Goal: Task Accomplishment & Management: Complete application form

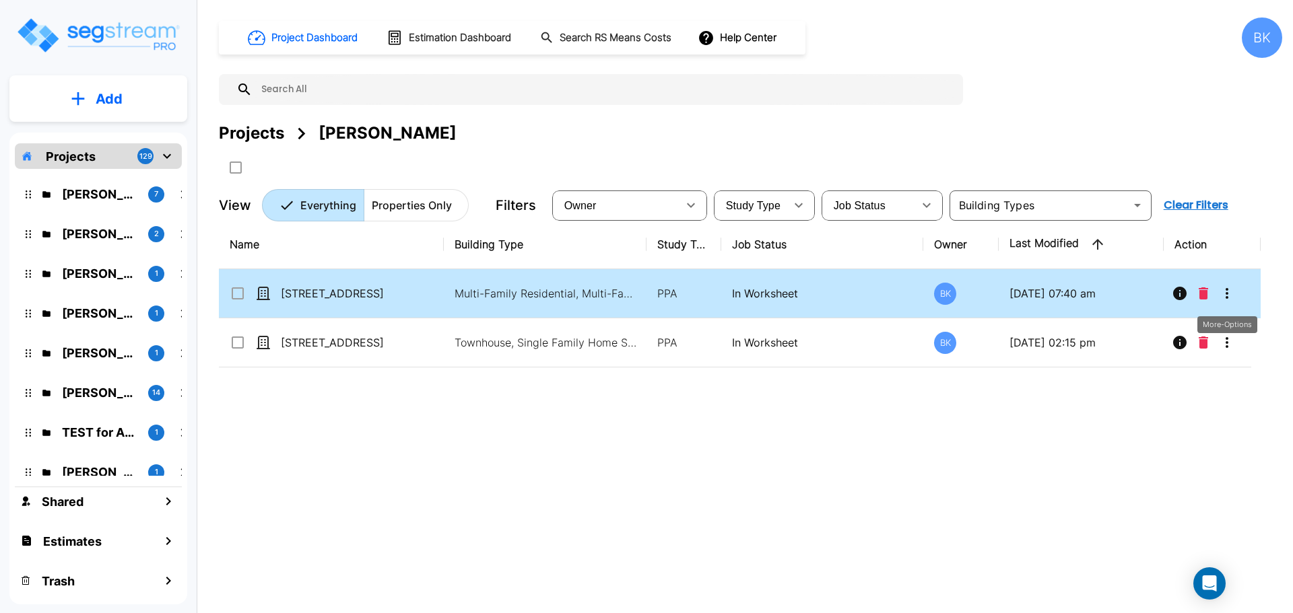
click at [1227, 291] on icon "More-Options" at bounding box center [1226, 293] width 16 height 16
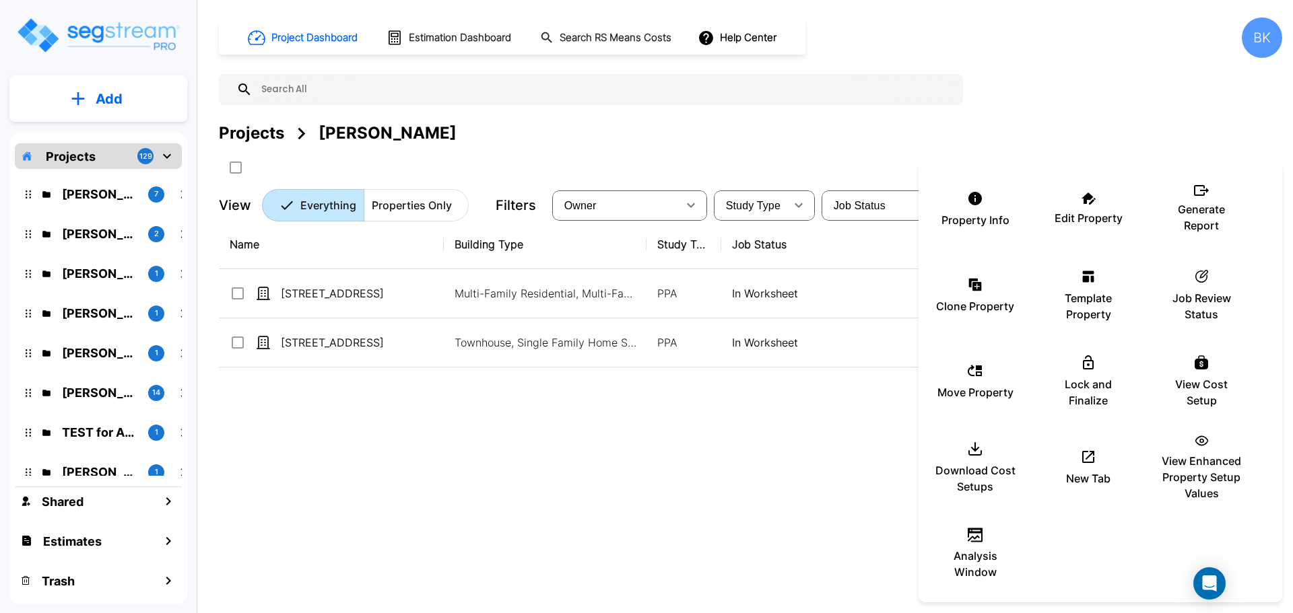
click at [479, 505] on div at bounding box center [646, 306] width 1293 height 613
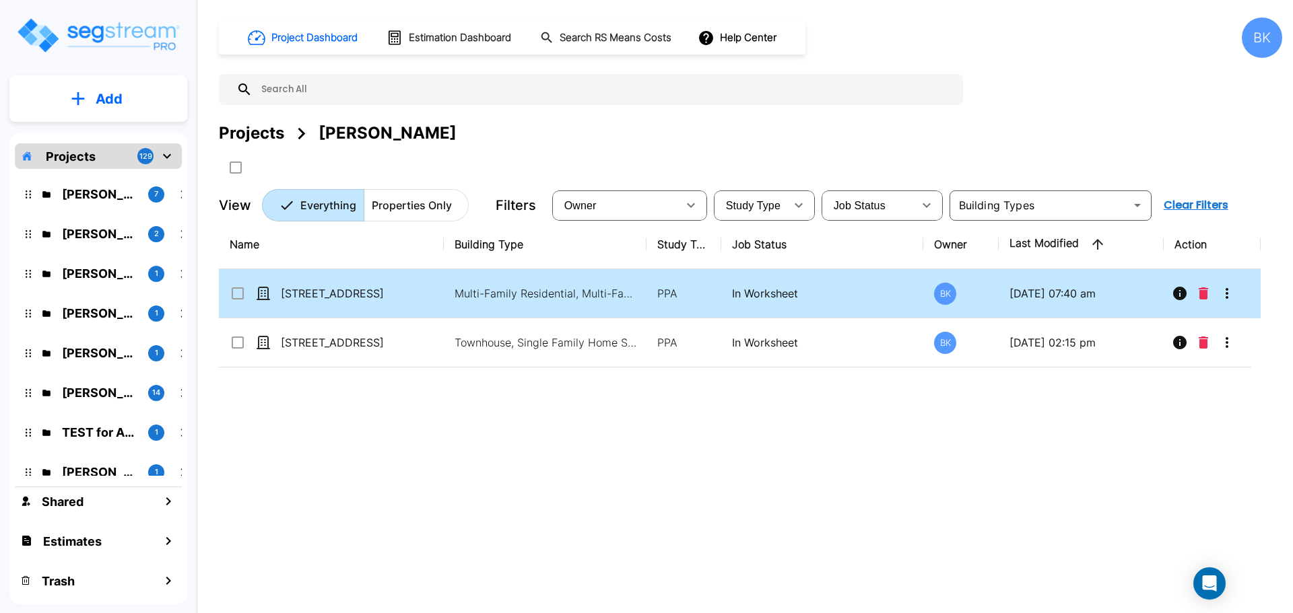
click at [1220, 295] on icon "More-Options" at bounding box center [1226, 293] width 16 height 16
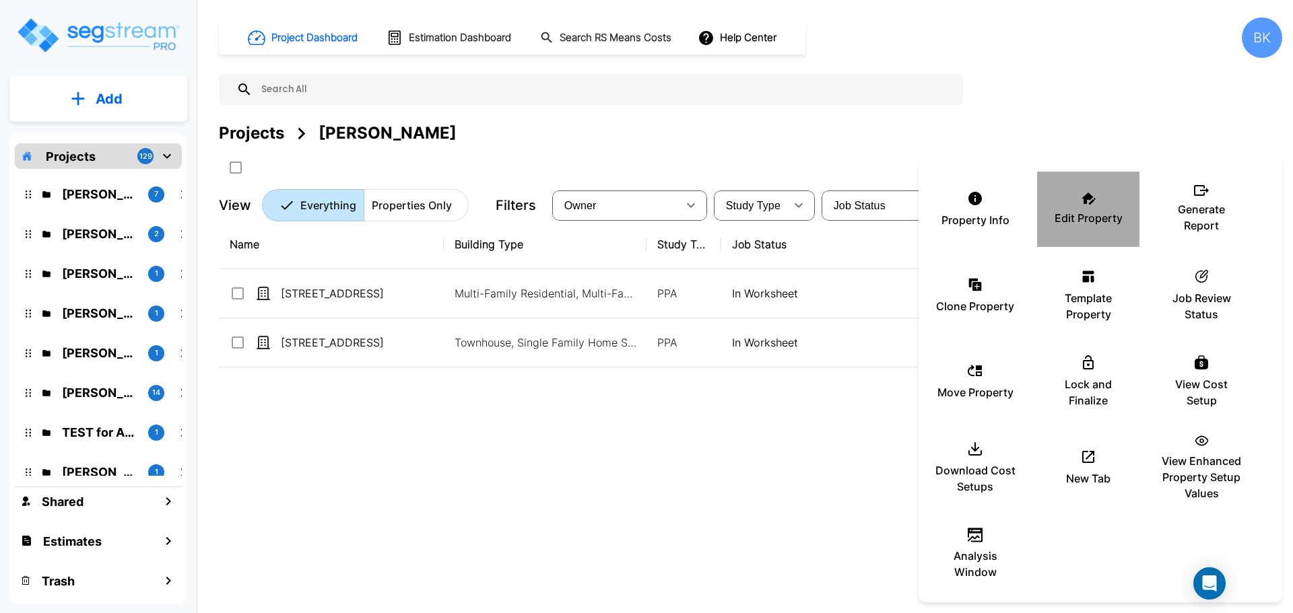
click at [1083, 203] on icon at bounding box center [1088, 199] width 14 height 12
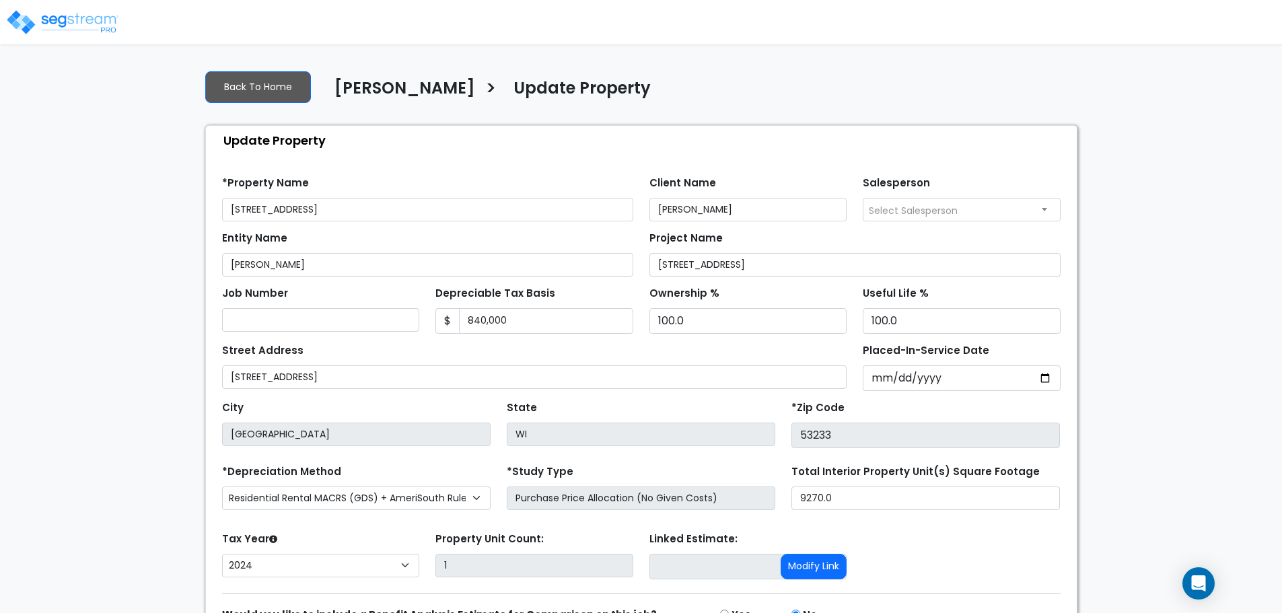
select select "2024"
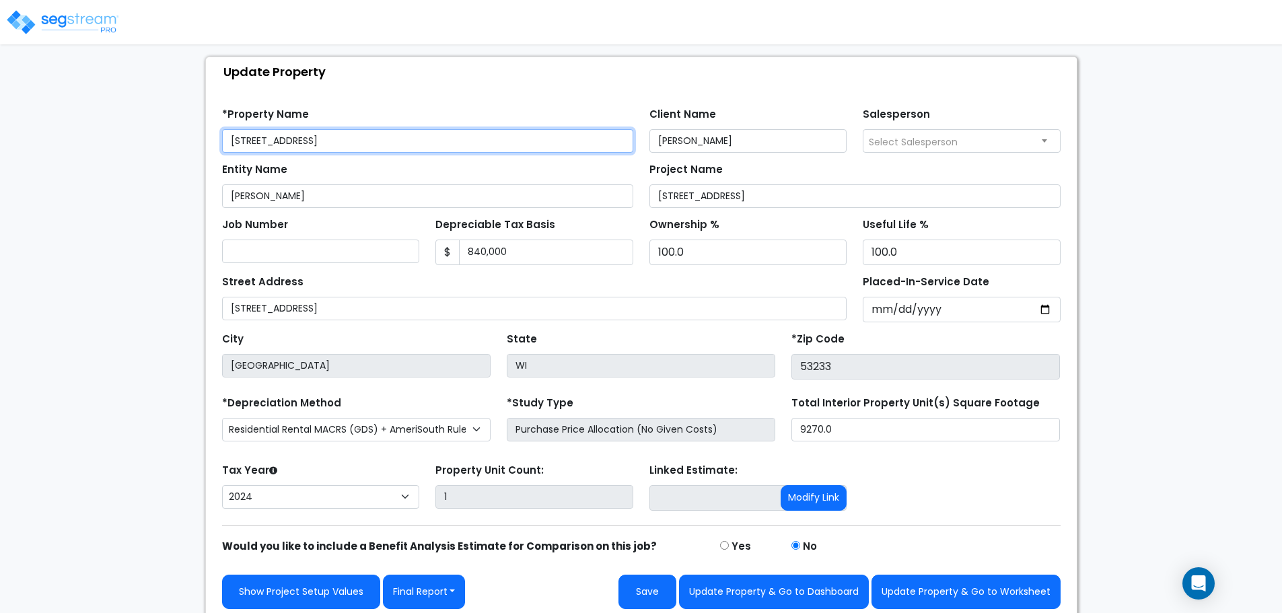
scroll to position [76, 0]
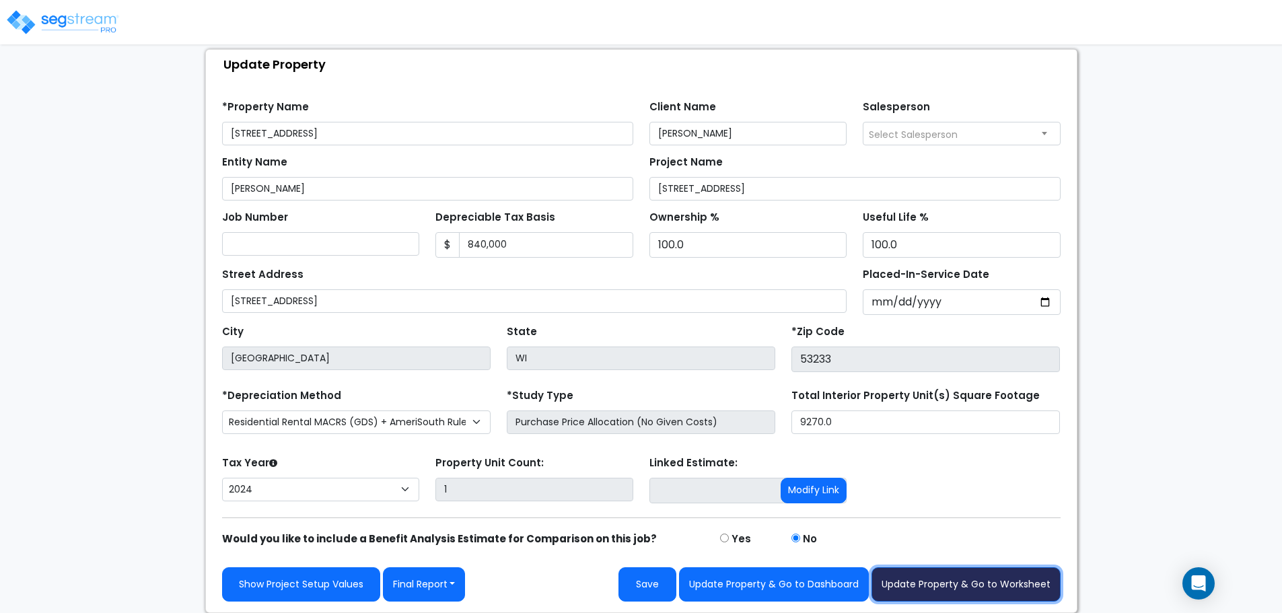
click at [955, 581] on button "Update Property & Go to Worksheet" at bounding box center [966, 585] width 189 height 34
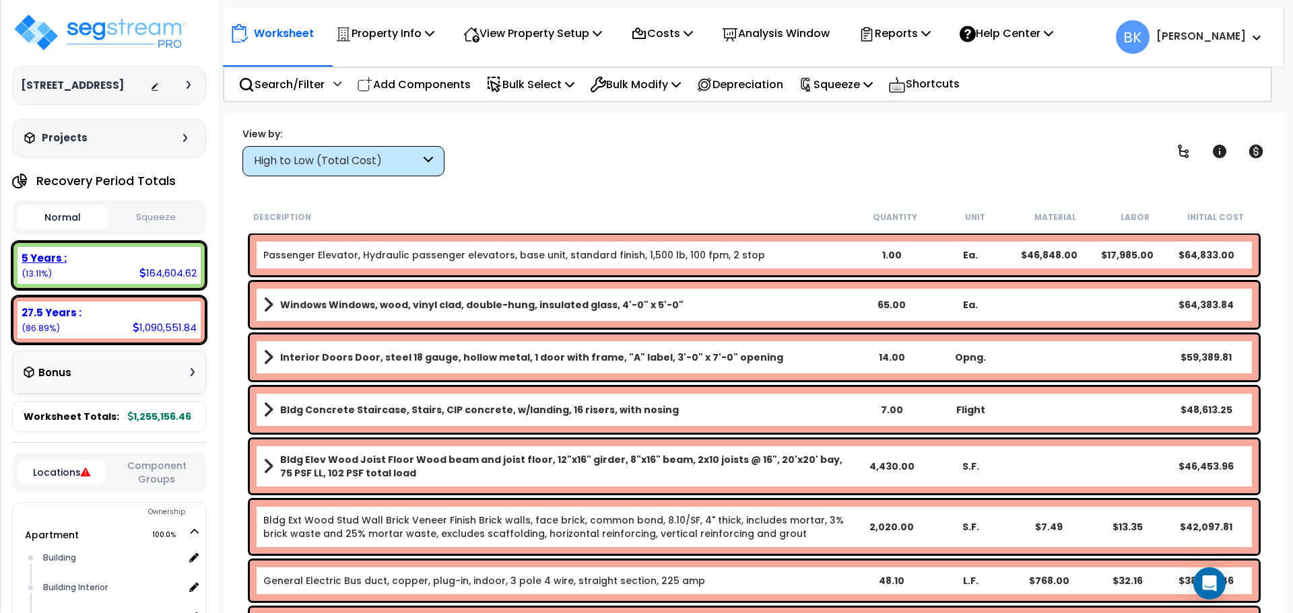
click at [121, 262] on div "5 Years :" at bounding box center [109, 258] width 175 height 14
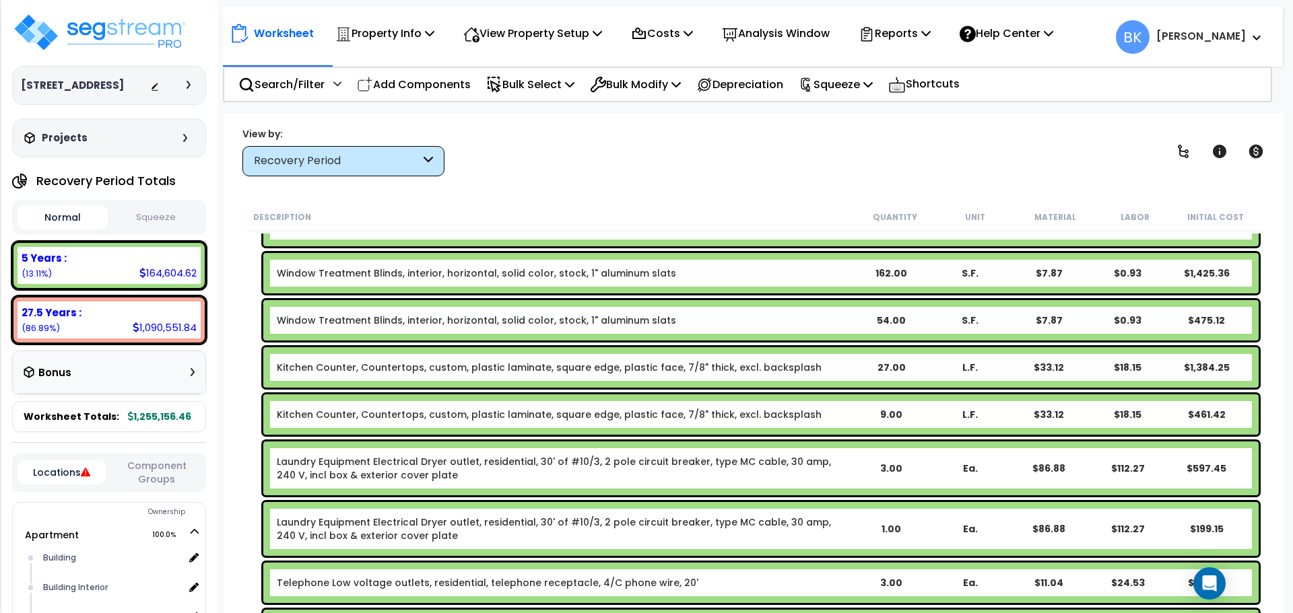
scroll to position [606, 0]
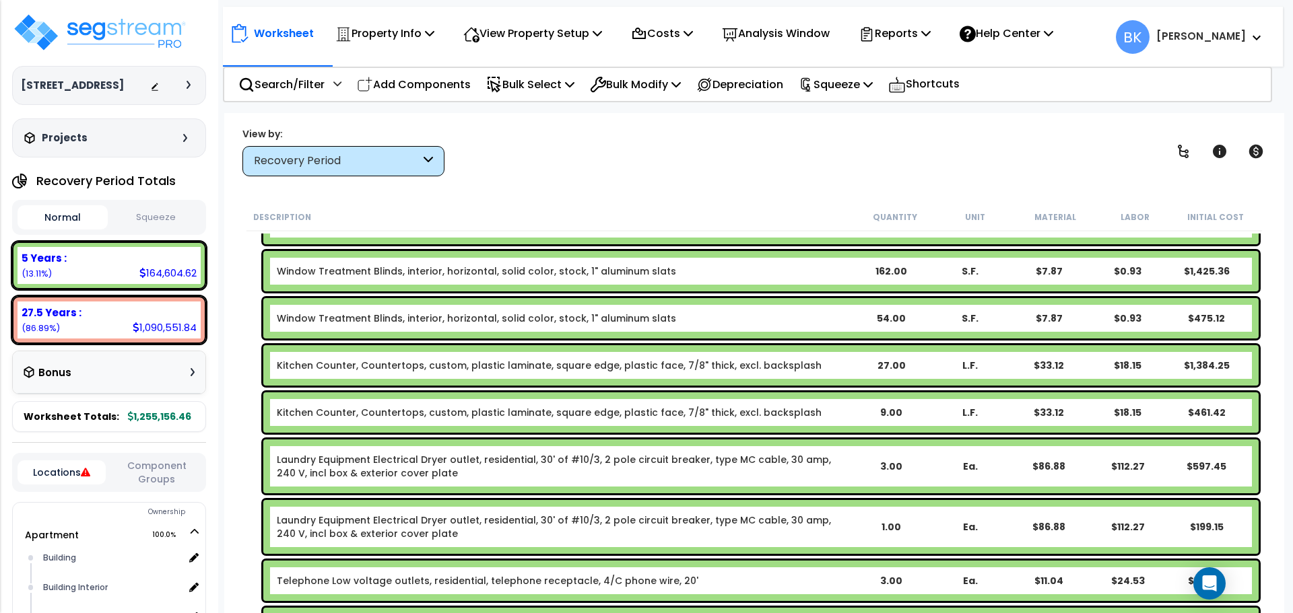
click at [355, 368] on link "Kitchen Counter, Countertops, custom, plastic laminate, square edge, plastic fa…" at bounding box center [549, 365] width 545 height 13
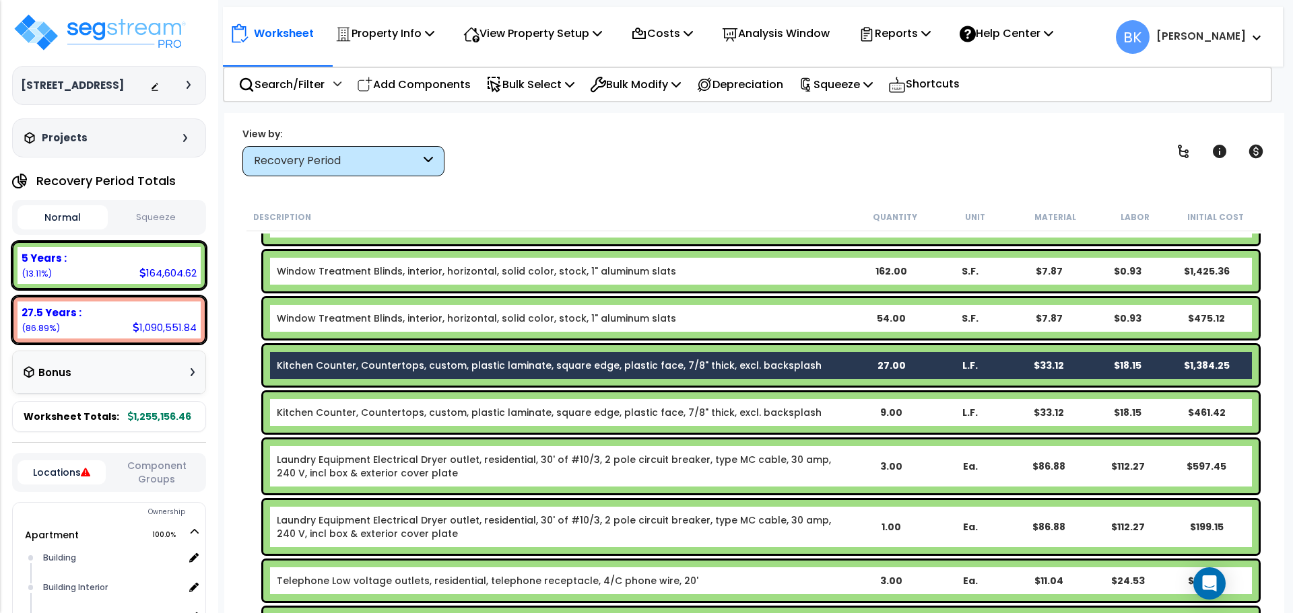
click at [346, 413] on link "Kitchen Counter, Countertops, custom, plastic laminate, square edge, plastic fa…" at bounding box center [549, 412] width 545 height 13
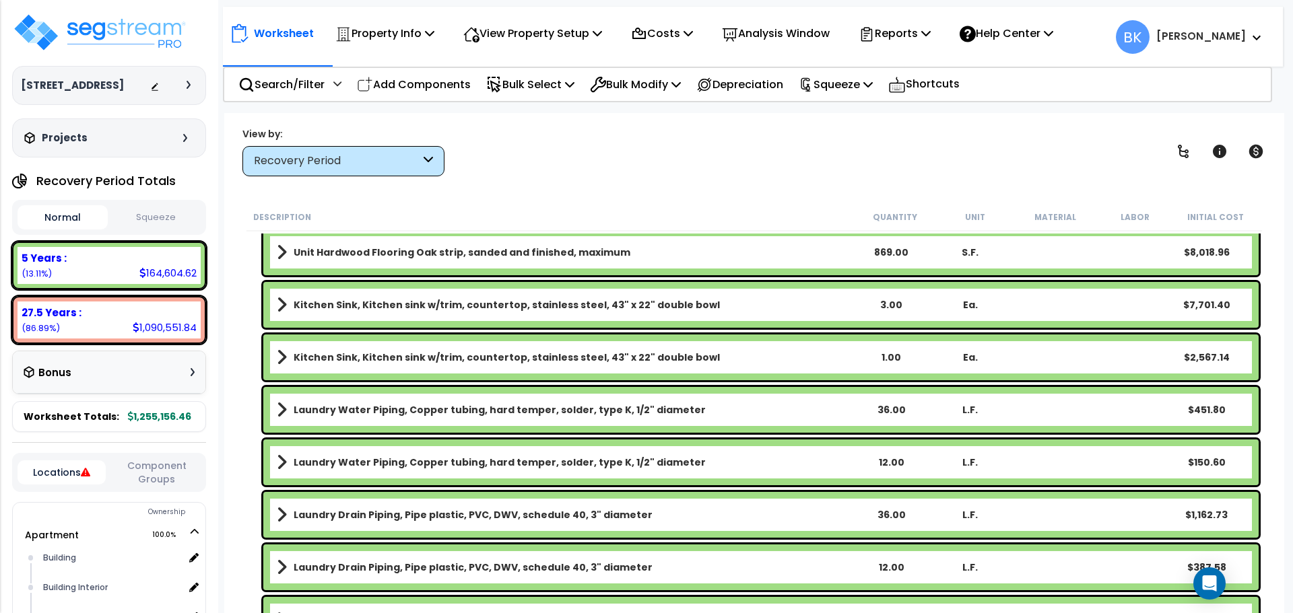
scroll to position [1616, 0]
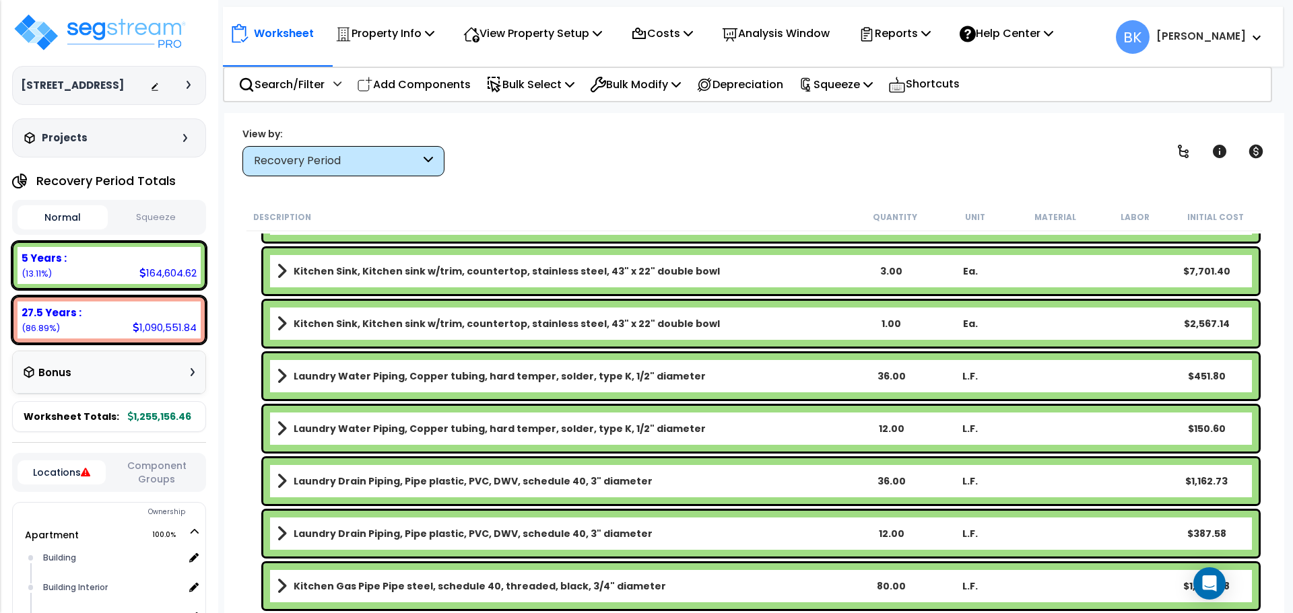
click at [359, 333] on div "Kitchen Sink, Kitchen sink w/trim, countertop, stainless steel, 43" x 22" doubl…" at bounding box center [760, 324] width 995 height 46
click at [378, 278] on link "Kitchen Sink, Kitchen sink w/trim, countertop, stainless steel, 43" x 22" doubl…" at bounding box center [564, 271] width 574 height 19
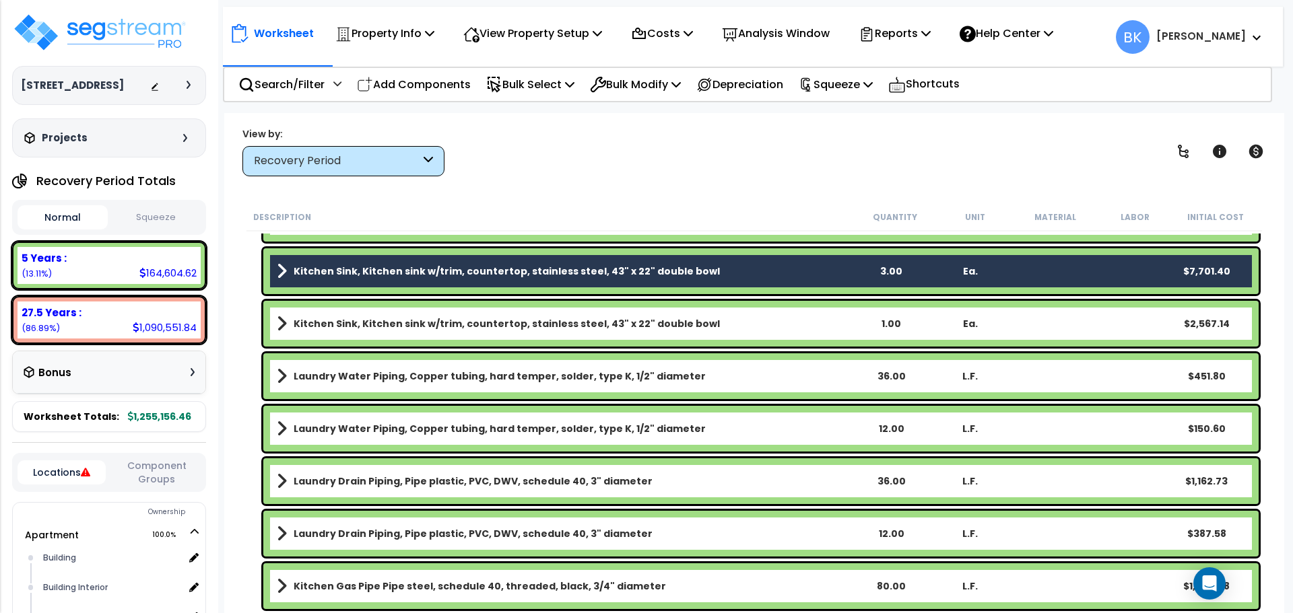
click at [355, 323] on b "Kitchen Sink, Kitchen sink w/trim, countertop, stainless steel, 43" x 22" doubl…" at bounding box center [507, 323] width 426 height 13
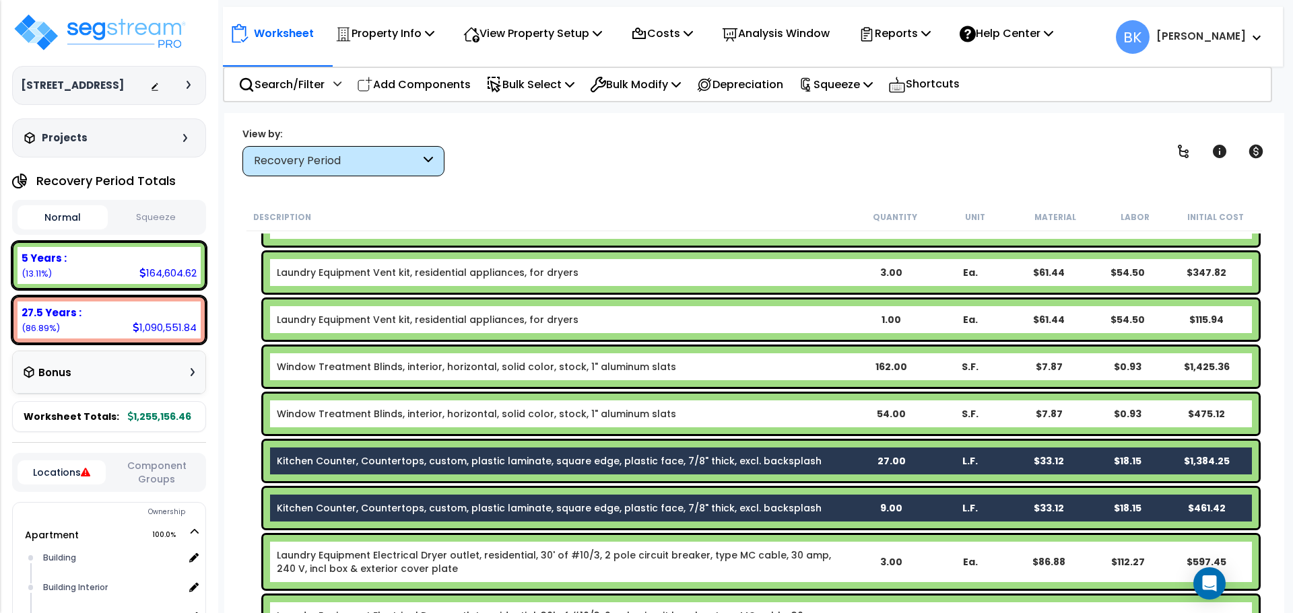
scroll to position [440, 0]
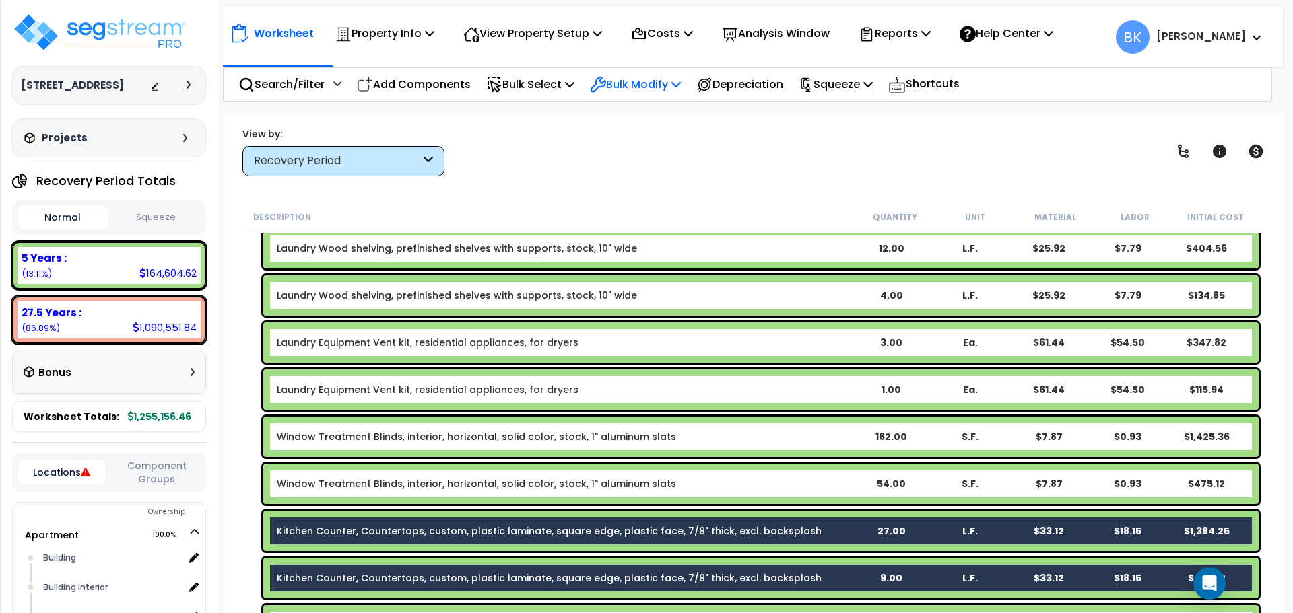
click at [646, 90] on p "Bulk Modify" at bounding box center [635, 84] width 91 height 18
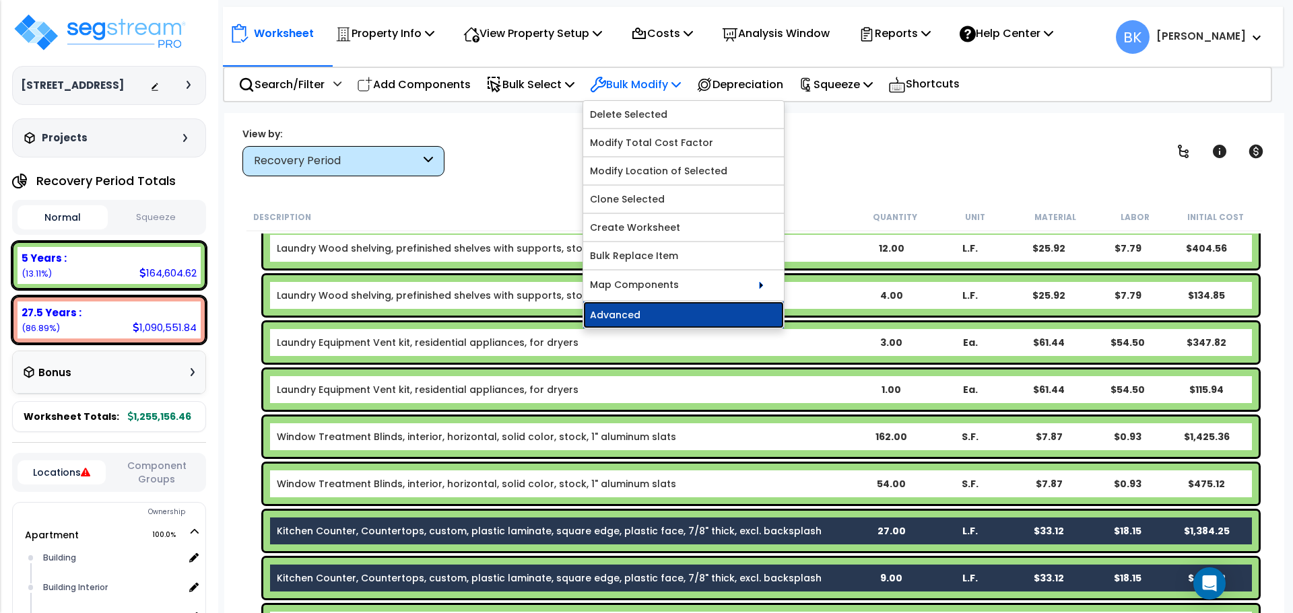
click at [654, 311] on link "Advanced" at bounding box center [683, 315] width 201 height 27
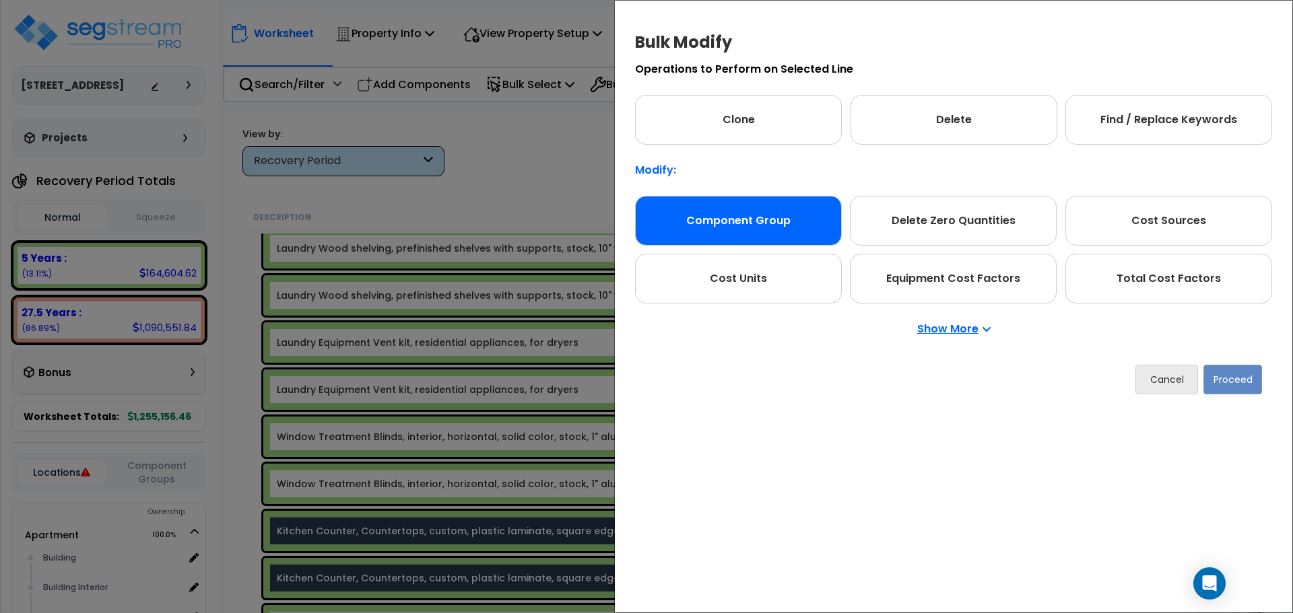
click at [703, 228] on div "Component Group" at bounding box center [738, 221] width 207 height 50
click at [1235, 382] on button "Proceed" at bounding box center [1232, 380] width 59 height 30
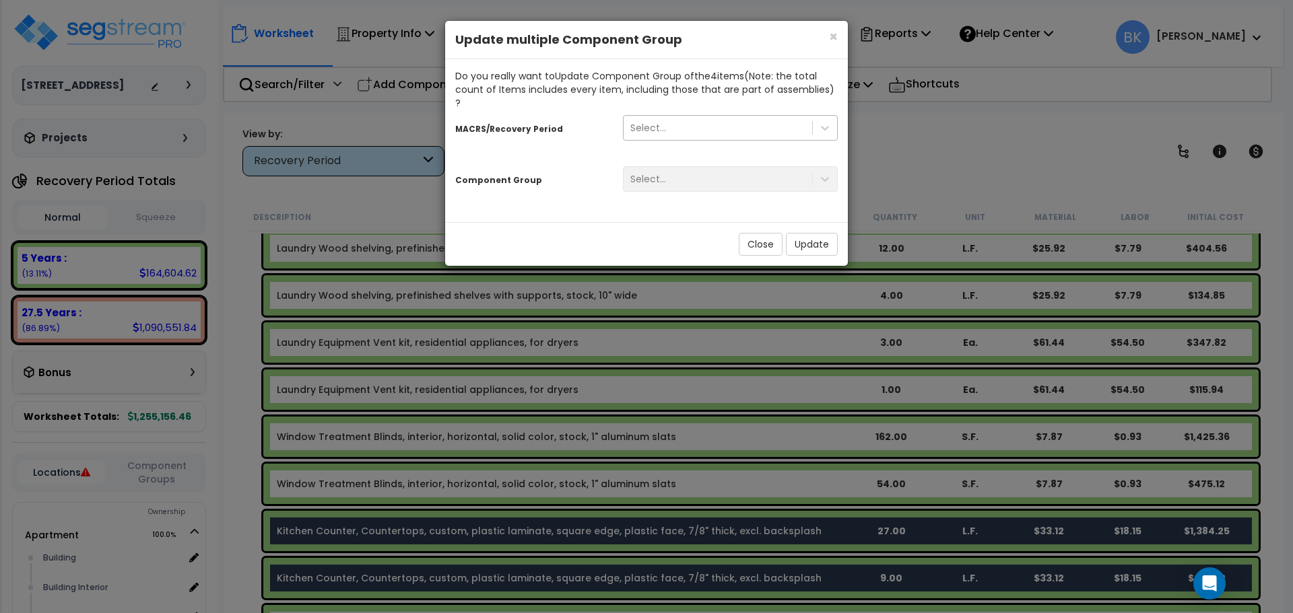
click at [654, 121] on div "Select..." at bounding box center [648, 127] width 36 height 13
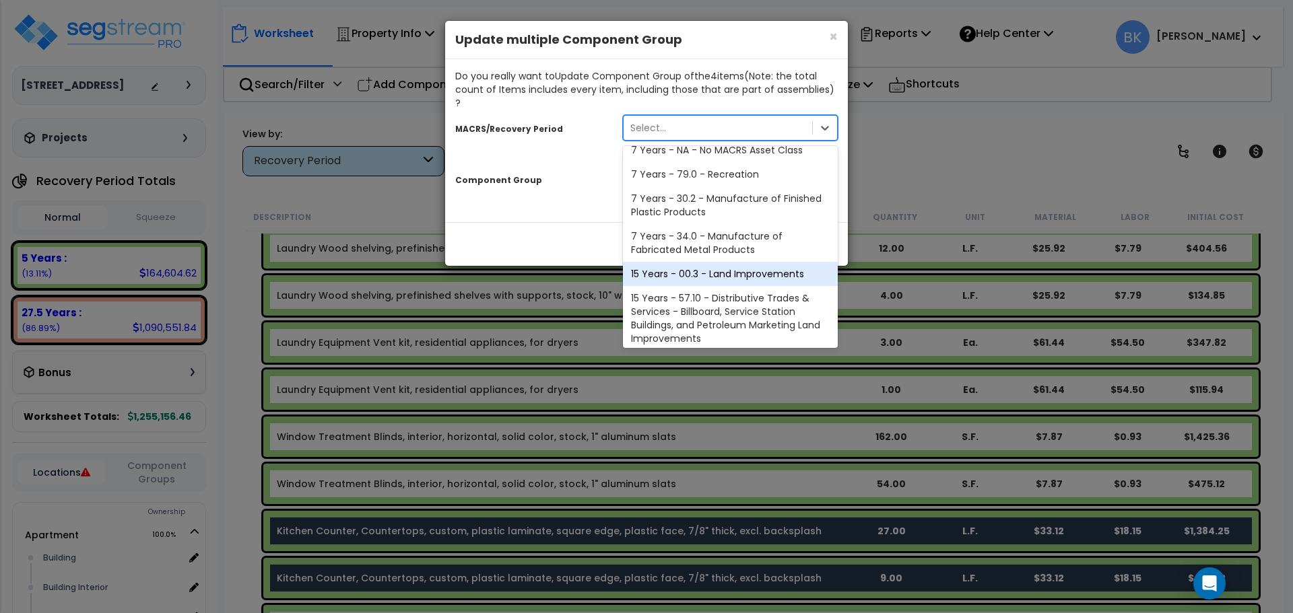
scroll to position [164, 0]
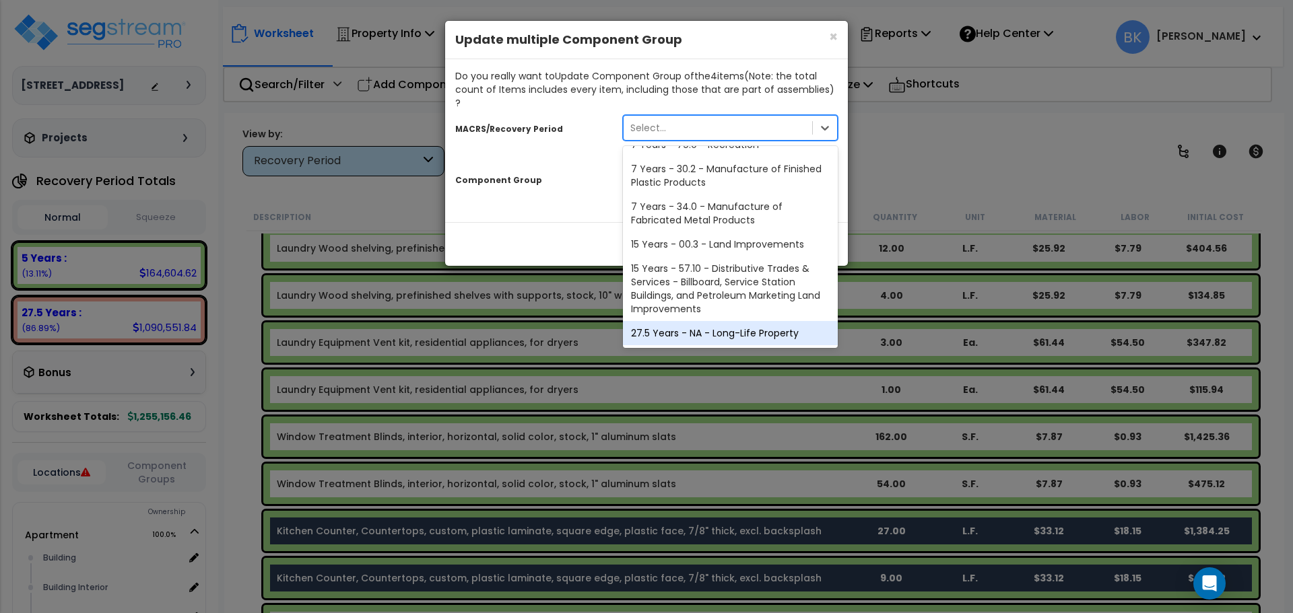
click at [695, 321] on div "27.5 Years - NA - Long-Life Property" at bounding box center [730, 333] width 215 height 24
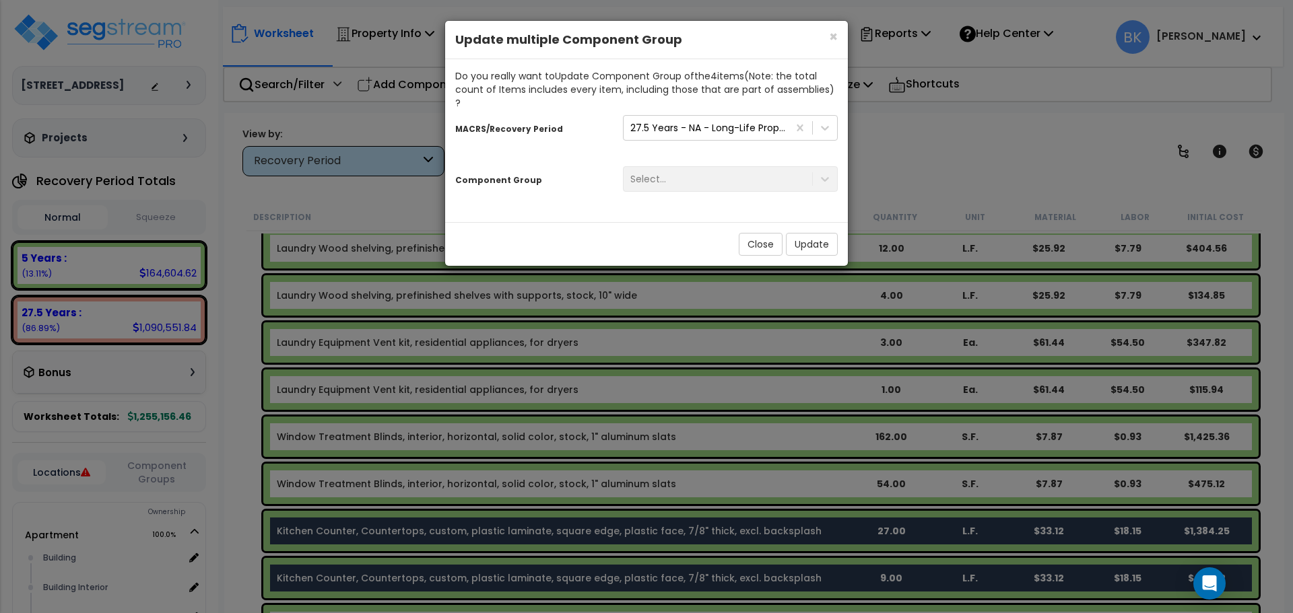
click at [675, 166] on div "Select..." at bounding box center [730, 179] width 235 height 26
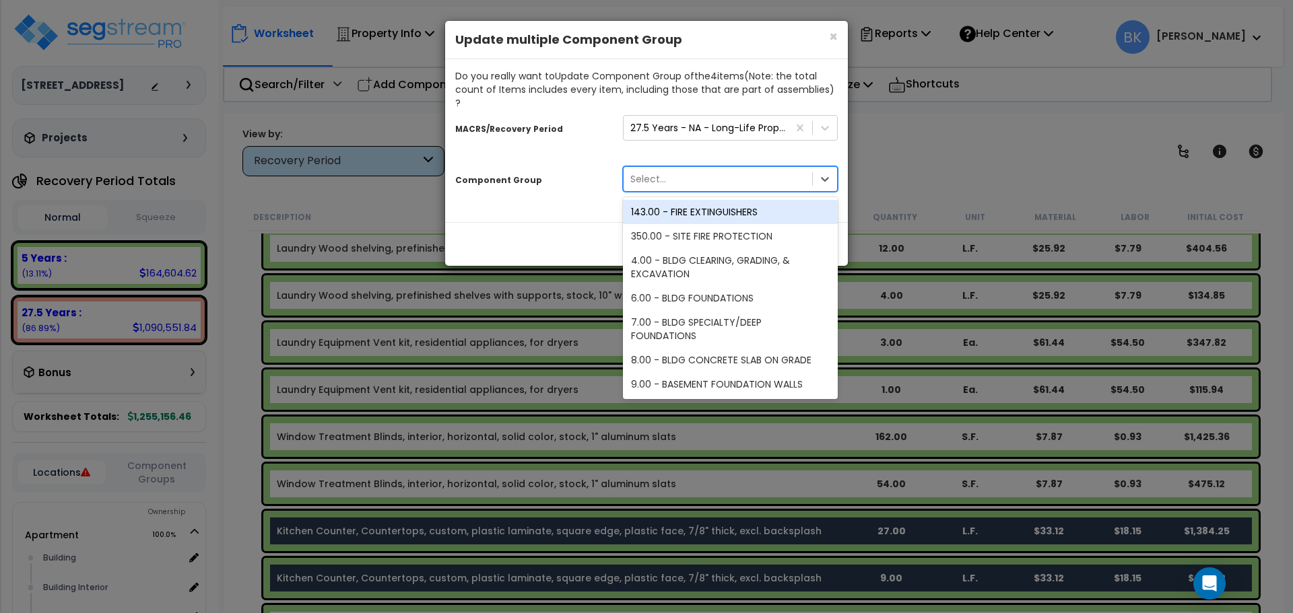
click at [806, 168] on div "Select..." at bounding box center [717, 179] width 188 height 22
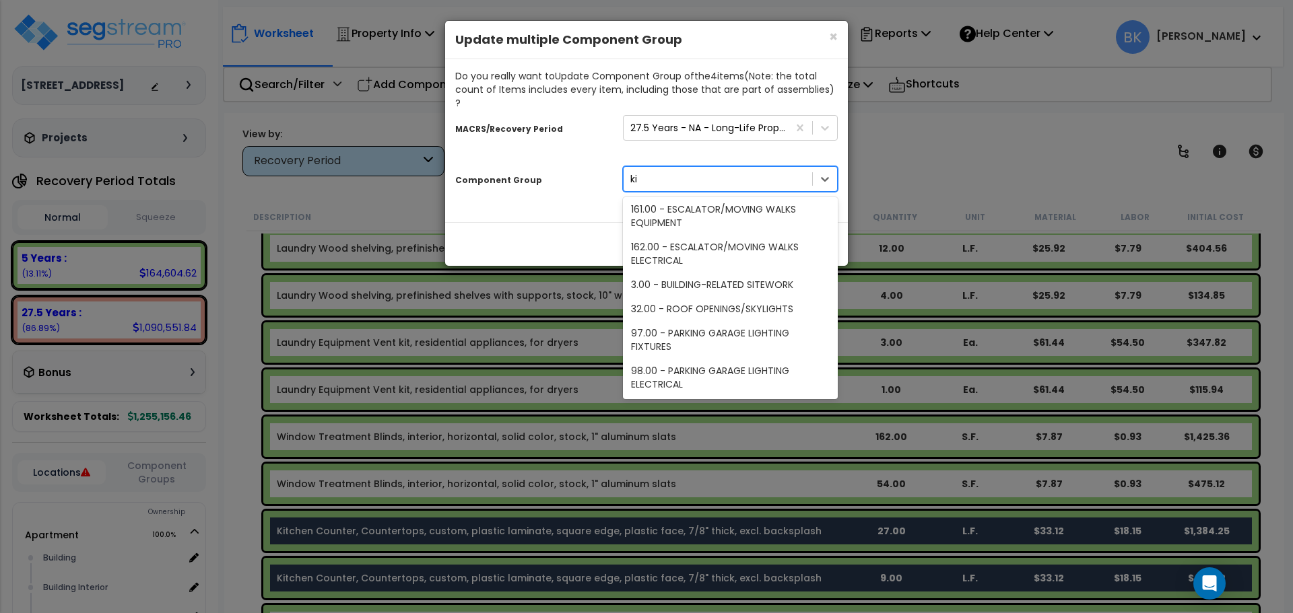
scroll to position [0, 0]
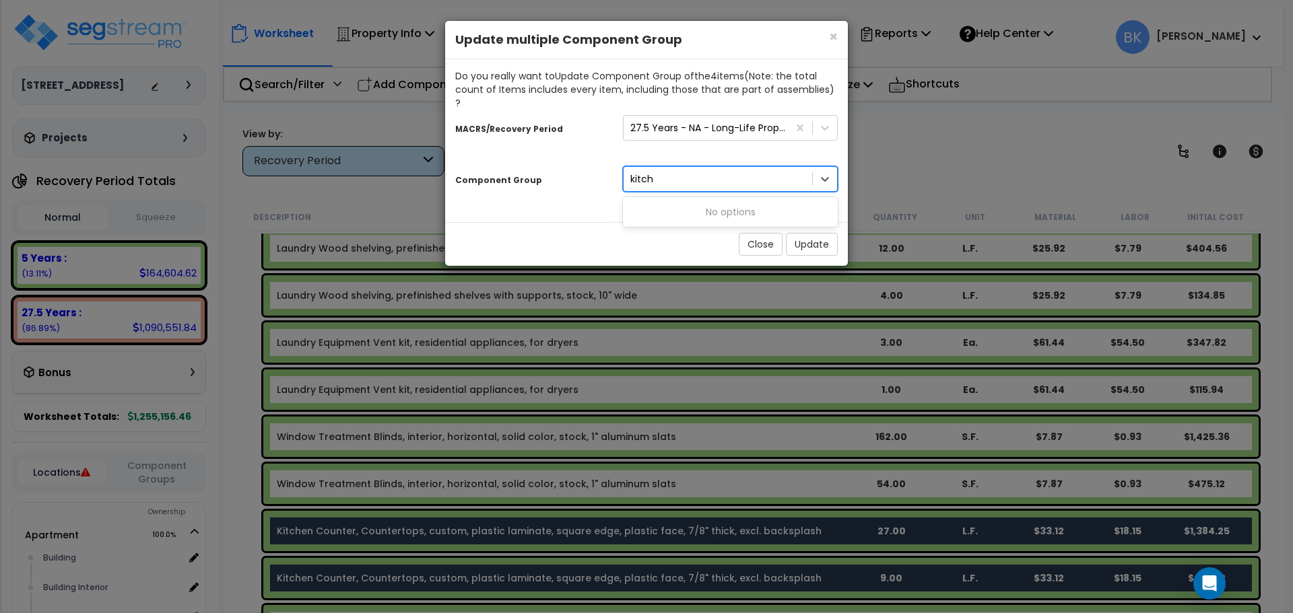
type input "kitchen"
click at [765, 233] on button "Close" at bounding box center [760, 244] width 44 height 23
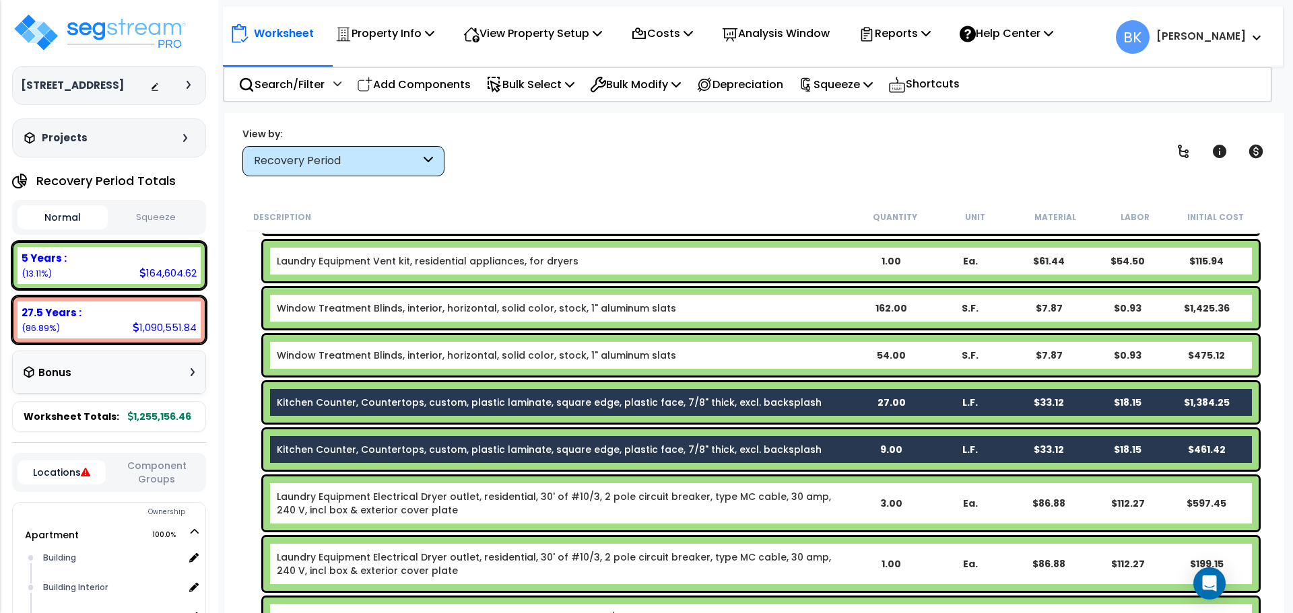
scroll to position [575, 0]
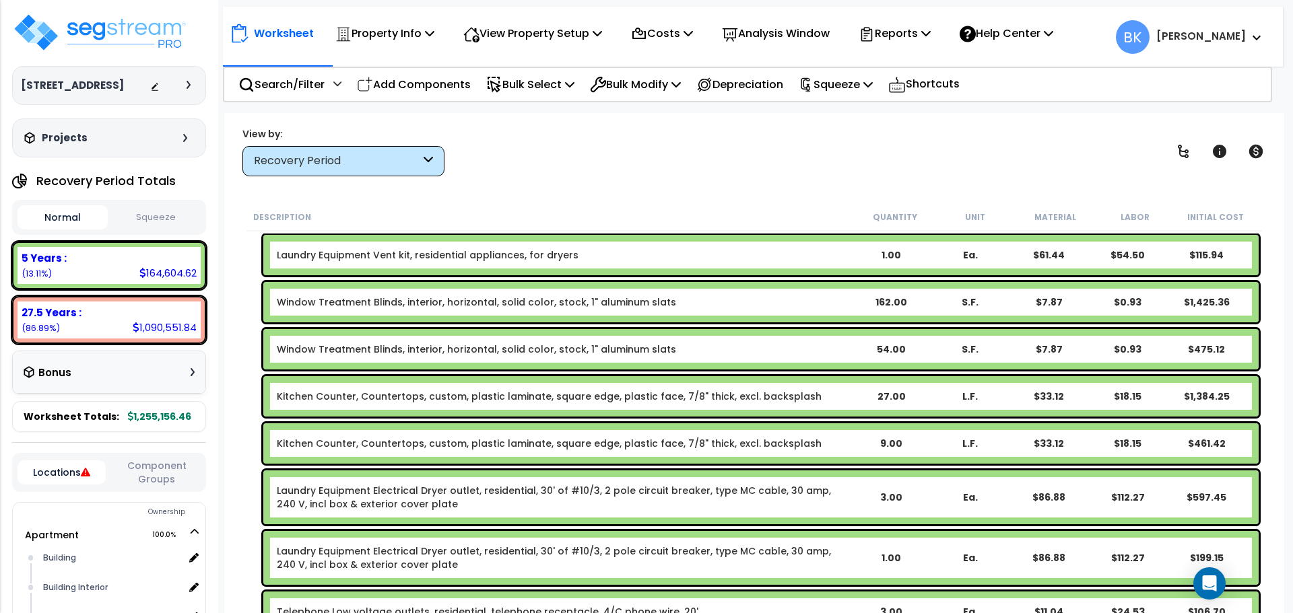
click at [368, 399] on link "Kitchen Counter, Countertops, custom, plastic laminate, square edge, plastic fa…" at bounding box center [549, 396] width 545 height 13
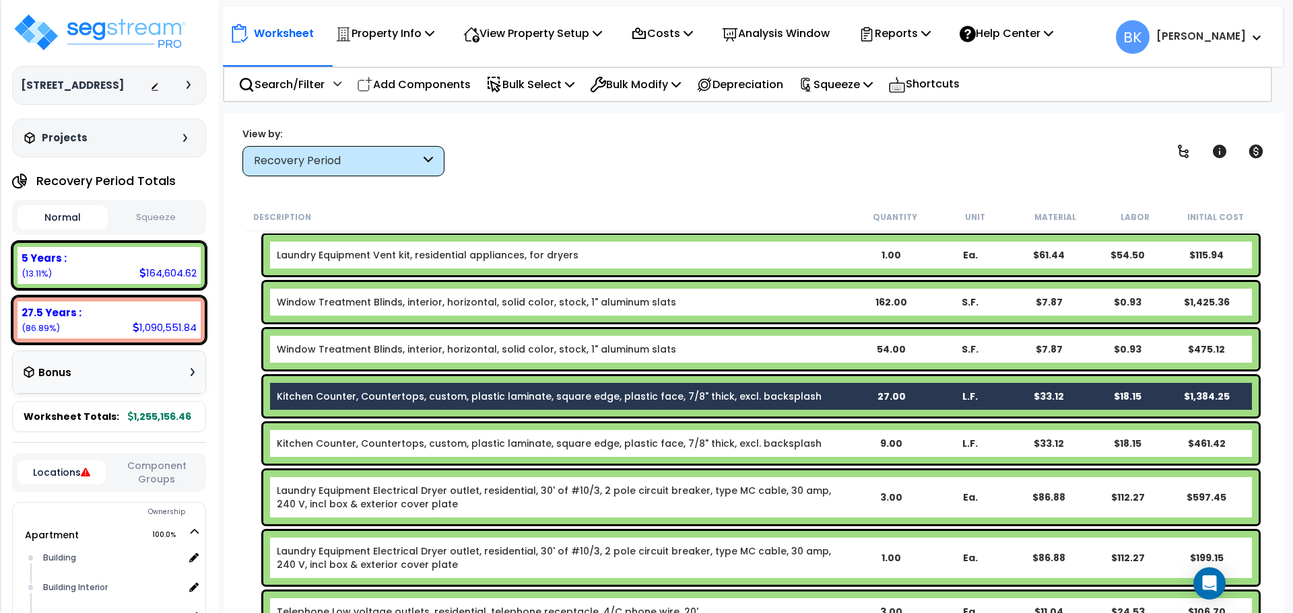
click at [374, 452] on div "Kitchen Counter, Countertops, custom, plastic laminate, square edge, plastic fa…" at bounding box center [760, 443] width 995 height 40
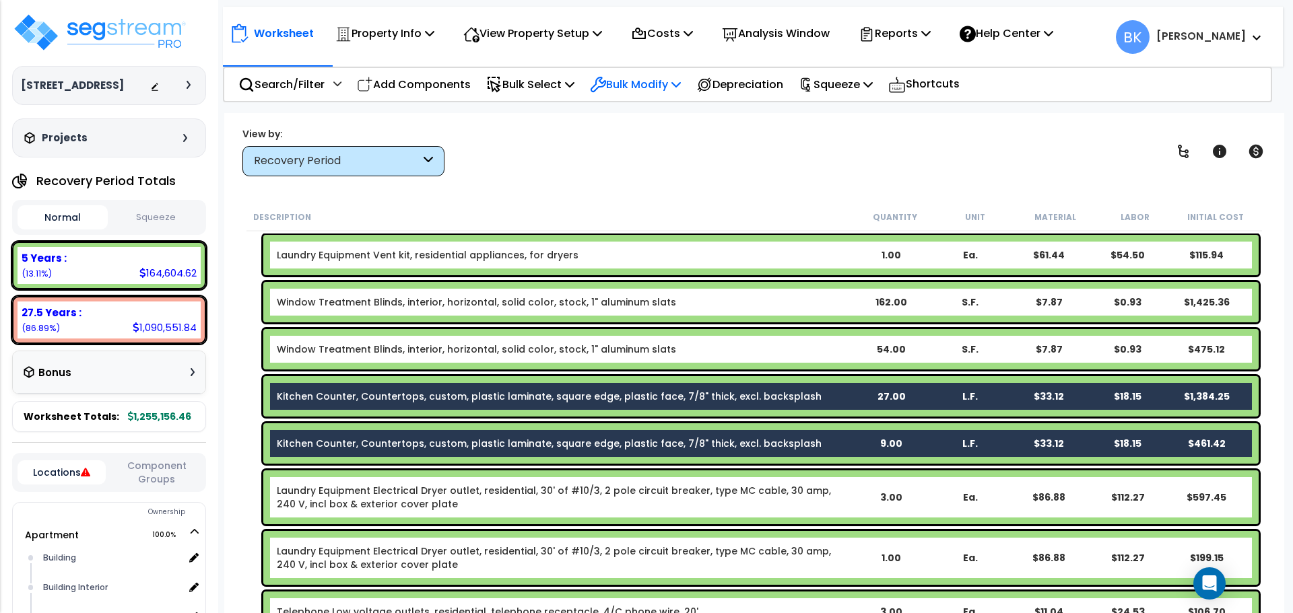
click at [666, 83] on p "Bulk Modify" at bounding box center [635, 84] width 91 height 18
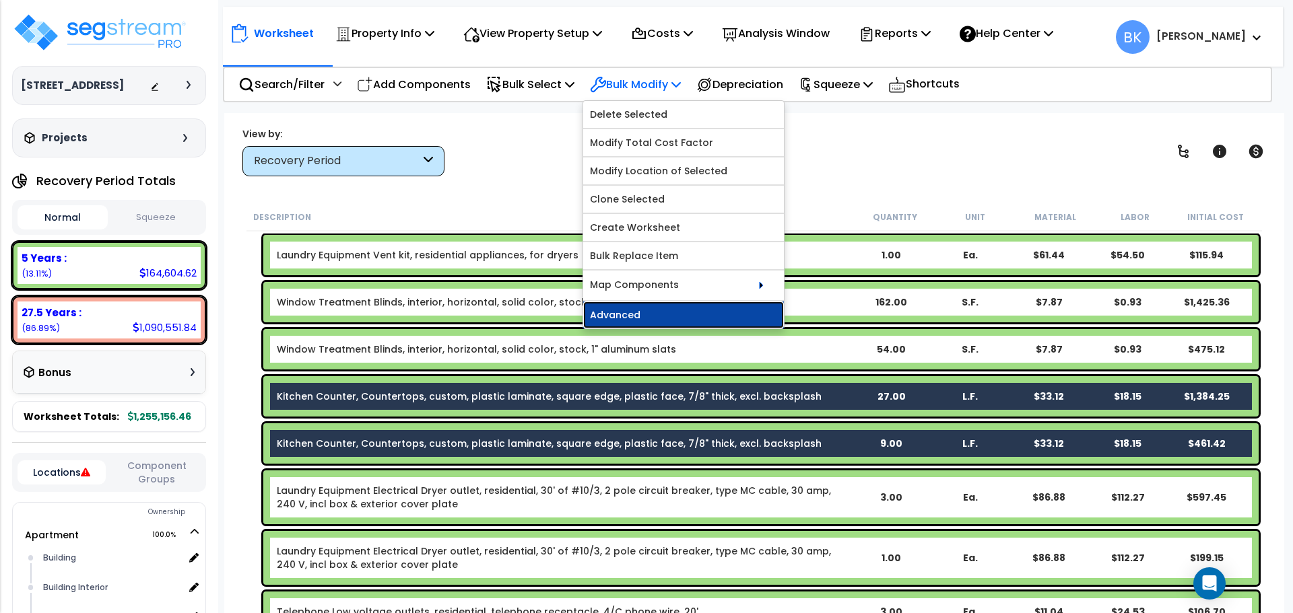
click at [670, 306] on link "Advanced" at bounding box center [683, 315] width 201 height 27
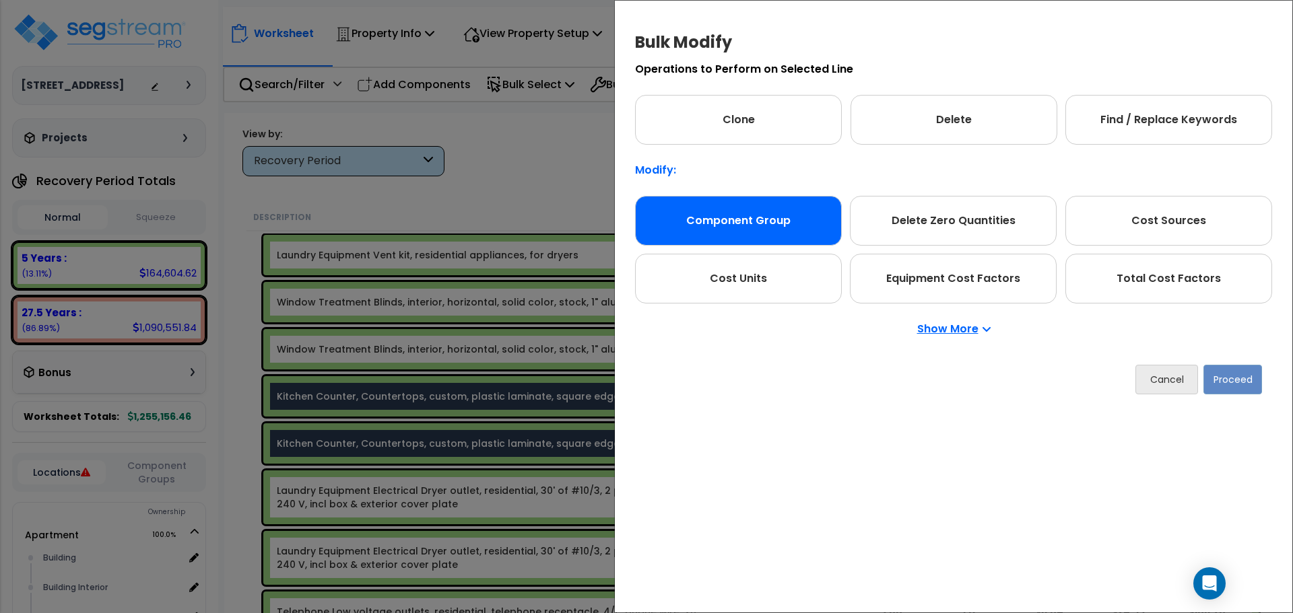
click at [750, 215] on div "Component Group" at bounding box center [738, 221] width 207 height 50
click at [1225, 382] on button "Proceed" at bounding box center [1232, 380] width 59 height 30
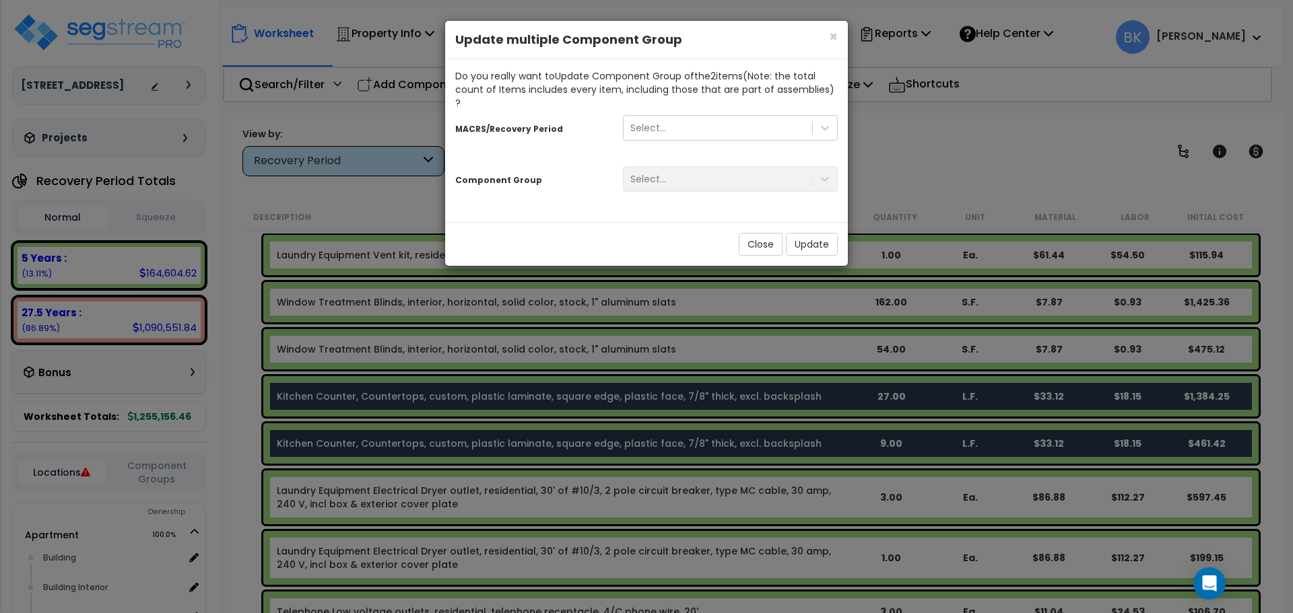
click at [703, 171] on div "Select..." at bounding box center [730, 179] width 235 height 26
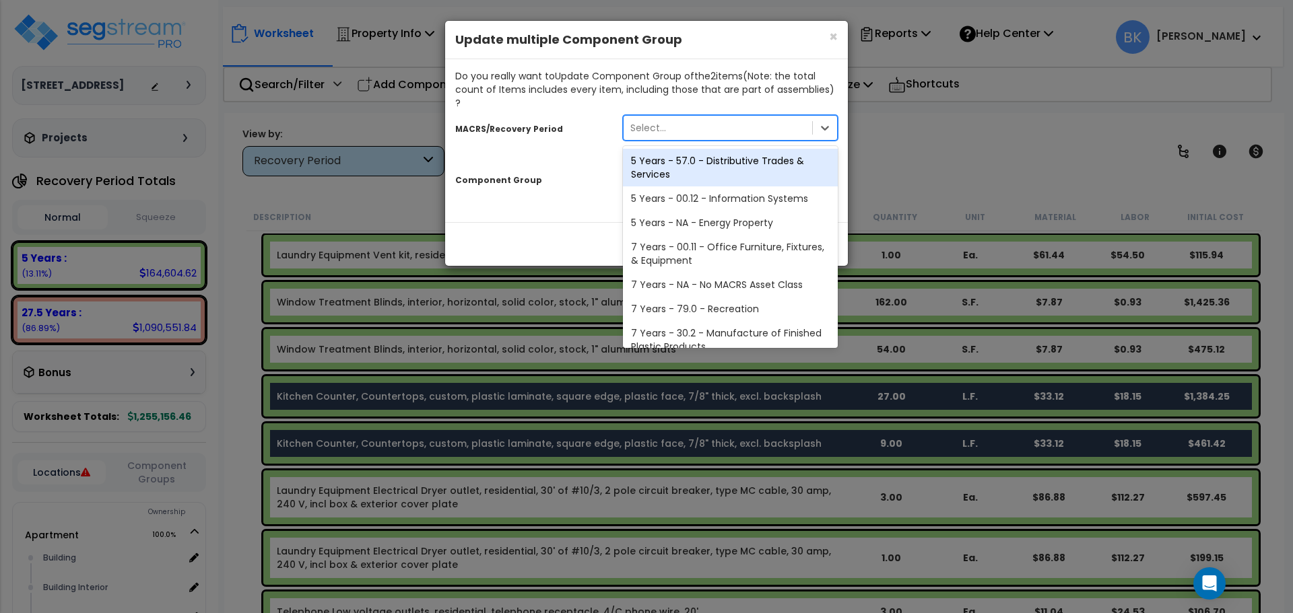
click at [708, 124] on div "Select..." at bounding box center [717, 128] width 188 height 22
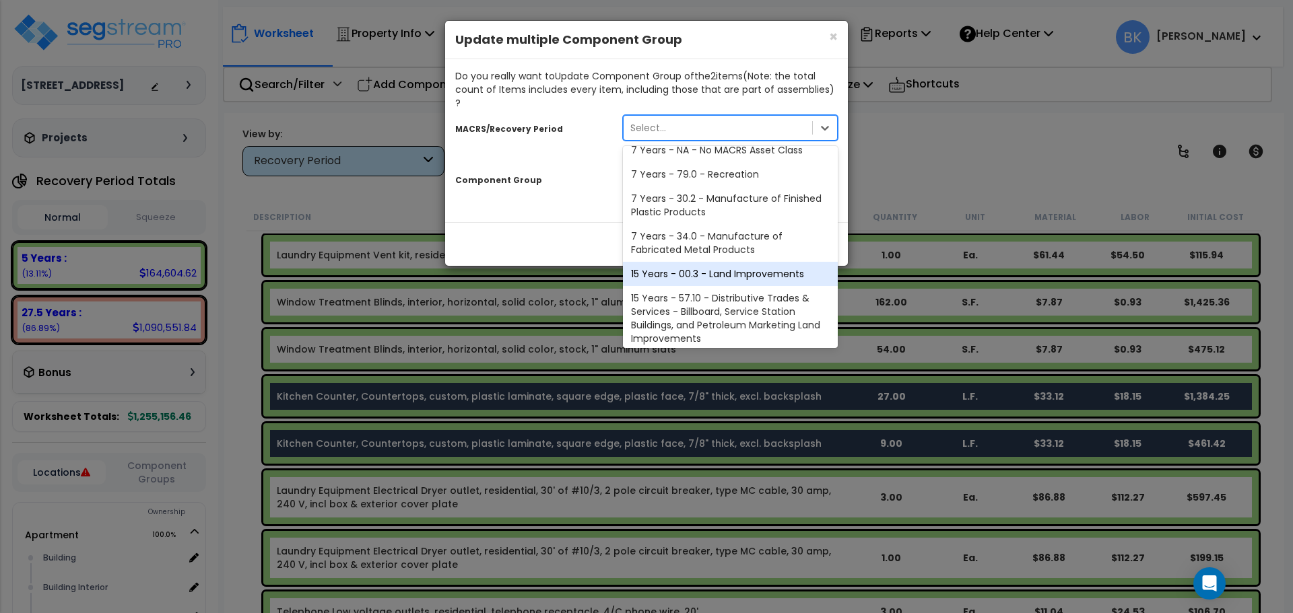
scroll to position [164, 0]
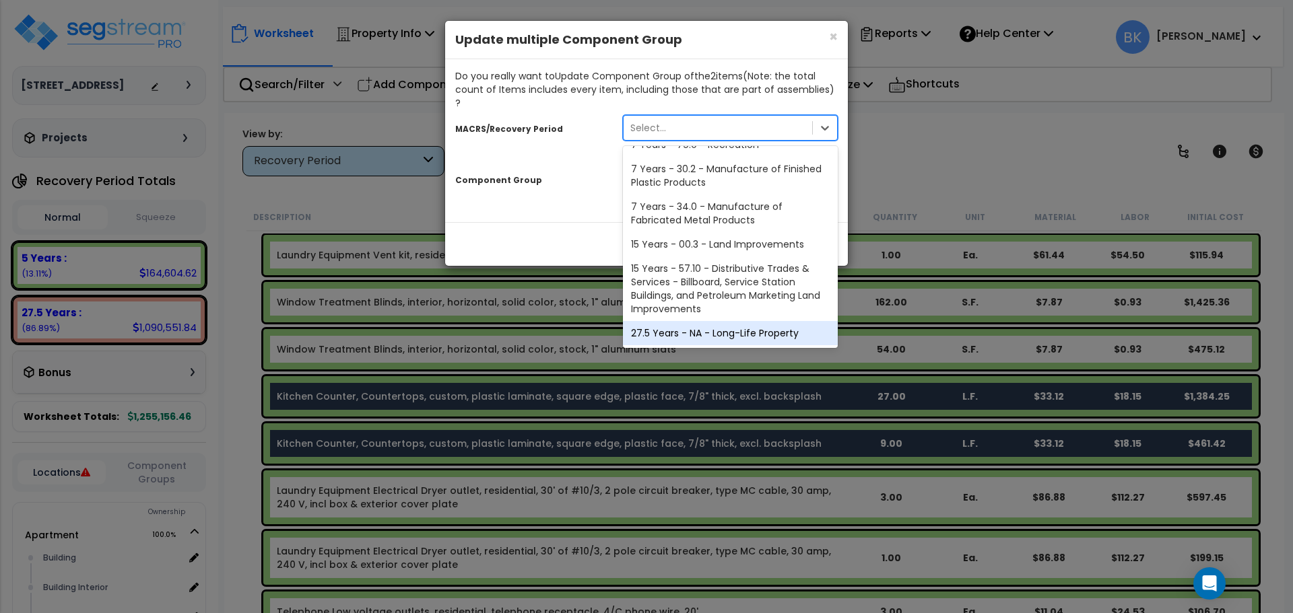
click at [710, 321] on div "27.5 Years - NA - Long-Life Property" at bounding box center [730, 333] width 215 height 24
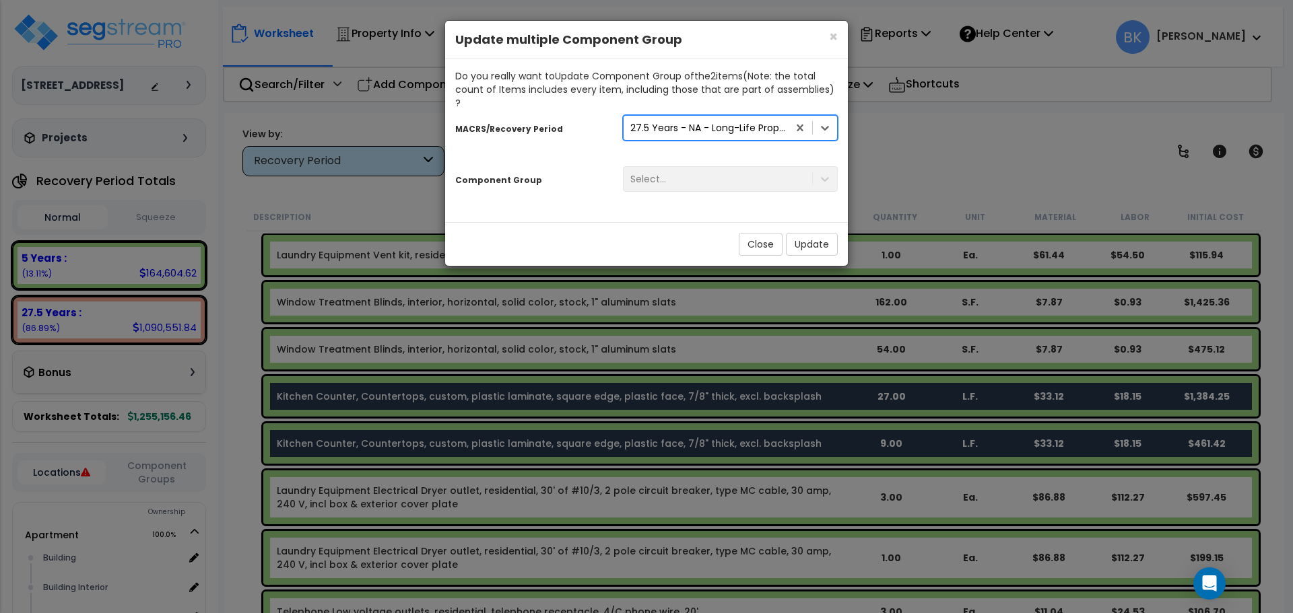
click at [687, 171] on div "Select..." at bounding box center [730, 179] width 235 height 26
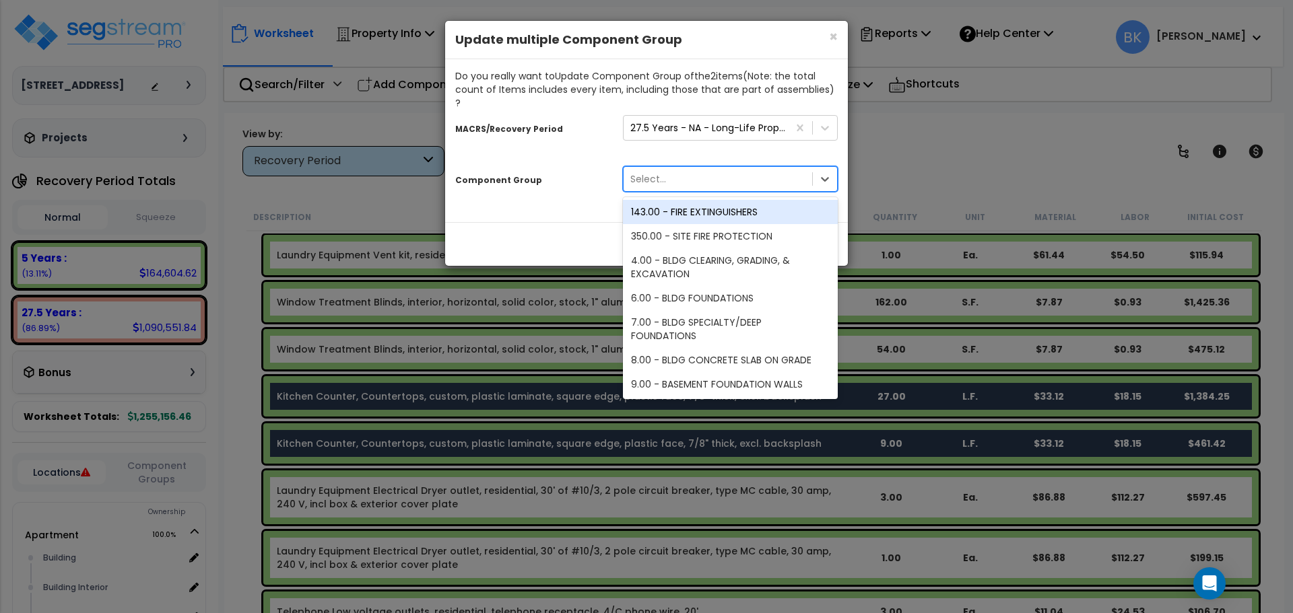
click at [709, 168] on div "Select..." at bounding box center [717, 179] width 188 height 22
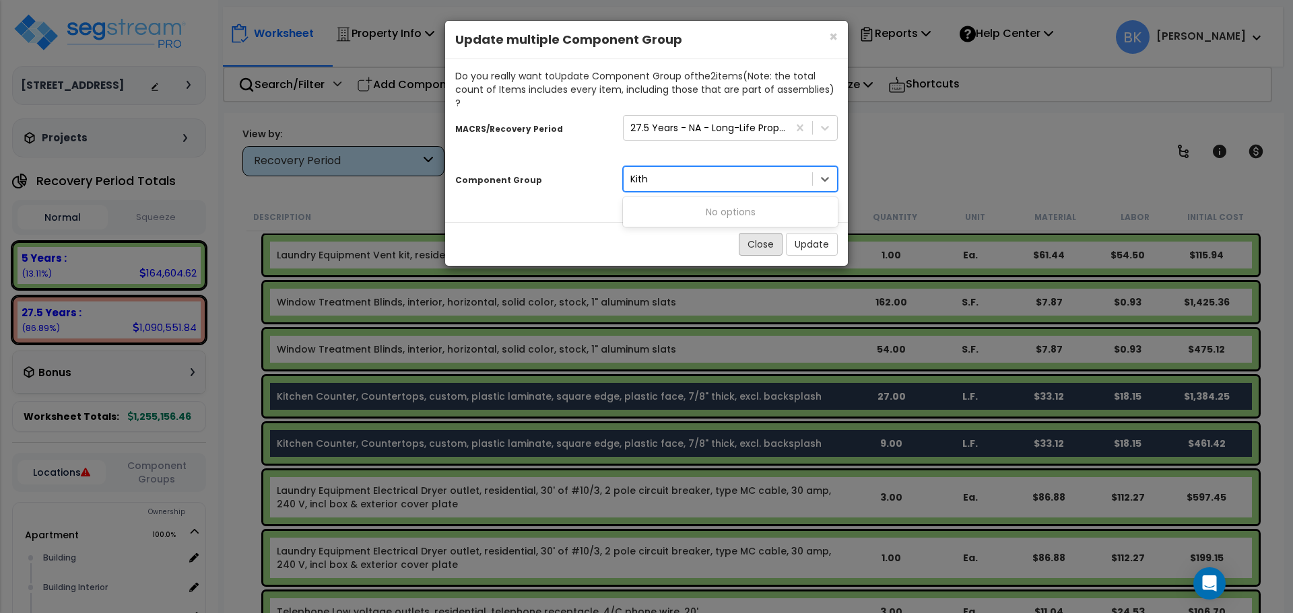
type input "Kith"
click at [745, 233] on button "Close" at bounding box center [760, 244] width 44 height 23
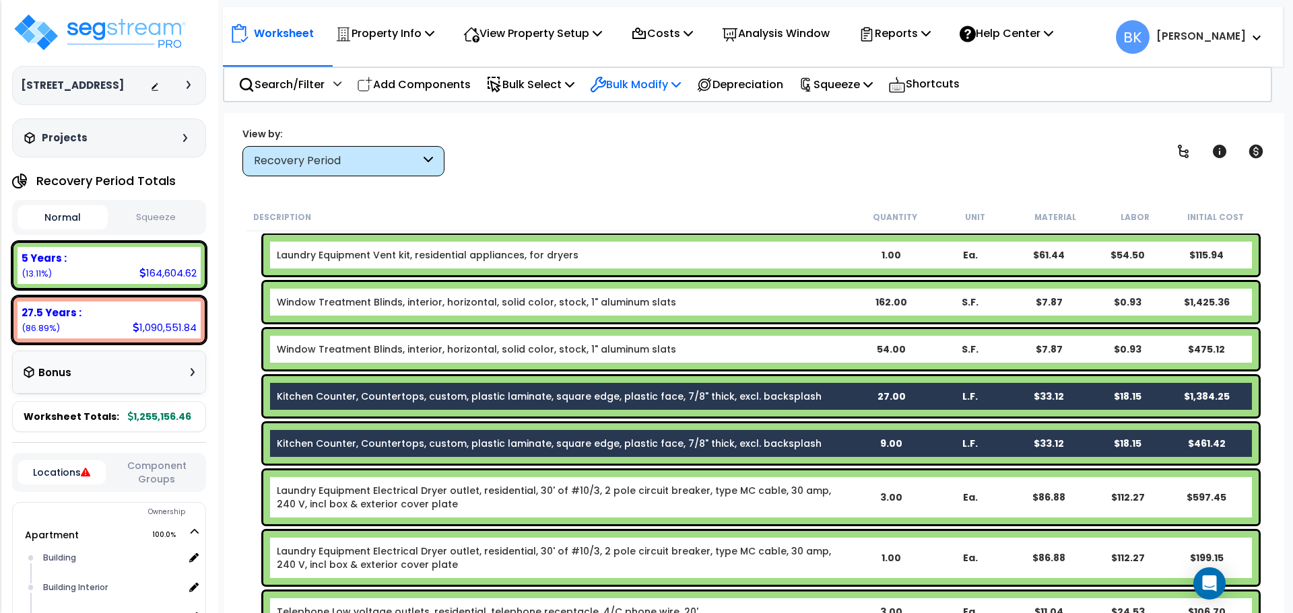
click at [628, 81] on p "Bulk Modify" at bounding box center [635, 84] width 91 height 18
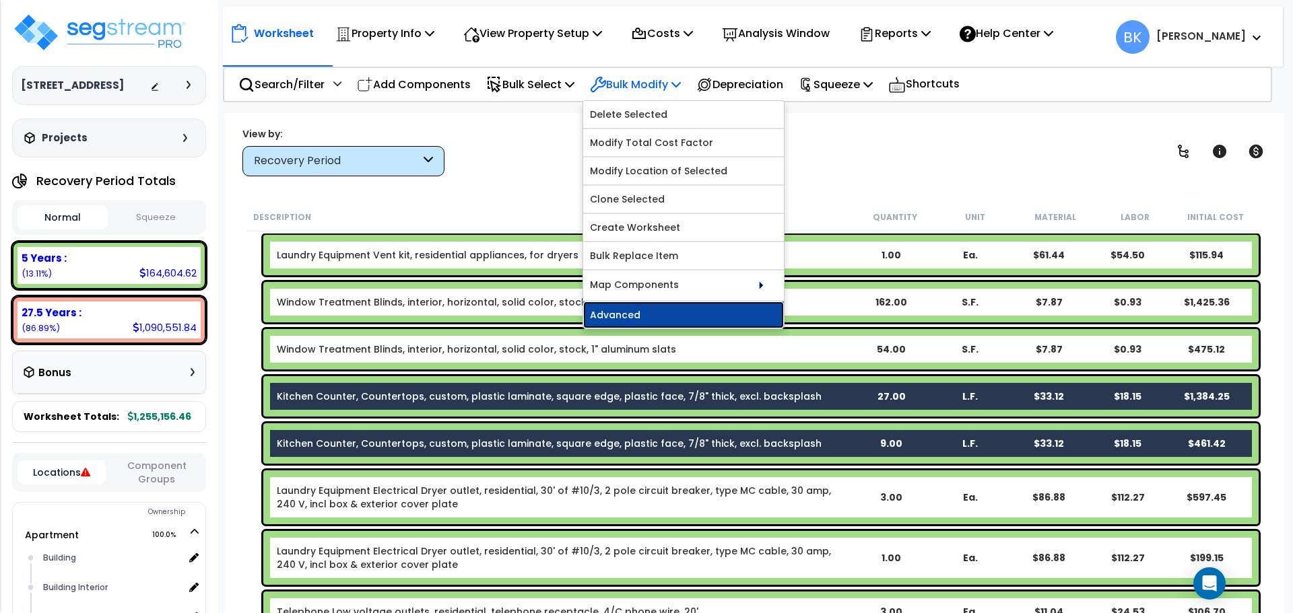
click at [647, 314] on link "Advanced" at bounding box center [683, 315] width 201 height 27
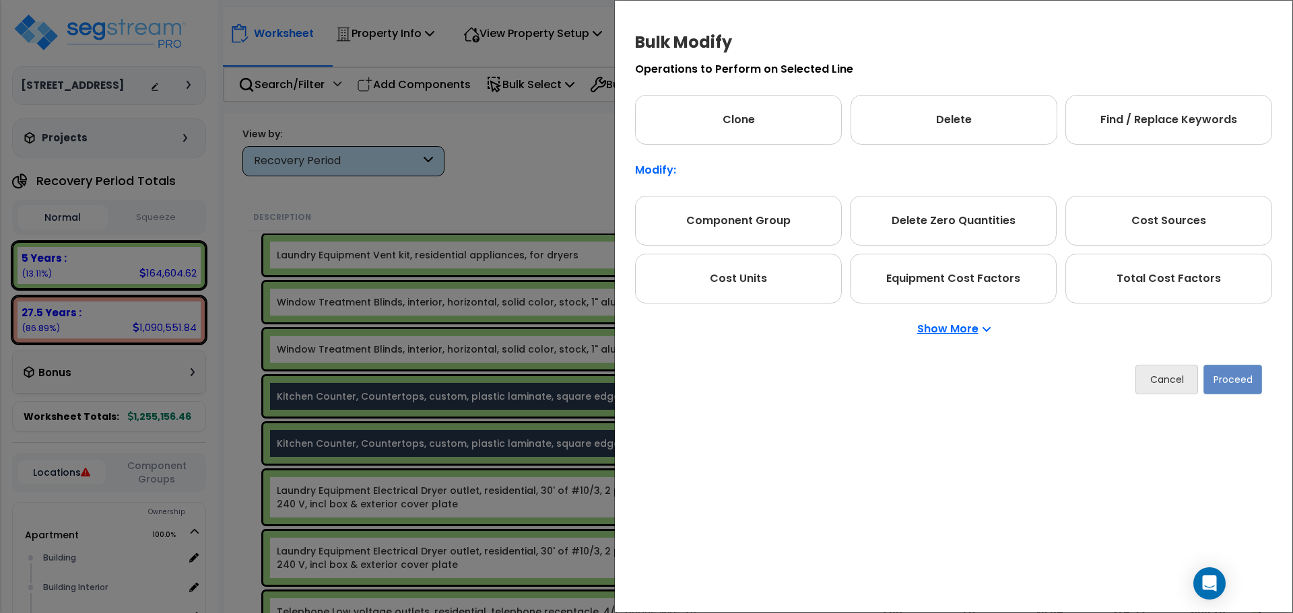
click at [958, 333] on p "Show More" at bounding box center [953, 329] width 73 height 11
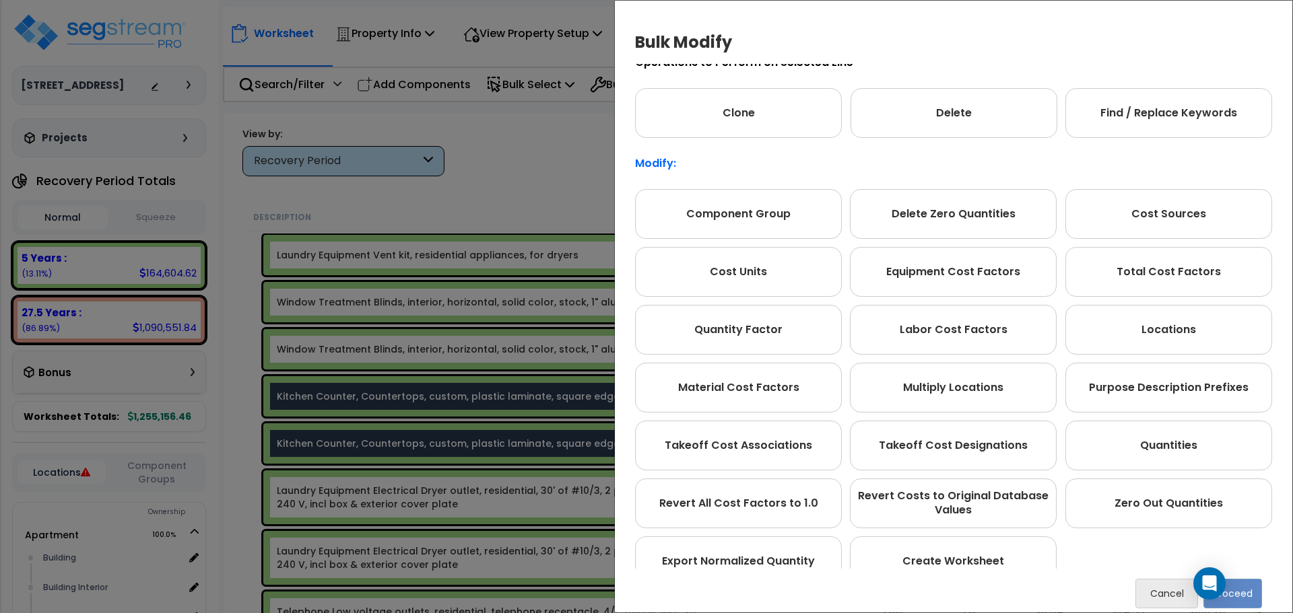
scroll to position [0, 0]
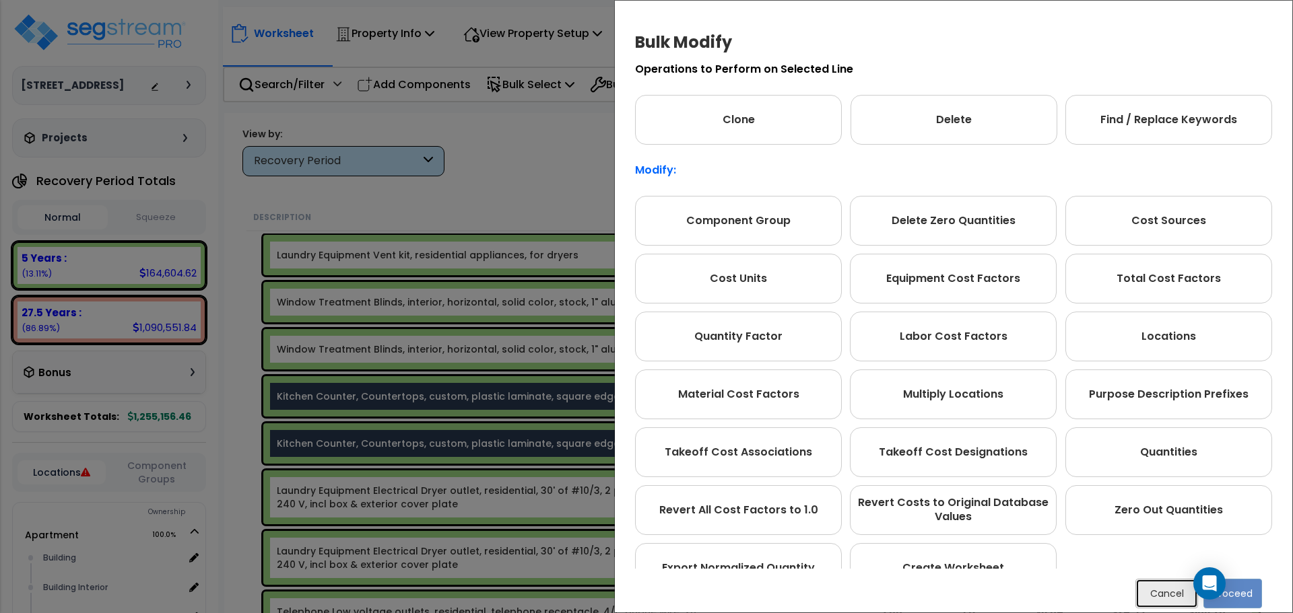
click at [1176, 598] on button "Cancel" at bounding box center [1166, 594] width 63 height 30
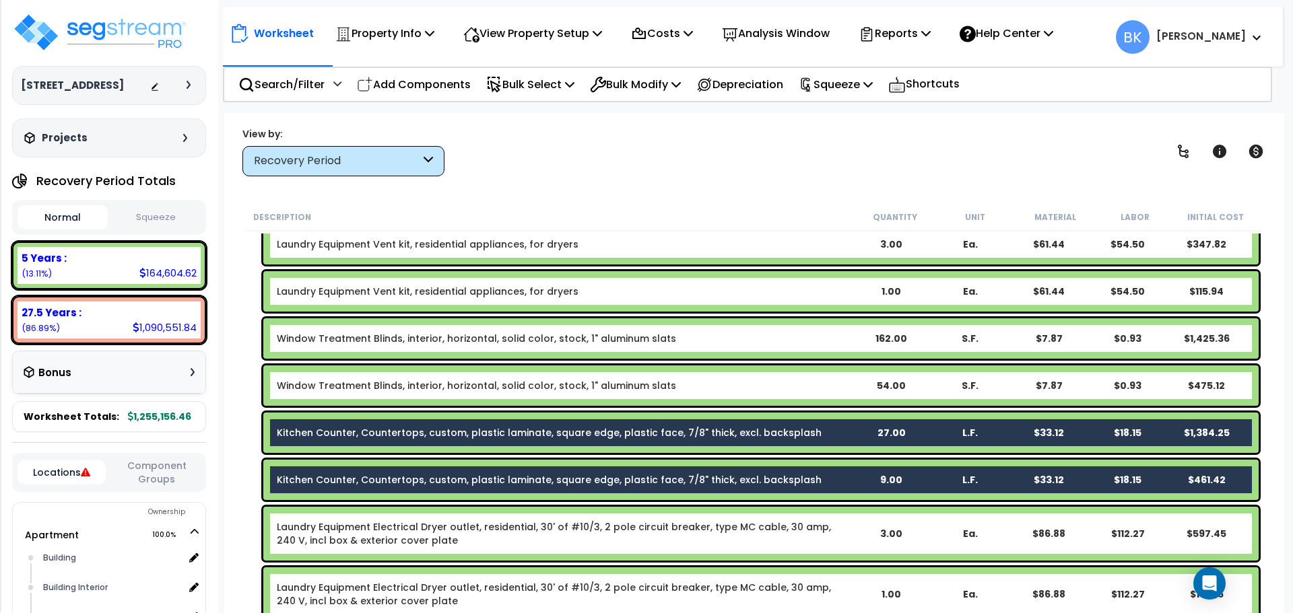
scroll to position [606, 0]
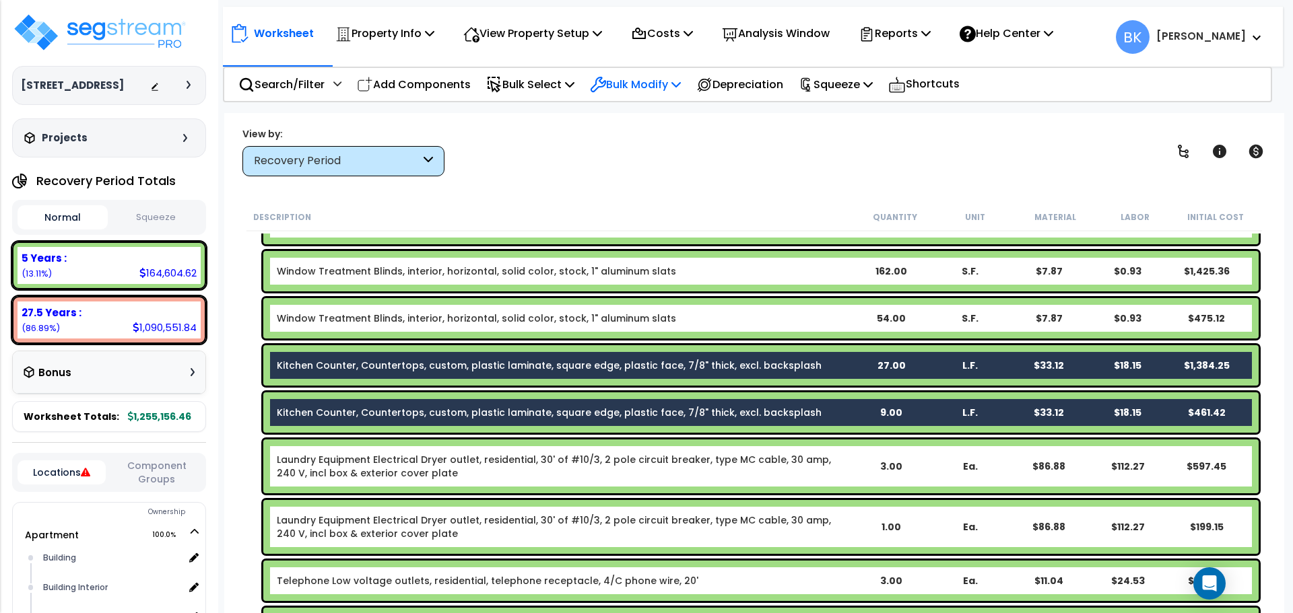
click at [624, 84] on p "Bulk Modify" at bounding box center [635, 84] width 91 height 18
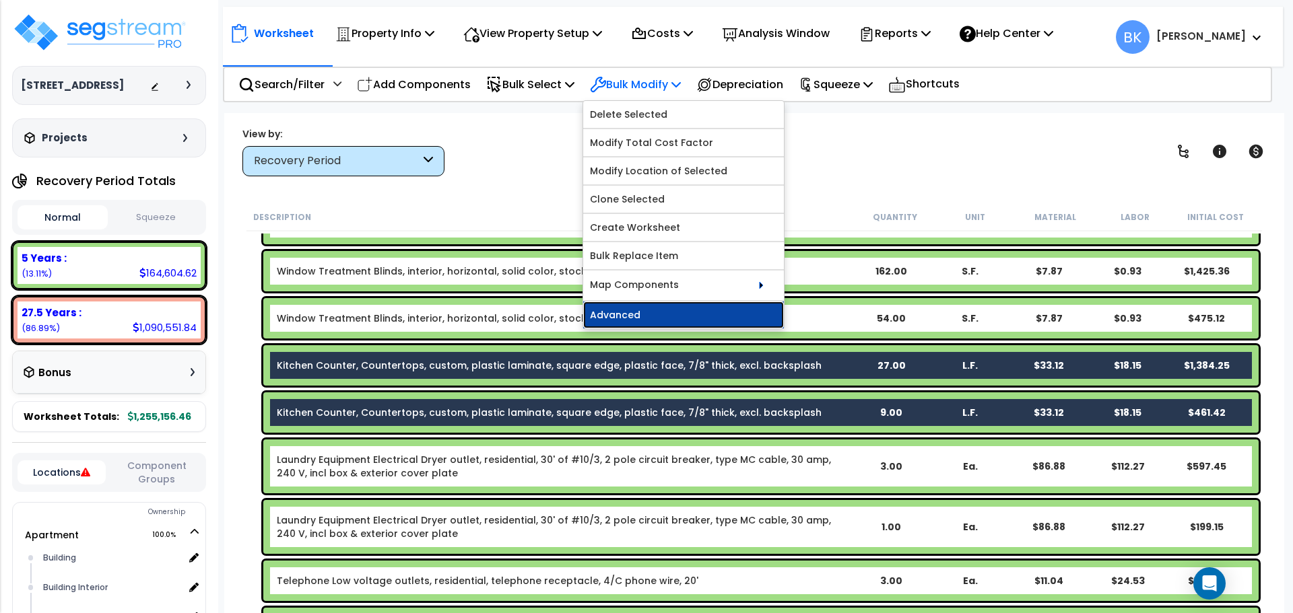
click at [662, 311] on link "Advanced" at bounding box center [683, 315] width 201 height 27
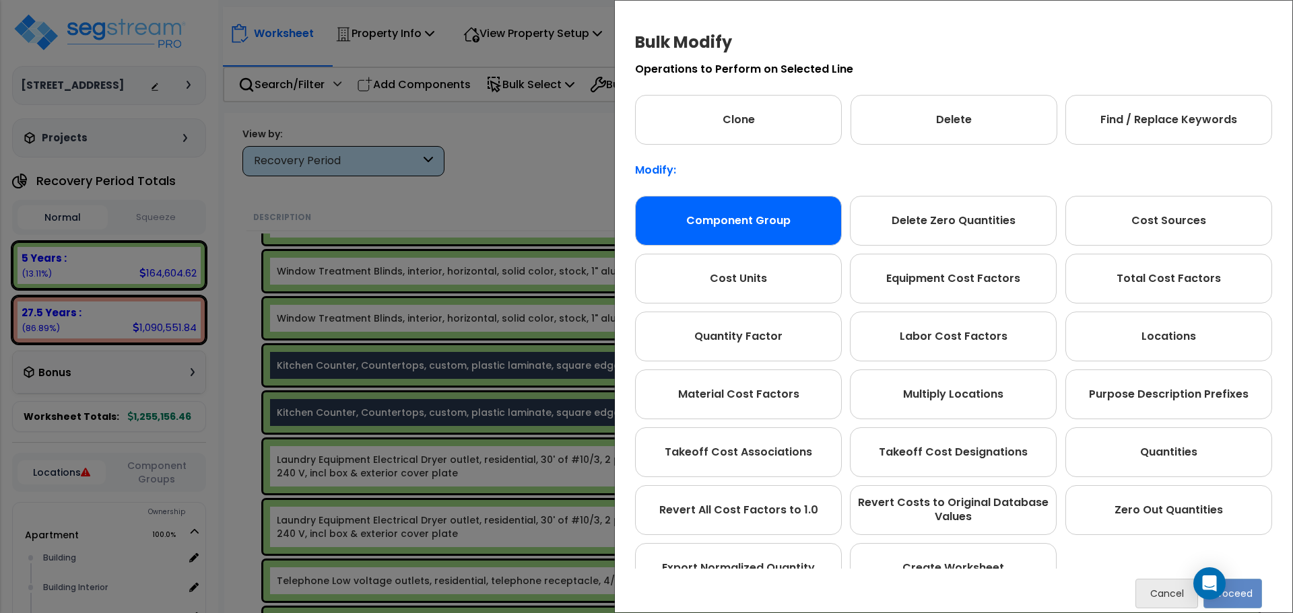
click at [729, 217] on div "Component Group" at bounding box center [738, 221] width 207 height 50
click at [1252, 593] on button "Proceed" at bounding box center [1232, 594] width 59 height 30
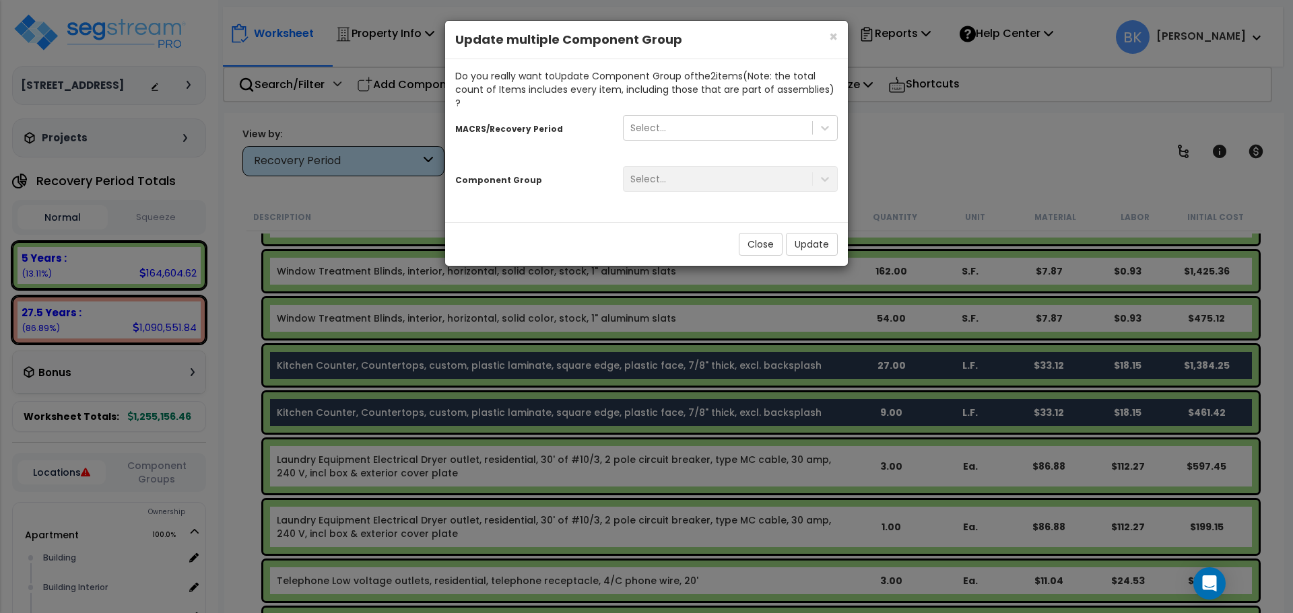
click at [682, 127] on div "Select..." at bounding box center [730, 131] width 235 height 38
click at [682, 120] on div "Select..." at bounding box center [717, 128] width 188 height 22
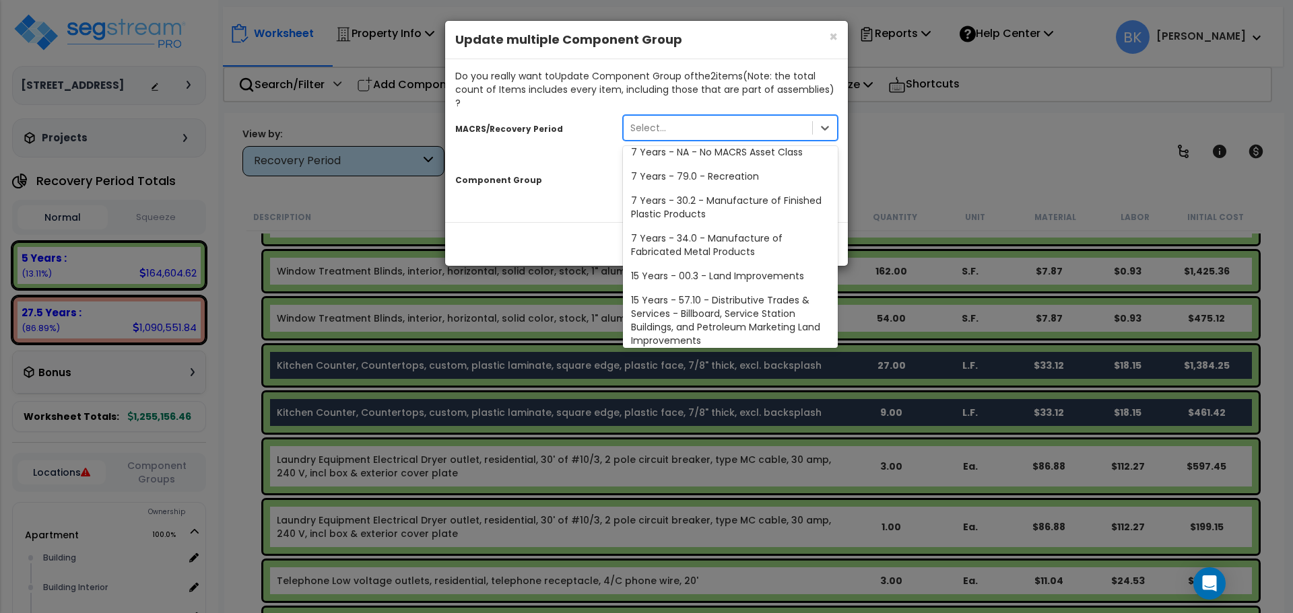
scroll to position [164, 0]
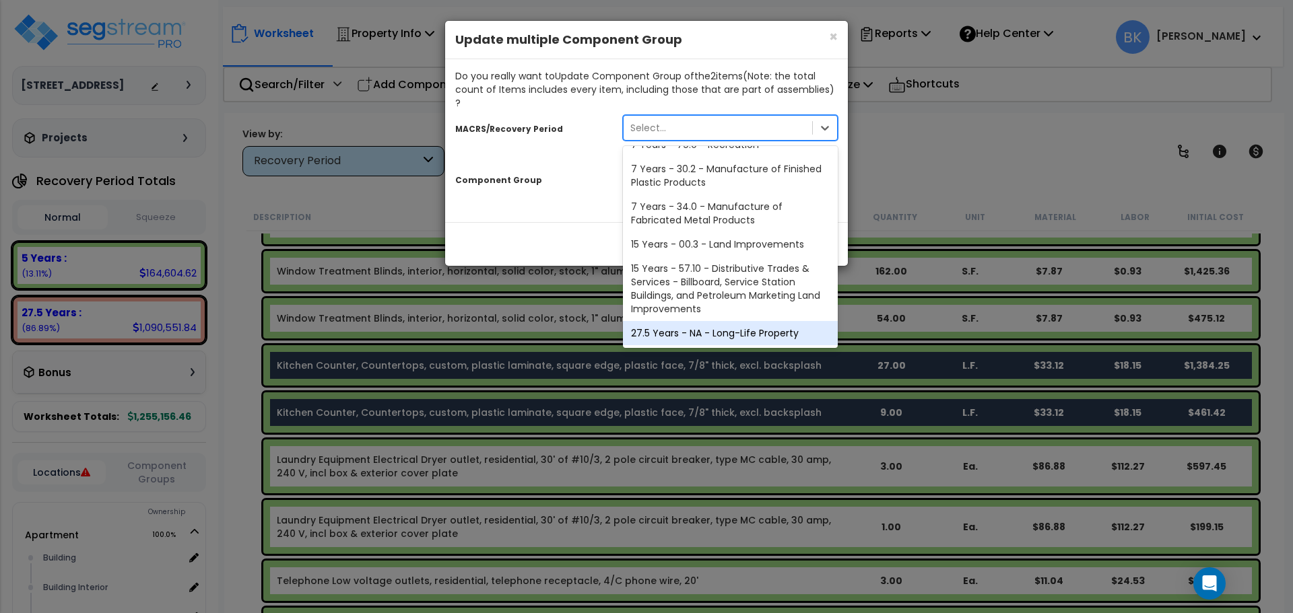
click at [694, 321] on div "27.5 Years - NA - Long-Life Property" at bounding box center [730, 333] width 215 height 24
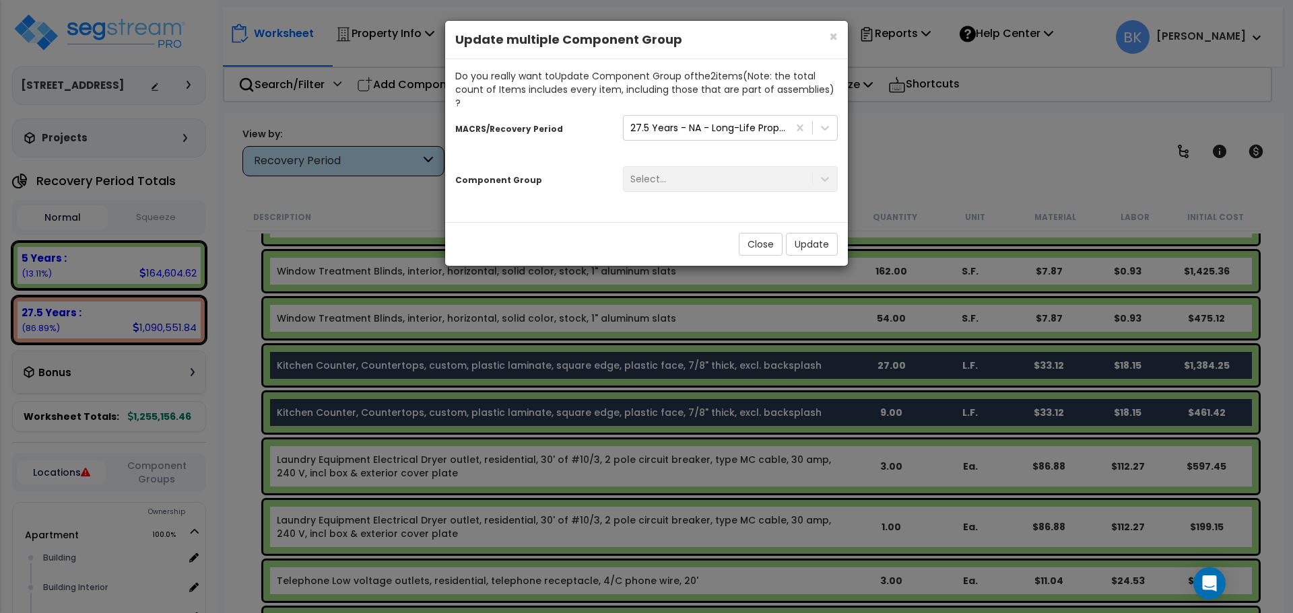
click at [679, 166] on div "Select..." at bounding box center [730, 179] width 235 height 26
click at [679, 171] on div "Select..." at bounding box center [730, 179] width 235 height 26
click at [779, 169] on div "Select..." at bounding box center [717, 179] width 188 height 22
type input "wood"
type input "Kitchen Cabinets and Countertops"
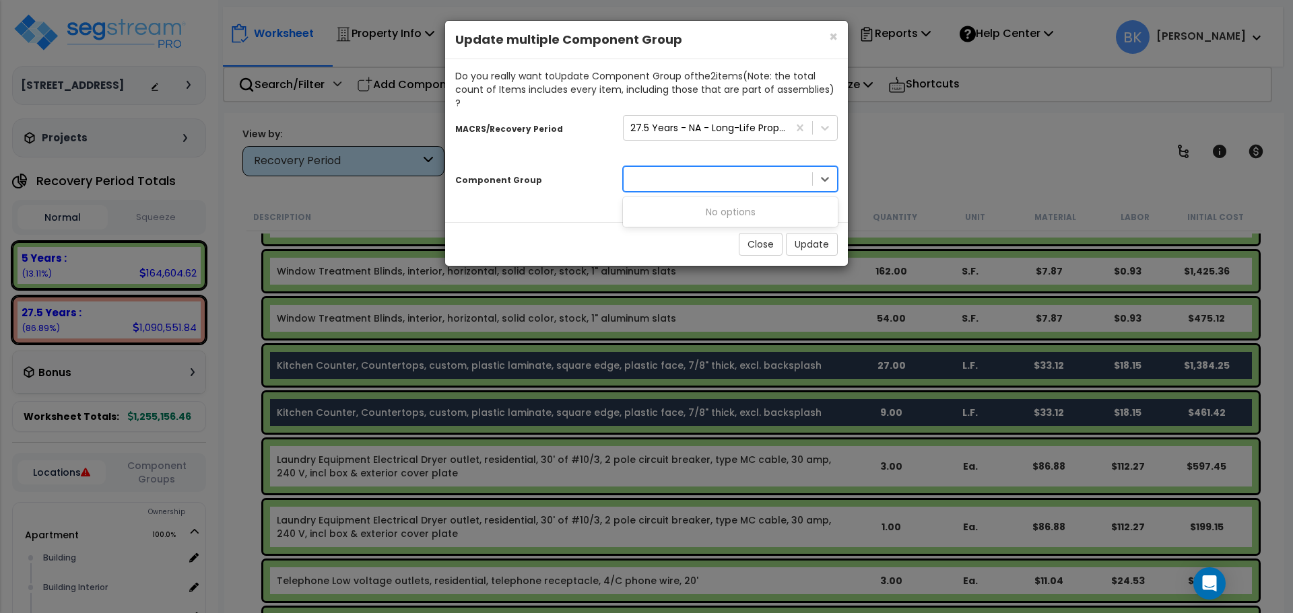
click at [796, 161] on div "Component Group 0 results available for search term Kitchen Cabinets and Counte…" at bounding box center [646, 181] width 403 height 41
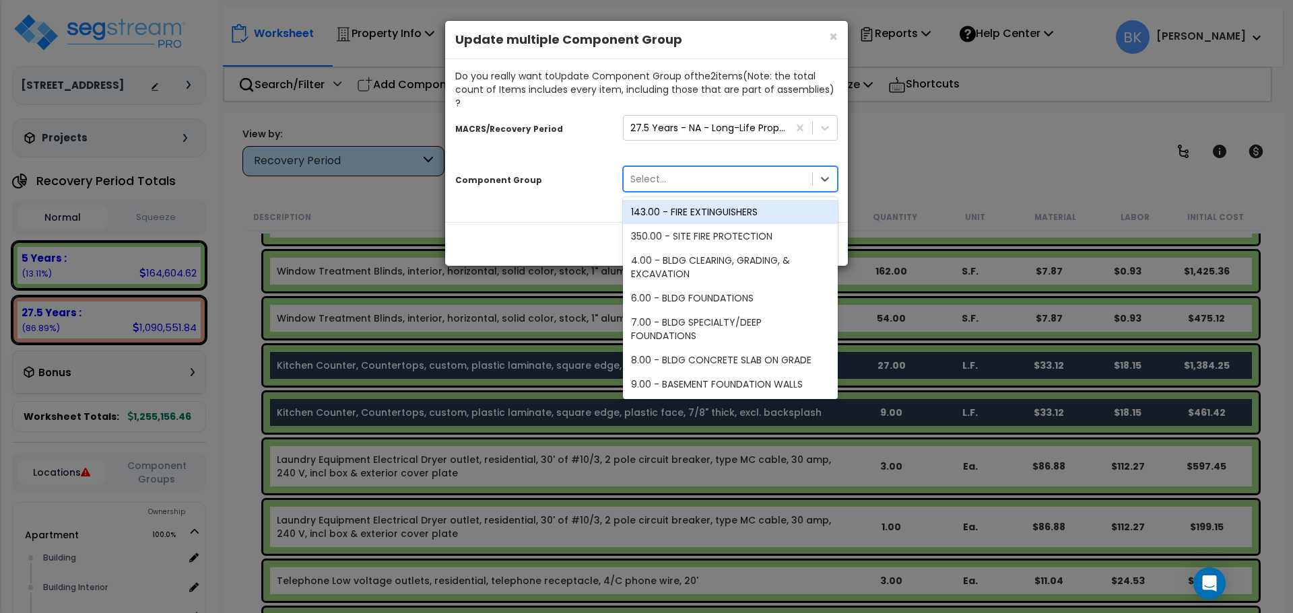
click at [750, 174] on div "Select..." at bounding box center [717, 179] width 188 height 22
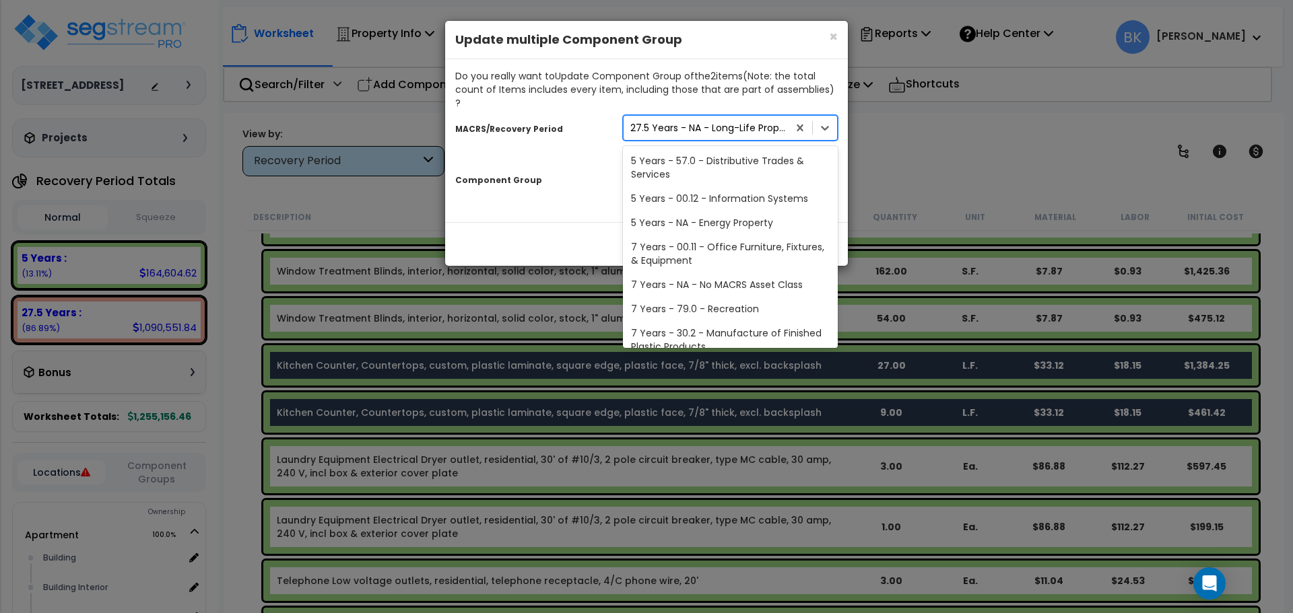
click at [629, 126] on div "27.5 Years - NA - Long-Life Property" at bounding box center [730, 128] width 215 height 26
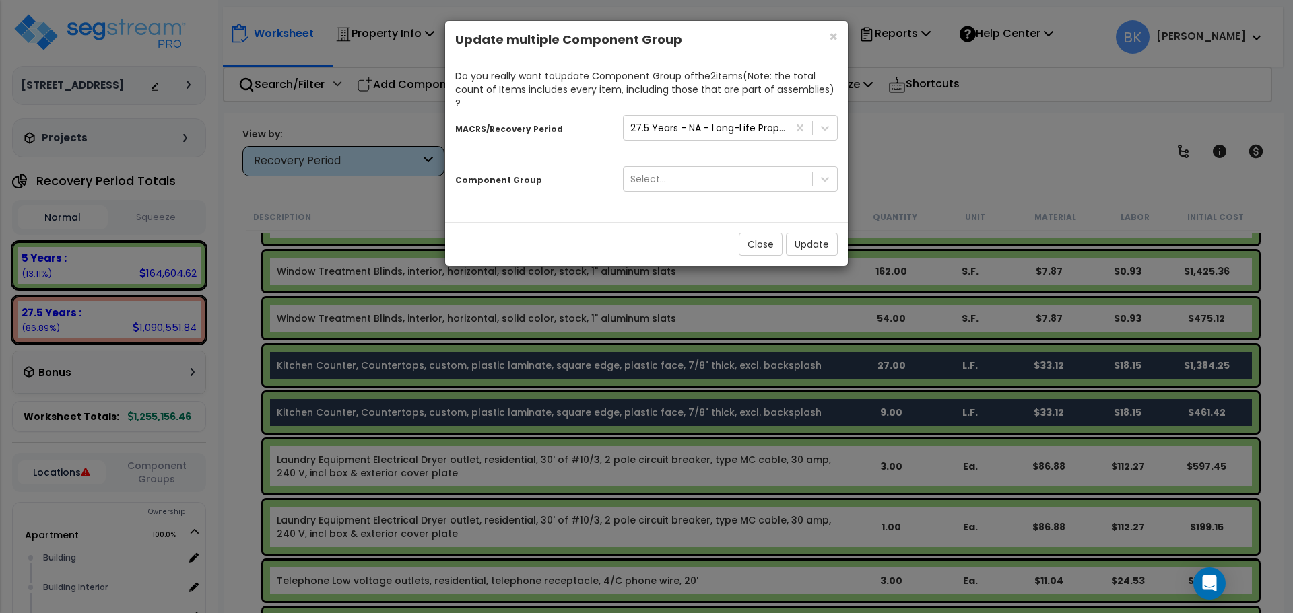
click at [592, 116] on div "MACRS/Recovery Period" at bounding box center [529, 127] width 168 height 24
click at [831, 40] on span "×" at bounding box center [833, 37] width 9 height 20
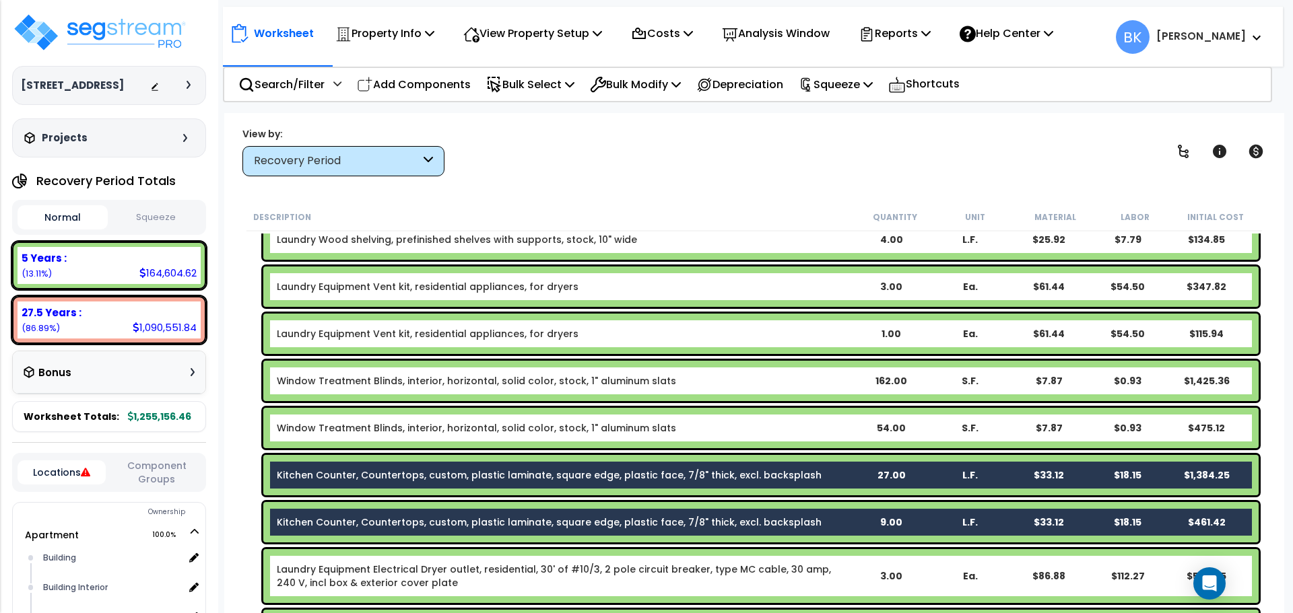
scroll to position [471, 0]
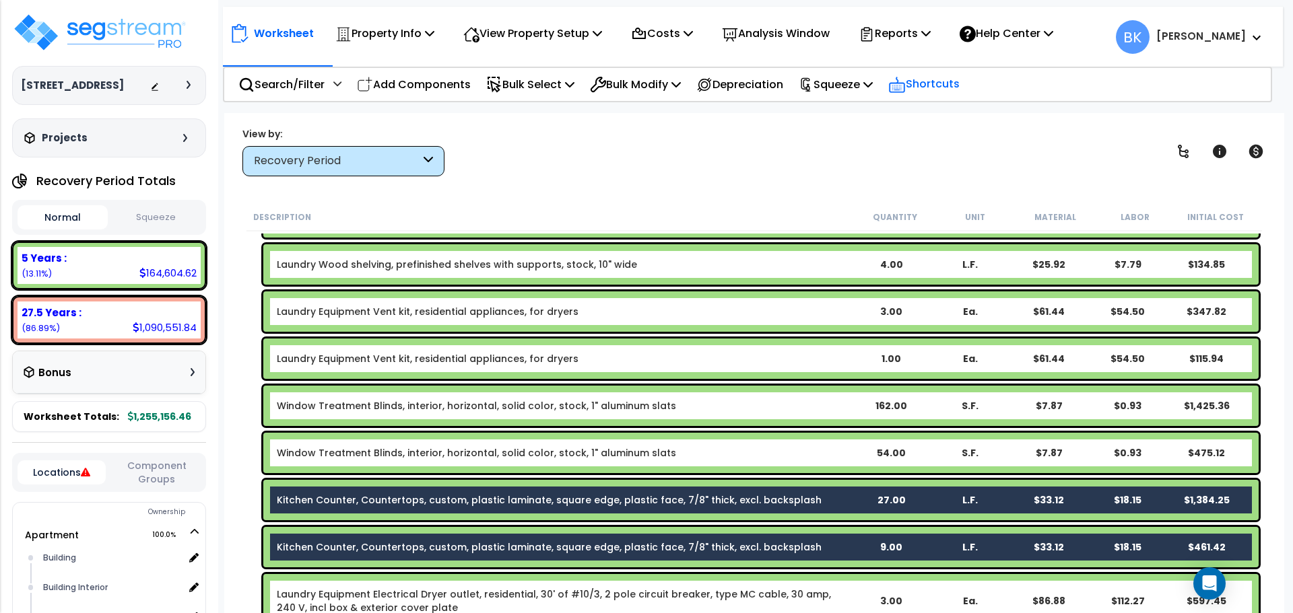
click at [943, 85] on p "Shortcuts" at bounding box center [923, 85] width 71 height 20
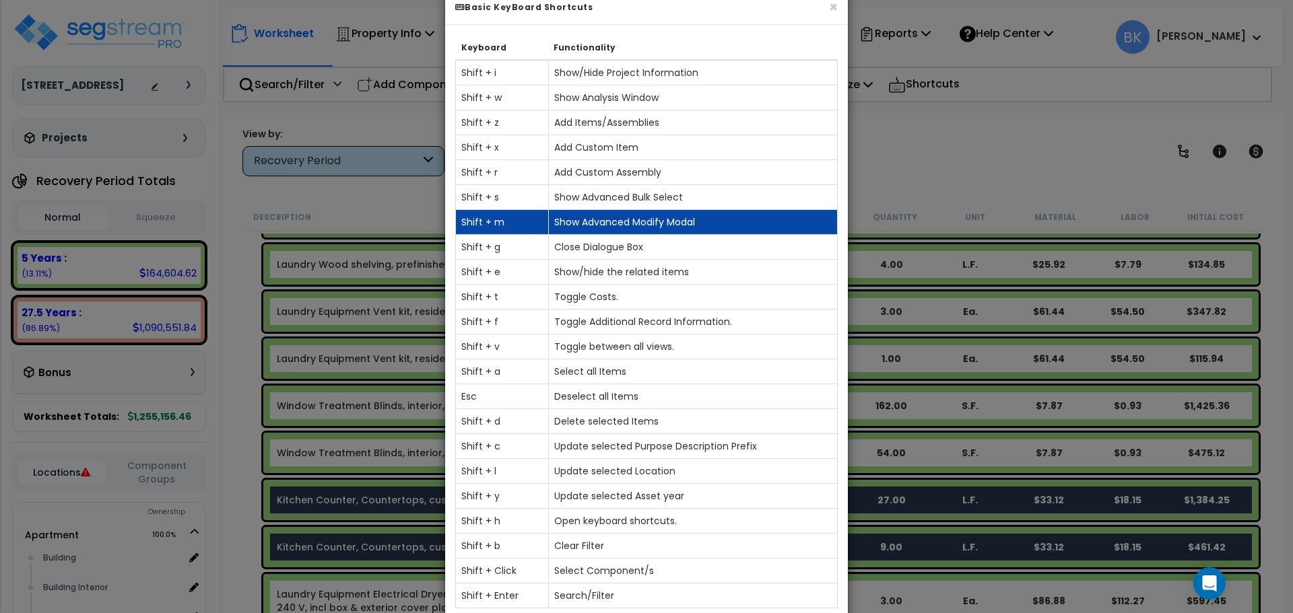
scroll to position [113, 0]
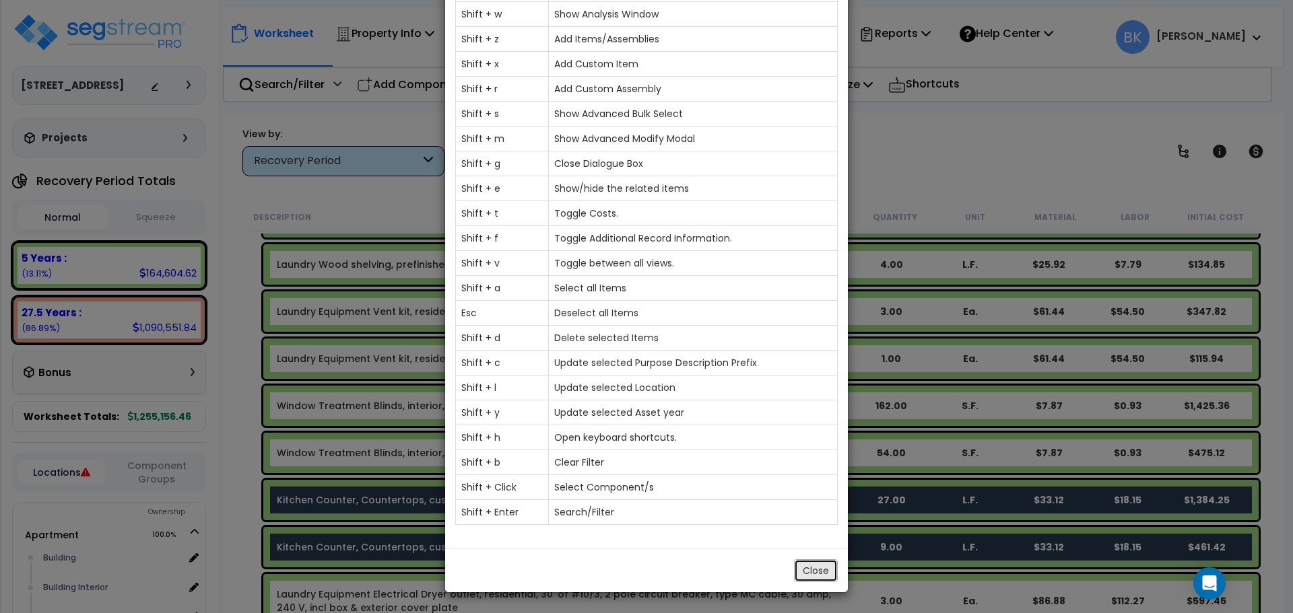
click at [816, 565] on button "Close" at bounding box center [816, 570] width 44 height 23
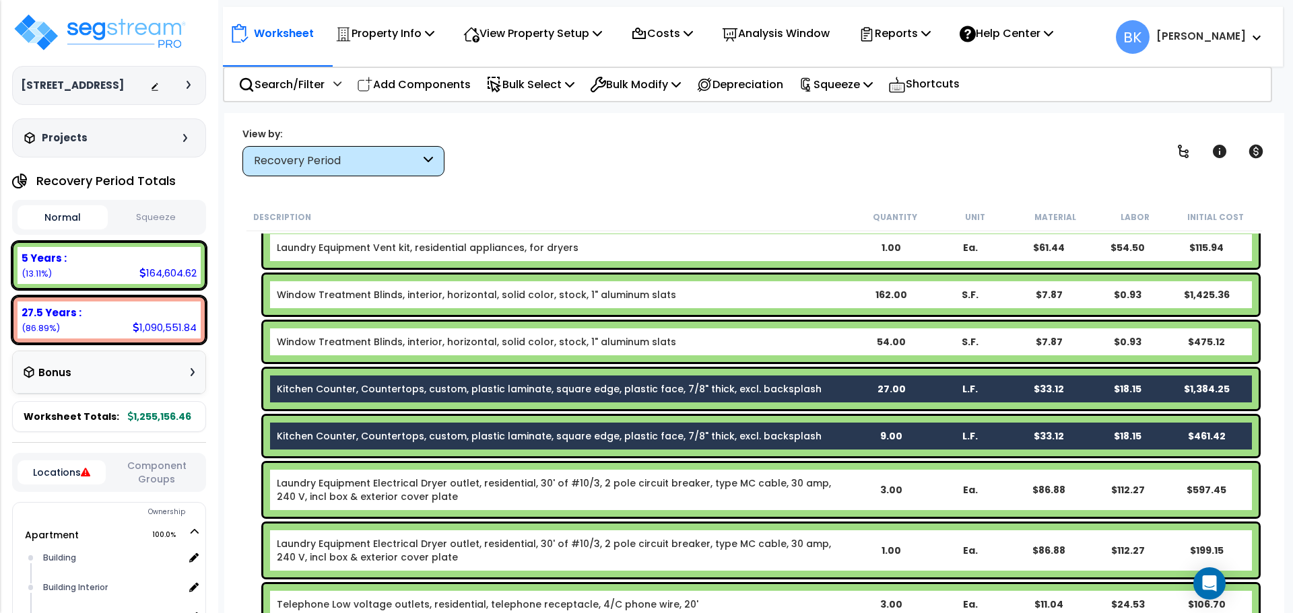
scroll to position [606, 0]
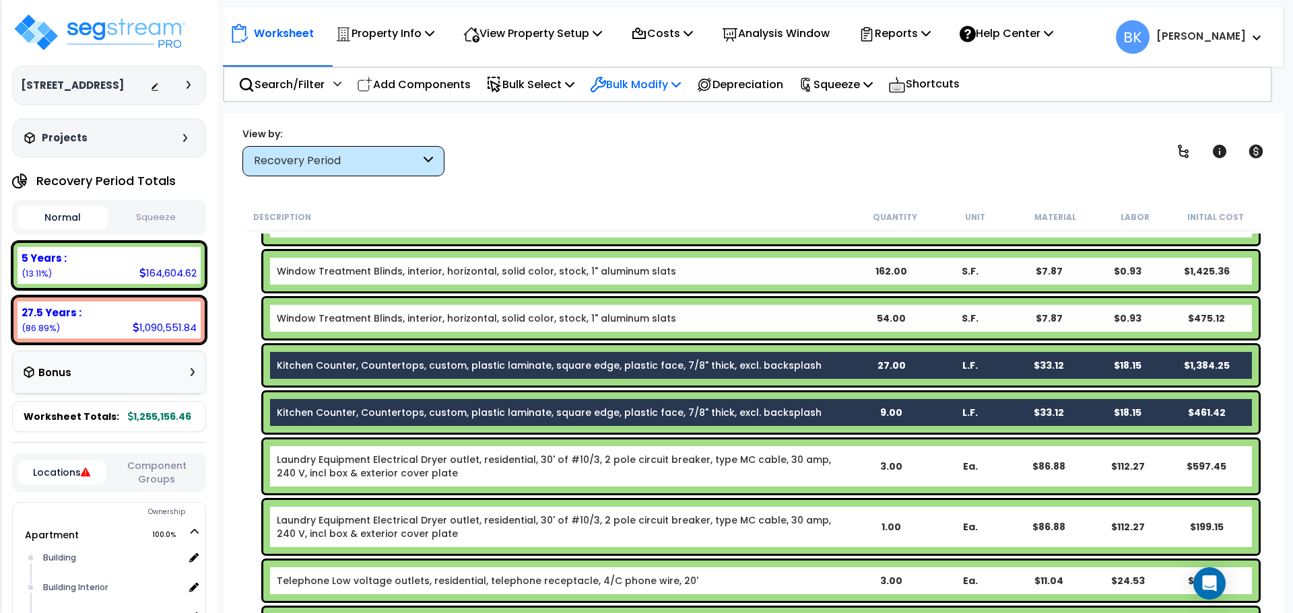
click at [621, 90] on p "Bulk Modify" at bounding box center [635, 84] width 91 height 18
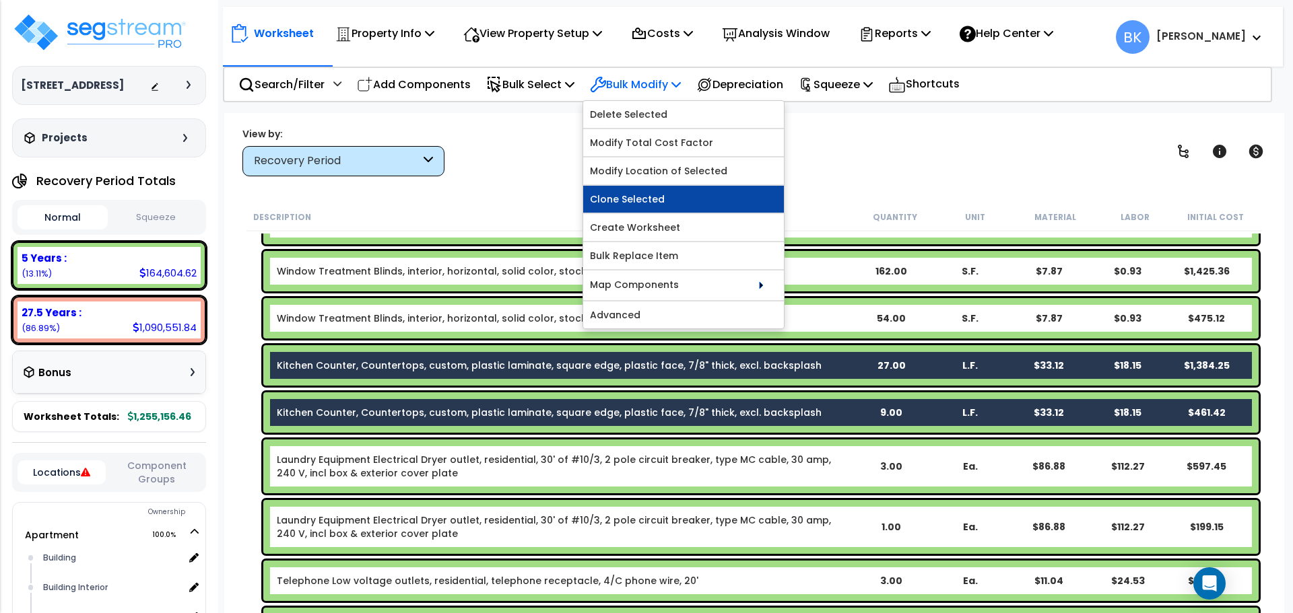
click at [663, 205] on link "Clone Selected" at bounding box center [683, 199] width 201 height 27
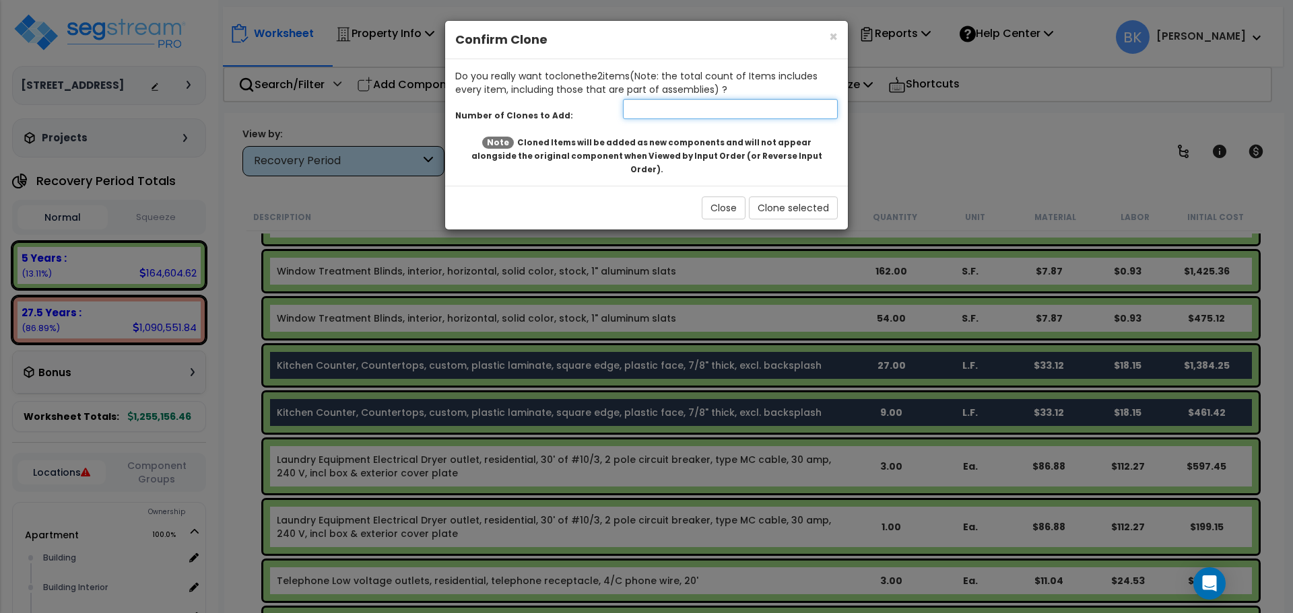
click at [654, 110] on input "number" at bounding box center [730, 109] width 215 height 20
type input "1"
click at [798, 197] on button "Clone selected" at bounding box center [793, 208] width 89 height 23
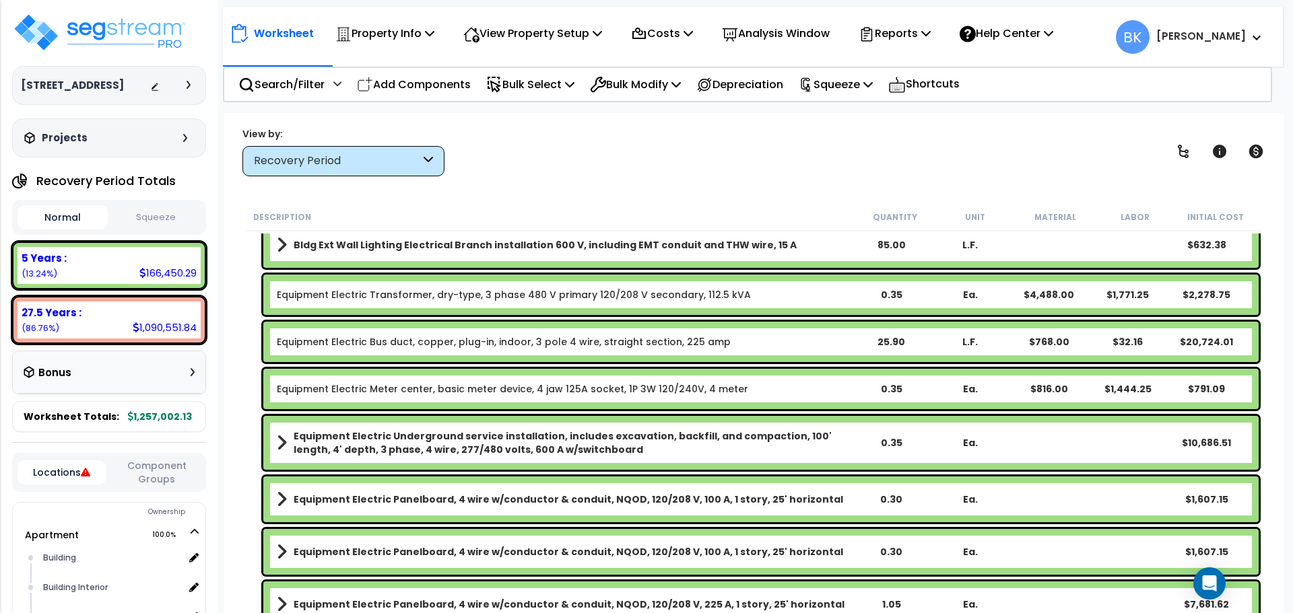
scroll to position [2891, 0]
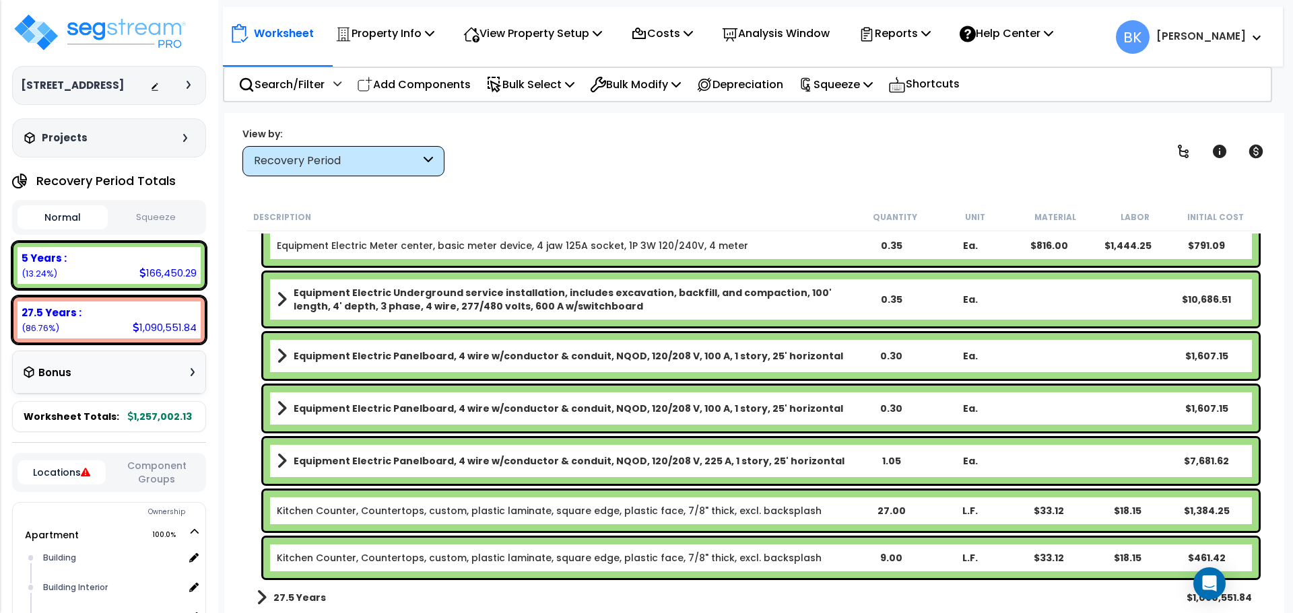
click at [541, 504] on link "Kitchen Counter, Countertops, custom, plastic laminate, square edge, plastic fa…" at bounding box center [549, 510] width 545 height 13
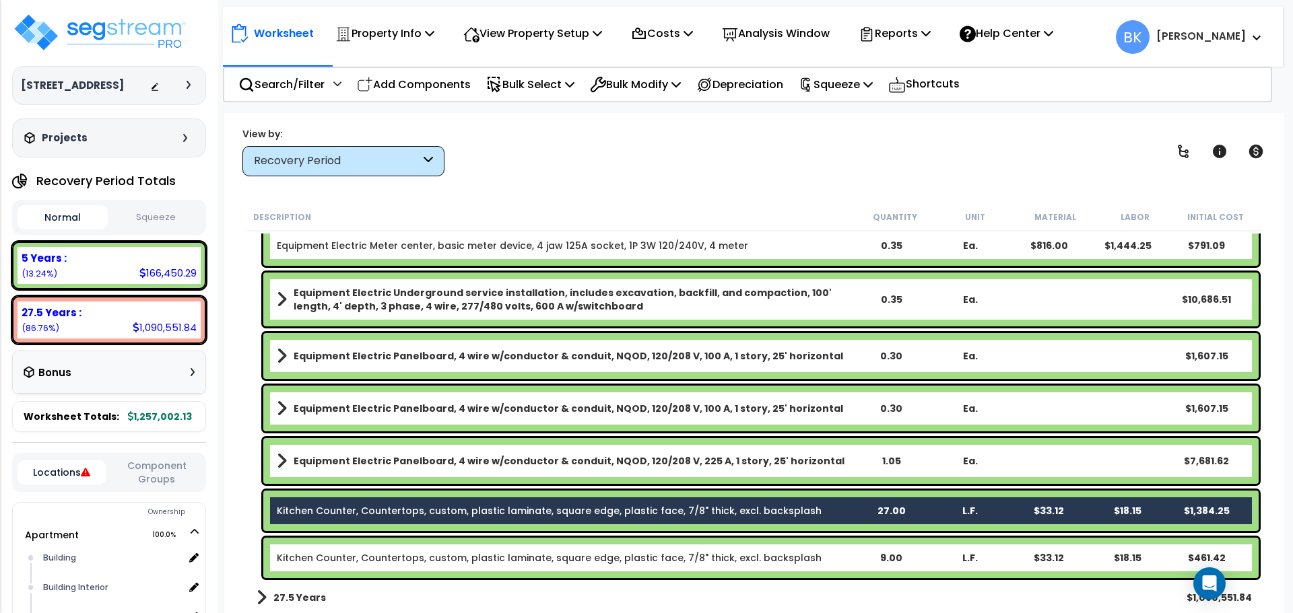
click at [528, 562] on link "Kitchen Counter, Countertops, custom, plastic laminate, square edge, plastic fa…" at bounding box center [549, 557] width 545 height 13
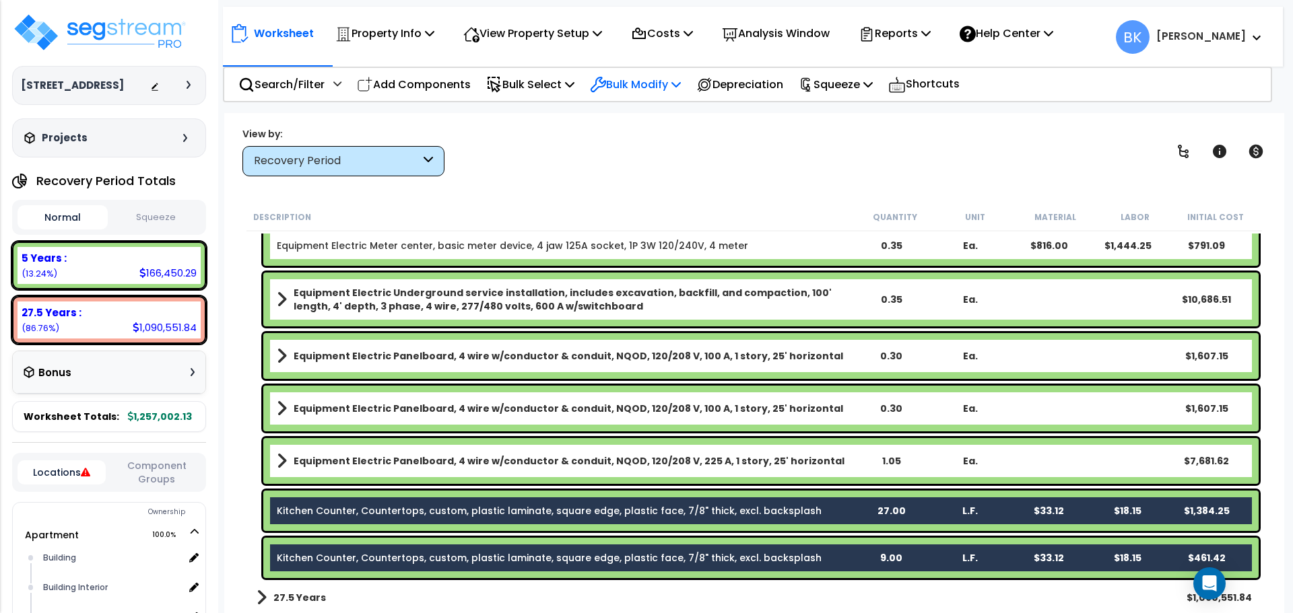
click at [625, 86] on p "Bulk Modify" at bounding box center [635, 84] width 91 height 18
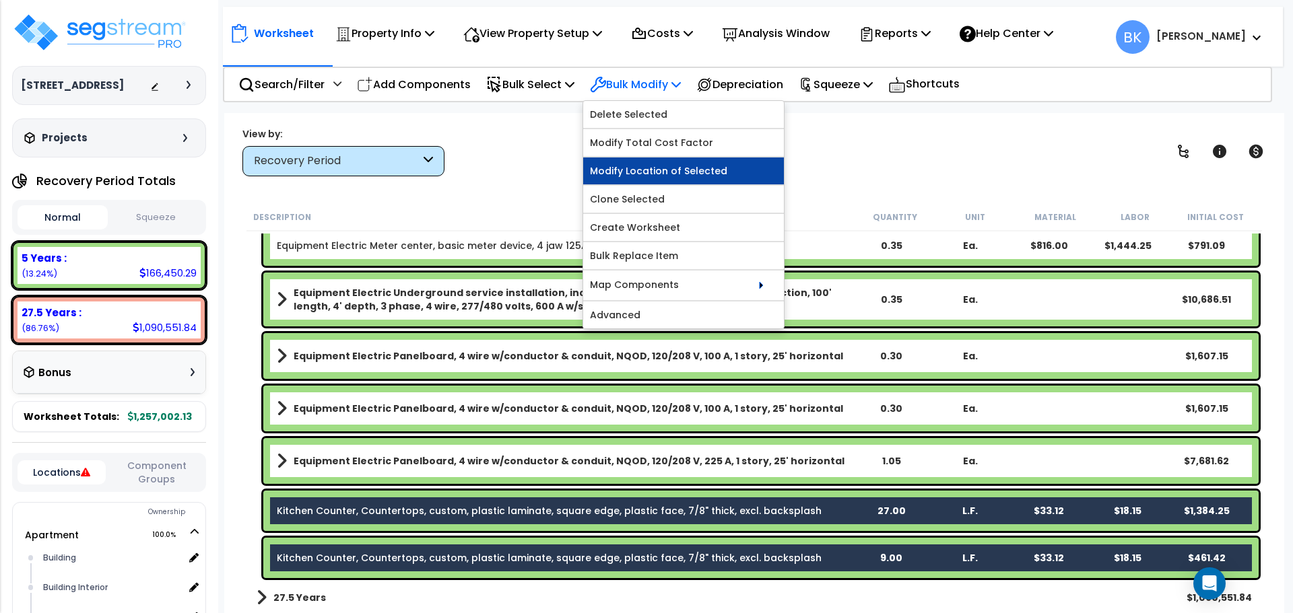
click at [652, 174] on link "Modify Location of Selected" at bounding box center [683, 171] width 201 height 27
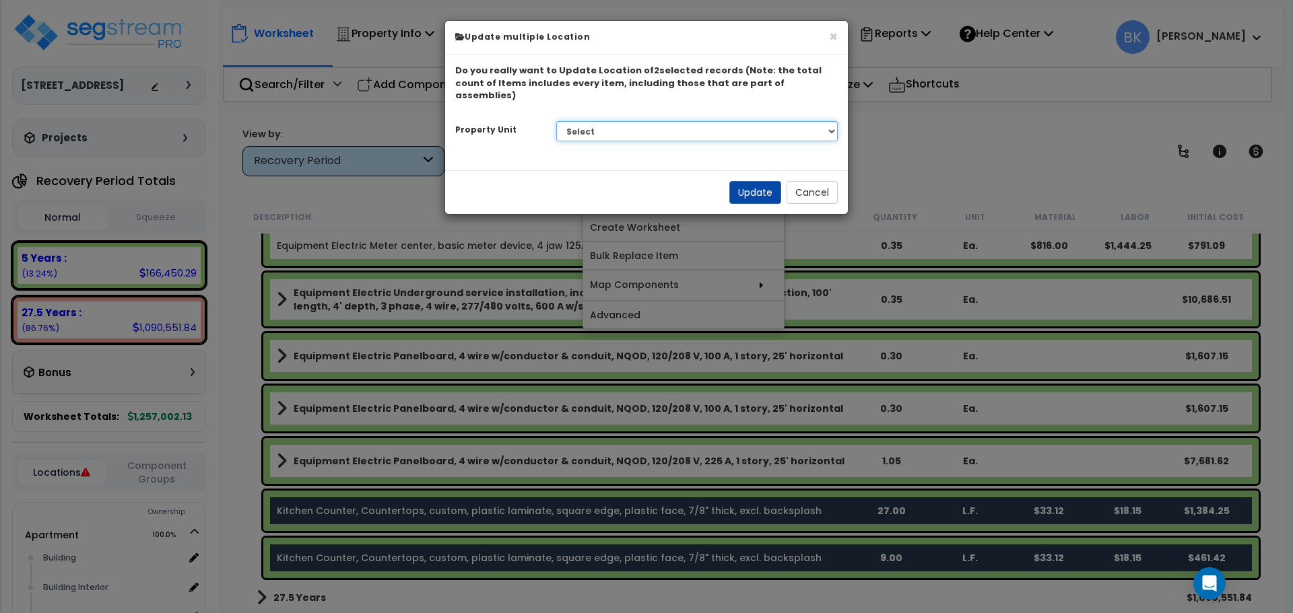
click at [673, 129] on select "Select Apartment Site Improvements" at bounding box center [697, 131] width 282 height 20
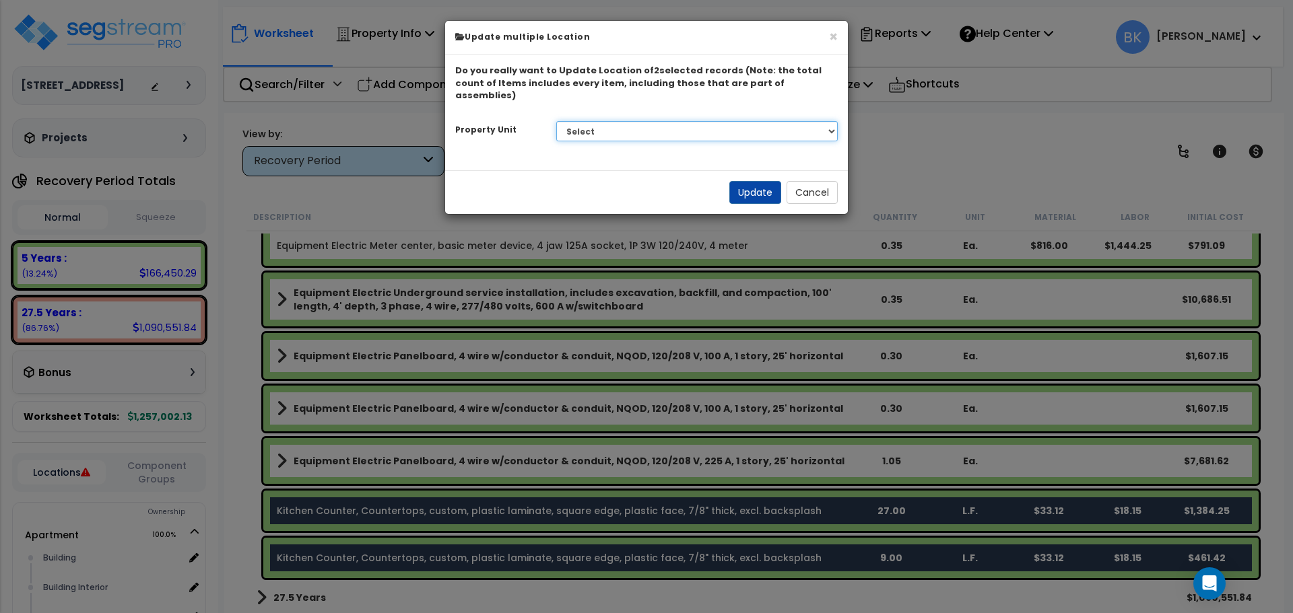
select select "166406"
click at [556, 121] on select "Select Apartment Site Improvements" at bounding box center [697, 131] width 282 height 20
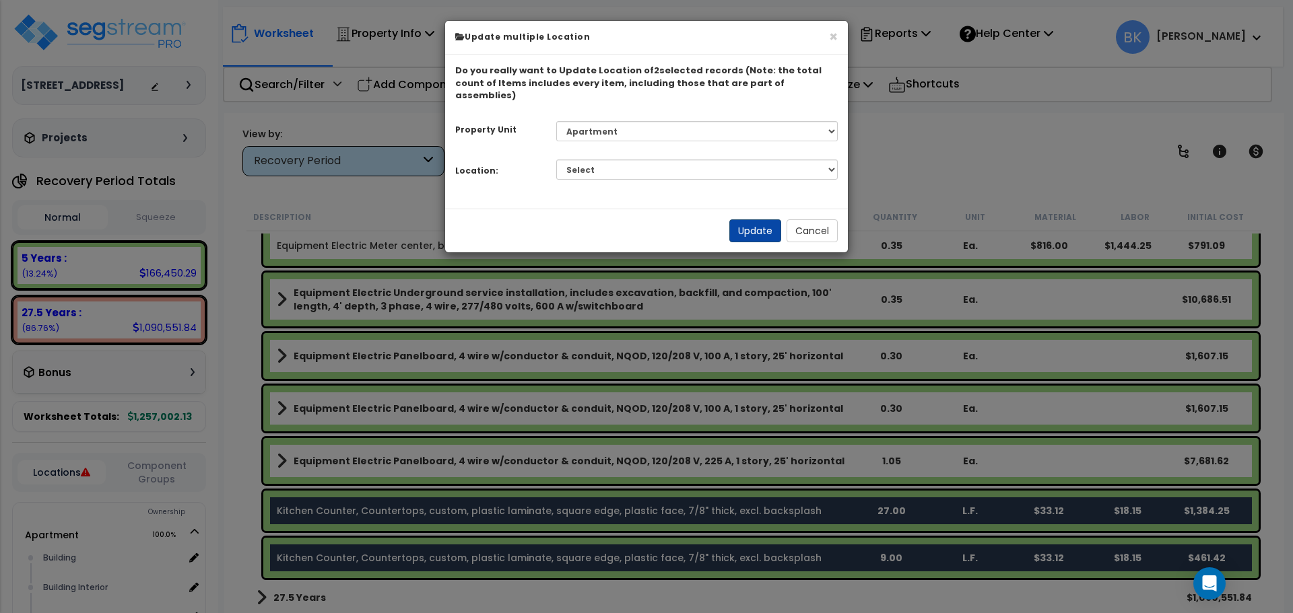
click at [753, 176] on div "Do you really want to Update Location of 2 selected records (Note: the total co…" at bounding box center [646, 132] width 403 height 154
click at [668, 160] on select "Select Building Building Interior Parking Garage Unit A,B,C Unit D Add Addition…" at bounding box center [697, 170] width 282 height 20
select select "461"
click at [556, 160] on select "Select Building Building Interior Parking Garage Unit A,B,C Unit D Add Addition…" at bounding box center [697, 170] width 282 height 20
click at [750, 224] on button "Update" at bounding box center [755, 230] width 52 height 23
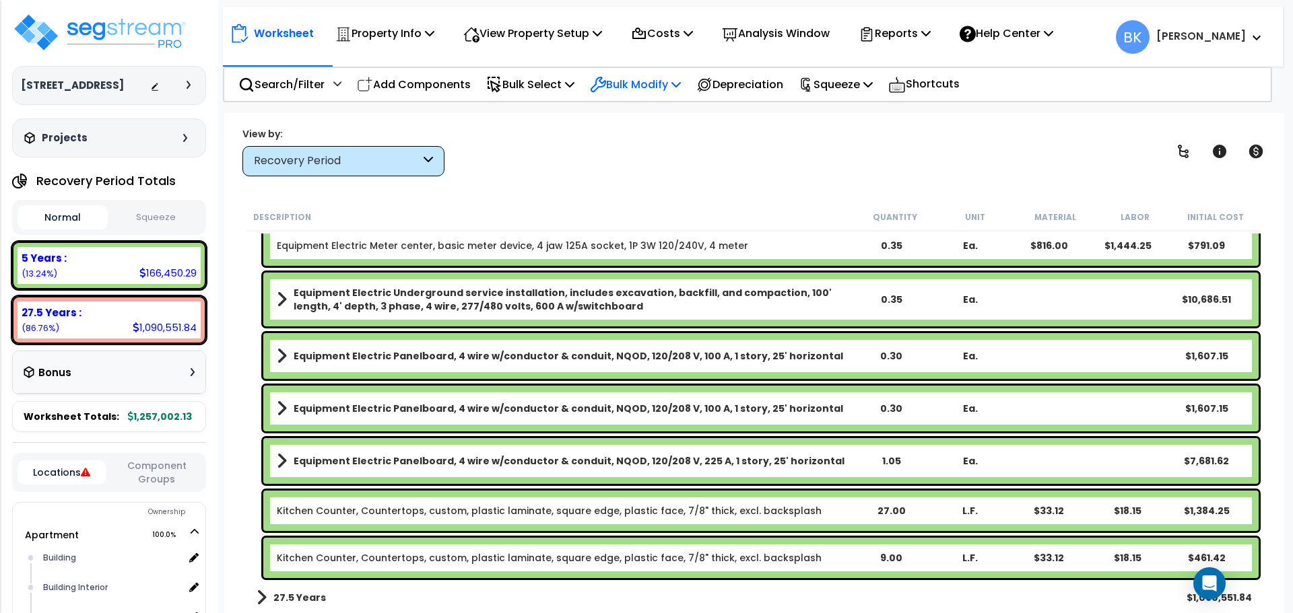
click at [642, 81] on p "Bulk Modify" at bounding box center [635, 84] width 91 height 18
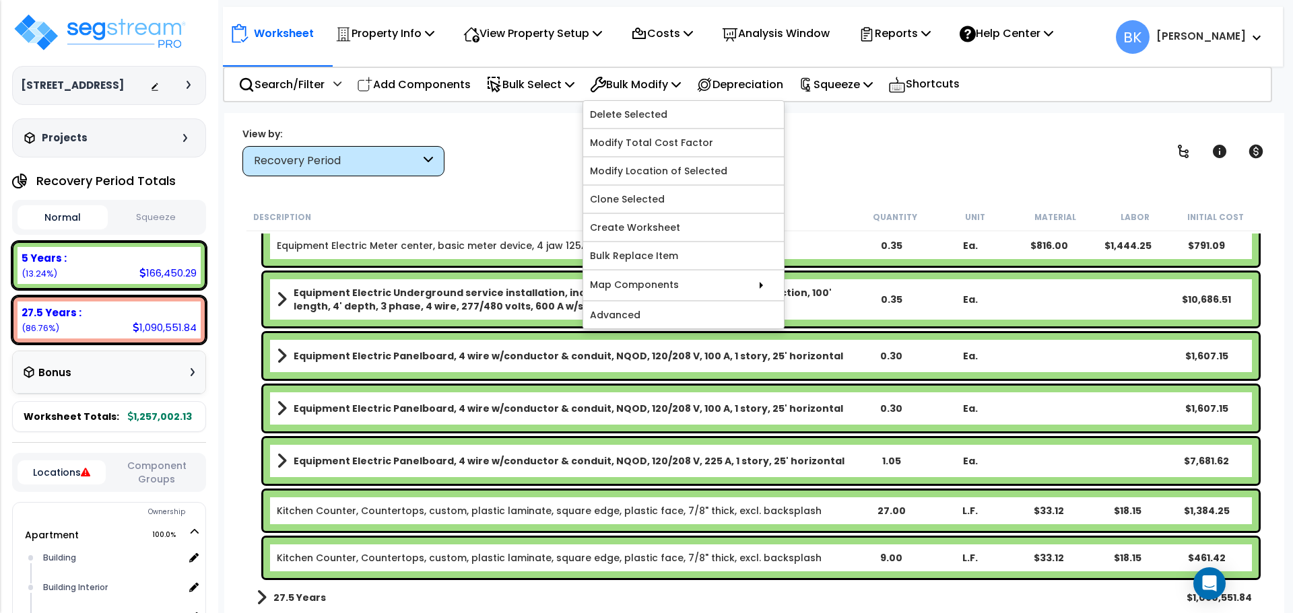
click at [515, 205] on div "Description Quantity Unit Material Labor Initial Cost" at bounding box center [753, 217] width 1015 height 28
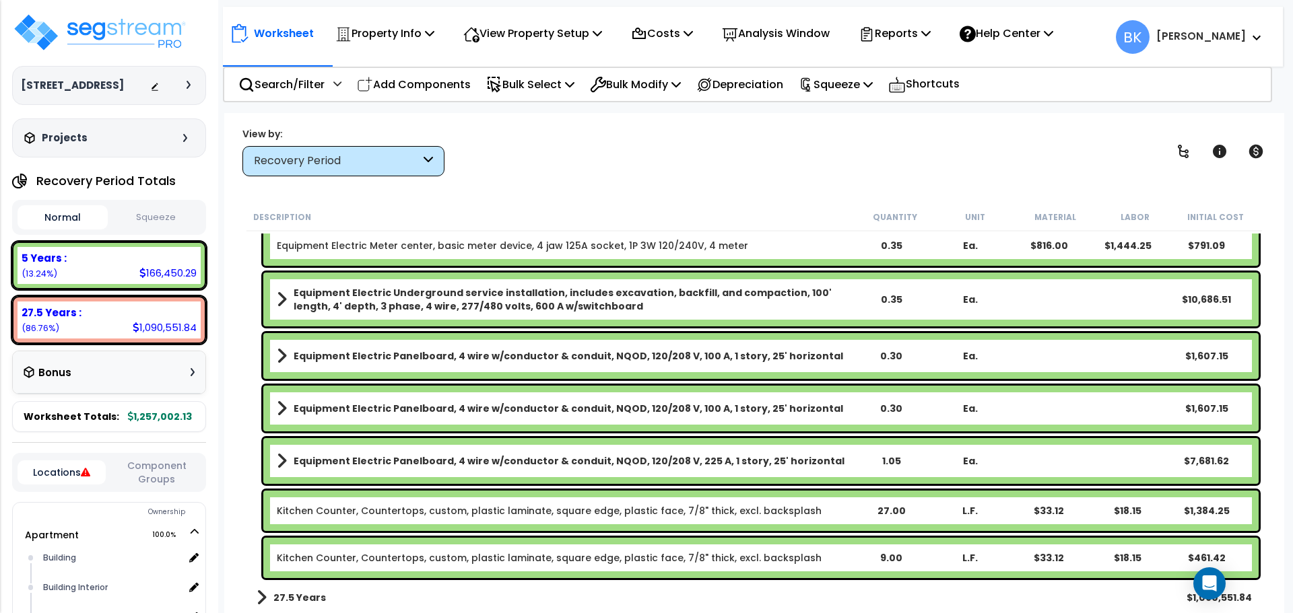
click at [681, 549] on div "Kitchen Counter, Countertops, custom, plastic laminate, square edge, plastic fa…" at bounding box center [760, 558] width 995 height 40
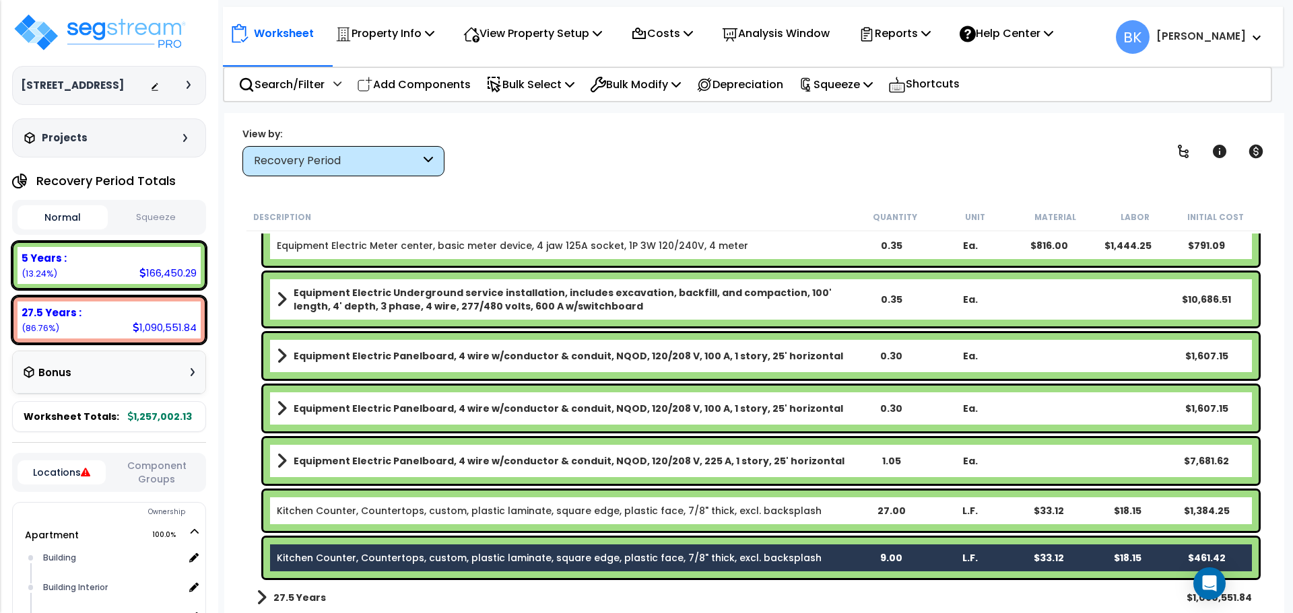
click at [706, 507] on link "Kitchen Counter, Countertops, custom, plastic laminate, square edge, plastic fa…" at bounding box center [549, 510] width 545 height 13
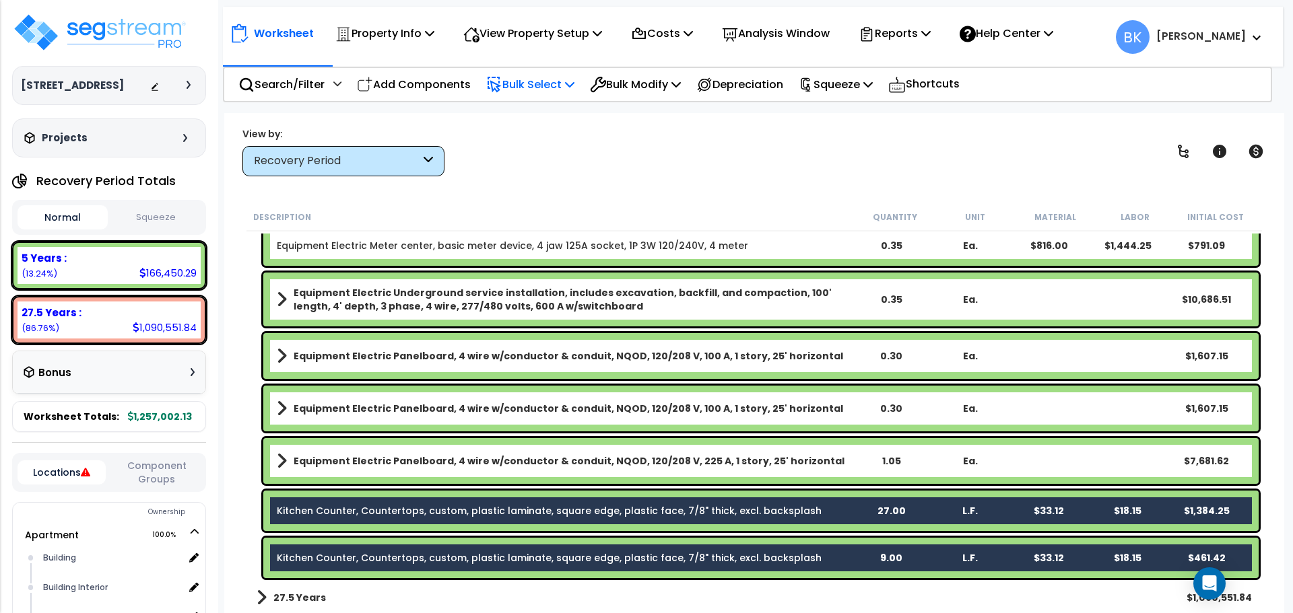
click at [539, 92] on p "Bulk Select" at bounding box center [530, 84] width 88 height 18
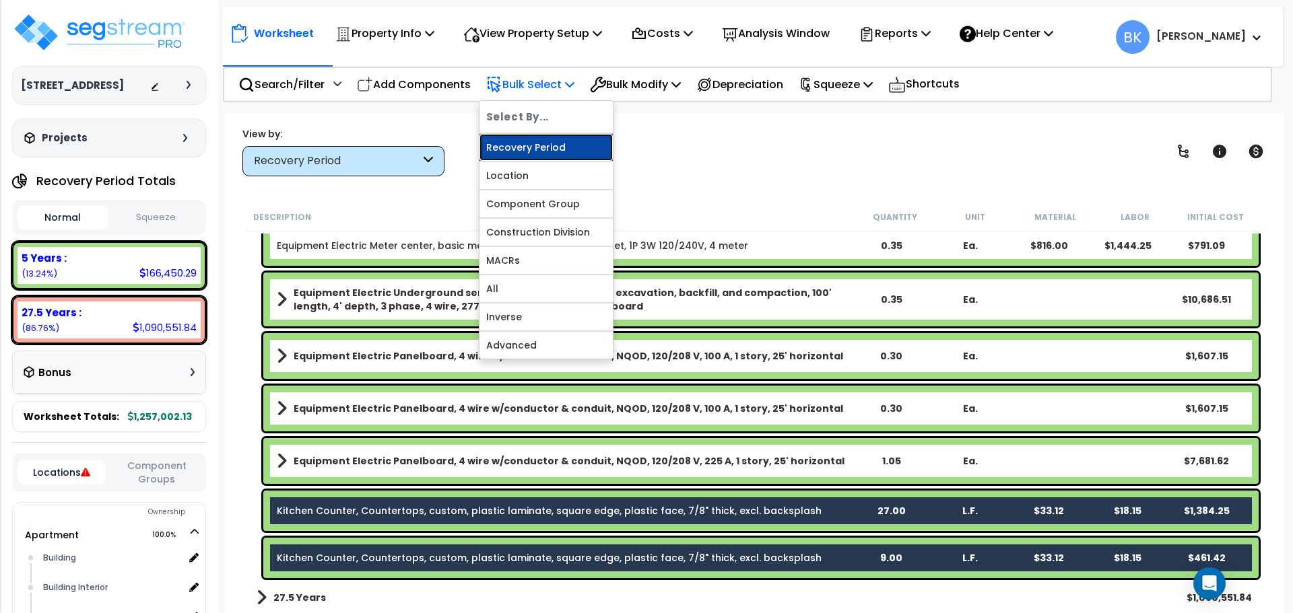
click at [544, 147] on link "Recovery Period" at bounding box center [545, 147] width 133 height 27
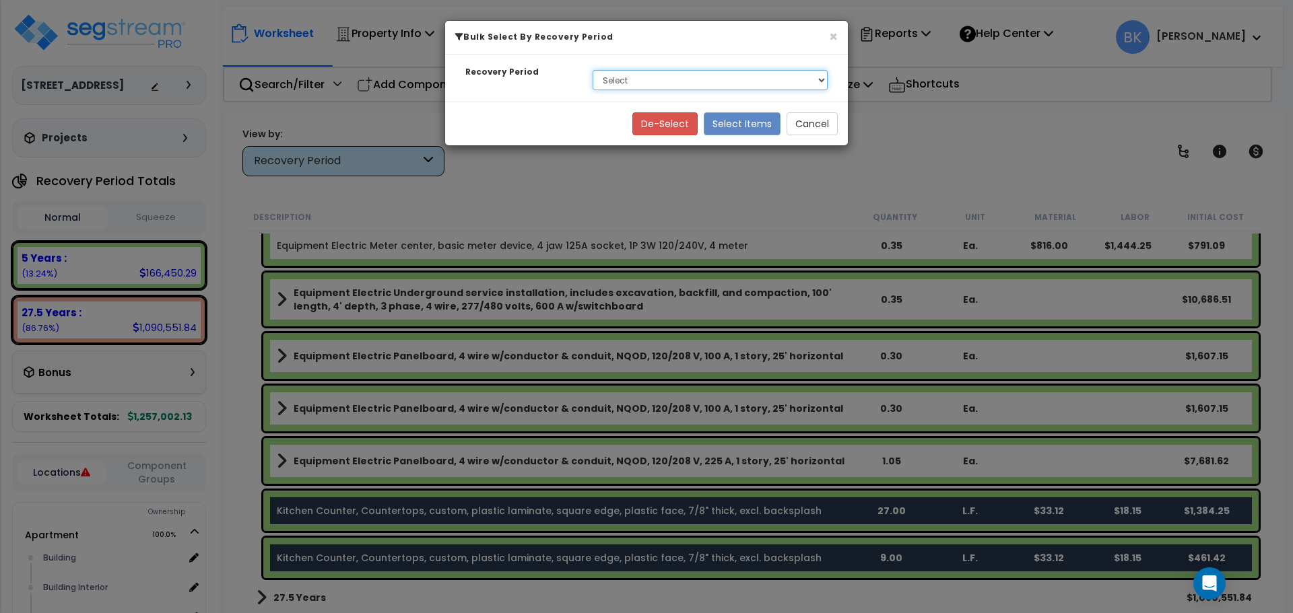
click at [635, 84] on select "Select 5 Years 27.5 Years" at bounding box center [709, 80] width 235 height 20
click at [815, 125] on button "Cancel" at bounding box center [811, 123] width 51 height 23
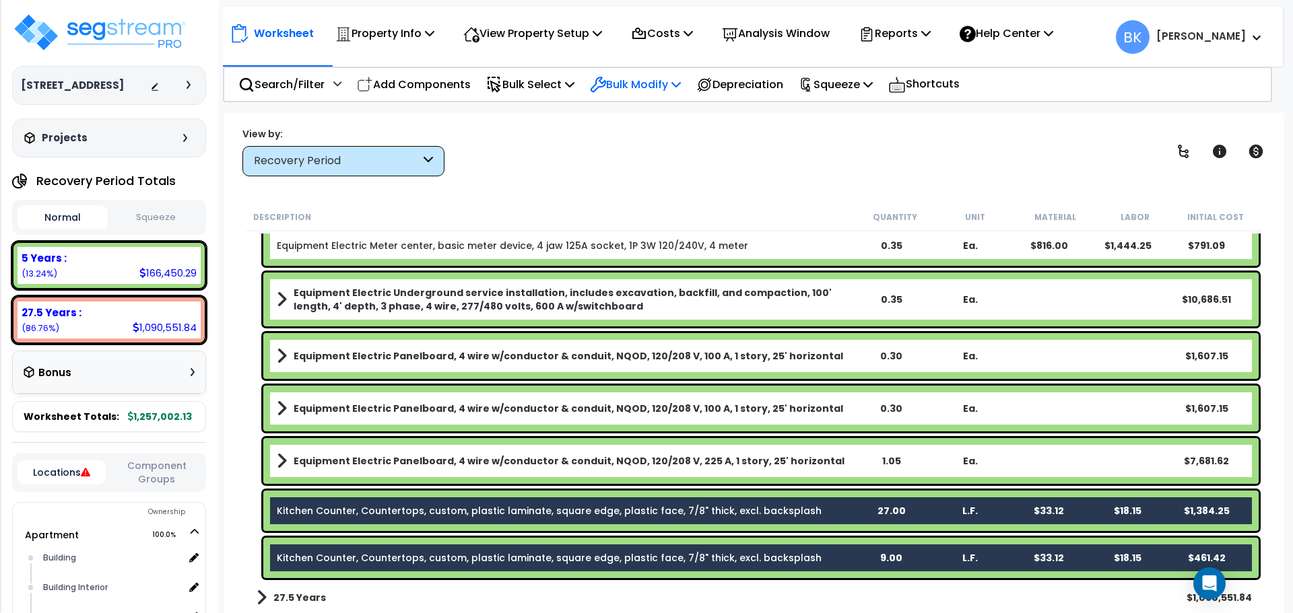
click at [677, 89] on p "Bulk Modify" at bounding box center [635, 84] width 91 height 18
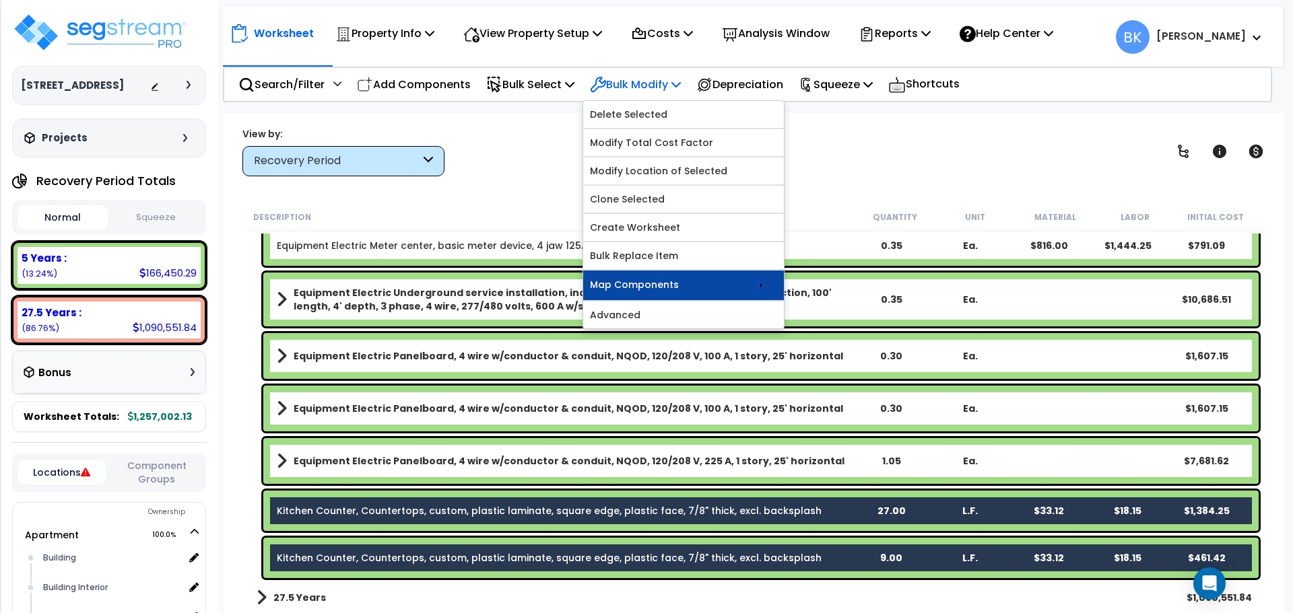
click at [720, 286] on link "Map Components" at bounding box center [683, 286] width 201 height 30
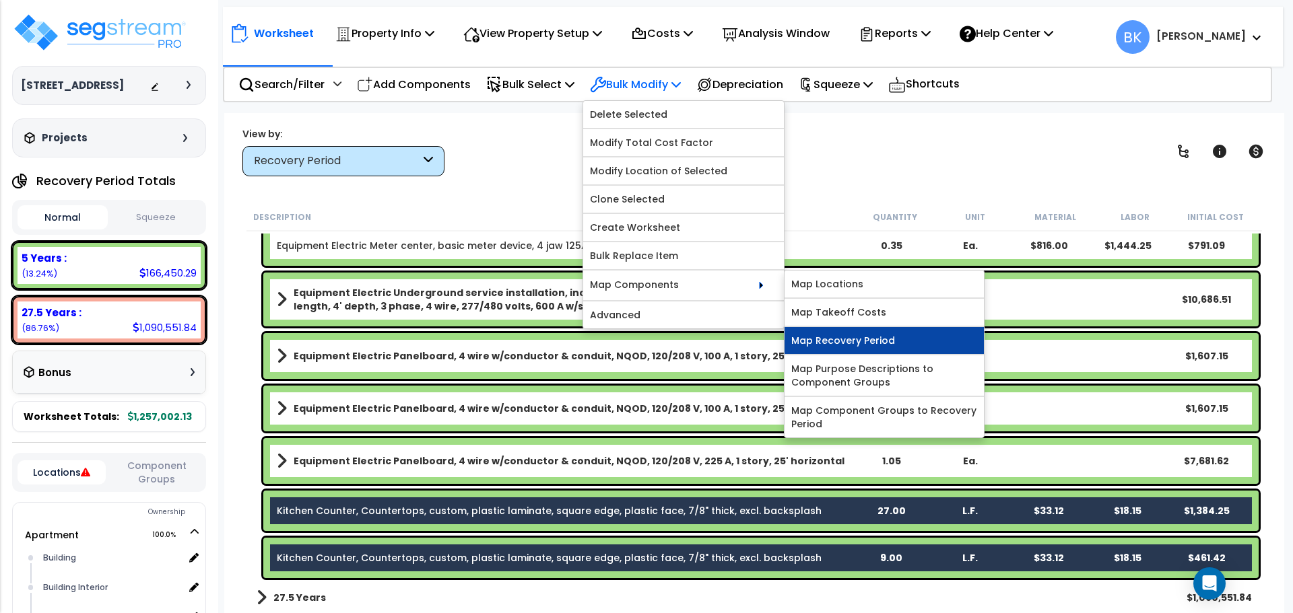
click at [852, 339] on link "Map Recovery Period" at bounding box center [883, 340] width 199 height 27
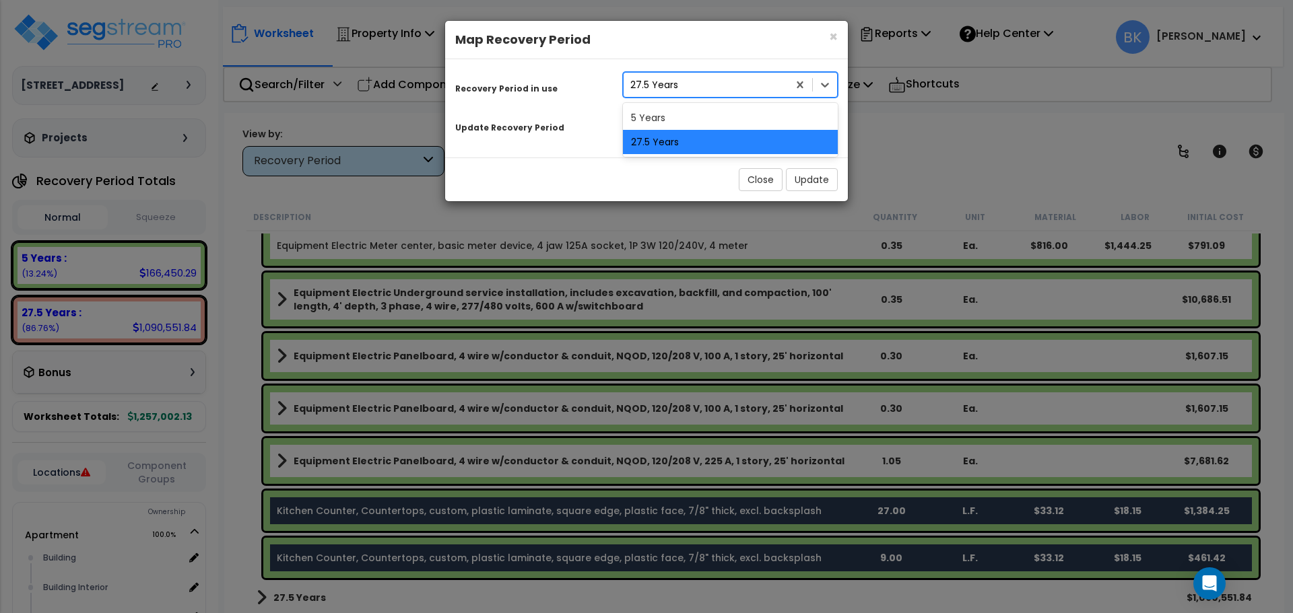
click at [706, 92] on div "27.5 Years" at bounding box center [705, 85] width 164 height 22
click at [708, 89] on div "27.5 Years" at bounding box center [705, 85] width 164 height 22
click at [716, 90] on div "27.5 Years" at bounding box center [705, 85] width 164 height 22
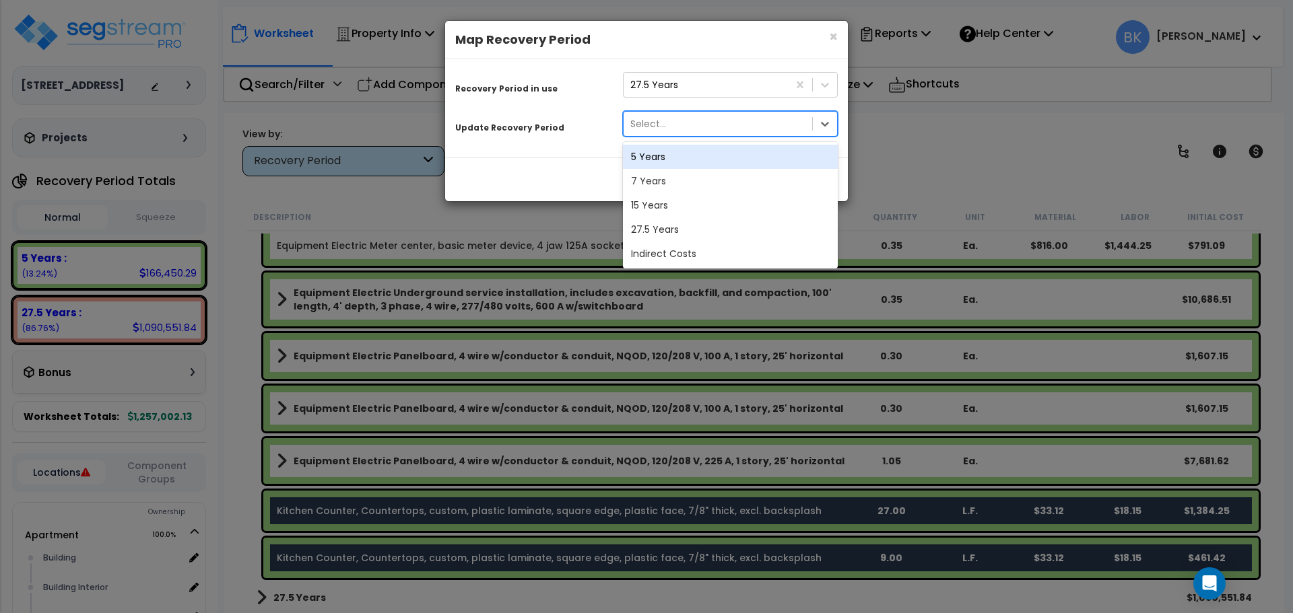
click at [699, 127] on div "Select..." at bounding box center [717, 124] width 188 height 22
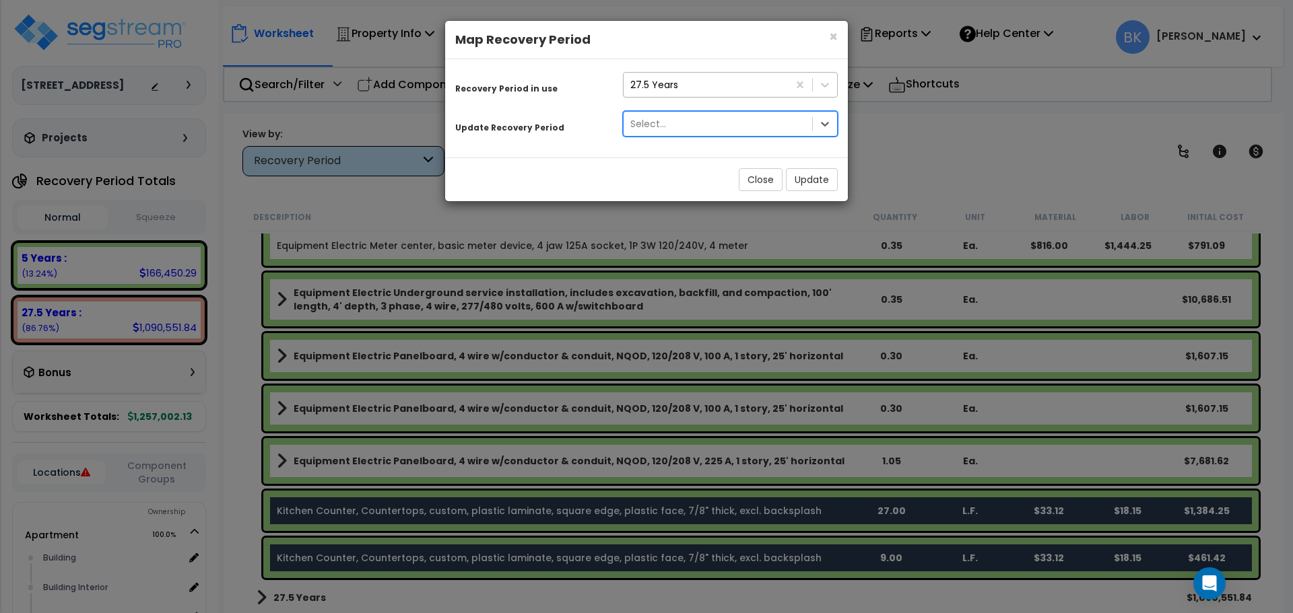
click at [693, 84] on div "27.5 Years" at bounding box center [705, 85] width 164 height 22
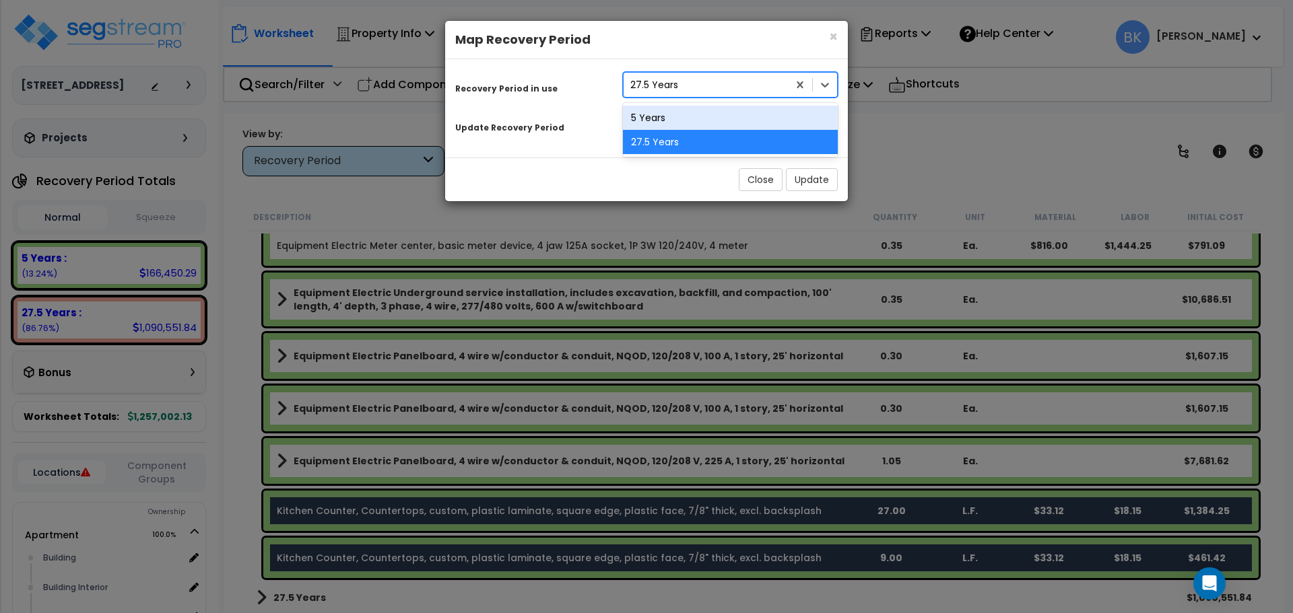
click at [679, 113] on div "5 Years" at bounding box center [730, 118] width 215 height 24
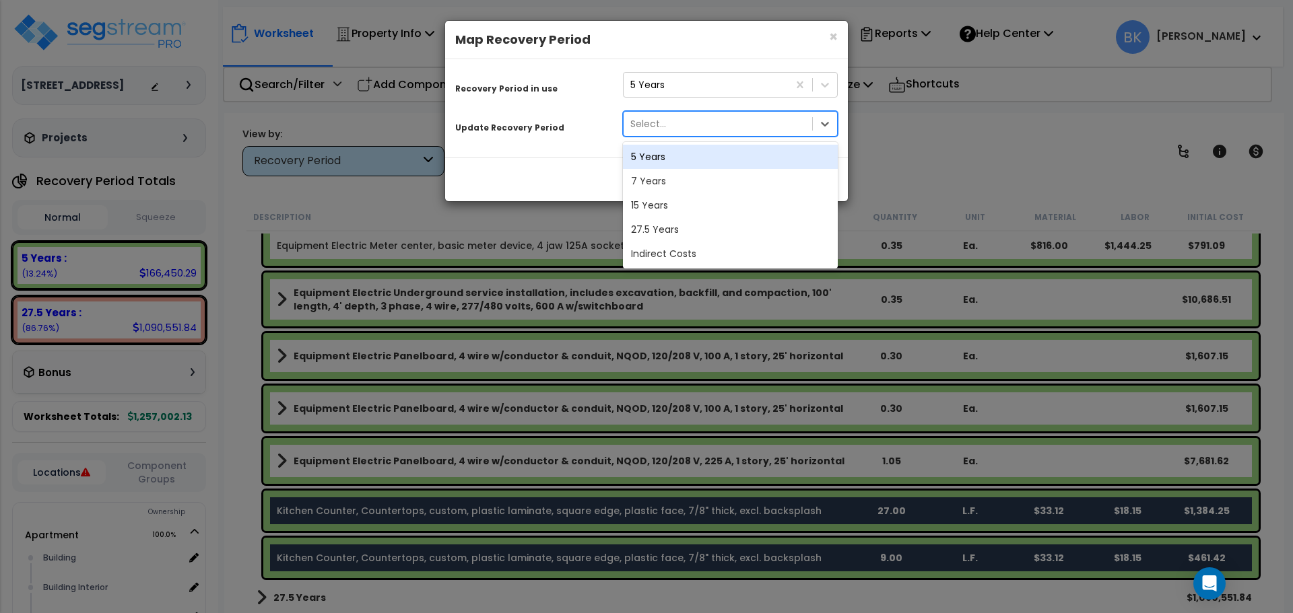
click at [728, 123] on div "Select..." at bounding box center [717, 124] width 188 height 22
click at [690, 221] on div "27.5 Years" at bounding box center [730, 229] width 215 height 24
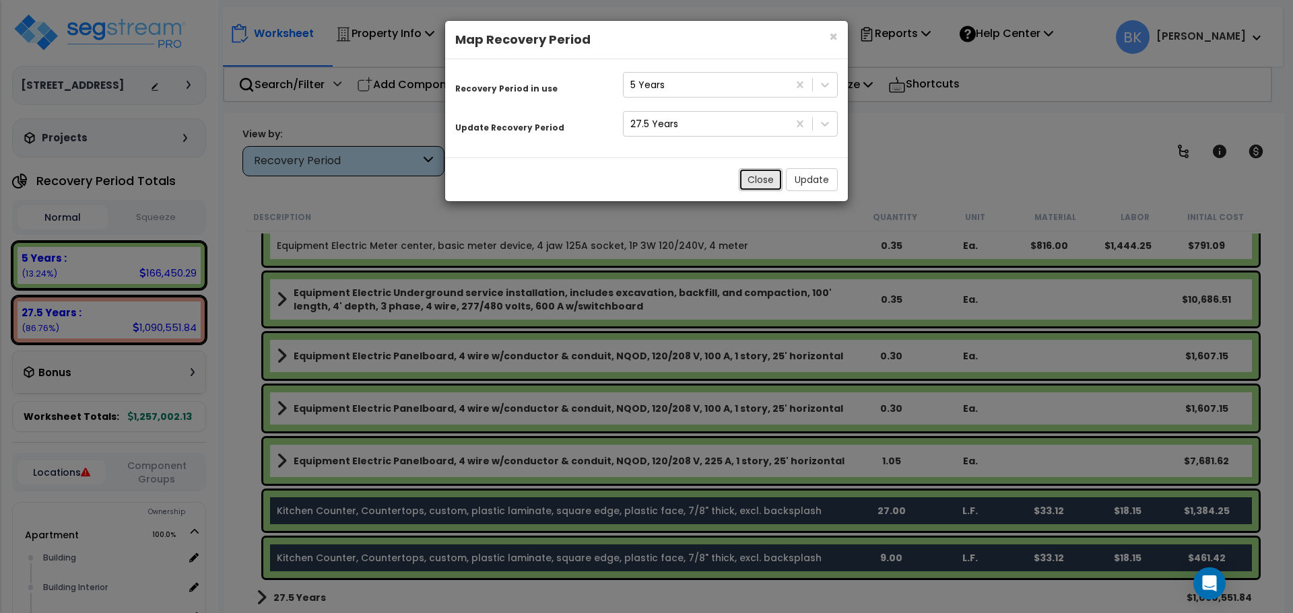
click at [751, 182] on button "Close" at bounding box center [760, 179] width 44 height 23
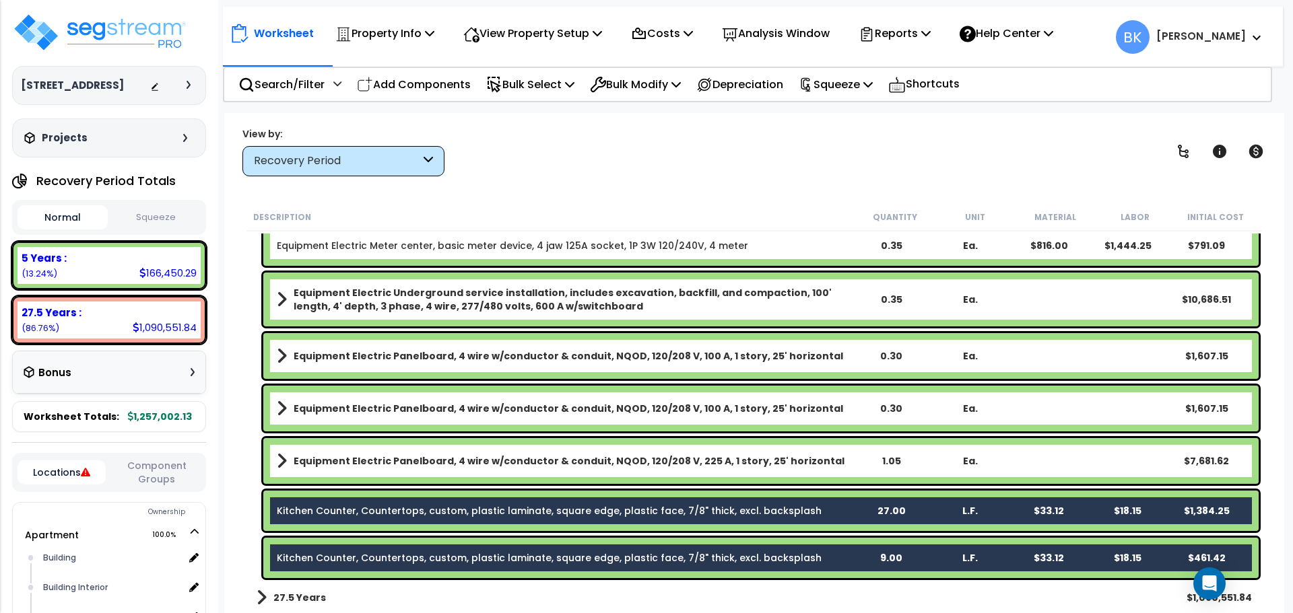
scroll to position [59, 0]
click at [662, 75] on p "Bulk Modify" at bounding box center [635, 84] width 91 height 18
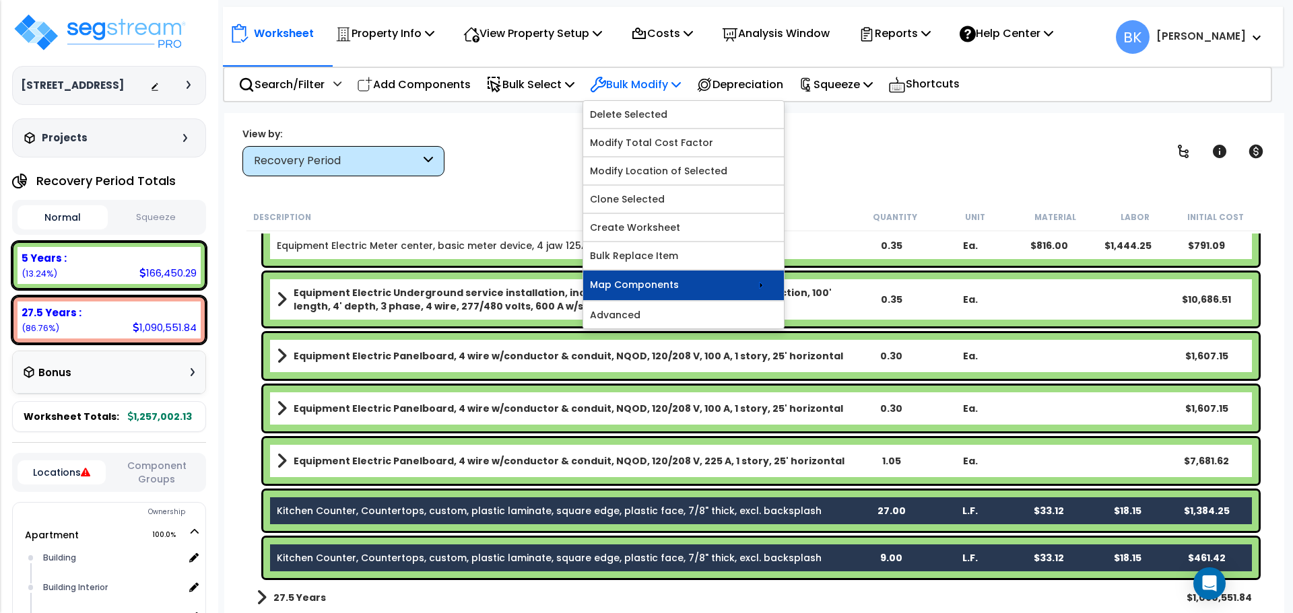
click at [764, 282] on icon at bounding box center [761, 285] width 16 height 16
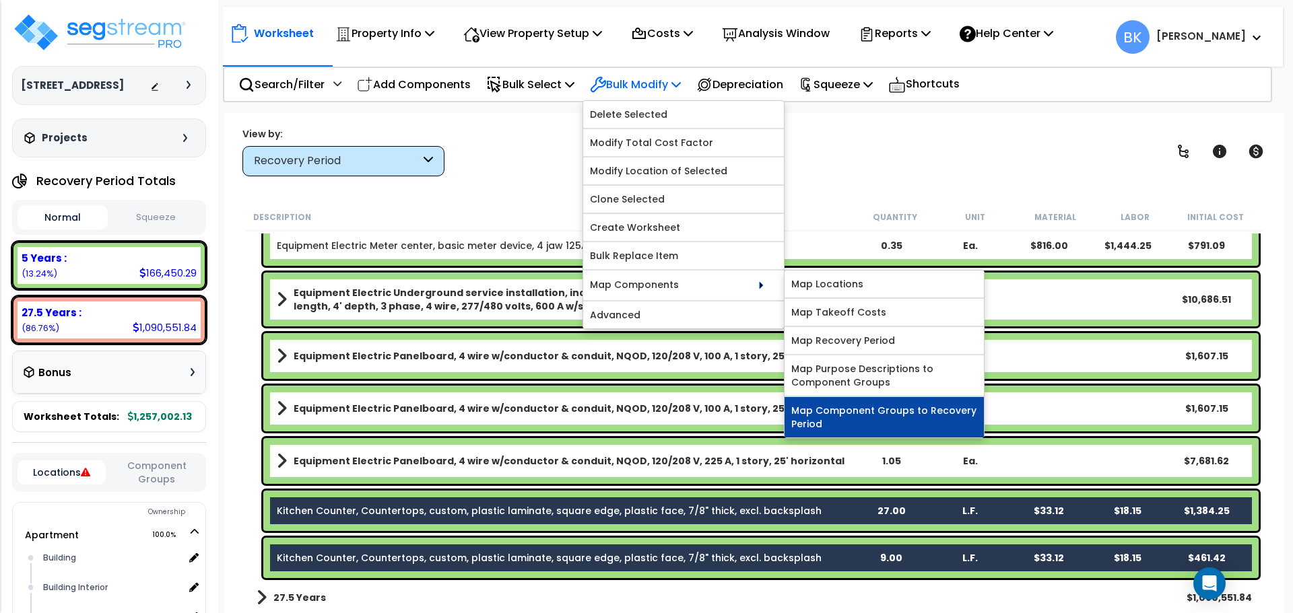
click at [881, 422] on link "Map Component Groups to Recovery Period" at bounding box center [883, 417] width 199 height 40
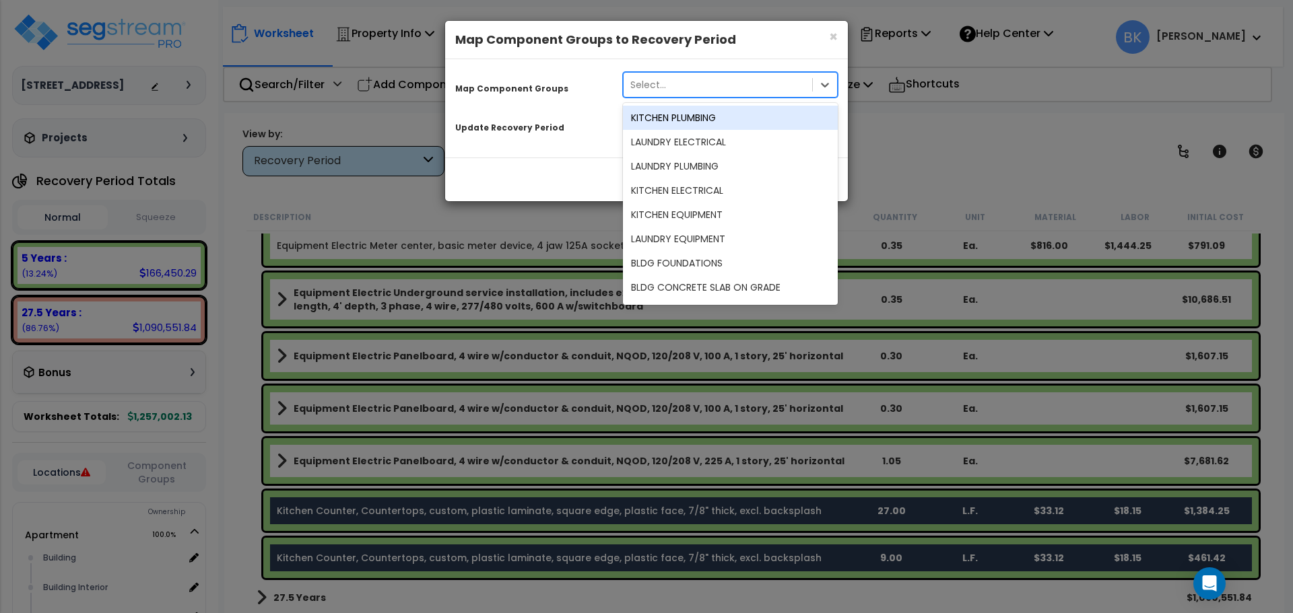
click at [668, 92] on div "Select..." at bounding box center [717, 85] width 188 height 22
click at [689, 88] on div "Select..." at bounding box center [717, 85] width 188 height 22
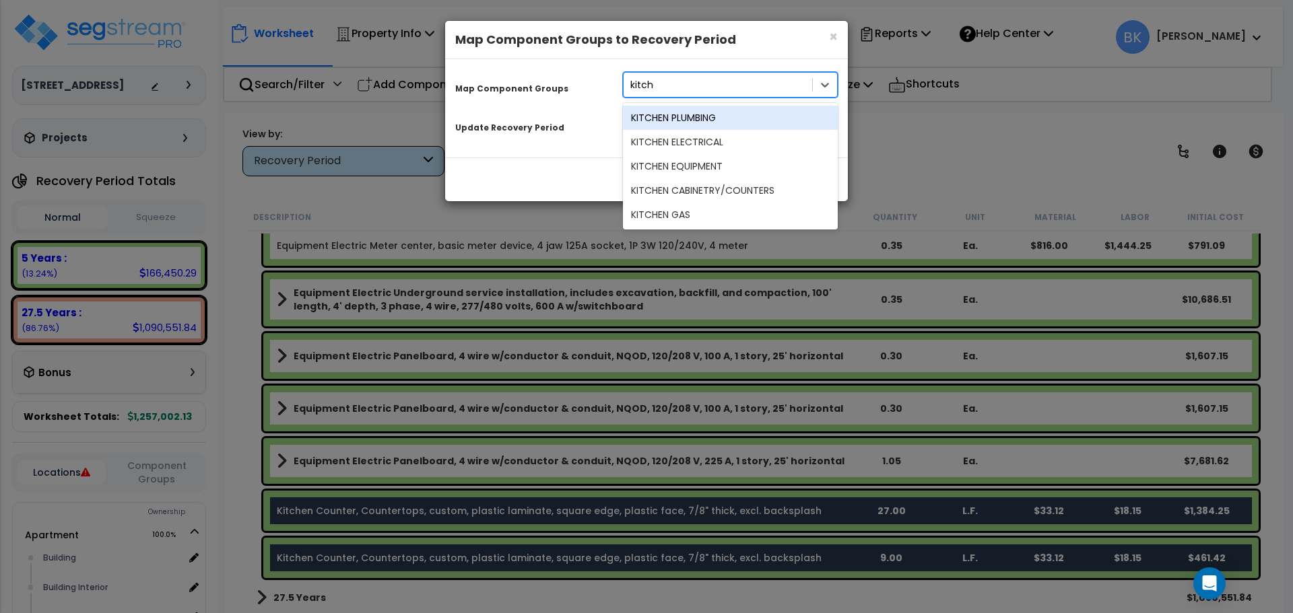
type input "kitchen"
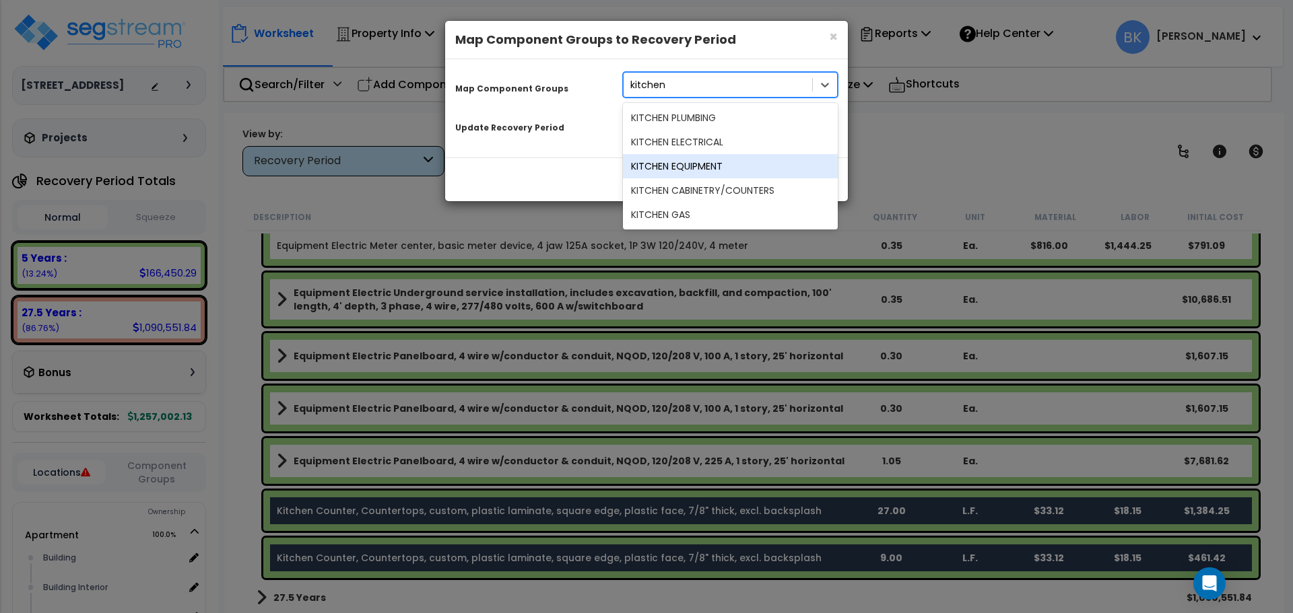
click at [726, 163] on div "KITCHEN EQUIPMENT" at bounding box center [730, 166] width 215 height 24
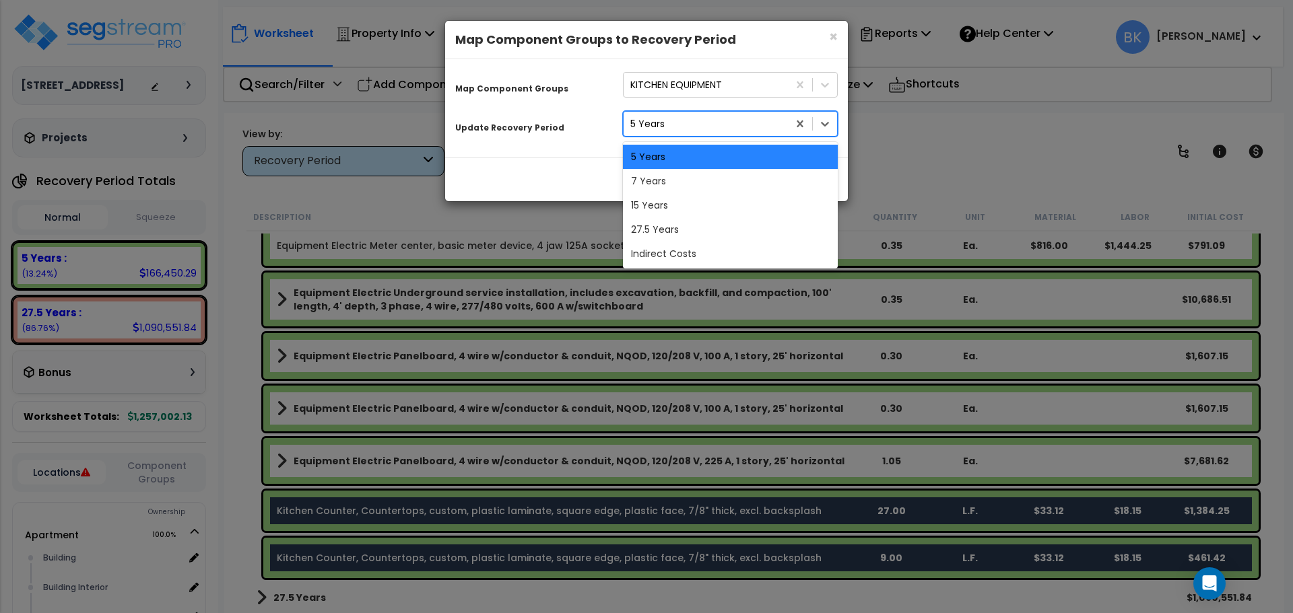
click at [753, 127] on div "5 Years" at bounding box center [705, 124] width 164 height 22
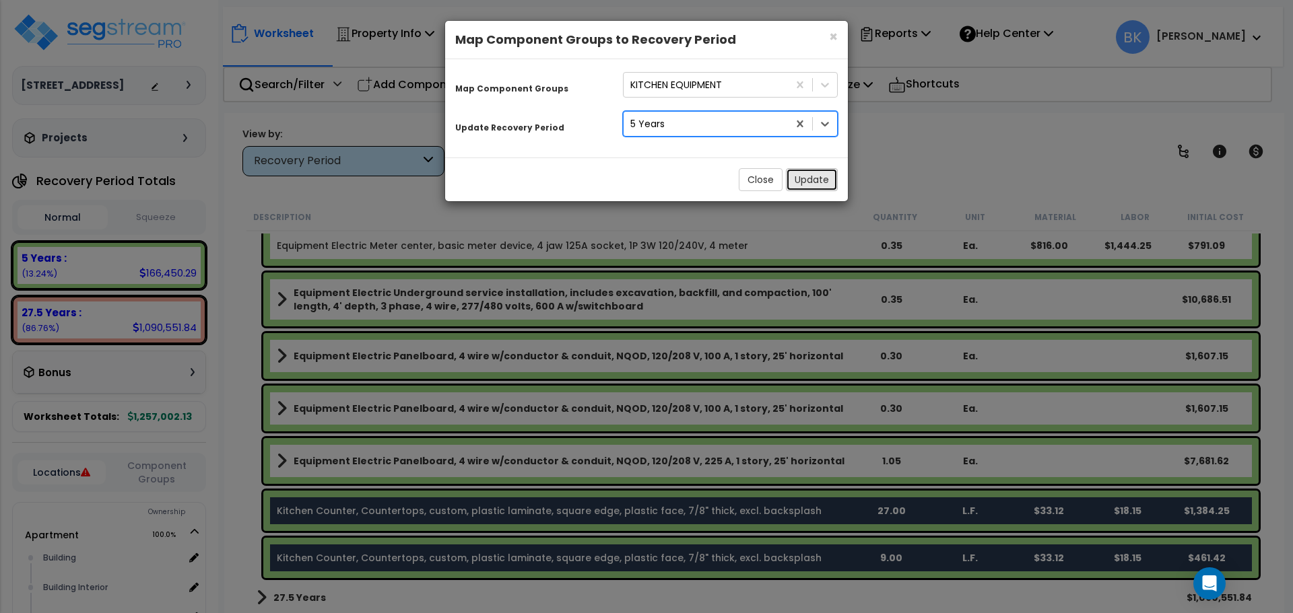
click at [813, 181] on button "Update" at bounding box center [812, 179] width 52 height 23
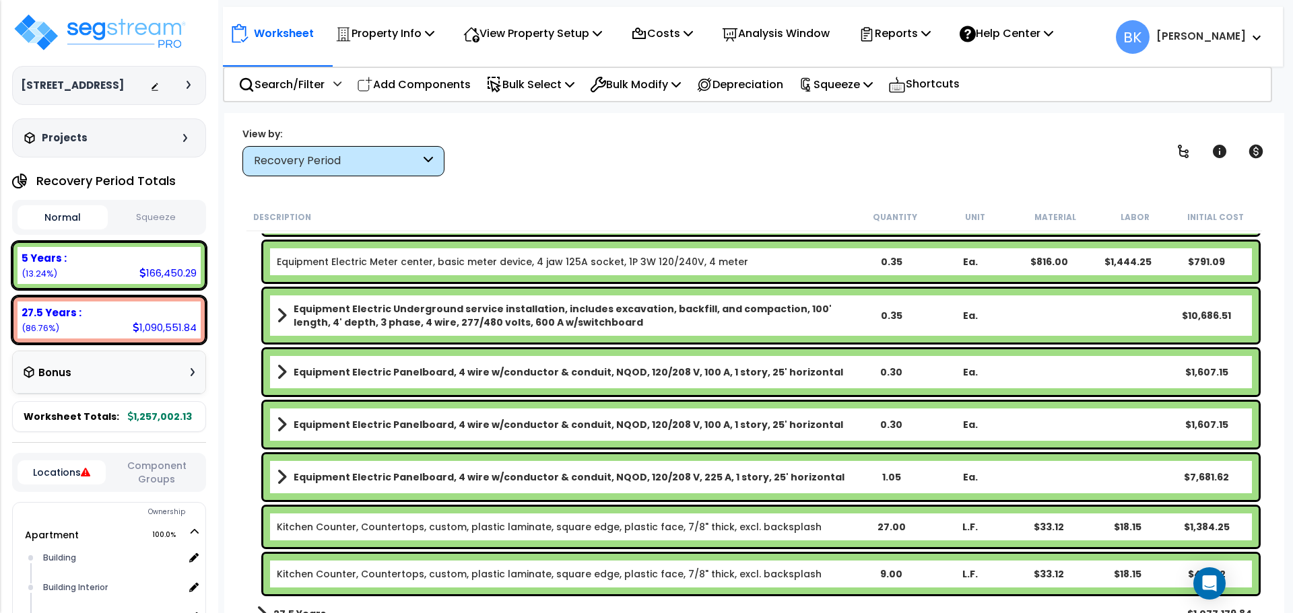
scroll to position [3048, 0]
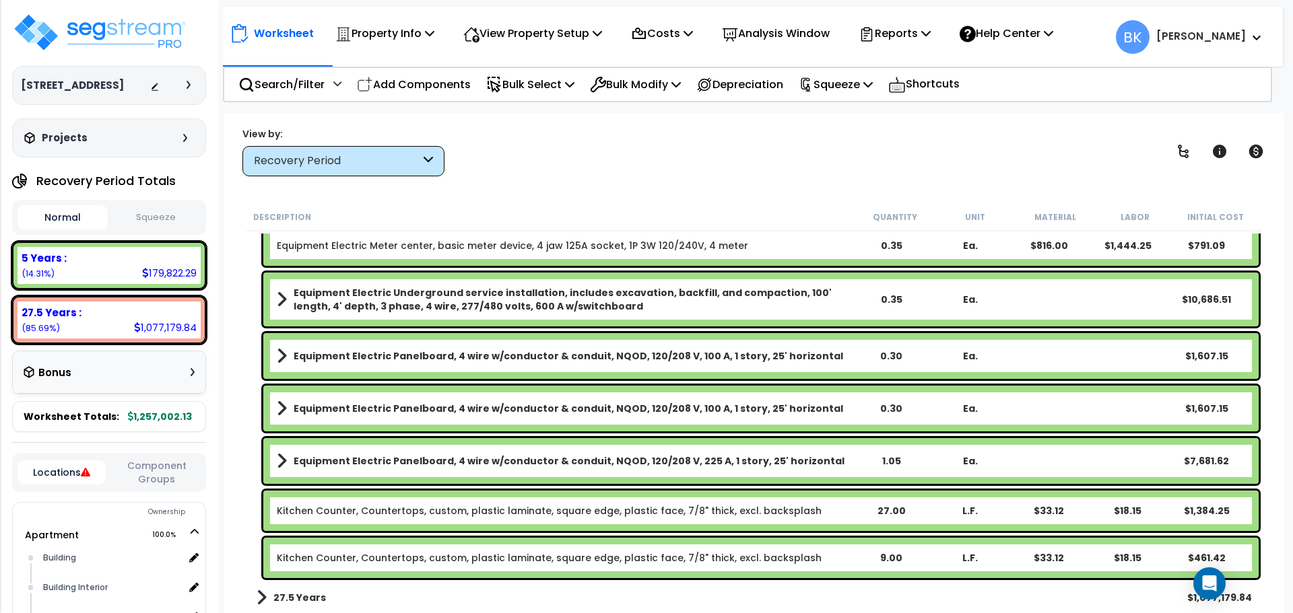
click at [494, 516] on link "Kitchen Counter, Countertops, custom, plastic laminate, square edge, plastic fa…" at bounding box center [549, 510] width 545 height 13
click at [444, 504] on link "Kitchen Counter, Countertops, custom, plastic laminate, square edge, plastic fa…" at bounding box center [549, 510] width 545 height 13
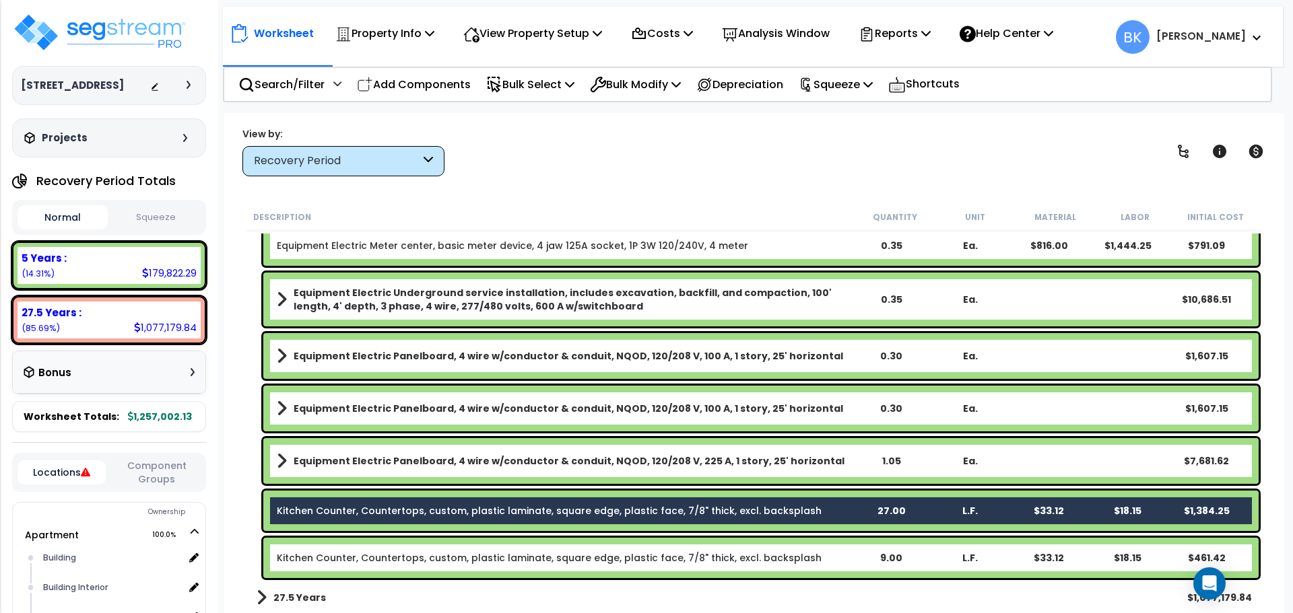
click at [442, 557] on link "Kitchen Counter, Countertops, custom, plastic laminate, square edge, plastic fa…" at bounding box center [549, 557] width 545 height 13
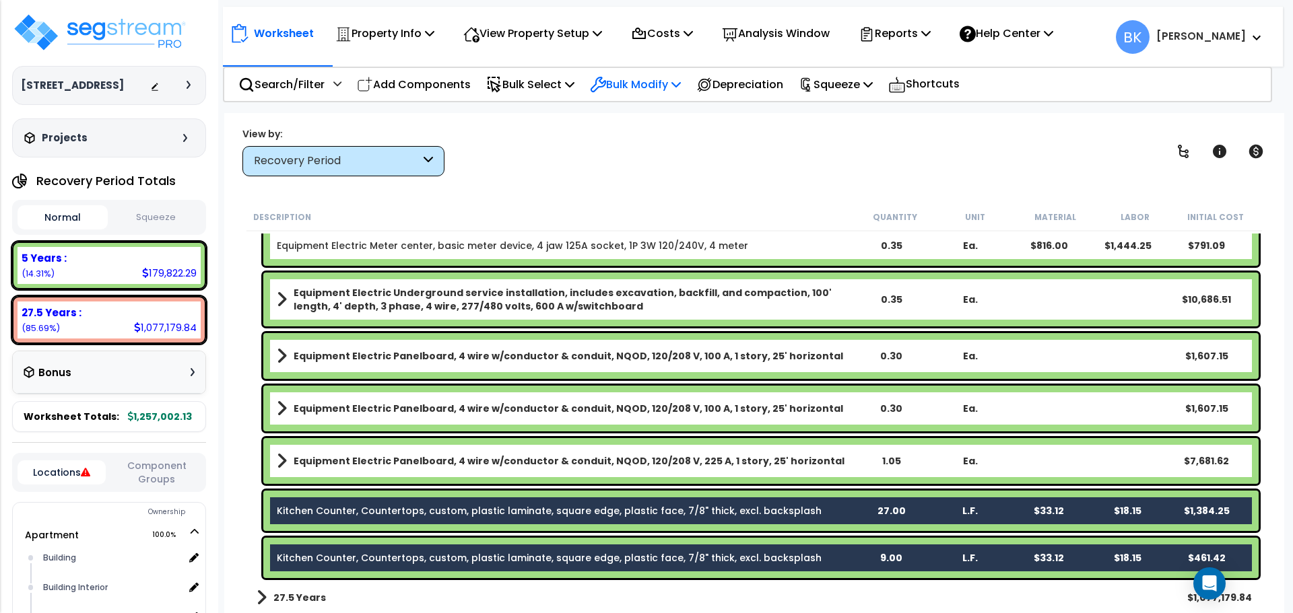
click at [603, 87] on icon at bounding box center [598, 85] width 16 height 16
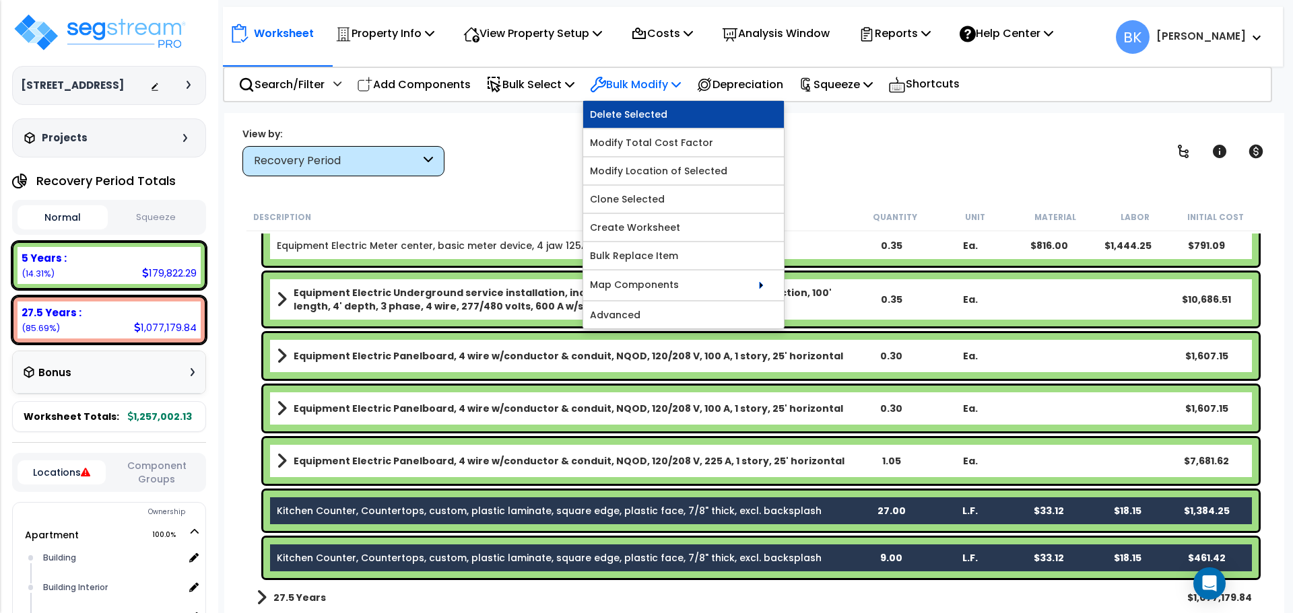
click at [644, 116] on link "Delete Selected" at bounding box center [683, 114] width 201 height 27
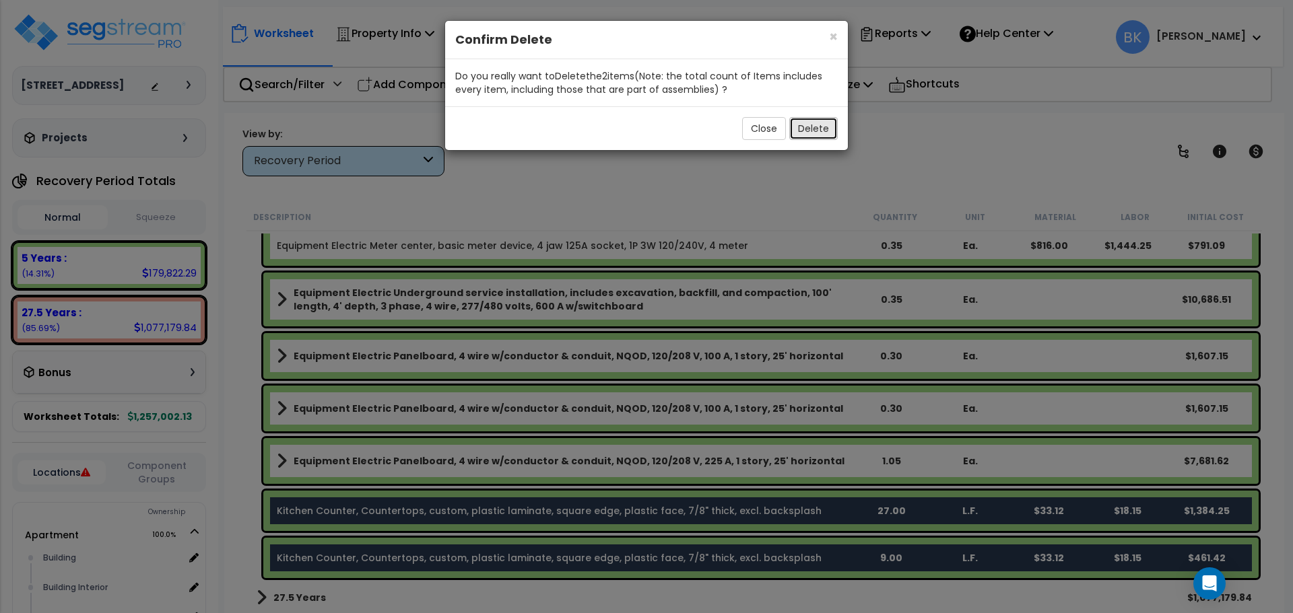
click at [811, 127] on button "Delete" at bounding box center [813, 128] width 48 height 23
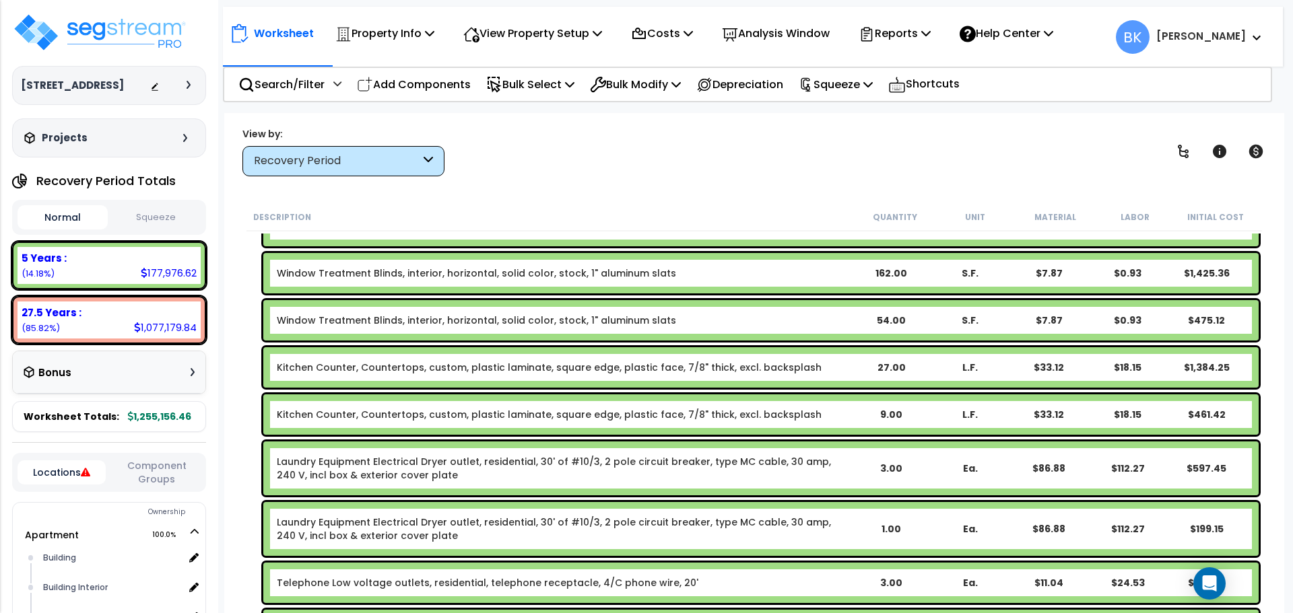
scroll to position [665, 0]
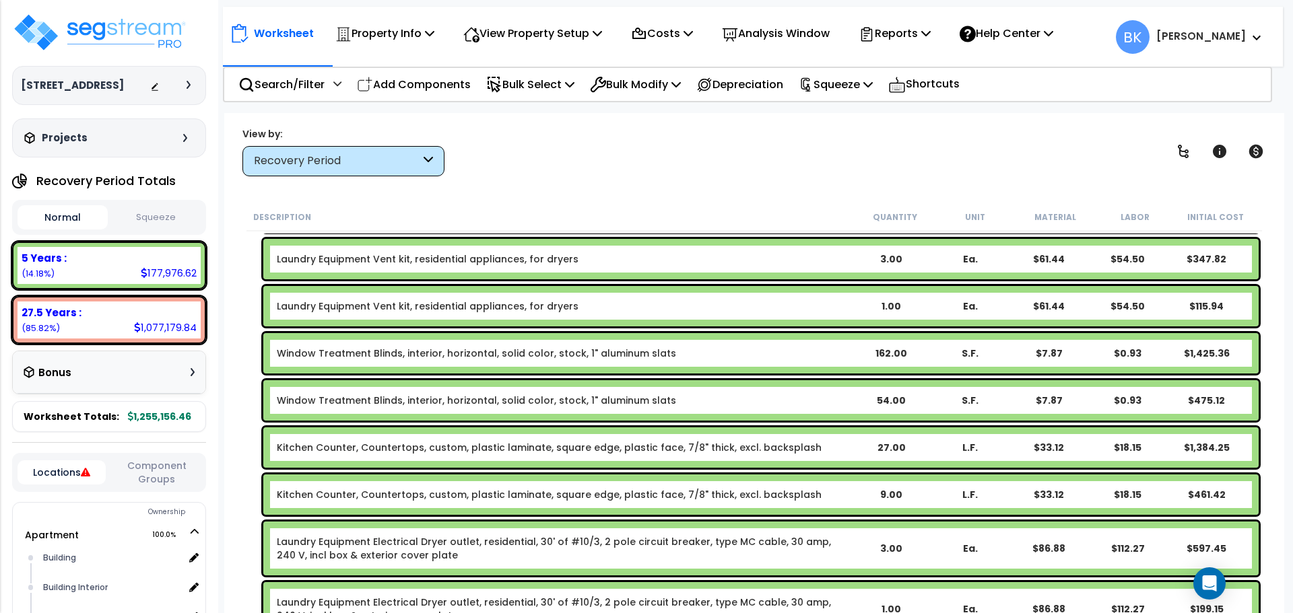
click at [439, 450] on link "Kitchen Counter, Countertops, custom, plastic laminate, square edge, plastic fa…" at bounding box center [549, 447] width 545 height 13
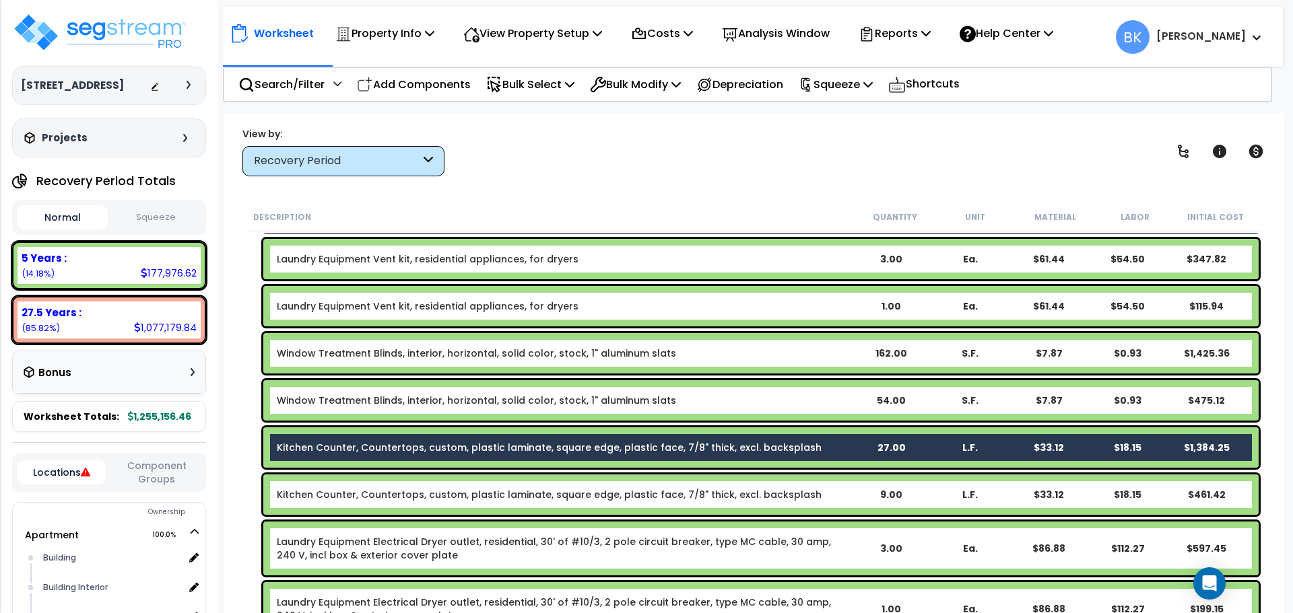
click at [425, 492] on link "Kitchen Counter, Countertops, custom, plastic laminate, square edge, plastic fa…" at bounding box center [549, 494] width 545 height 13
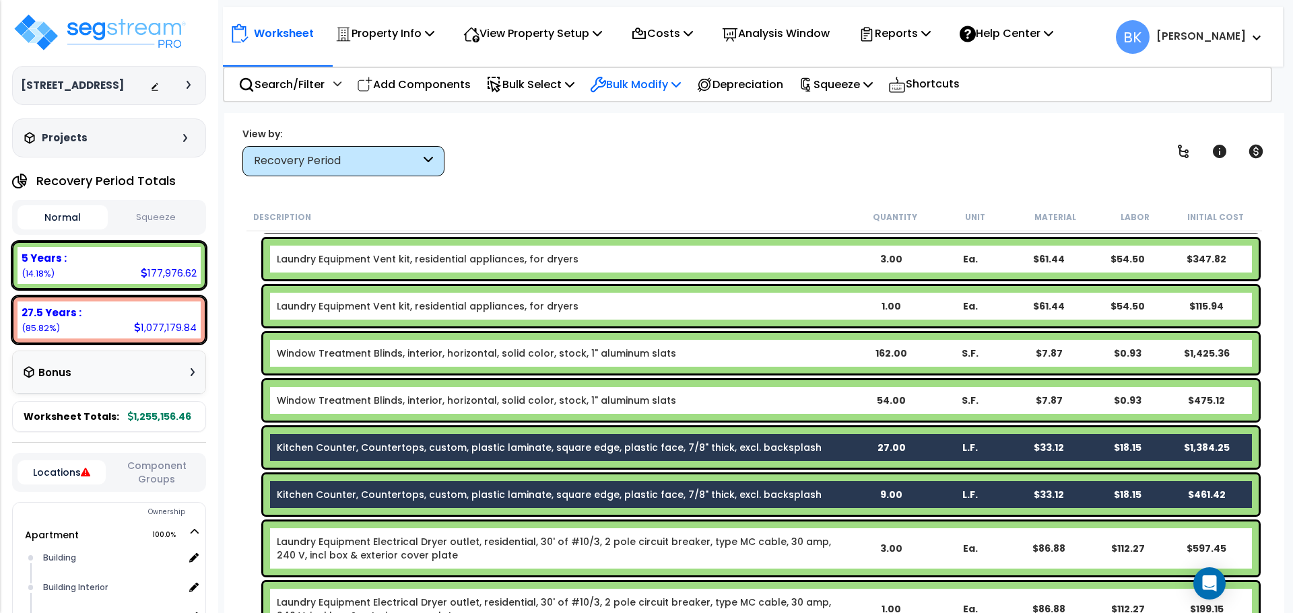
click at [629, 90] on p "Bulk Modify" at bounding box center [635, 84] width 91 height 18
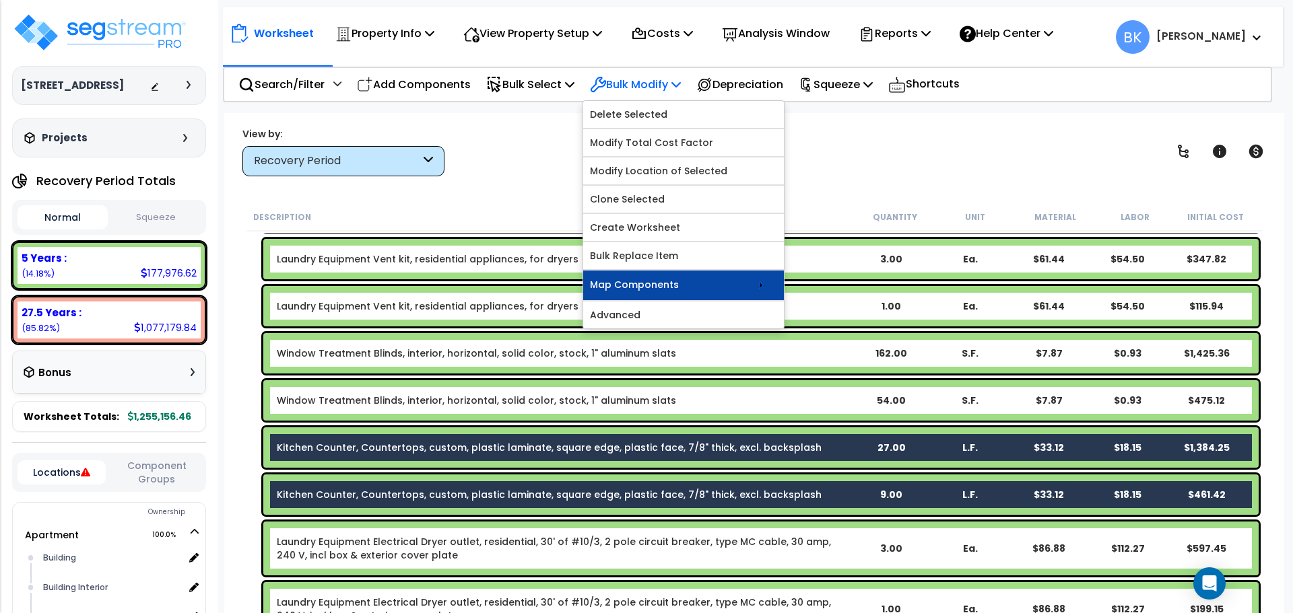
click at [779, 290] on link "Map Components" at bounding box center [683, 286] width 201 height 30
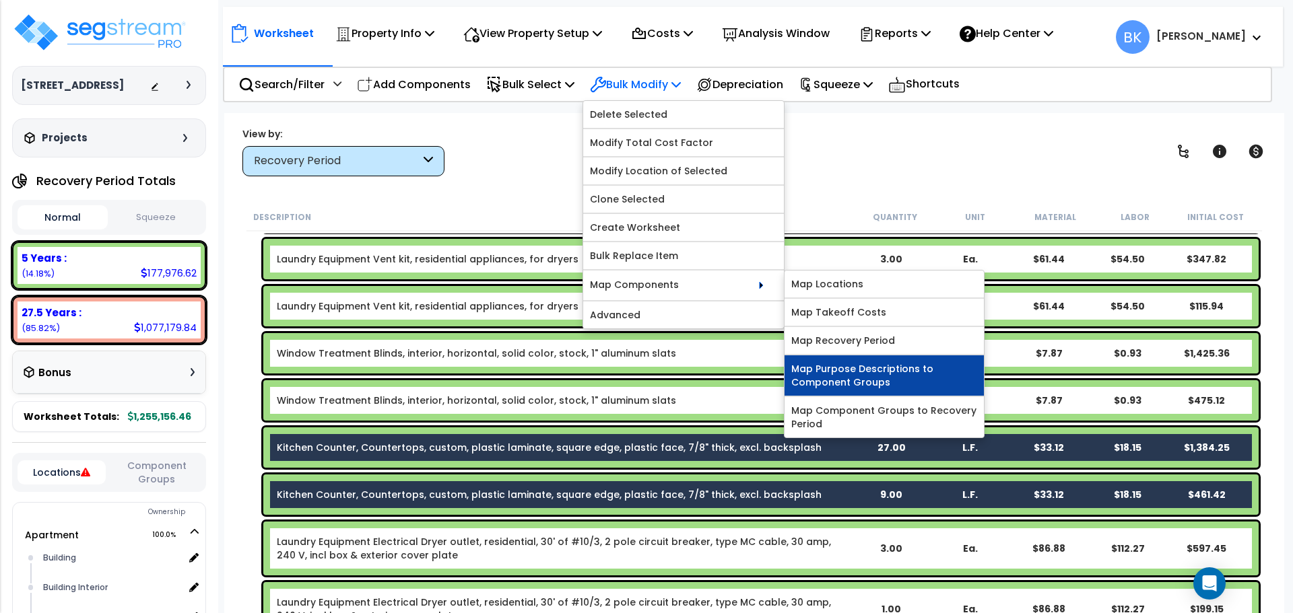
click at [831, 374] on link "Map Purpose Descriptions to Component Groups" at bounding box center [883, 375] width 199 height 40
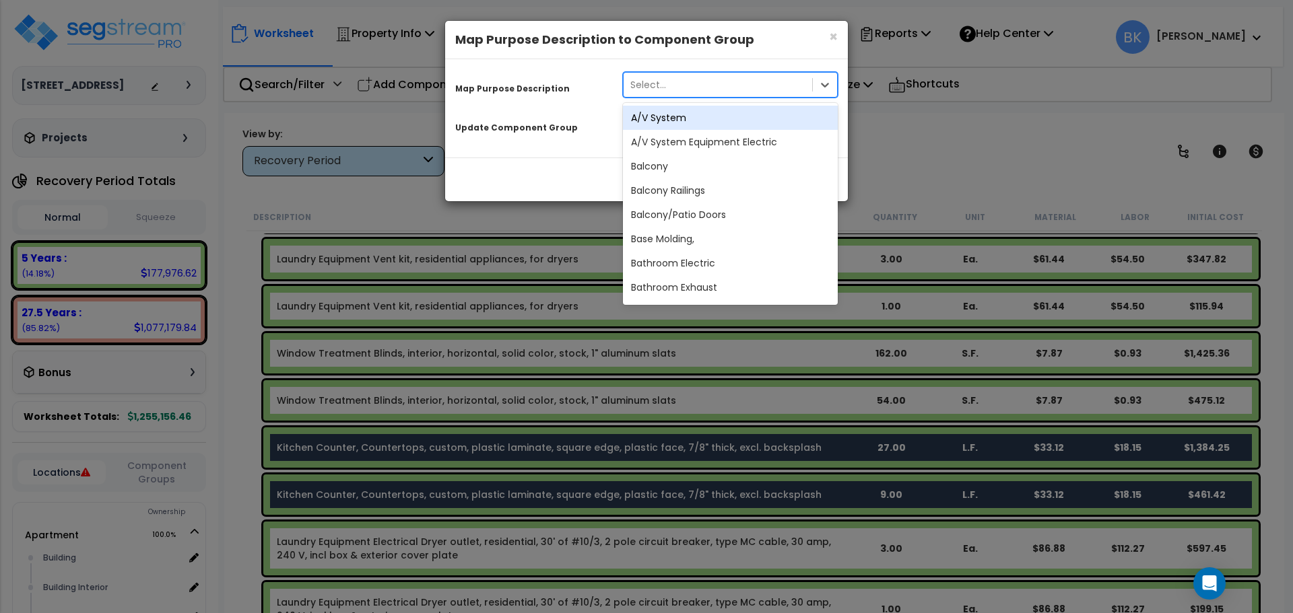
click at [698, 85] on div "Select..." at bounding box center [717, 85] width 188 height 22
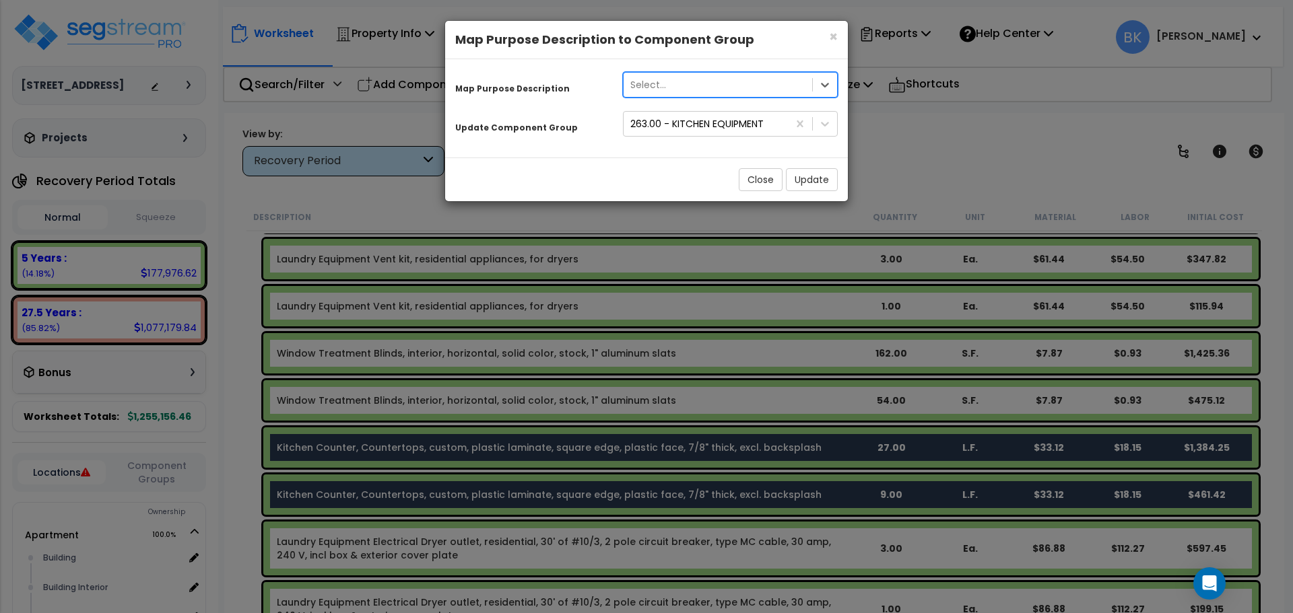
click at [698, 85] on div "Select..." at bounding box center [717, 85] width 188 height 22
click at [769, 127] on div "263.00 - KITCHEN EQUIPMENT" at bounding box center [705, 124] width 164 height 22
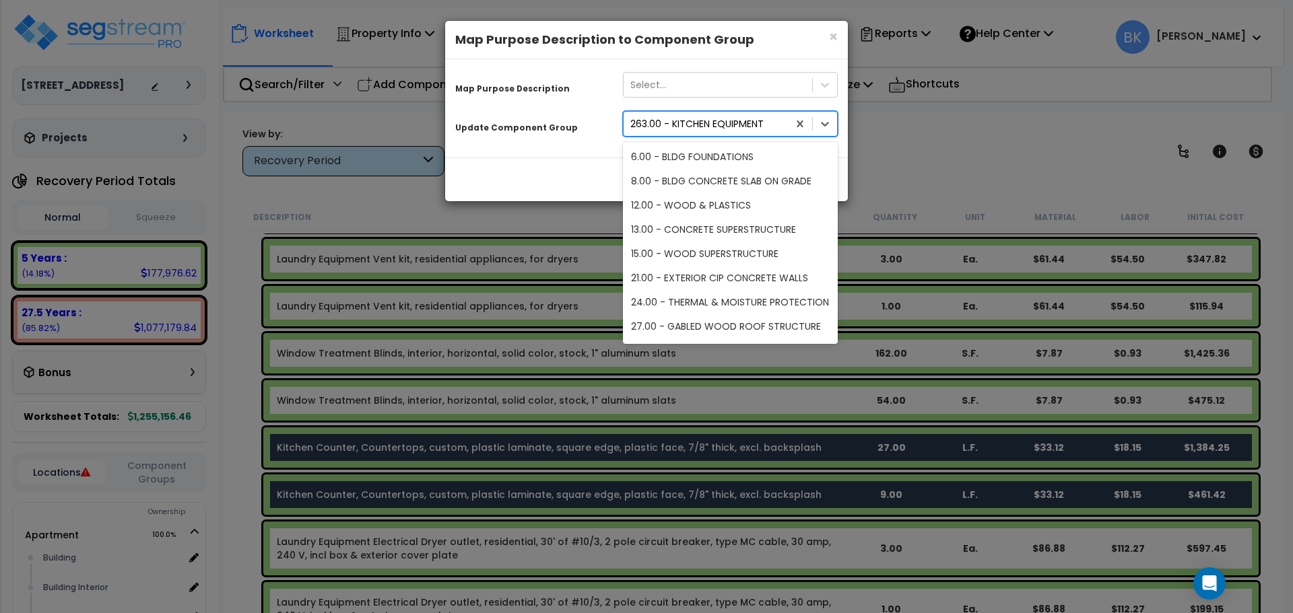
scroll to position [1416, 0]
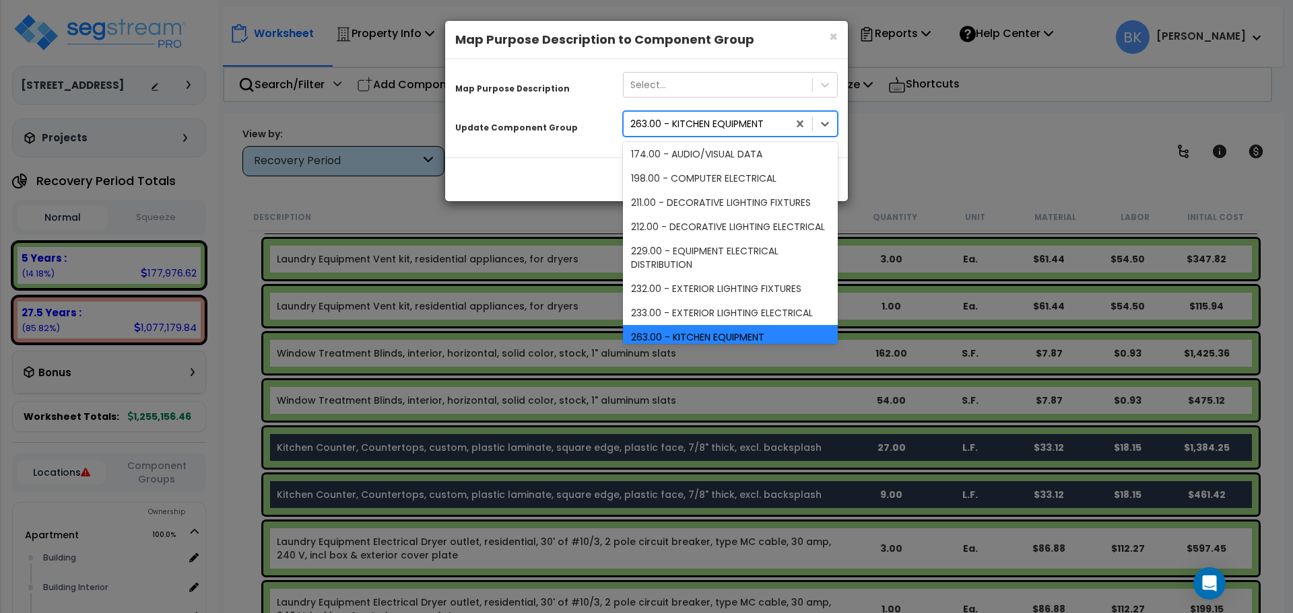
click at [769, 127] on div "263.00 - KITCHEN EQUIPMENT" at bounding box center [705, 124] width 164 height 22
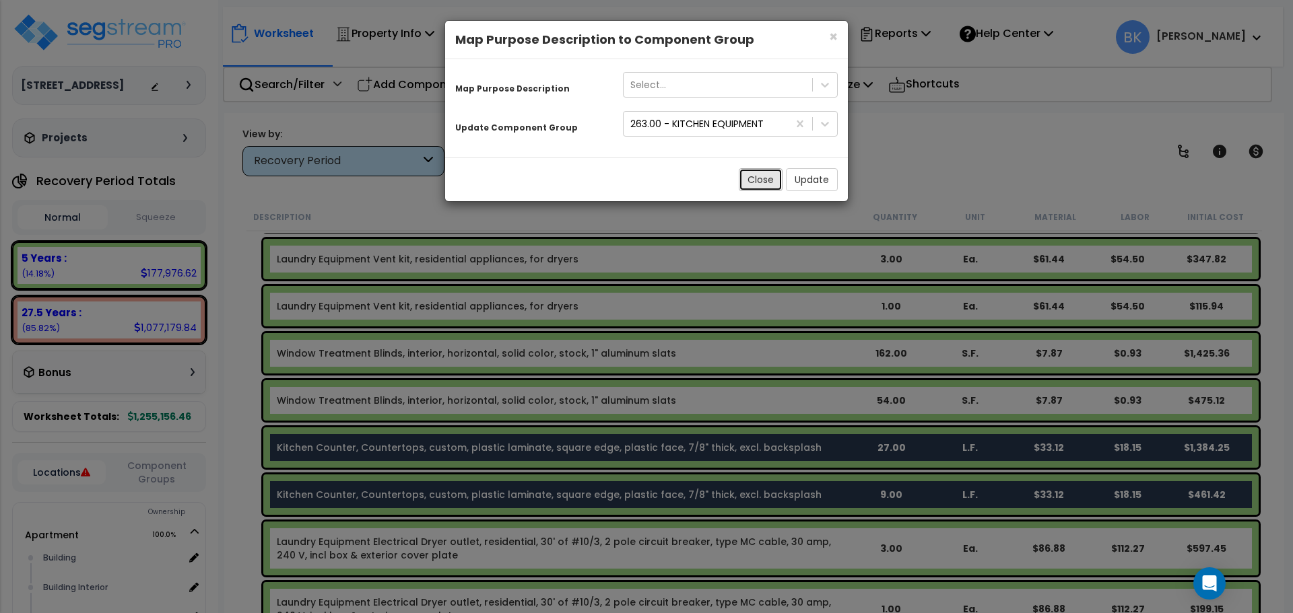
click at [765, 176] on button "Close" at bounding box center [760, 179] width 44 height 23
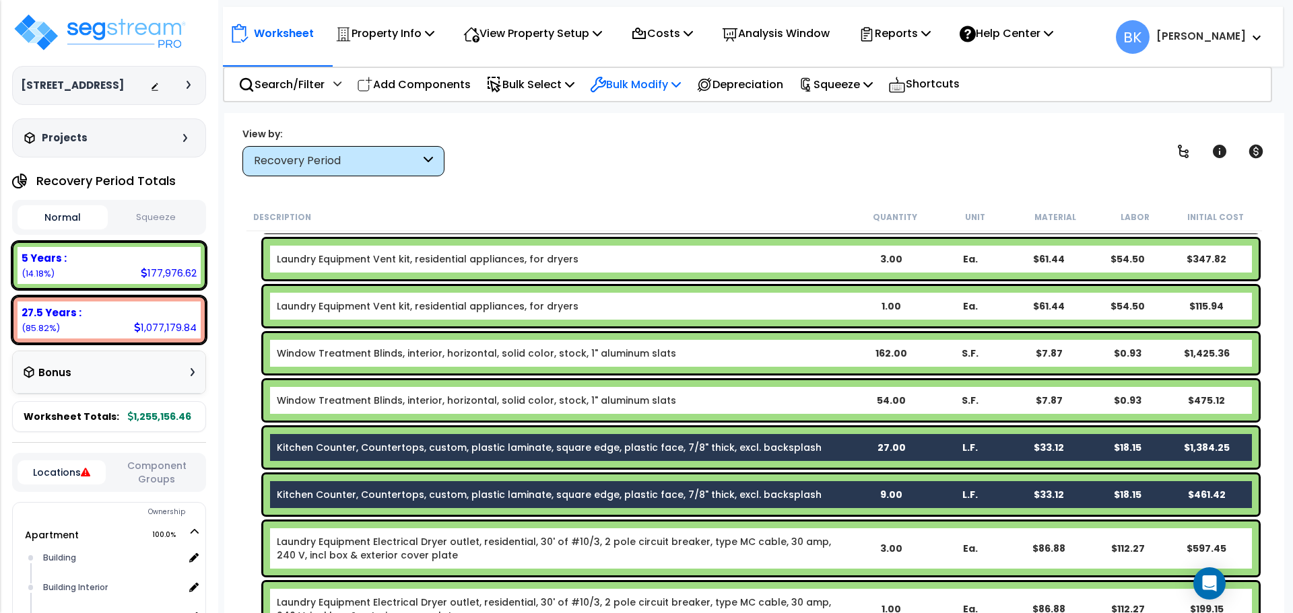
click at [667, 79] on p "Bulk Modify" at bounding box center [635, 84] width 91 height 18
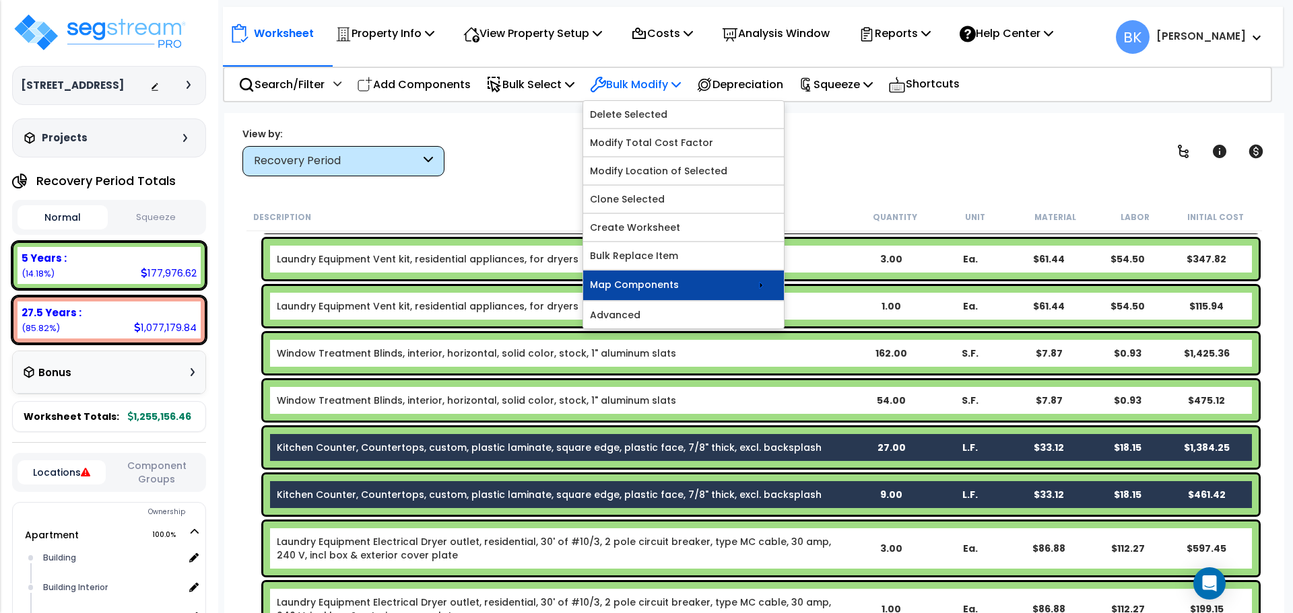
click at [784, 286] on link "Map Components" at bounding box center [683, 286] width 201 height 30
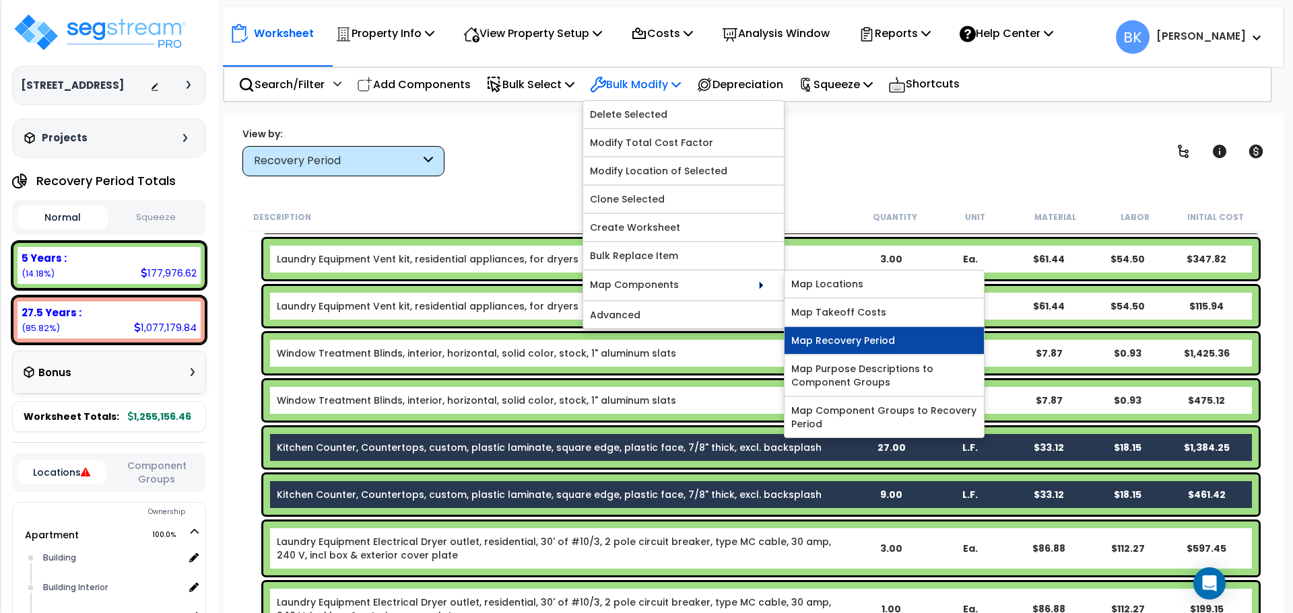
click at [853, 347] on link "Map Recovery Period" at bounding box center [883, 340] width 199 height 27
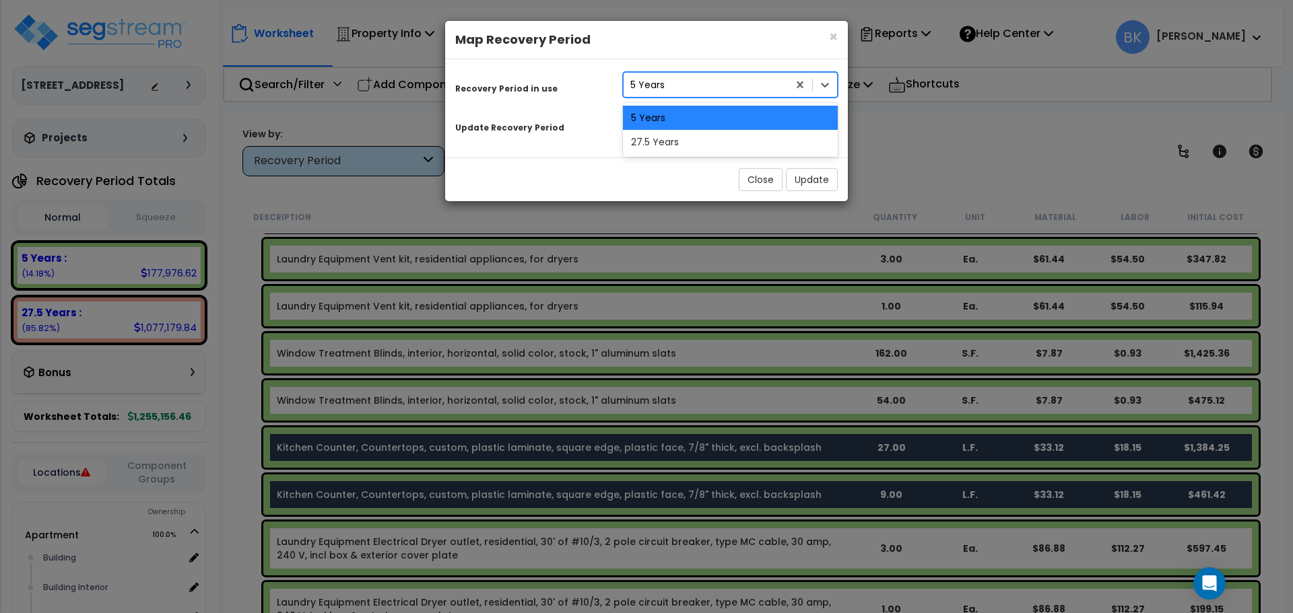
click at [685, 86] on div "5 Years" at bounding box center [705, 85] width 164 height 22
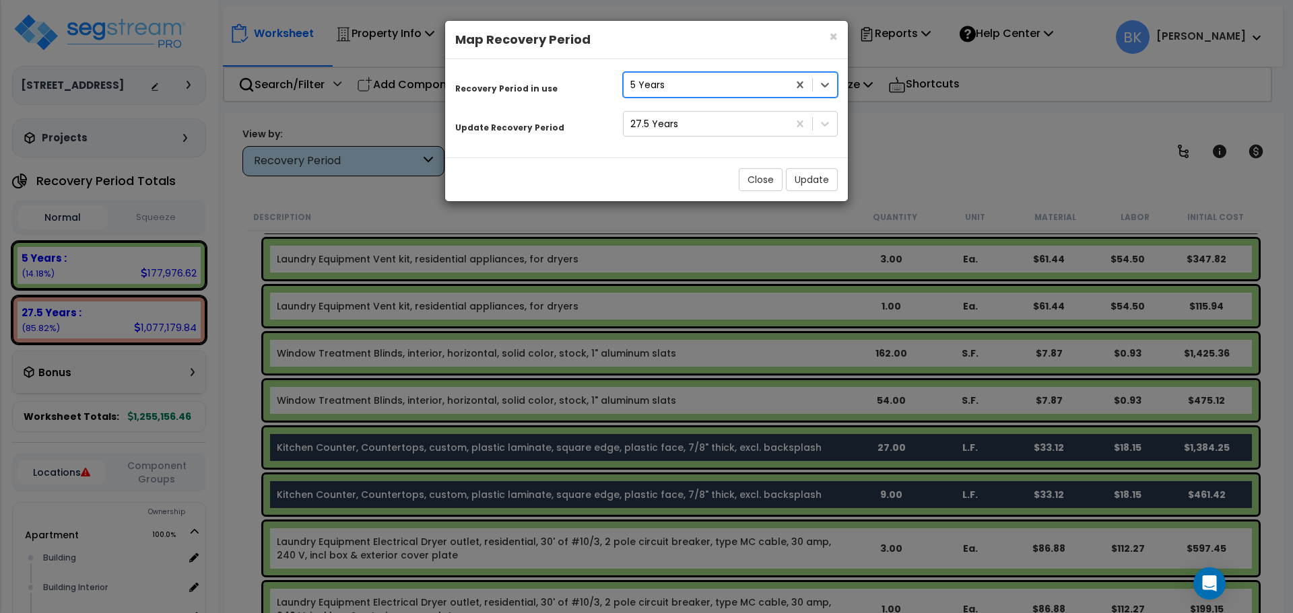
click at [685, 86] on div "5 Years" at bounding box center [705, 85] width 164 height 22
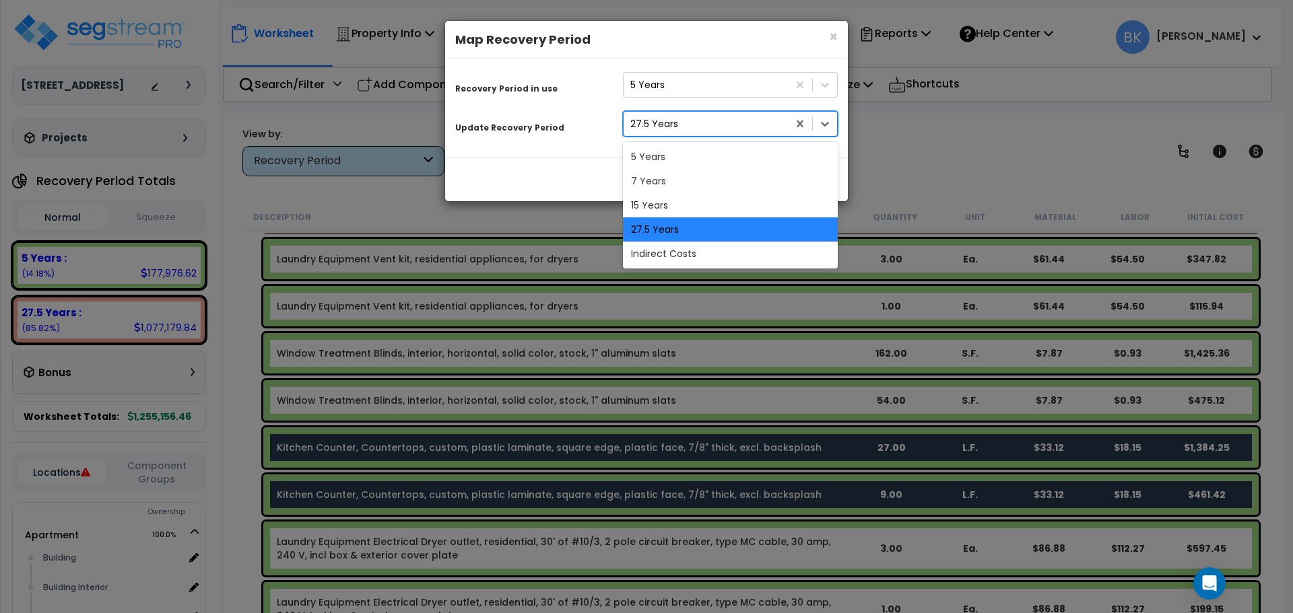
click at [708, 129] on div "27.5 Years" at bounding box center [705, 124] width 164 height 22
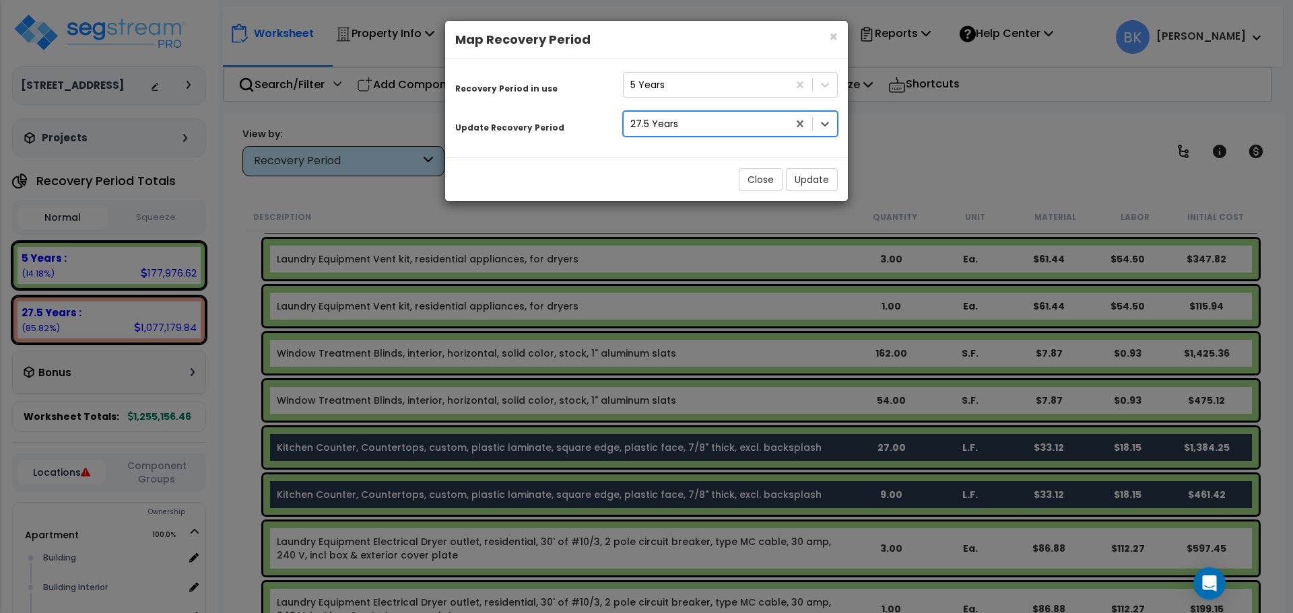
click at [708, 129] on div "27.5 Years" at bounding box center [705, 124] width 164 height 22
click at [804, 184] on button "Update" at bounding box center [812, 179] width 52 height 23
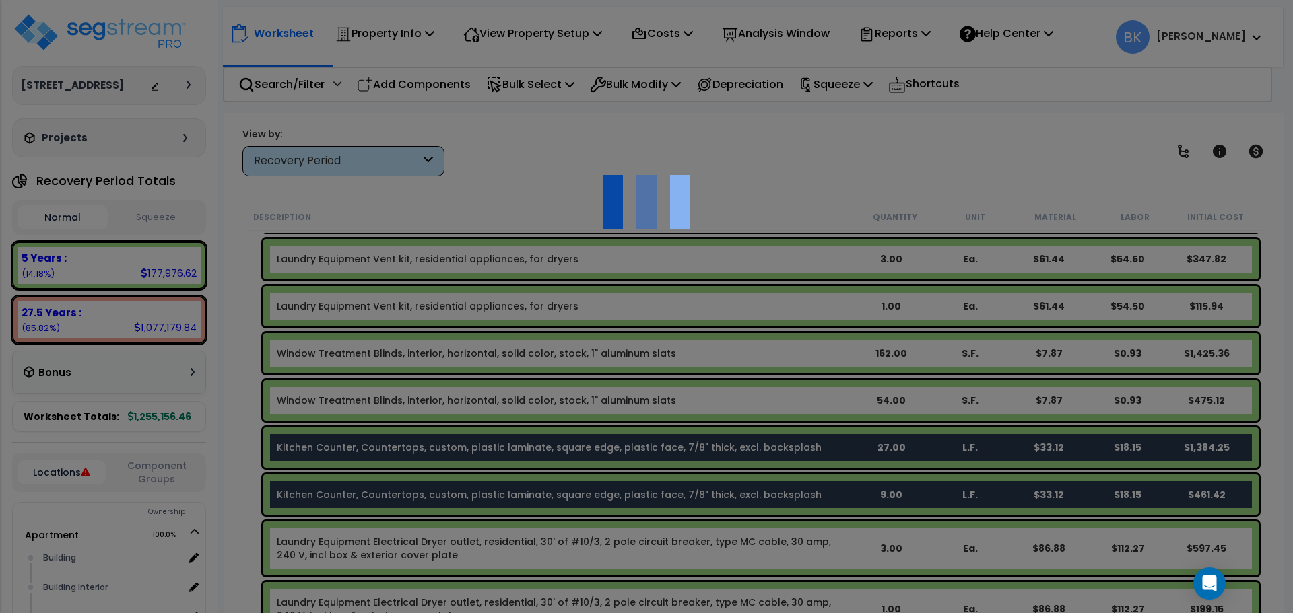
scroll to position [0, 0]
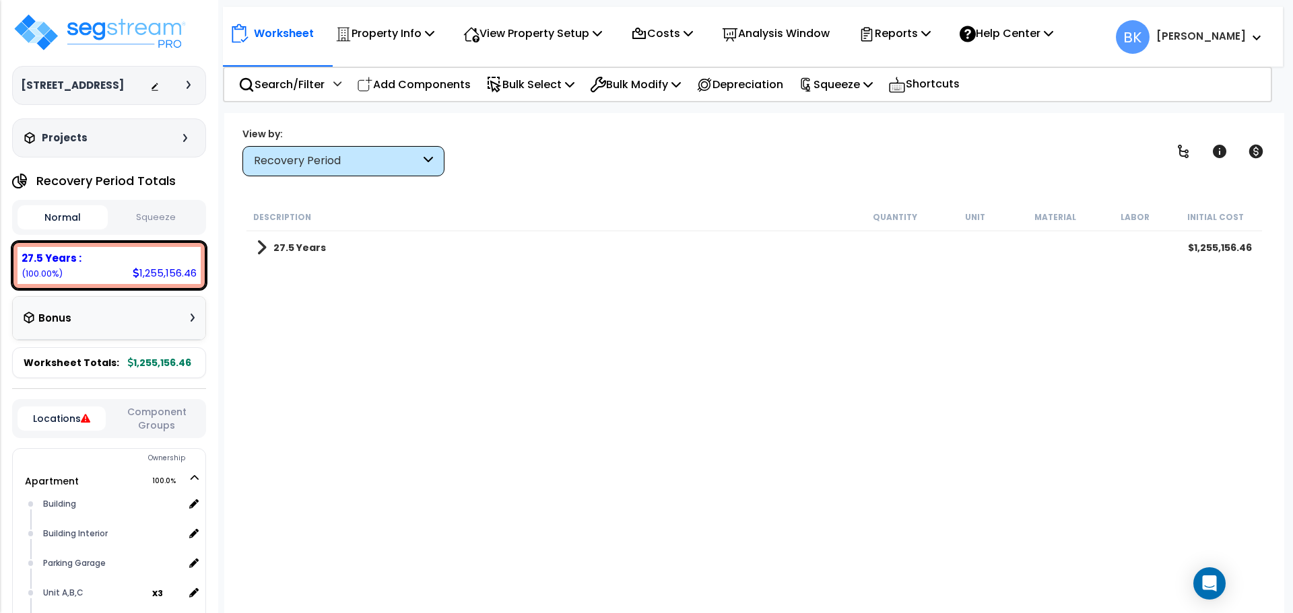
click at [263, 247] on span at bounding box center [261, 247] width 10 height 19
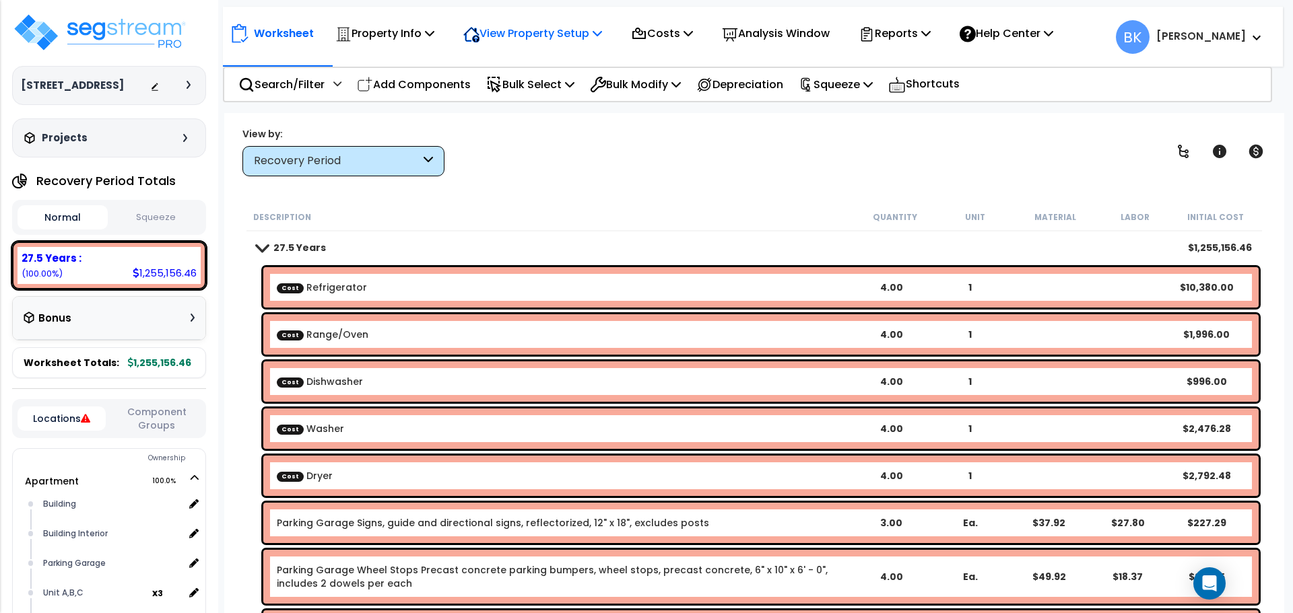
click at [567, 32] on p "View Property Setup" at bounding box center [532, 33] width 139 height 18
click at [556, 89] on link "View Questionnaire" at bounding box center [522, 92] width 133 height 27
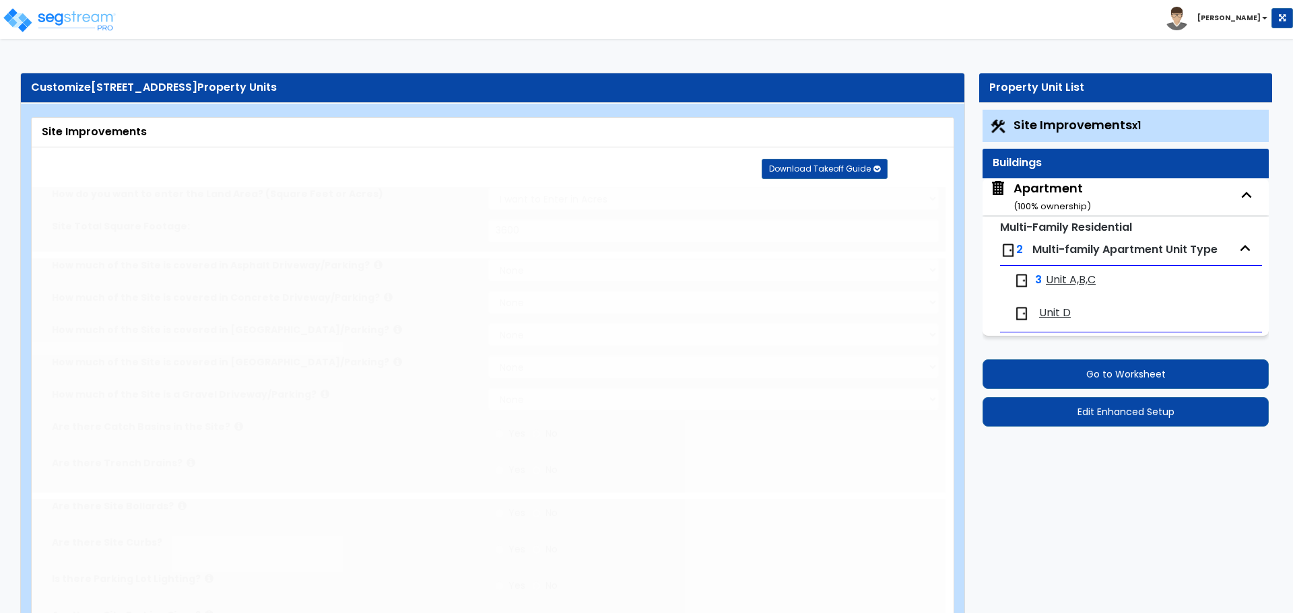
select select "2"
type input "3600"
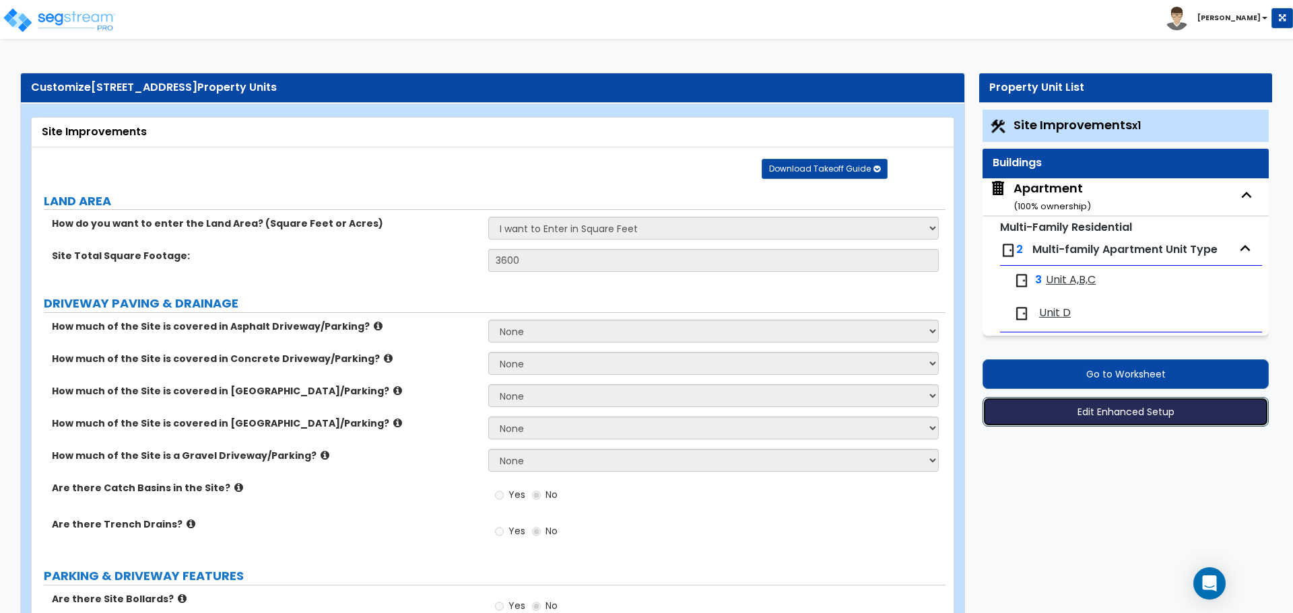
click at [1107, 409] on button "Edit Enhanced Setup" at bounding box center [1125, 412] width 286 height 30
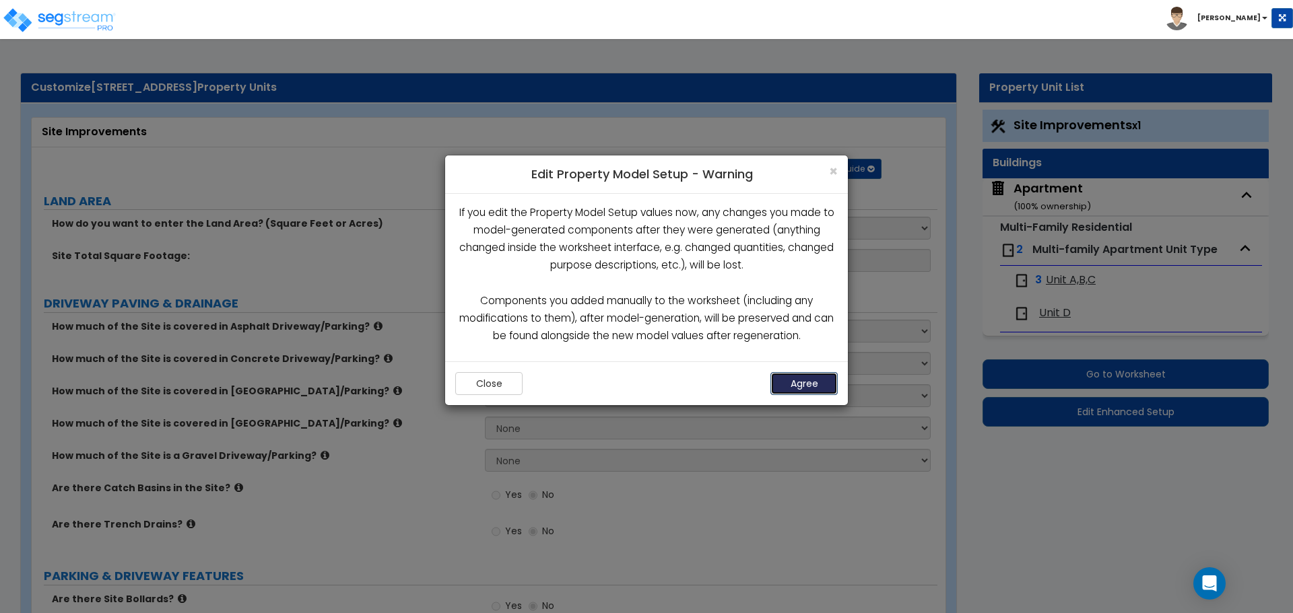
click at [800, 378] on button "Agree" at bounding box center [803, 383] width 67 height 23
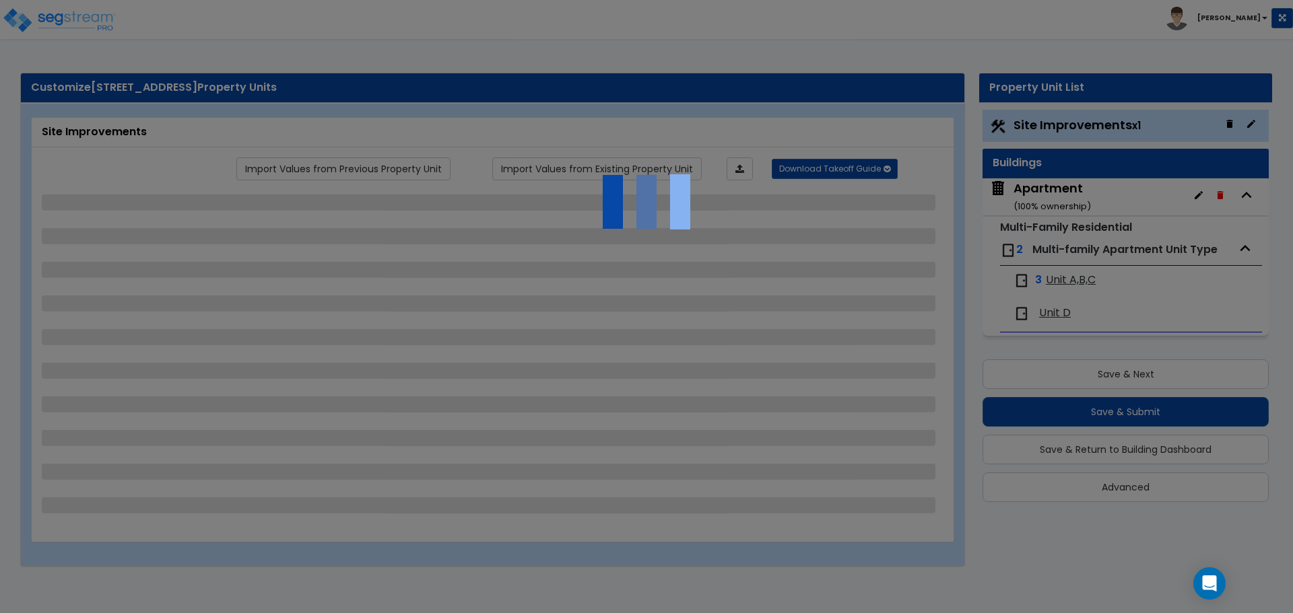
select select "2"
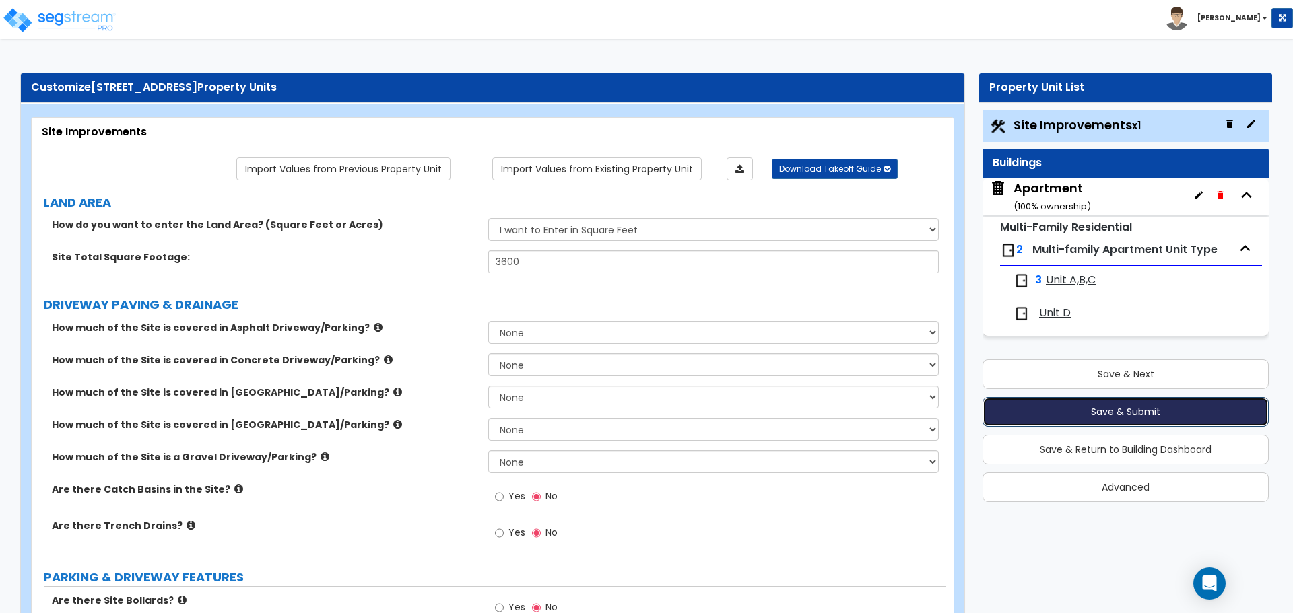
click at [1133, 409] on button "Save & Submit" at bounding box center [1125, 412] width 286 height 30
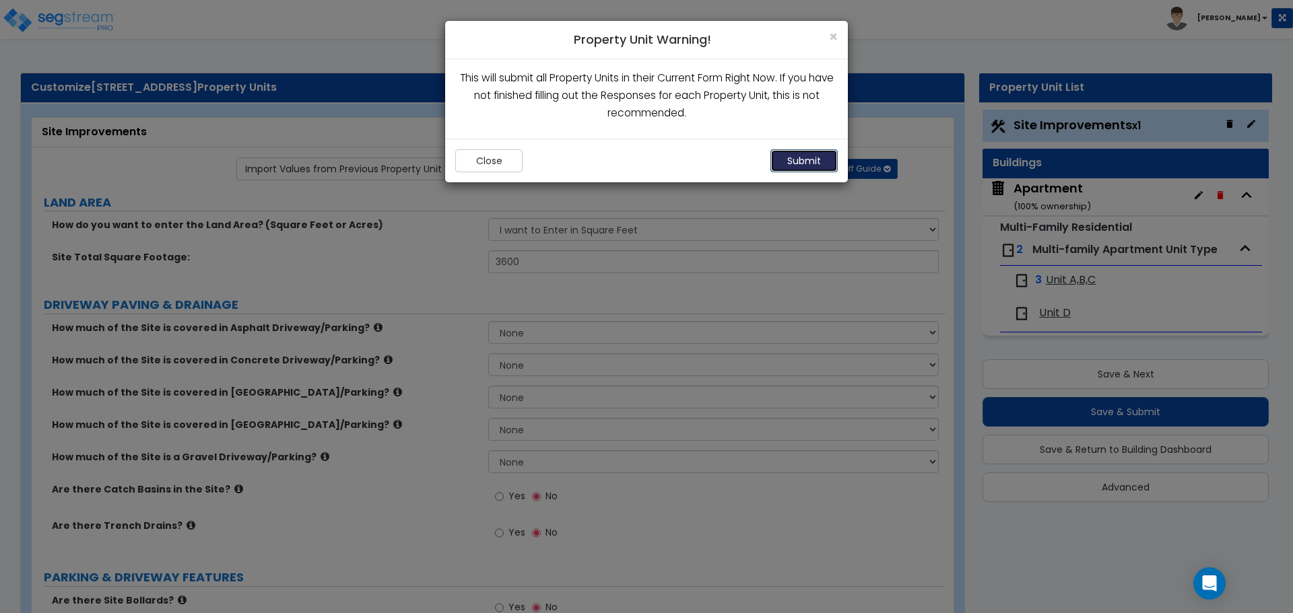
click at [806, 156] on button "Submit" at bounding box center [803, 160] width 67 height 23
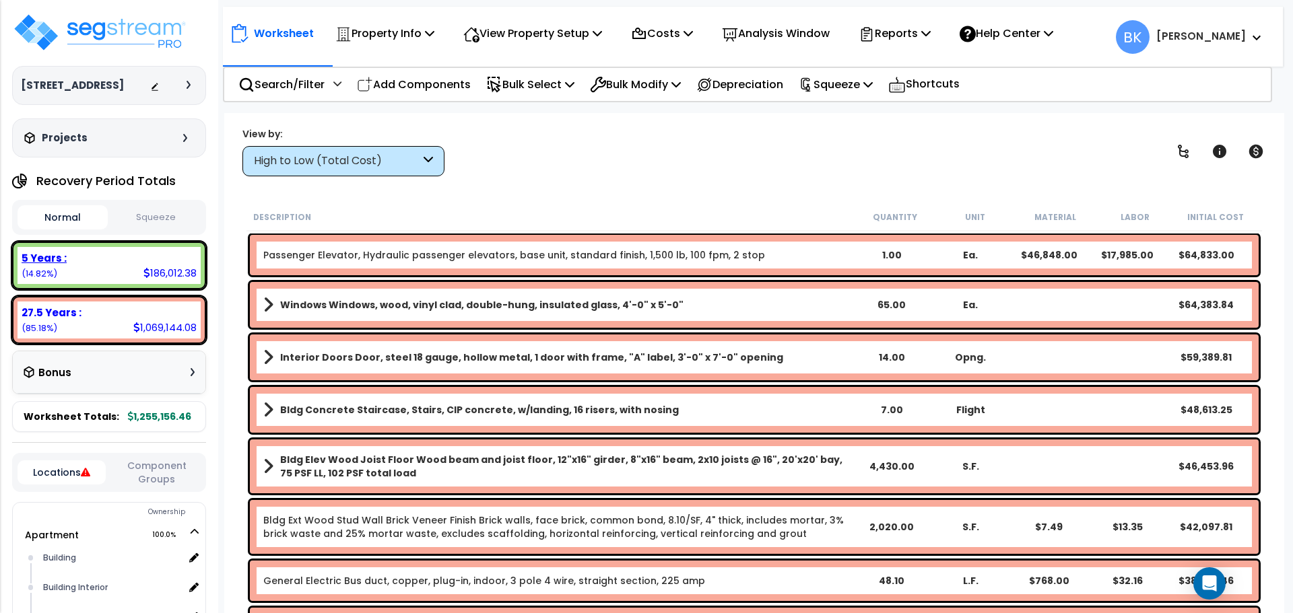
click at [151, 271] on div "186,012.38" at bounding box center [169, 273] width 53 height 14
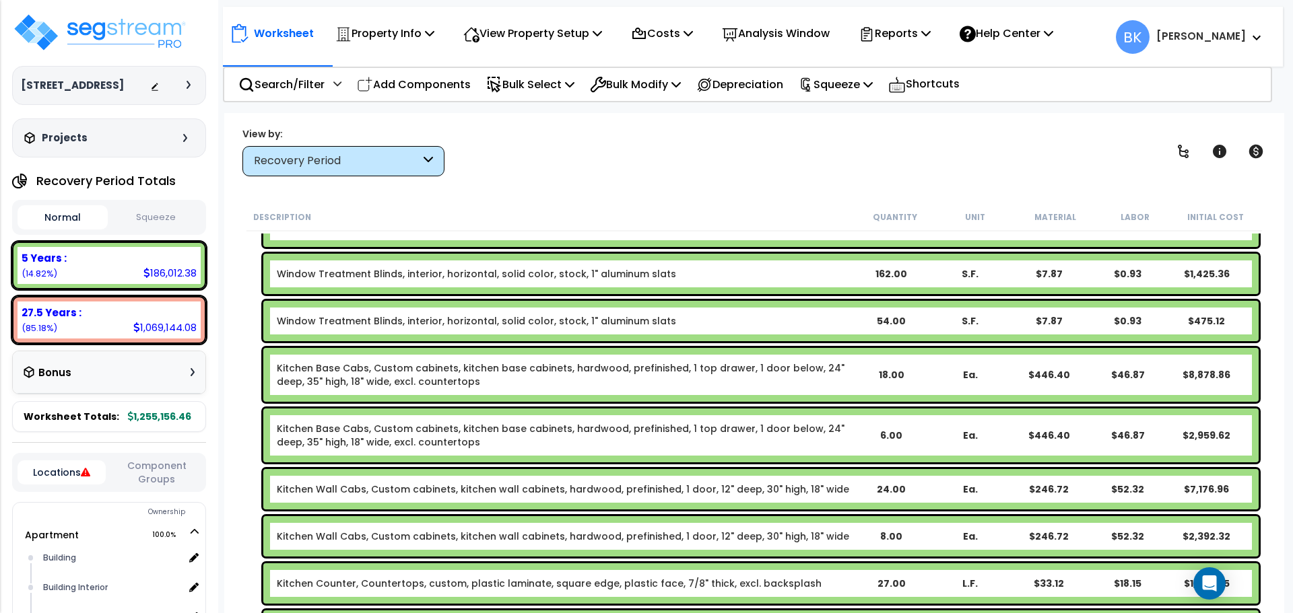
scroll to position [606, 0]
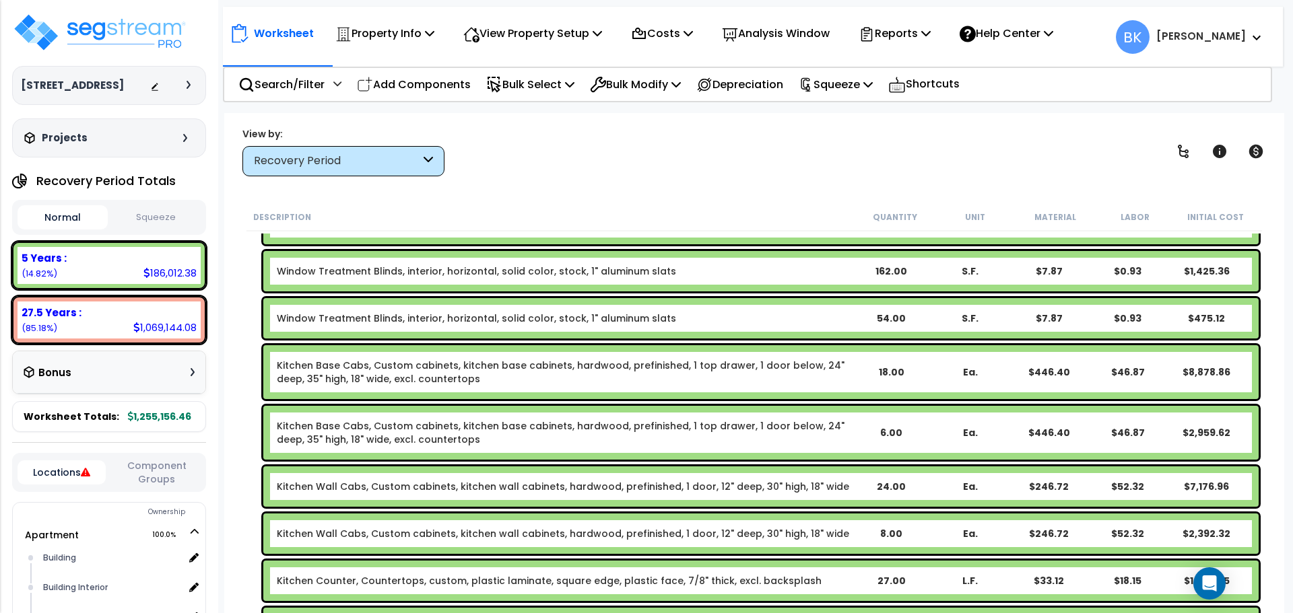
click at [351, 392] on div "Kitchen Base Cabs, Custom cabinets, kitchen base cabinets, hardwood, prefinishe…" at bounding box center [760, 372] width 995 height 54
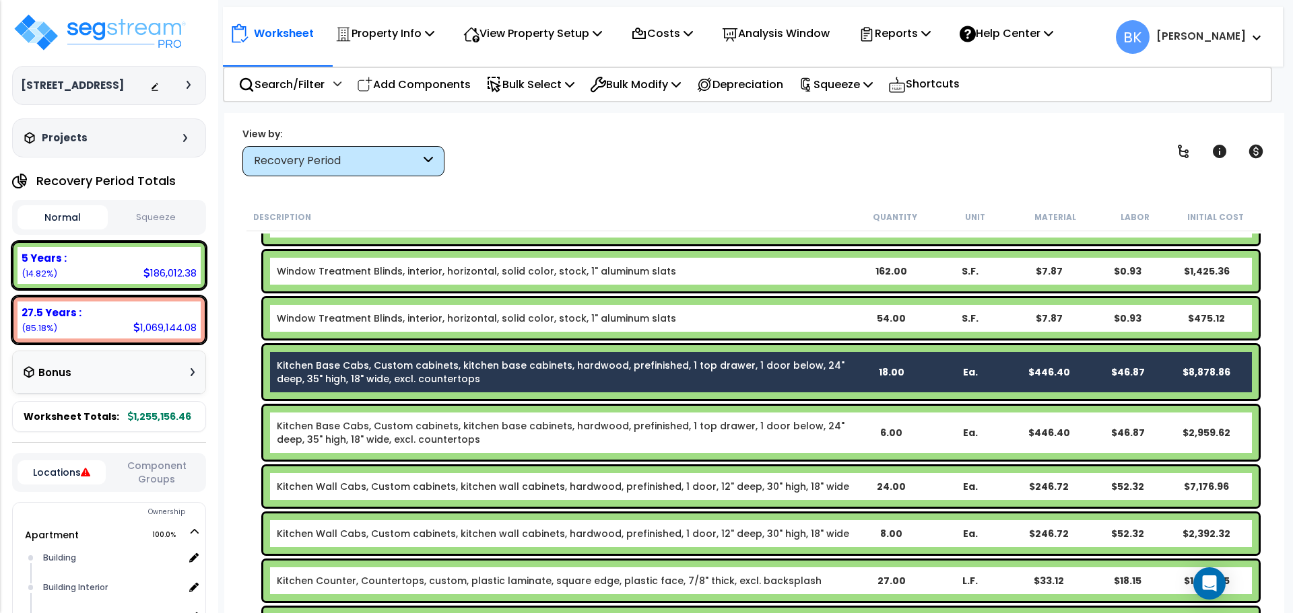
click at [345, 438] on link "Kitchen Base Cabs, Custom cabinets, kitchen base cabinets, hardwood, prefinishe…" at bounding box center [564, 432] width 574 height 27
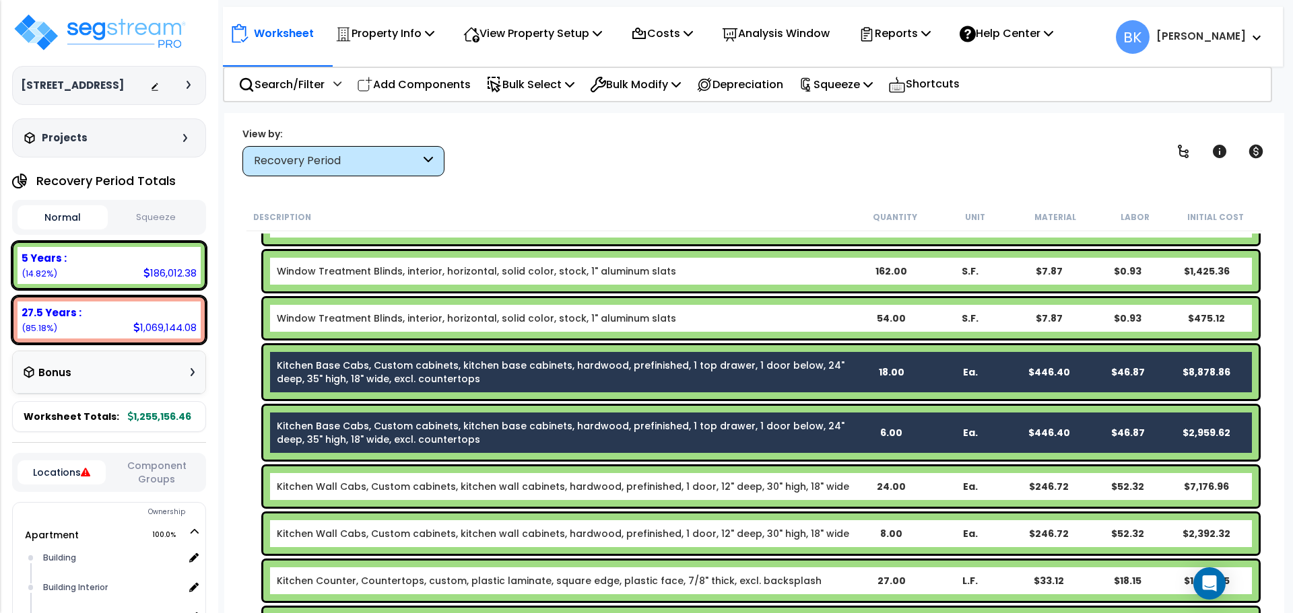
click at [338, 477] on div "Kitchen Wall Cabs, Custom cabinets, kitchen wall cabinets, hardwood, prefinishe…" at bounding box center [760, 487] width 995 height 40
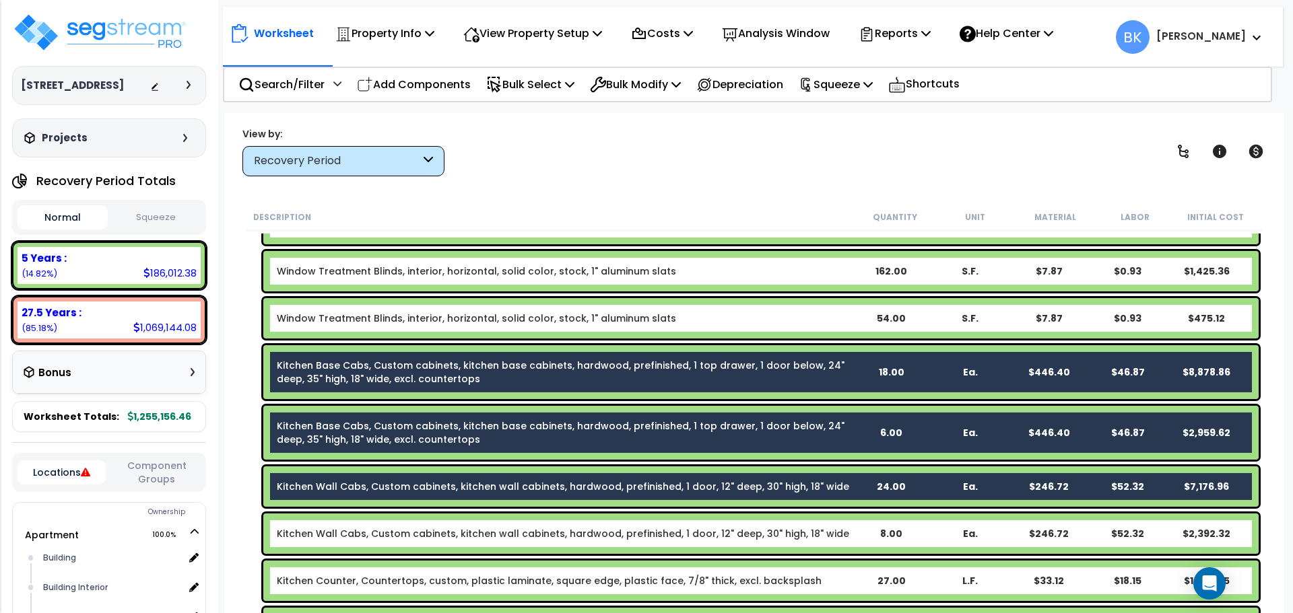
click at [345, 528] on link "Kitchen Wall Cabs, Custom cabinets, kitchen wall cabinets, hardwood, prefinishe…" at bounding box center [563, 533] width 572 height 13
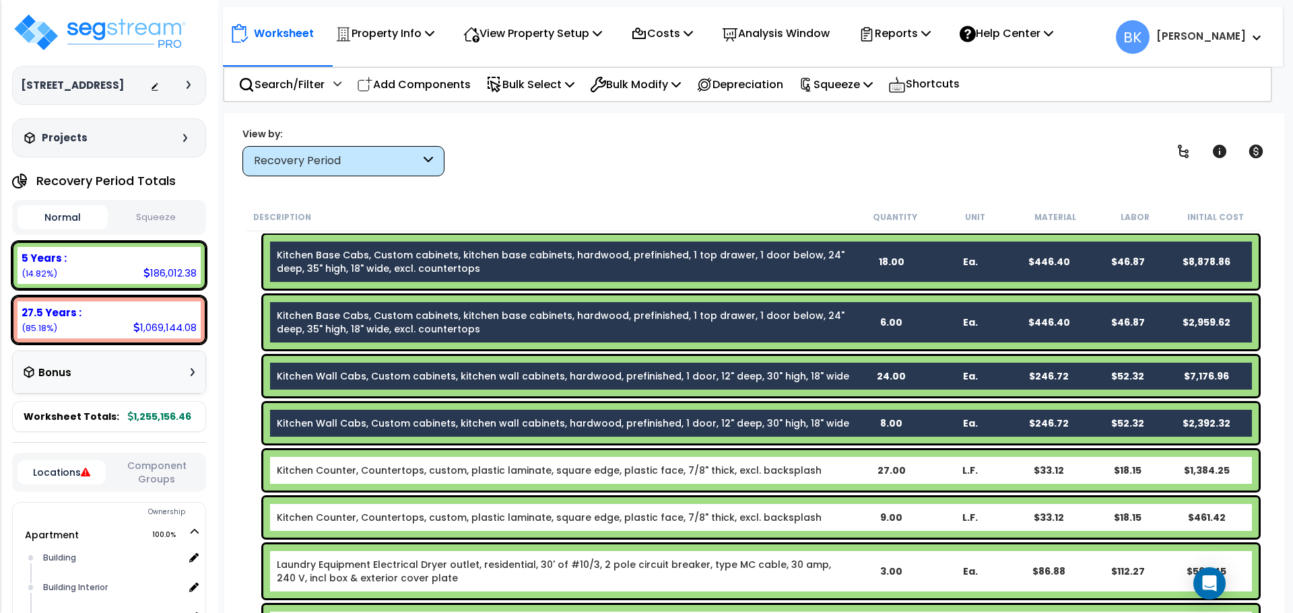
scroll to position [741, 0]
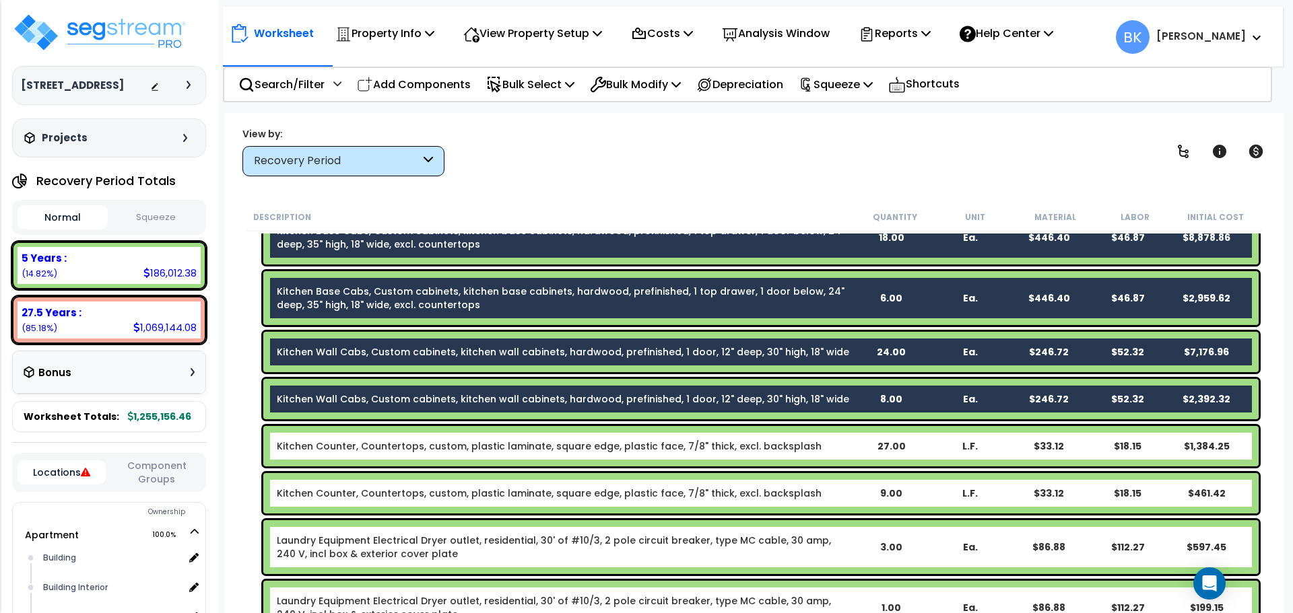
click at [352, 451] on link "Kitchen Counter, Countertops, custom, plastic laminate, square edge, plastic fa…" at bounding box center [549, 446] width 545 height 13
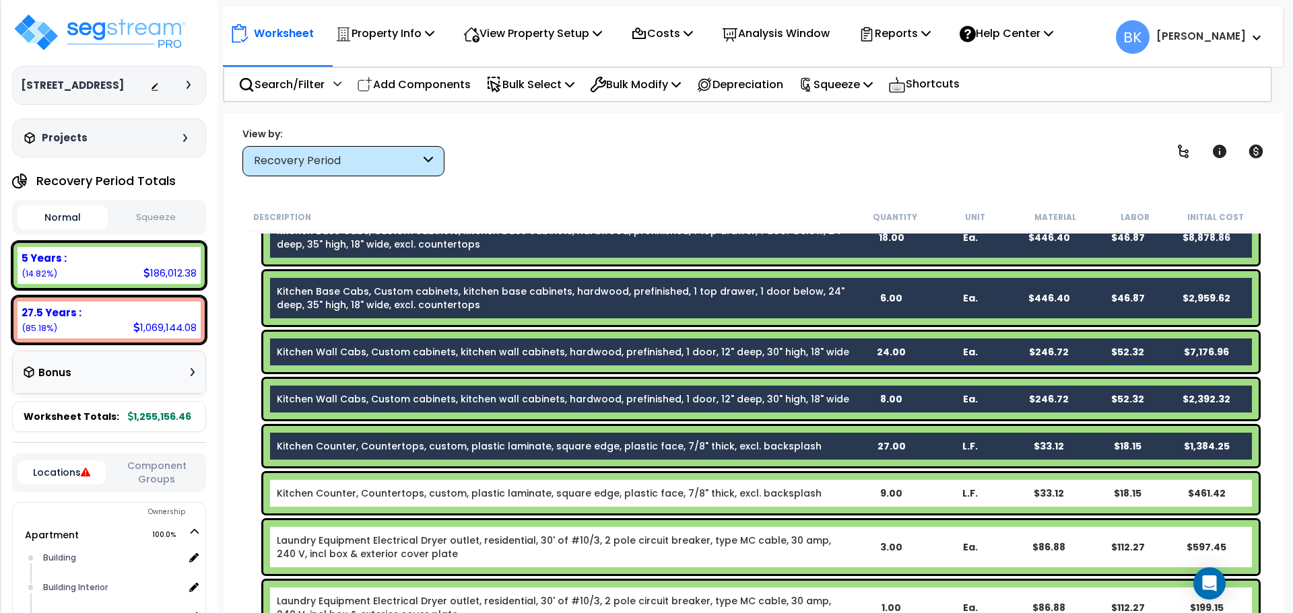
click at [348, 495] on link "Kitchen Counter, Countertops, custom, plastic laminate, square edge, plastic fa…" at bounding box center [549, 493] width 545 height 13
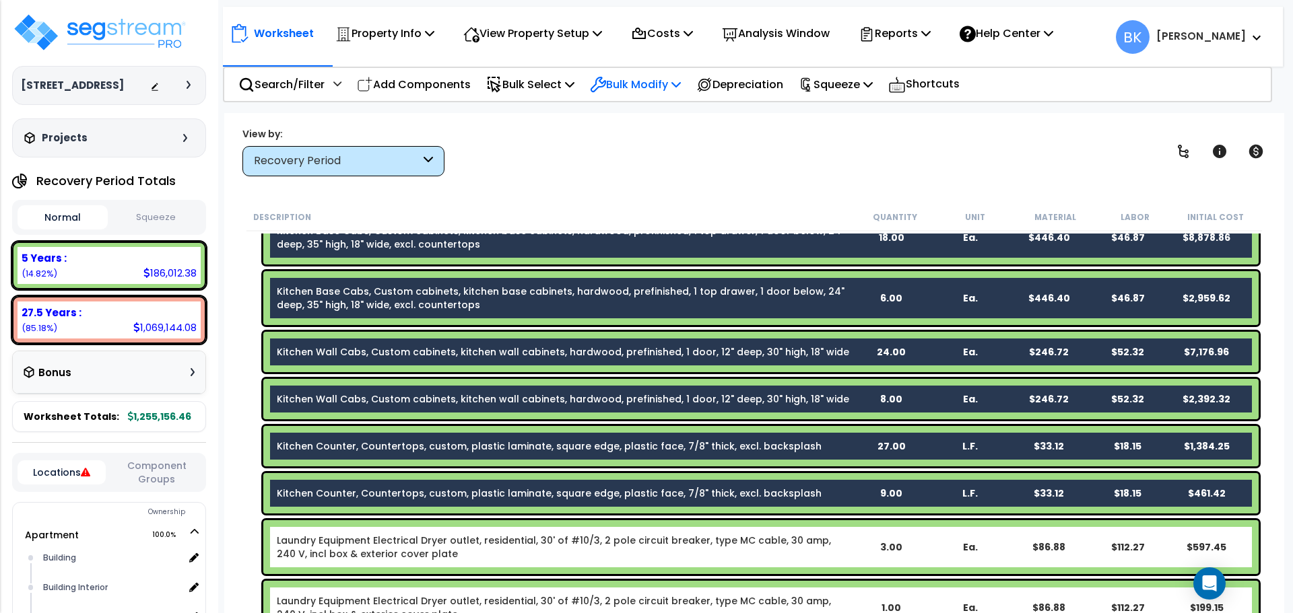
click at [648, 87] on p "Bulk Modify" at bounding box center [635, 84] width 91 height 18
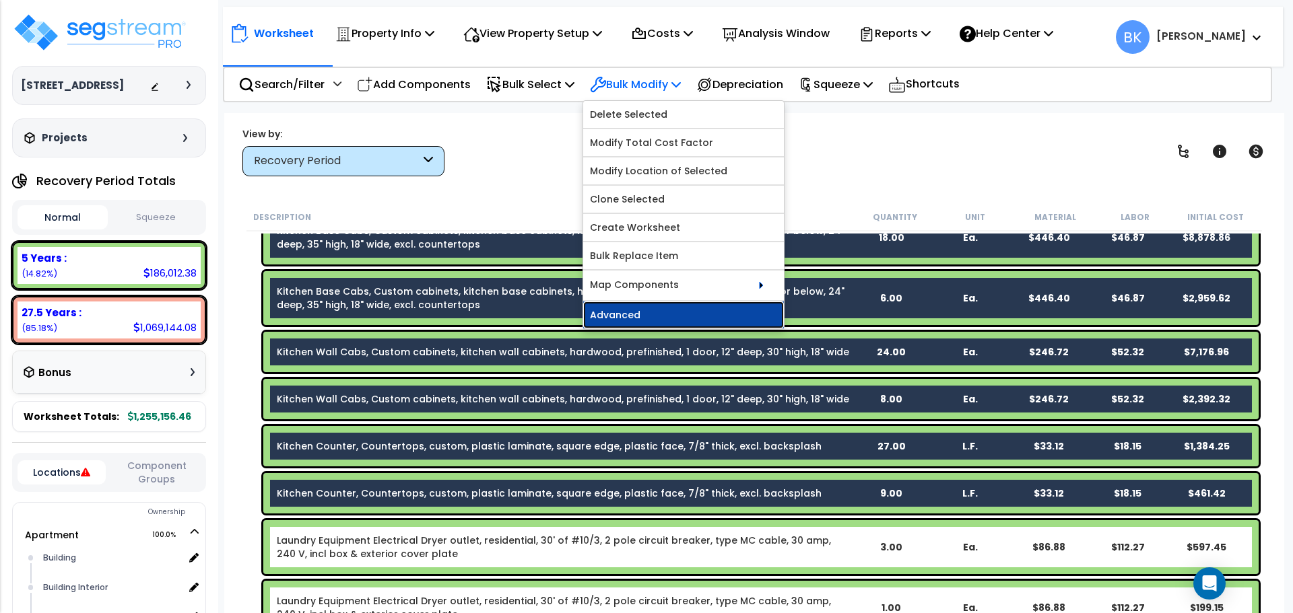
click at [640, 324] on link "Advanced" at bounding box center [683, 315] width 201 height 27
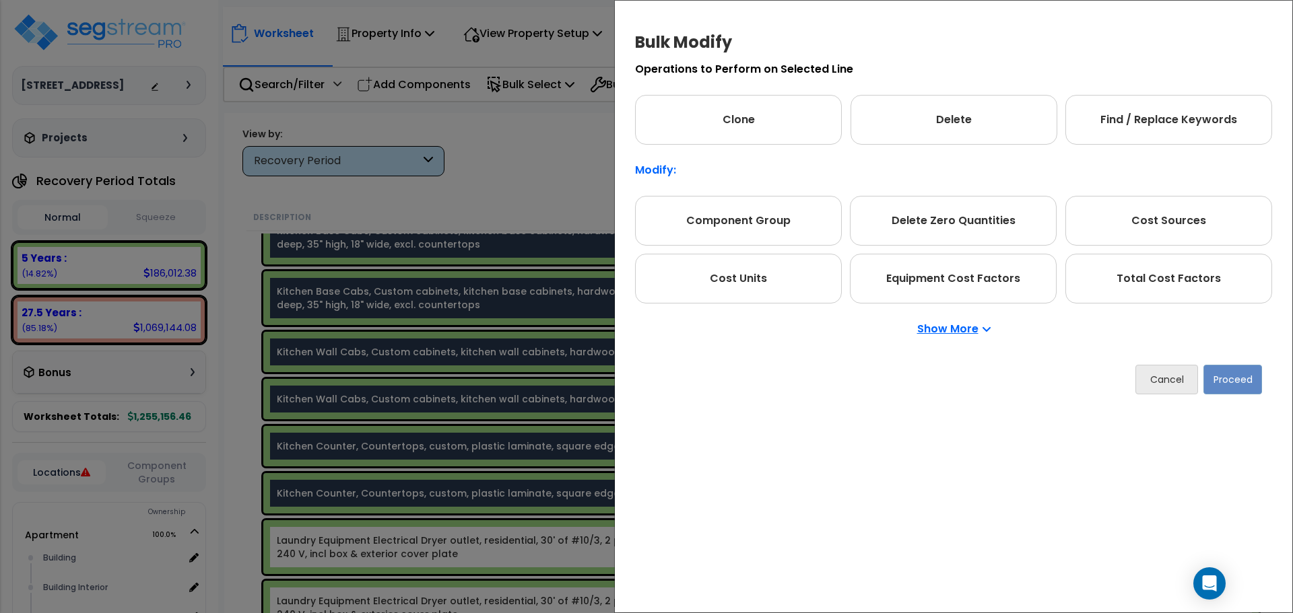
click at [949, 332] on p "Show More" at bounding box center [953, 329] width 73 height 11
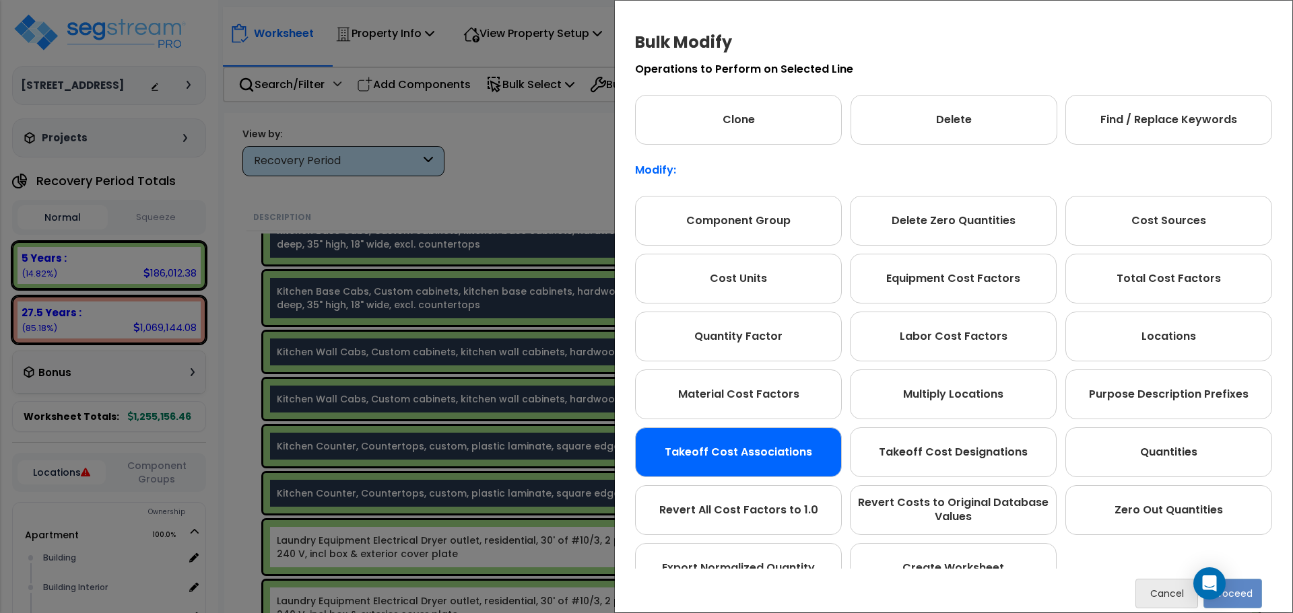
click at [788, 455] on div "Takeoff Cost Associations" at bounding box center [738, 452] width 207 height 50
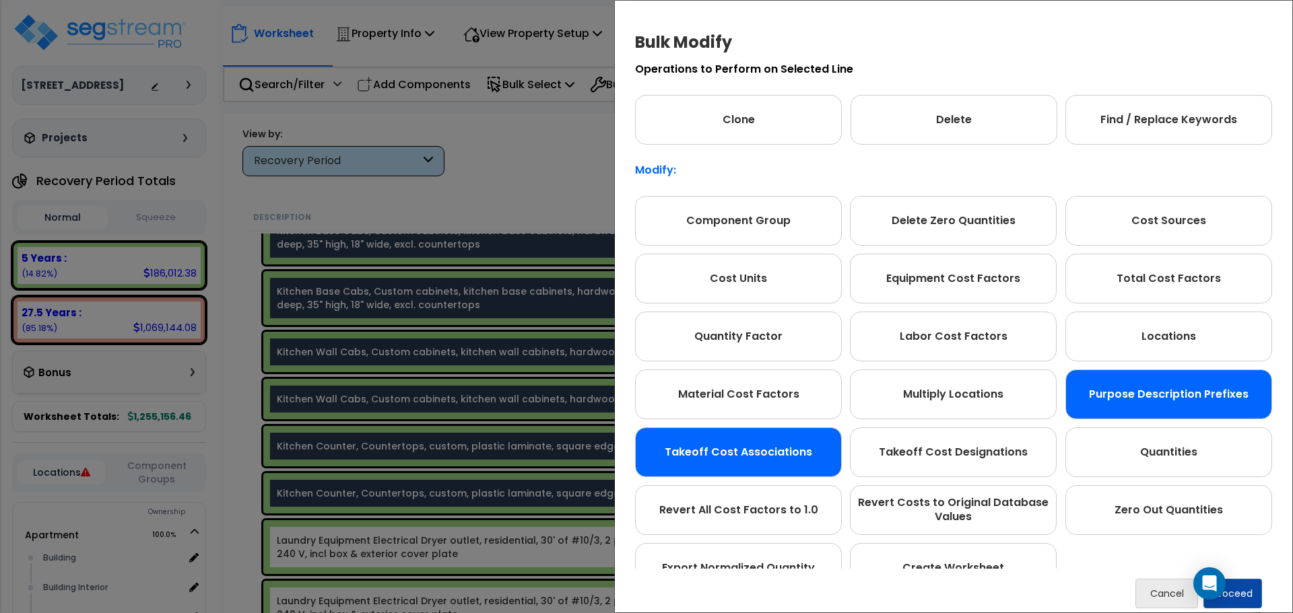
click at [1125, 391] on div "Purpose Description Prefixes" at bounding box center [1168, 395] width 207 height 50
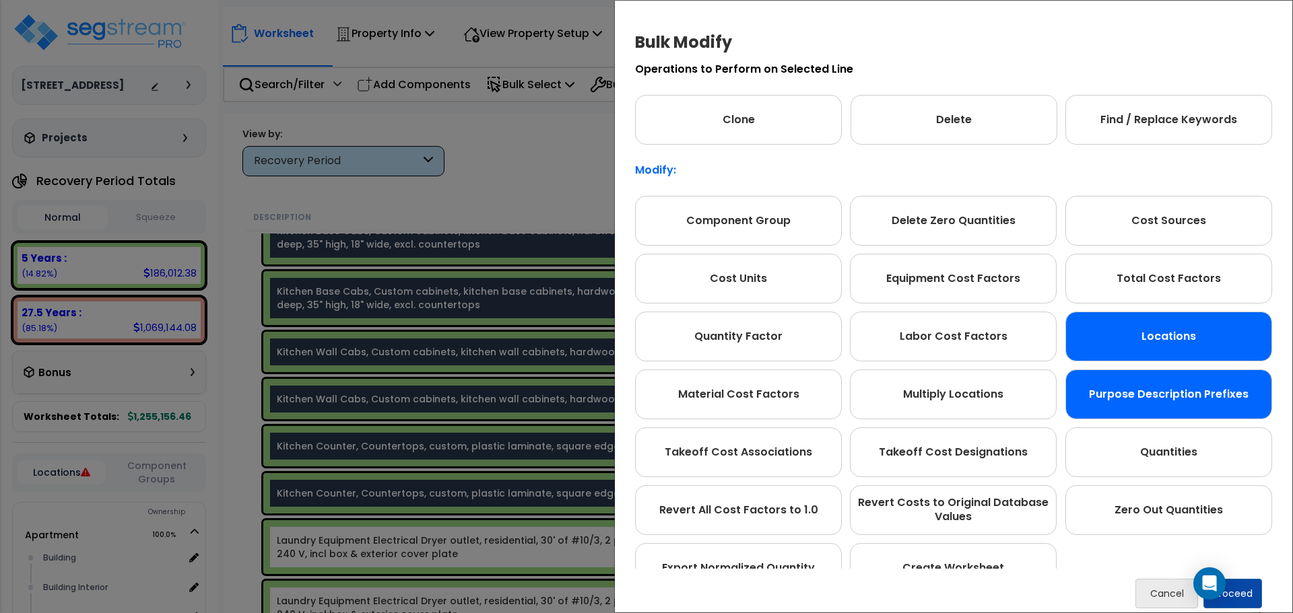
click at [1143, 348] on div "Locations" at bounding box center [1168, 337] width 207 height 50
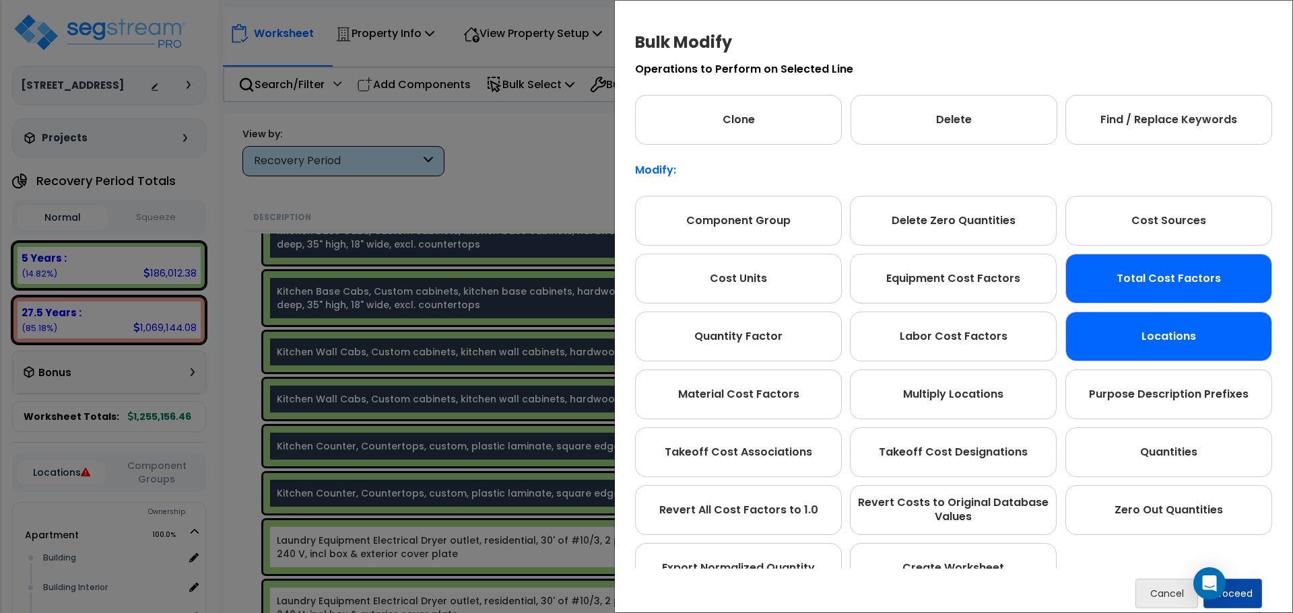
click at [1140, 296] on div "Total Cost Factors" at bounding box center [1168, 279] width 207 height 50
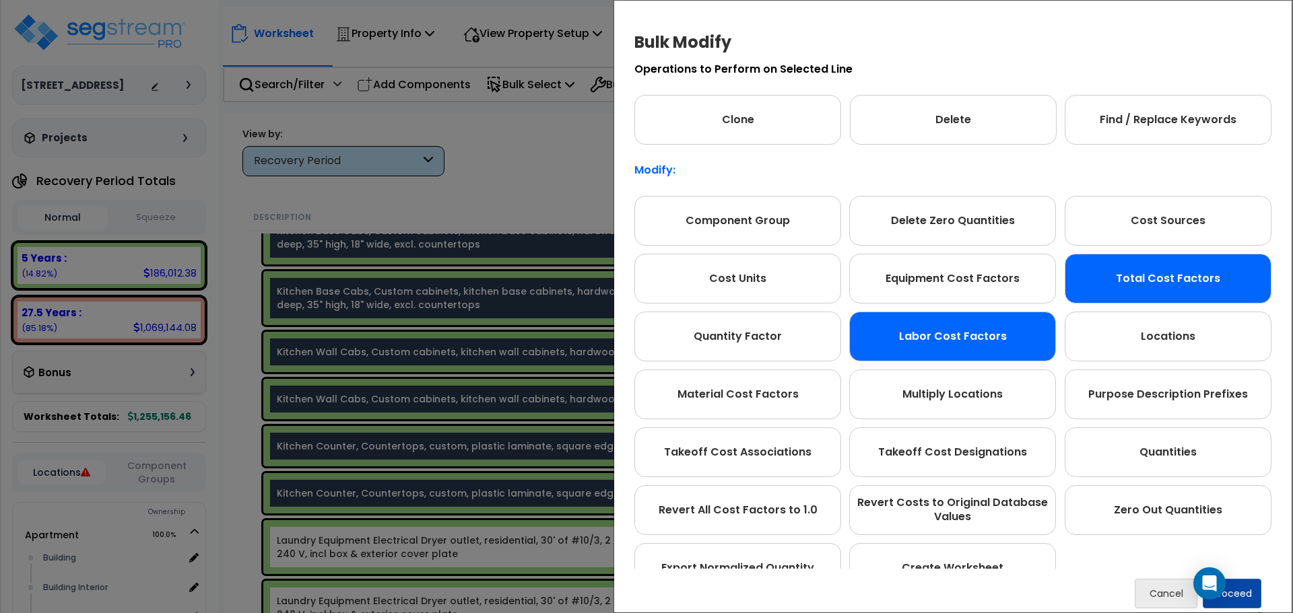
click at [975, 351] on div "Labor Cost Factors" at bounding box center [952, 337] width 207 height 50
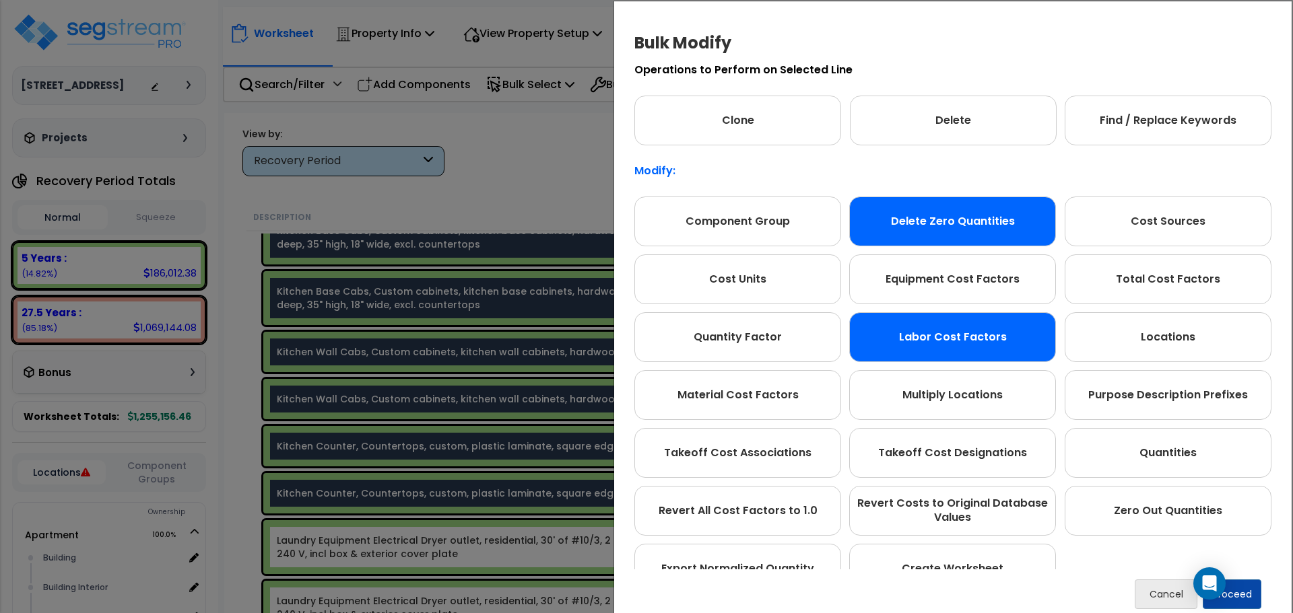
click at [865, 245] on div "Delete Zero Quantities" at bounding box center [952, 222] width 207 height 50
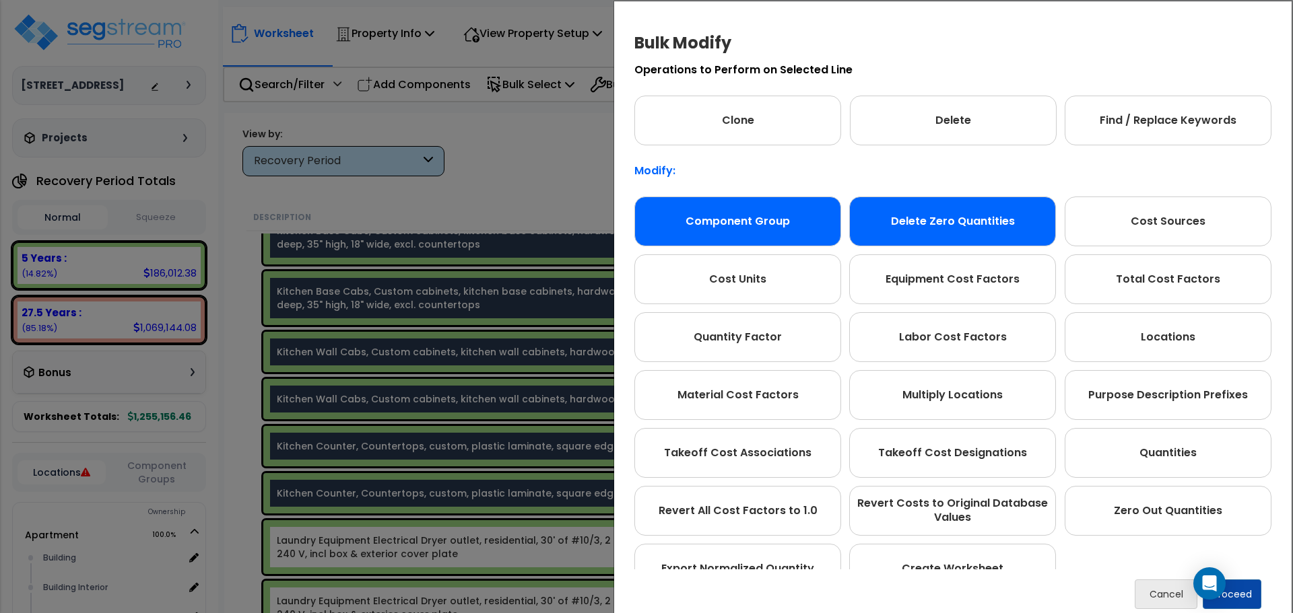
click at [758, 235] on div "Component Group" at bounding box center [737, 222] width 207 height 50
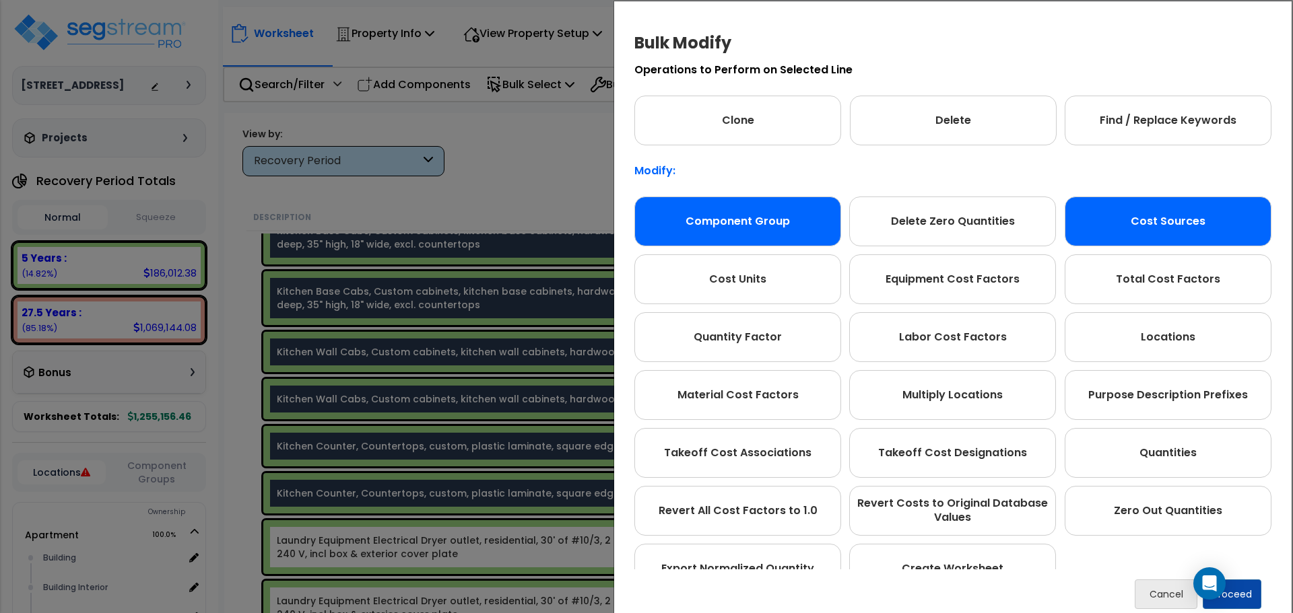
click at [1251, 231] on div "Cost Sources" at bounding box center [1167, 222] width 207 height 50
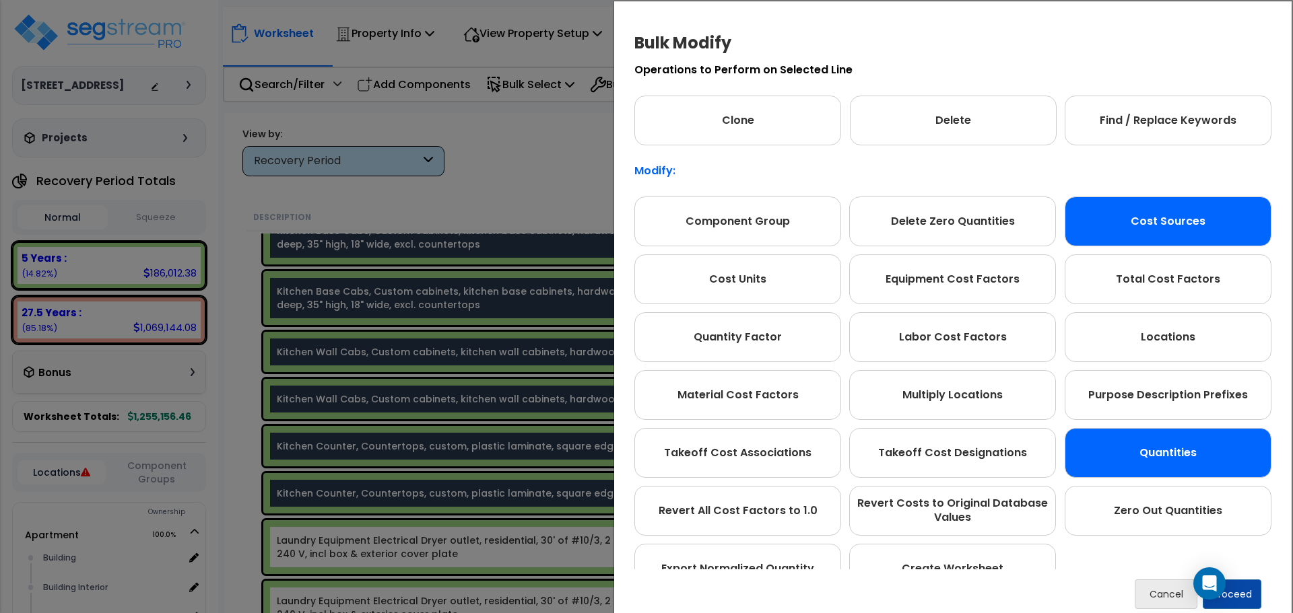
click at [1167, 435] on div "Quantities" at bounding box center [1167, 453] width 207 height 50
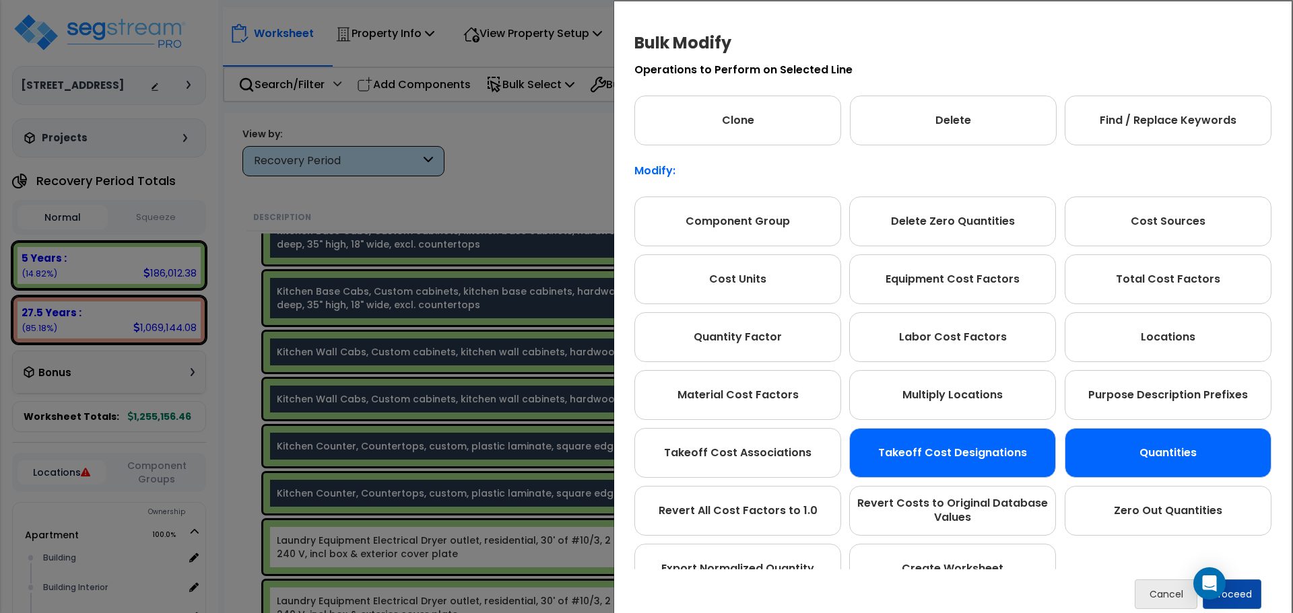
click at [953, 452] on div "Takeoff Cost Designations" at bounding box center [952, 453] width 207 height 50
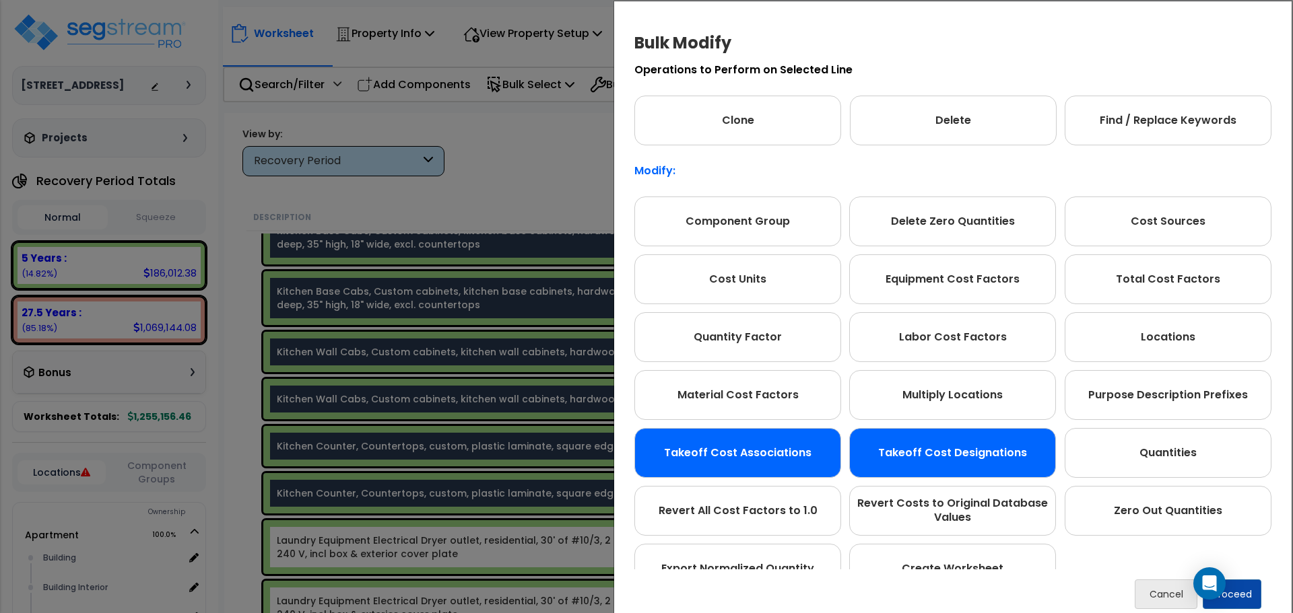
click at [770, 450] on div "Takeoff Cost Associations" at bounding box center [737, 453] width 207 height 50
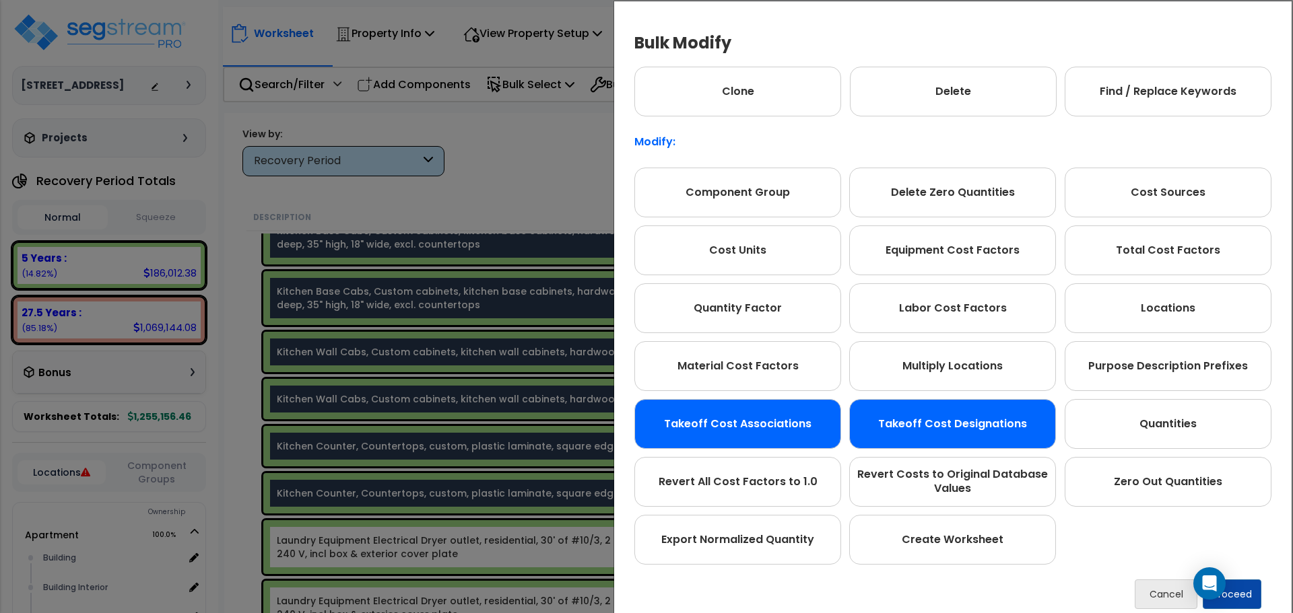
scroll to position [67, 0]
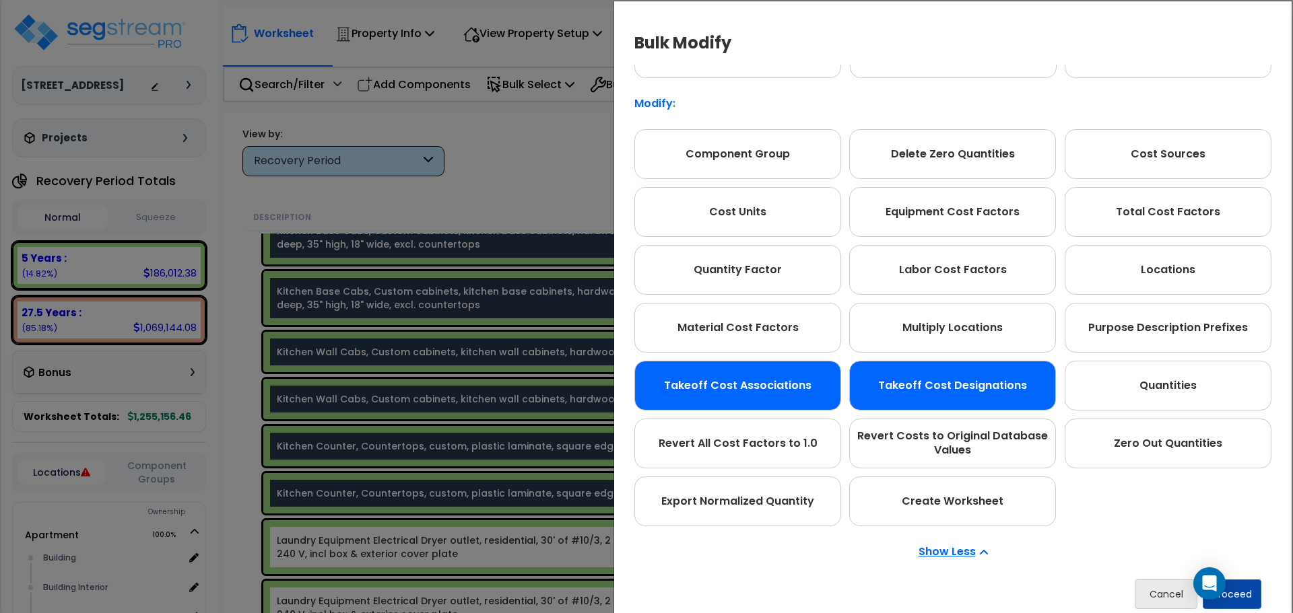
click at [928, 389] on div "Takeoff Cost Designations" at bounding box center [952, 386] width 207 height 50
click at [749, 386] on div "Takeoff Cost Associations" at bounding box center [737, 386] width 207 height 50
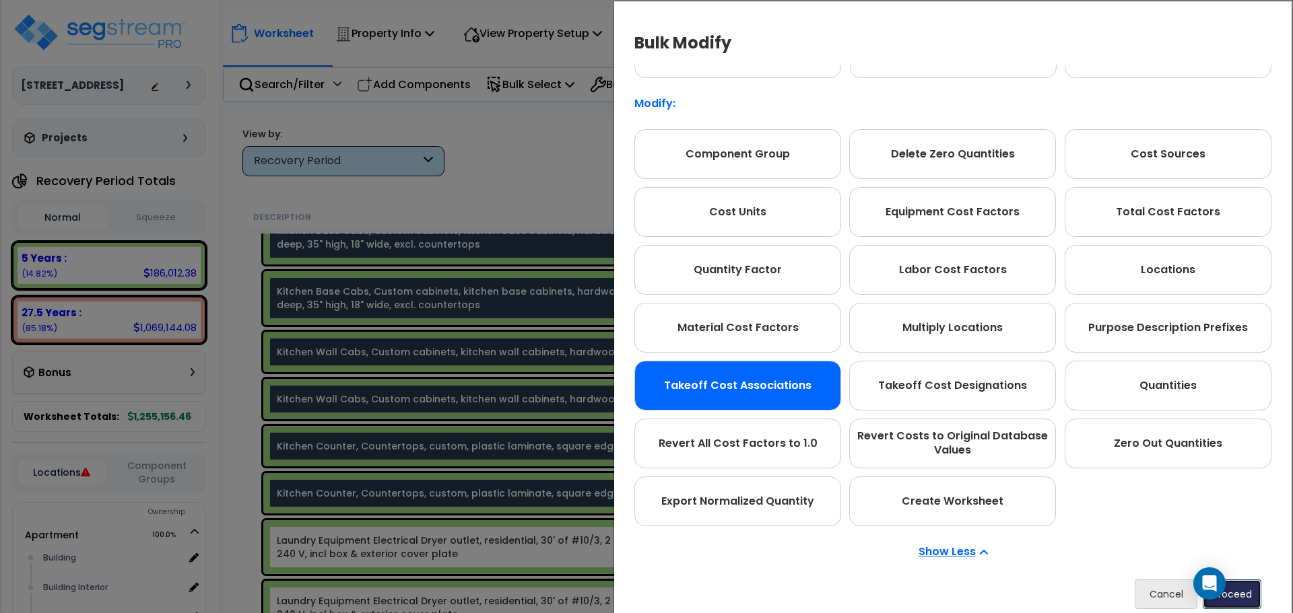
click at [1244, 596] on button "Proceed" at bounding box center [1231, 595] width 59 height 30
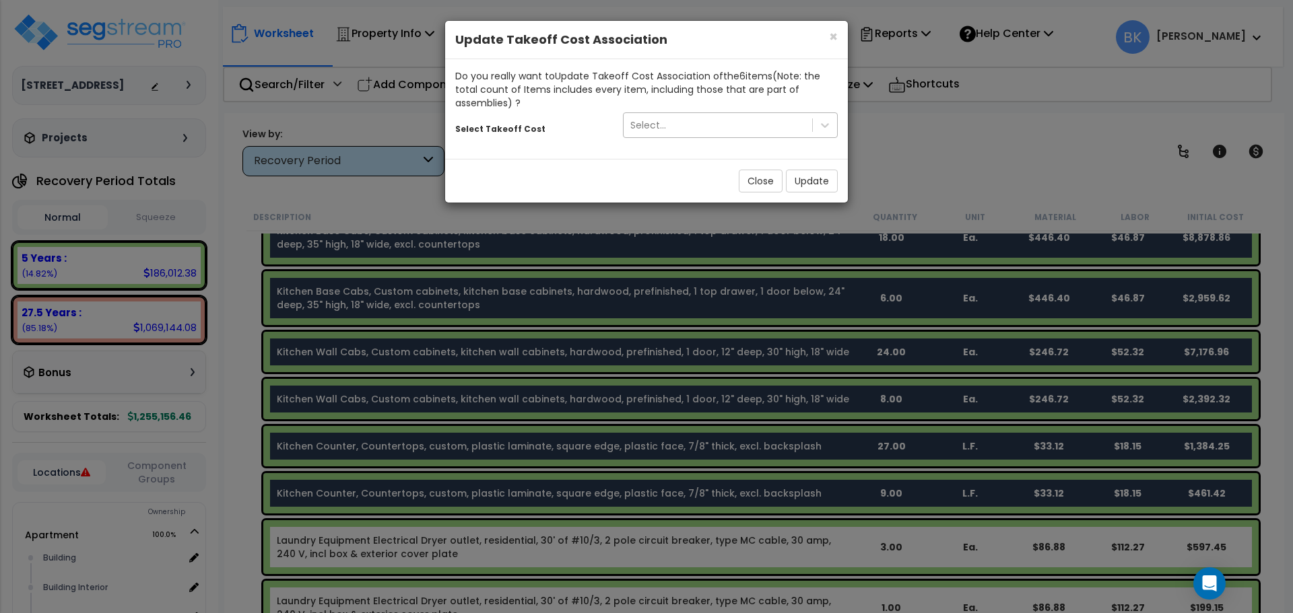
click at [747, 132] on div "Select..." at bounding box center [717, 125] width 188 height 22
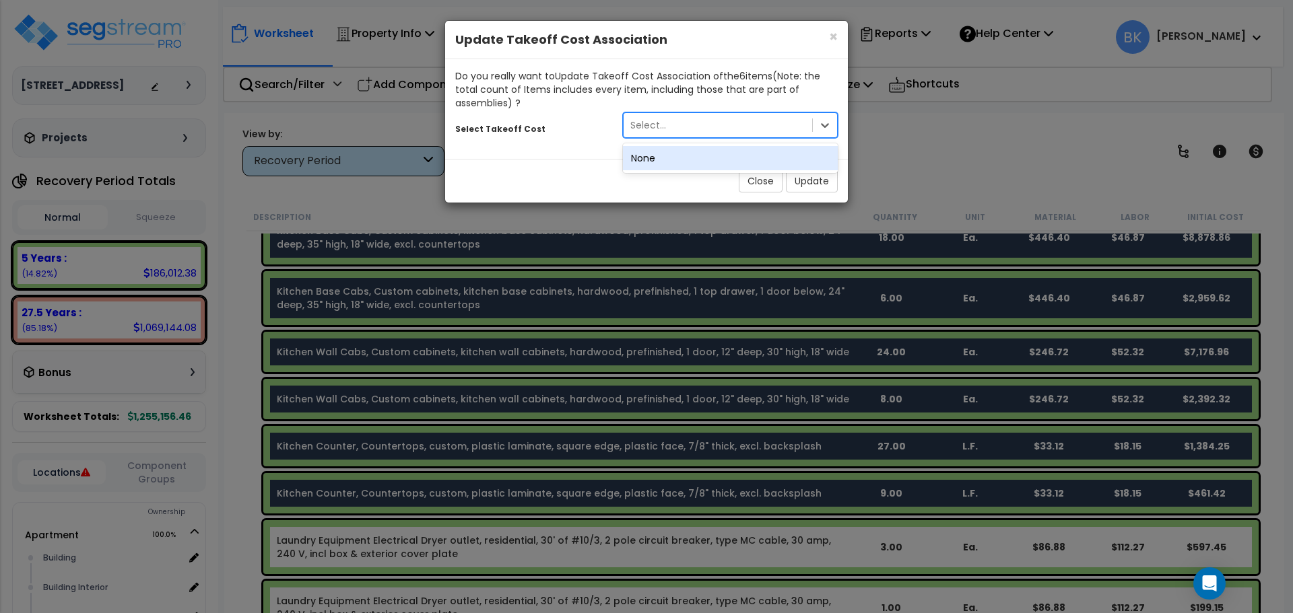
click at [747, 132] on div "Select..." at bounding box center [717, 125] width 188 height 22
click at [753, 177] on button "Close" at bounding box center [760, 181] width 44 height 23
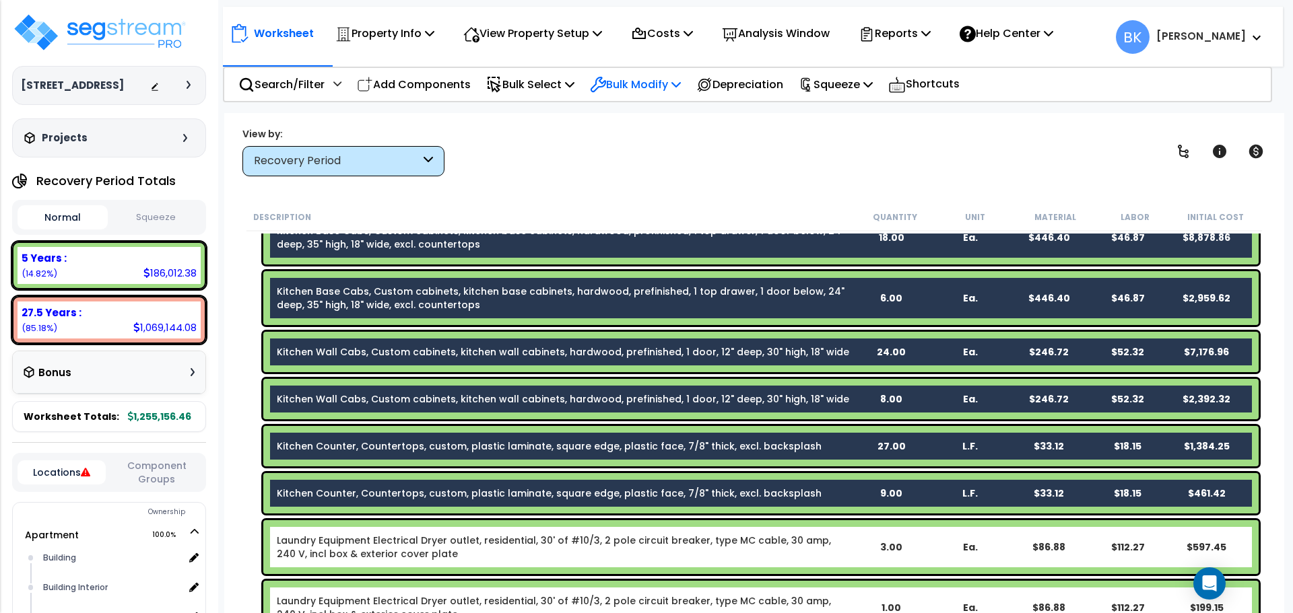
click at [663, 75] on div "Bulk Modify" at bounding box center [635, 85] width 91 height 32
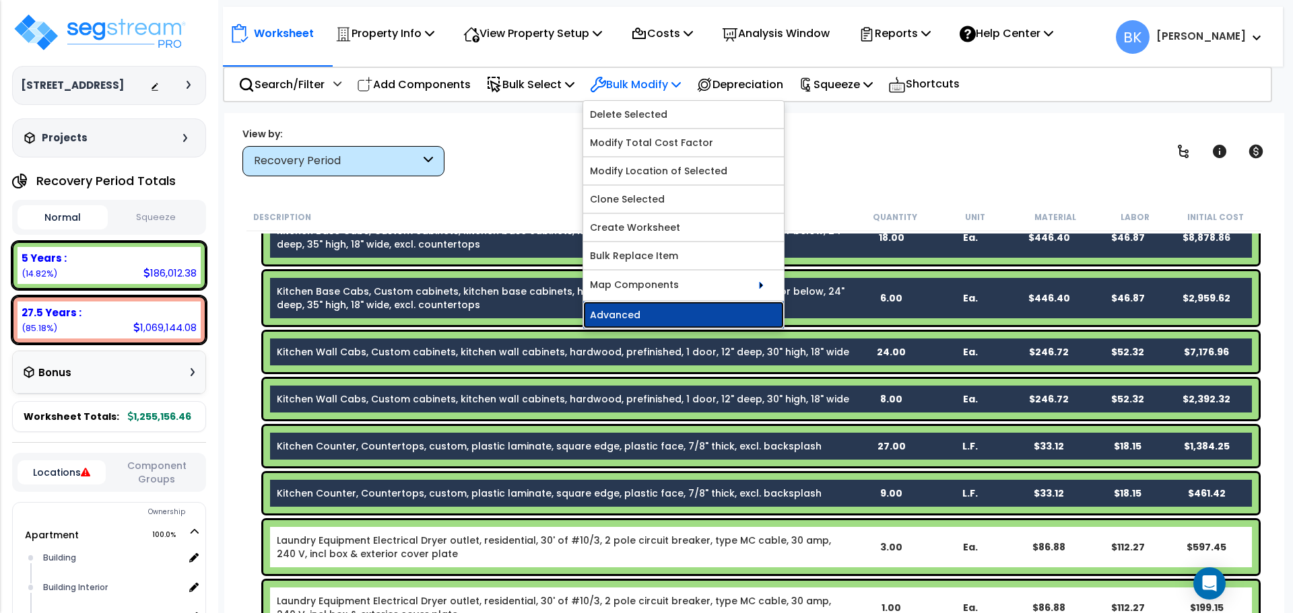
click at [666, 306] on link "Advanced" at bounding box center [683, 315] width 201 height 27
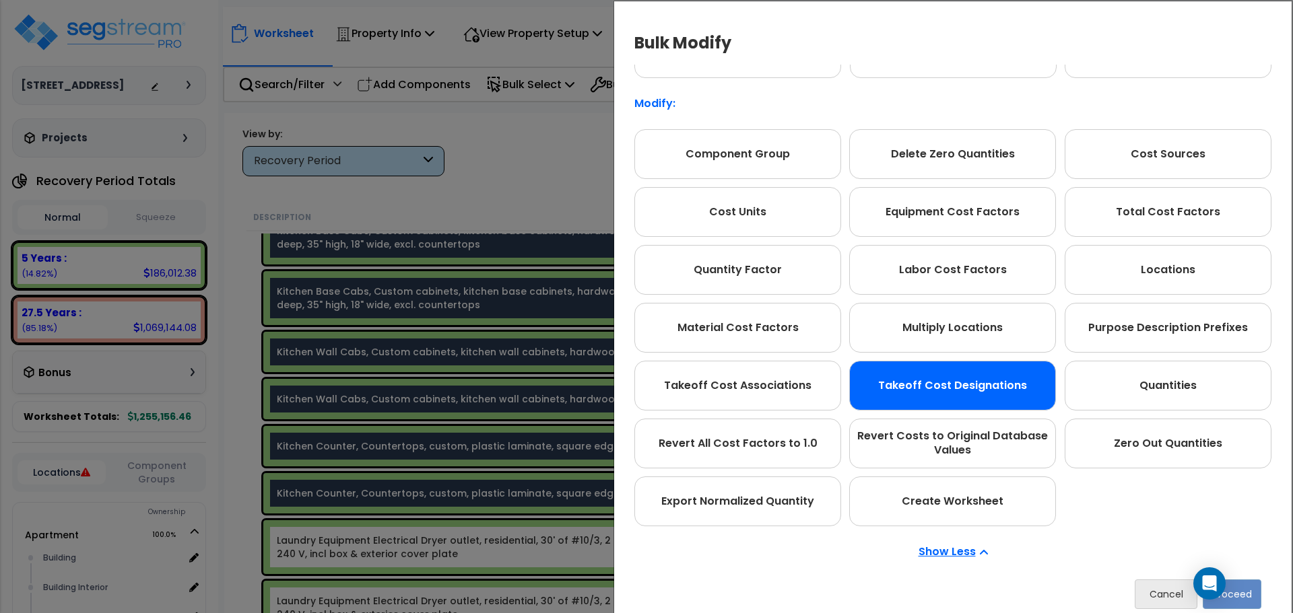
click at [1000, 402] on div "Takeoff Cost Designations" at bounding box center [952, 386] width 207 height 50
click at [1241, 592] on button "Proceed" at bounding box center [1231, 595] width 59 height 30
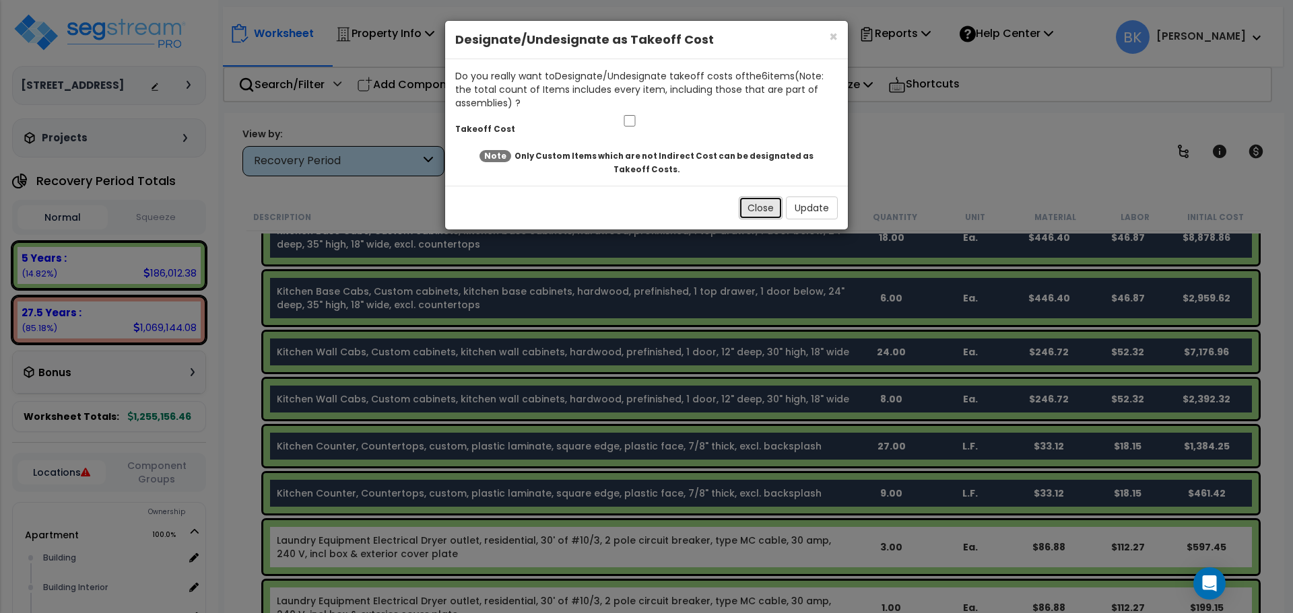
click at [752, 209] on button "Close" at bounding box center [760, 208] width 44 height 23
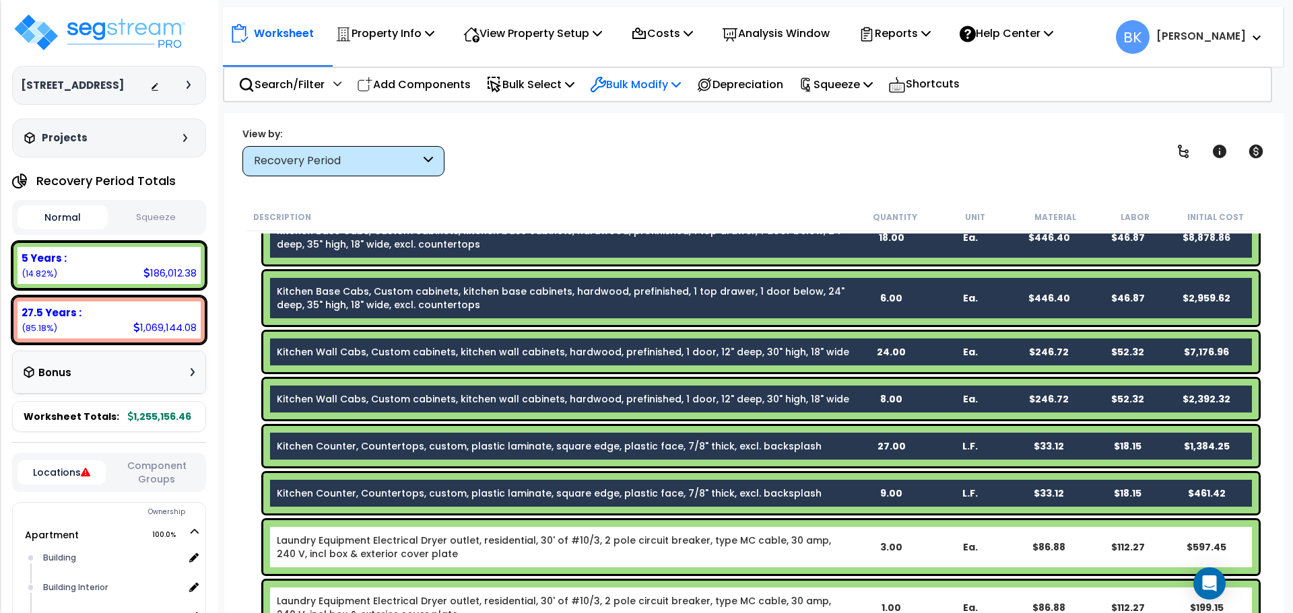
click at [671, 85] on p "Bulk Modify" at bounding box center [635, 84] width 91 height 18
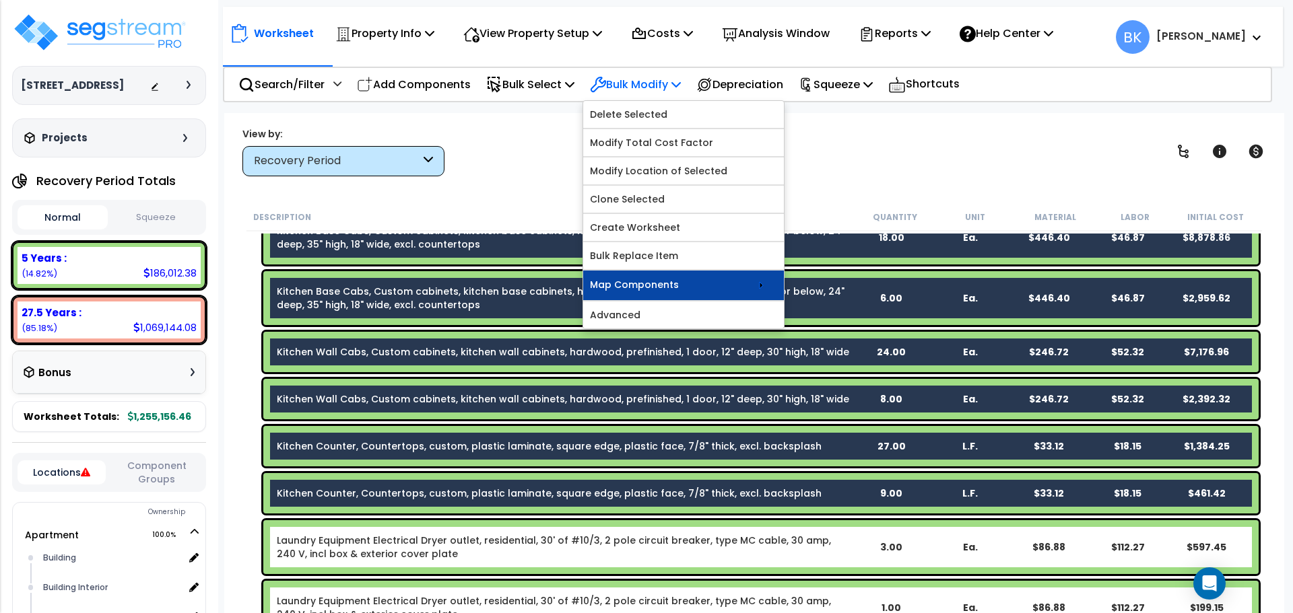
click at [732, 283] on link "Map Components" at bounding box center [683, 286] width 201 height 30
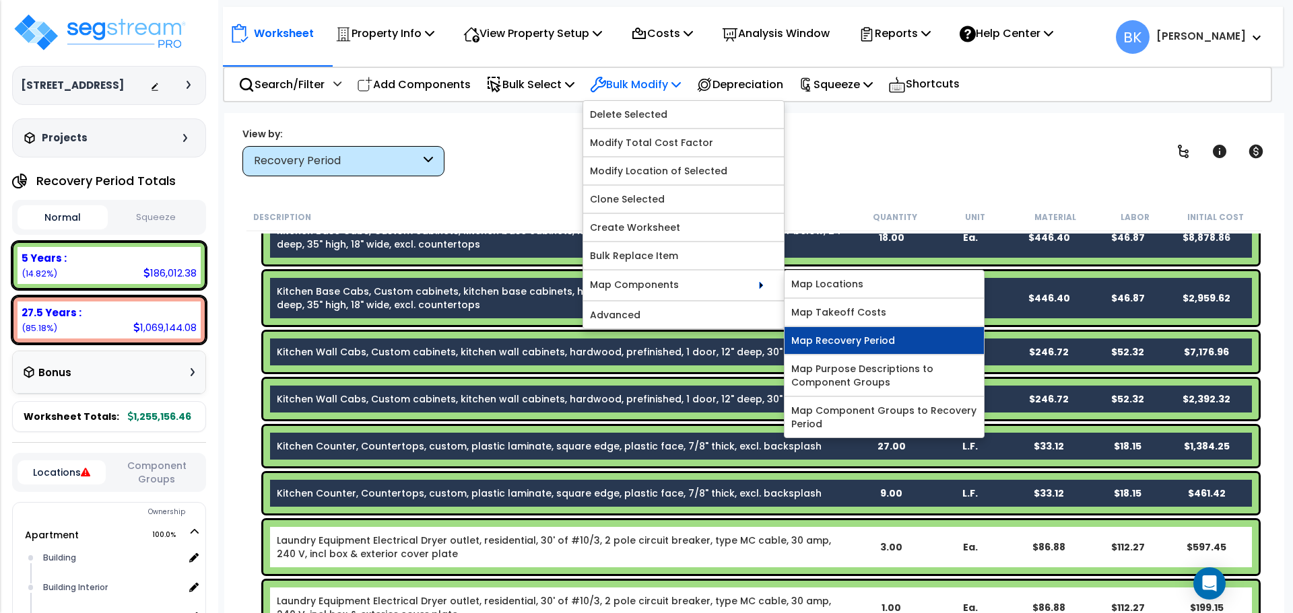
click at [853, 343] on link "Map Recovery Period" at bounding box center [883, 340] width 199 height 27
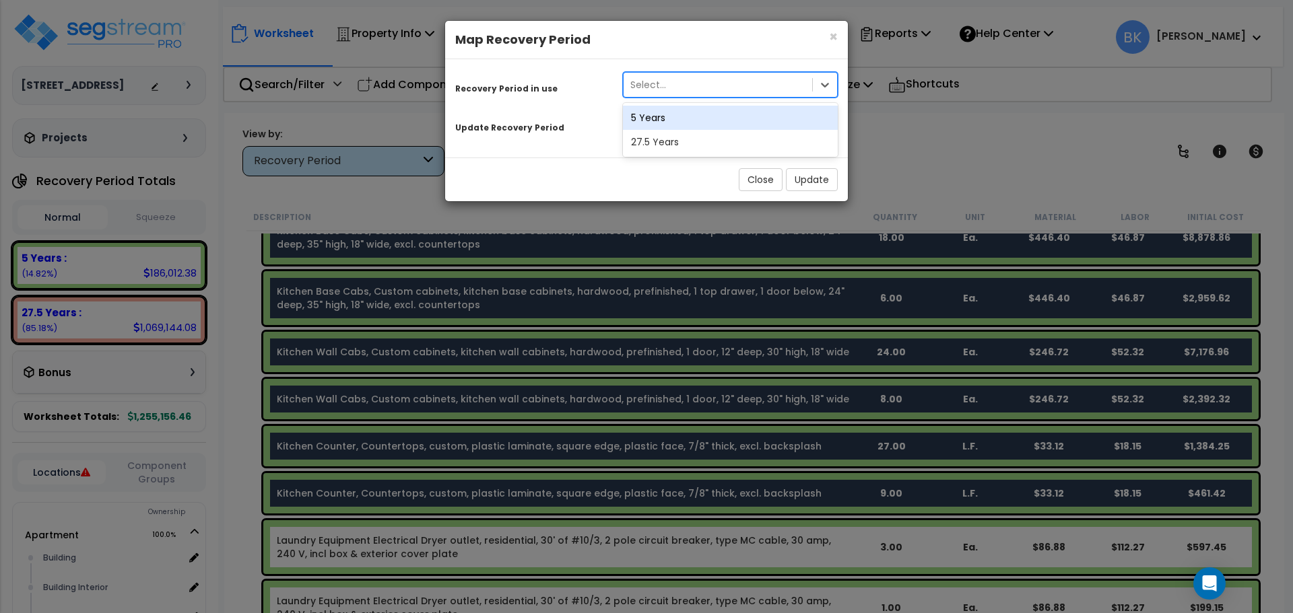
click at [695, 86] on div "Select..." at bounding box center [717, 85] width 188 height 22
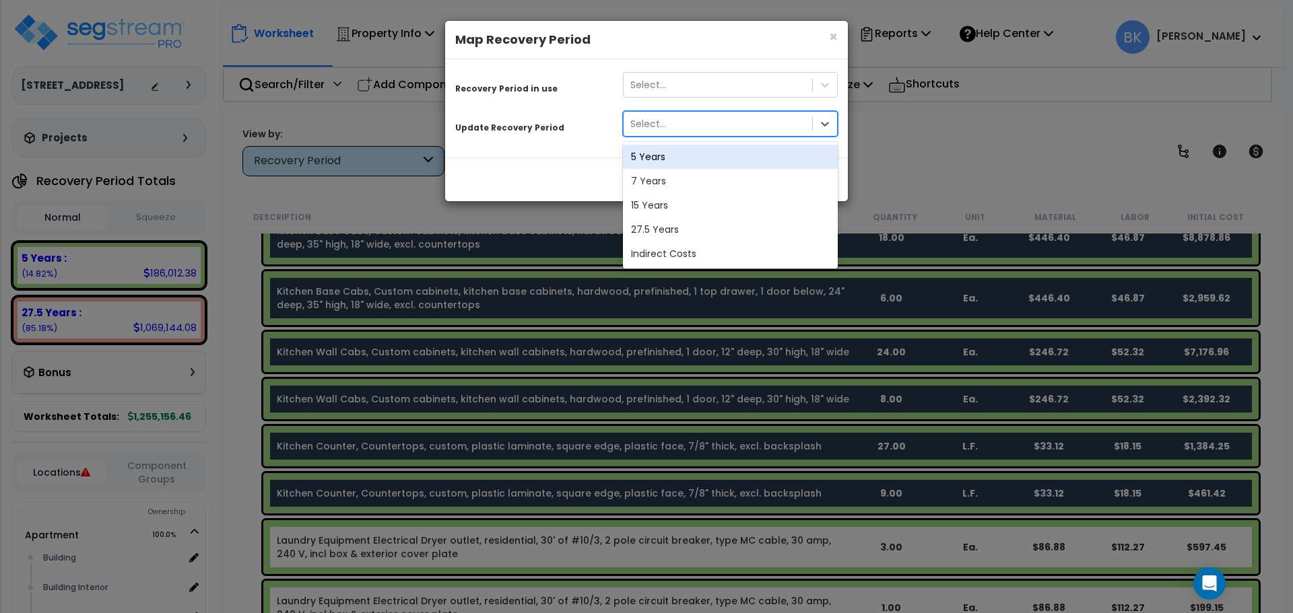
click at [673, 129] on div "Select..." at bounding box center [717, 124] width 188 height 22
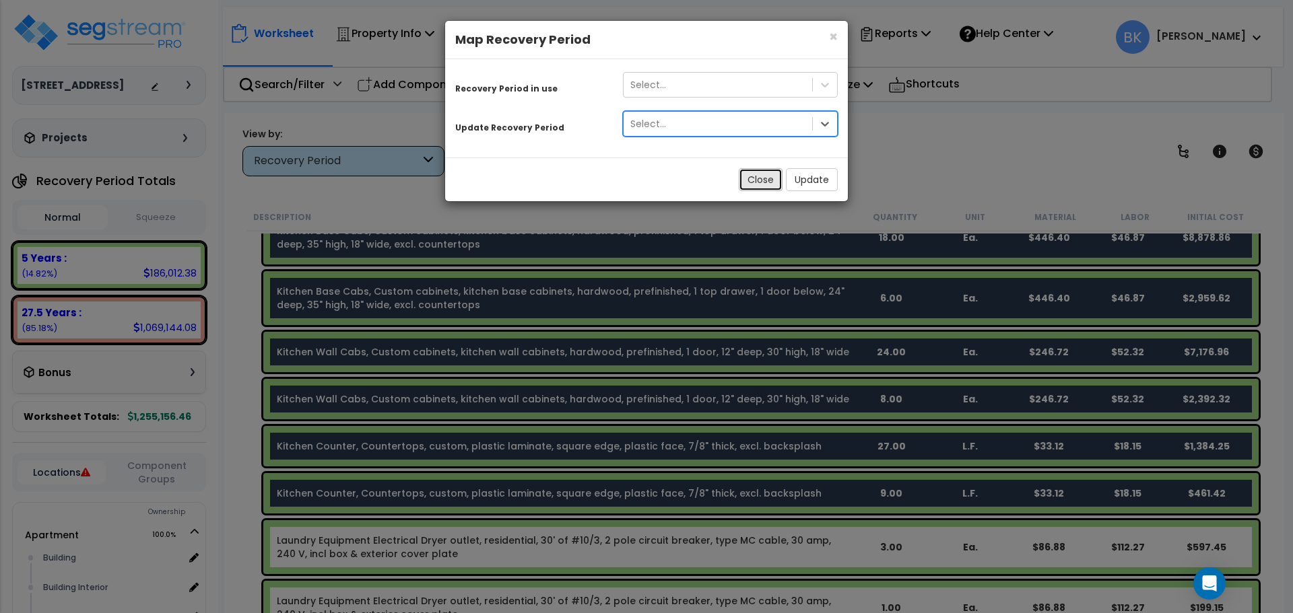
click at [761, 187] on button "Close" at bounding box center [760, 179] width 44 height 23
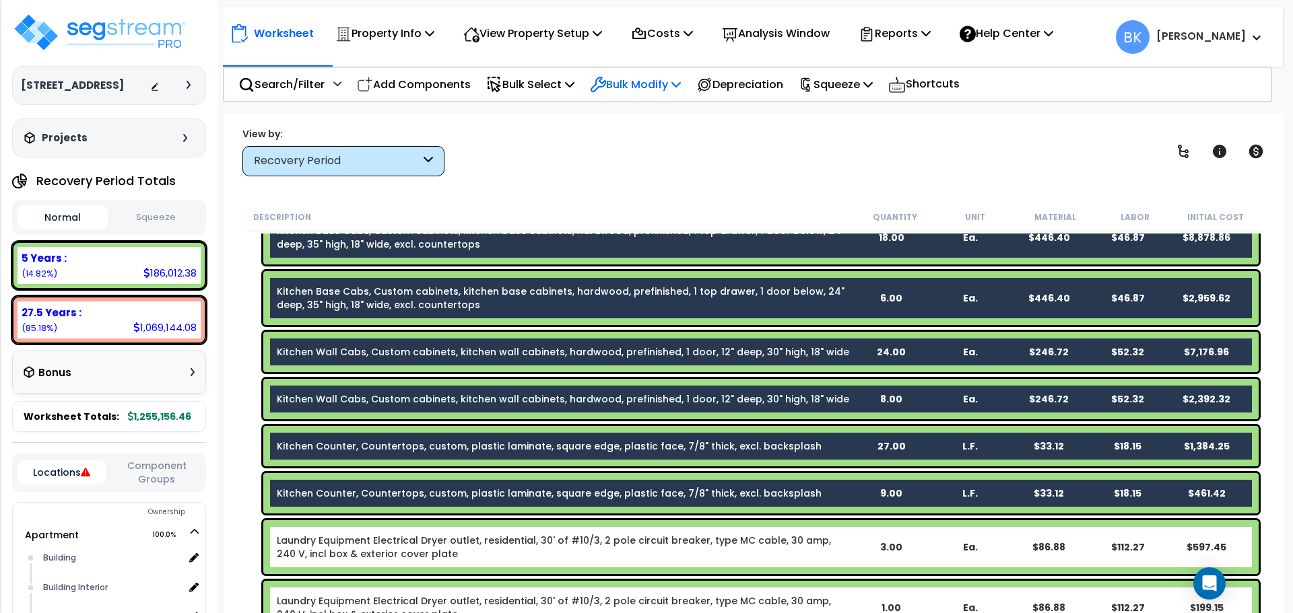
click at [651, 80] on p "Bulk Modify" at bounding box center [635, 84] width 91 height 18
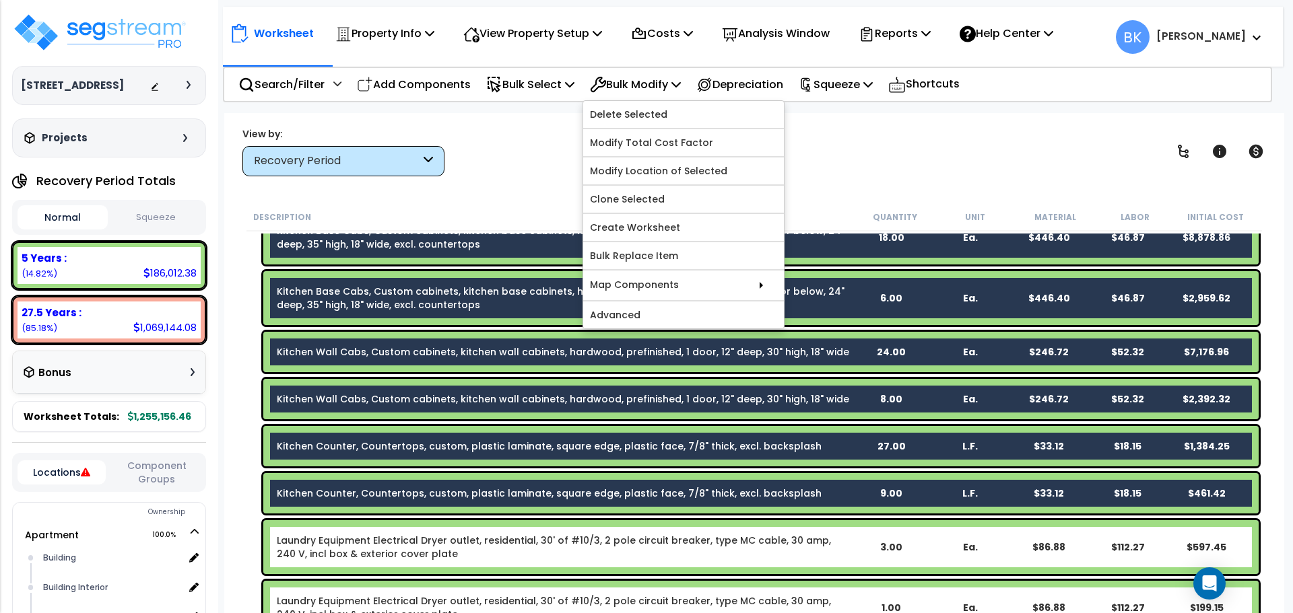
drag, startPoint x: 532, startPoint y: 150, endPoint x: 505, endPoint y: 131, distance: 33.4
click at [532, 150] on div "View by: Recovery Period High to Low (Total Cost)" at bounding box center [754, 152] width 1033 height 50
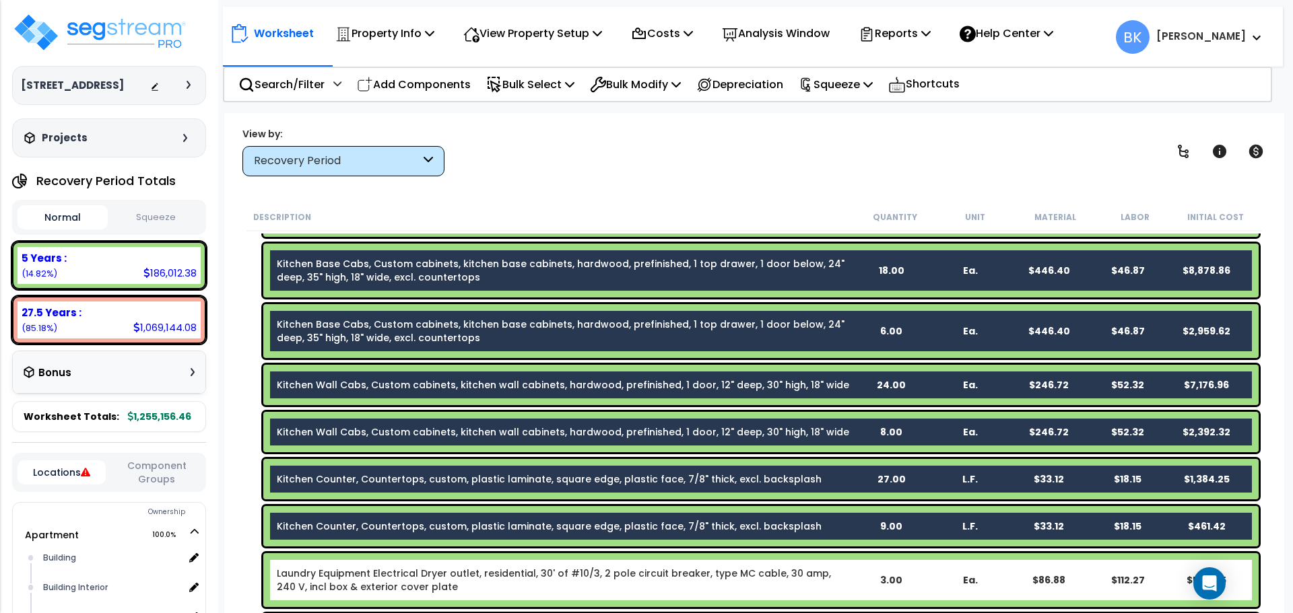
scroll to position [606, 0]
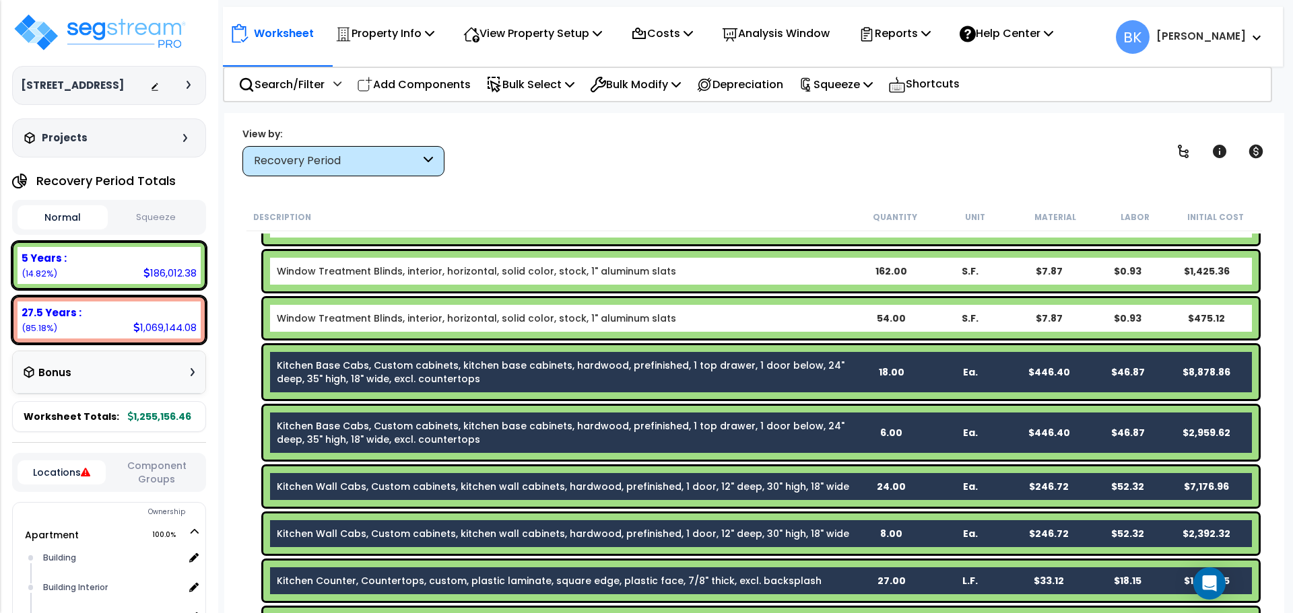
click at [353, 378] on link "Kitchen Base Cabs, Custom cabinets, kitchen base cabinets, hardwood, prefinishe…" at bounding box center [564, 372] width 574 height 27
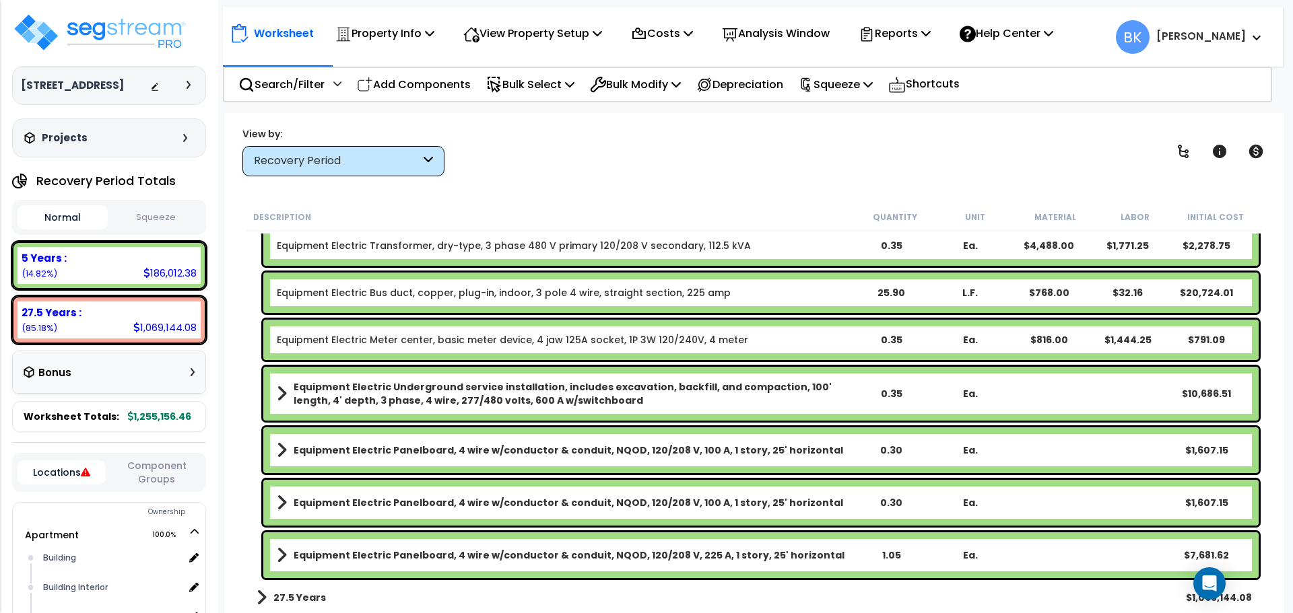
scroll to position [59, 0]
click at [262, 594] on span at bounding box center [261, 597] width 10 height 19
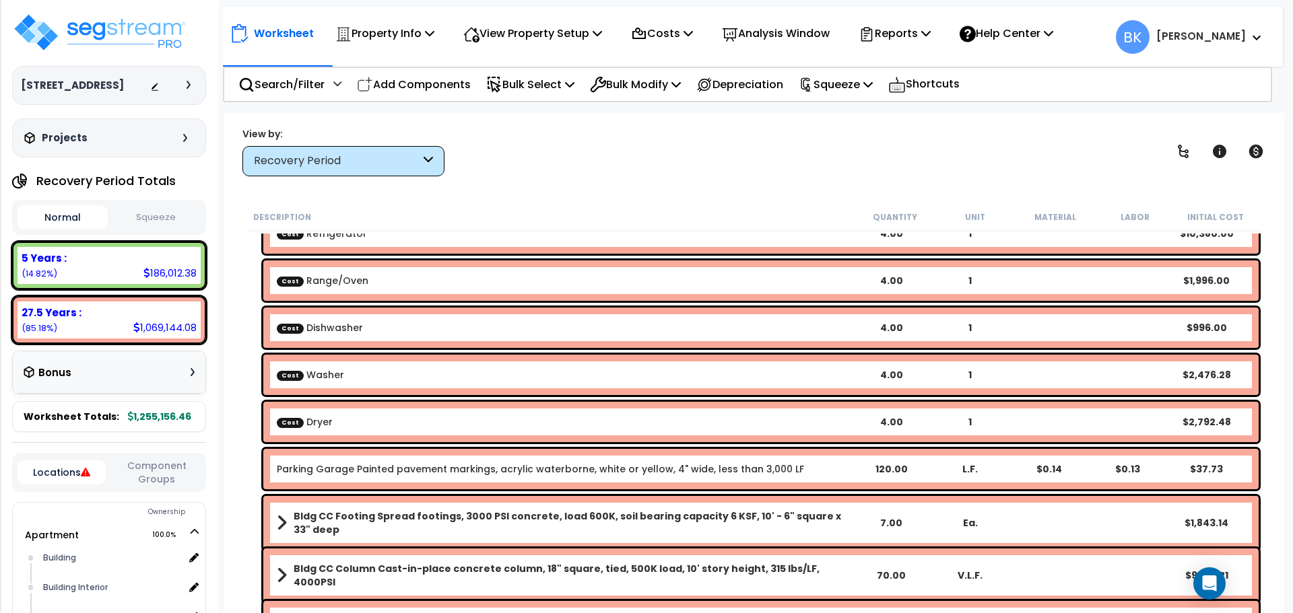
scroll to position [3348, 0]
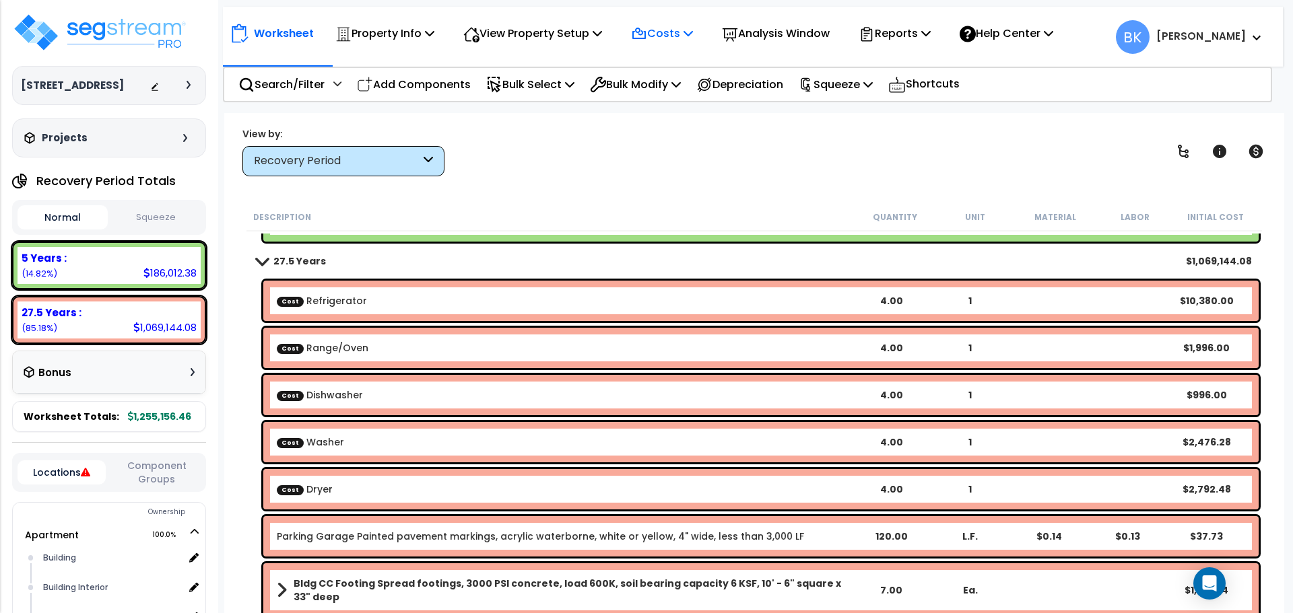
click at [685, 28] on p "Costs" at bounding box center [662, 33] width 62 height 18
click at [677, 100] on link "Direct Costs" at bounding box center [690, 92] width 133 height 27
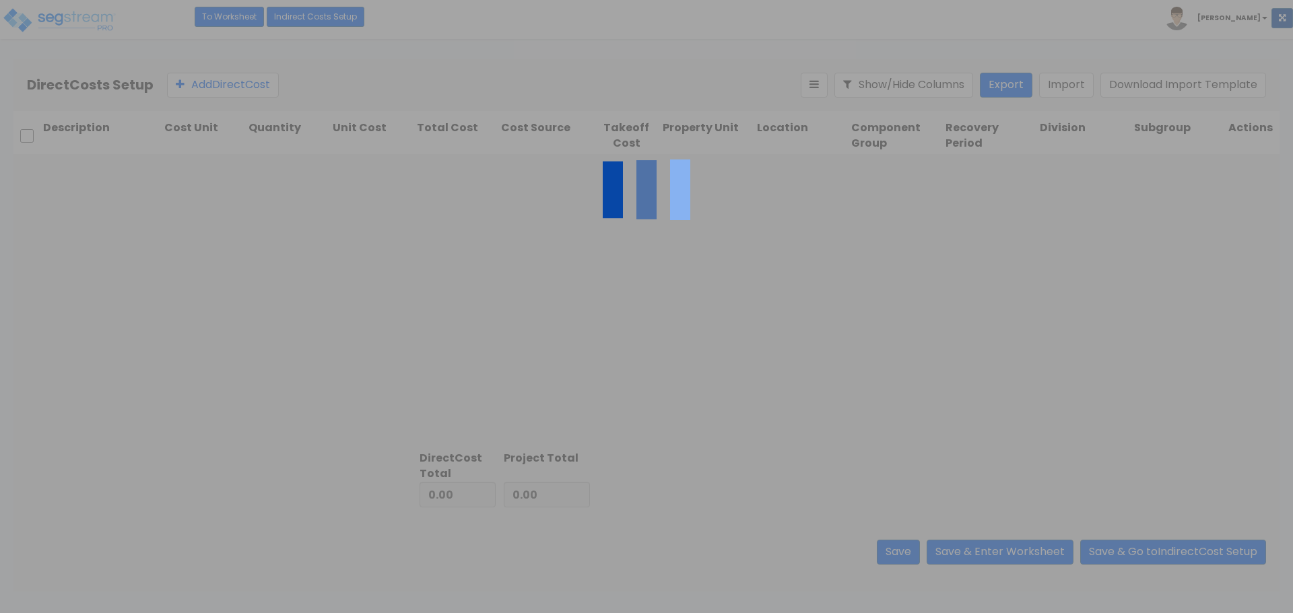
type input "18,640.76"
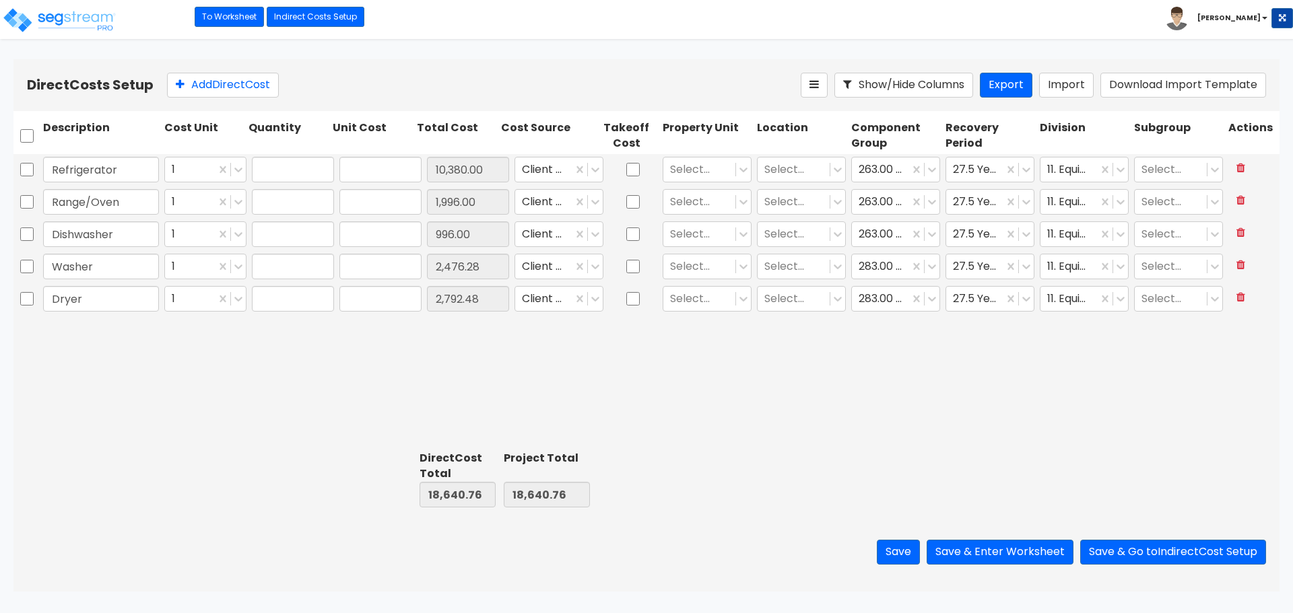
type input "4.00"
type input "2,595.00"
type input "4.00"
type input "499.00"
type input "4.00"
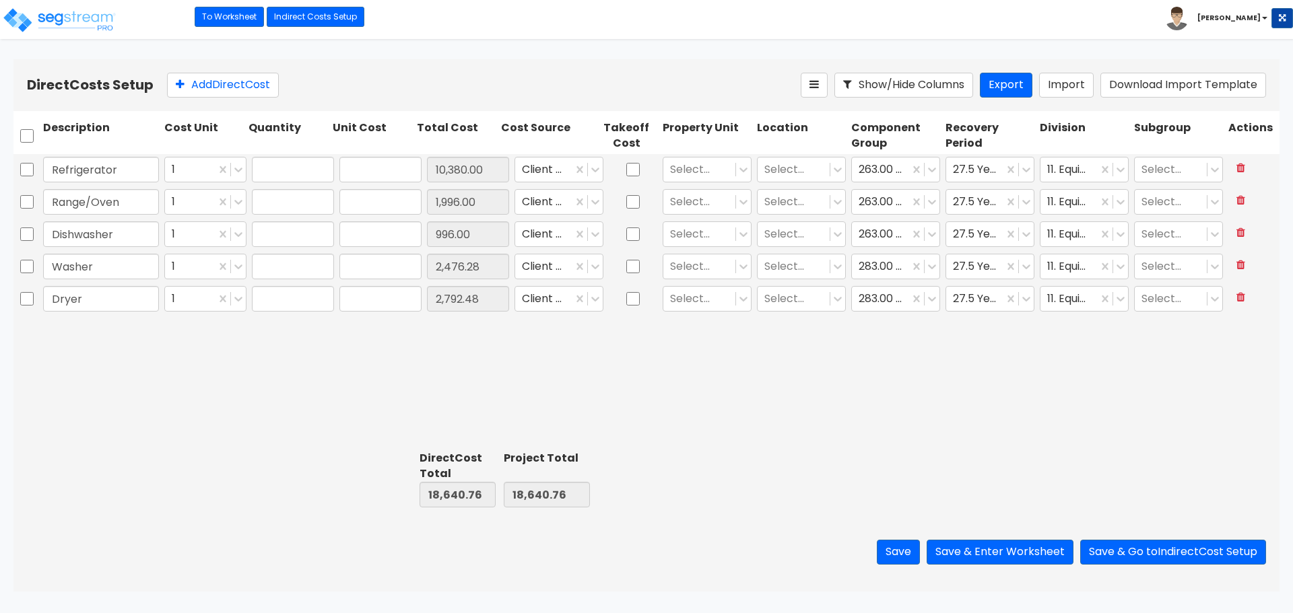
type input "249.00"
type input "4.00"
type input "619.07"
type input "4.00"
type input "698.12"
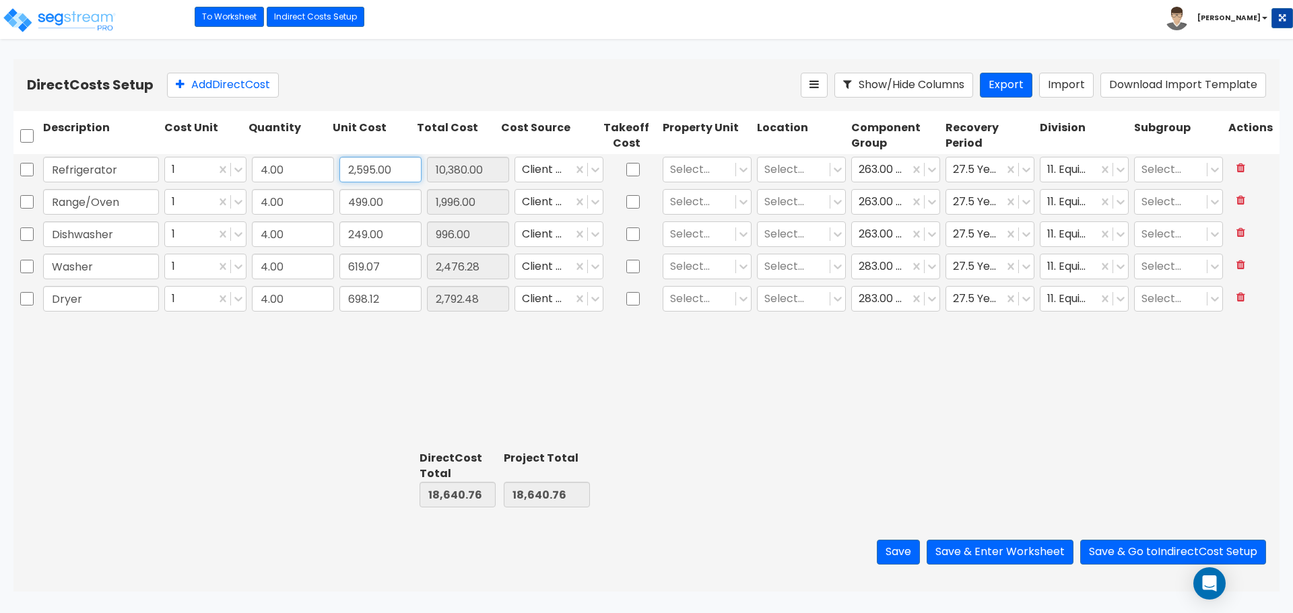
click at [366, 162] on input "2,595.00" at bounding box center [380, 170] width 82 height 26
click at [361, 171] on input "2,595.00" at bounding box center [380, 170] width 82 height 26
type input "500"
type input "1,250"
type input "13,260.76"
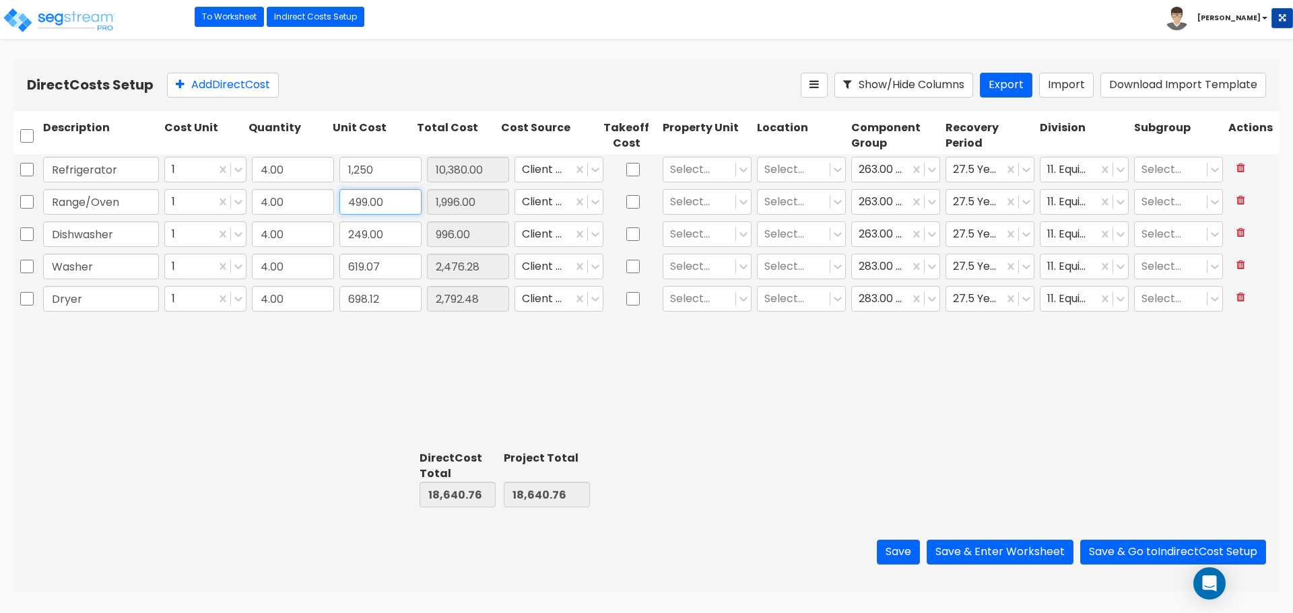
type input "13,260.76"
type input "5,000.00"
click at [372, 210] on input "499.00" at bounding box center [380, 202] width 82 height 26
click at [353, 204] on input "499.00" at bounding box center [380, 202] width 82 height 26
click at [355, 207] on input "959.00" at bounding box center [380, 202] width 82 height 26
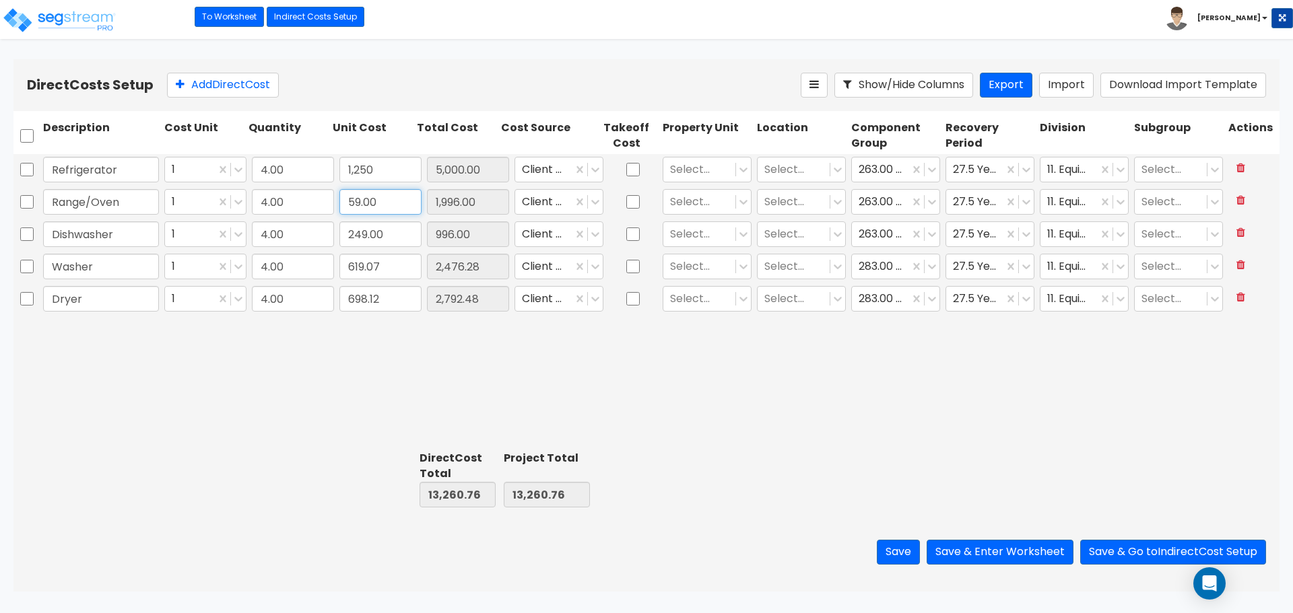
click at [360, 201] on input "59.00" at bounding box center [380, 202] width 82 height 26
type input "599.00"
type input "13,660.76"
type input "2,396.00"
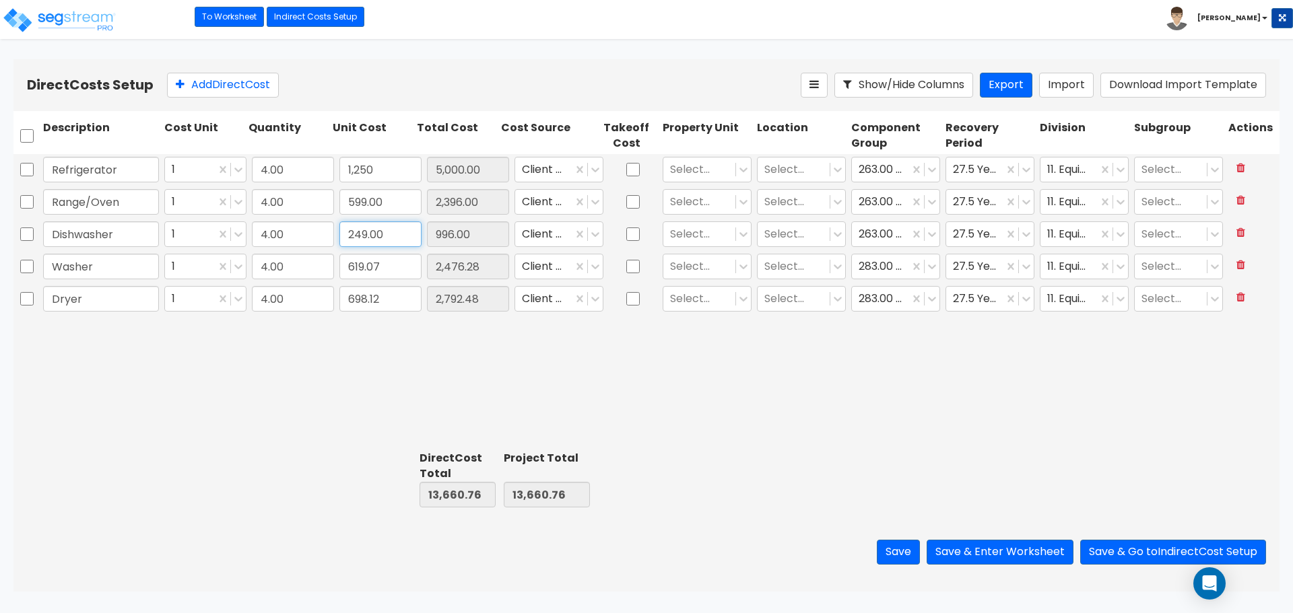
click at [377, 225] on input "249.00" at bounding box center [380, 234] width 82 height 26
click at [354, 236] on input "249.00" at bounding box center [380, 234] width 82 height 26
click at [351, 236] on input "499.00" at bounding box center [380, 234] width 82 height 26
type input "499.00"
type input "14,660.76"
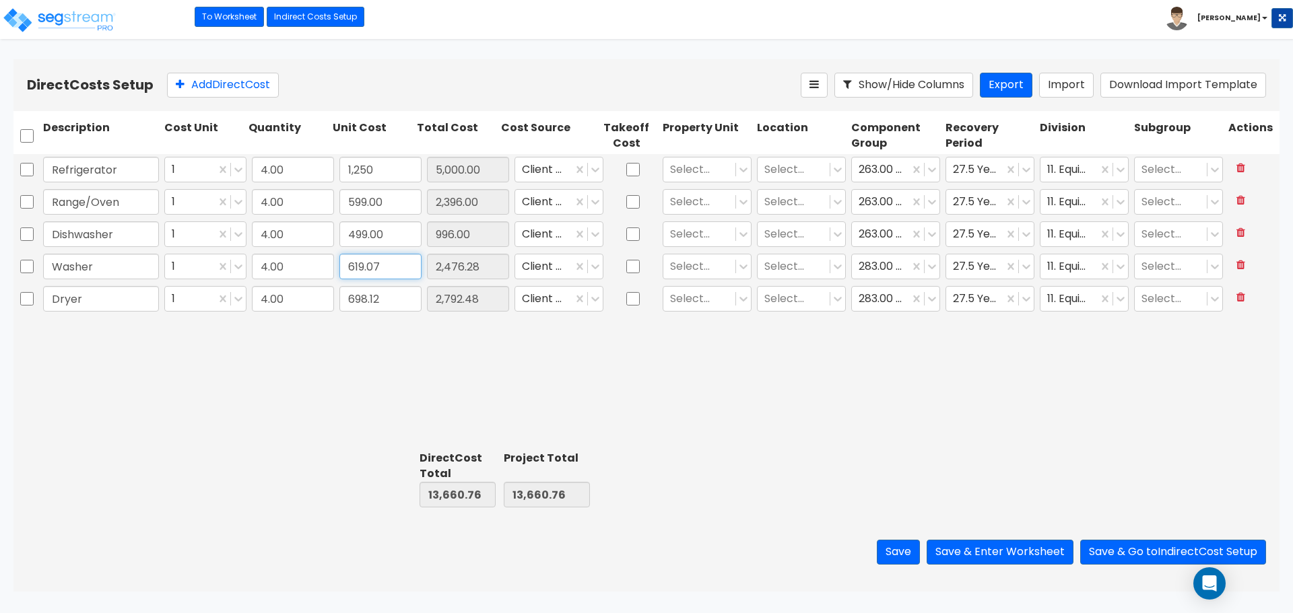
type input "14,660.76"
type input "1,996.00"
click at [353, 263] on input "619.07" at bounding box center [380, 267] width 82 height 26
click at [354, 306] on input "698.12" at bounding box center [380, 299] width 82 height 26
click at [374, 360] on div "Refrigerator 1 4.00 1,250 5,000.00 Client Cost Select... Select... 263.00 - KIT…" at bounding box center [646, 299] width 1266 height 291
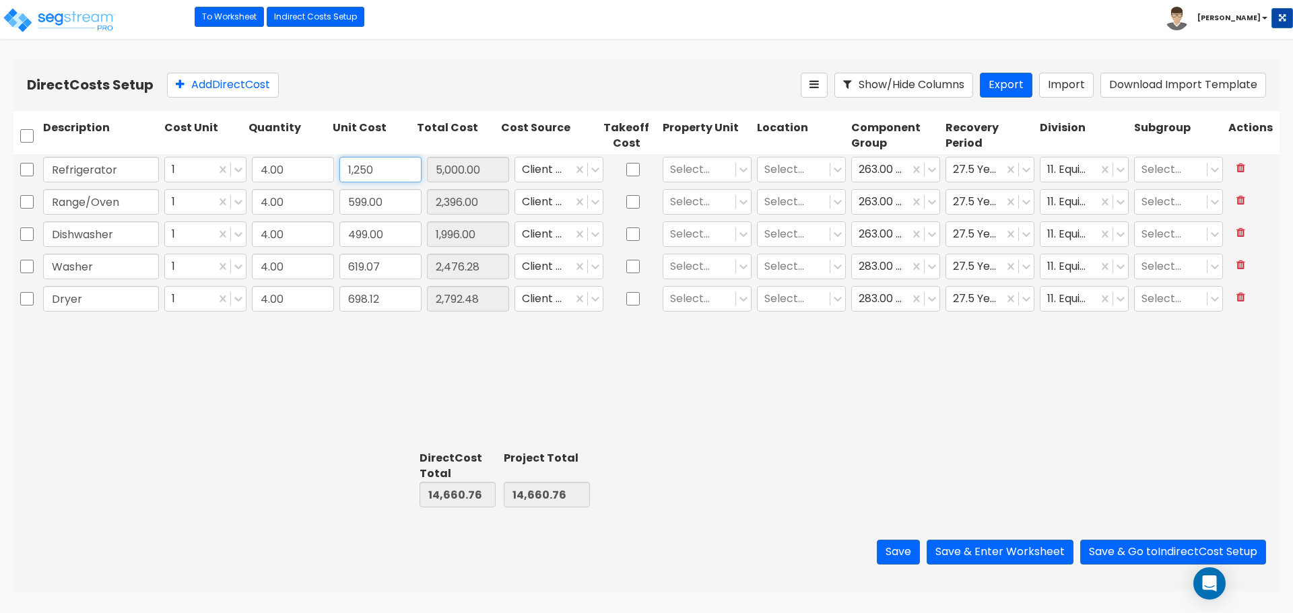
click at [377, 166] on input "1,250" at bounding box center [380, 170] width 82 height 26
type input "1,255"
type input "14,680.76"
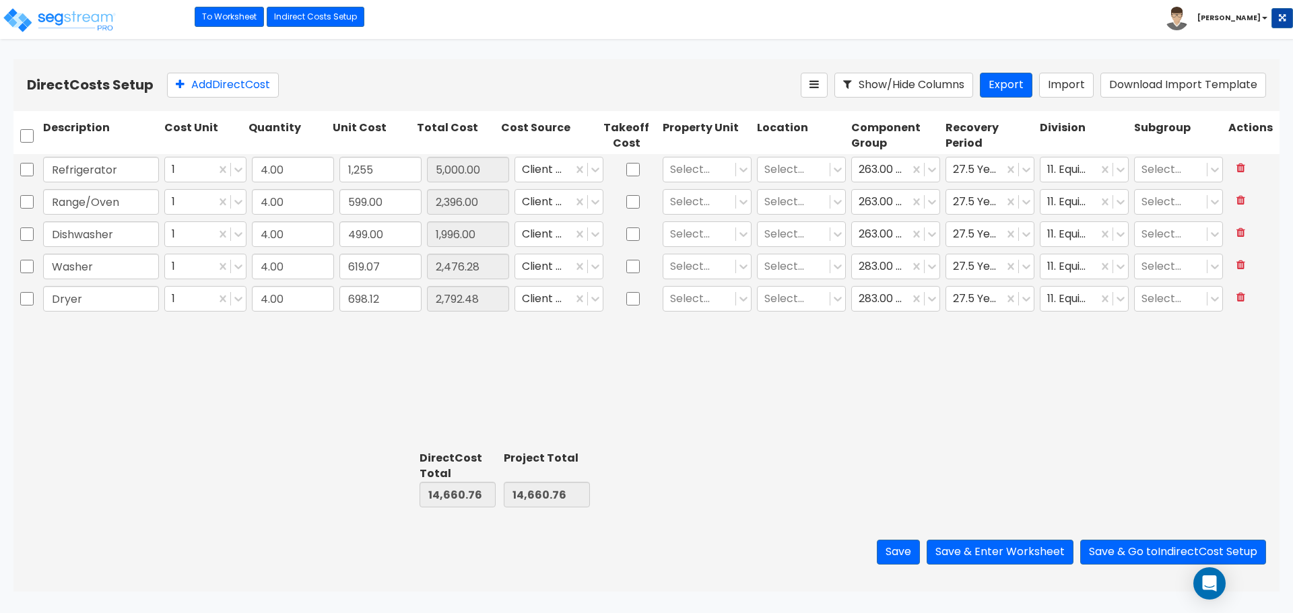
type input "5,020.00"
click at [400, 415] on div "Refrigerator 1 4.00 1,255 5,020.00 Client Cost Select... Select... 263.00 - KIT…" at bounding box center [646, 299] width 1266 height 291
click at [371, 170] on input "1,255" at bounding box center [380, 170] width 82 height 26
click at [384, 166] on input "1,255" at bounding box center [380, 170] width 82 height 26
click at [386, 360] on div "Refrigerator 1 4.00 1,255 5,020.00 Client Cost Select... Select... 263.00 - KIT…" at bounding box center [646, 299] width 1266 height 291
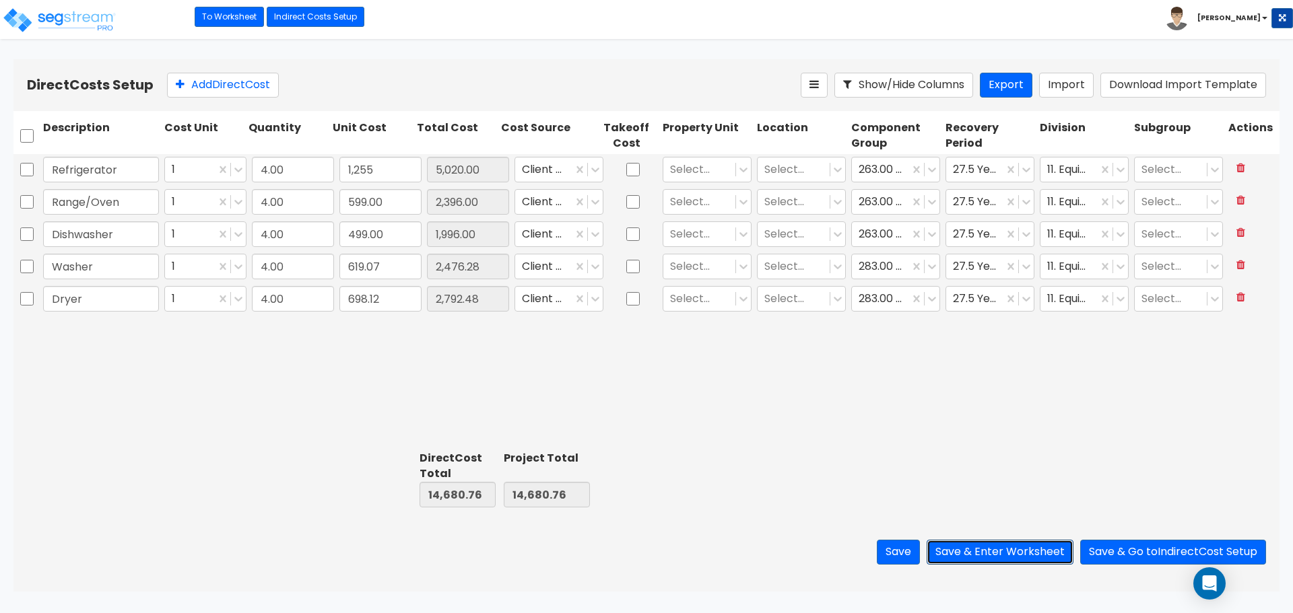
click at [1019, 551] on button "Save & Enter Worksheet" at bounding box center [999, 552] width 147 height 25
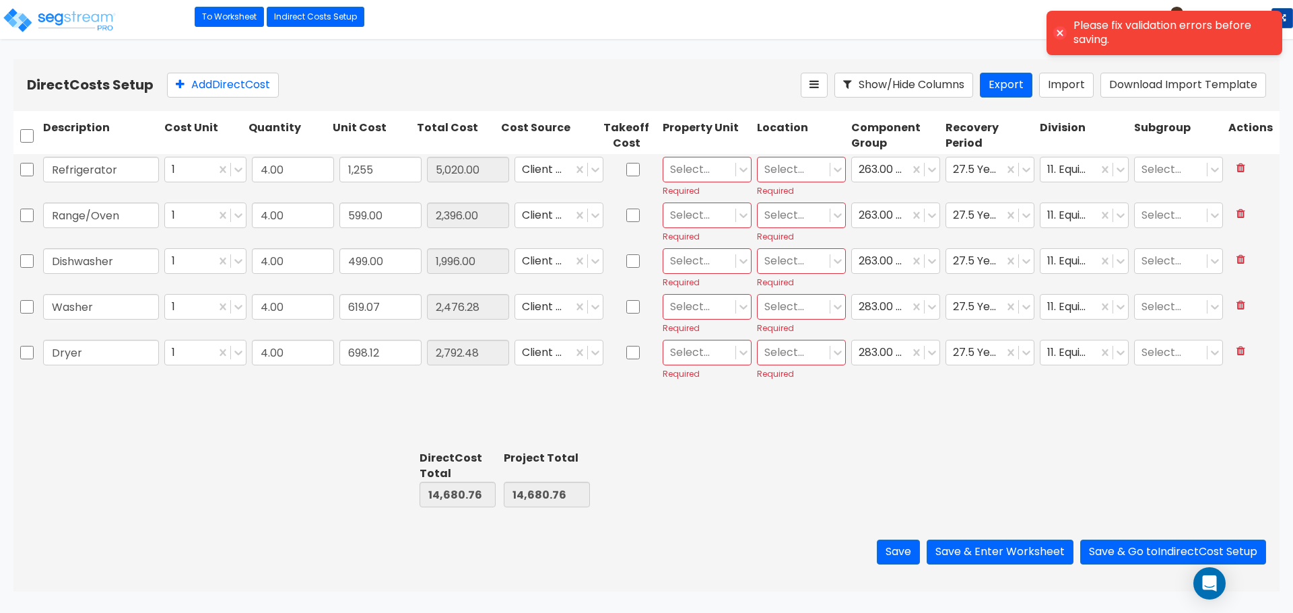
click at [703, 176] on div at bounding box center [699, 170] width 59 height 18
click at [706, 199] on div "Apartment" at bounding box center [706, 203] width 89 height 24
click at [756, 172] on div "Select... Required" at bounding box center [801, 176] width 94 height 45
click at [780, 164] on div at bounding box center [793, 170] width 59 height 18
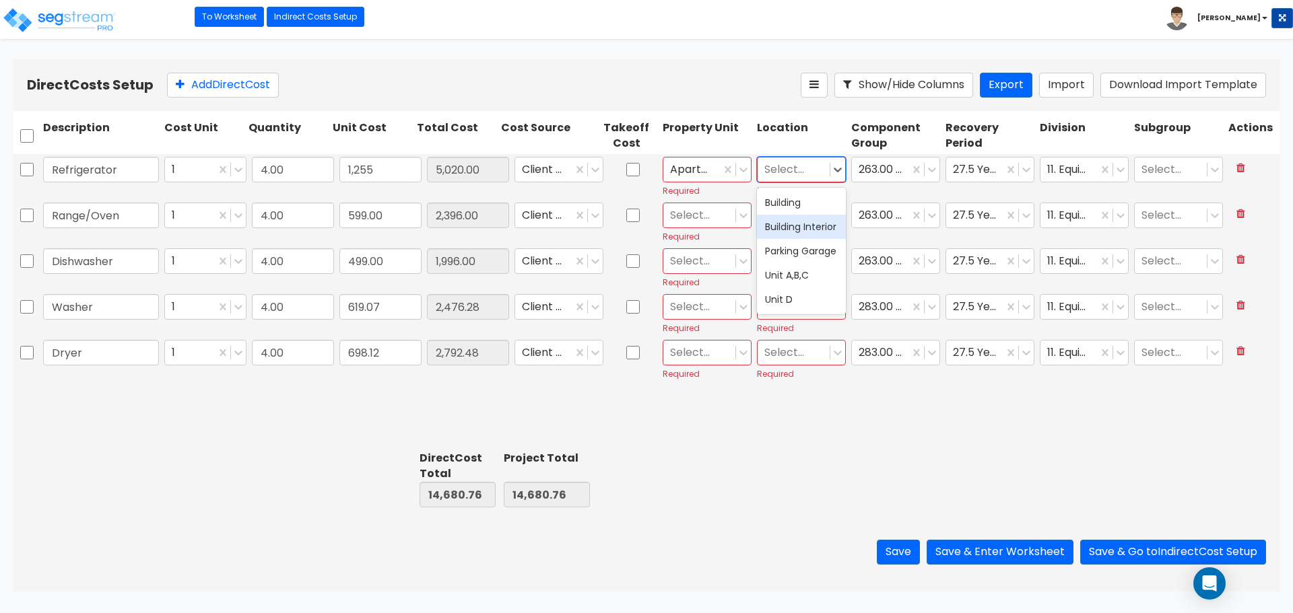
click at [793, 234] on div "Building Interior" at bounding box center [801, 227] width 89 height 24
click at [708, 207] on div at bounding box center [699, 216] width 59 height 18
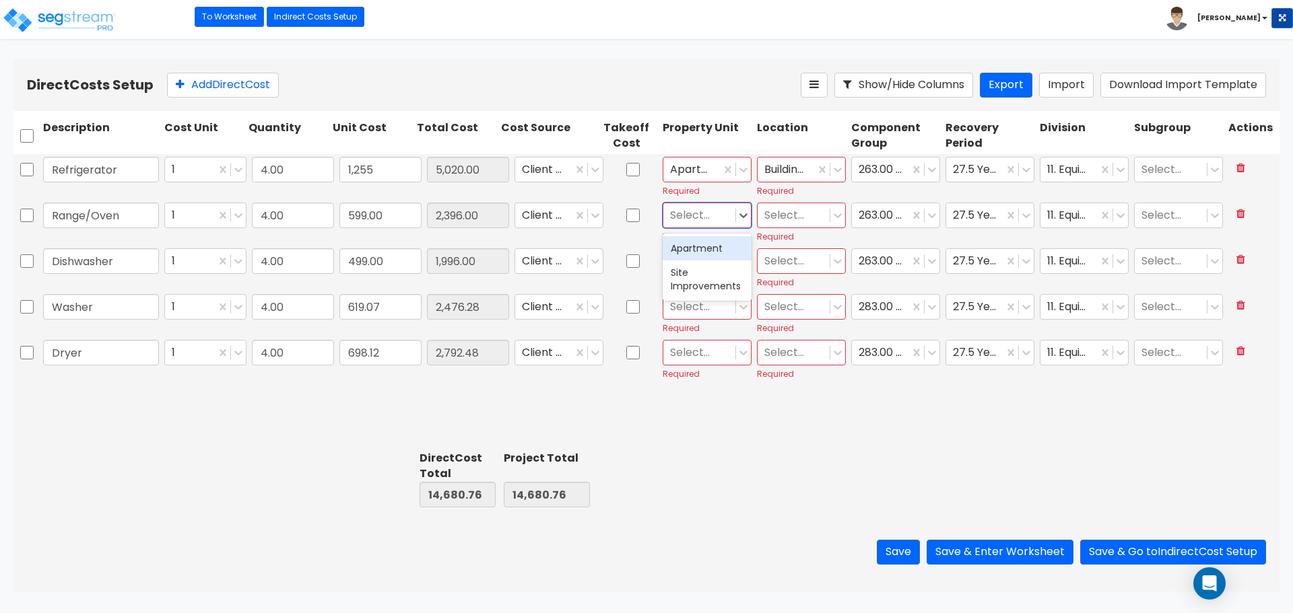
click at [700, 249] on div "Apartment" at bounding box center [706, 248] width 89 height 24
click at [779, 211] on div at bounding box center [793, 216] width 59 height 18
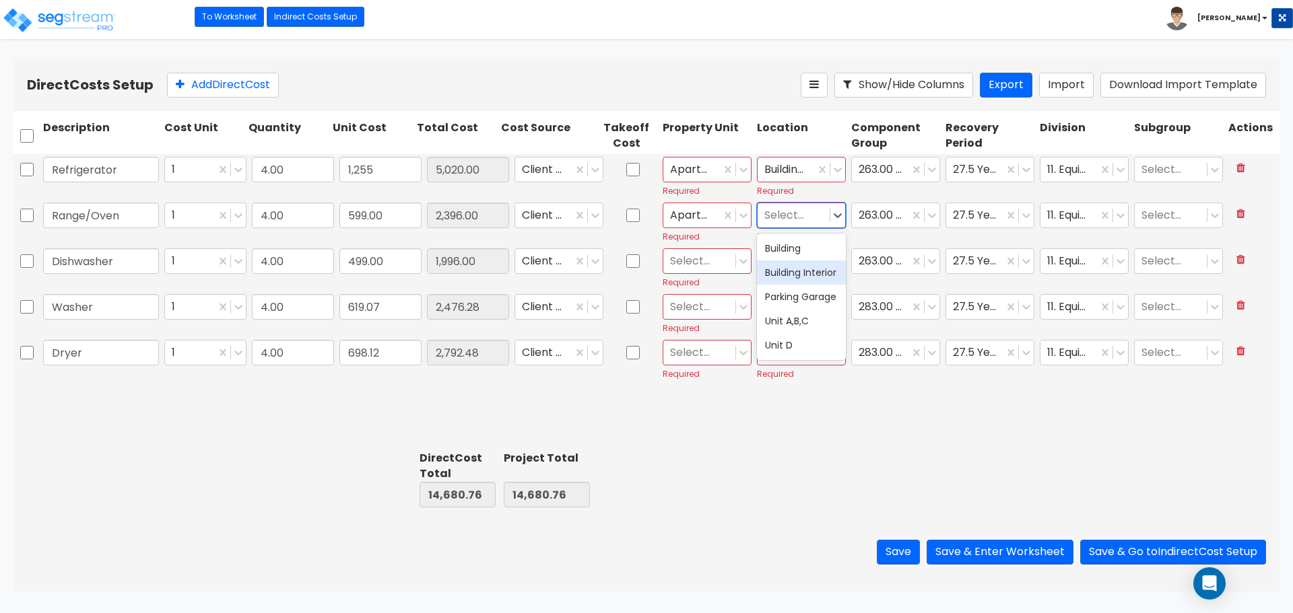
drag, startPoint x: 791, startPoint y: 277, endPoint x: 740, endPoint y: 252, distance: 56.6
click at [790, 277] on div "Building Interior" at bounding box center [801, 273] width 89 height 24
click at [689, 256] on div at bounding box center [699, 261] width 59 height 18
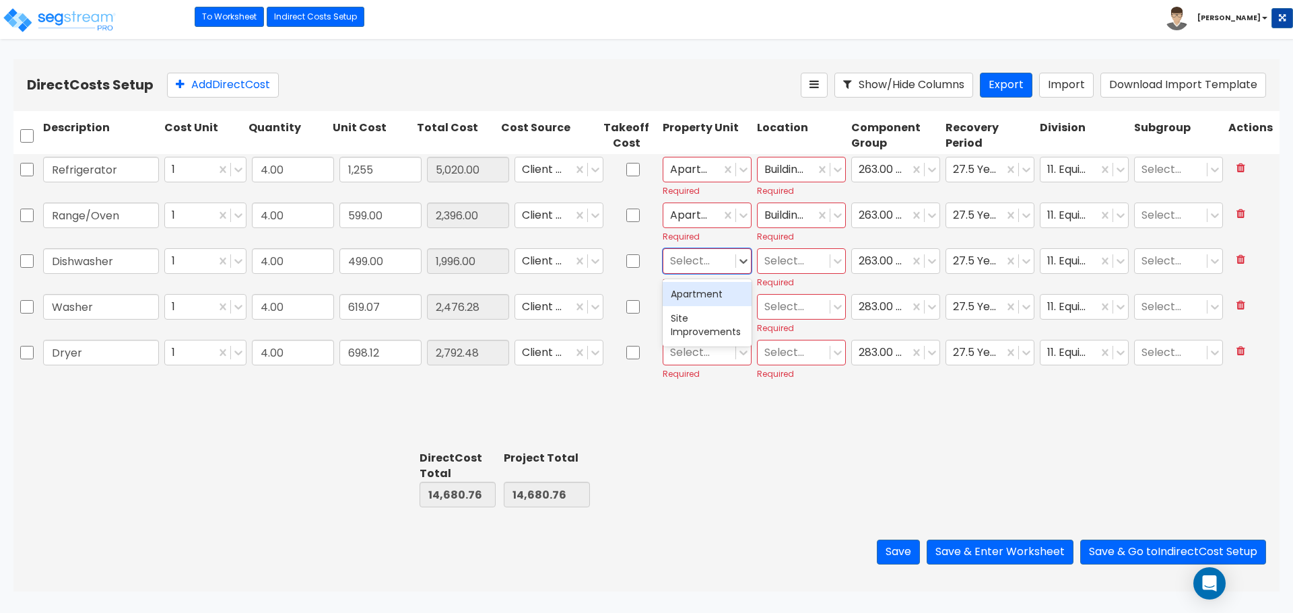
click at [712, 296] on div "Apartment" at bounding box center [706, 294] width 89 height 24
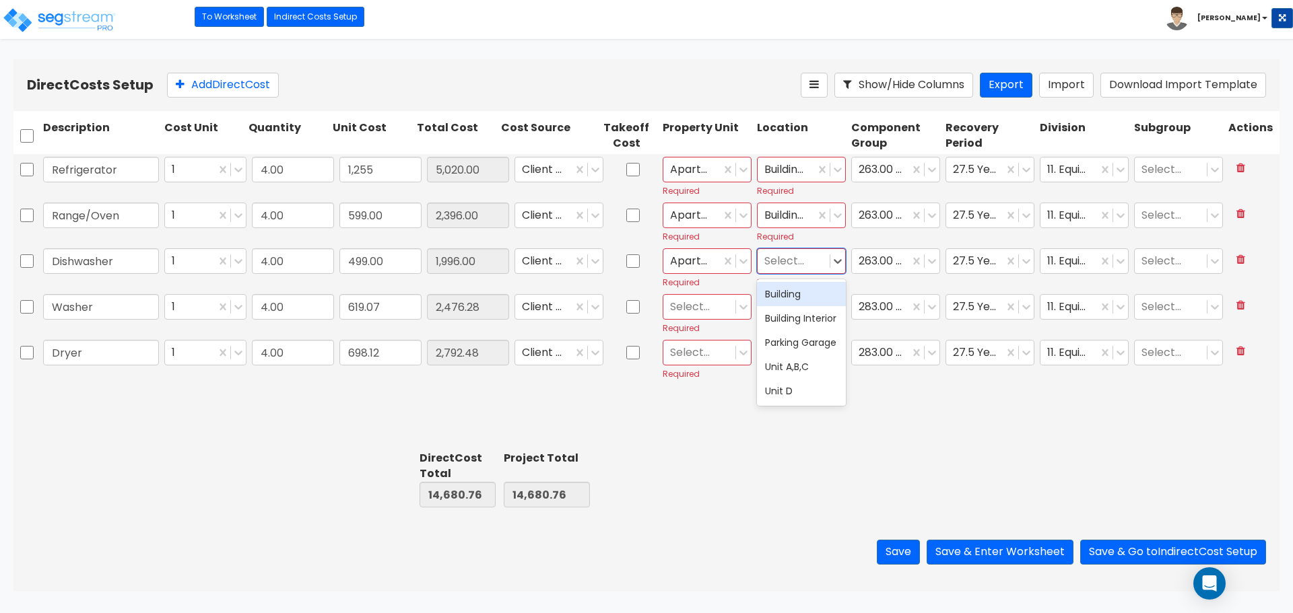
click at [795, 263] on div at bounding box center [793, 261] width 59 height 18
drag, startPoint x: 798, startPoint y: 325, endPoint x: 732, endPoint y: 313, distance: 67.1
click at [796, 325] on div "Building Interior" at bounding box center [801, 318] width 89 height 24
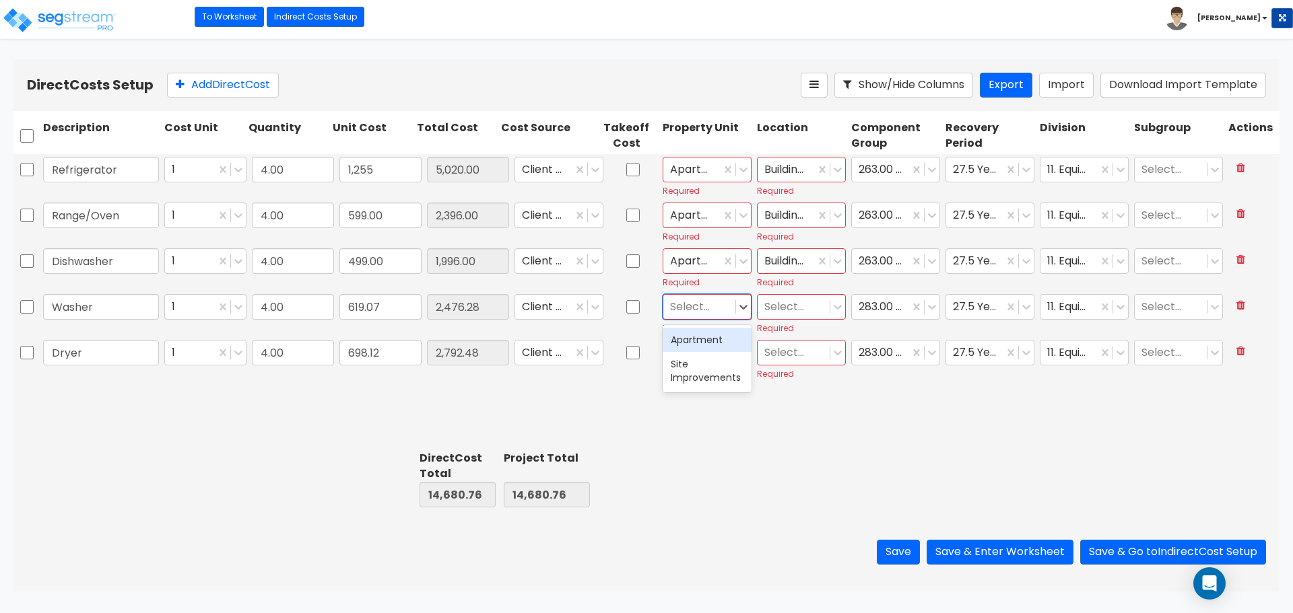
click at [685, 313] on div at bounding box center [699, 307] width 59 height 18
click at [701, 342] on div "Apartment" at bounding box center [706, 340] width 89 height 24
click at [796, 309] on div at bounding box center [793, 307] width 59 height 18
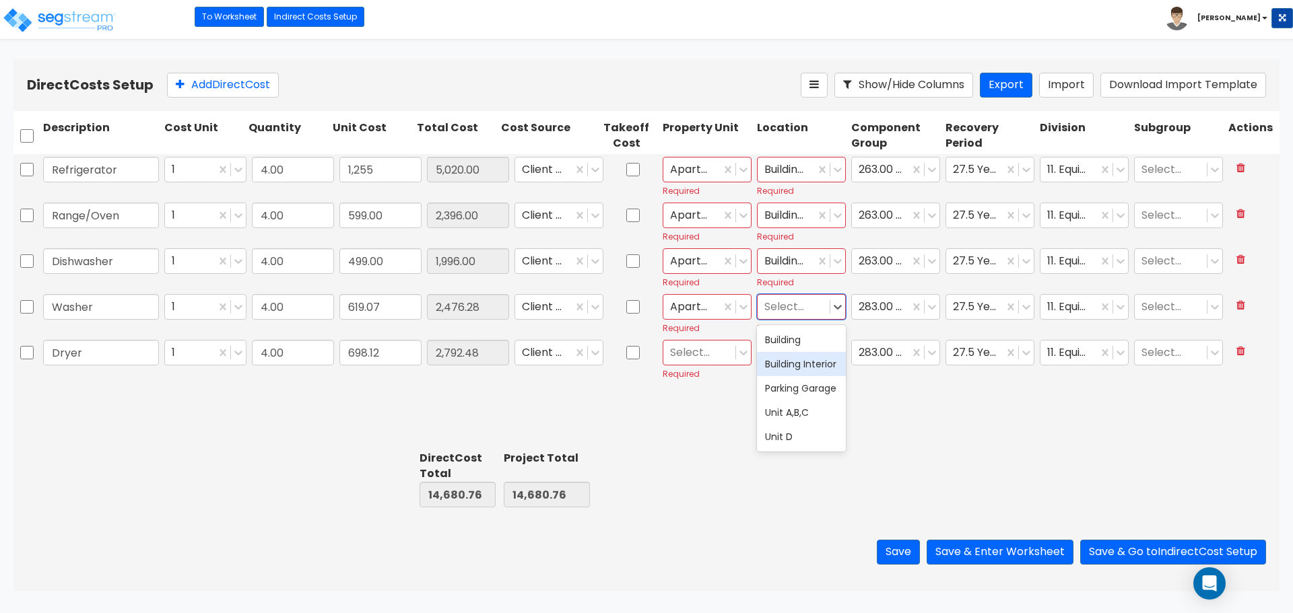
click at [792, 364] on div "Building Interior" at bounding box center [801, 364] width 89 height 24
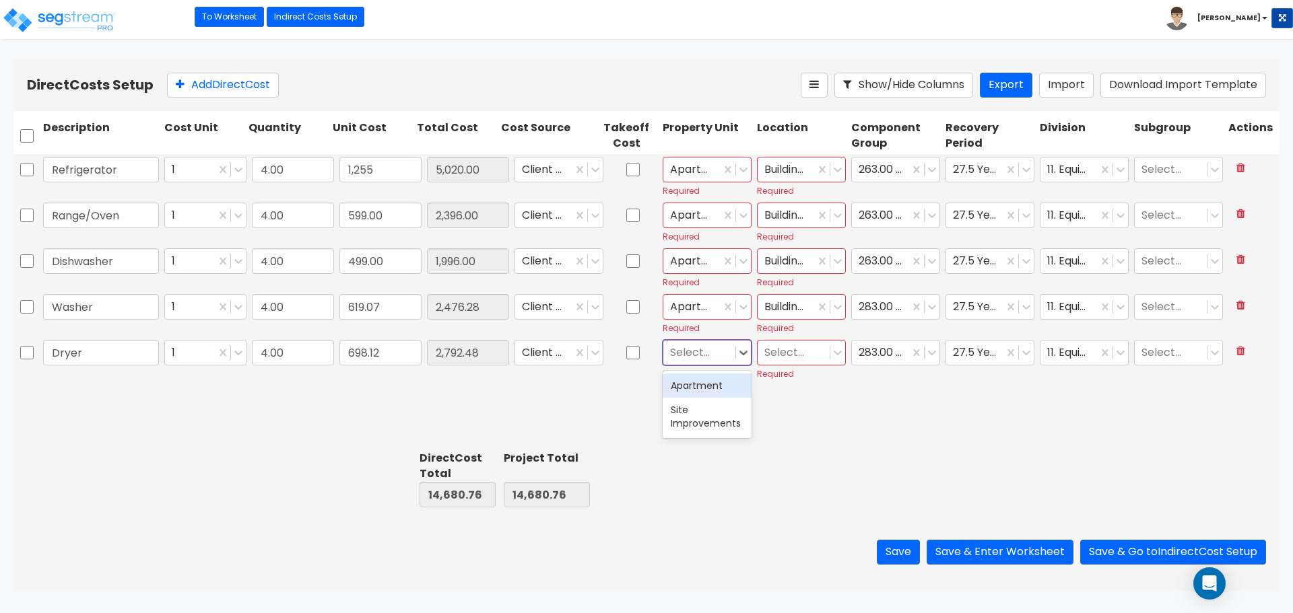
click at [696, 345] on div at bounding box center [699, 353] width 59 height 18
click at [697, 389] on div "Apartment" at bounding box center [706, 386] width 89 height 24
click at [821, 364] on div "Select..." at bounding box center [793, 353] width 72 height 24
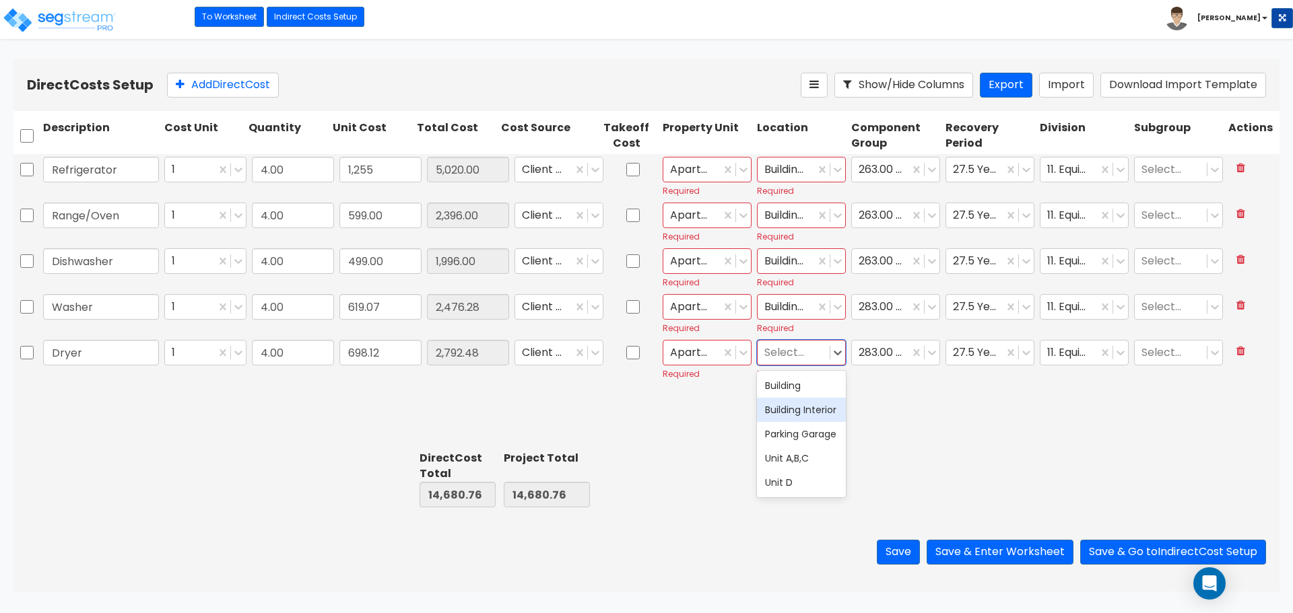
click at [796, 409] on div "Building Interior" at bounding box center [801, 410] width 89 height 24
click at [788, 351] on div at bounding box center [786, 353] width 44 height 18
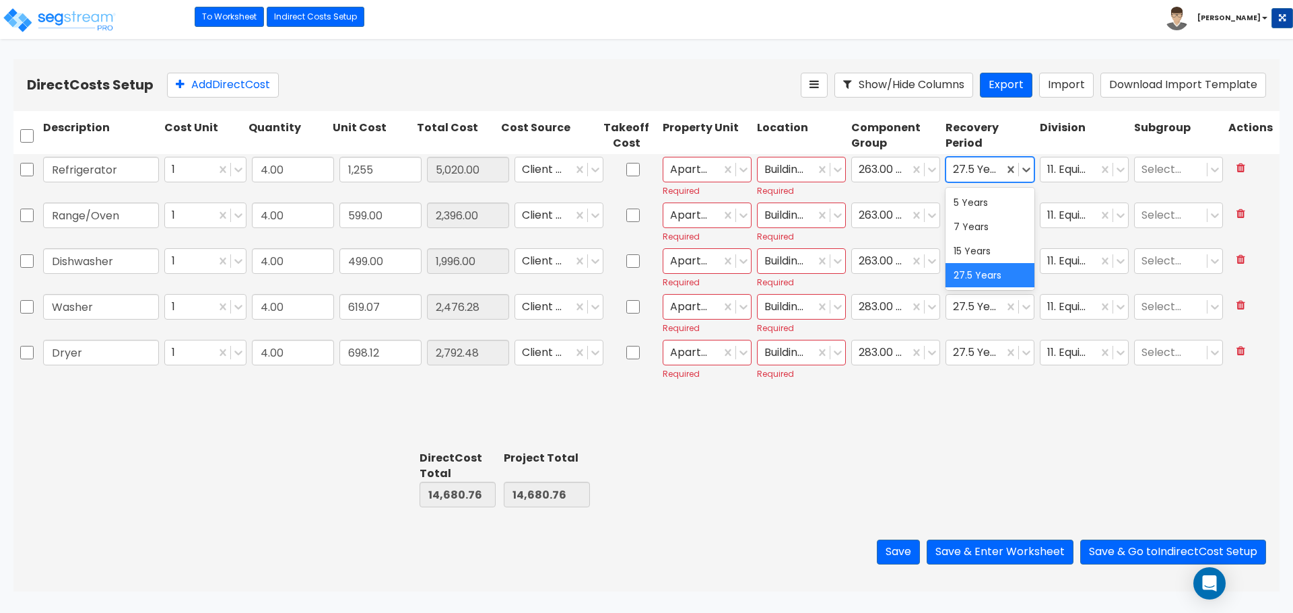
click at [982, 166] on div at bounding box center [975, 170] width 44 height 18
click at [977, 196] on div "5 Years" at bounding box center [989, 203] width 89 height 24
click at [969, 201] on div "27.5 Years" at bounding box center [989, 222] width 94 height 45
click at [969, 213] on div at bounding box center [975, 216] width 44 height 18
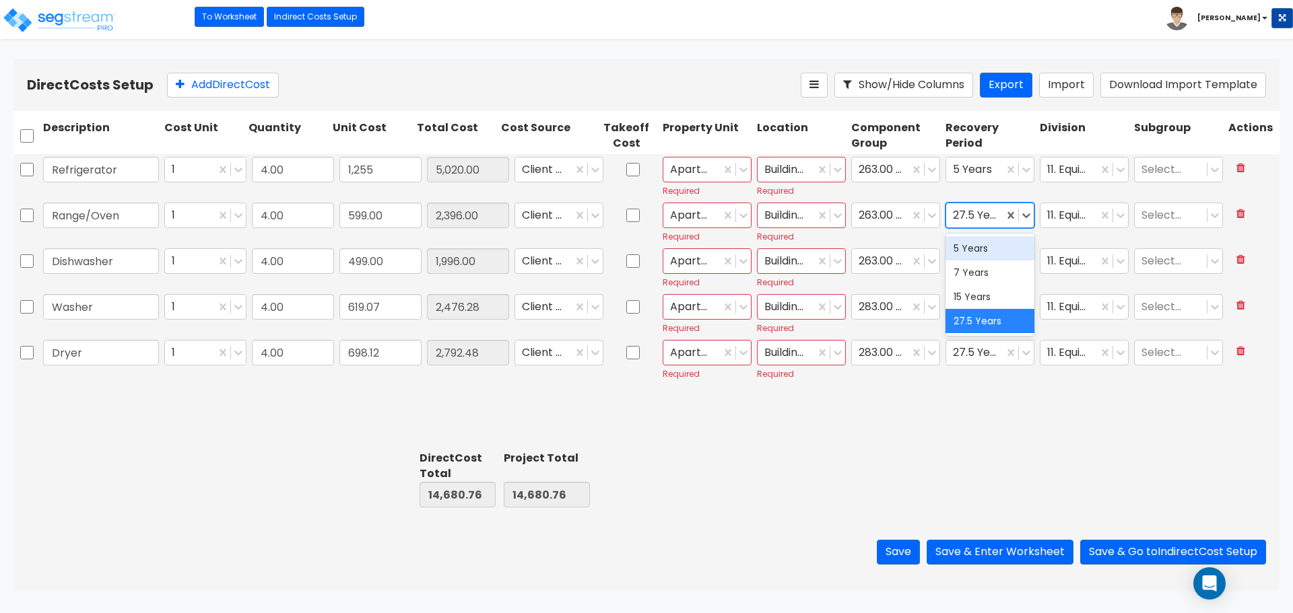
click at [970, 245] on div "5 Years" at bounding box center [989, 248] width 89 height 24
click at [967, 260] on div at bounding box center [975, 261] width 44 height 18
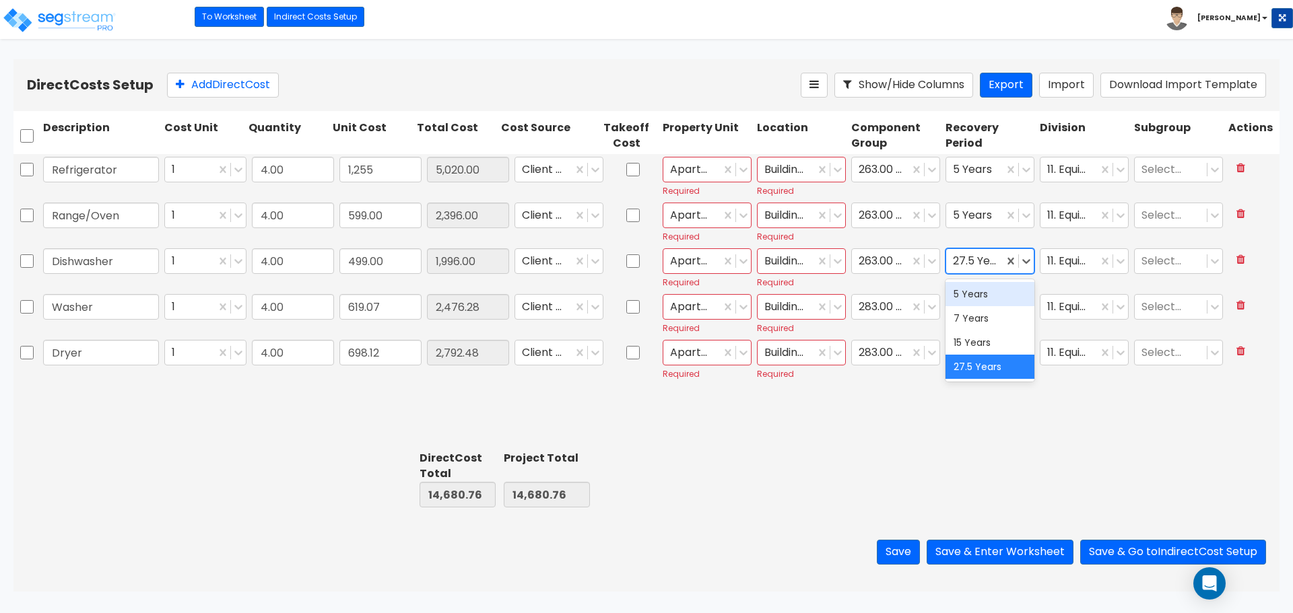
click at [966, 288] on div "5 Years" at bounding box center [989, 294] width 89 height 24
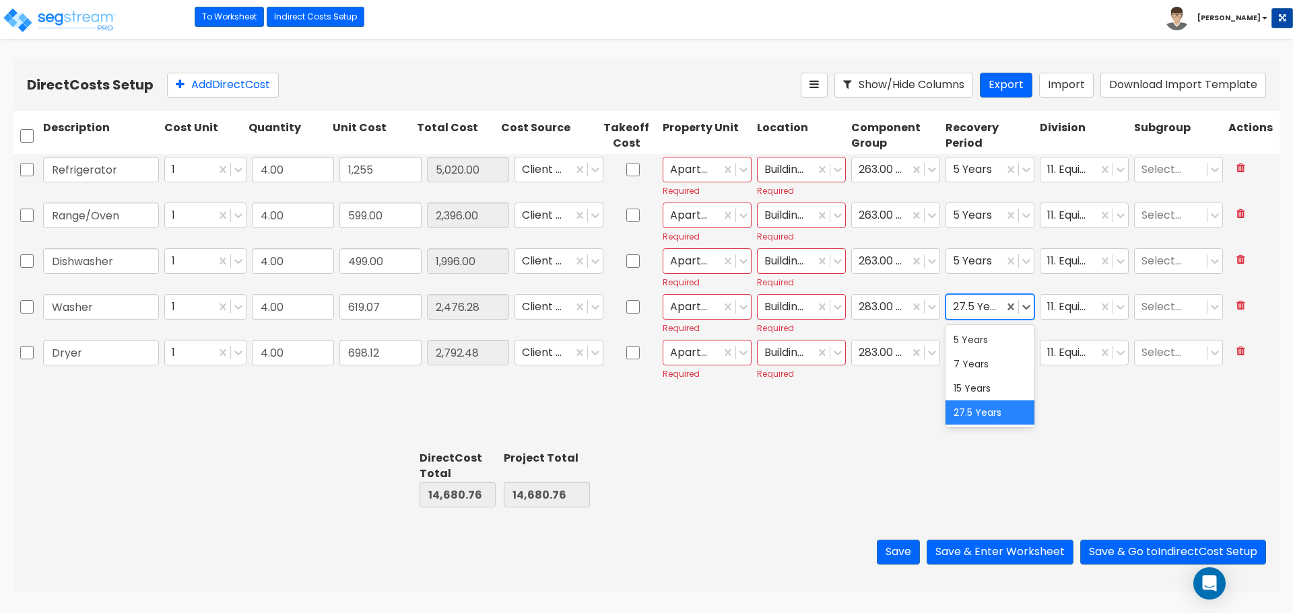
click at [965, 304] on div at bounding box center [975, 307] width 44 height 18
click at [965, 334] on div "5 Years" at bounding box center [989, 340] width 89 height 24
click at [965, 349] on div at bounding box center [975, 353] width 44 height 18
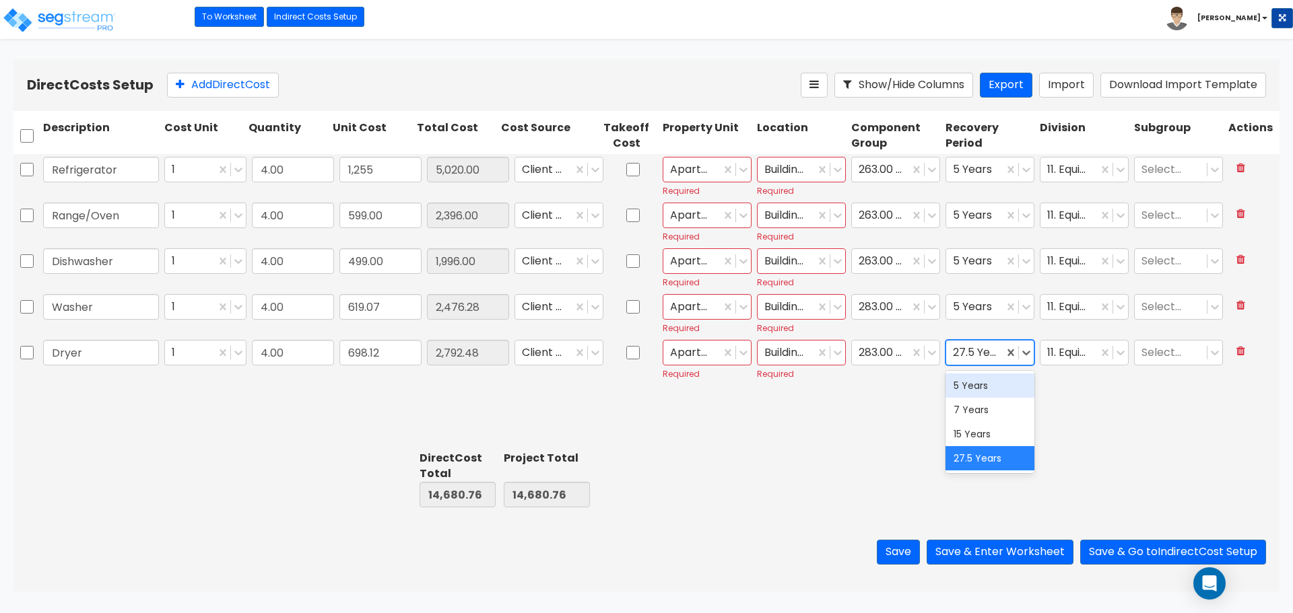
click at [970, 381] on div "5 Years" at bounding box center [989, 386] width 89 height 24
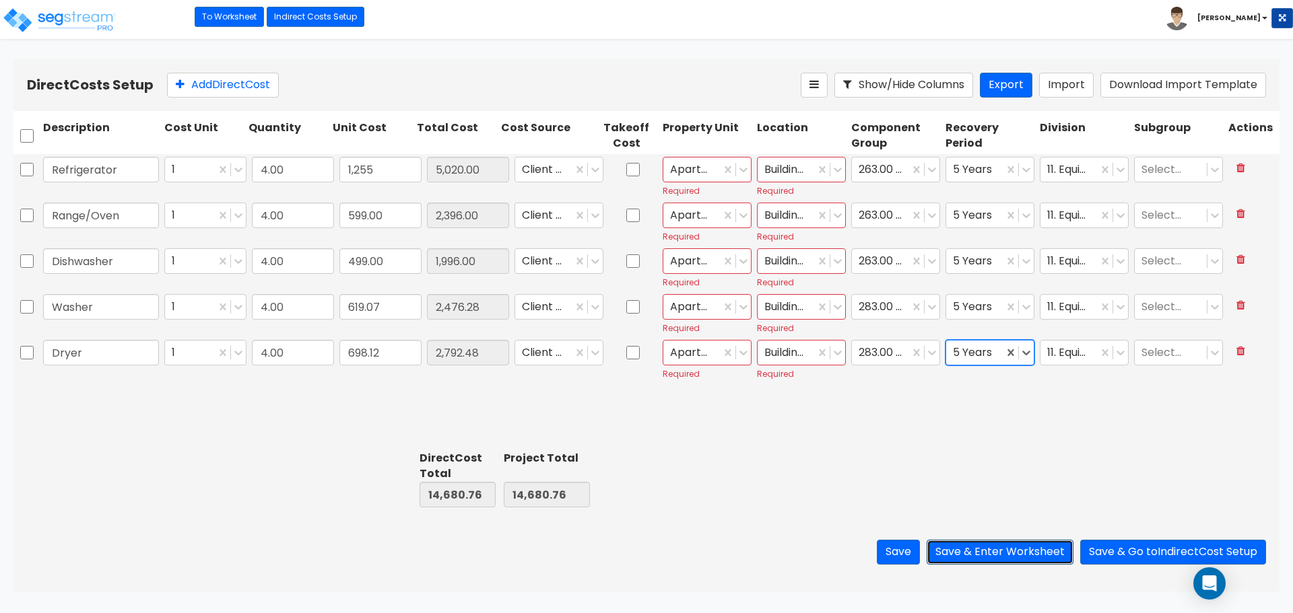
click at [994, 545] on button "Save & Enter Worksheet" at bounding box center [999, 552] width 147 height 25
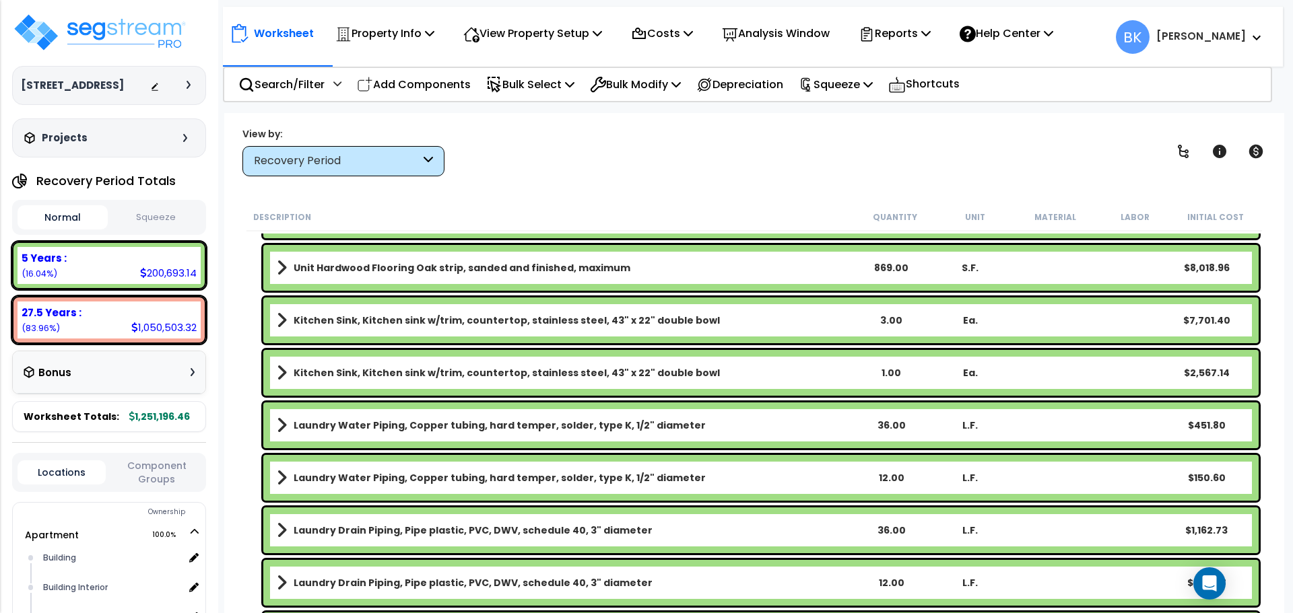
scroll to position [2020, 0]
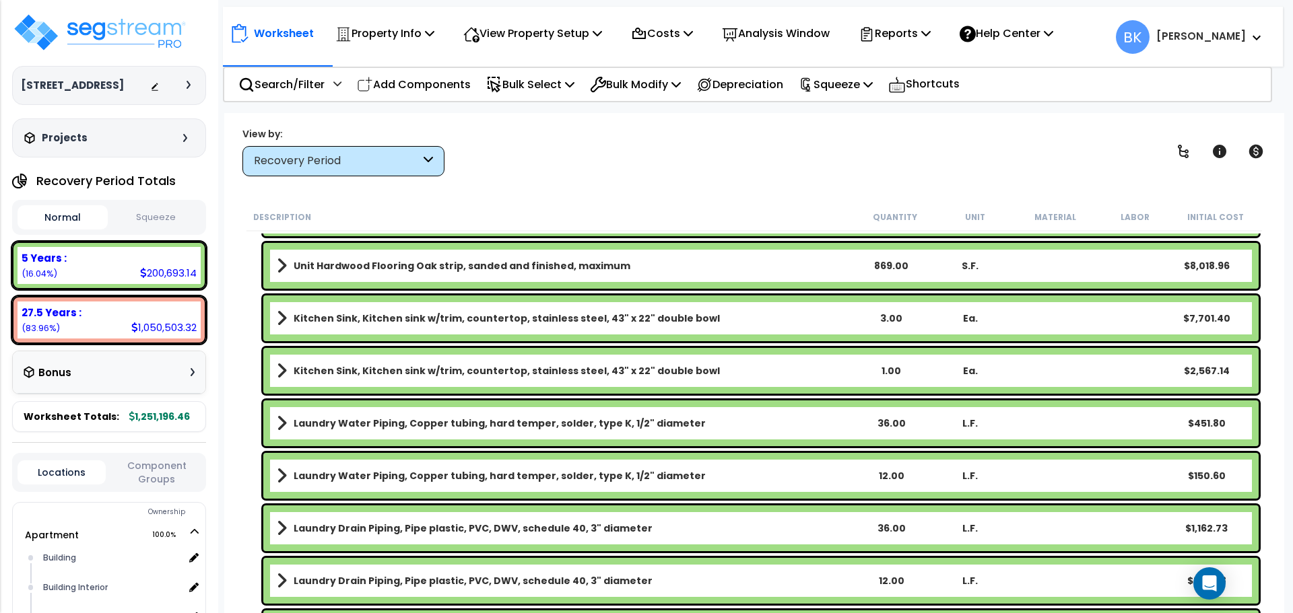
click at [362, 318] on b "Kitchen Sink, Kitchen sink w/trim, countertop, stainless steel, 43" x 22" doubl…" at bounding box center [507, 318] width 426 height 13
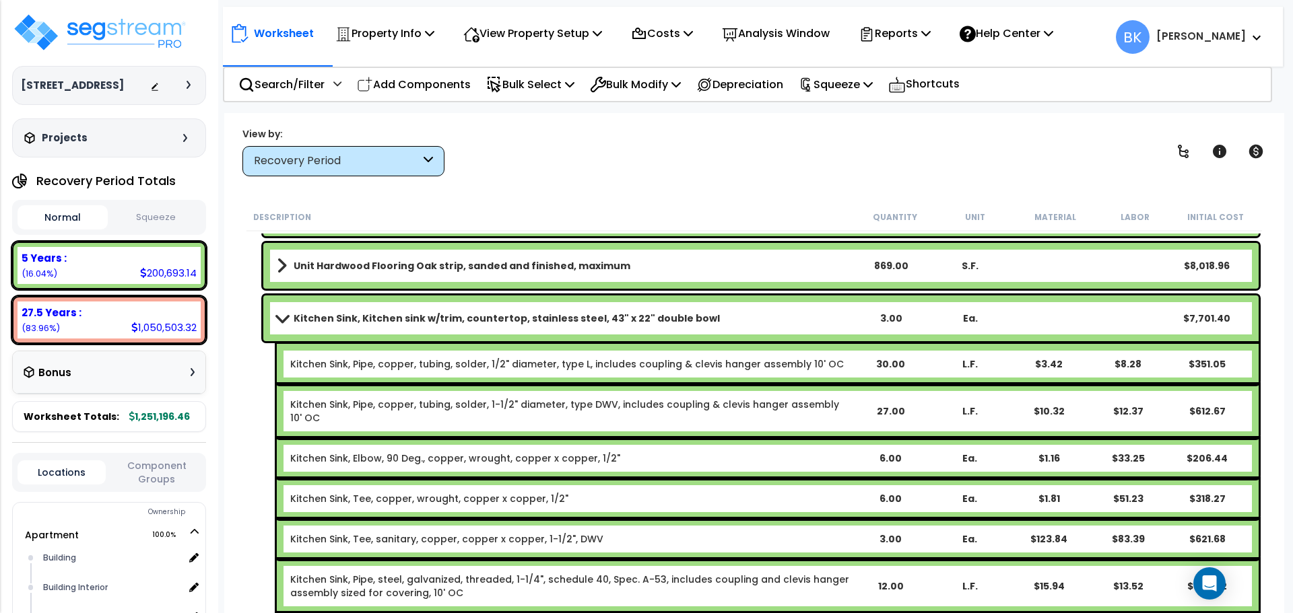
click at [273, 316] on span at bounding box center [282, 318] width 19 height 10
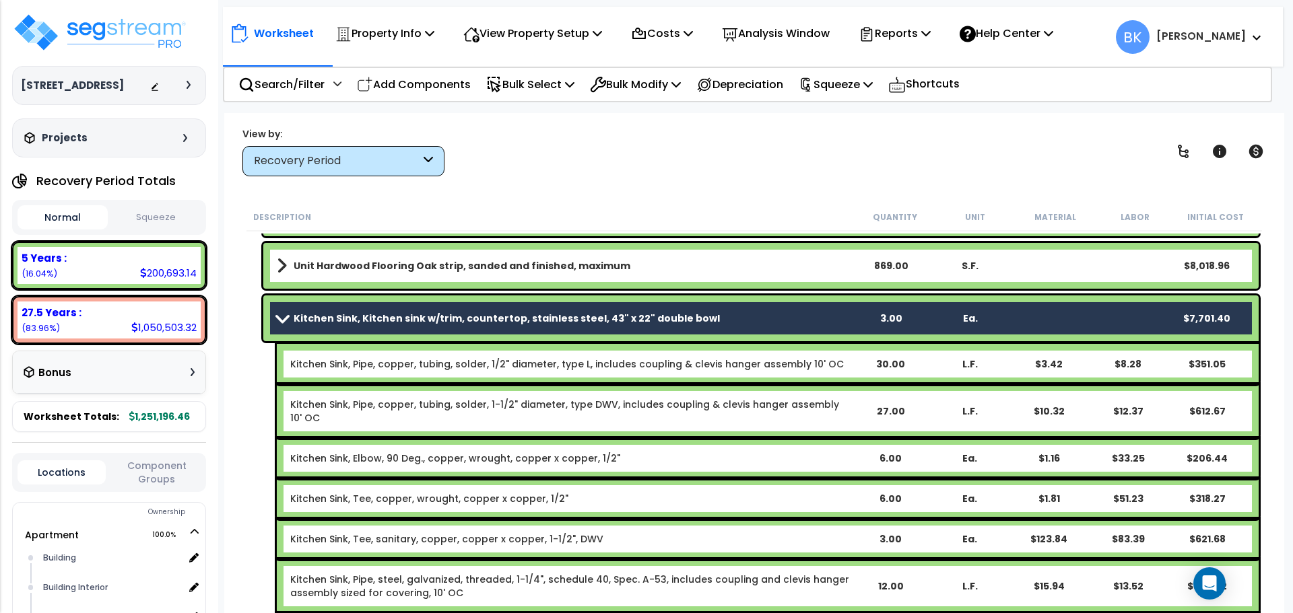
click at [283, 316] on span at bounding box center [282, 318] width 19 height 10
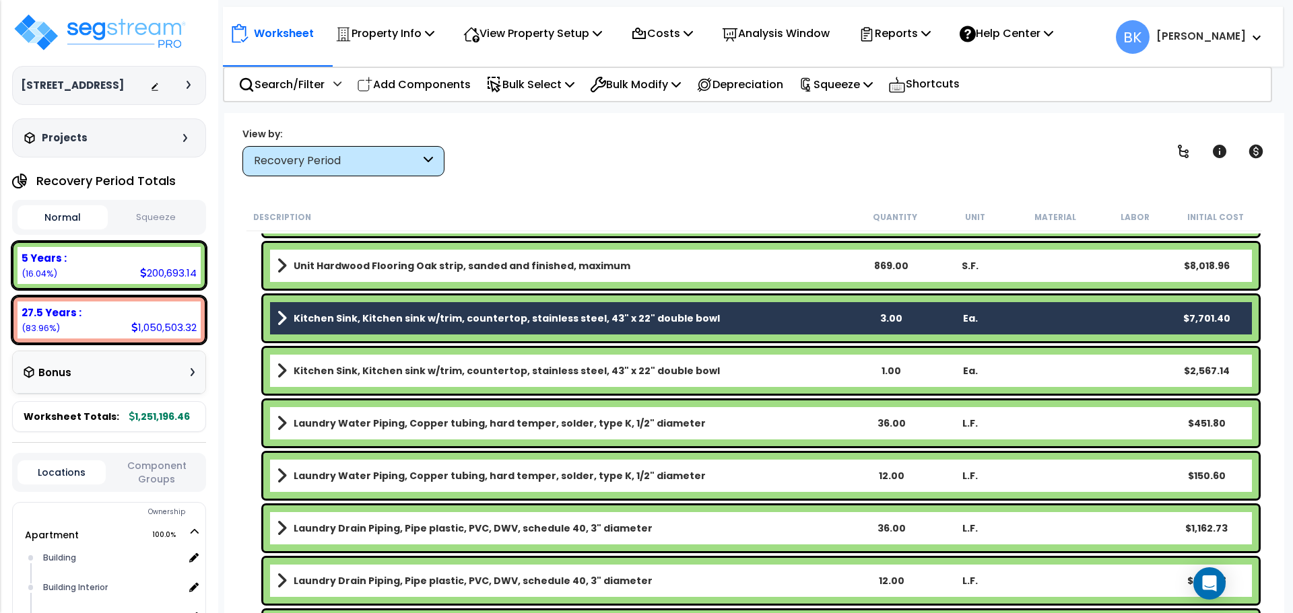
click at [254, 320] on div "Kitchen Sink, Kitchen sink w/trim, countertop, stainless steel, 43" x 22" doubl…" at bounding box center [753, 318] width 1015 height 53
click at [355, 370] on b "Kitchen Sink, Kitchen sink w/trim, countertop, stainless steel, 43" x 22" doubl…" at bounding box center [507, 370] width 426 height 13
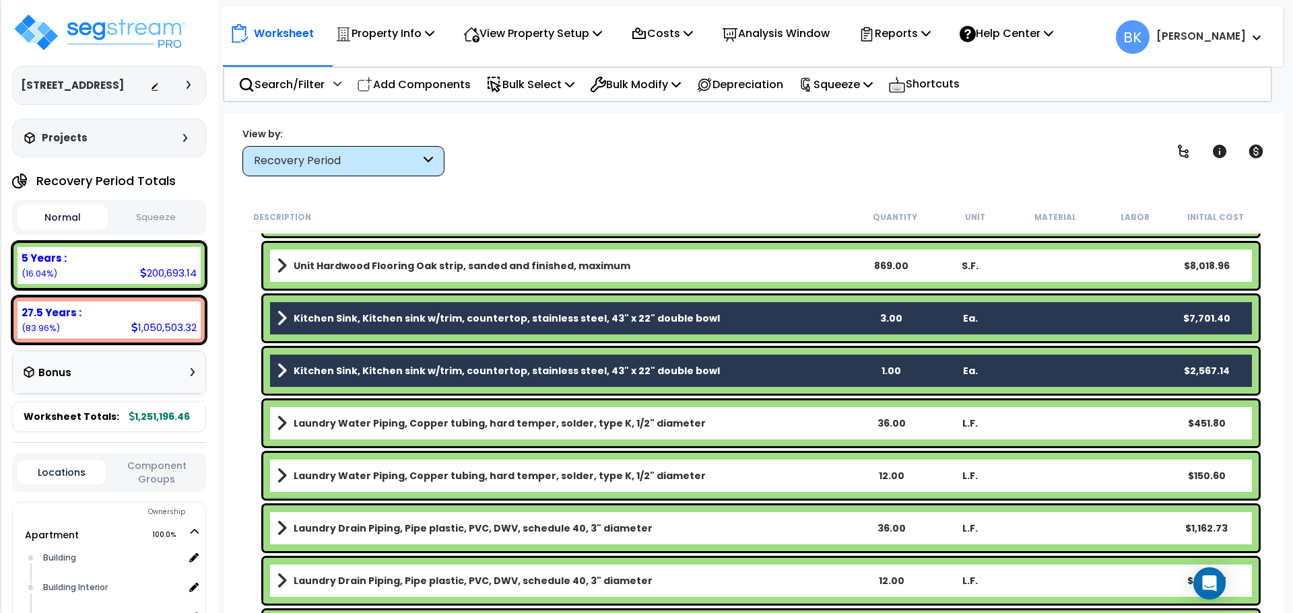
click at [373, 320] on b "Kitchen Sink, Kitchen sink w/trim, countertop, stainless steel, 43" x 22" doubl…" at bounding box center [507, 318] width 426 height 13
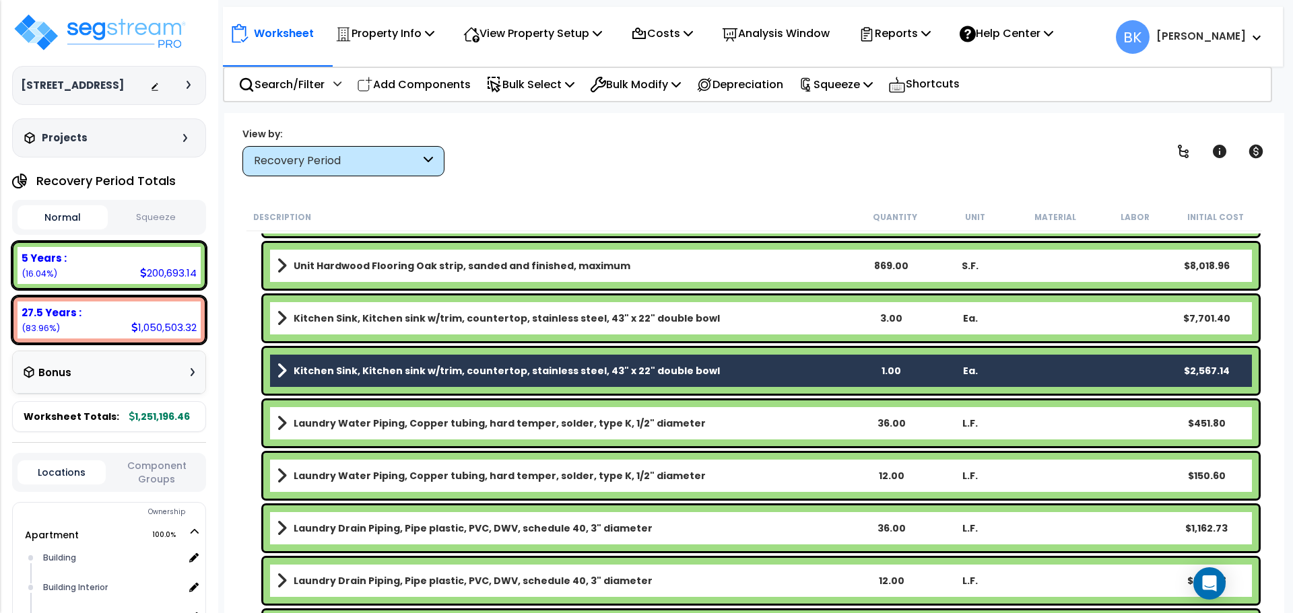
click at [291, 316] on link "Kitchen Sink, Kitchen sink w/trim, countertop, stainless steel, 43" x 22" doubl…" at bounding box center [564, 318] width 574 height 19
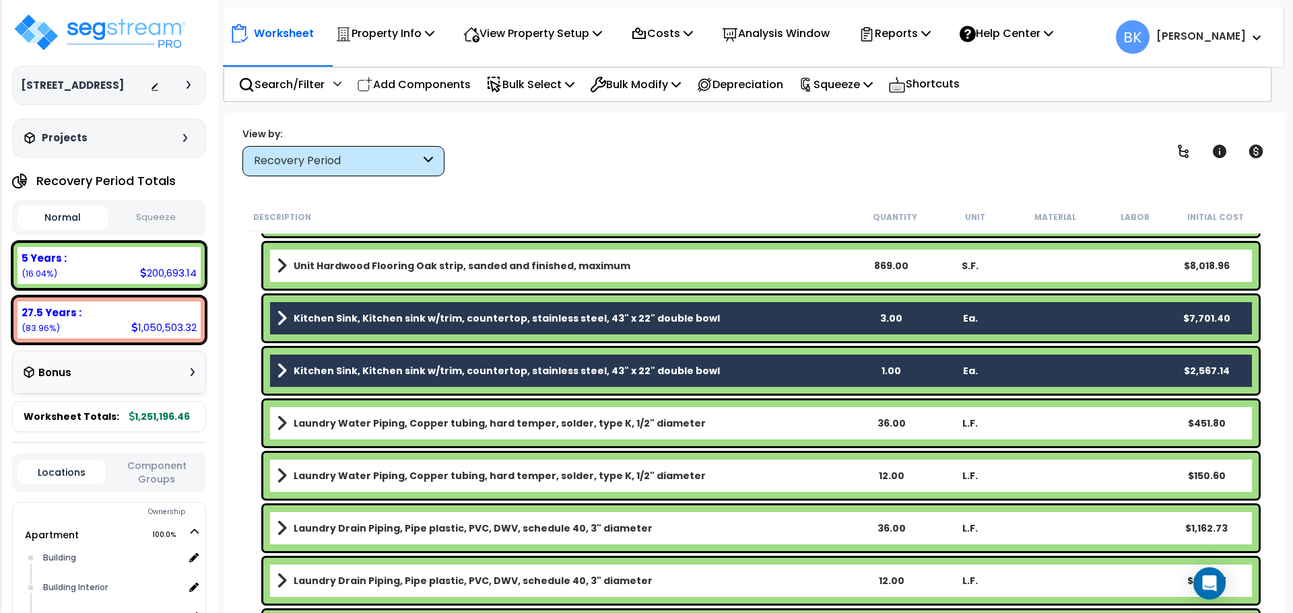
click at [279, 318] on span at bounding box center [282, 318] width 10 height 19
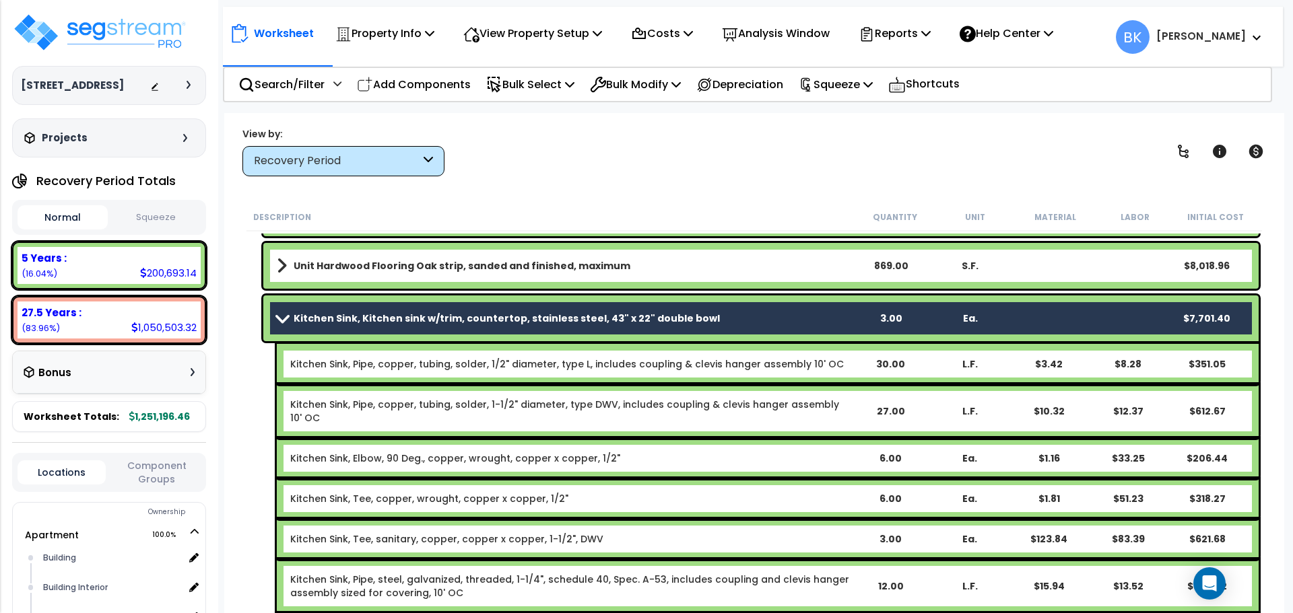
click at [278, 314] on span at bounding box center [282, 318] width 19 height 10
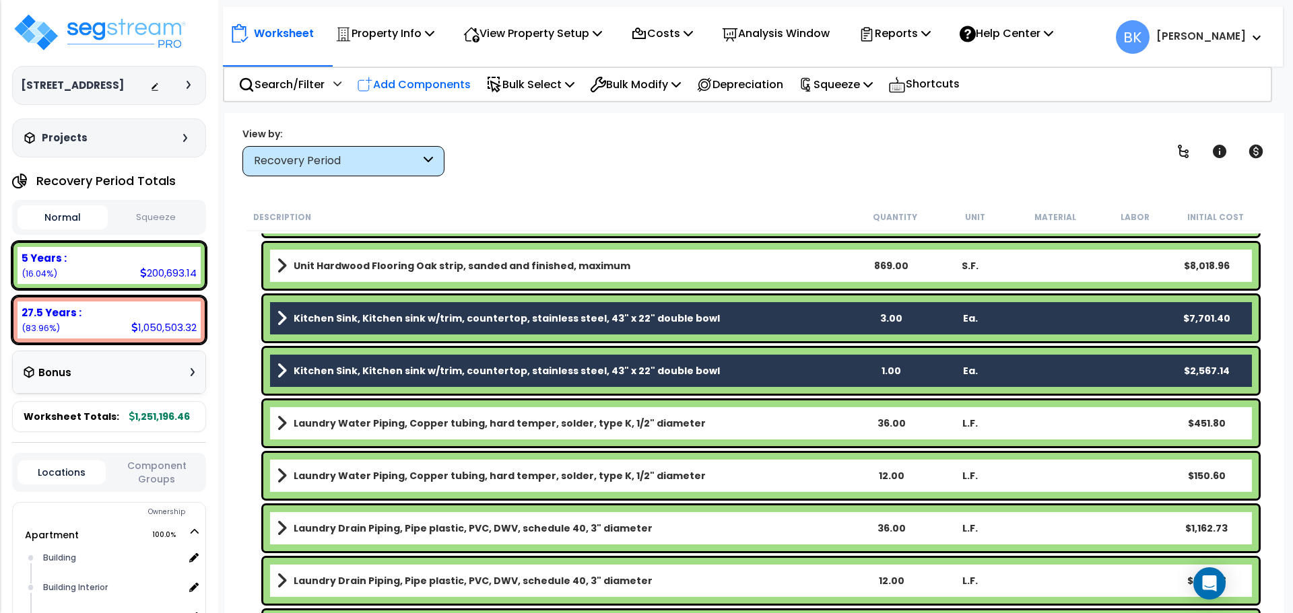
click at [413, 81] on p "Add Components" at bounding box center [414, 84] width 114 height 18
click at [0, 0] on ul "Add RS Means Components Add Custom Items Add Custom Assembly Wizard" at bounding box center [0, 0] width 0 height 0
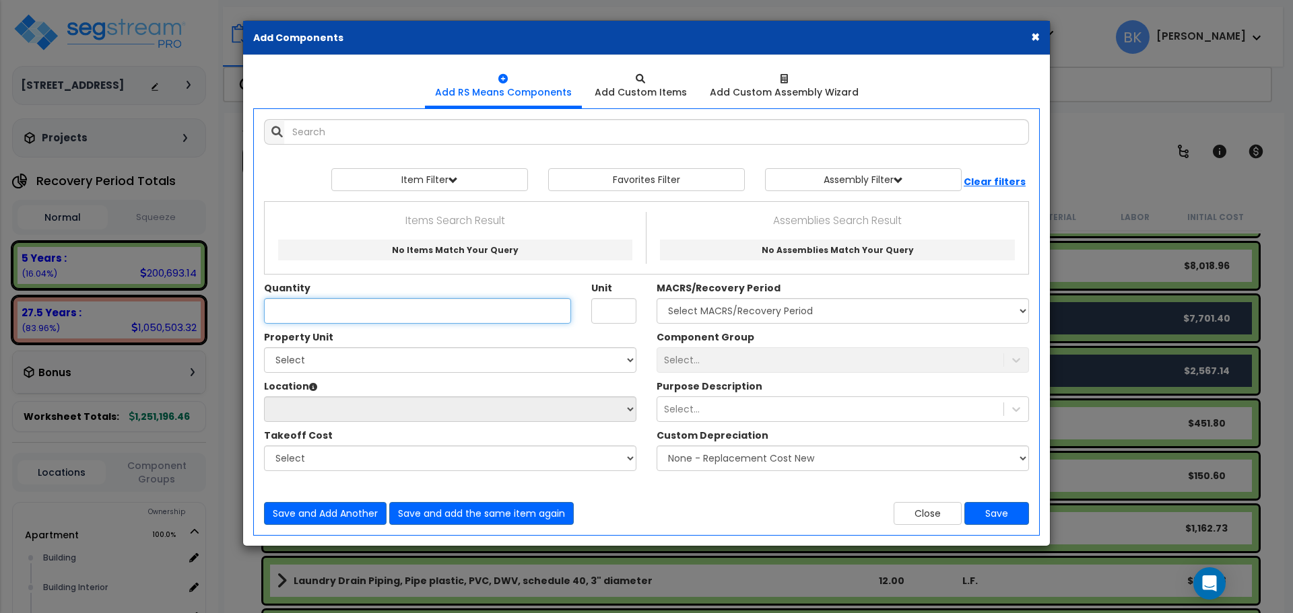
drag, startPoint x: 342, startPoint y: 322, endPoint x: 351, endPoint y: 310, distance: 14.8
click at [343, 322] on input "Quantity" at bounding box center [417, 311] width 307 height 26
click at [434, 137] on input "text" at bounding box center [656, 132] width 745 height 26
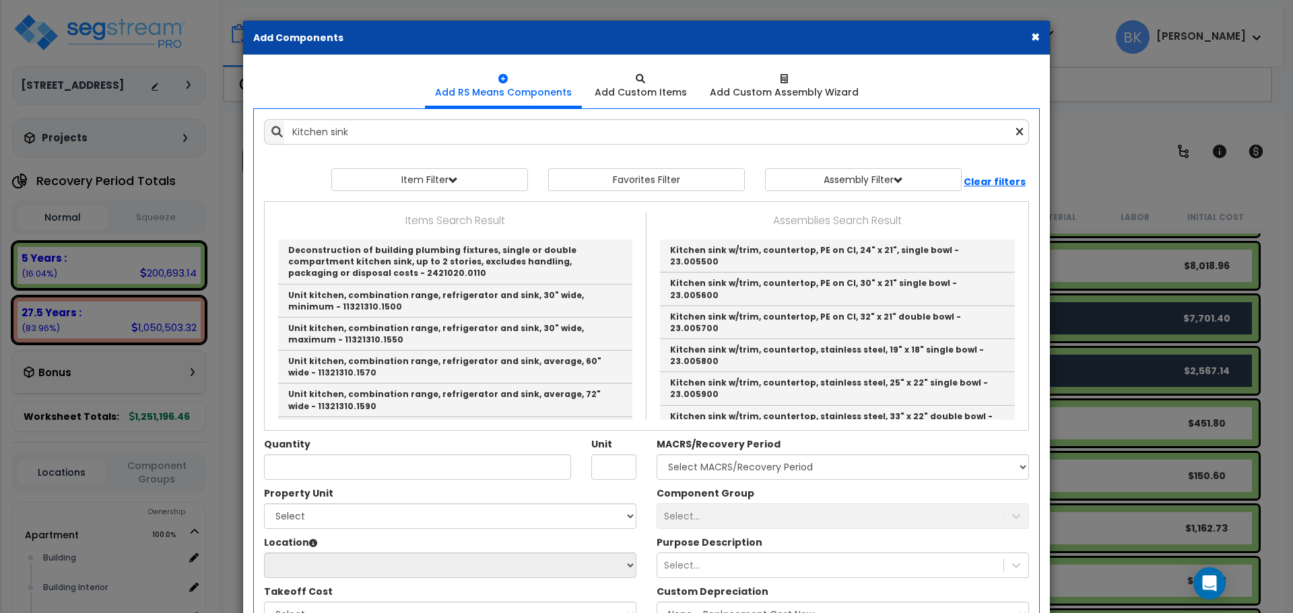
click at [1036, 40] on button "×" at bounding box center [1035, 37] width 9 height 14
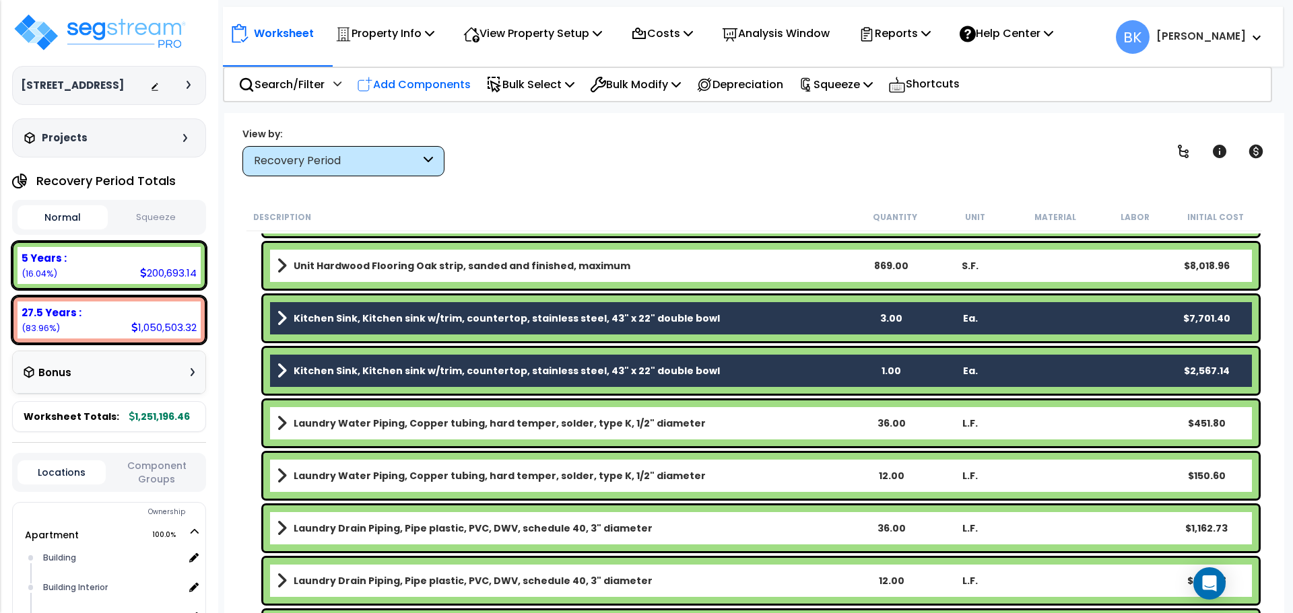
click at [433, 81] on p "Add Components" at bounding box center [414, 84] width 114 height 18
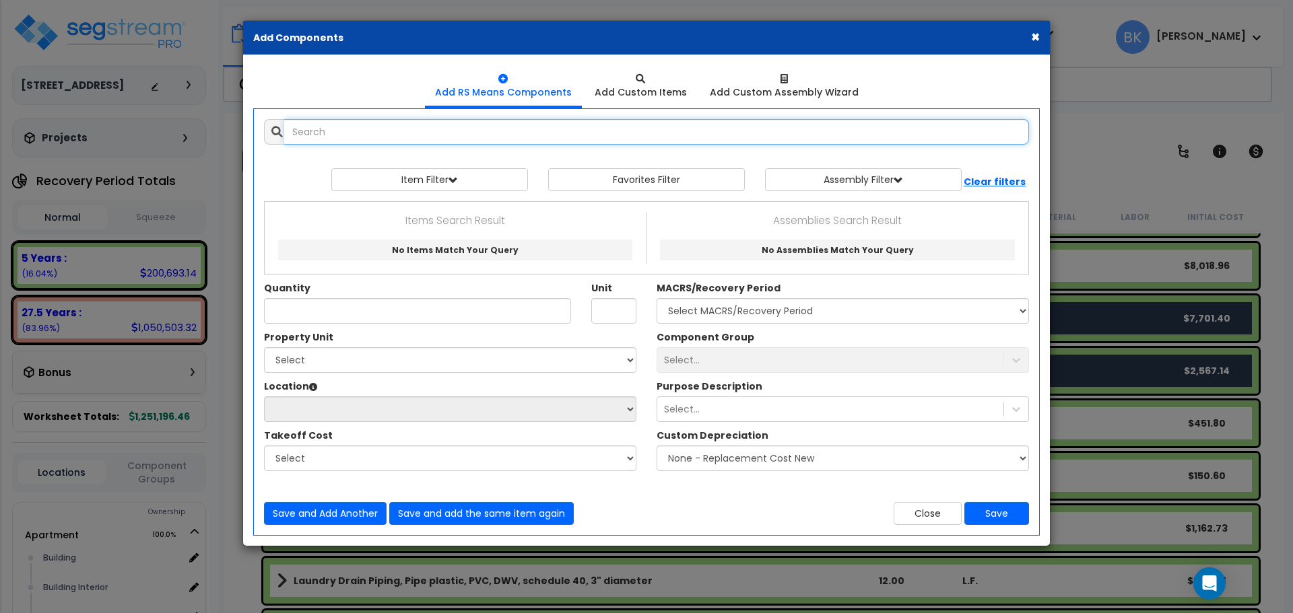
click at [417, 139] on input "text" at bounding box center [656, 132] width 745 height 26
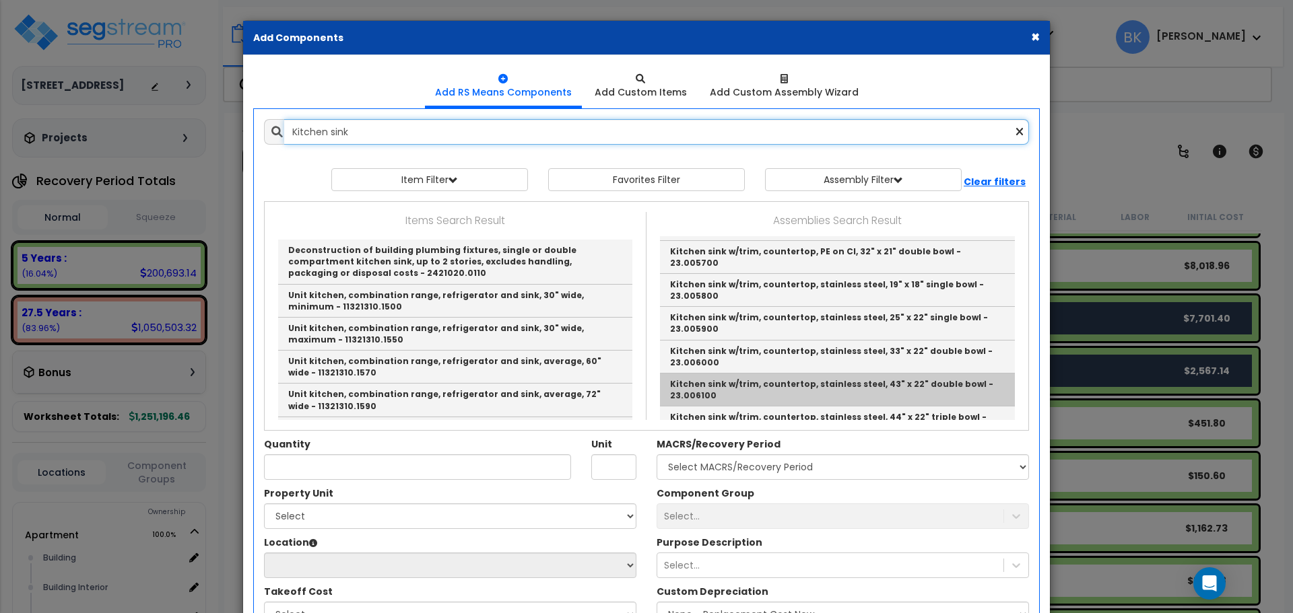
scroll to position [67, 0]
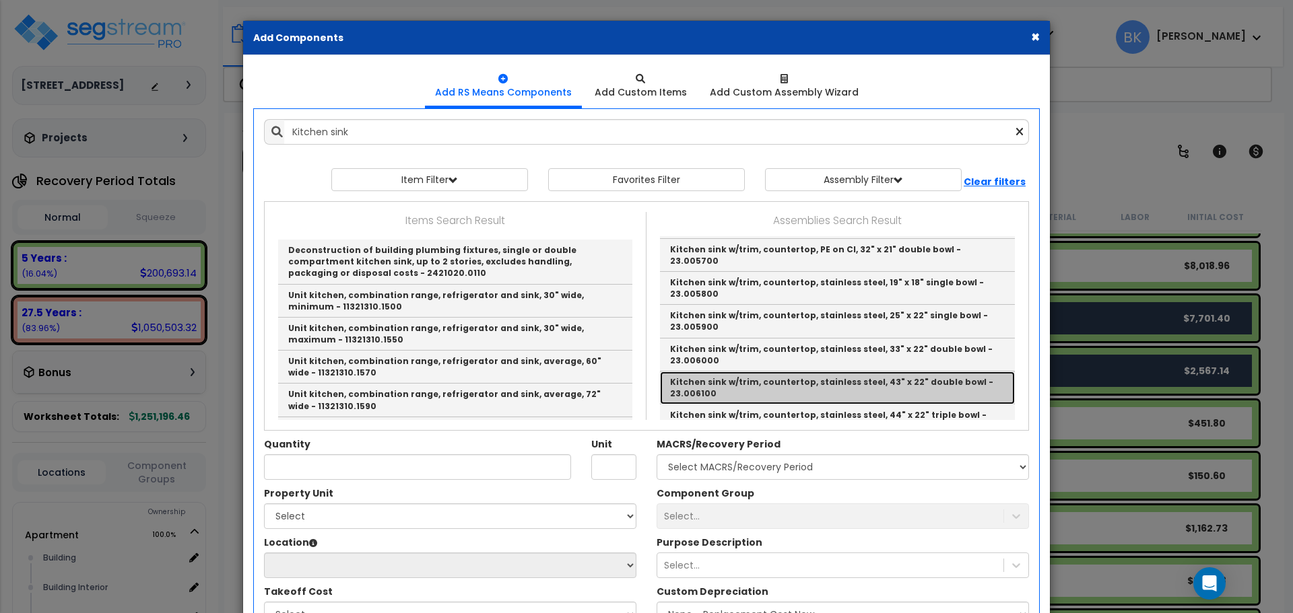
click at [813, 372] on link "Kitchen sink w/trim, countertop, stainless steel, 43" x 22" double bowl - 23.00…" at bounding box center [837, 388] width 355 height 33
type input "Kitchen sink w/trim, countertop, stainless steel, 43" x 22" double bowl - 23.00…"
type input "Ea."
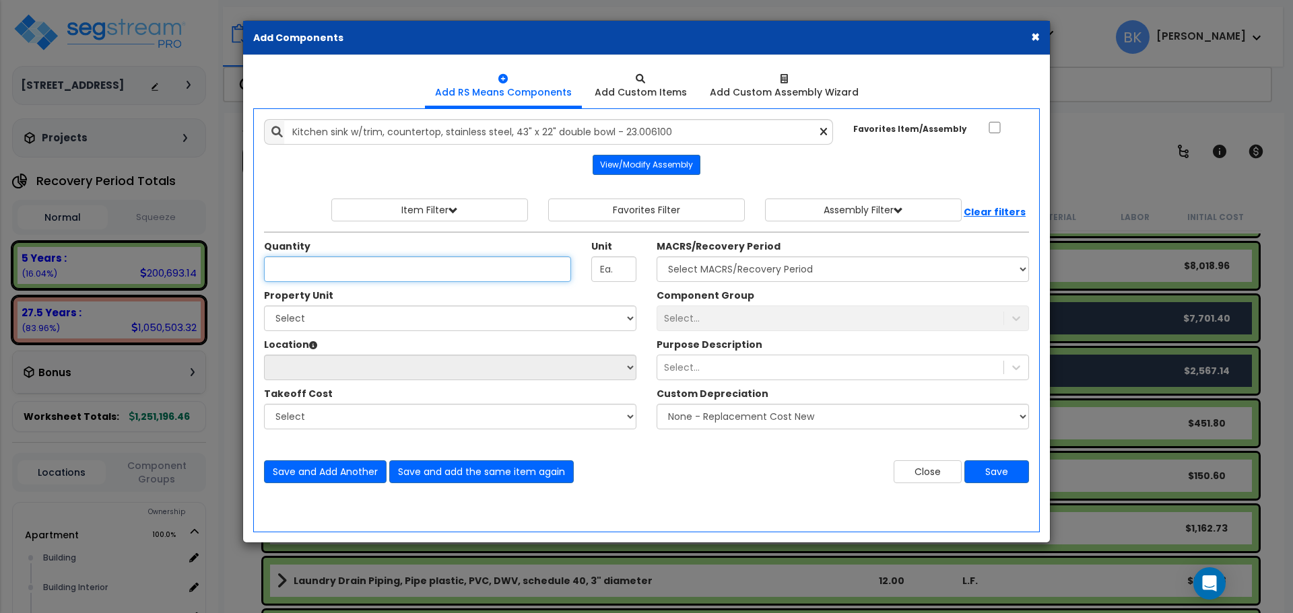
click at [349, 262] on input "Quantity" at bounding box center [417, 269] width 307 height 26
click at [335, 270] on input "2" at bounding box center [417, 269] width 307 height 26
type input "4"
click at [371, 323] on select "Select Apartment Site Improvements" at bounding box center [450, 319] width 372 height 26
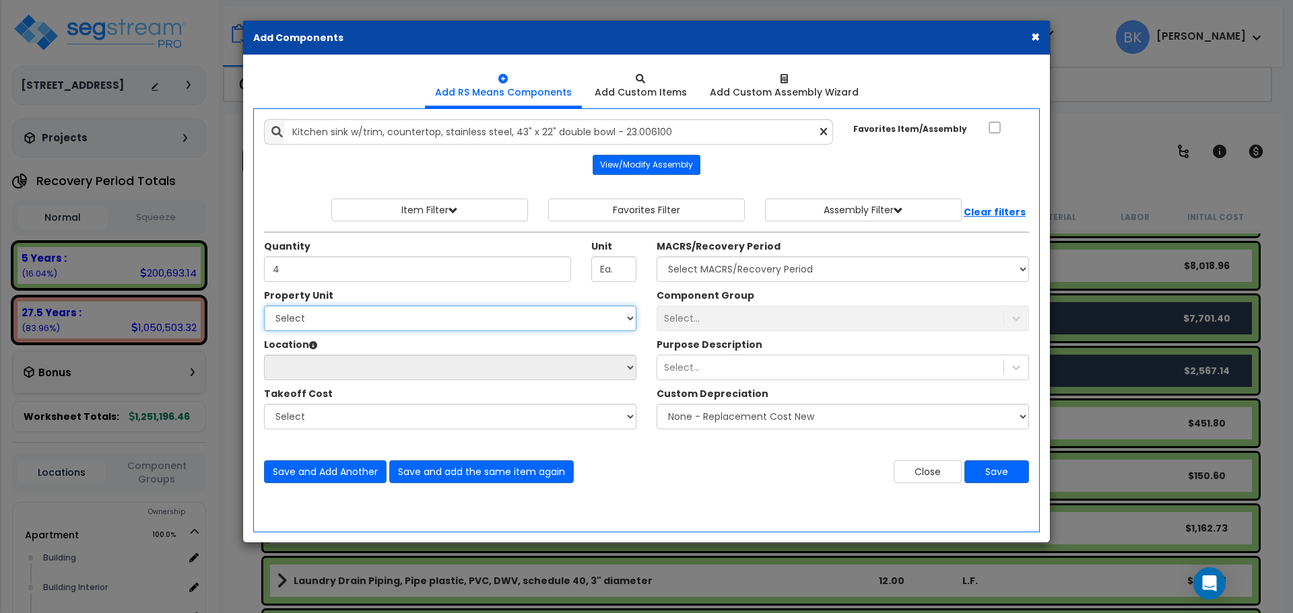
select select "166769"
click at [264, 306] on select "Select Apartment Site Improvements" at bounding box center [450, 319] width 372 height 26
click at [349, 316] on select "Select Apartment Site Improvements" at bounding box center [450, 319] width 372 height 26
select select
select select "166765"
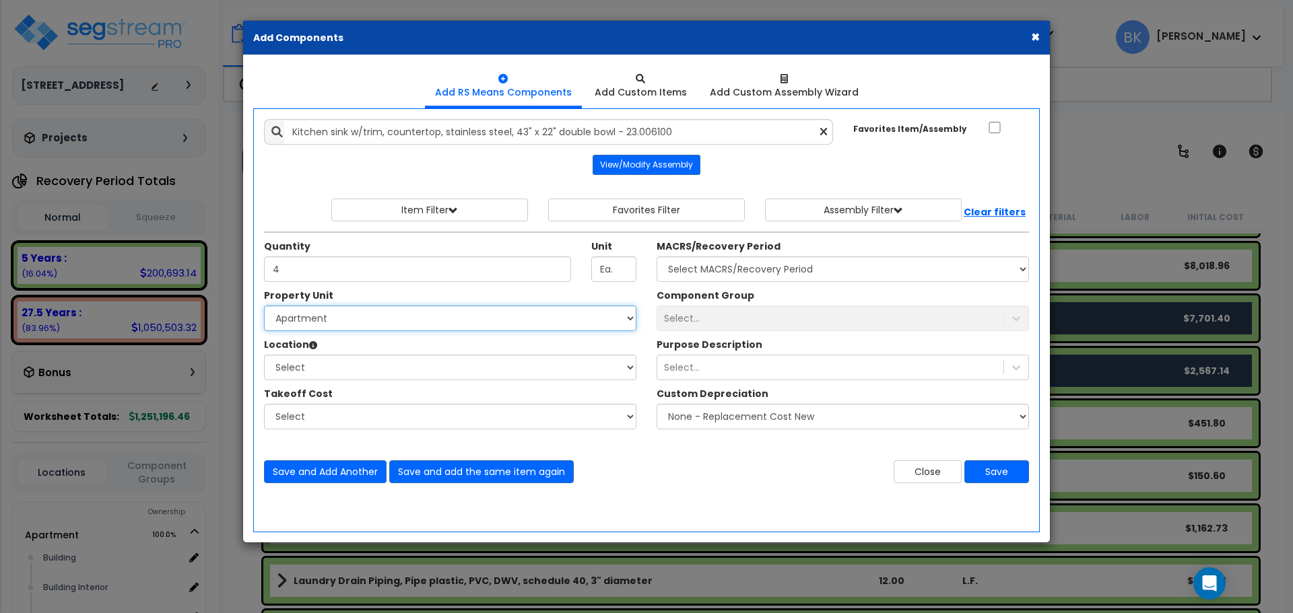
click at [264, 306] on select "Select Apartment Site Improvements" at bounding box center [450, 319] width 372 height 26
click at [333, 380] on div "Property Unit Select Apartment Site Improvements Select Site Exterior 0" at bounding box center [450, 366] width 392 height 155
click at [338, 369] on select "Select Building Building Interior Parking Garage Unit A,B,C Unit D Add Addition…" at bounding box center [450, 368] width 372 height 26
select select "461"
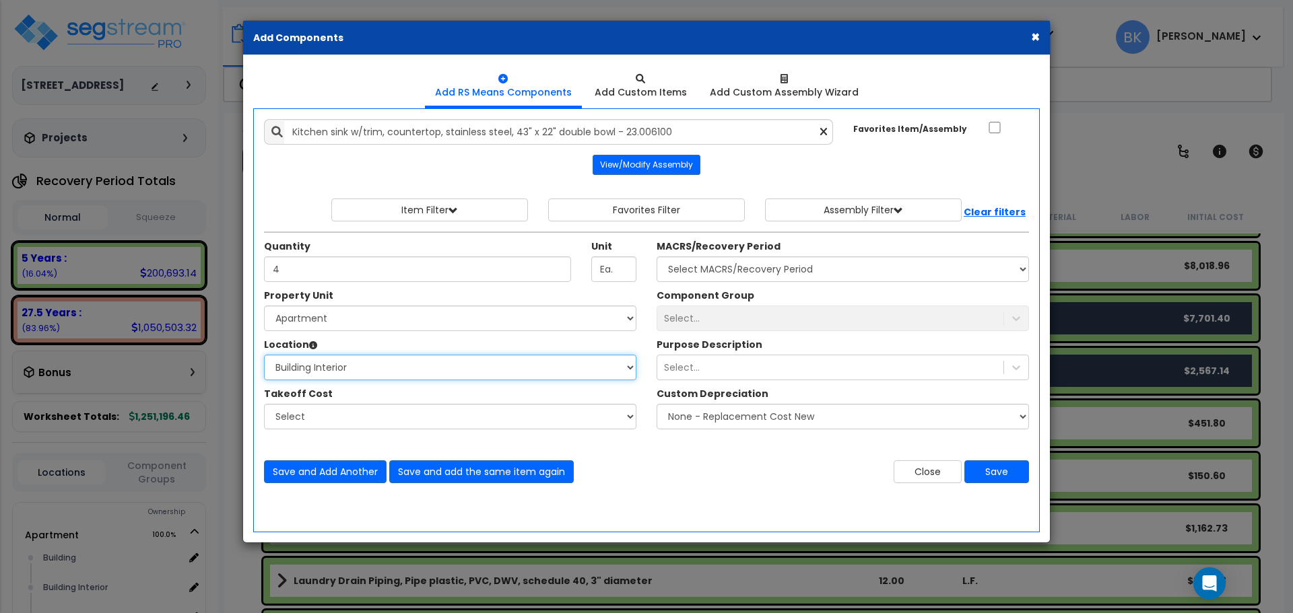
click at [264, 355] on select "Select Building Building Interior Parking Garage Unit A,B,C Unit D Add Addition…" at bounding box center [450, 368] width 372 height 26
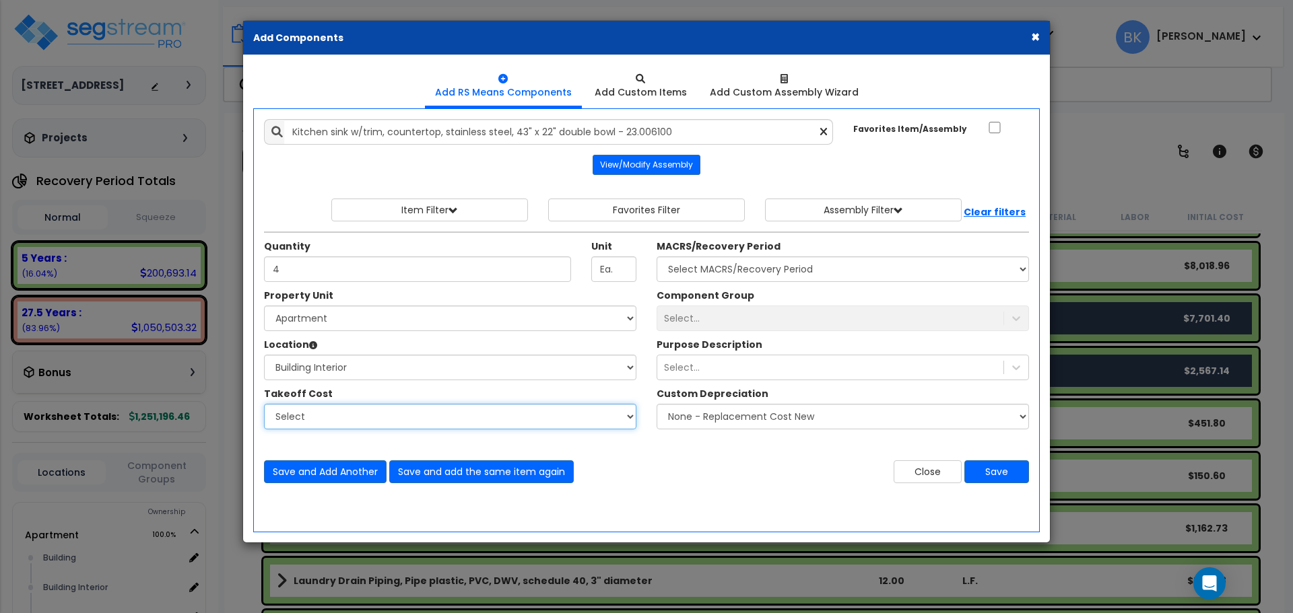
click at [333, 417] on select "Select" at bounding box center [450, 417] width 372 height 26
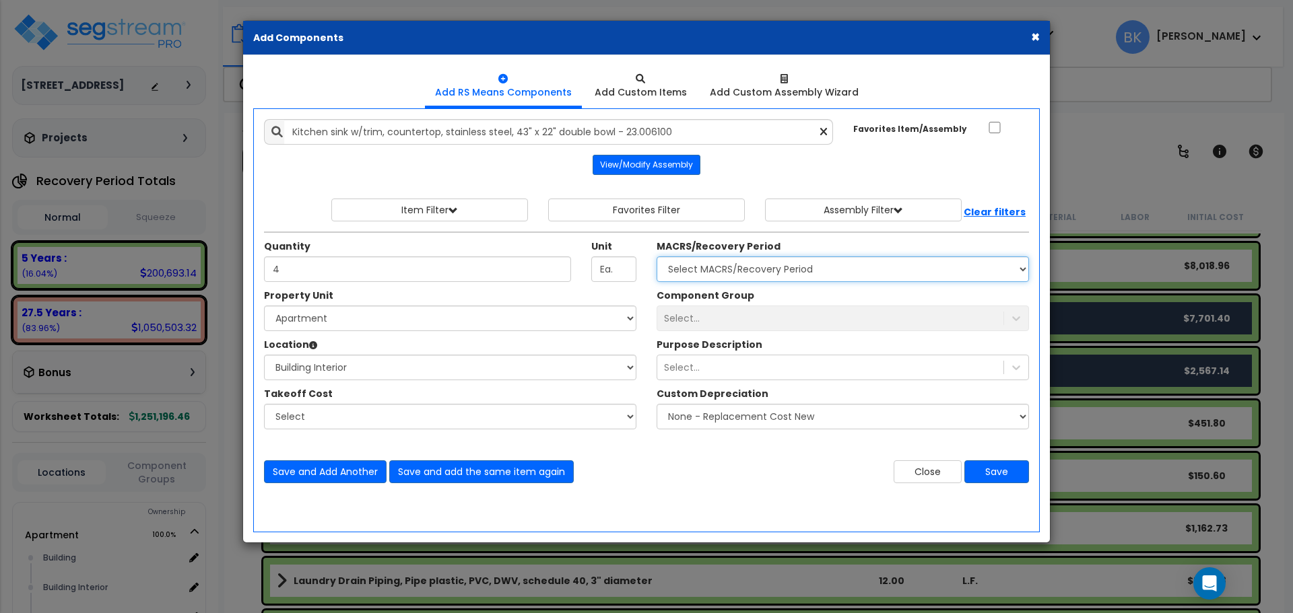
click at [751, 263] on select "Select MACRS/Recovery Period 5 Years - 57.0 - Distributive Trades & Services 5 …" at bounding box center [842, 269] width 372 height 26
select select "3669"
click at [656, 256] on select "Select MACRS/Recovery Period 5 Years - 57.0 - Distributive Trades & Services 5 …" at bounding box center [842, 269] width 372 height 26
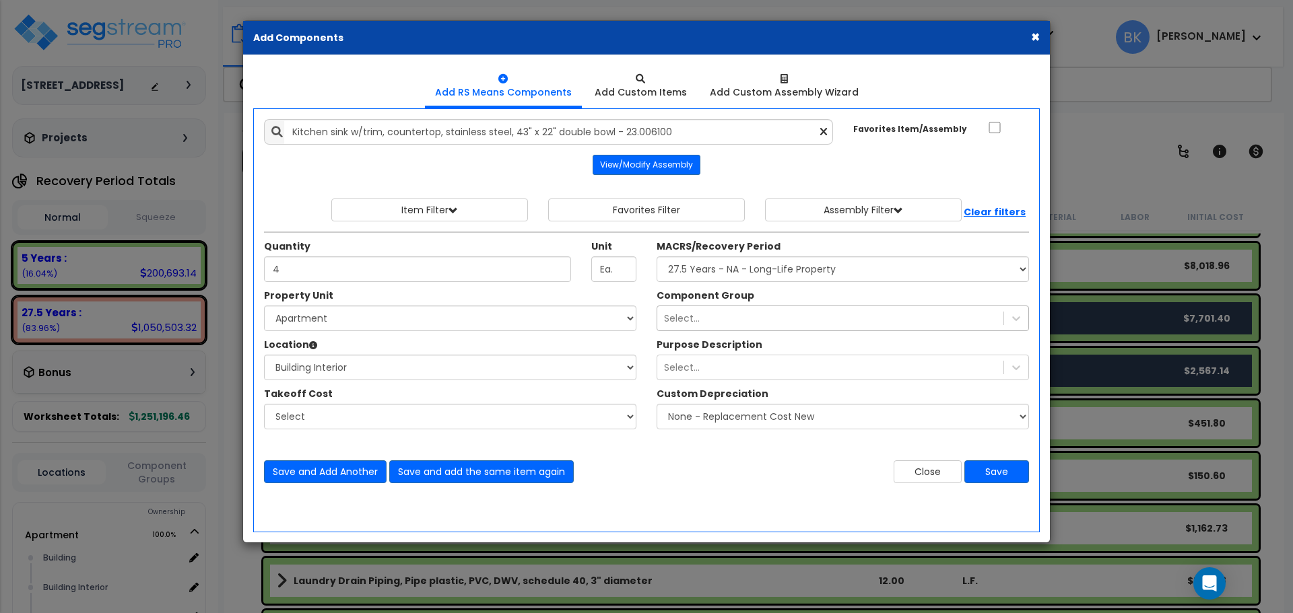
click at [742, 320] on div "Select..." at bounding box center [830, 319] width 346 height 22
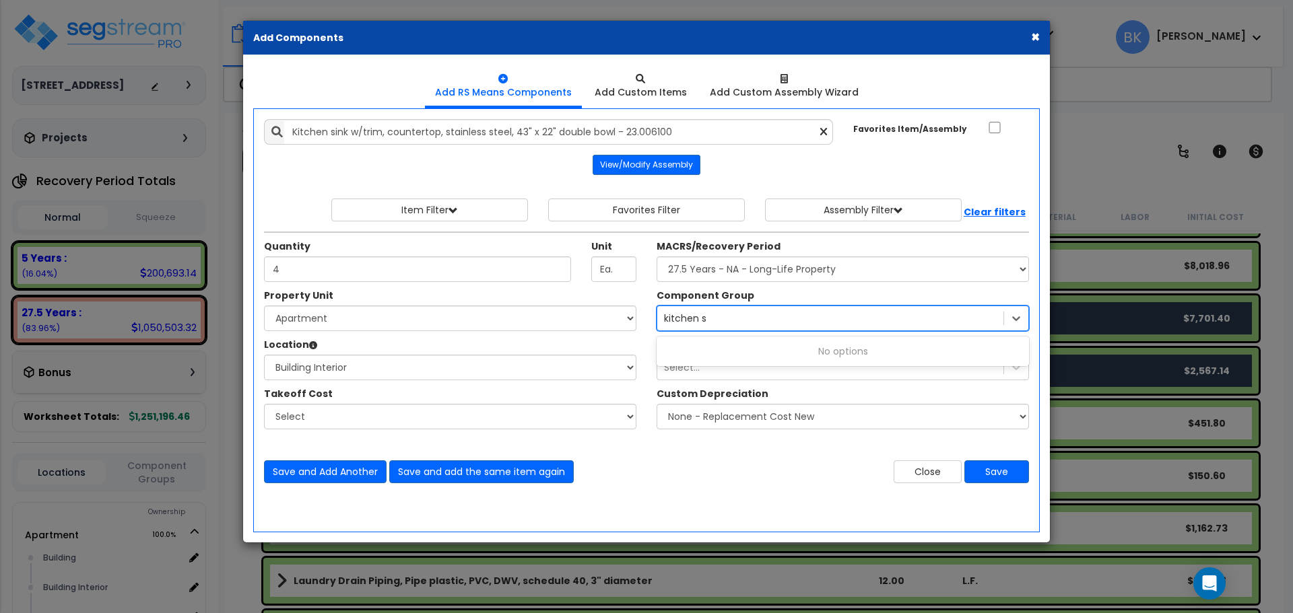
type input "kitchen"
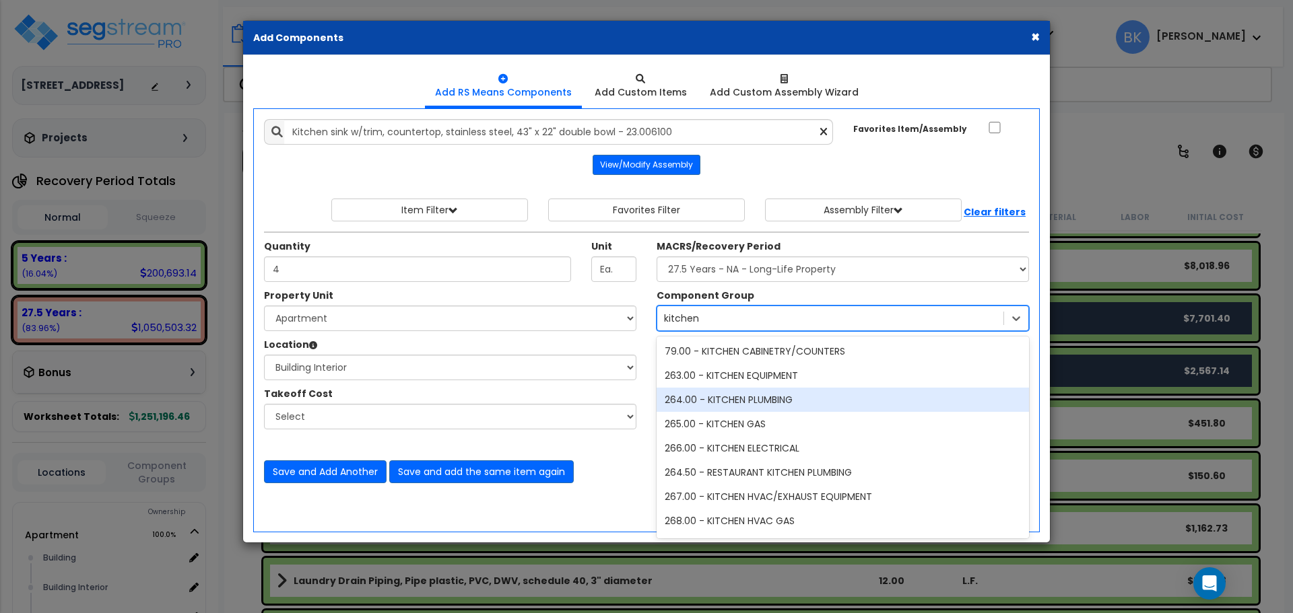
click at [749, 403] on div "264.00 - KITCHEN PLUMBING" at bounding box center [842, 400] width 372 height 24
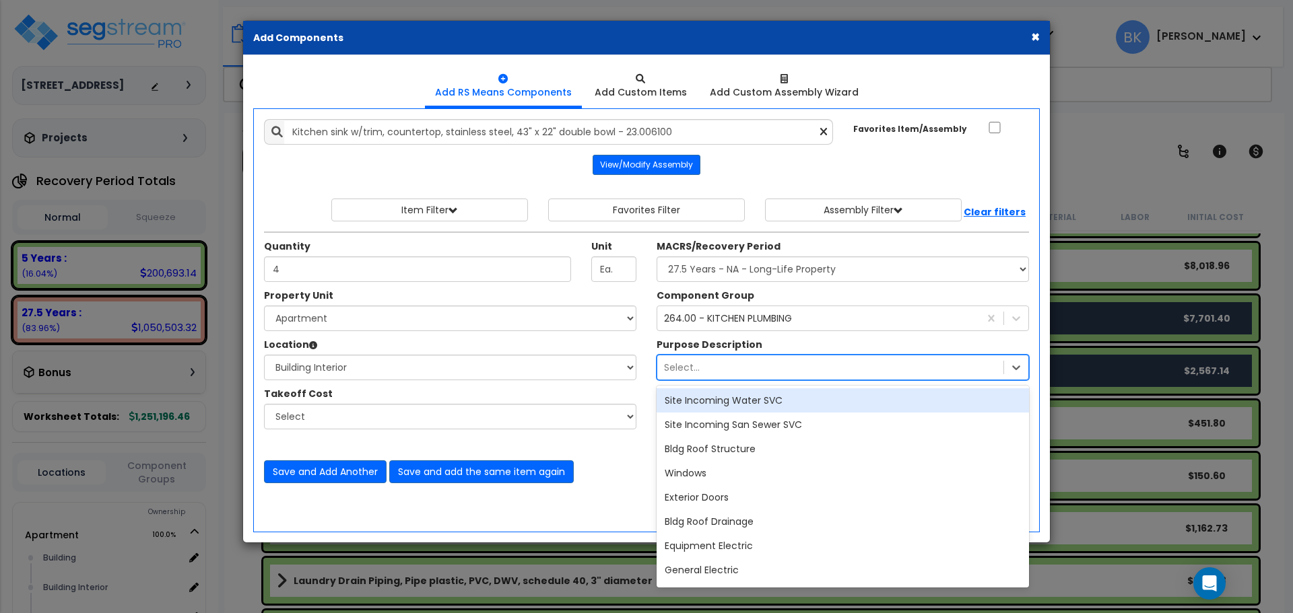
click at [741, 376] on div "Select..." at bounding box center [830, 368] width 346 height 22
click at [720, 358] on div "Select..." at bounding box center [830, 368] width 346 height 22
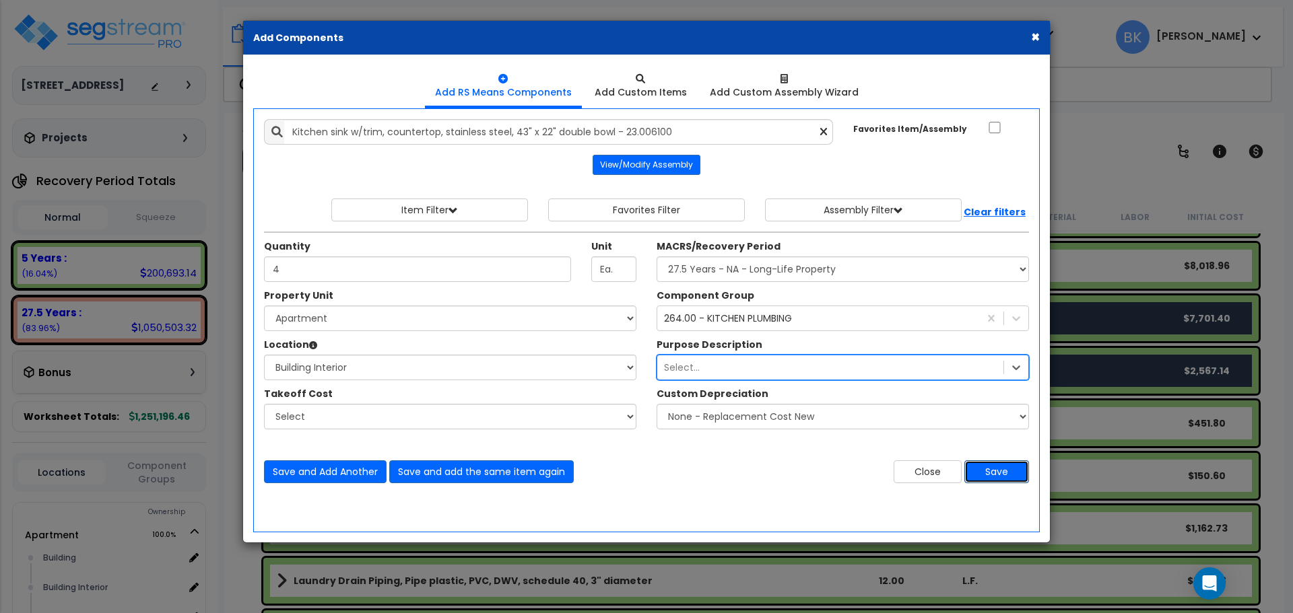
click at [997, 469] on button "Save" at bounding box center [996, 471] width 65 height 23
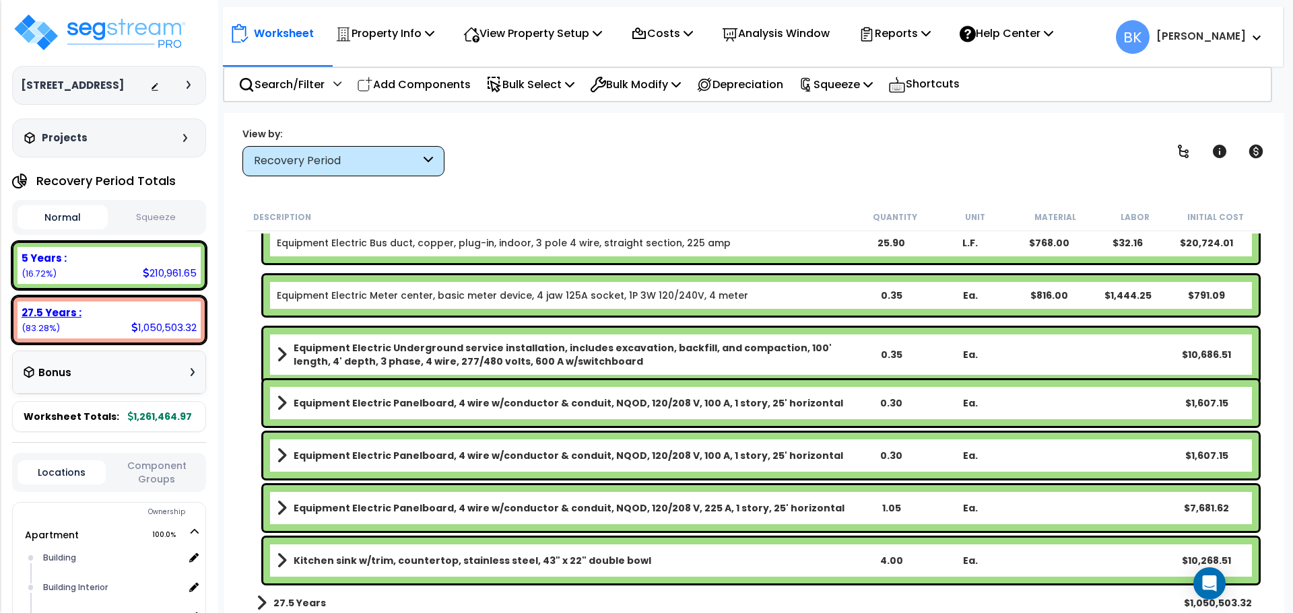
click at [129, 315] on div "27.5 Years :" at bounding box center [109, 313] width 175 height 14
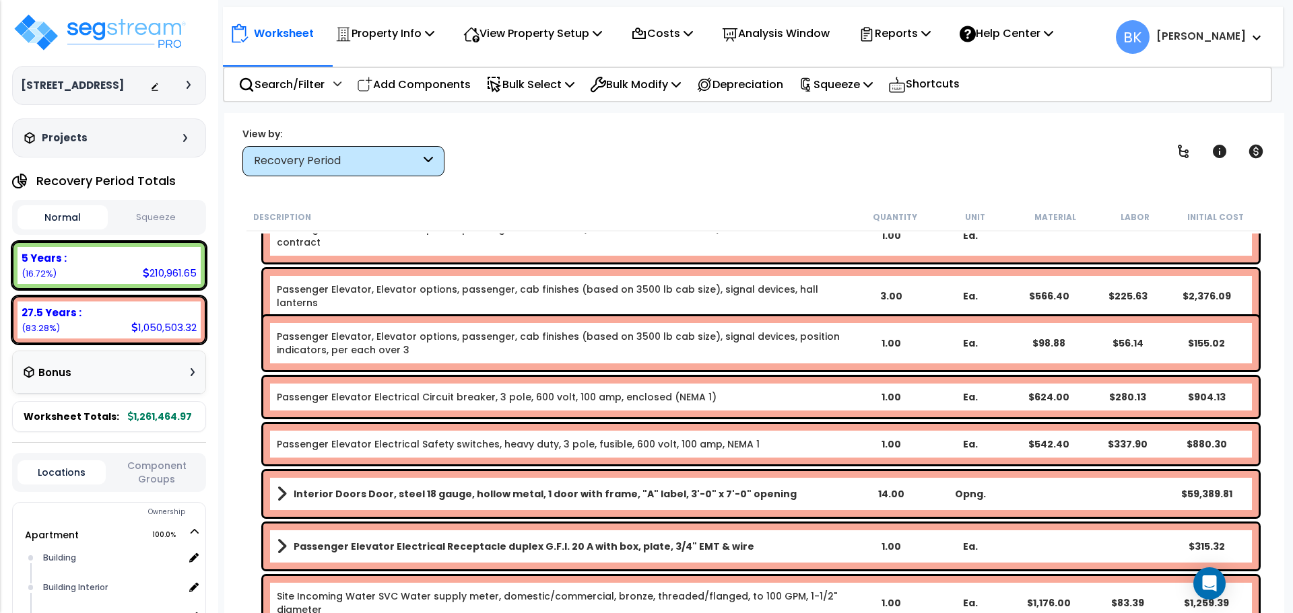
scroll to position [10727, 0]
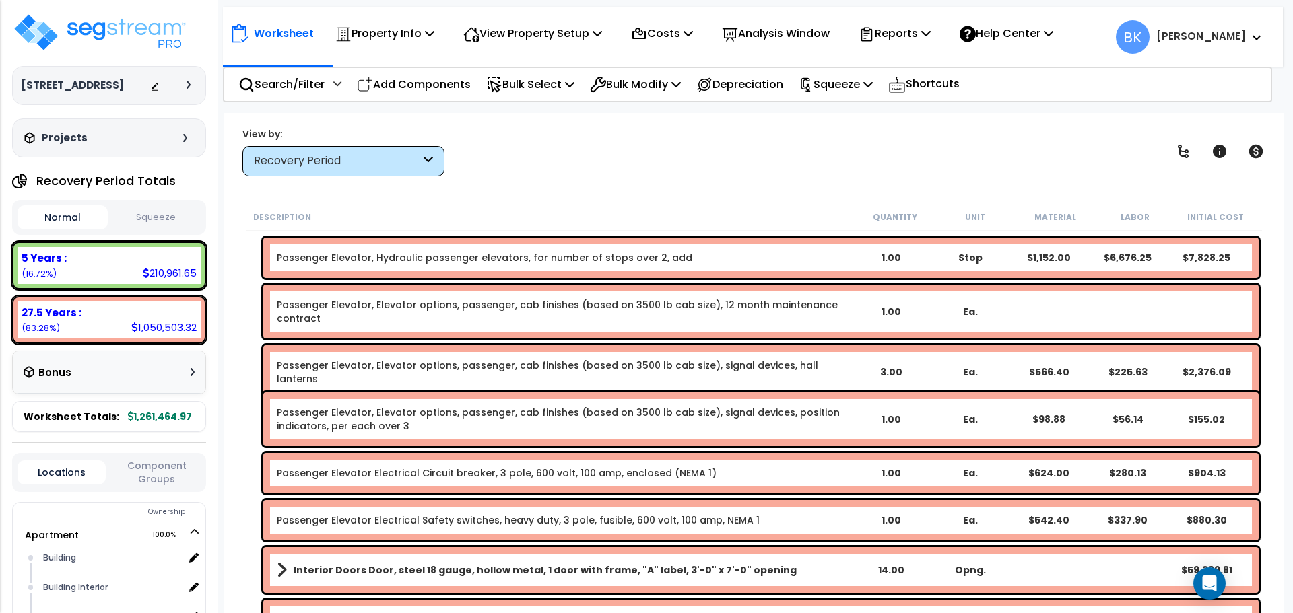
click at [314, 155] on div "Recovery Period" at bounding box center [337, 160] width 166 height 15
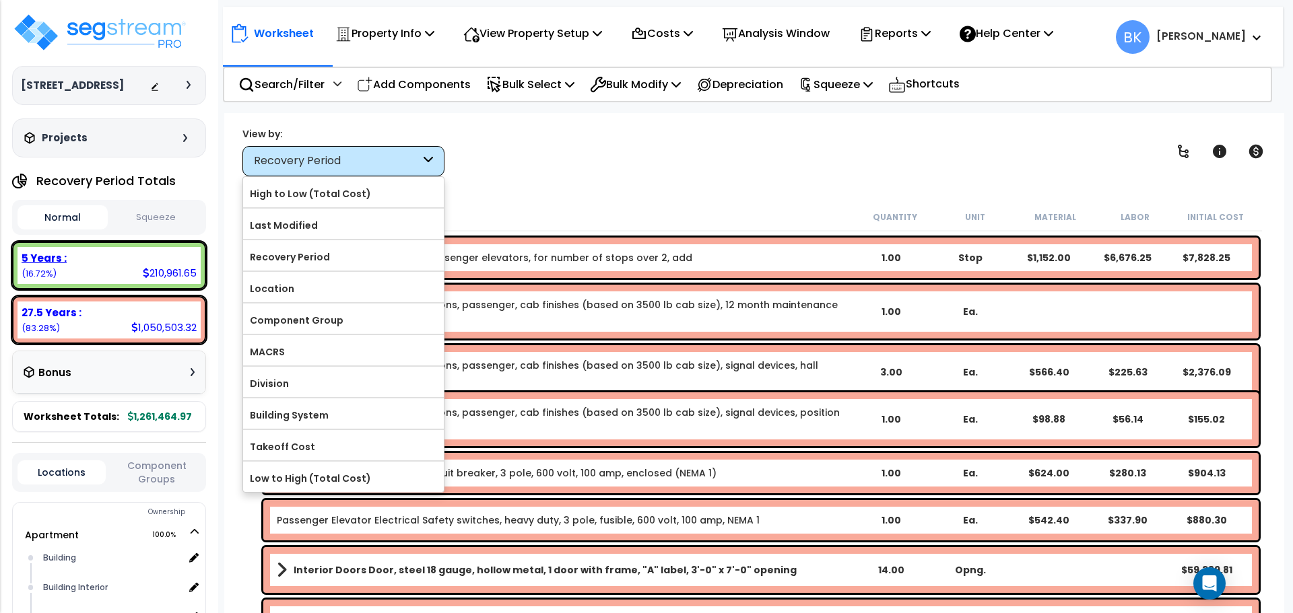
click at [176, 252] on div "5 Years :" at bounding box center [109, 258] width 175 height 14
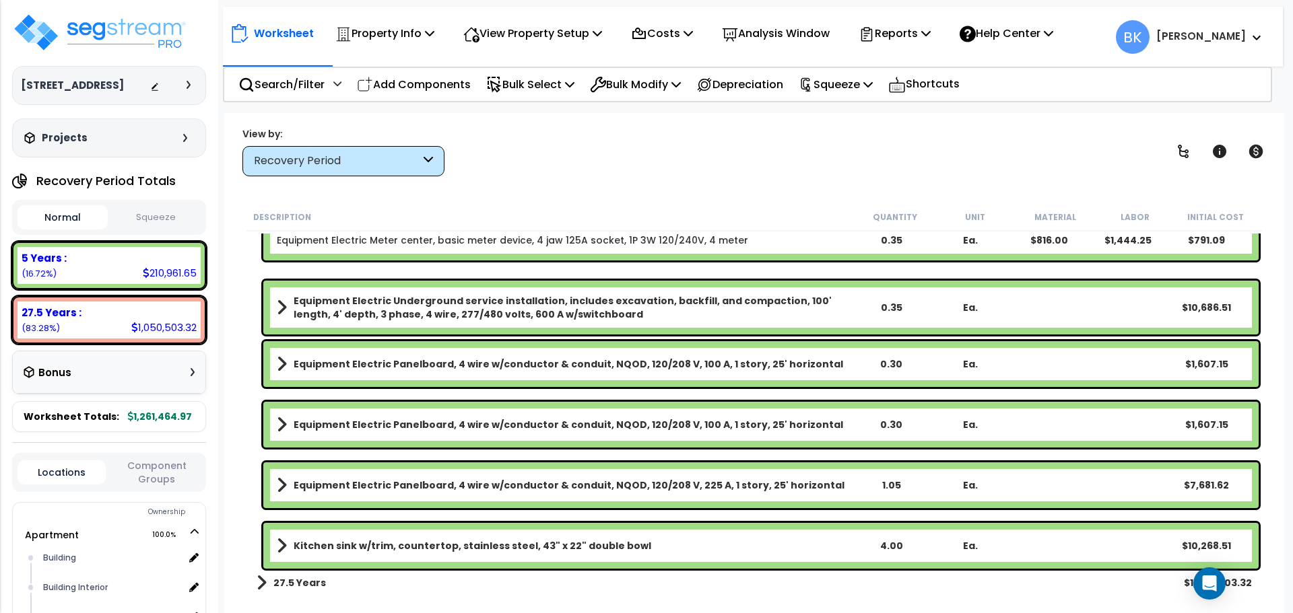
scroll to position [59, 0]
click at [428, 546] on b "Kitchen sink w/trim, countertop, stainless steel, 43" x 22" double bowl" at bounding box center [472, 545] width 357 height 13
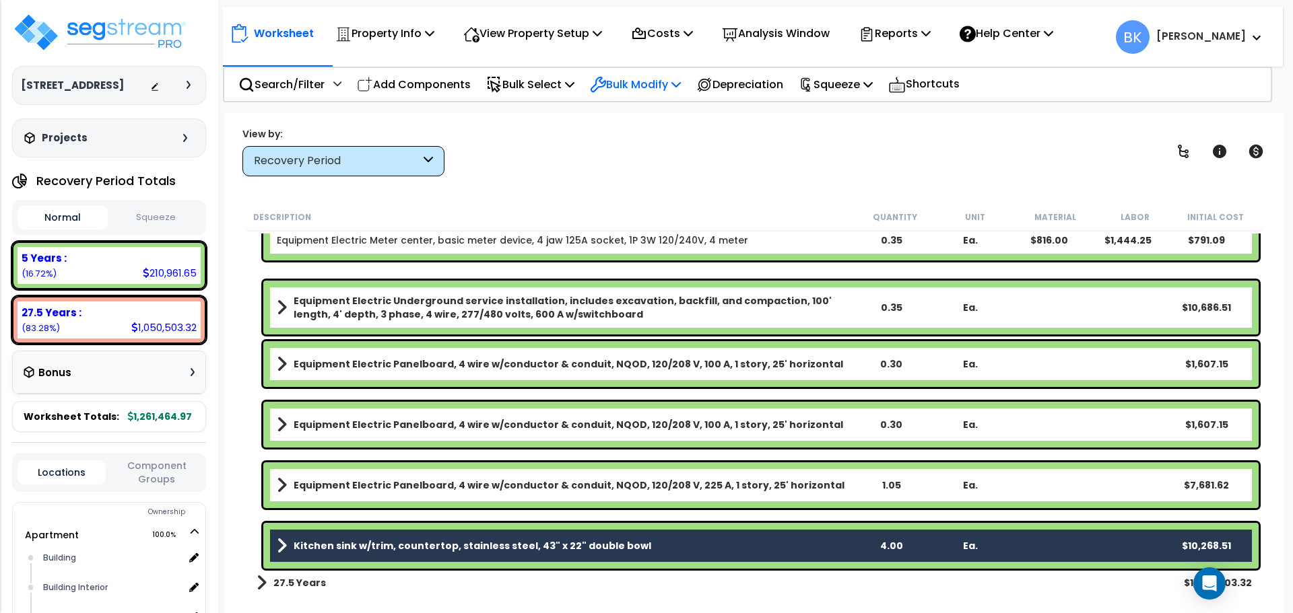
click at [667, 78] on p "Bulk Modify" at bounding box center [635, 84] width 91 height 18
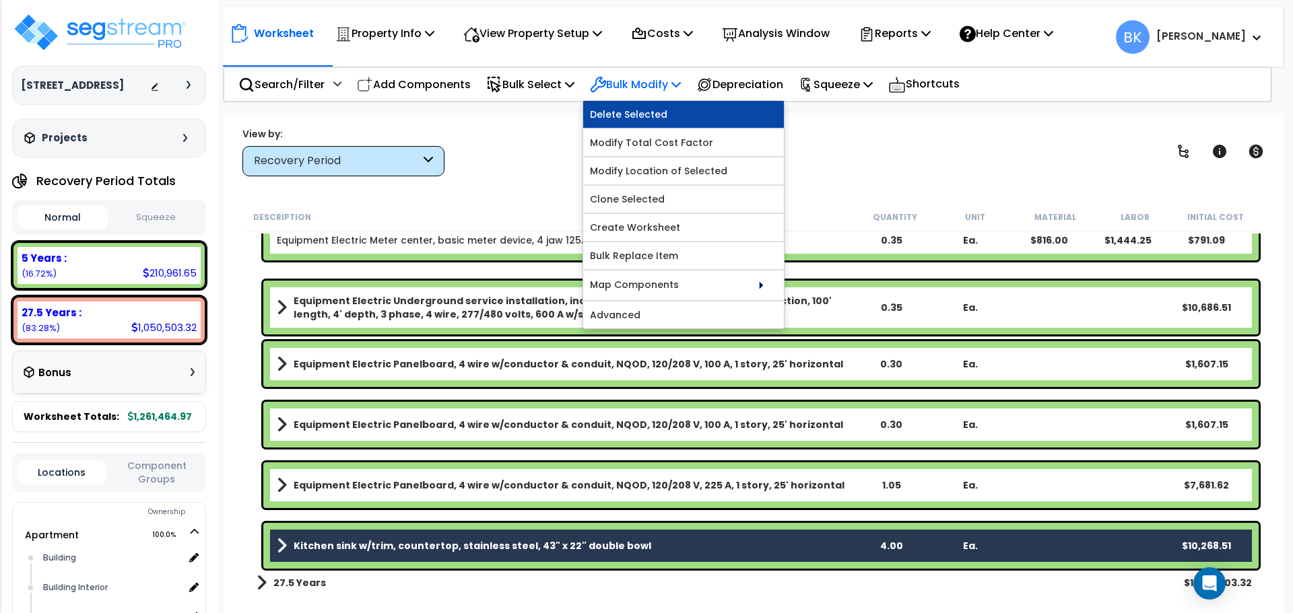
click at [664, 116] on link "Delete Selected" at bounding box center [683, 114] width 201 height 27
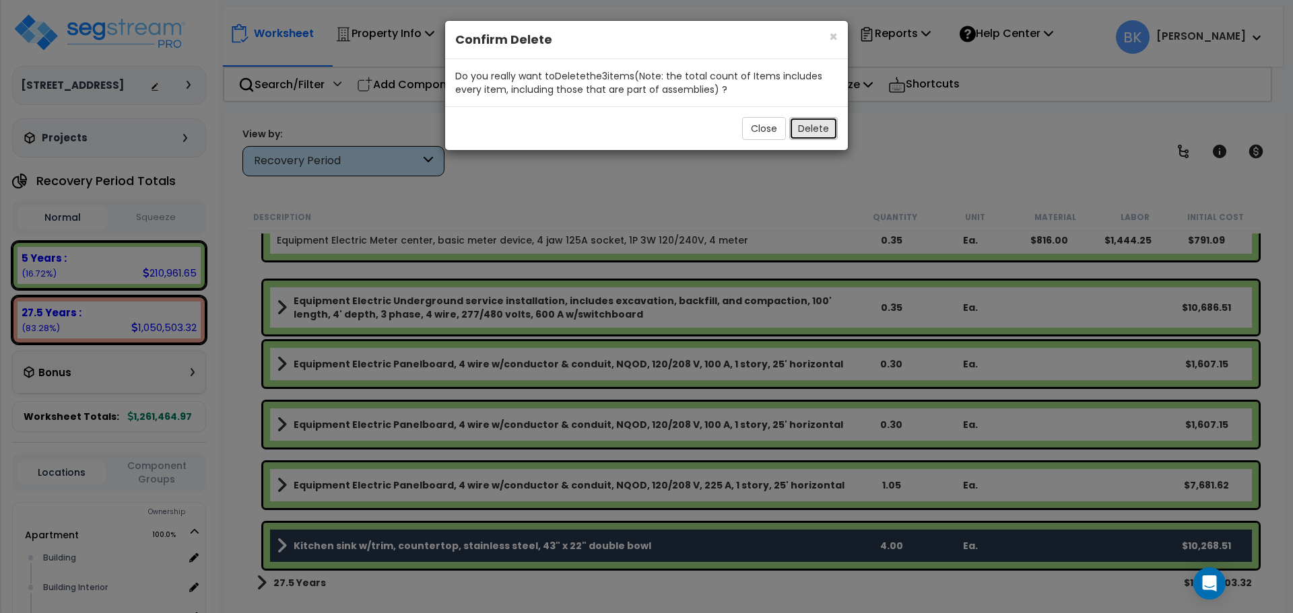
click at [817, 127] on button "Delete" at bounding box center [813, 128] width 48 height 23
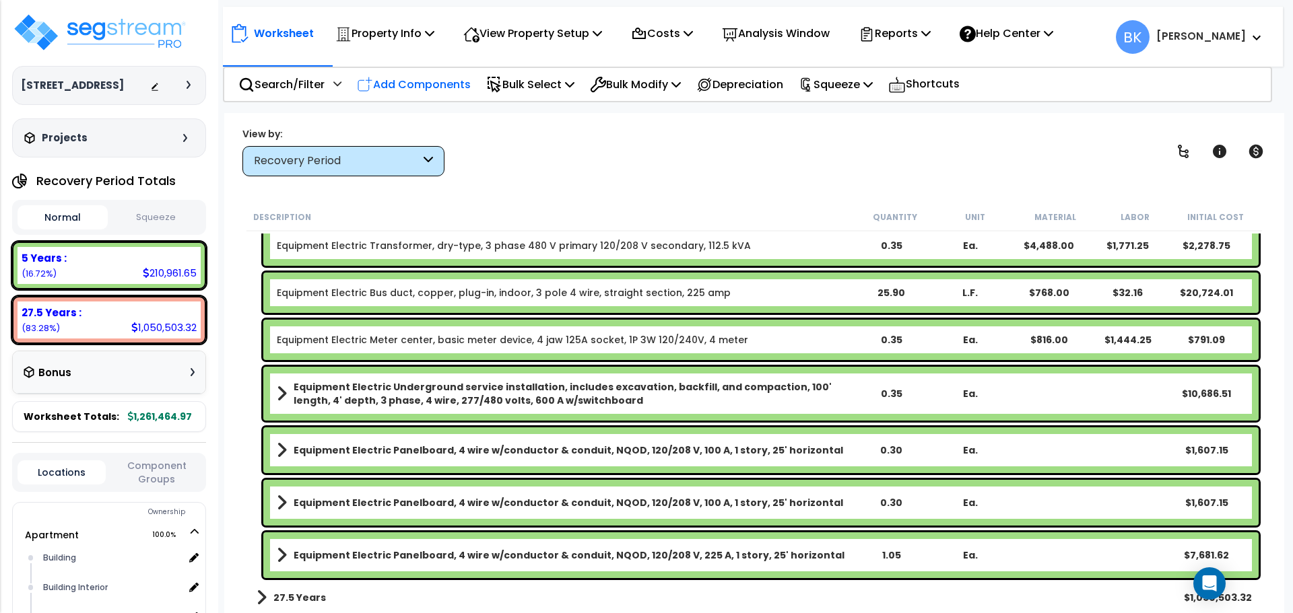
scroll to position [3142, 0]
click at [433, 80] on p "Add Components" at bounding box center [414, 84] width 114 height 18
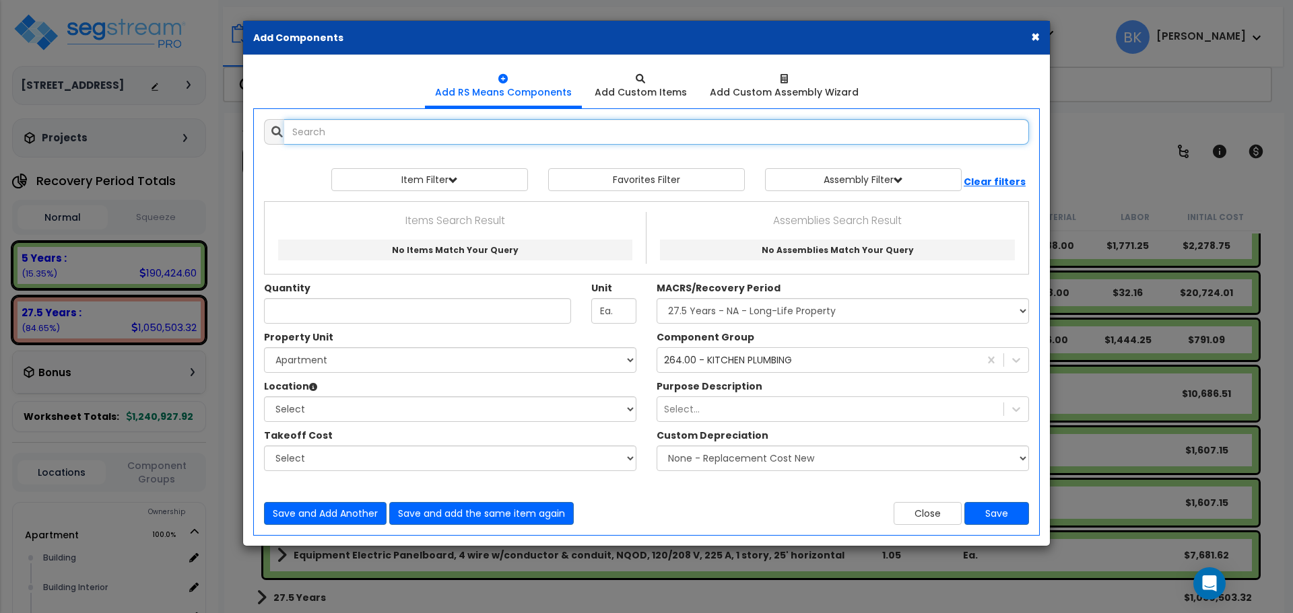
select select
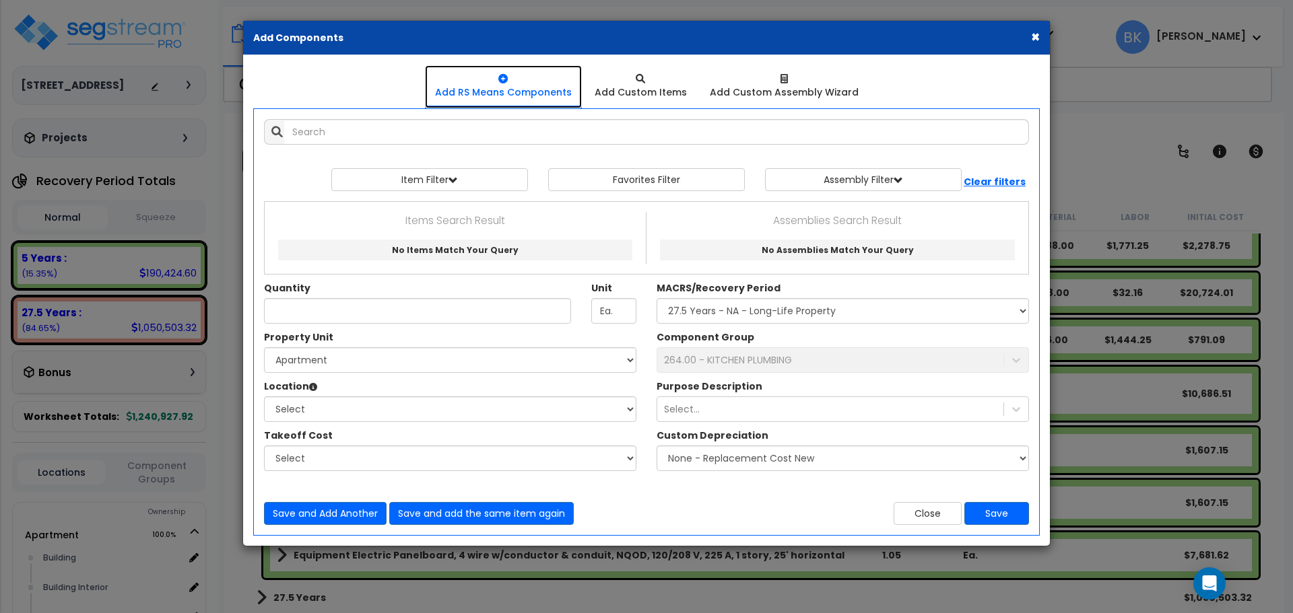
click at [444, 77] on div at bounding box center [503, 78] width 137 height 13
click at [448, 126] on input "text" at bounding box center [656, 132] width 745 height 26
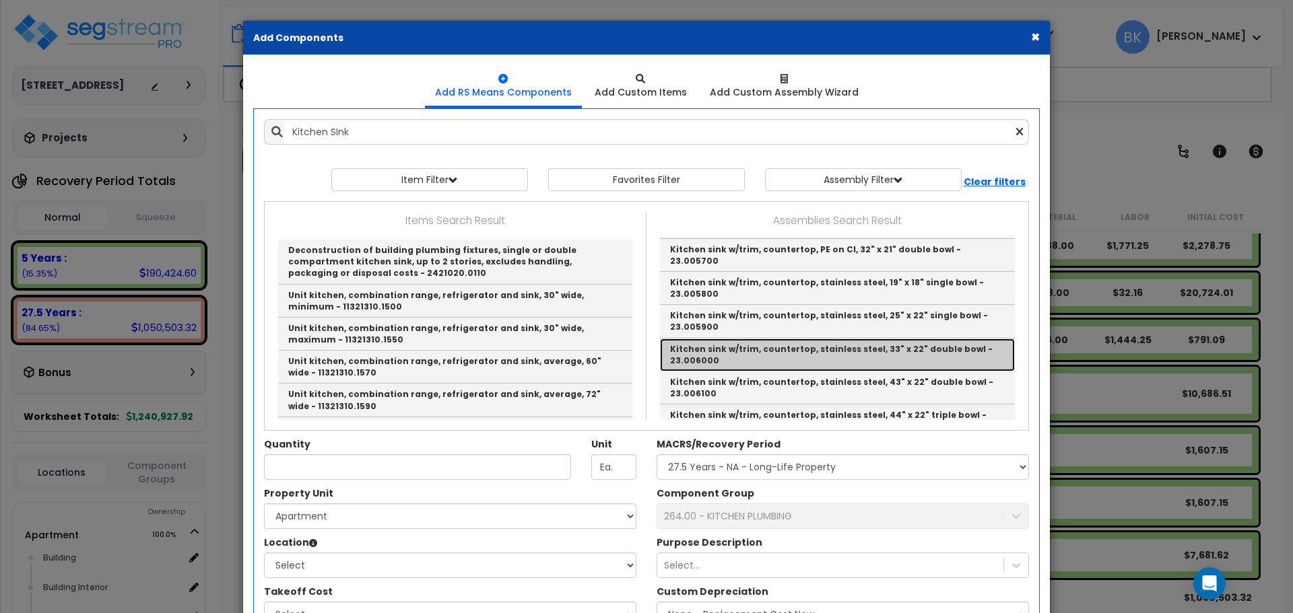
click at [836, 372] on link "Kitchen sink w/trim, countertop, stainless steel, 33" x 22" double bowl - 23.00…" at bounding box center [837, 355] width 355 height 33
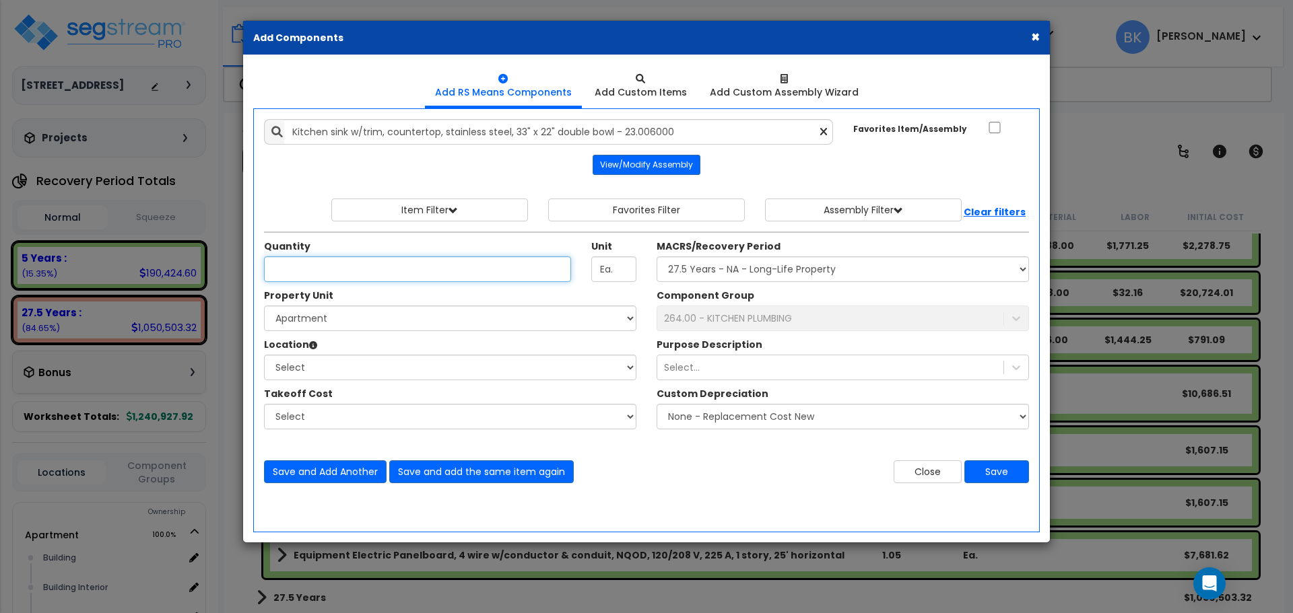
scroll to position [0, 0]
click at [693, 130] on input "Kitchen sink w/trim, countertop, stainless steel, 33" x 22" double bowl - 23.00…" at bounding box center [558, 132] width 549 height 26
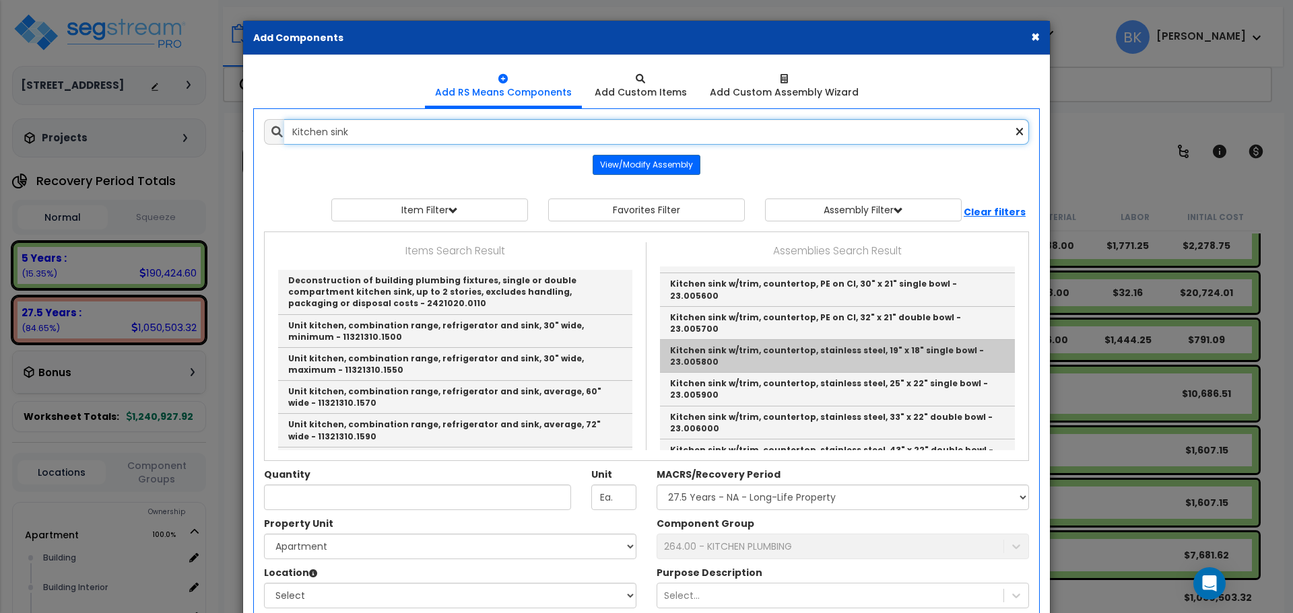
scroll to position [67, 0]
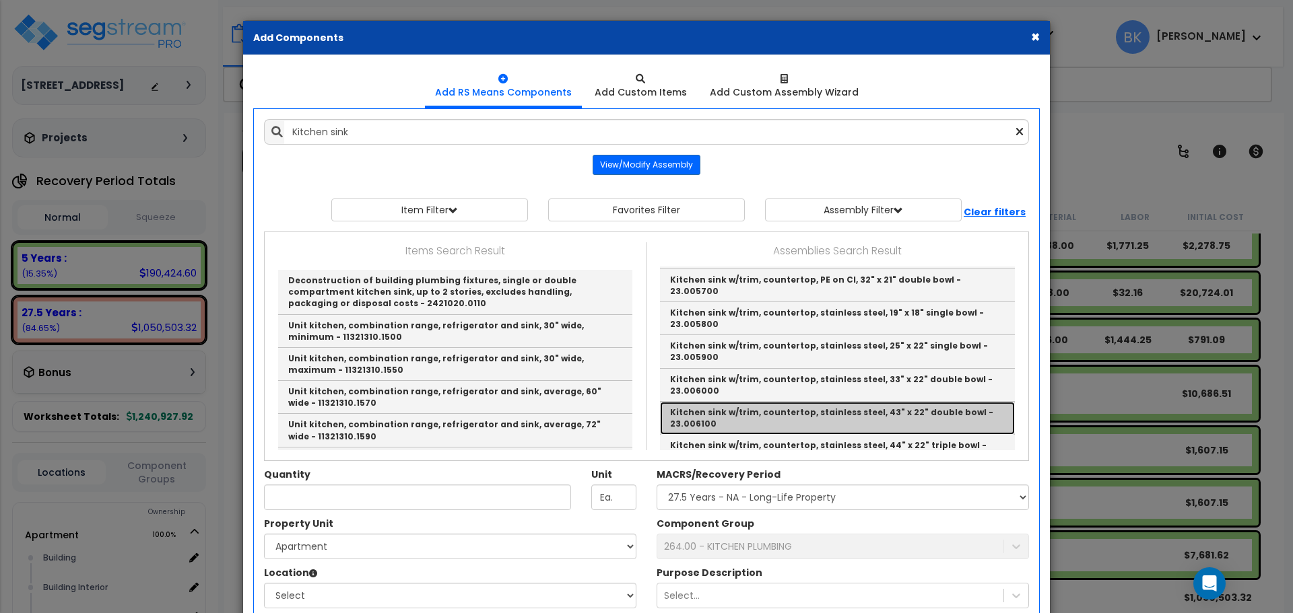
click at [875, 402] on link "Kitchen sink w/trim, countertop, stainless steel, 43" x 22" double bowl - 23.00…" at bounding box center [837, 418] width 355 height 33
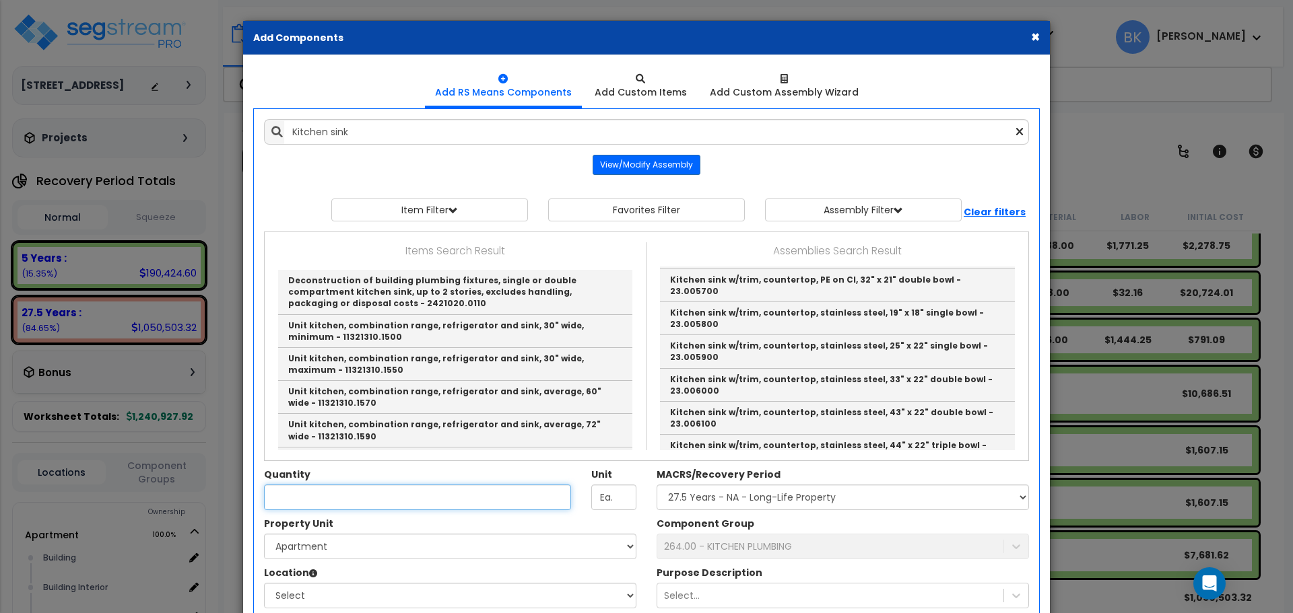
type input "Kitchen sink w/trim, countertop, stainless steel, 43" x 22" double bowl - 23.00…"
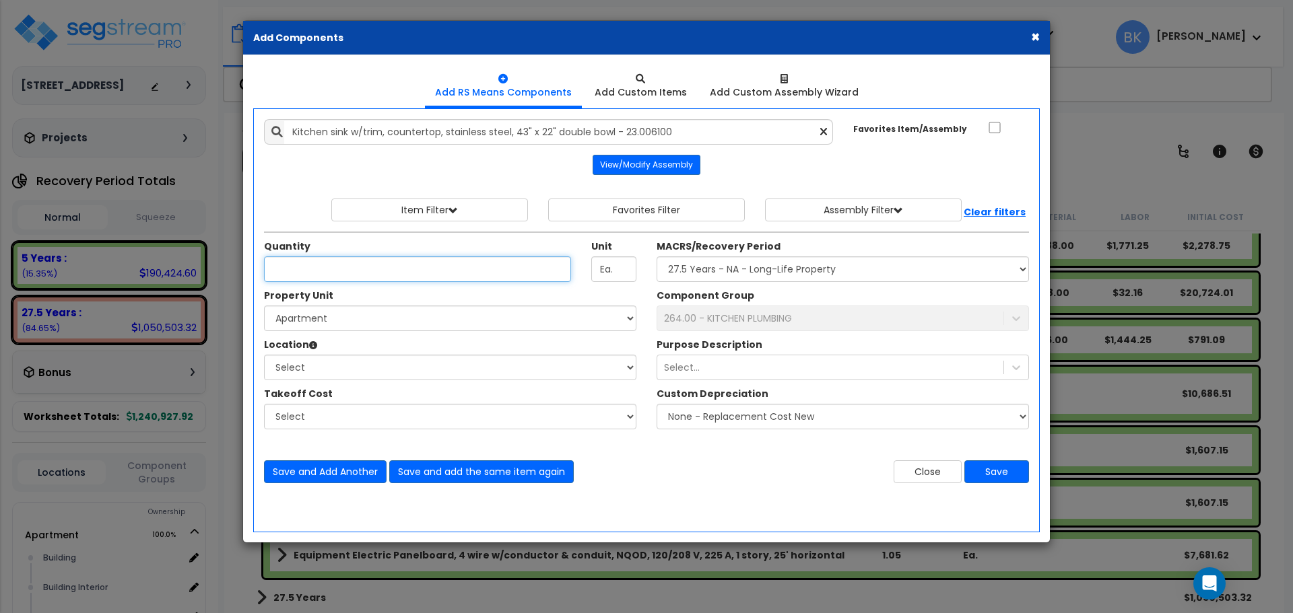
click at [421, 275] on input "Quantity" at bounding box center [417, 269] width 307 height 26
type input "4"
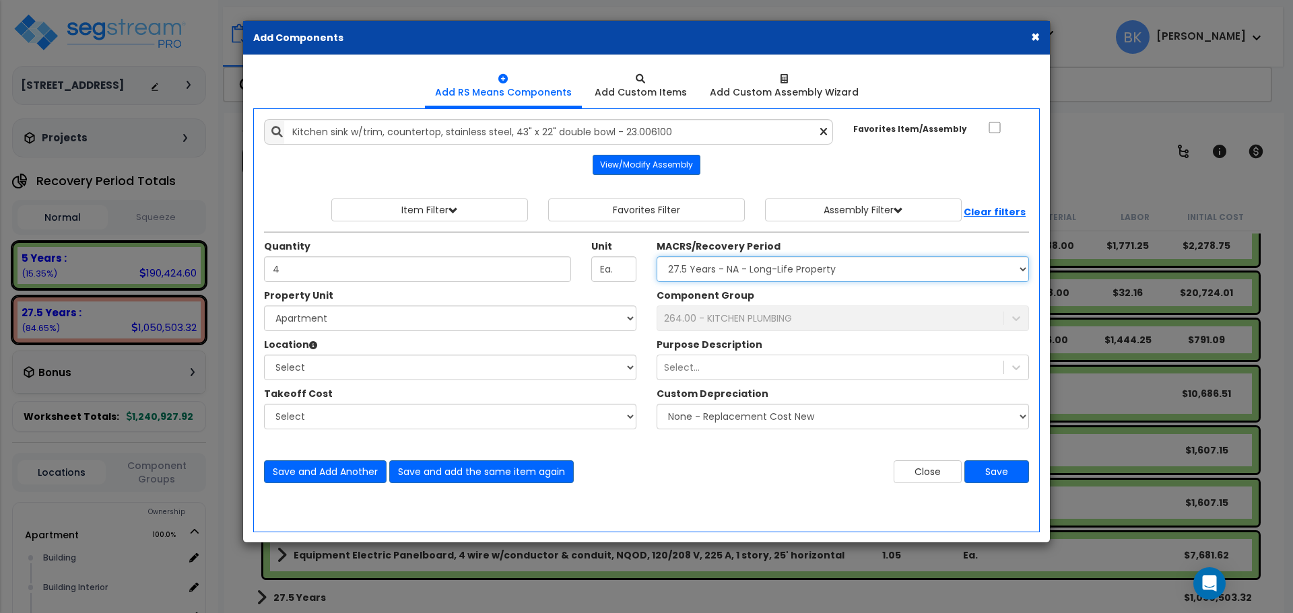
click at [724, 267] on select "Select MACRS/Recovery Period 5 Years - 57.0 - Distributive Trades & Services 5 …" at bounding box center [842, 269] width 372 height 26
select select "3669"
click at [656, 256] on select "Select MACRS/Recovery Period 5 Years - 57.0 - Distributive Trades & Services 5 …" at bounding box center [842, 269] width 372 height 26
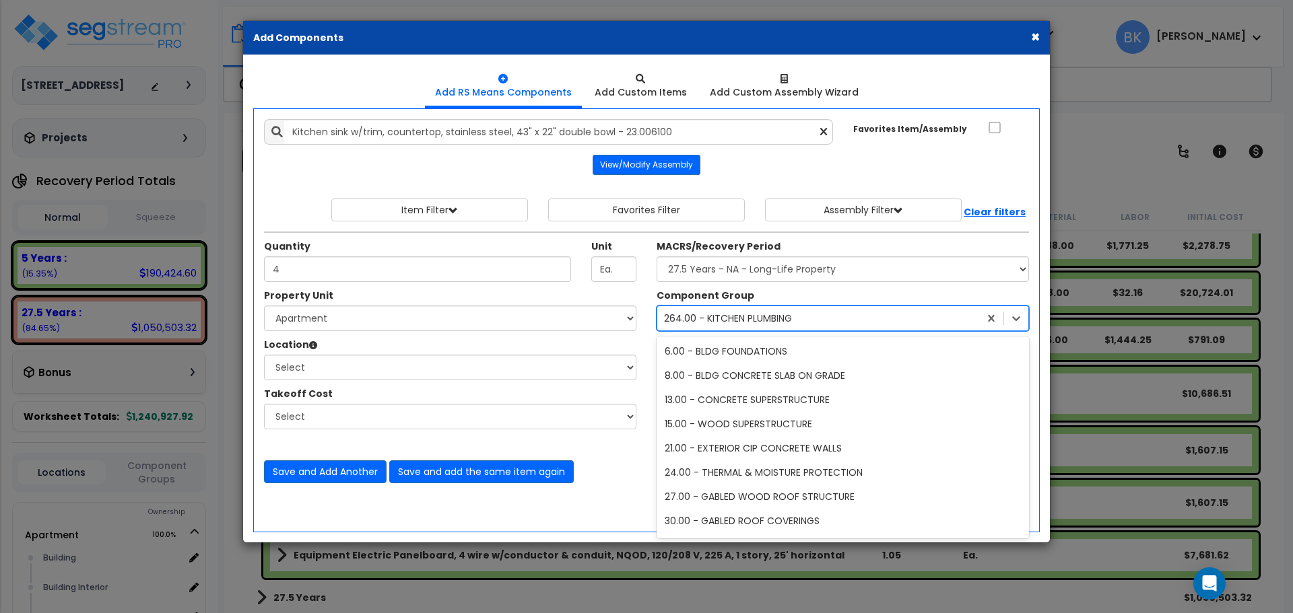
click at [735, 306] on div "264.00 - KITCHEN PLUMBING" at bounding box center [842, 319] width 372 height 26
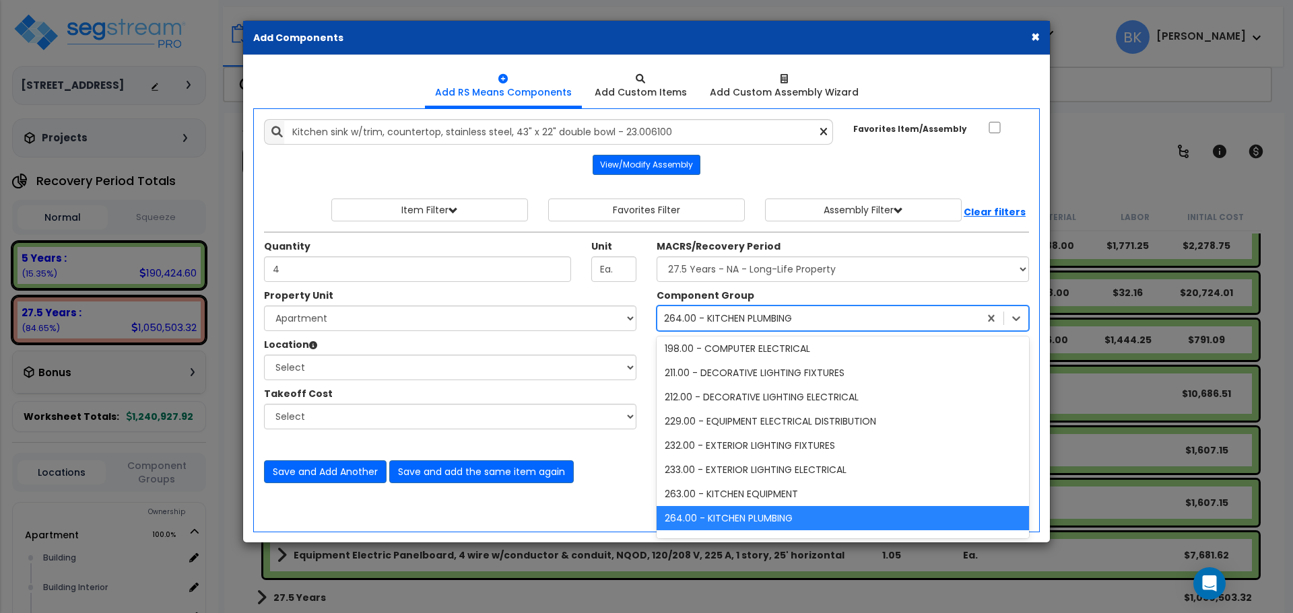
click at [767, 511] on div "264.00 - KITCHEN PLUMBING" at bounding box center [842, 518] width 372 height 24
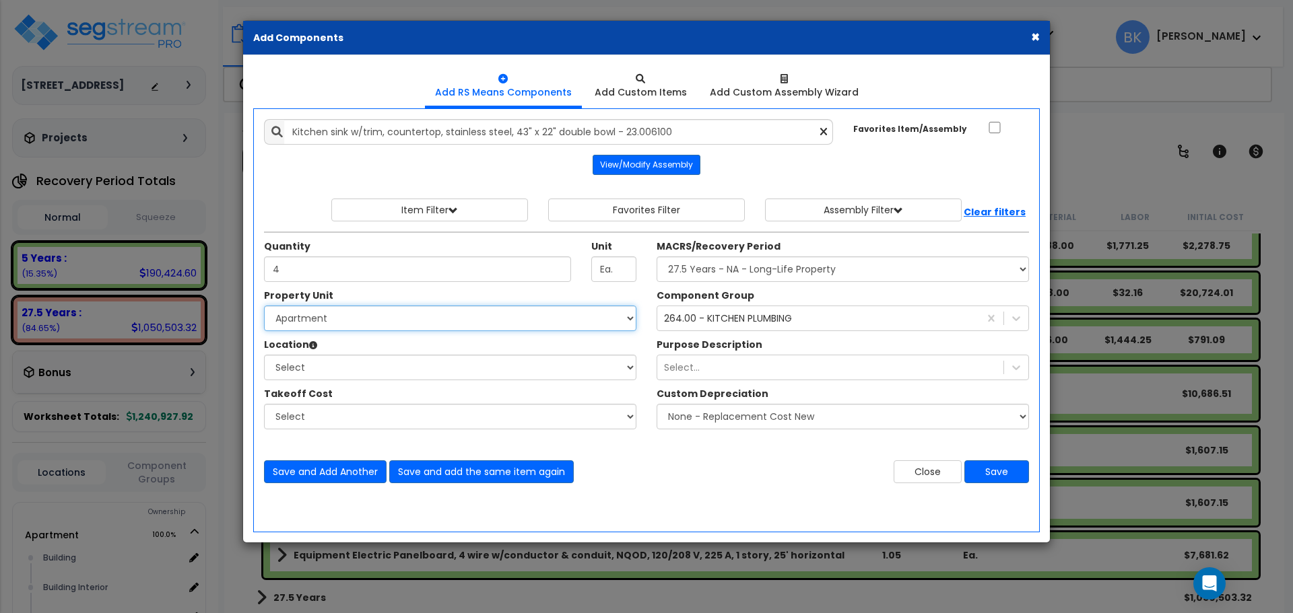
click at [394, 315] on select "Select Apartment Site Improvements" at bounding box center [450, 319] width 372 height 26
select select "166765"
click at [264, 306] on select "Select Apartment Site Improvements" at bounding box center [450, 319] width 372 height 26
click at [343, 363] on select "Select Building Building Interior Parking Garage Unit A,B,C Unit D Add Addition…" at bounding box center [450, 368] width 372 height 26
select select "461"
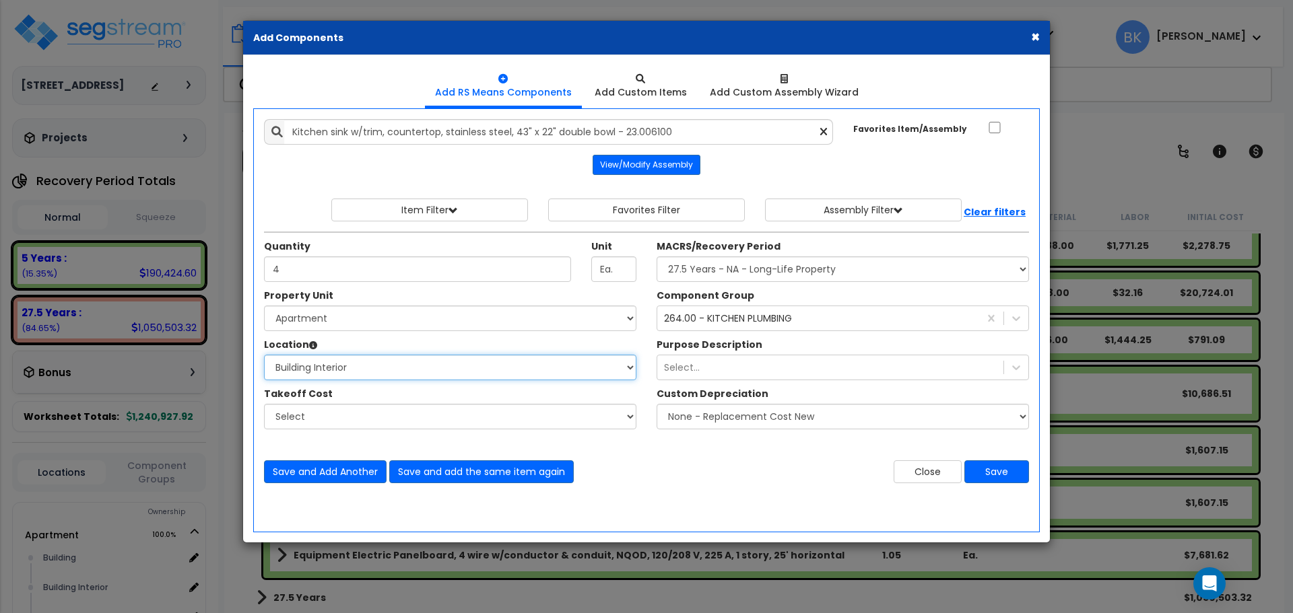
click at [264, 355] on select "Select Building Building Interior Parking Garage Unit A,B,C Unit D Add Addition…" at bounding box center [450, 368] width 372 height 26
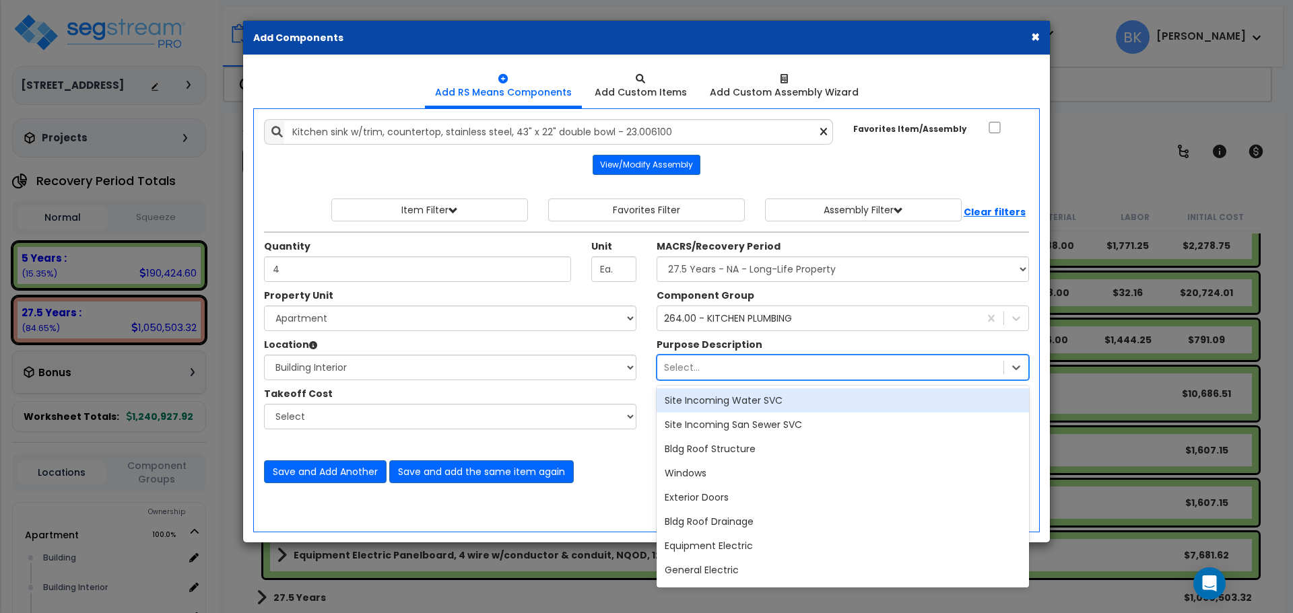
click at [726, 358] on div "Select..." at bounding box center [830, 368] width 346 height 22
click at [728, 368] on div "Select..." at bounding box center [830, 368] width 346 height 22
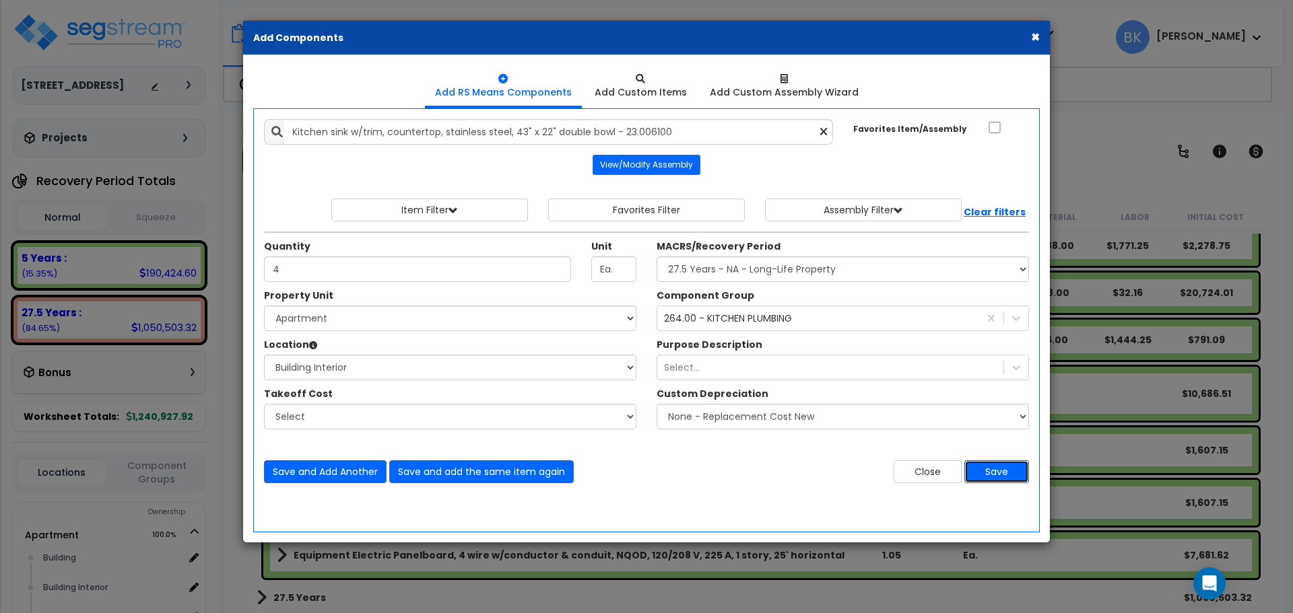
click at [984, 467] on button "Save" at bounding box center [996, 471] width 65 height 23
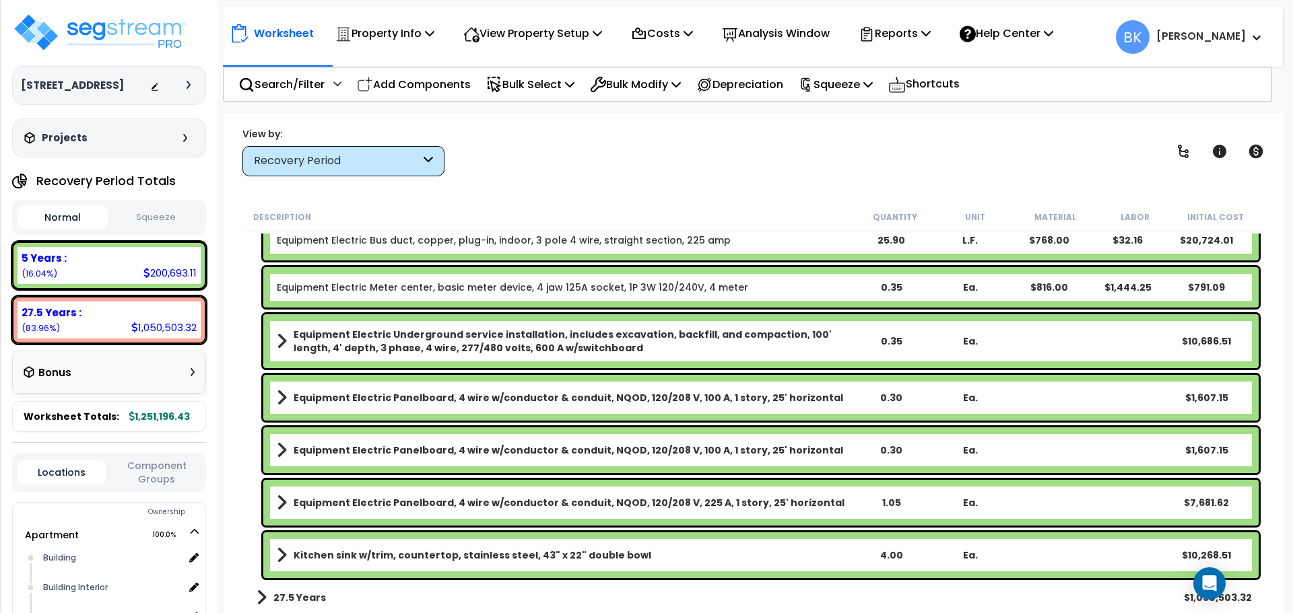
scroll to position [59, 0]
click at [288, 81] on p "Search/Filter" at bounding box center [281, 84] width 86 height 18
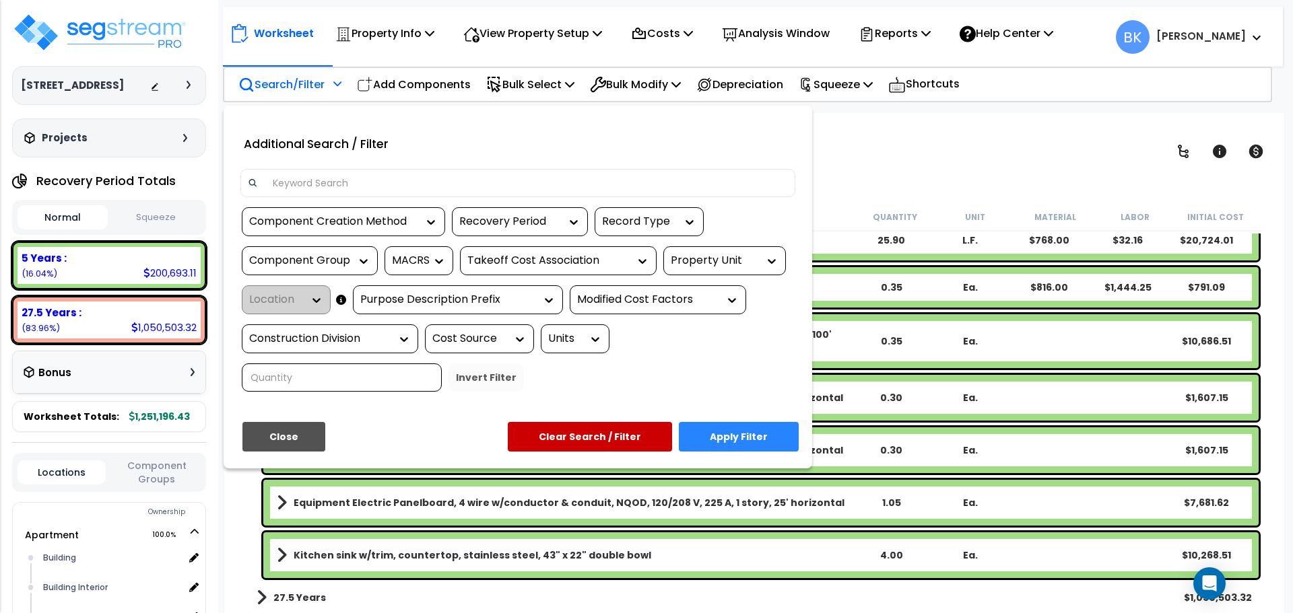
click at [268, 438] on button "Close" at bounding box center [283, 437] width 83 height 30
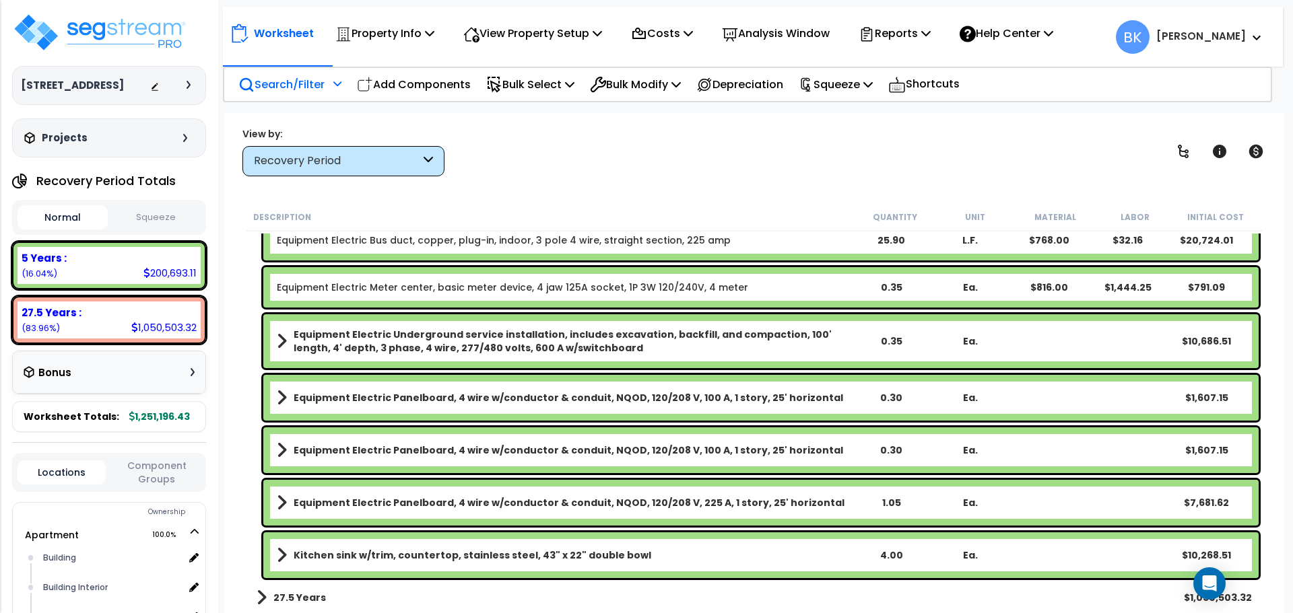
click at [265, 597] on span at bounding box center [261, 597] width 10 height 19
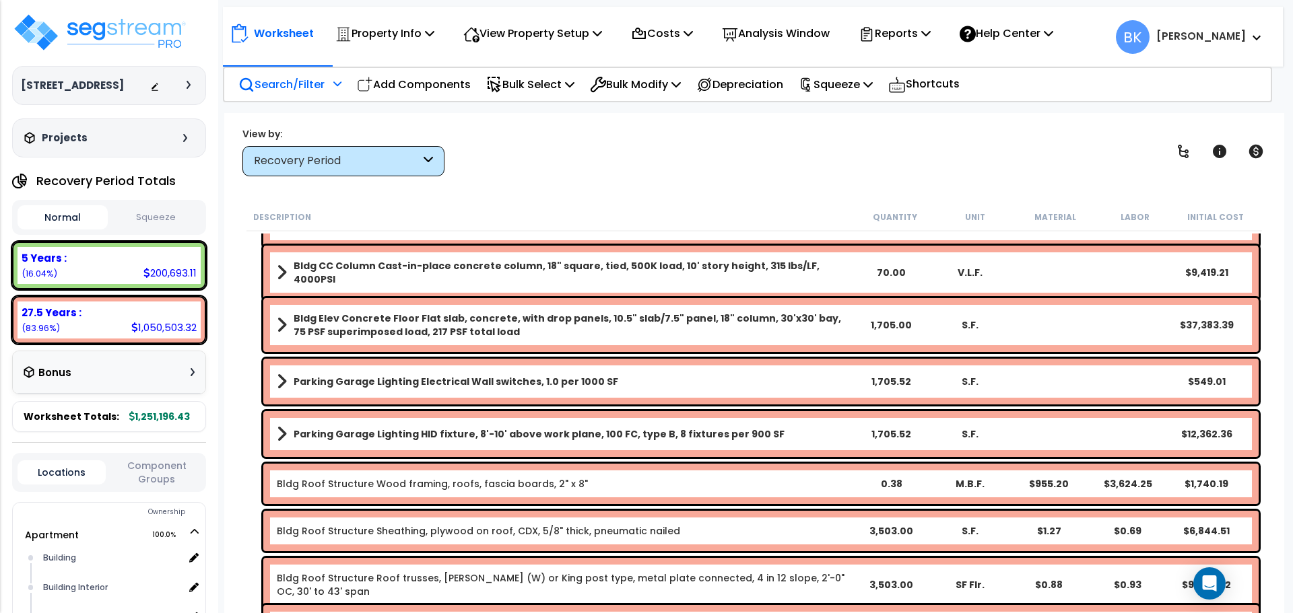
scroll to position [3327, 0]
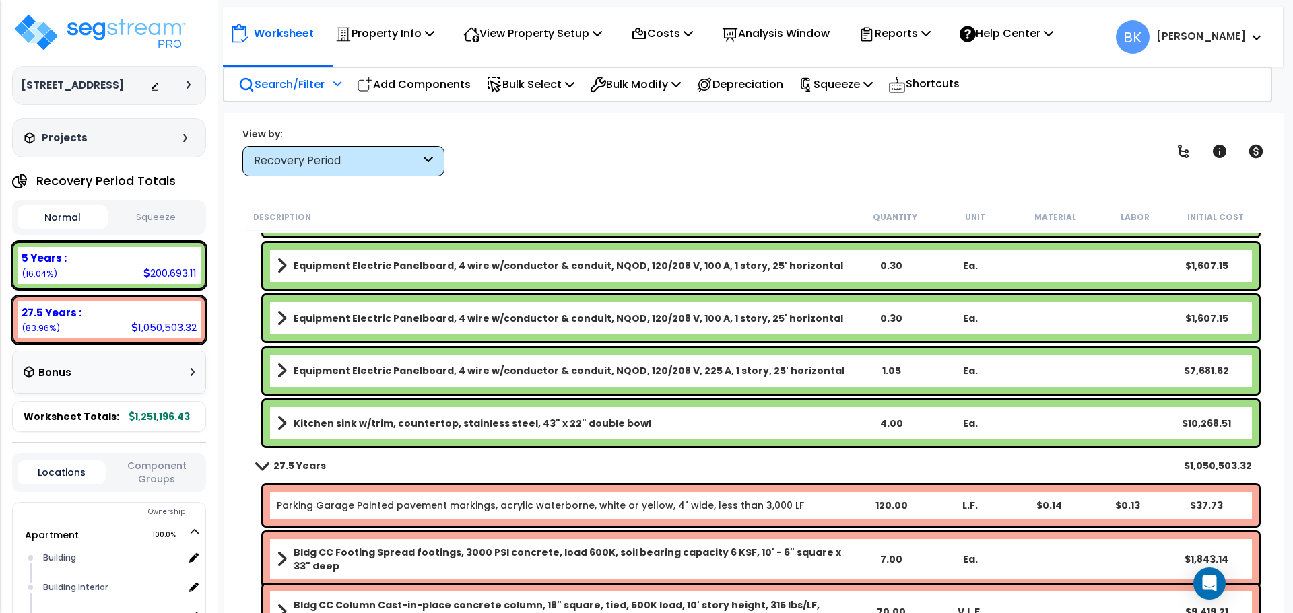
click at [452, 423] on b "Kitchen sink w/trim, countertop, stainless steel, 43" x 22" double bowl" at bounding box center [472, 423] width 357 height 13
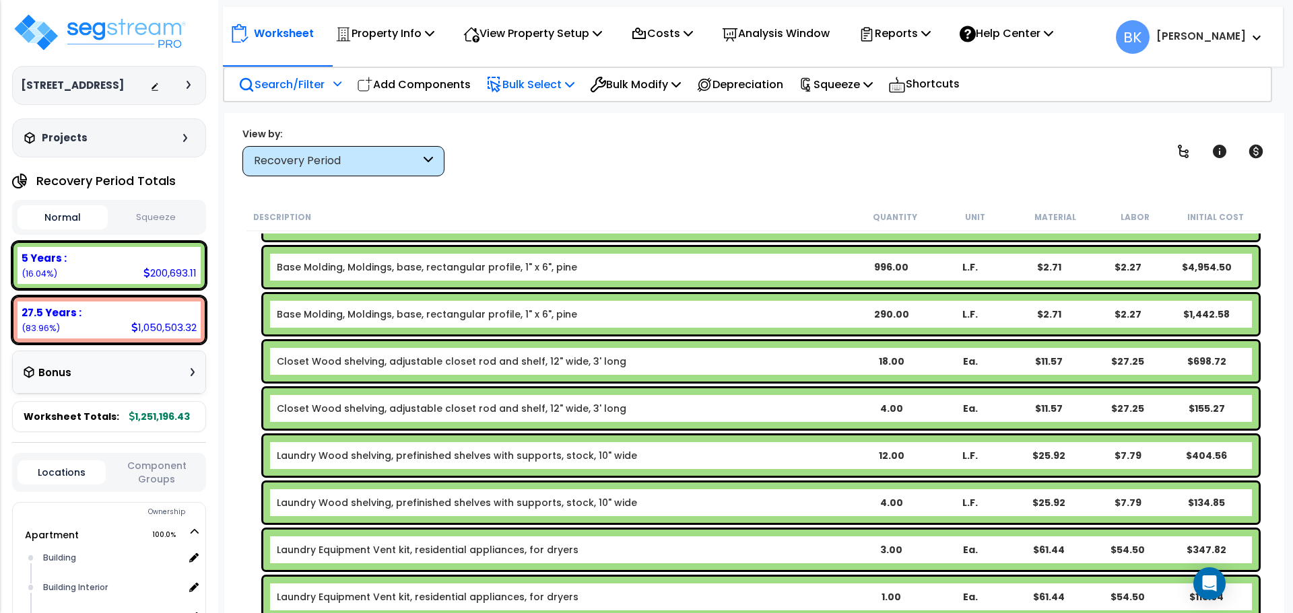
scroll to position [471, 0]
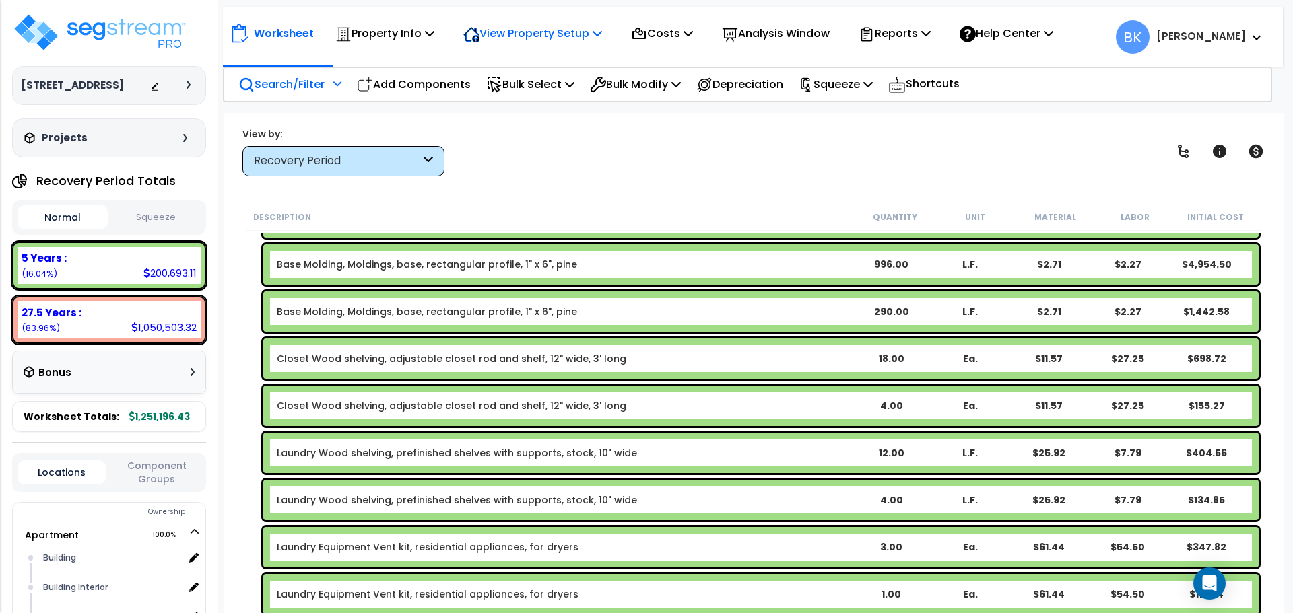
click at [555, 43] on div "View Property Setup" at bounding box center [532, 34] width 139 height 32
click at [546, 88] on link "View Questionnaire" at bounding box center [522, 92] width 133 height 27
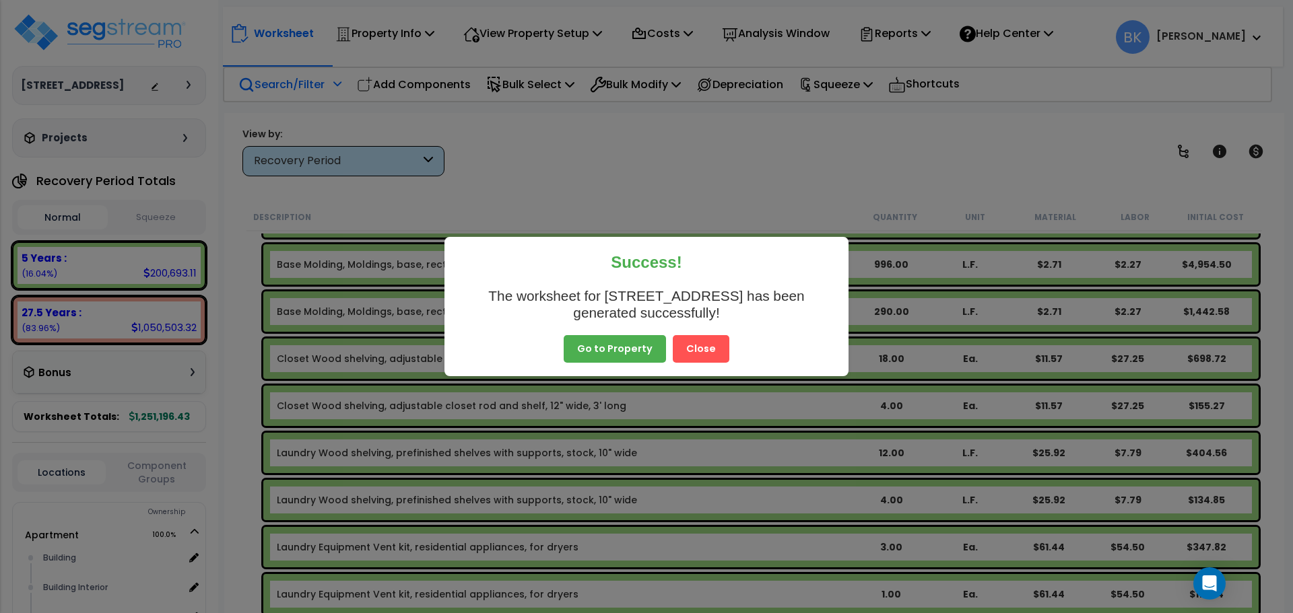
click at [609, 339] on button "Go to Property" at bounding box center [614, 349] width 102 height 28
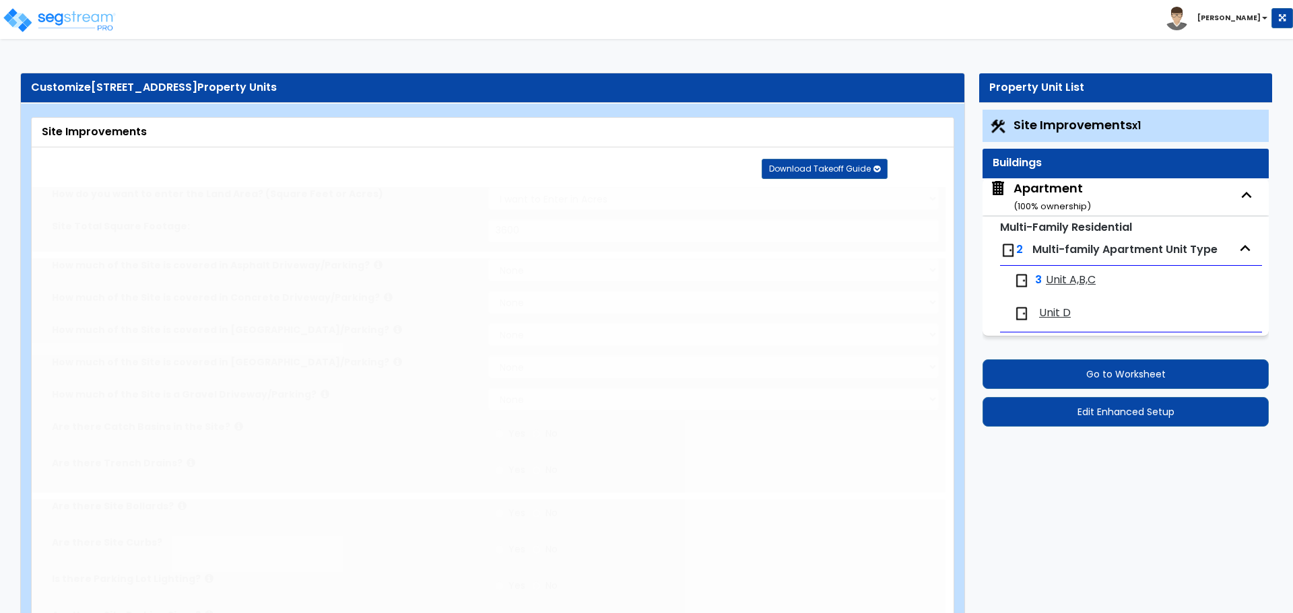
select select "2"
type input "3600"
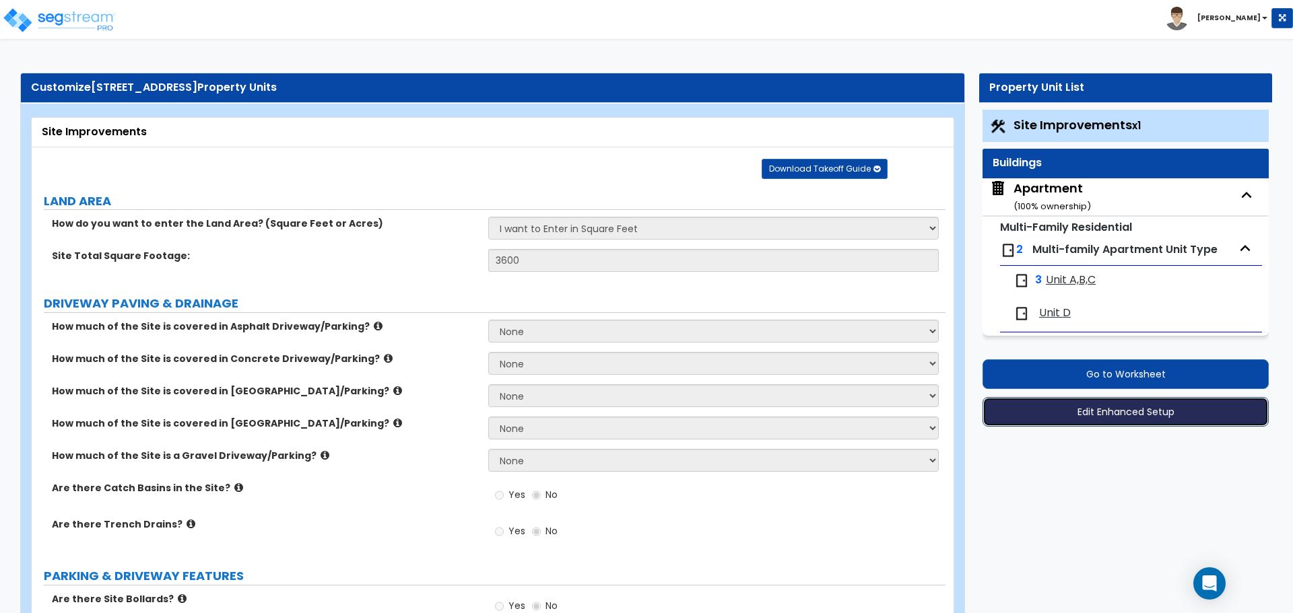
click at [1096, 411] on button "Edit Enhanced Setup" at bounding box center [1125, 412] width 286 height 30
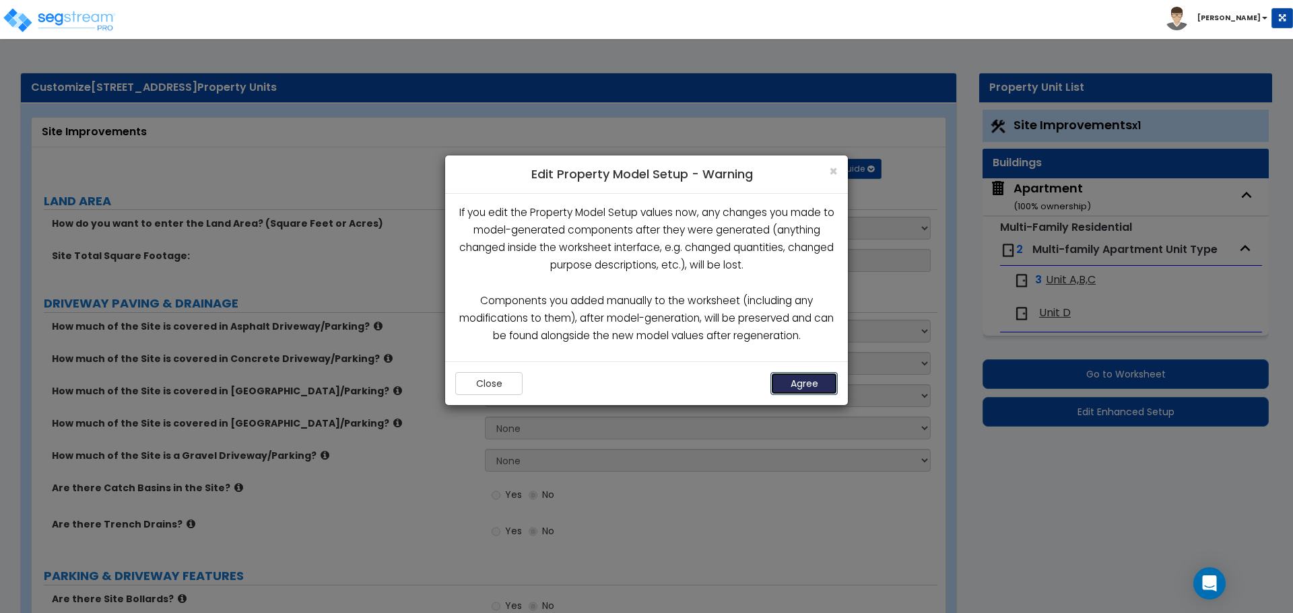
click at [798, 387] on button "Agree" at bounding box center [803, 383] width 67 height 23
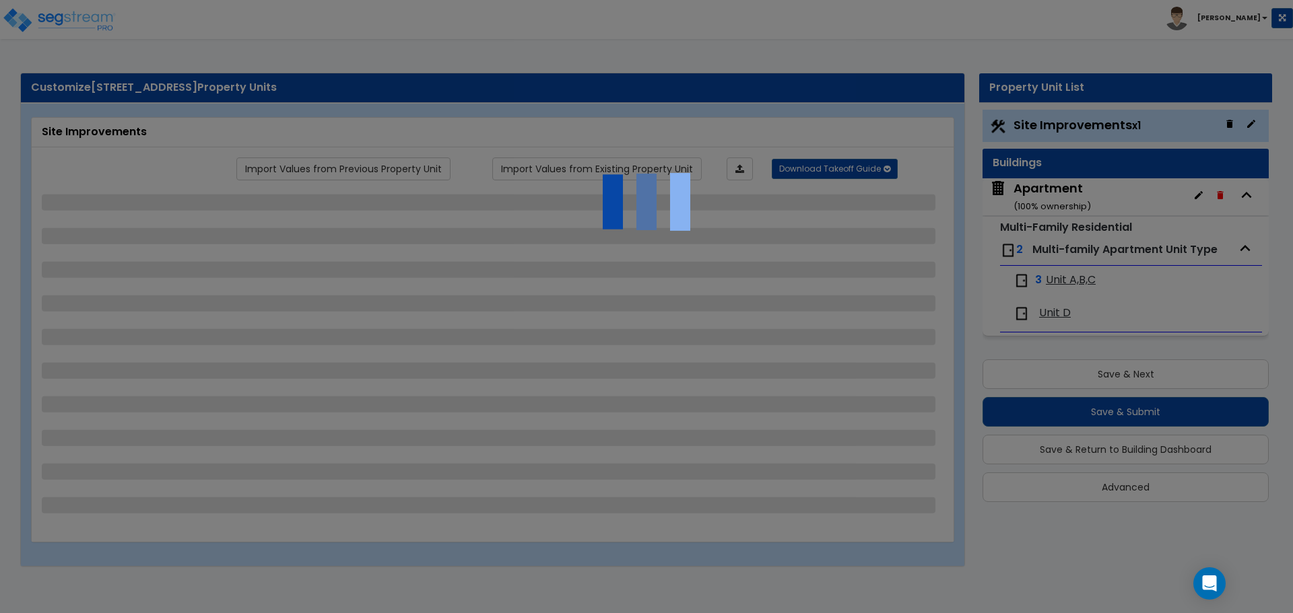
select select "2"
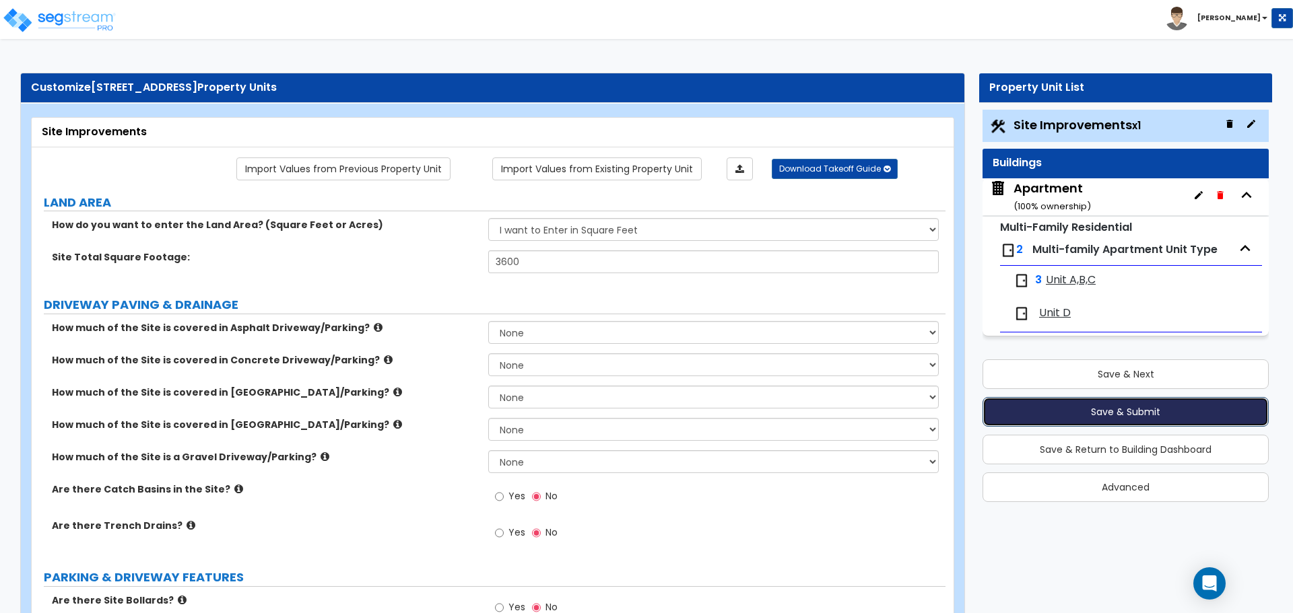
click at [1134, 419] on button "Save & Submit" at bounding box center [1125, 412] width 286 height 30
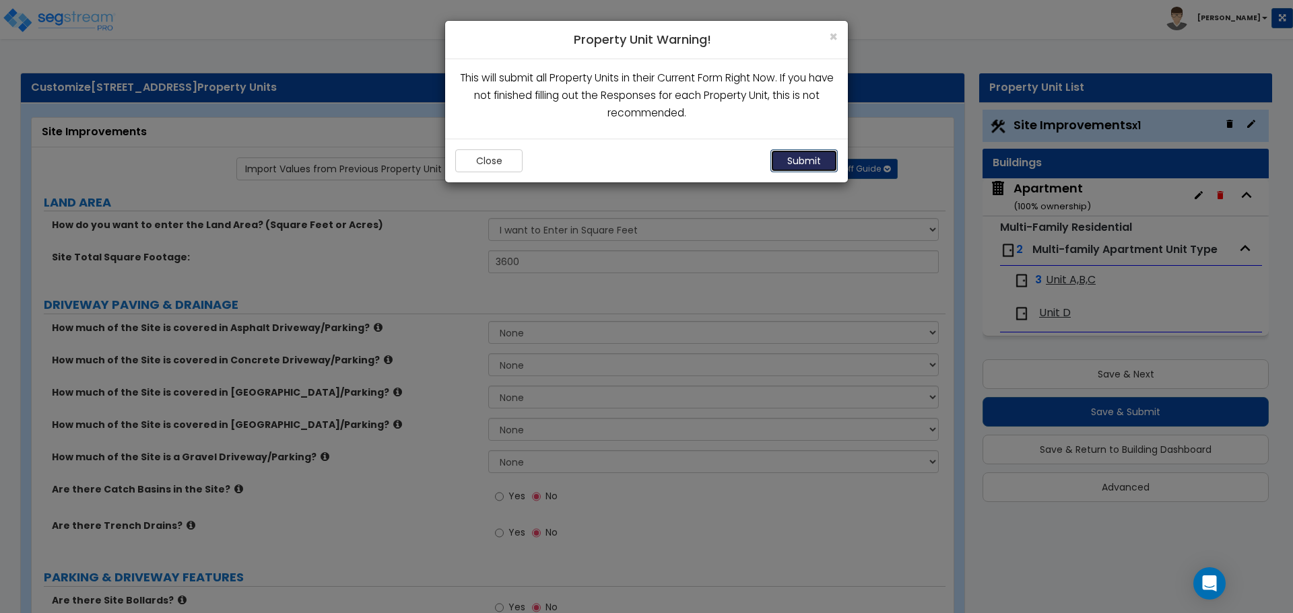
click at [812, 158] on button "Submit" at bounding box center [803, 160] width 67 height 23
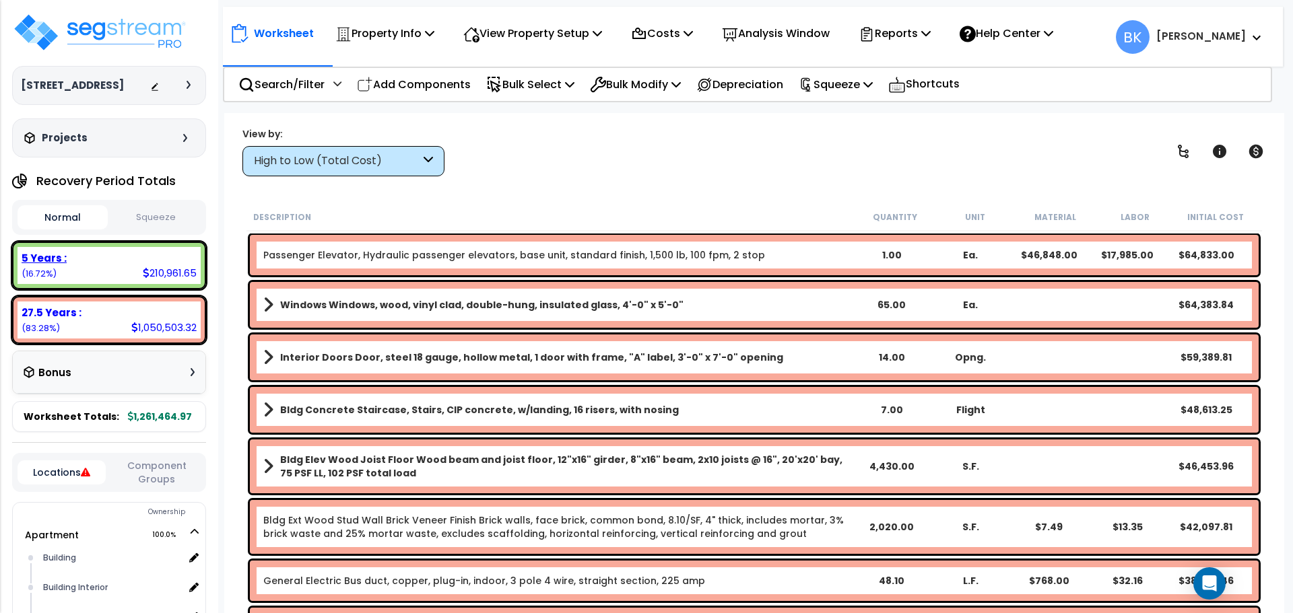
click at [97, 266] on div "5 Years : 210,961.65 (16.72%)" at bounding box center [109, 265] width 183 height 37
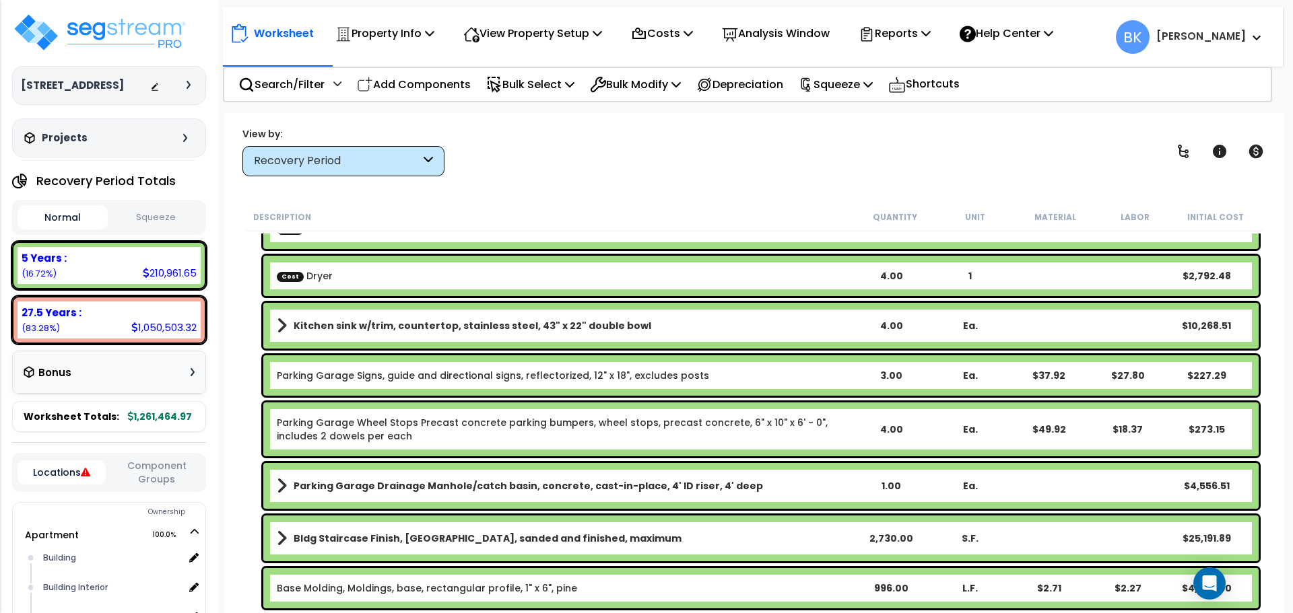
scroll to position [202, 0]
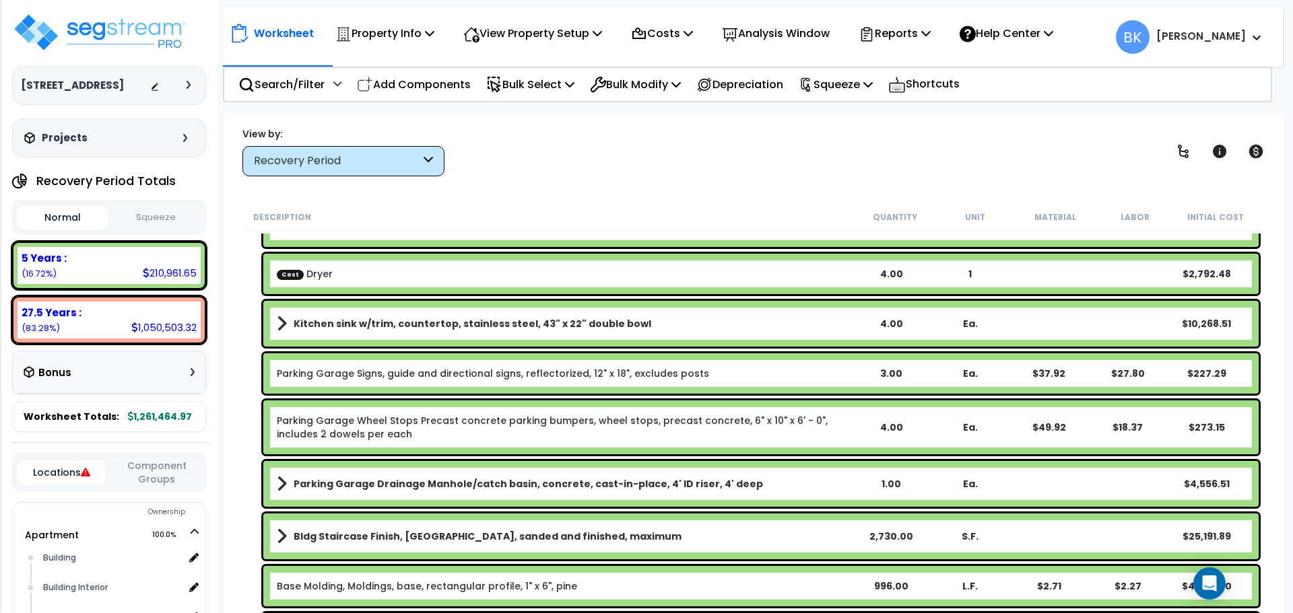
click at [429, 325] on b "Kitchen sink w/trim, countertop, stainless steel, 43" x 22" double bowl" at bounding box center [472, 323] width 357 height 13
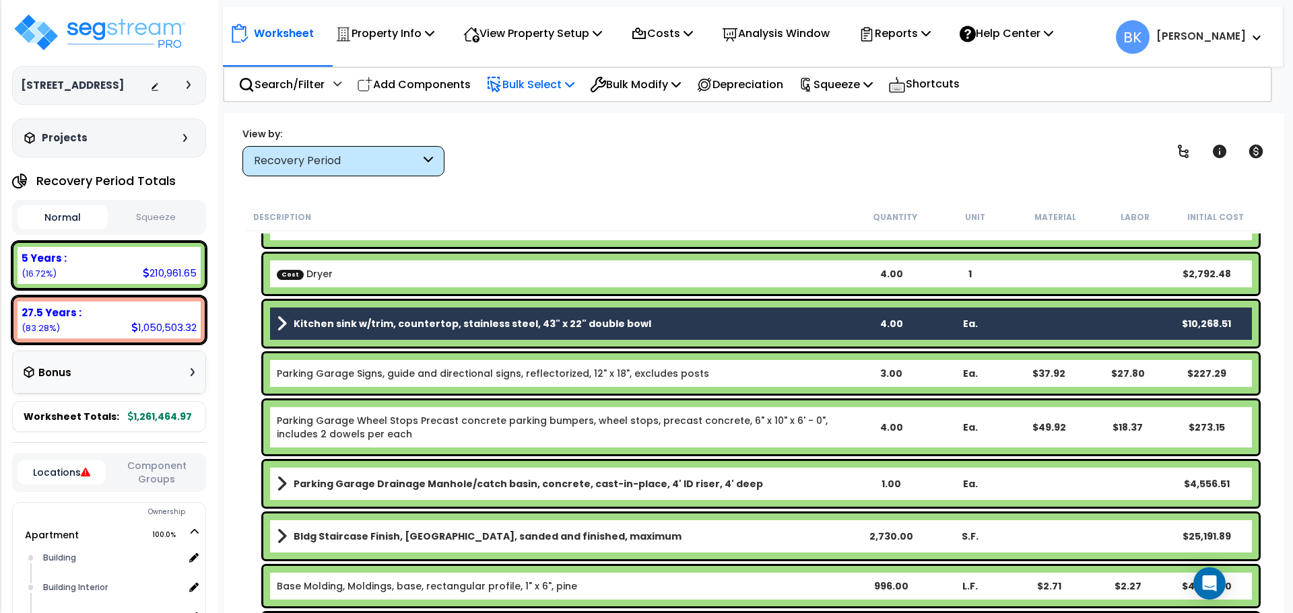
click at [570, 77] on p "Bulk Select" at bounding box center [530, 84] width 88 height 18
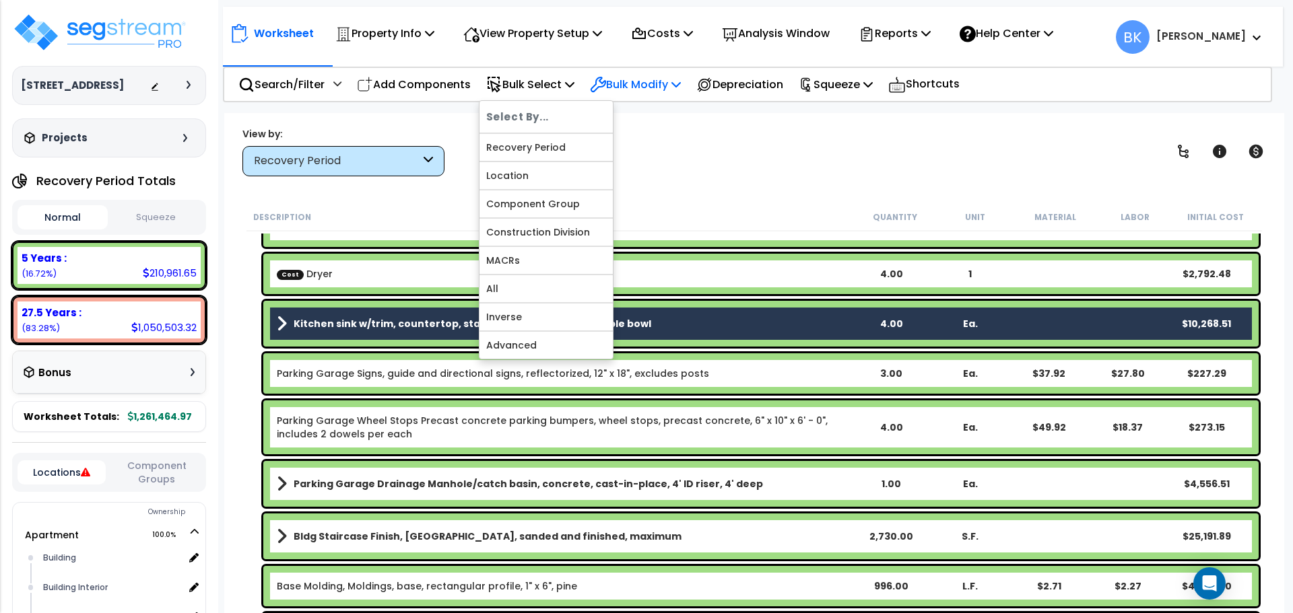
click at [644, 86] on p "Bulk Modify" at bounding box center [635, 84] width 91 height 18
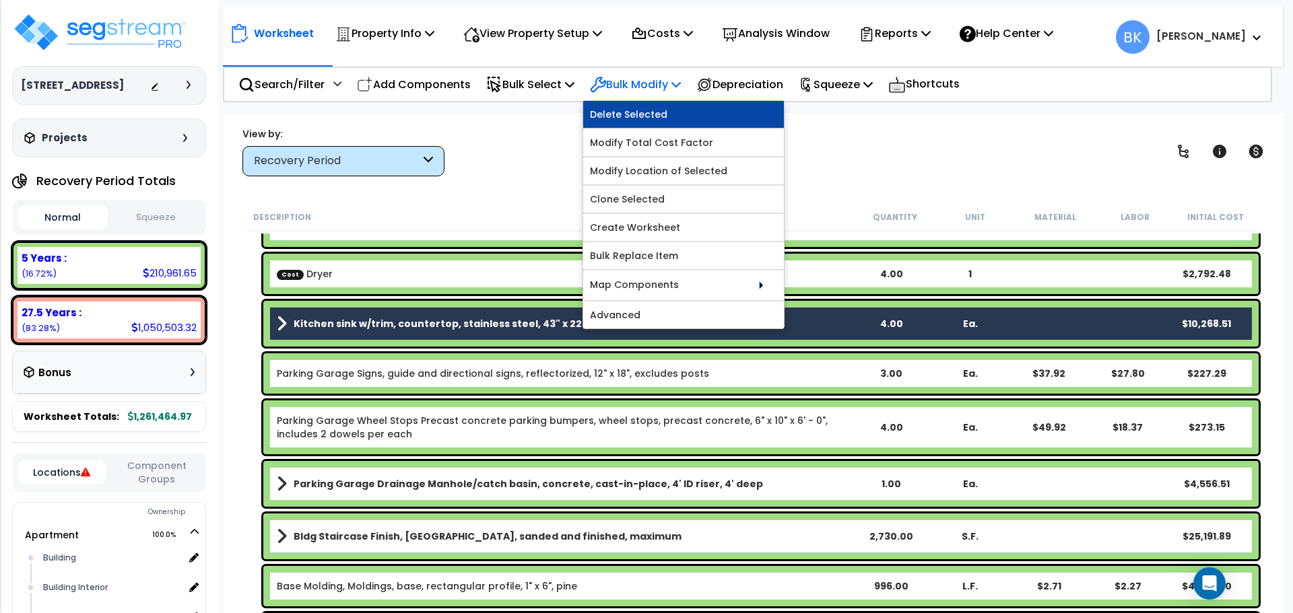
click at [647, 118] on link "Delete Selected" at bounding box center [683, 114] width 201 height 27
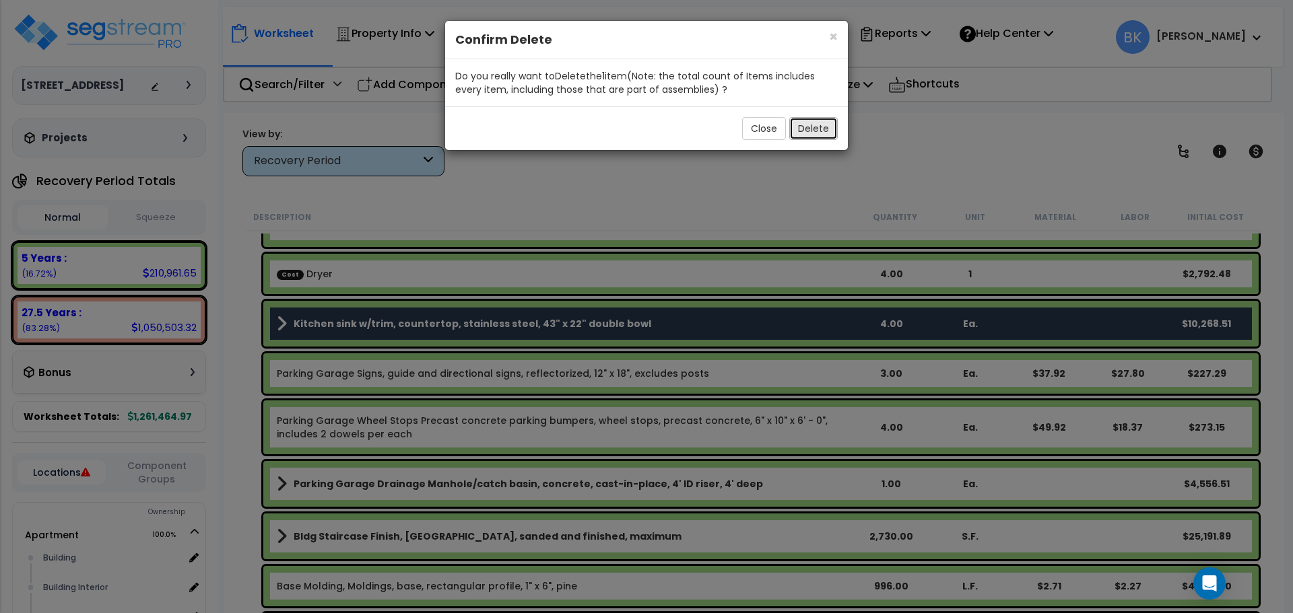
click at [799, 131] on button "Delete" at bounding box center [813, 128] width 48 height 23
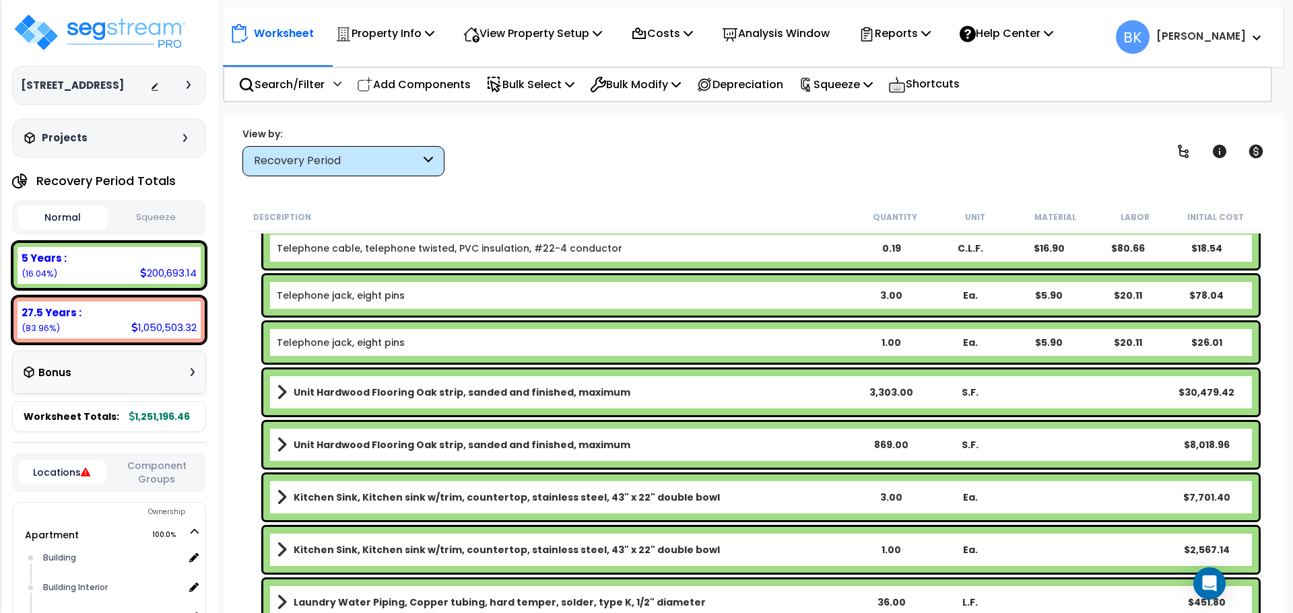
scroll to position [1885, 0]
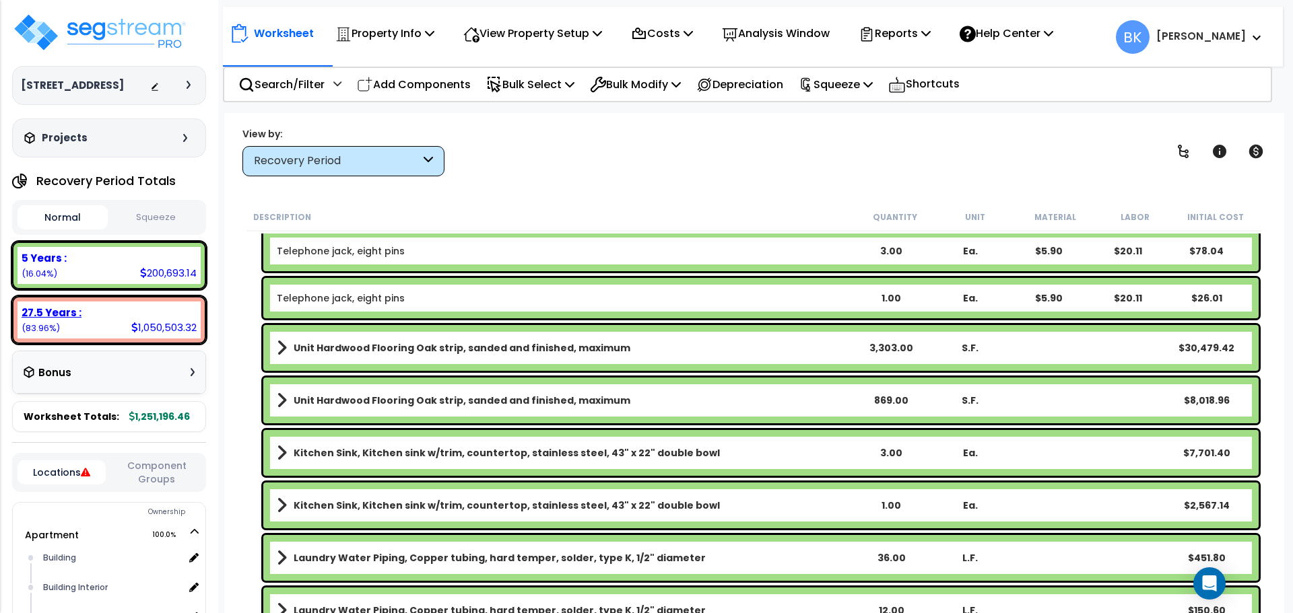
click at [140, 312] on div "27.5 Years :" at bounding box center [109, 313] width 175 height 14
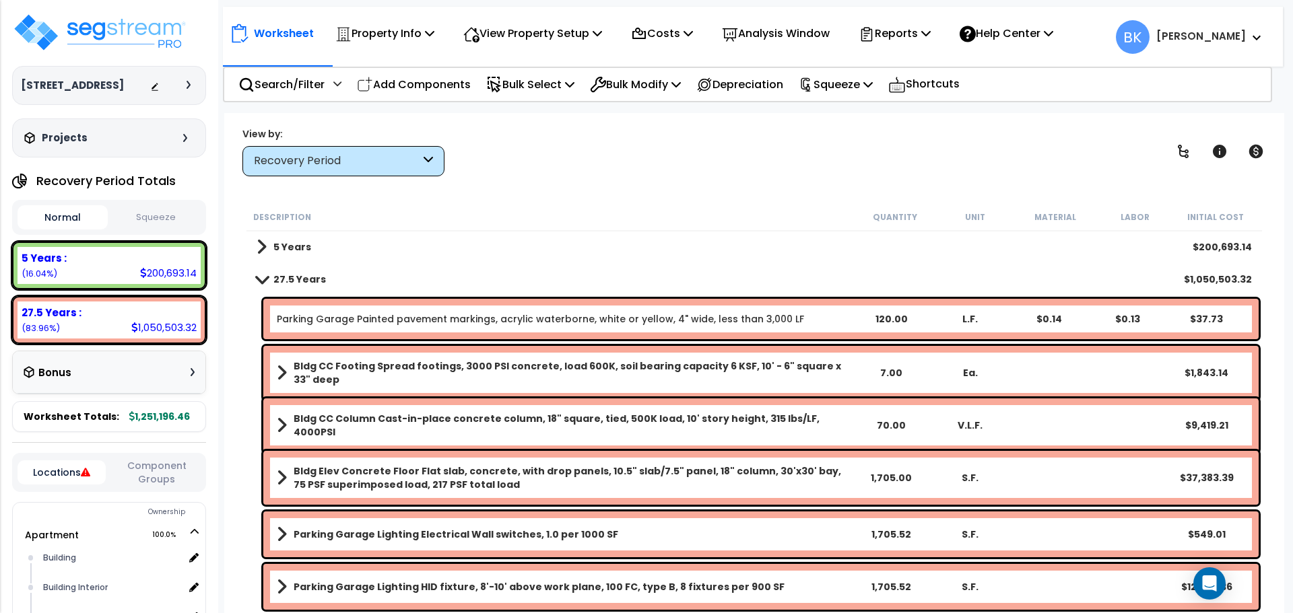
scroll to position [0, 0]
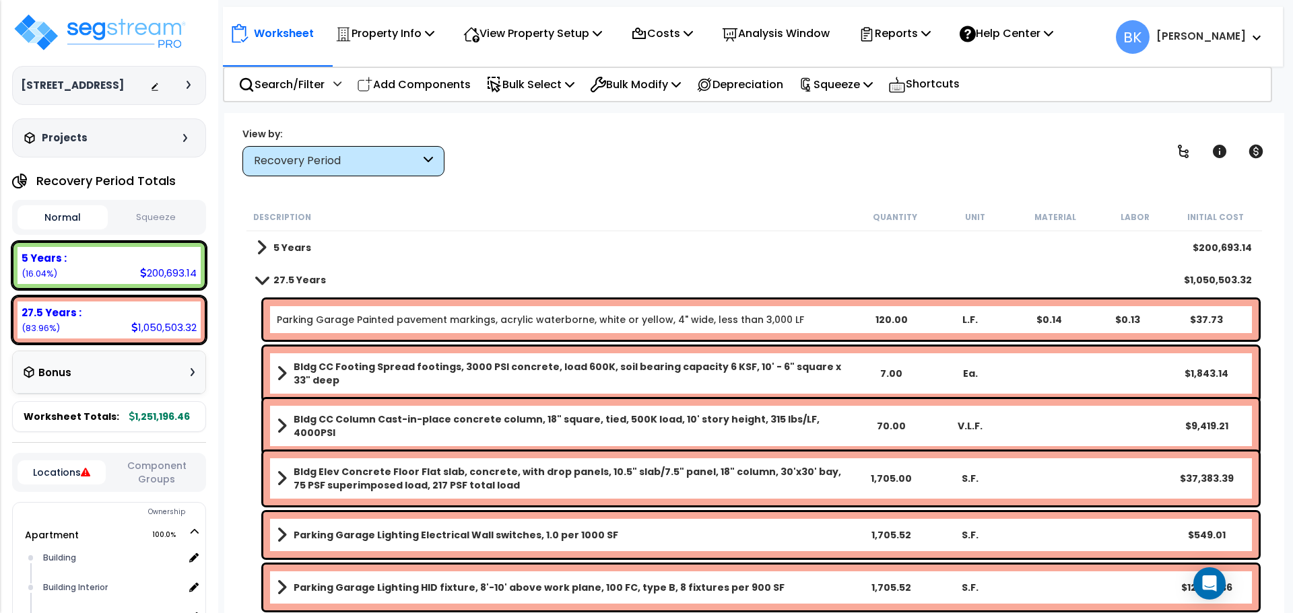
click at [287, 247] on b "5 Years" at bounding box center [292, 247] width 38 height 13
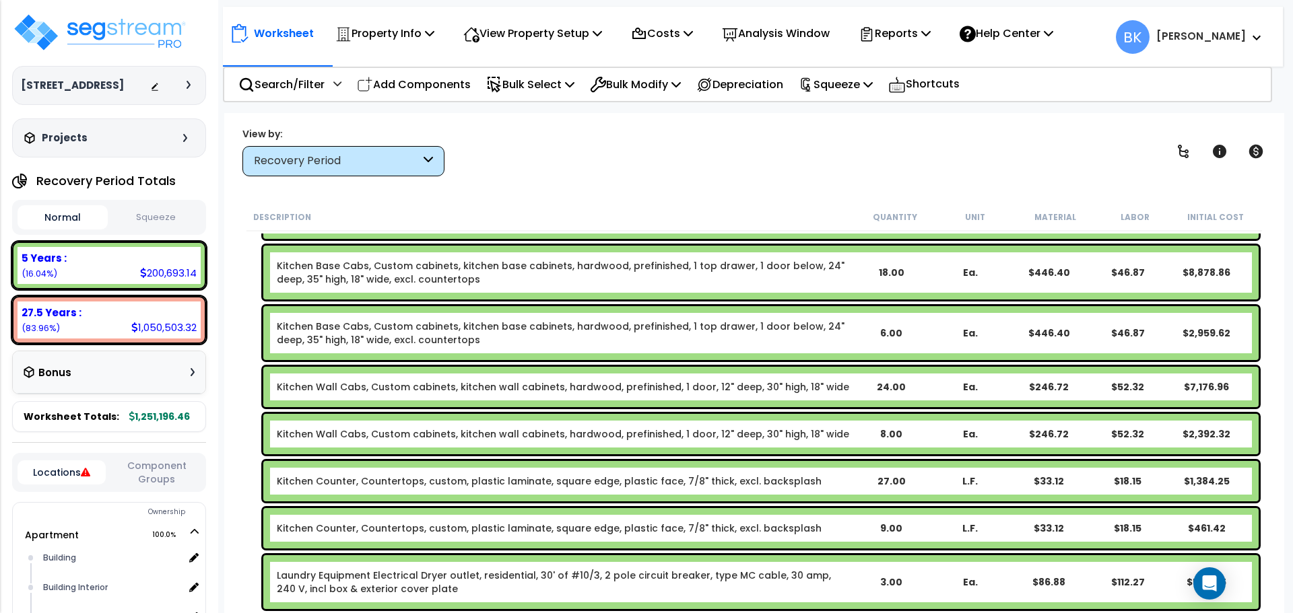
scroll to position [942, 0]
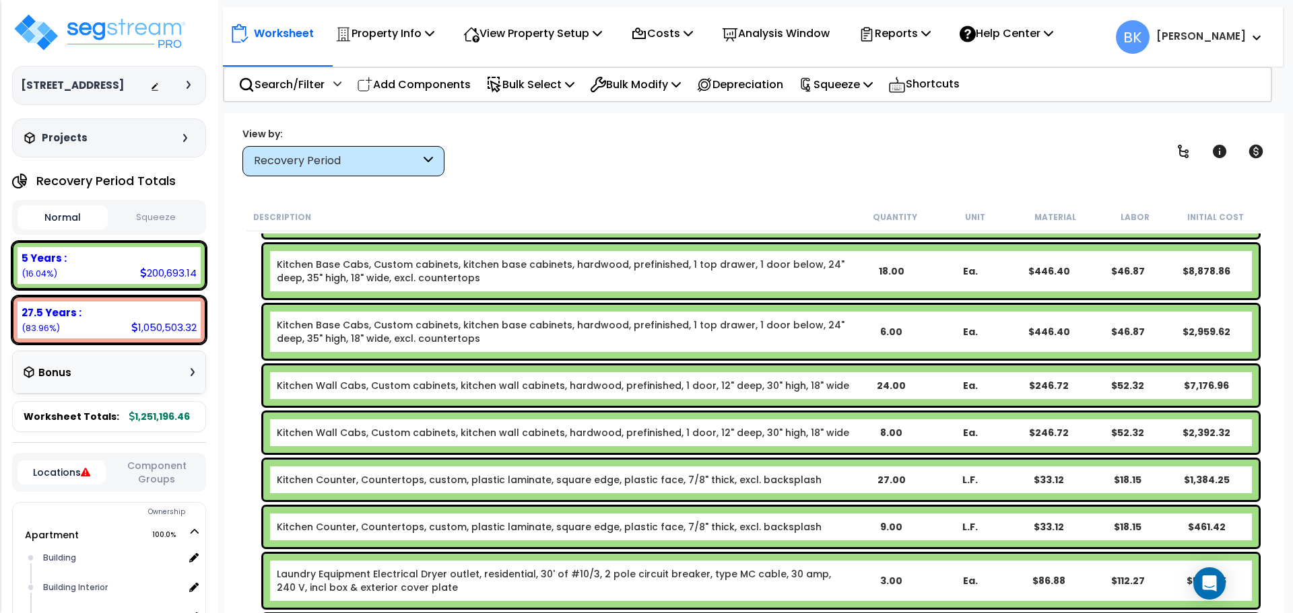
click at [357, 267] on link "Kitchen Base Cabs, Custom cabinets, kitchen base cabinets, hardwood, prefinishe…" at bounding box center [564, 271] width 574 height 27
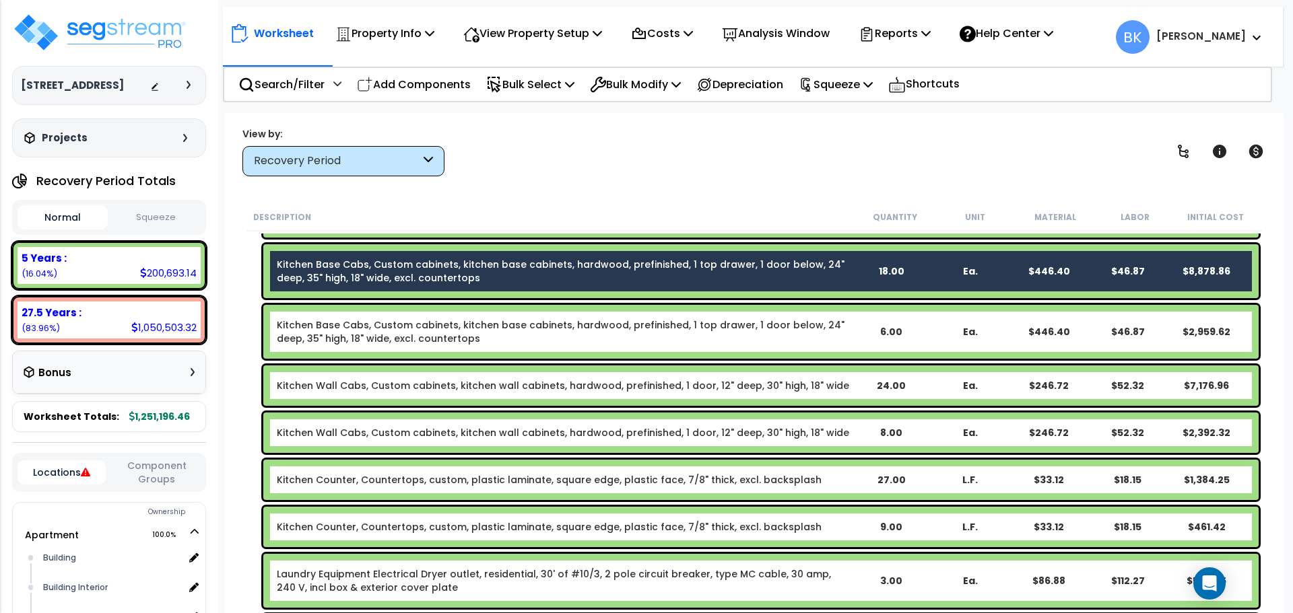
click at [357, 336] on link "Kitchen Base Cabs, Custom cabinets, kitchen base cabinets, hardwood, prefinishe…" at bounding box center [564, 331] width 574 height 27
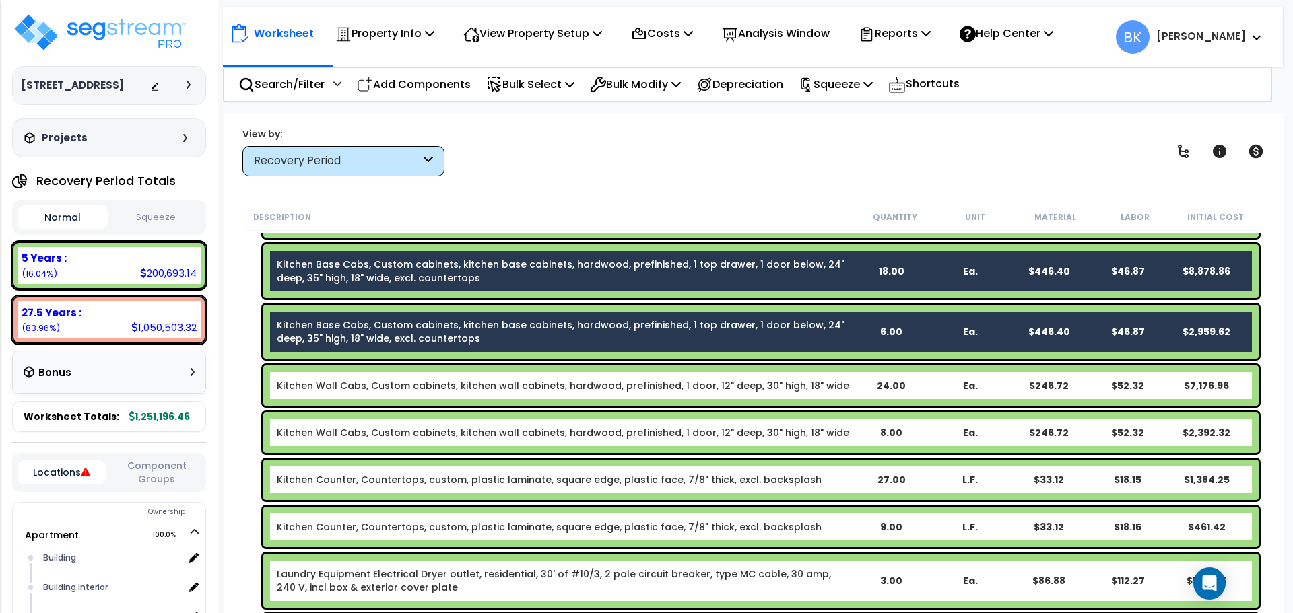
click at [345, 390] on link "Kitchen Wall Cabs, Custom cabinets, kitchen wall cabinets, hardwood, prefinishe…" at bounding box center [563, 385] width 572 height 13
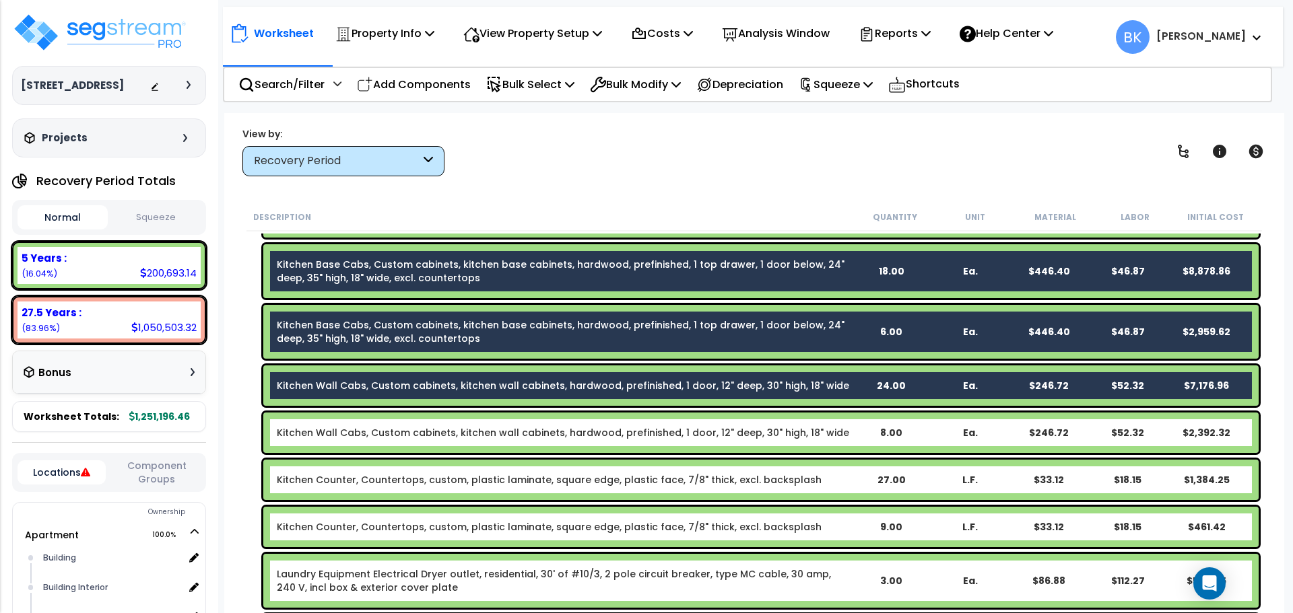
click at [348, 430] on link "Kitchen Wall Cabs, Custom cabinets, kitchen wall cabinets, hardwood, prefinishe…" at bounding box center [563, 432] width 572 height 13
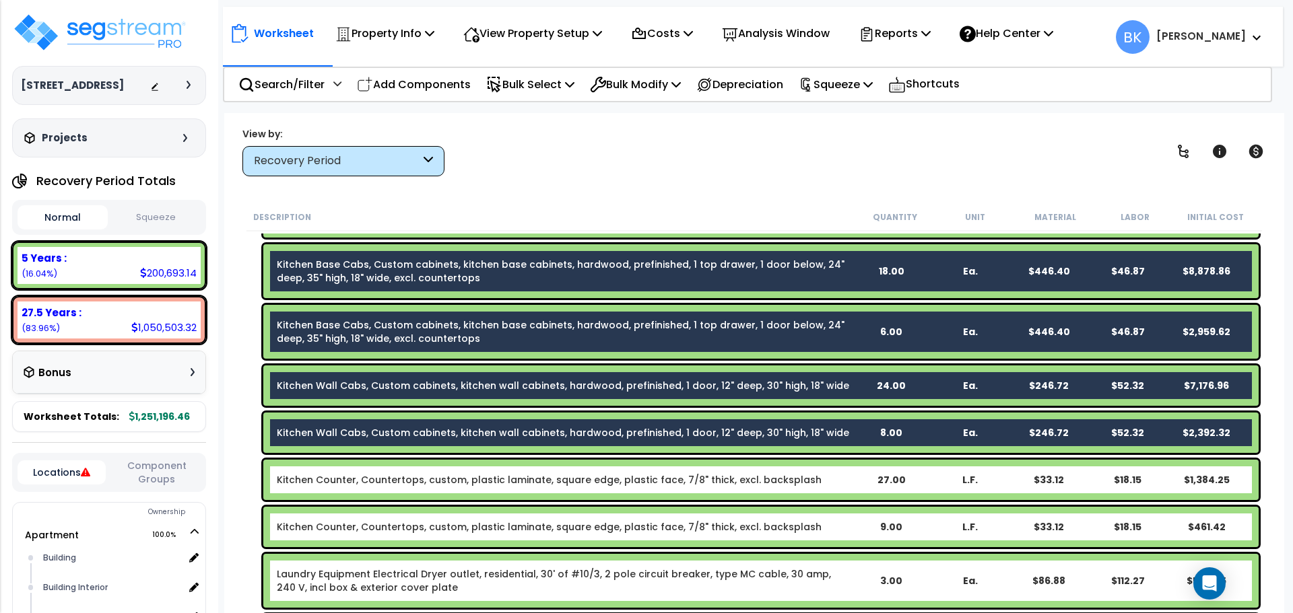
click at [357, 478] on link "Kitchen Counter, Countertops, custom, plastic laminate, square edge, plastic fa…" at bounding box center [549, 479] width 545 height 13
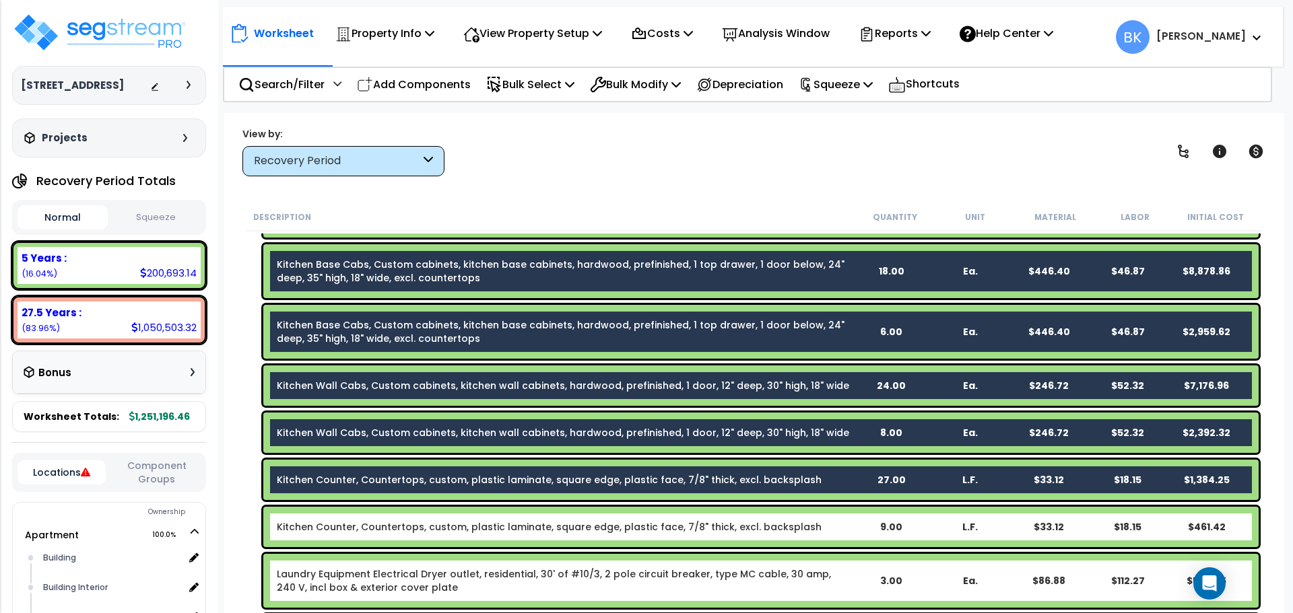
click at [360, 521] on link "Kitchen Counter, Countertops, custom, plastic laminate, square edge, plastic fa…" at bounding box center [549, 526] width 545 height 13
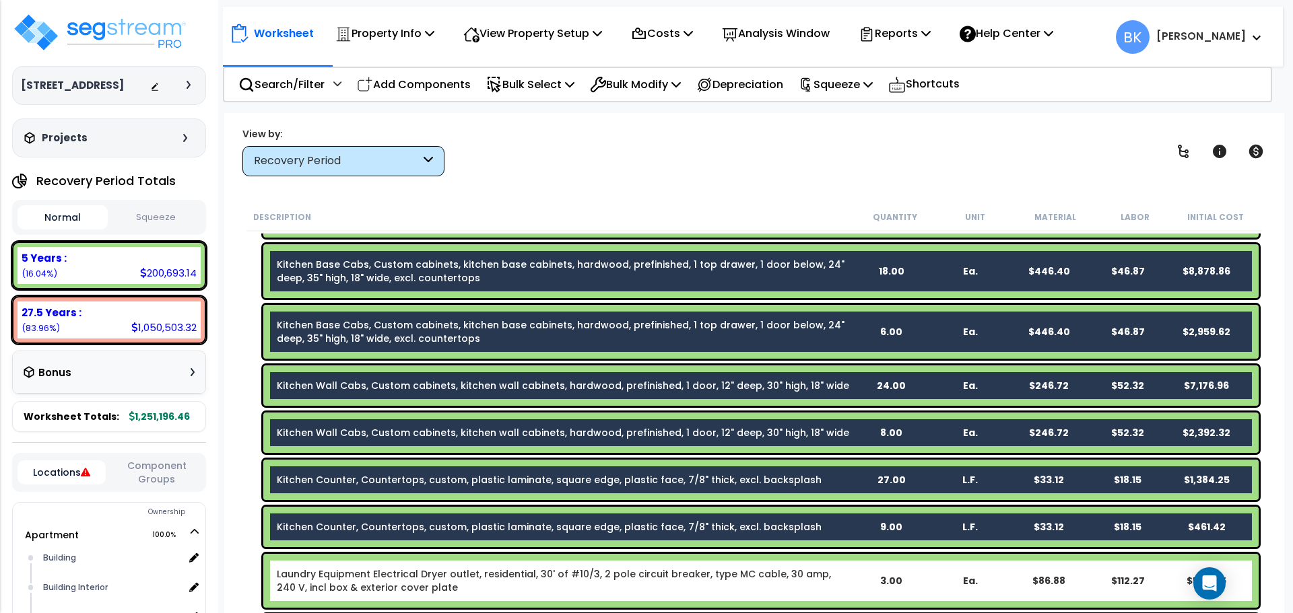
click at [405, 524] on link "Kitchen Counter, Countertops, custom, plastic laminate, square edge, plastic fa…" at bounding box center [549, 526] width 545 height 13
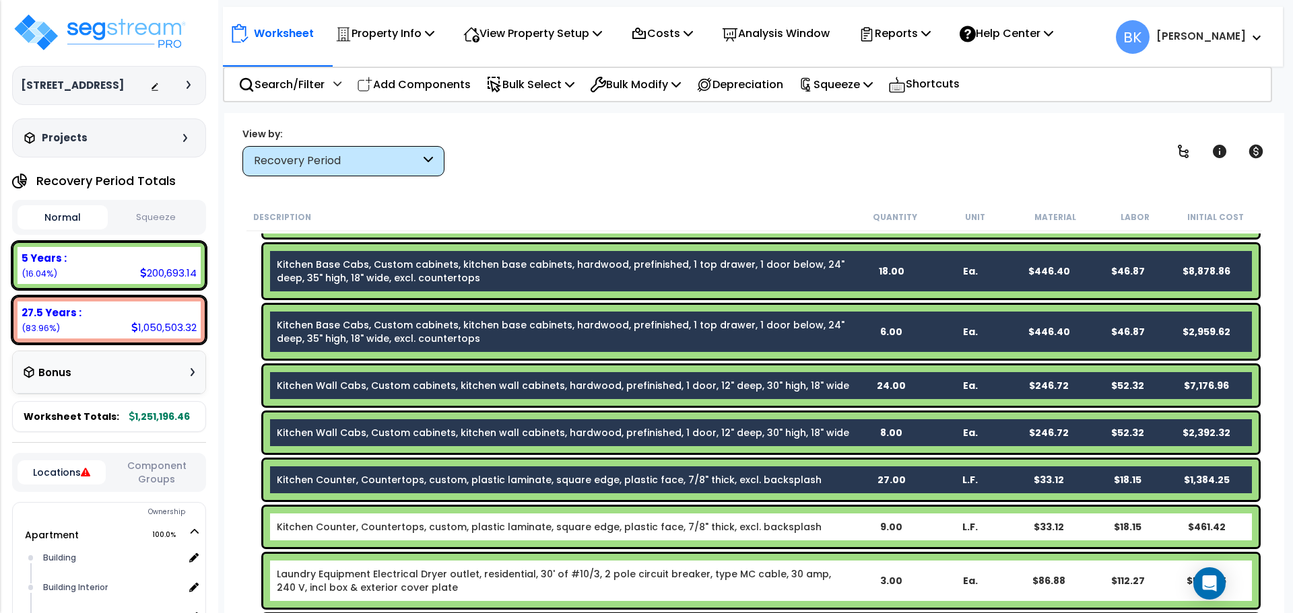
click at [423, 483] on link "Kitchen Counter, Countertops, custom, plastic laminate, square edge, plastic fa…" at bounding box center [549, 479] width 545 height 13
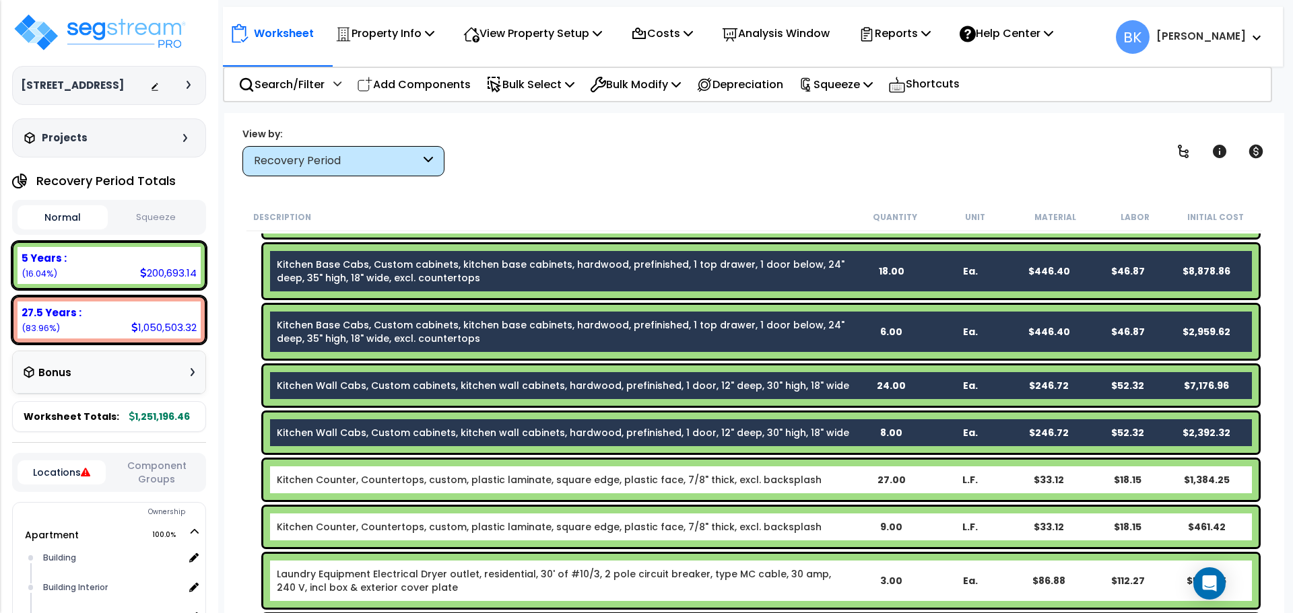
click at [423, 483] on link "Kitchen Counter, Countertops, custom, plastic laminate, square edge, plastic fa…" at bounding box center [549, 479] width 545 height 13
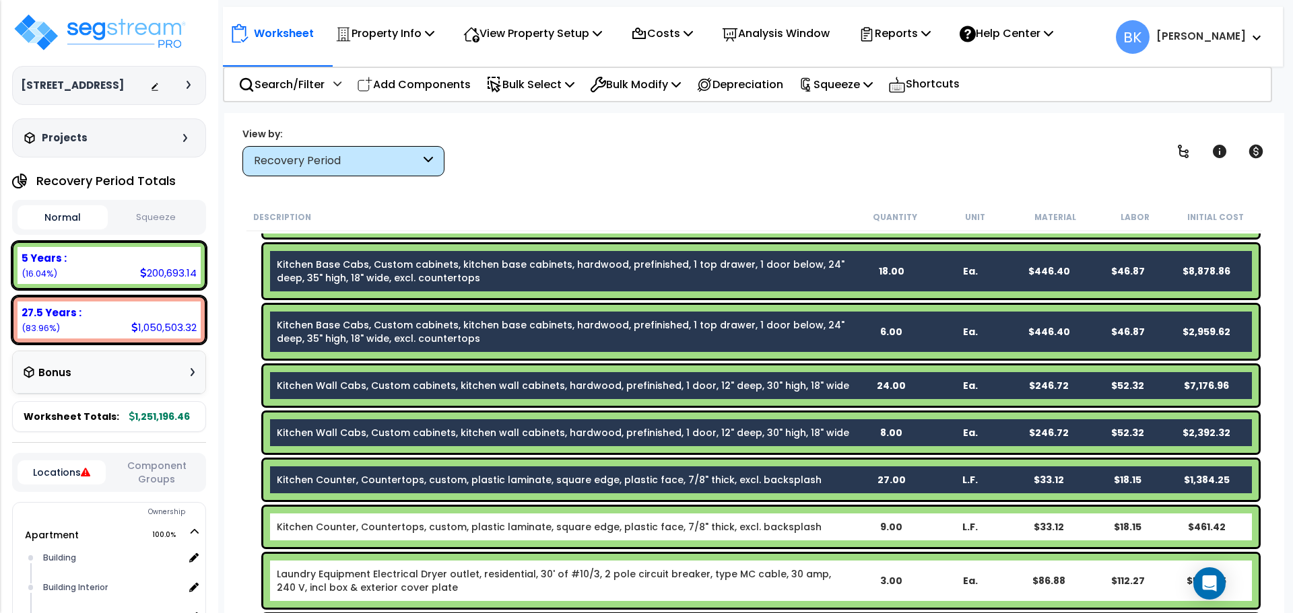
click at [403, 518] on div "Kitchen Counter, Countertops, custom, plastic laminate, square edge, plastic fa…" at bounding box center [760, 527] width 995 height 40
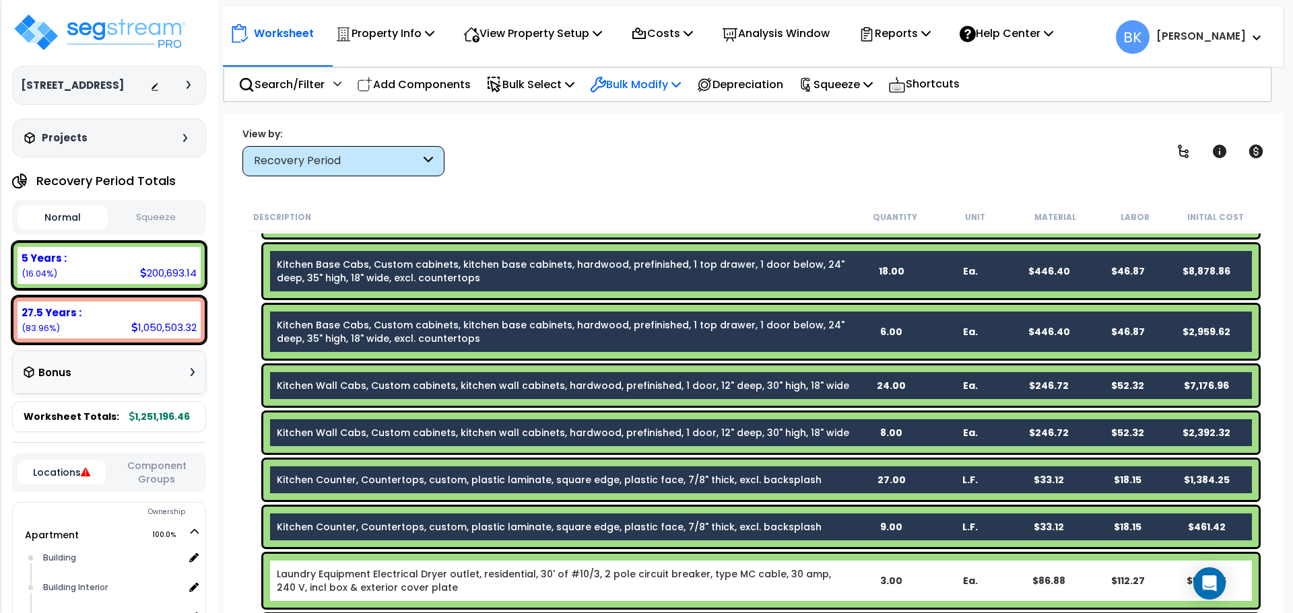
click at [674, 79] on p "Bulk Modify" at bounding box center [635, 84] width 91 height 18
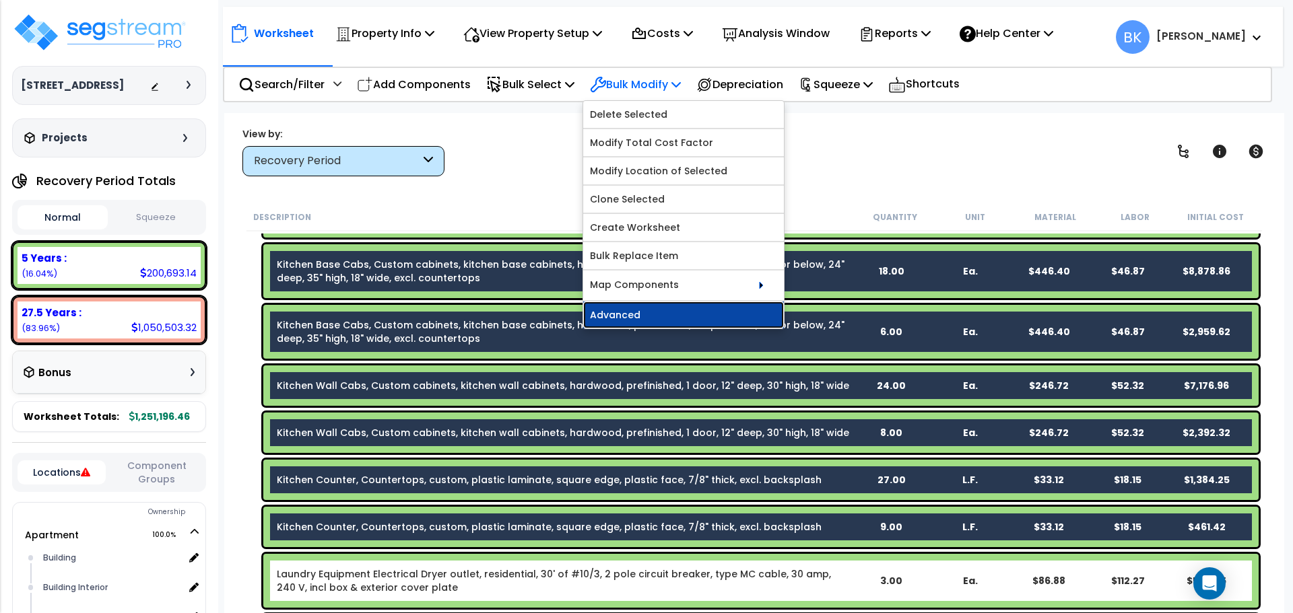
click at [625, 314] on link "Advanced" at bounding box center [683, 315] width 201 height 27
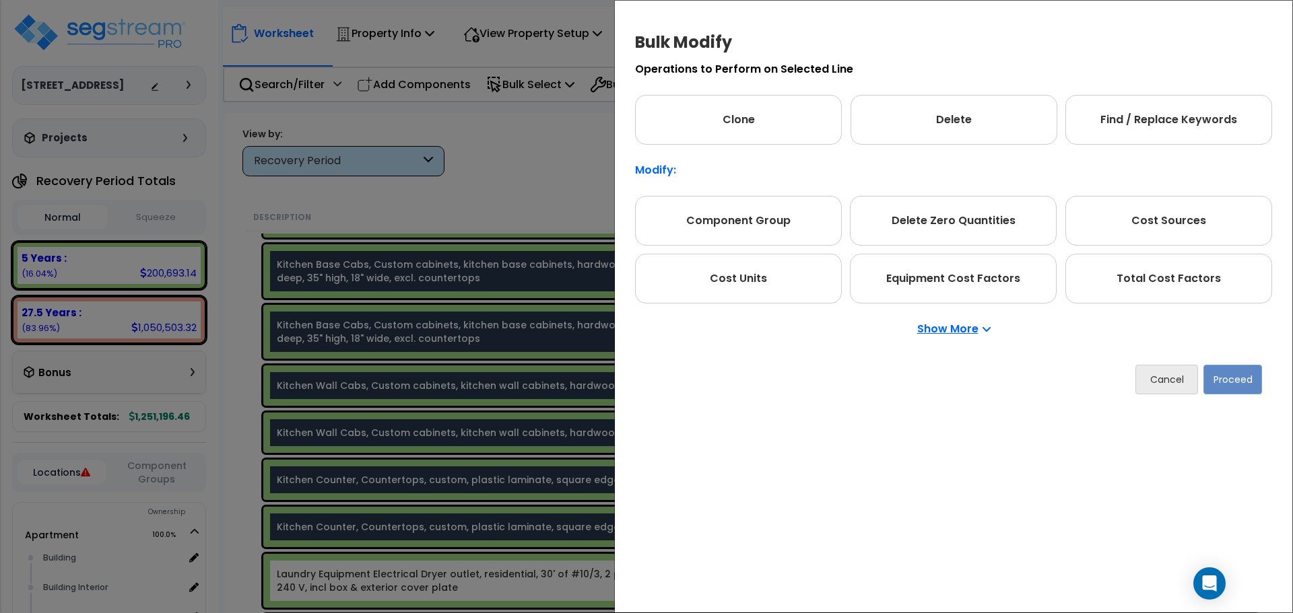
click at [955, 332] on p "Show More" at bounding box center [953, 329] width 73 height 11
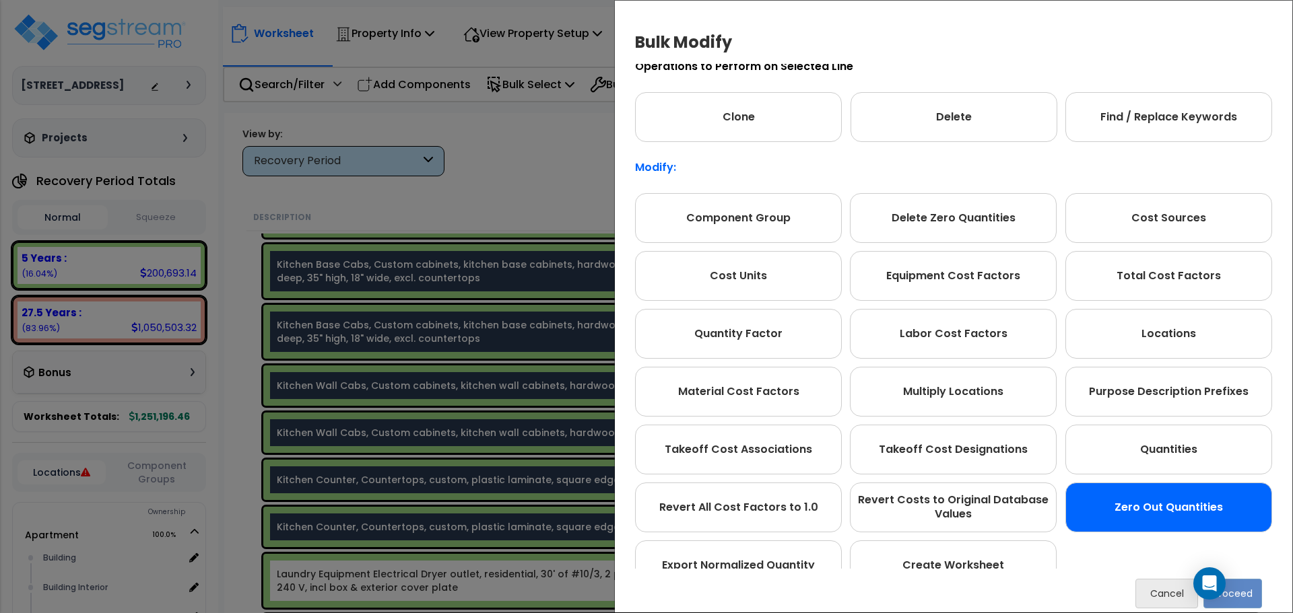
scroll to position [0, 0]
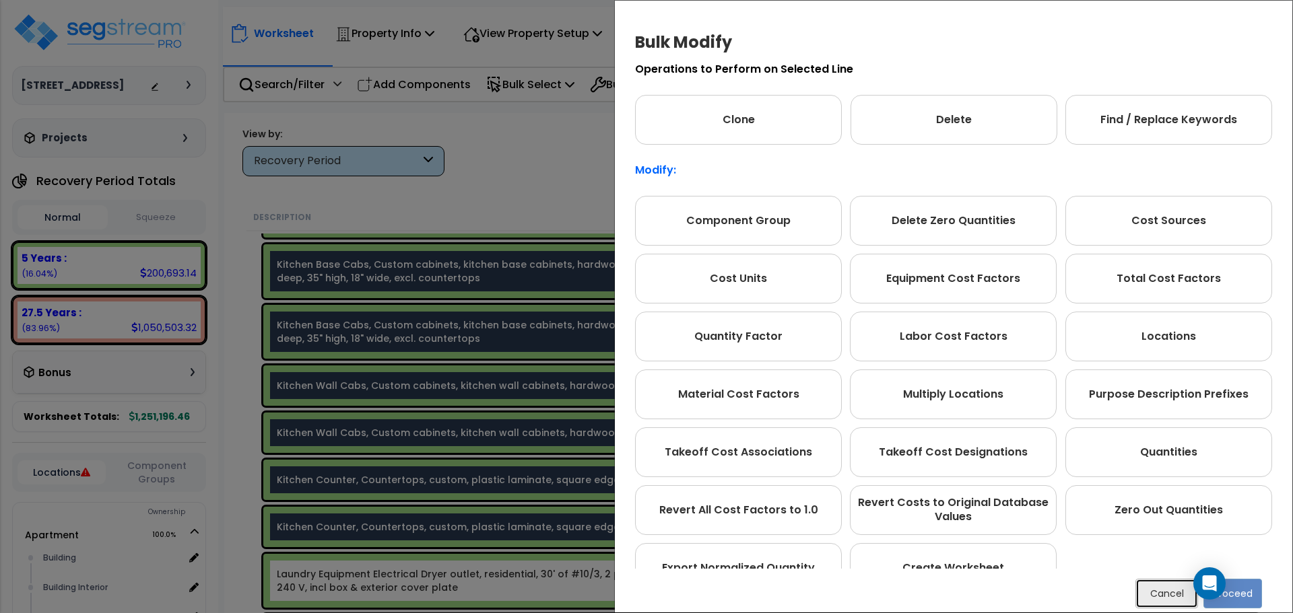
click at [1151, 590] on button "Cancel" at bounding box center [1166, 594] width 63 height 30
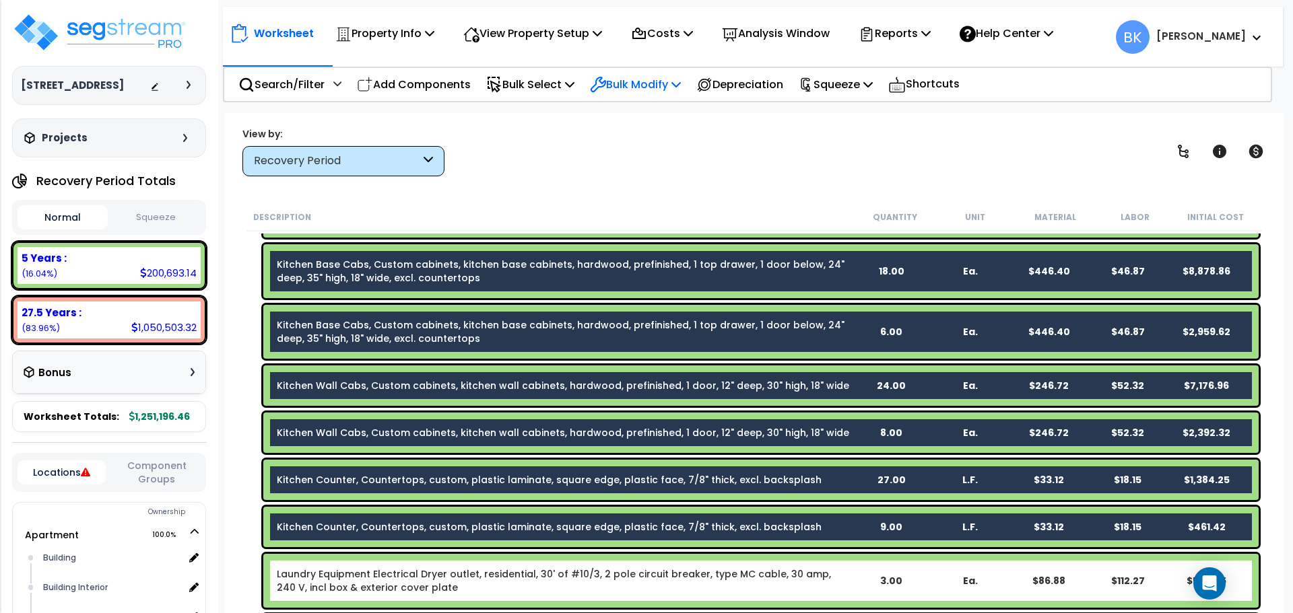
click at [625, 92] on p "Bulk Modify" at bounding box center [635, 84] width 91 height 18
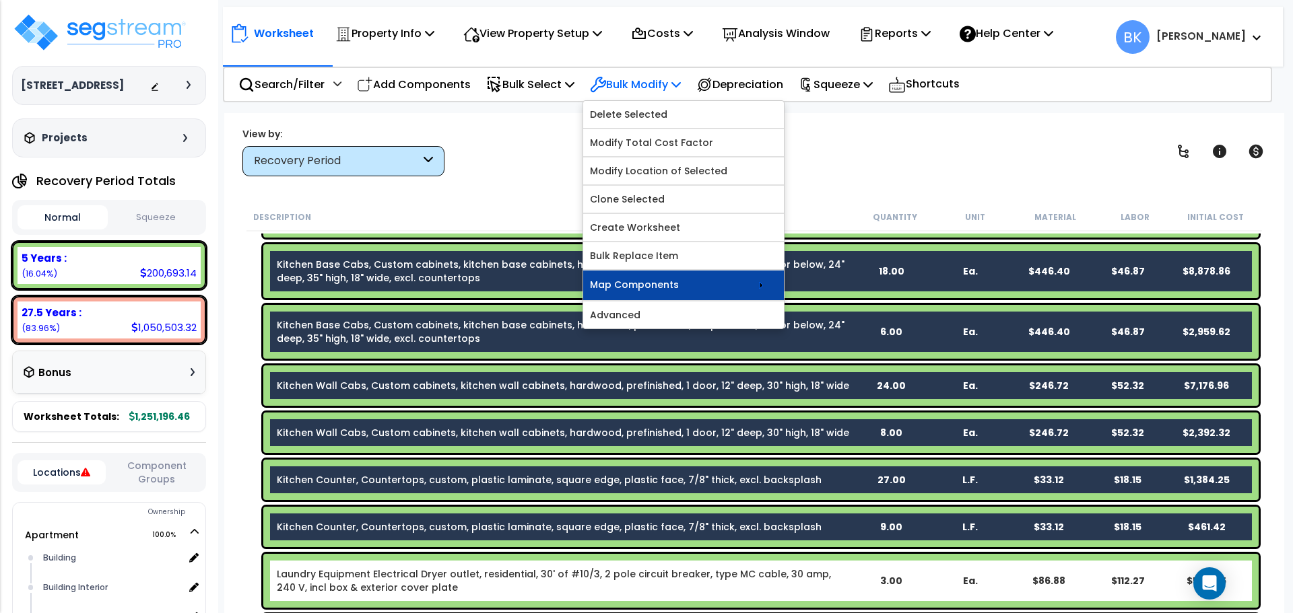
click at [678, 285] on link "Map Components" at bounding box center [683, 286] width 201 height 30
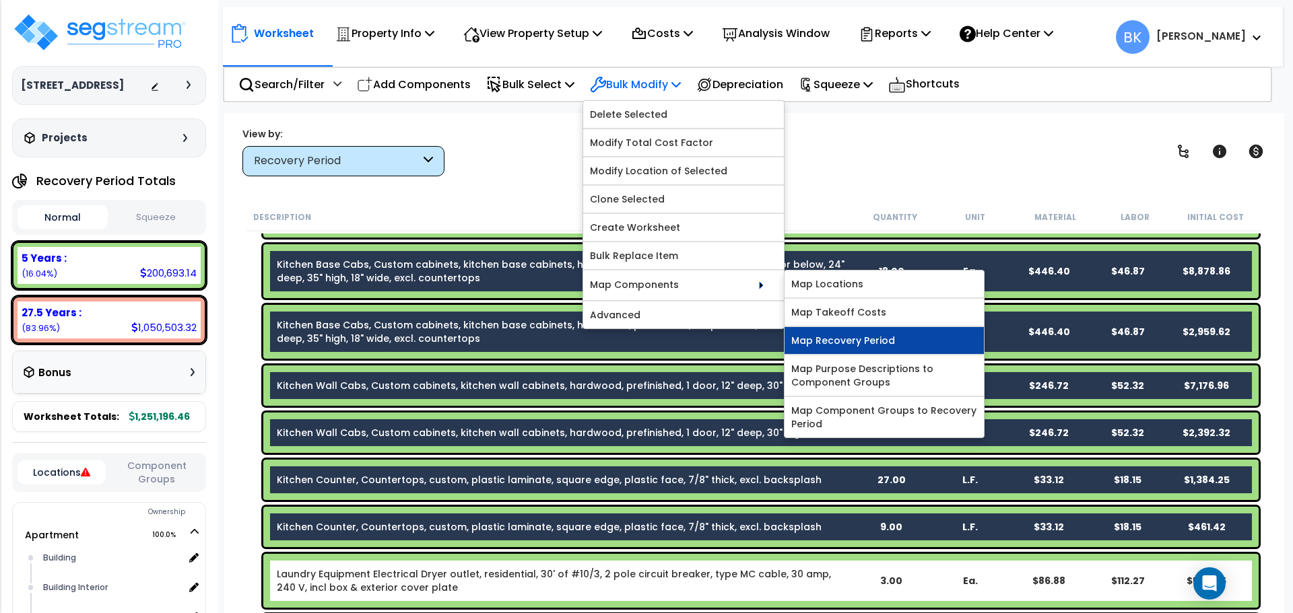
click at [890, 348] on link "Map Recovery Period" at bounding box center [883, 340] width 199 height 27
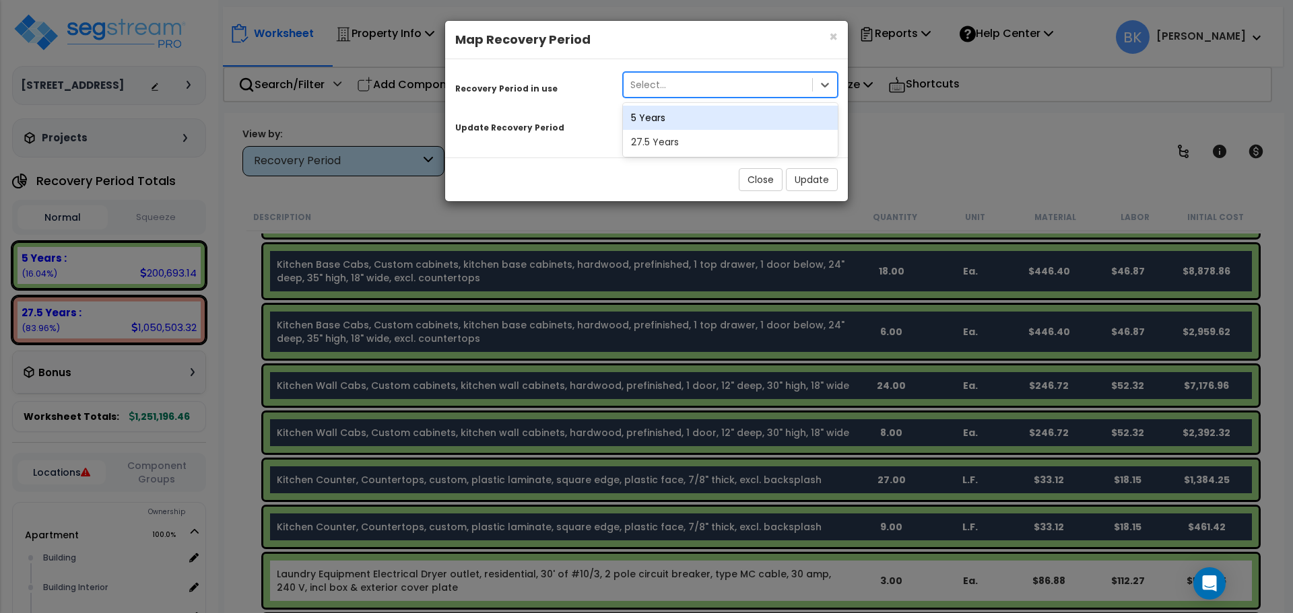
click at [671, 78] on div "Select..." at bounding box center [717, 85] width 188 height 22
click at [607, 87] on div "Recovery Period in use" at bounding box center [529, 87] width 168 height 24
click at [661, 91] on div "Select..." at bounding box center [648, 84] width 36 height 13
click at [656, 121] on div "5 Years" at bounding box center [730, 118] width 215 height 24
click at [650, 122] on div "Select..." at bounding box center [648, 123] width 36 height 13
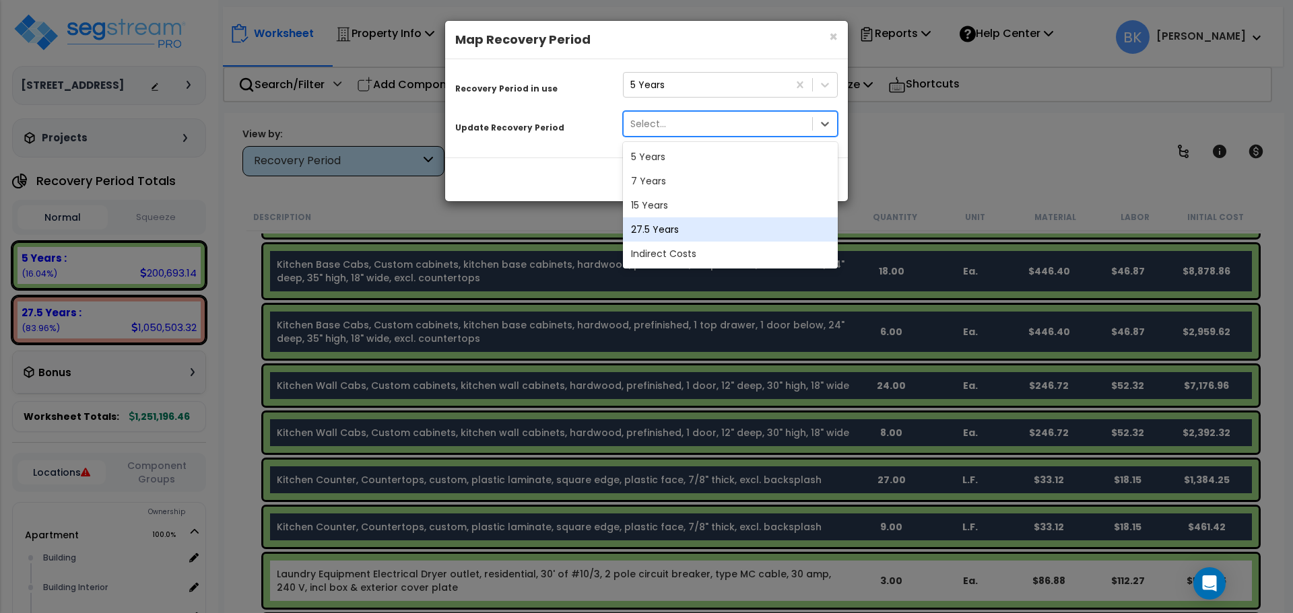
click at [653, 230] on div "27.5 Years" at bounding box center [730, 229] width 215 height 24
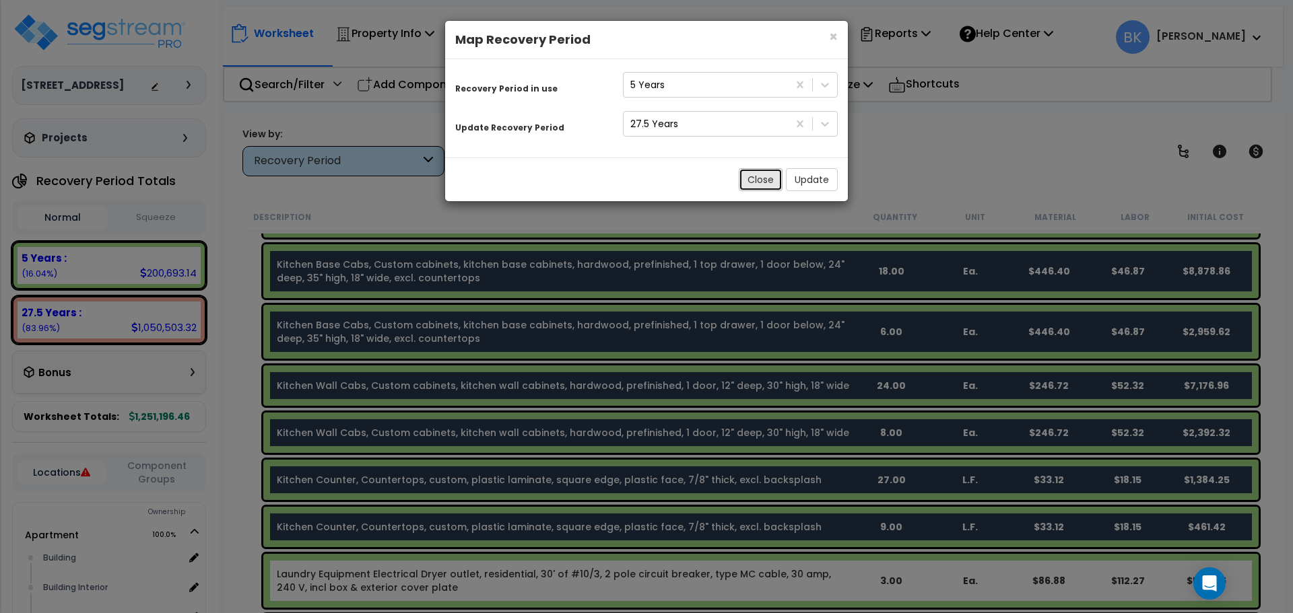
click at [769, 180] on button "Close" at bounding box center [760, 179] width 44 height 23
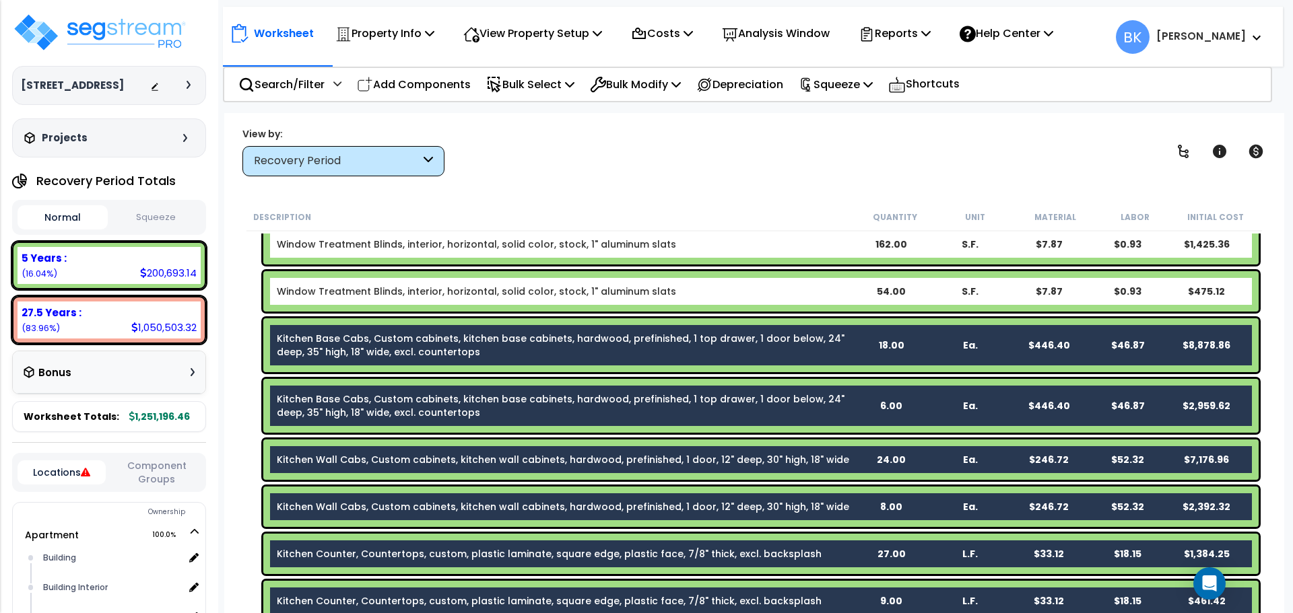
scroll to position [875, 0]
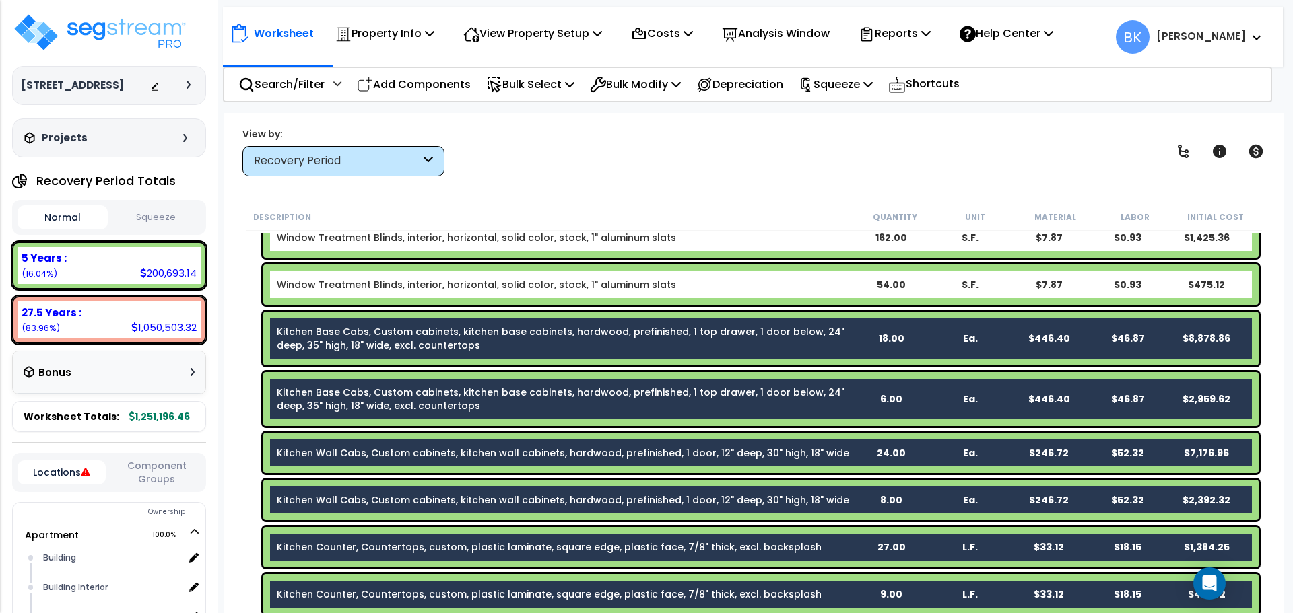
click at [393, 333] on link "Kitchen Base Cabs, Custom cabinets, kitchen base cabinets, hardwood, prefinishe…" at bounding box center [564, 338] width 574 height 27
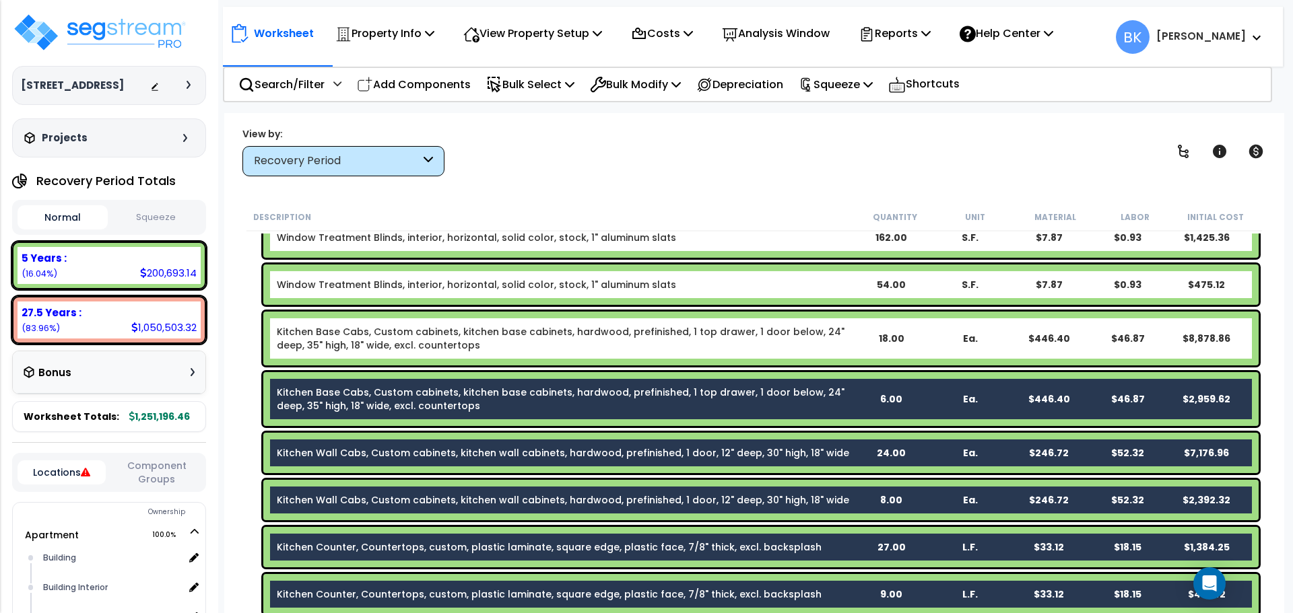
click at [387, 384] on div "Kitchen Base Cabs, Custom cabinets, kitchen base cabinets, hardwood, prefinishe…" at bounding box center [760, 399] width 995 height 54
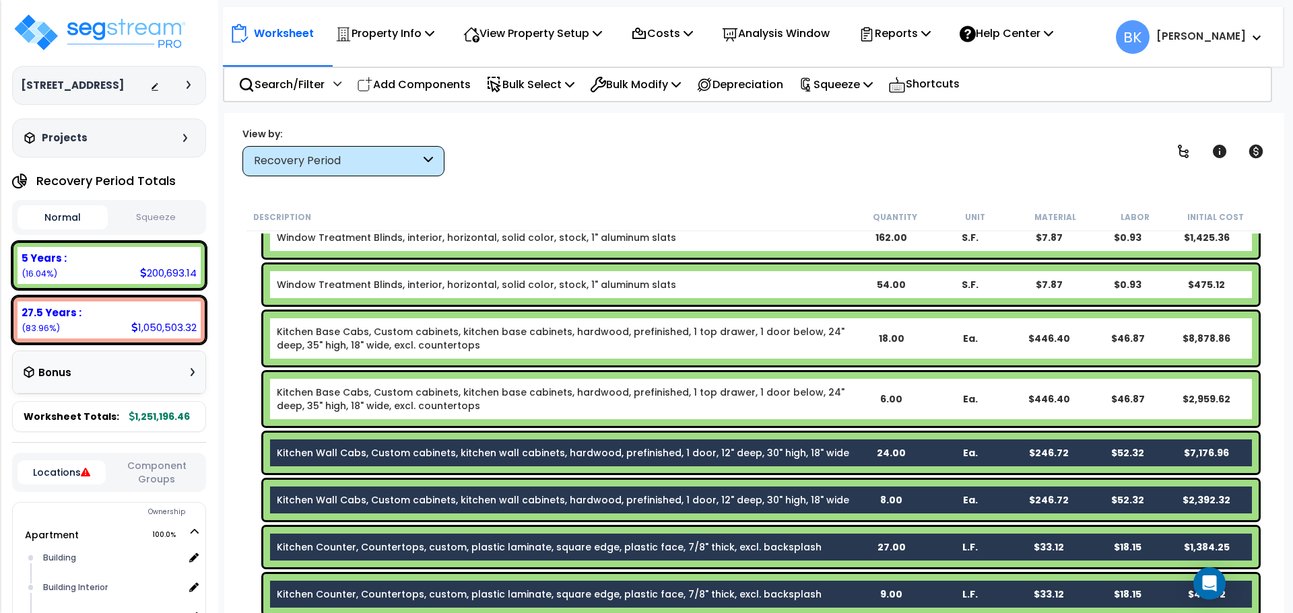
click at [396, 456] on link "Kitchen Wall Cabs, Custom cabinets, kitchen wall cabinets, hardwood, prefinishe…" at bounding box center [563, 452] width 572 height 13
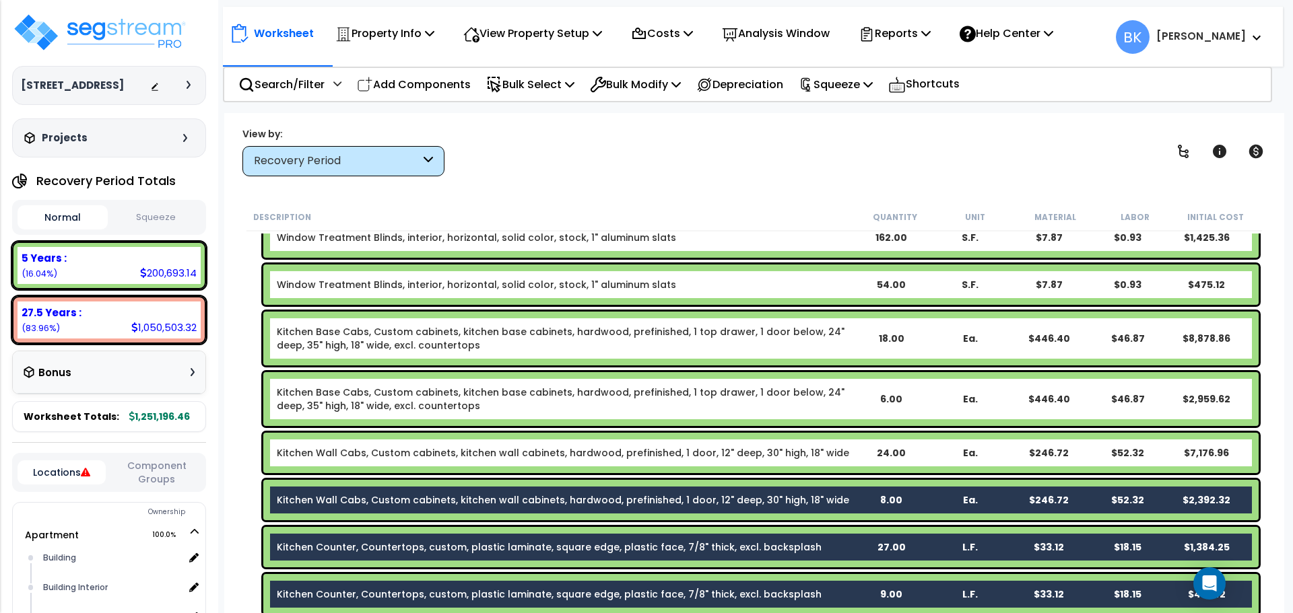
click at [385, 512] on div "Kitchen Wall Cabs, Custom cabinets, kitchen wall cabinets, hardwood, prefinishe…" at bounding box center [760, 500] width 995 height 40
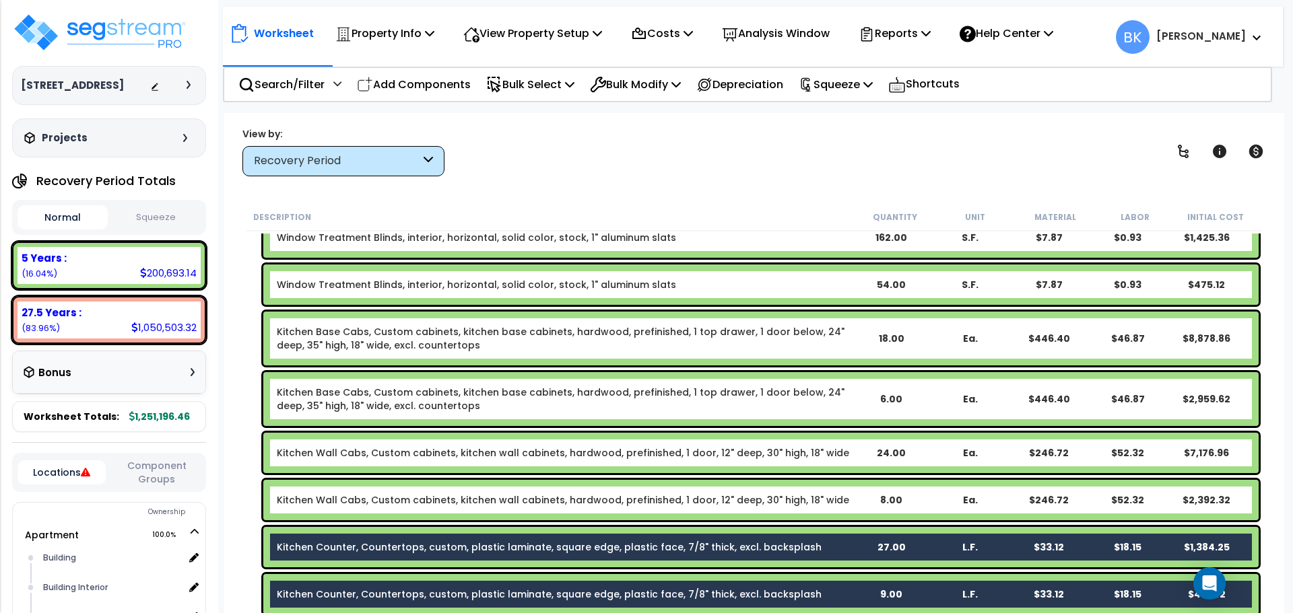
click at [379, 544] on link "Kitchen Counter, Countertops, custom, plastic laminate, square edge, plastic fa…" at bounding box center [549, 547] width 545 height 13
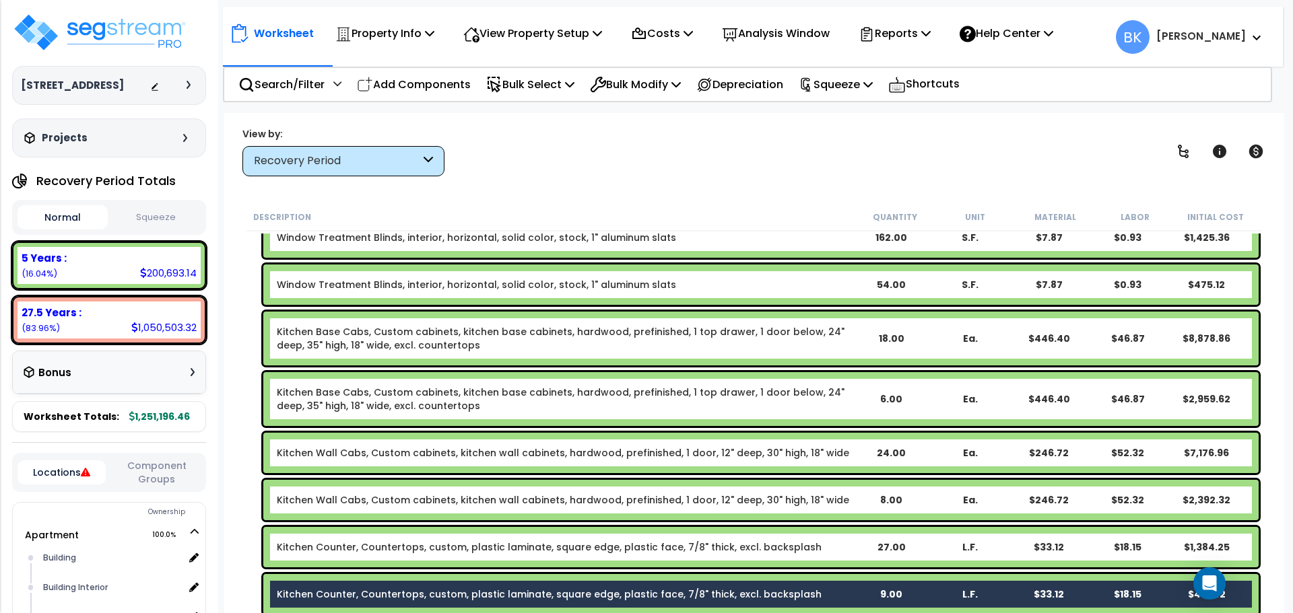
click at [391, 590] on link "Kitchen Counter, Countertops, custom, plastic laminate, square edge, plastic fa…" at bounding box center [549, 594] width 545 height 13
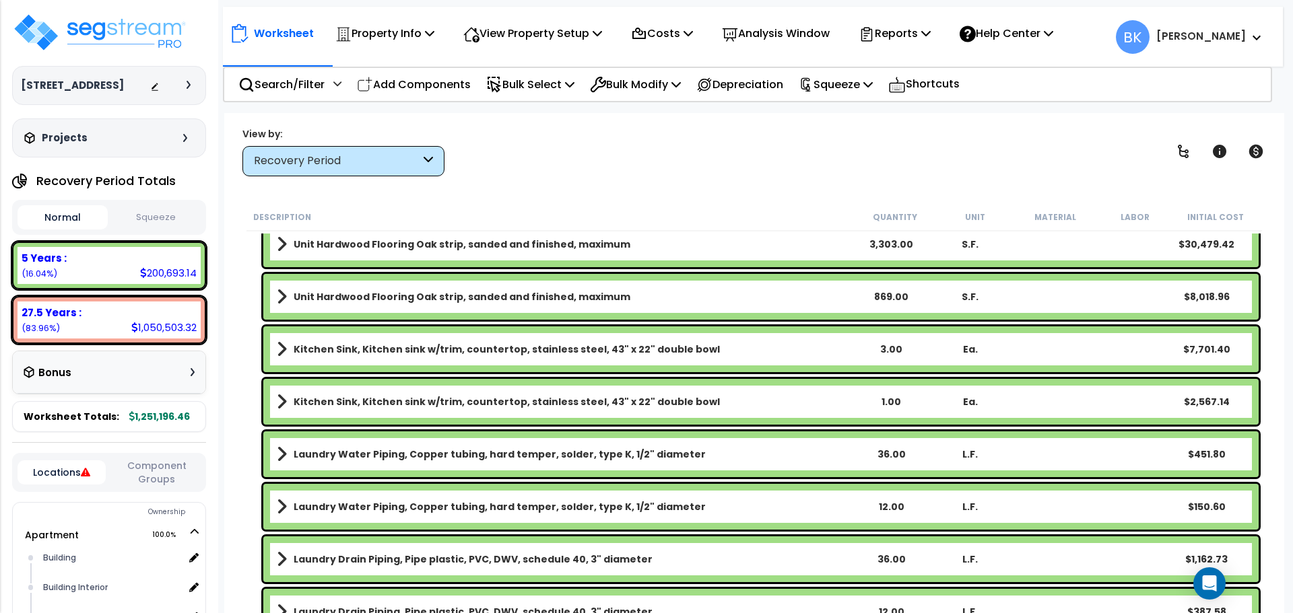
scroll to position [2087, 0]
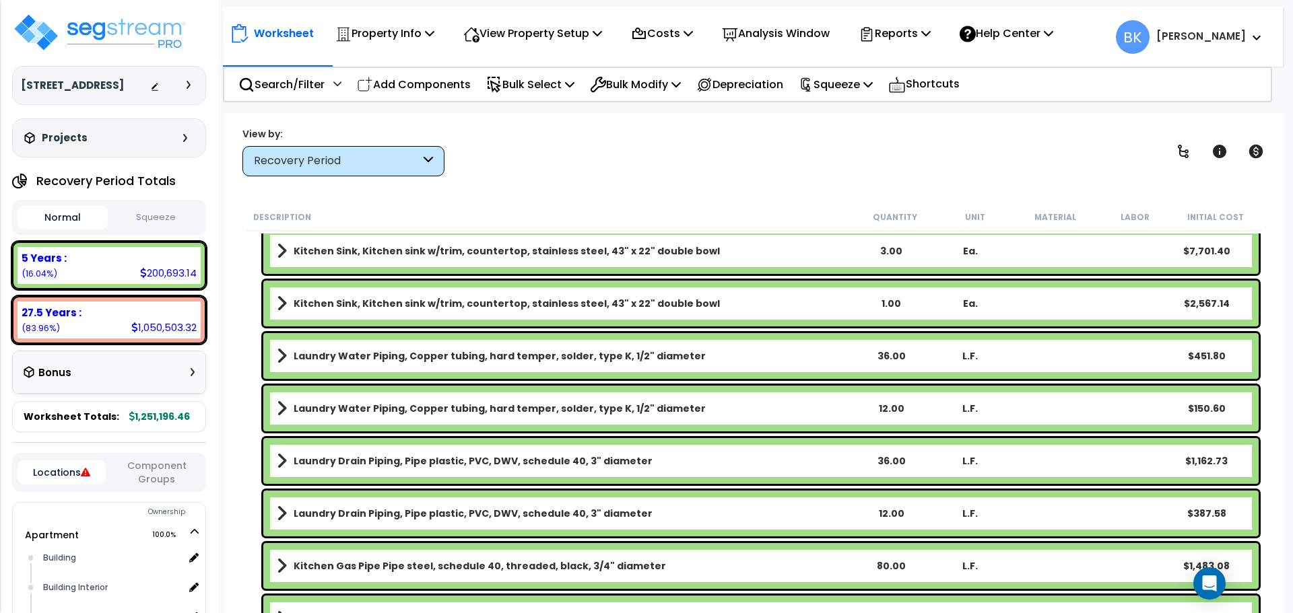
click at [383, 296] on link "Kitchen Sink, Kitchen sink w/trim, countertop, stainless steel, 43" x 22" doubl…" at bounding box center [564, 303] width 574 height 19
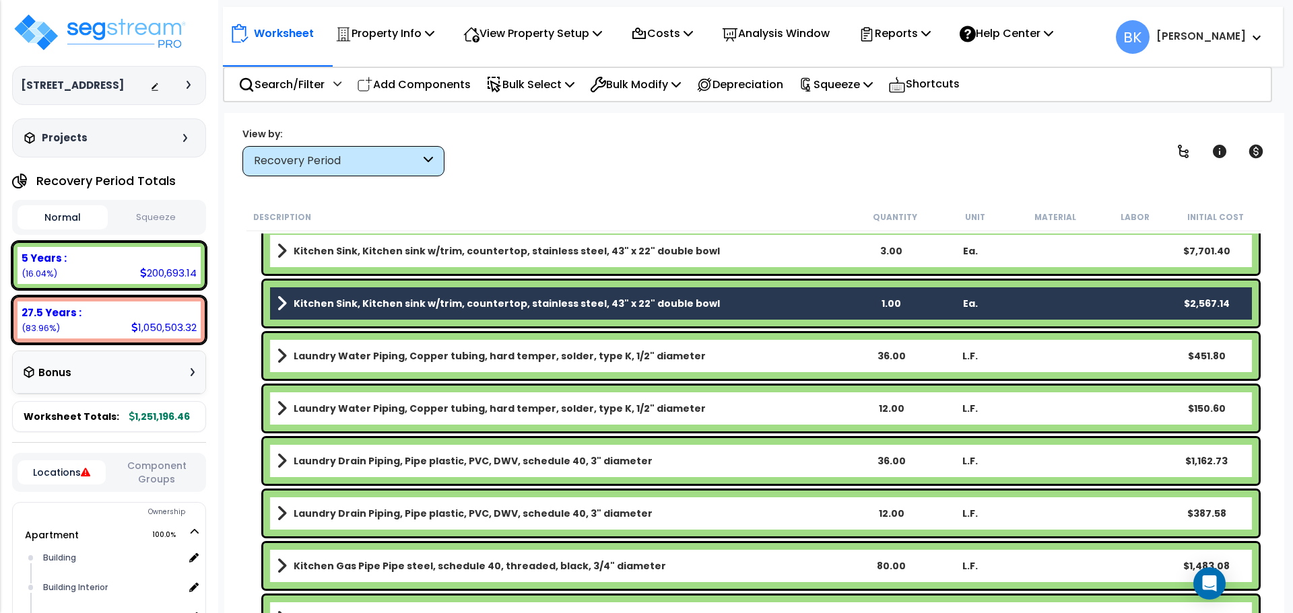
click at [394, 261] on div "Kitchen Sink, Kitchen sink w/trim, countertop, stainless steel, 43" x 22" doubl…" at bounding box center [760, 251] width 995 height 46
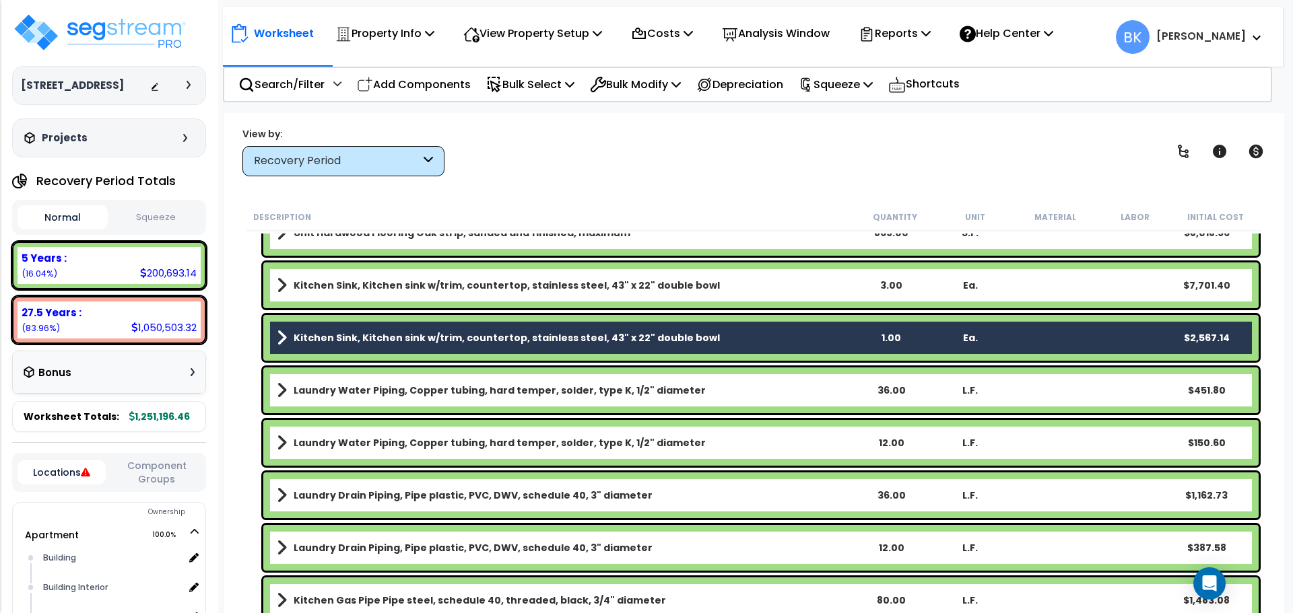
scroll to position [2020, 0]
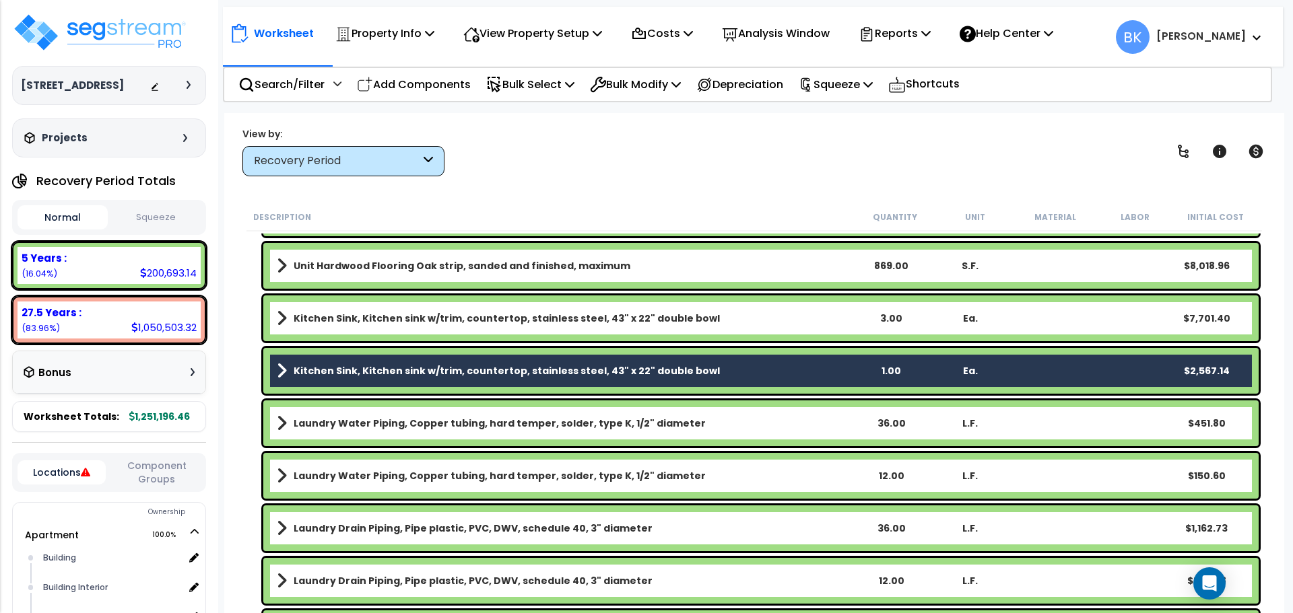
click at [369, 321] on b "Kitchen Sink, Kitchen sink w/trim, countertop, stainless steel, 43" x 22" doubl…" at bounding box center [507, 318] width 426 height 13
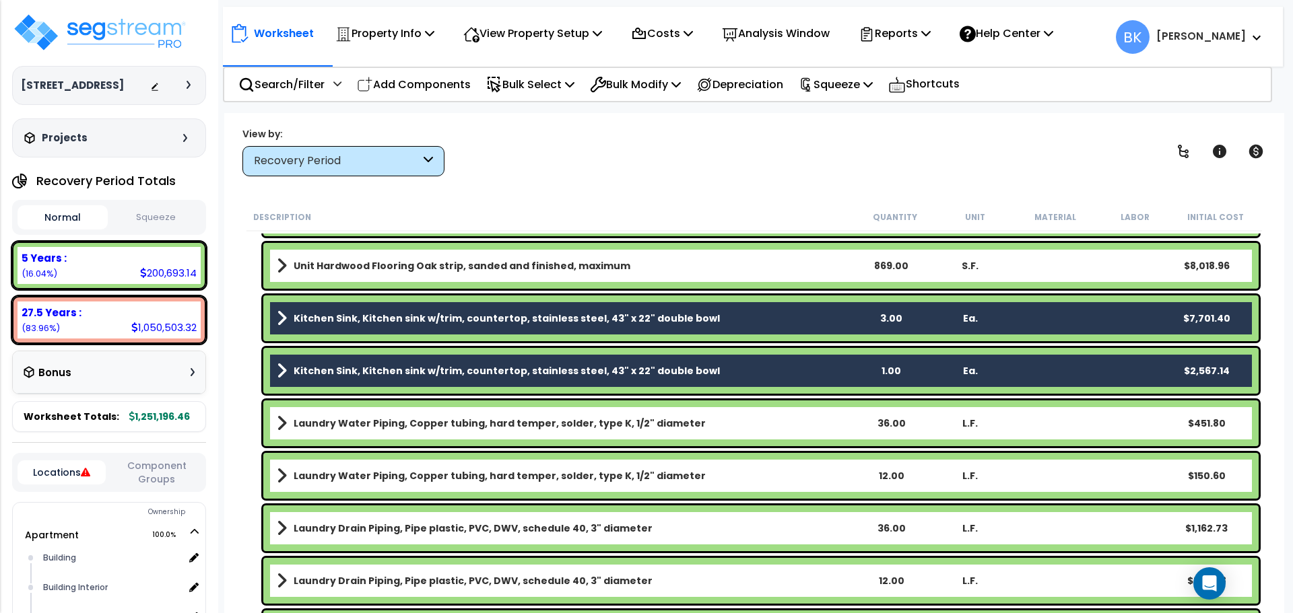
click at [240, 322] on div "Description Quantity Unit Material Labor Initial Cost Decorative Lighting Incan…" at bounding box center [754, 408] width 1033 height 411
click at [437, 92] on p "Add Components" at bounding box center [414, 84] width 114 height 18
select select
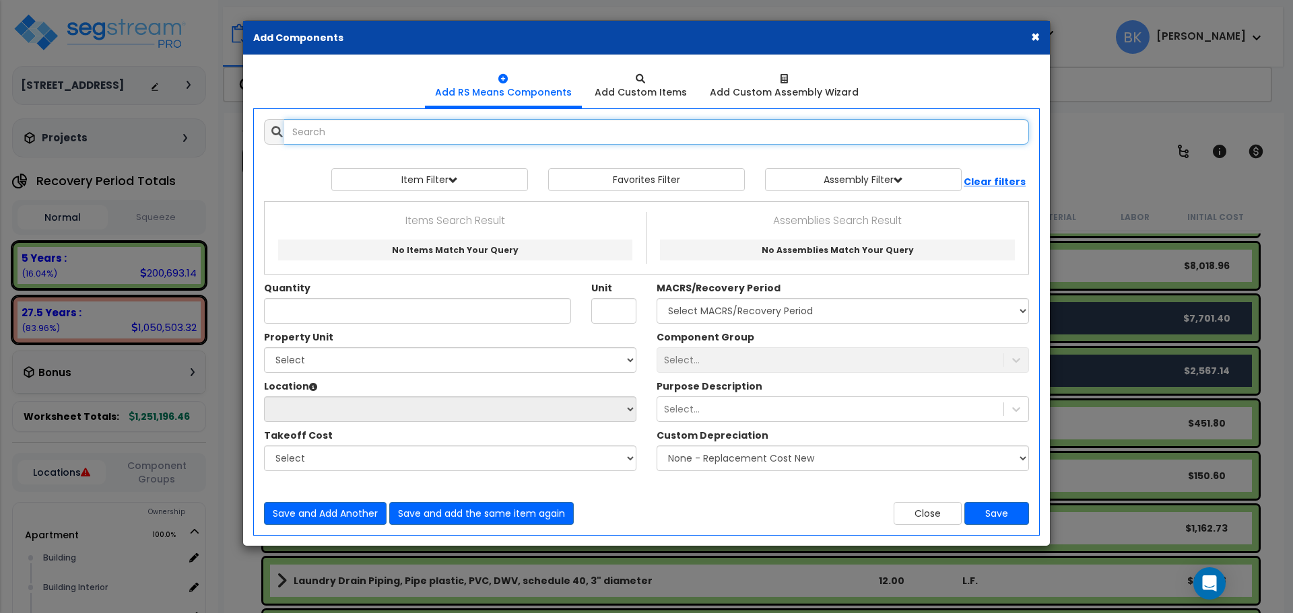
click at [440, 144] on input "text" at bounding box center [656, 132] width 745 height 26
type input "l"
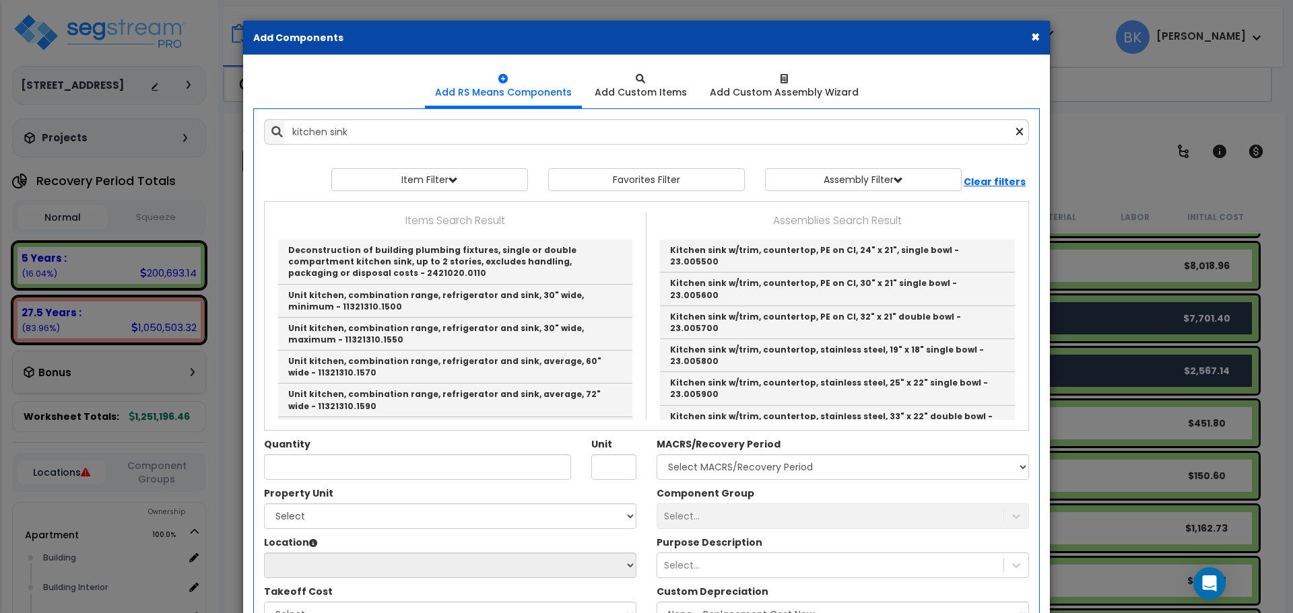
click at [877, 439] on link "Kitchen sink w/trim, countertop, stainless steel, 43" x 22" double bowl - 23.00…" at bounding box center [837, 455] width 355 height 33
type input "Kitchen sink w/trim, countertop, stainless steel, 43" x 22" double bowl - 23.00…"
type input "Ea."
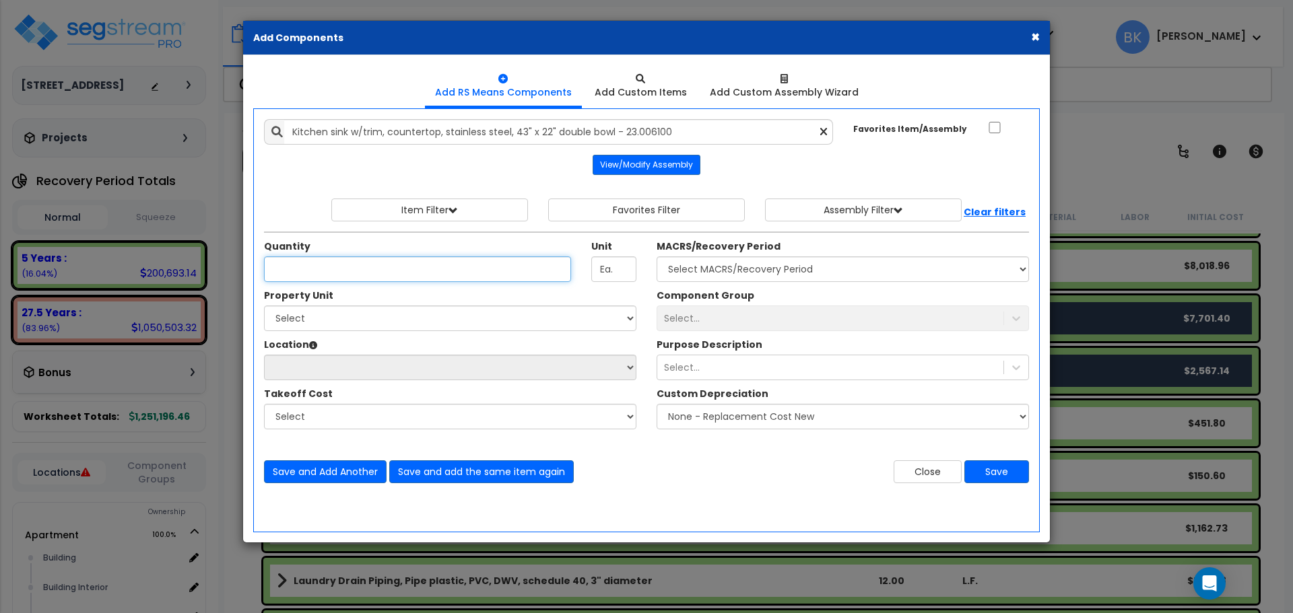
click at [474, 261] on input "Quantity" at bounding box center [417, 269] width 307 height 26
type input "4"
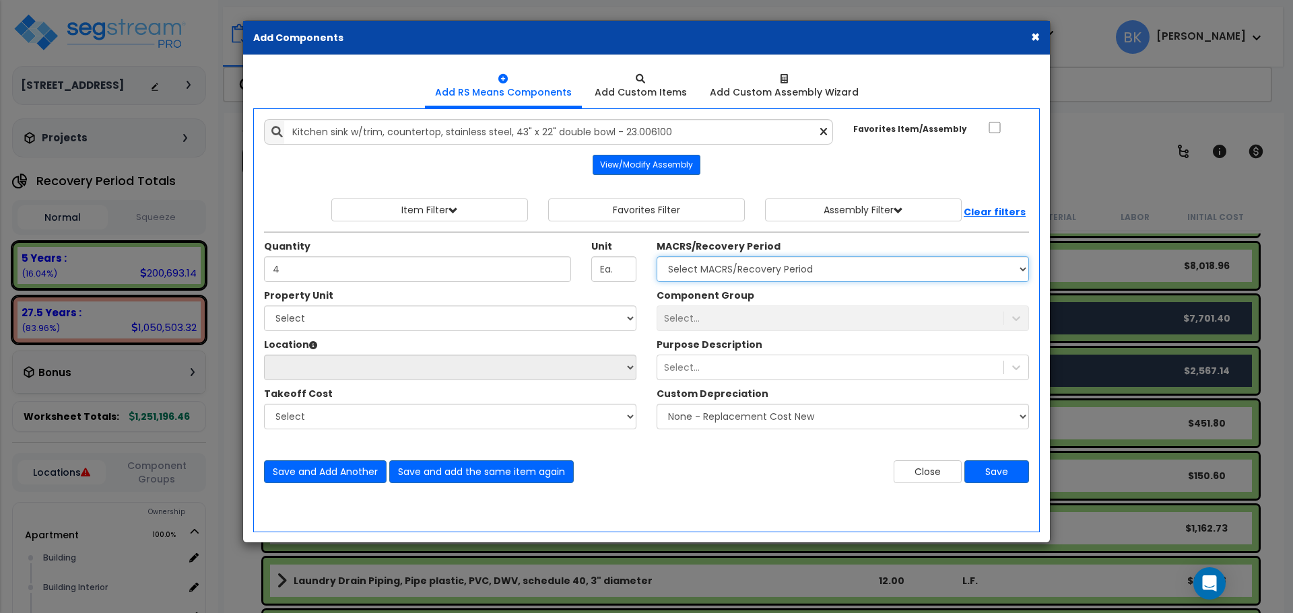
click at [710, 267] on select "Select MACRS/Recovery Period 5 Years - 57.0 - Distributive Trades & Services 5 …" at bounding box center [842, 269] width 372 height 26
select select "3669"
click at [656, 256] on select "Select MACRS/Recovery Period 5 Years - 57.0 - Distributive Trades & Services 5 …" at bounding box center [842, 269] width 372 height 26
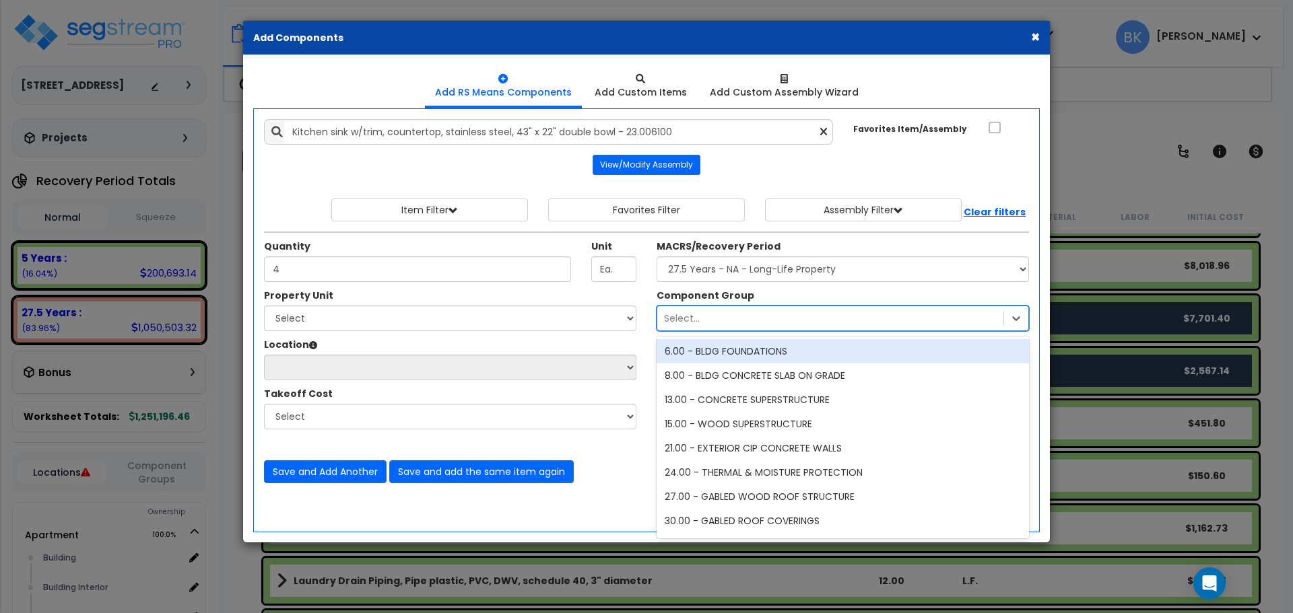
click at [689, 310] on div "Select..." at bounding box center [830, 319] width 346 height 22
type input "Kitchen"
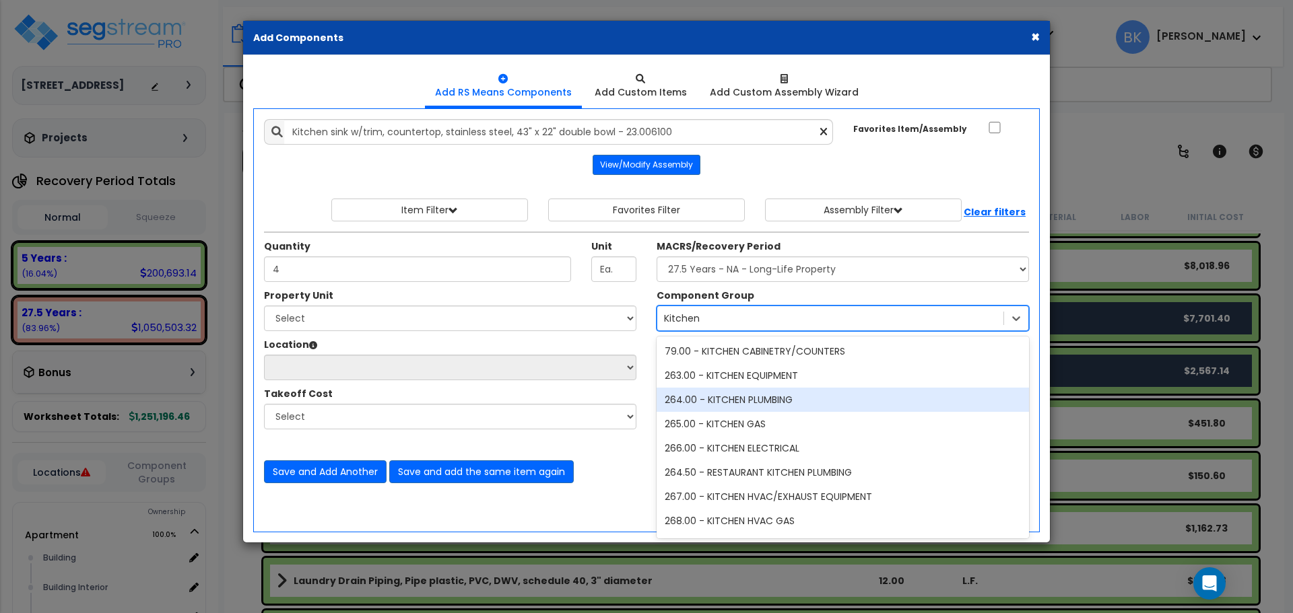
click at [743, 399] on div "264.00 - KITCHEN PLUMBING" at bounding box center [842, 400] width 372 height 24
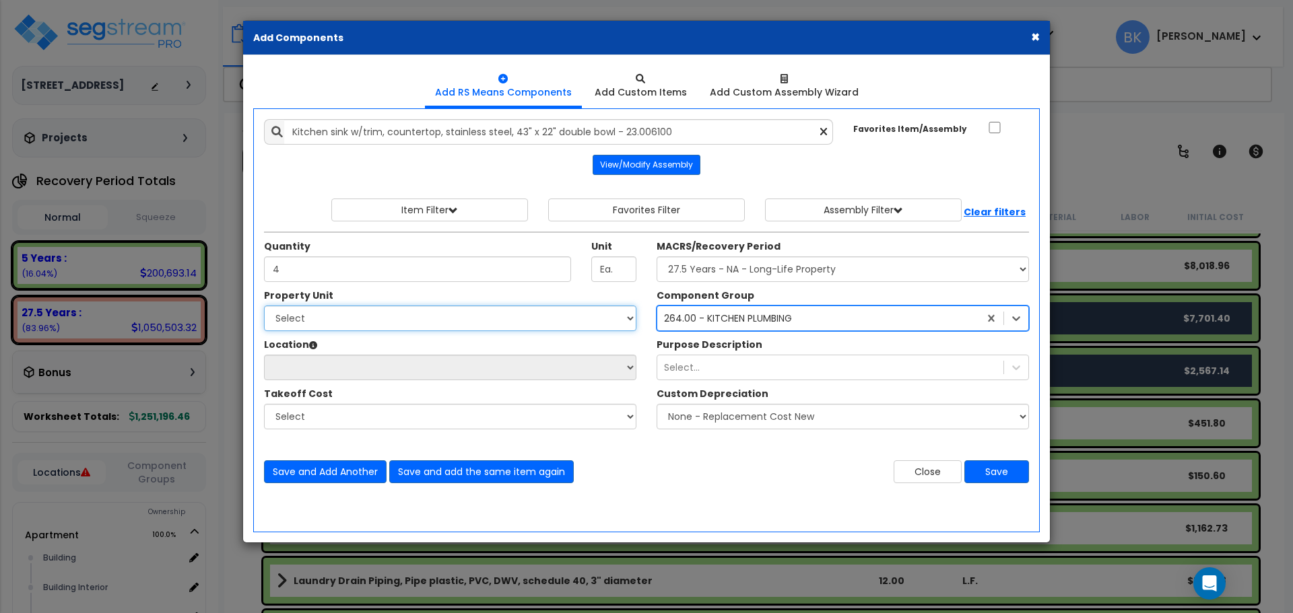
click at [322, 314] on select "Select Apartment Site Improvements" at bounding box center [450, 319] width 372 height 26
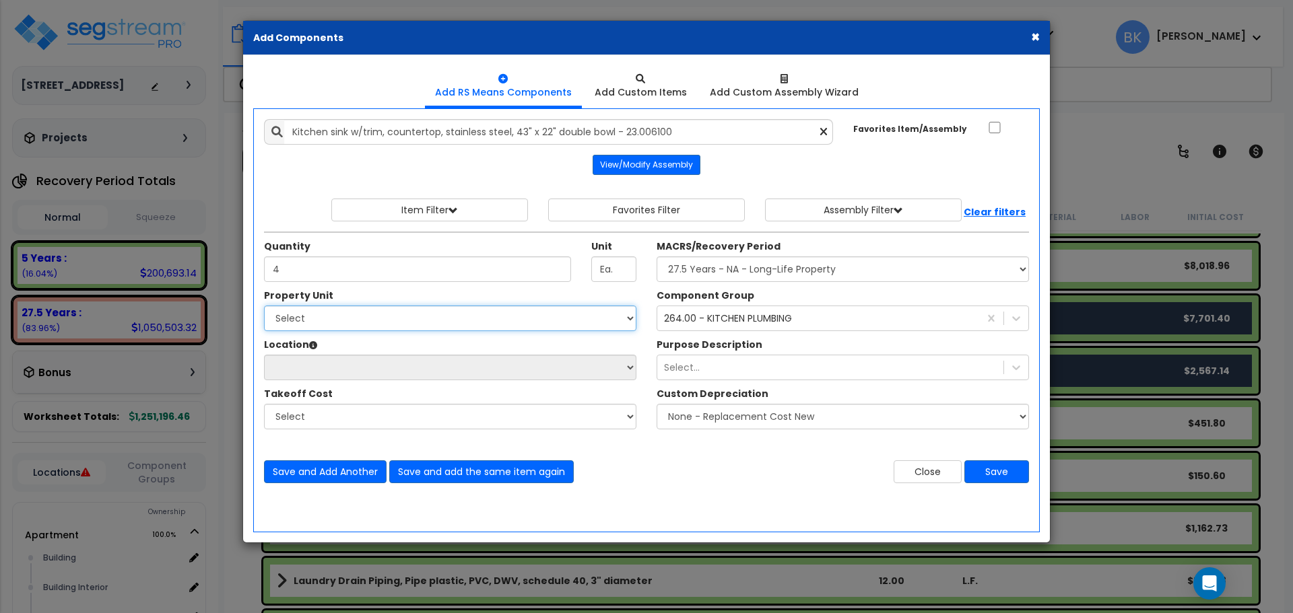
select select "166773"
click at [264, 306] on select "Select Apartment Site Improvements" at bounding box center [450, 319] width 372 height 26
select select
click at [333, 324] on select "Select Apartment Site Improvements" at bounding box center [450, 319] width 372 height 26
select select "166770"
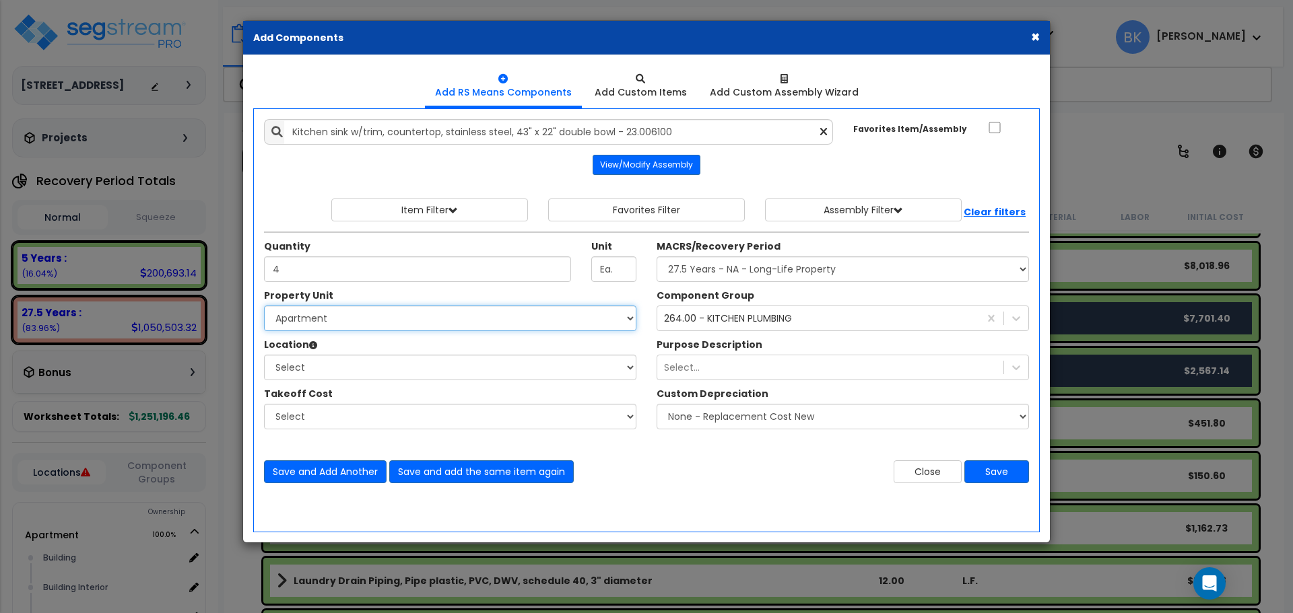
click at [264, 306] on select "Select Apartment Site Improvements" at bounding box center [450, 319] width 372 height 26
select select "461"
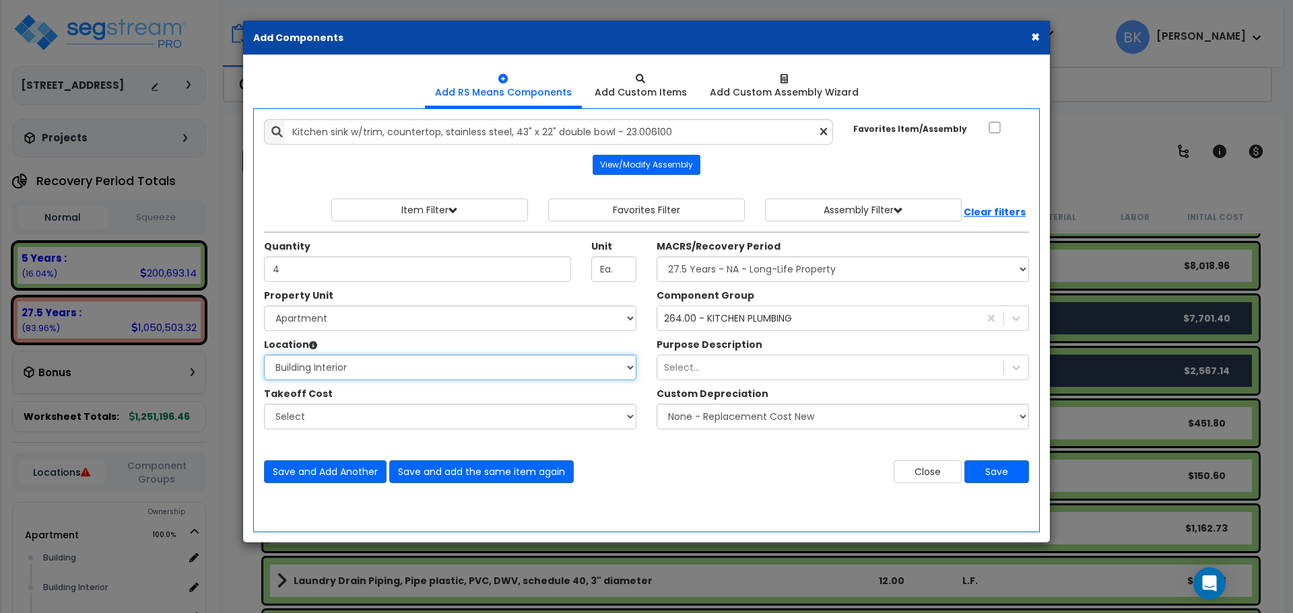
click at [264, 355] on select "Select Building Building Interior Parking Garage Unit A,B,C Unit D Add Addition…" at bounding box center [450, 368] width 372 height 26
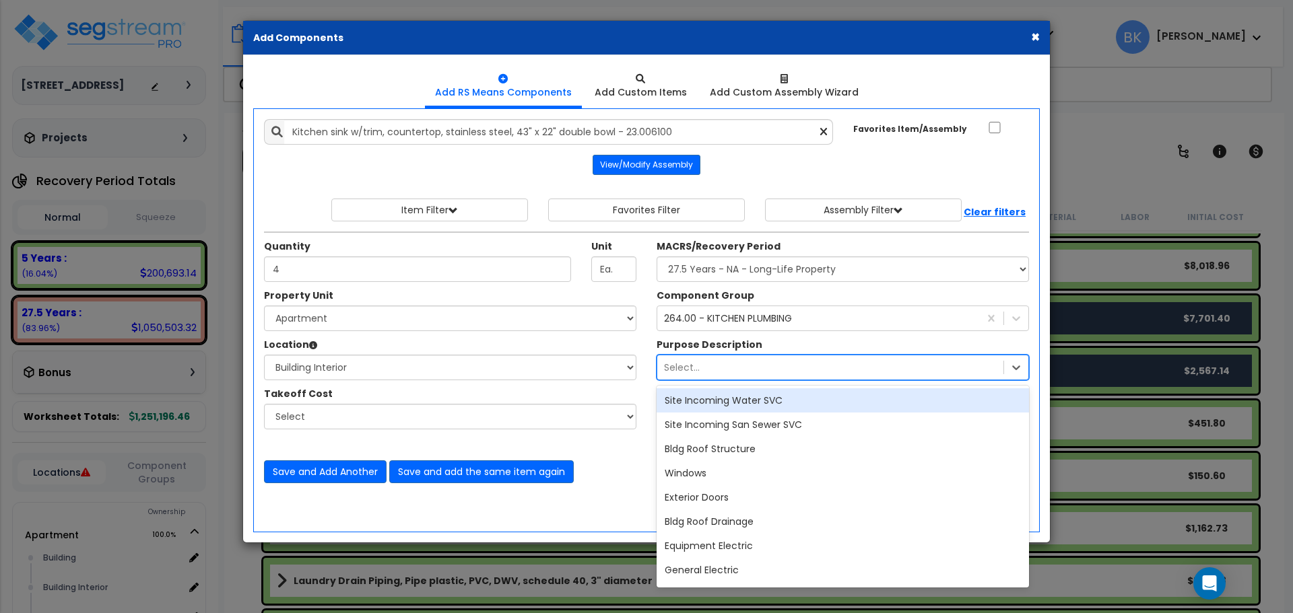
click at [687, 370] on div "Select..." at bounding box center [682, 367] width 36 height 13
click at [716, 364] on div "Select..." at bounding box center [830, 368] width 346 height 22
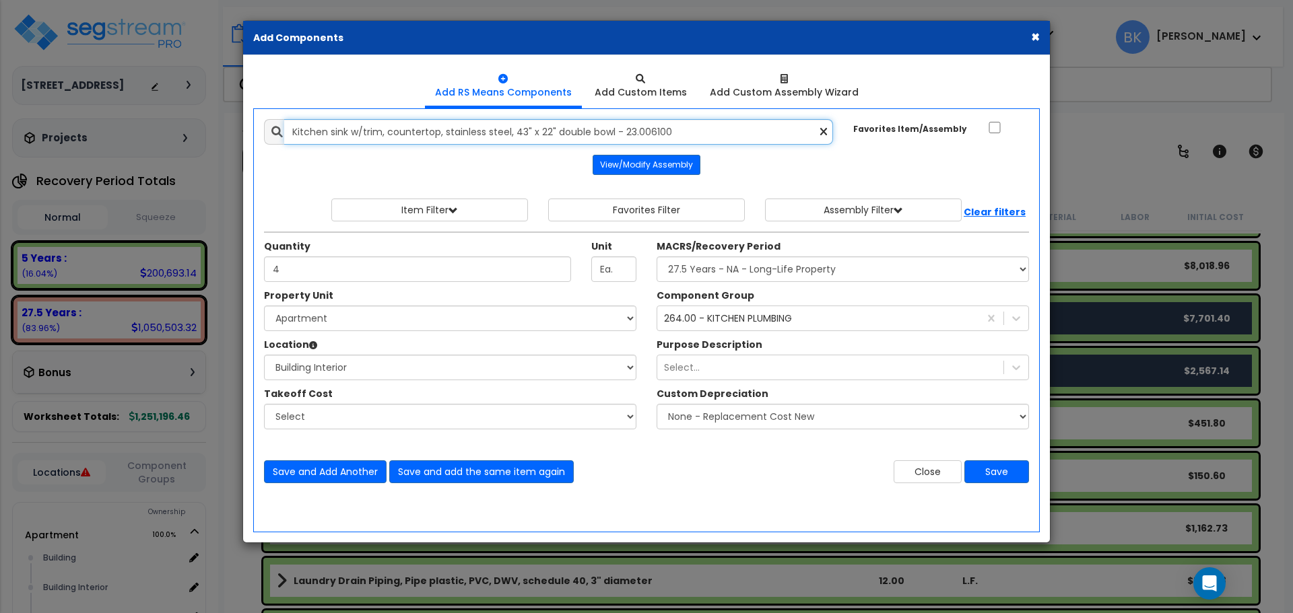
drag, startPoint x: 293, startPoint y: 127, endPoint x: 370, endPoint y: 136, distance: 77.2
click at [370, 136] on input "Kitchen sink w/trim, countertop, stainless steel, 43" x 22" double bowl - 23.00…" at bounding box center [558, 132] width 549 height 26
click at [988, 471] on button "Save" at bounding box center [996, 471] width 65 height 23
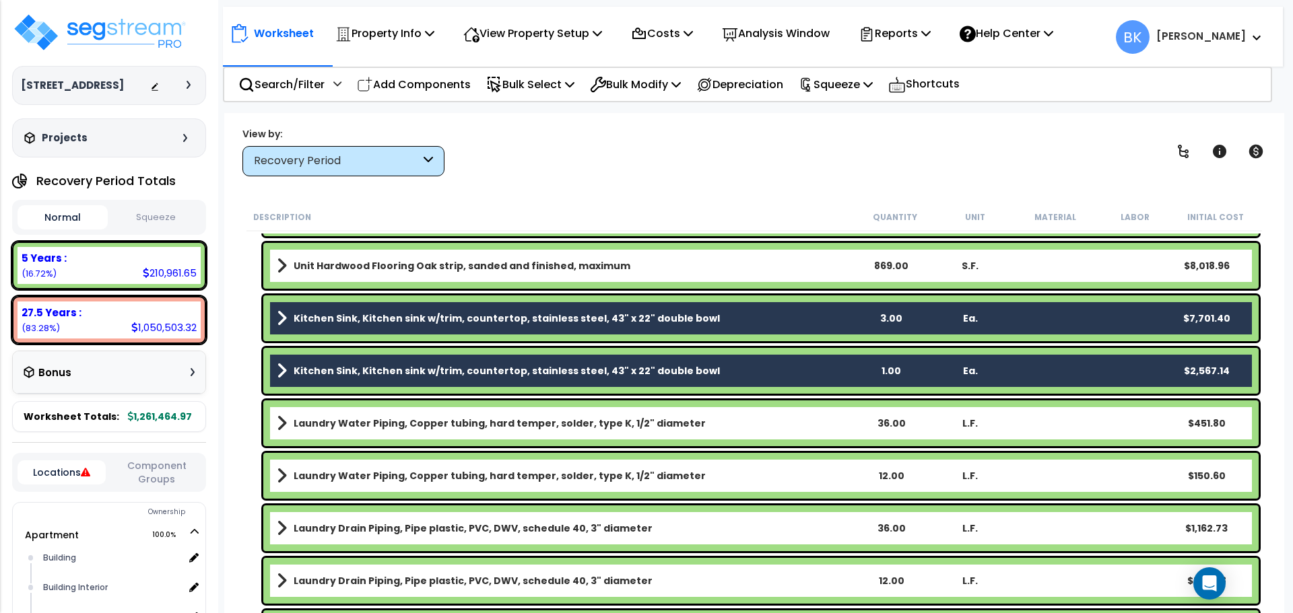
click at [242, 308] on div "Description Quantity Unit Material Labor Initial Cost Decorative Lighting Incan…" at bounding box center [754, 408] width 1033 height 411
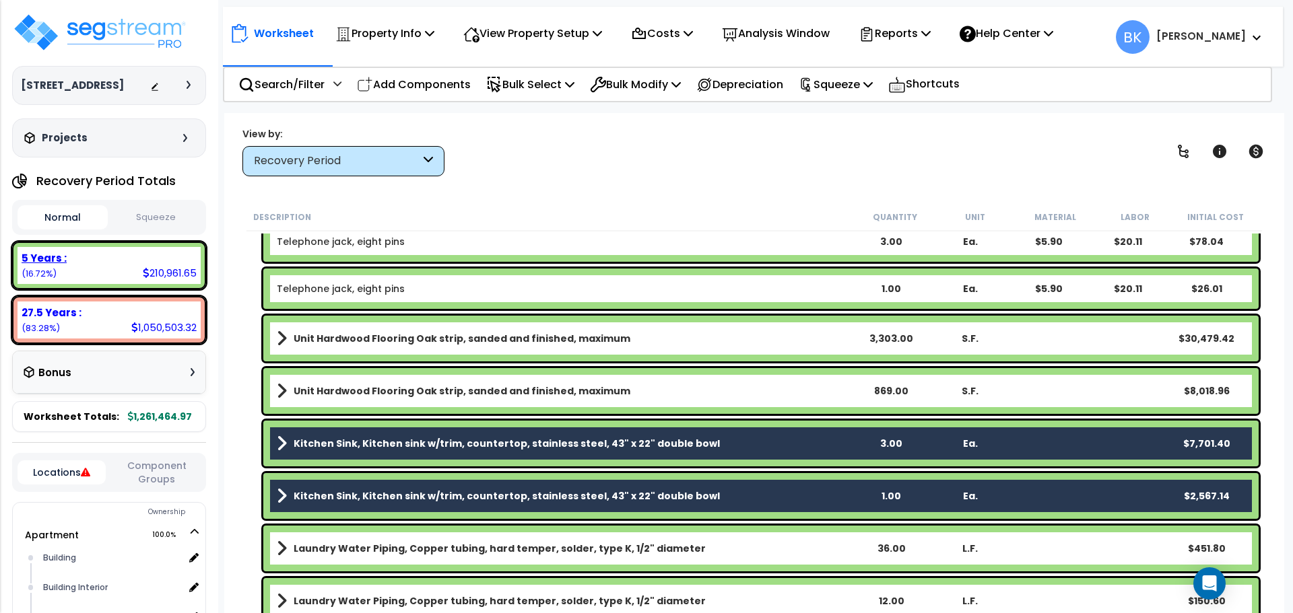
scroll to position [1885, 0]
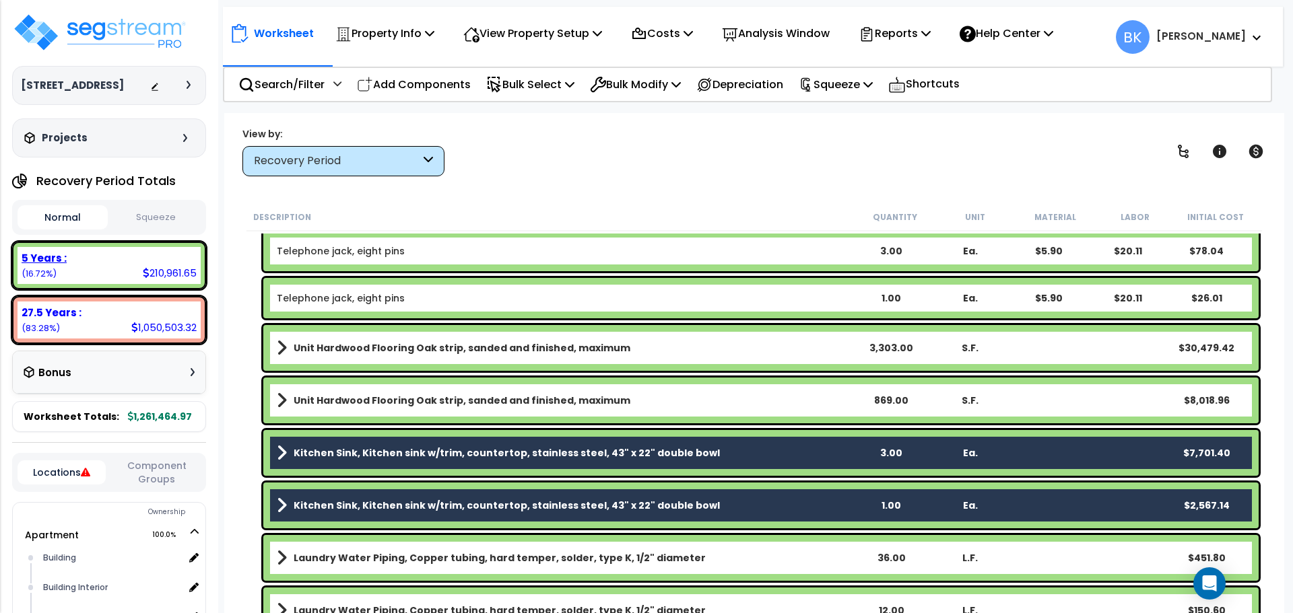
click at [176, 271] on div "210,961.65" at bounding box center [170, 273] width 54 height 14
click at [149, 311] on div "27.5 Years :" at bounding box center [109, 313] width 175 height 14
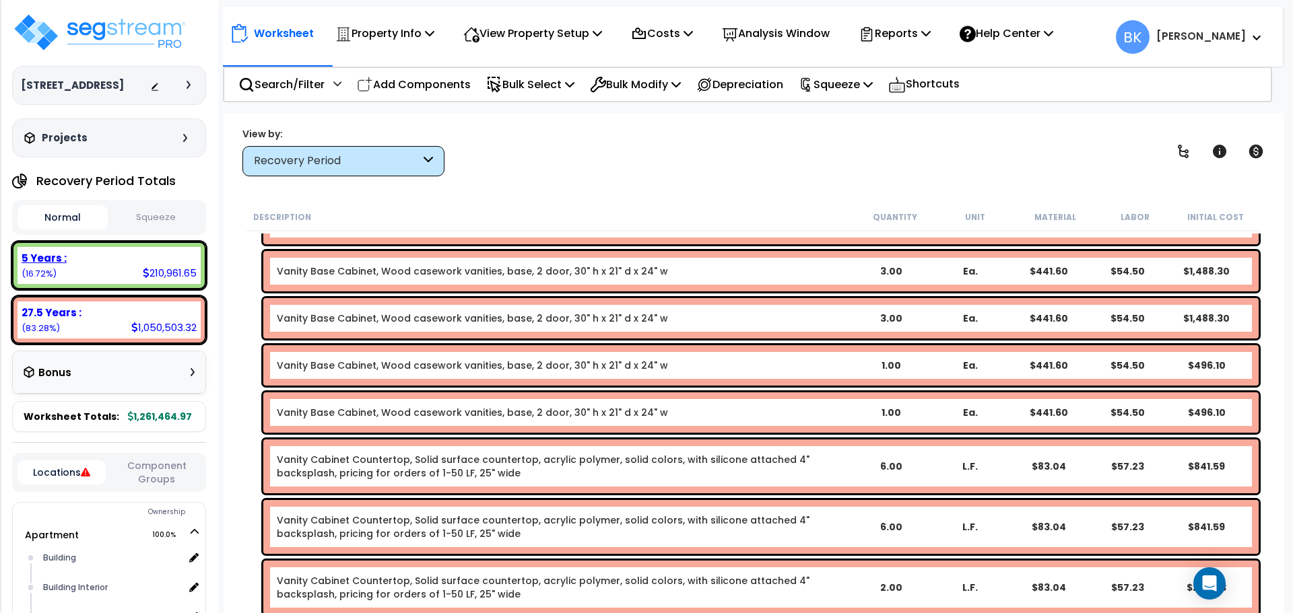
click at [147, 266] on div "210,961.65" at bounding box center [170, 273] width 54 height 14
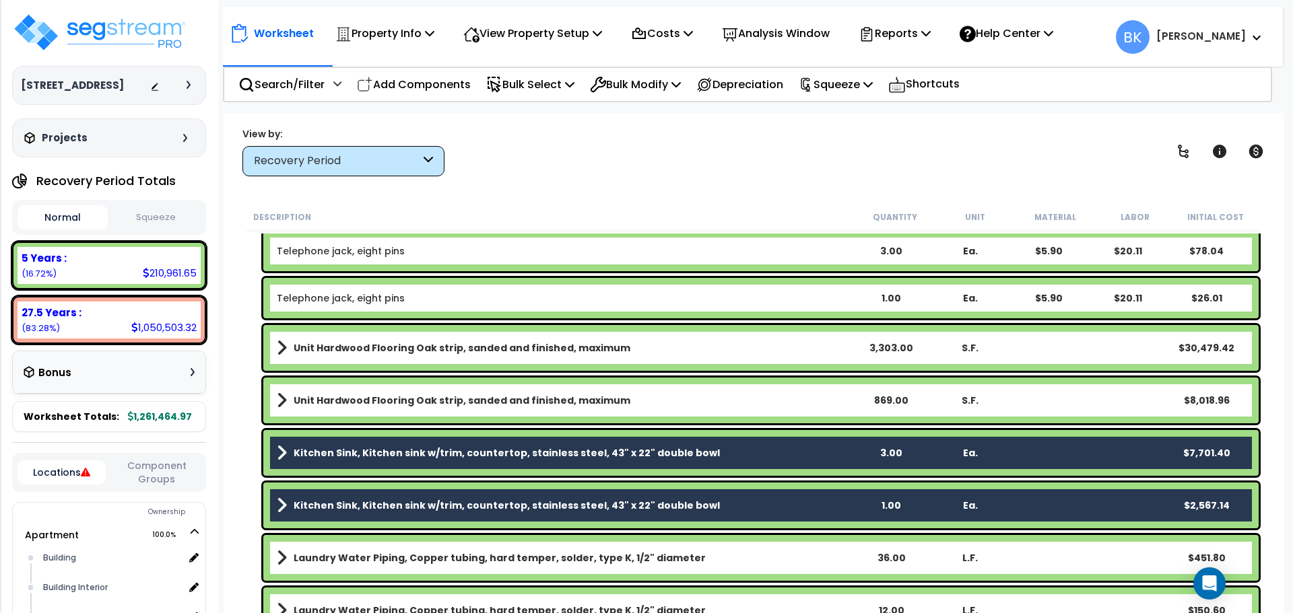
click at [233, 307] on div "Worksheet Property Info Property Setup Add Property Unit Template property Clon…" at bounding box center [754, 419] width 1060 height 613
click at [342, 161] on div "Recovery Period" at bounding box center [337, 160] width 166 height 15
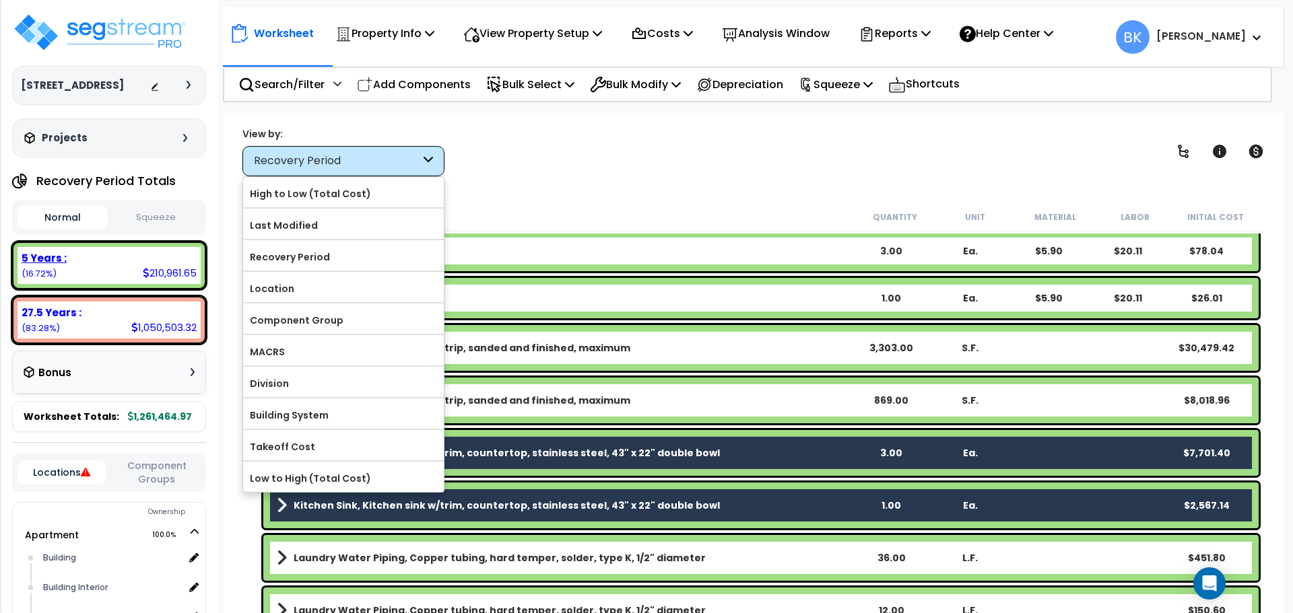
click at [174, 263] on div "5 Years :" at bounding box center [109, 258] width 175 height 14
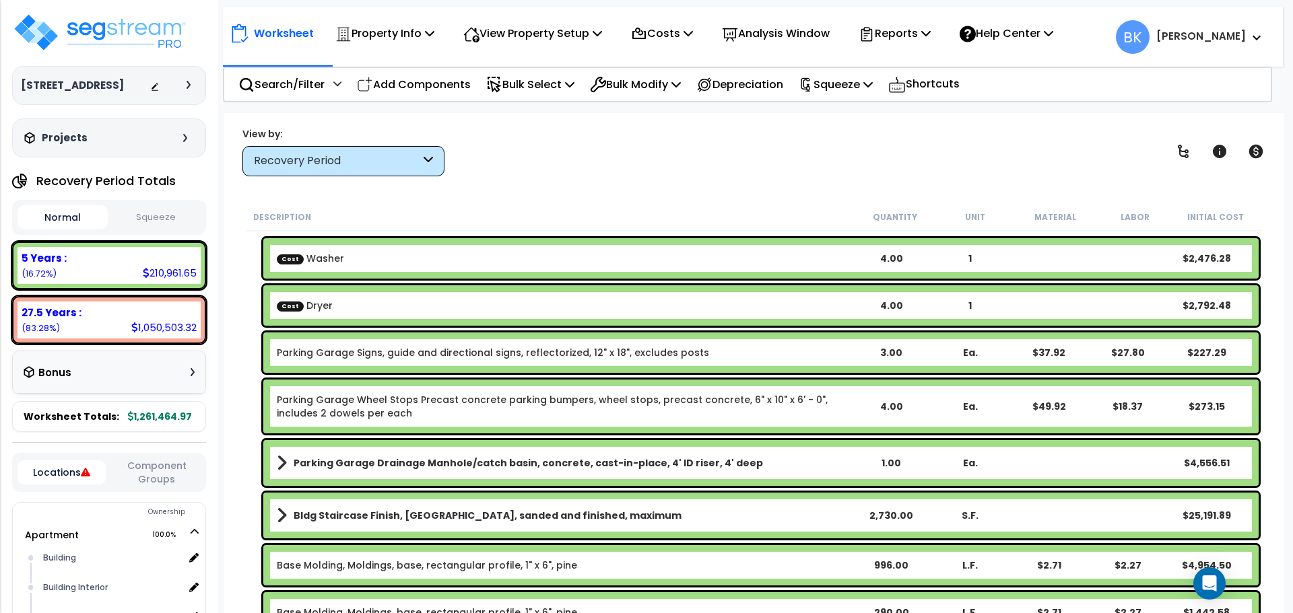
scroll to position [0, 0]
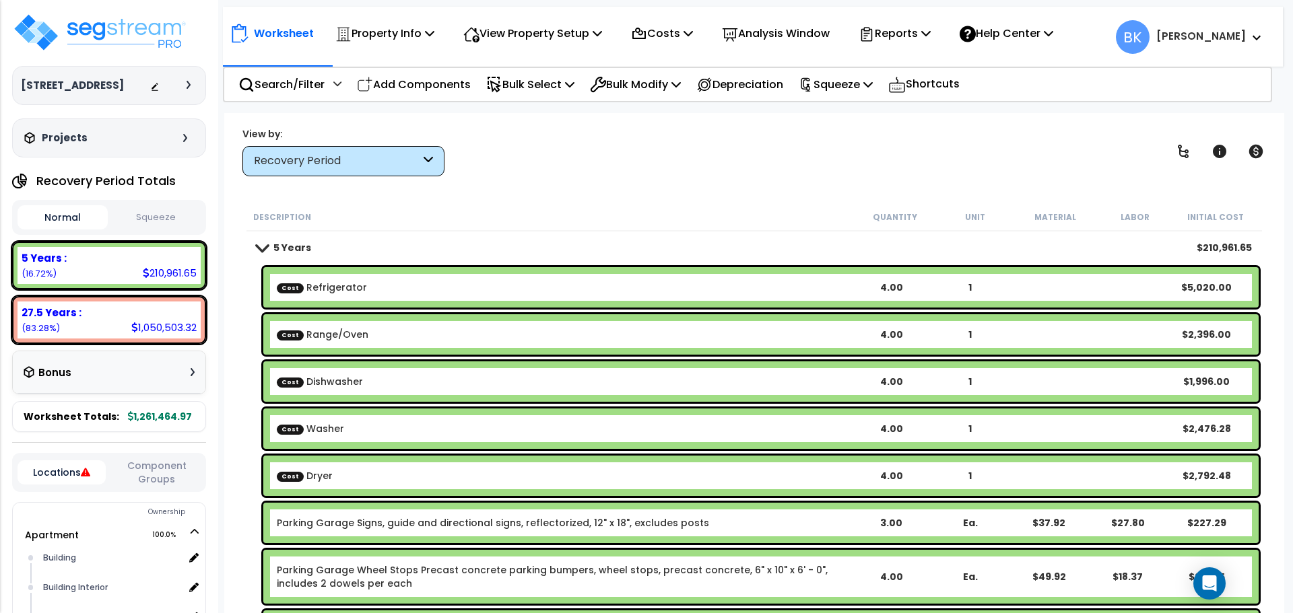
click at [267, 251] on span at bounding box center [261, 247] width 19 height 10
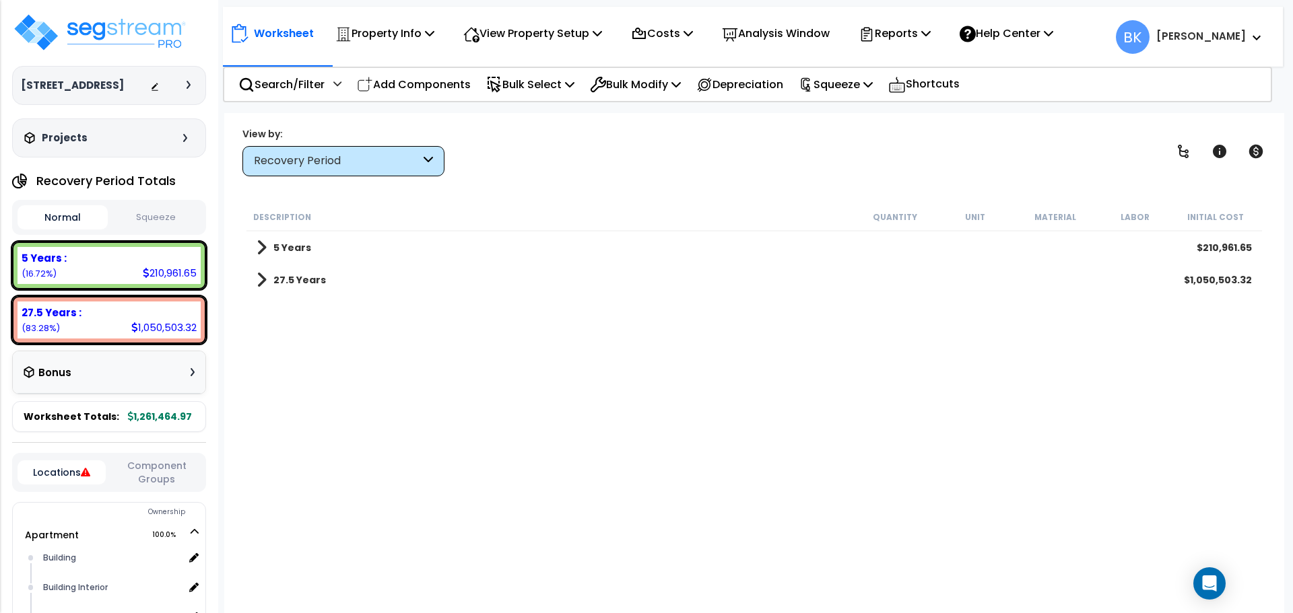
click at [266, 281] on link "27.5 Years" at bounding box center [290, 280] width 69 height 19
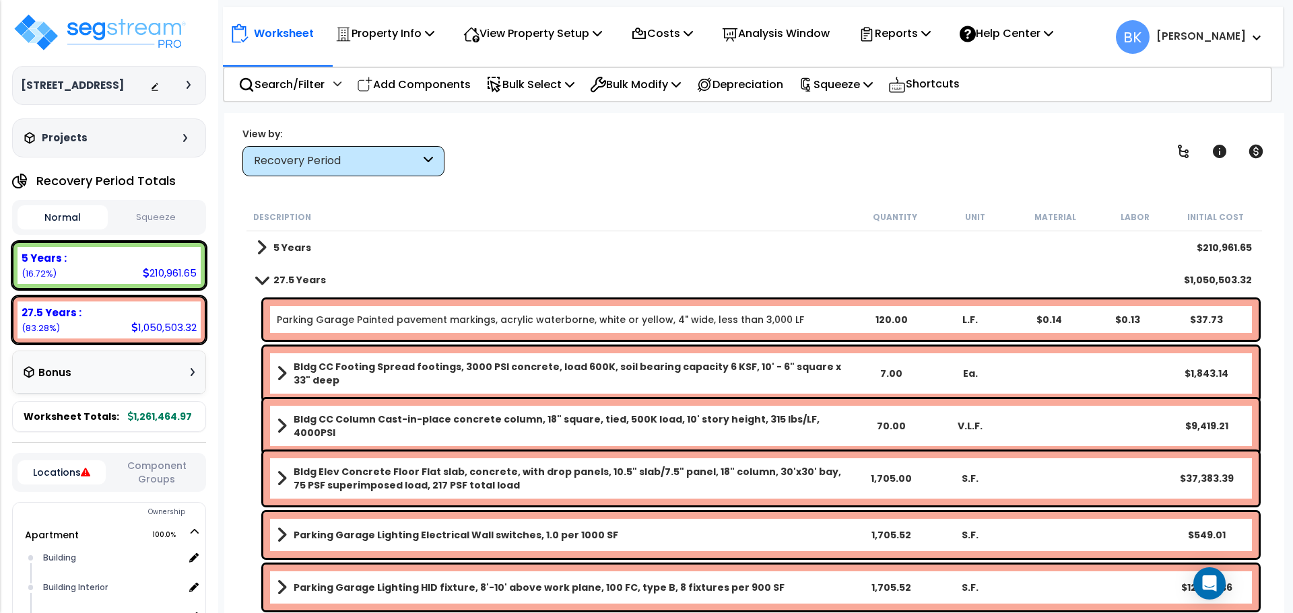
click at [264, 250] on span at bounding box center [261, 247] width 10 height 19
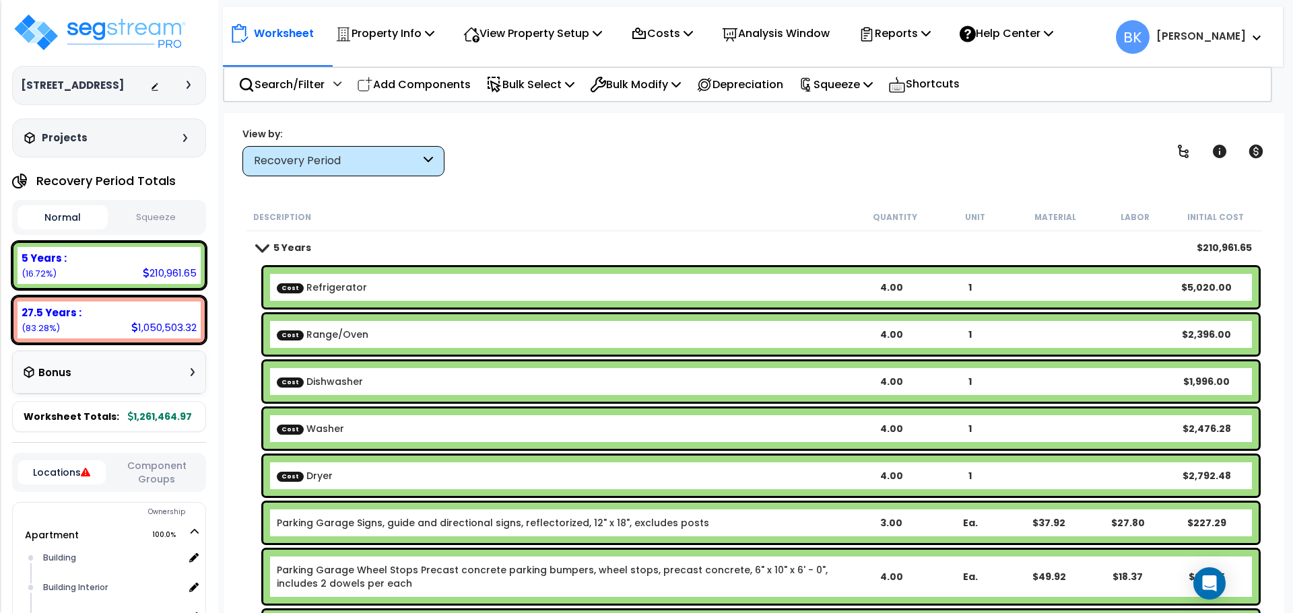
click at [464, 201] on div "Worksheet Property Info Property Setup Add Property Unit Template property Clon…" at bounding box center [754, 419] width 1060 height 613
click at [283, 79] on p "Search/Filter" at bounding box center [281, 84] width 86 height 18
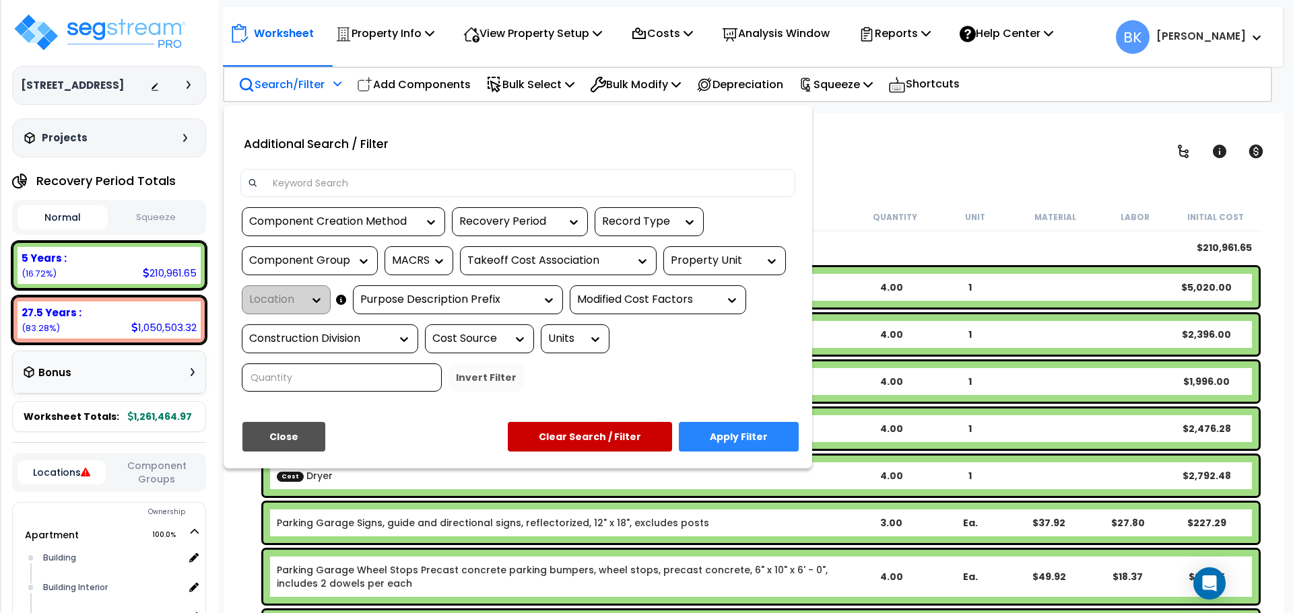
click at [340, 170] on div at bounding box center [517, 183] width 555 height 28
click at [333, 179] on input at bounding box center [526, 183] width 523 height 20
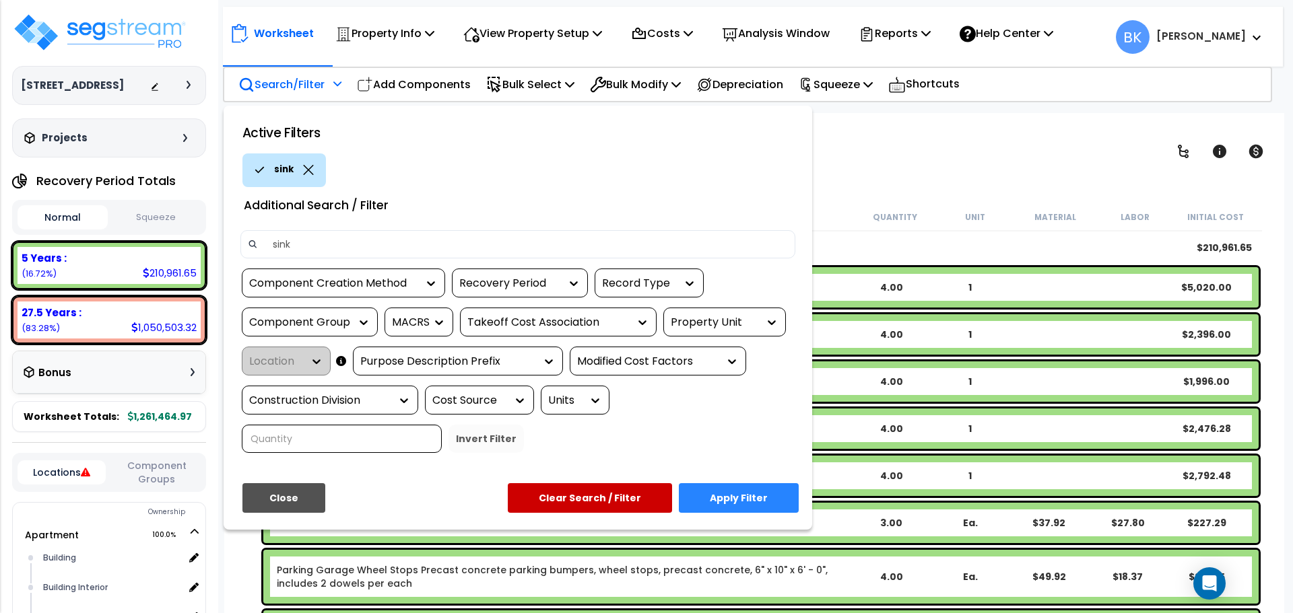
type input "sink"
click at [742, 509] on button "Apply Filter" at bounding box center [739, 498] width 120 height 30
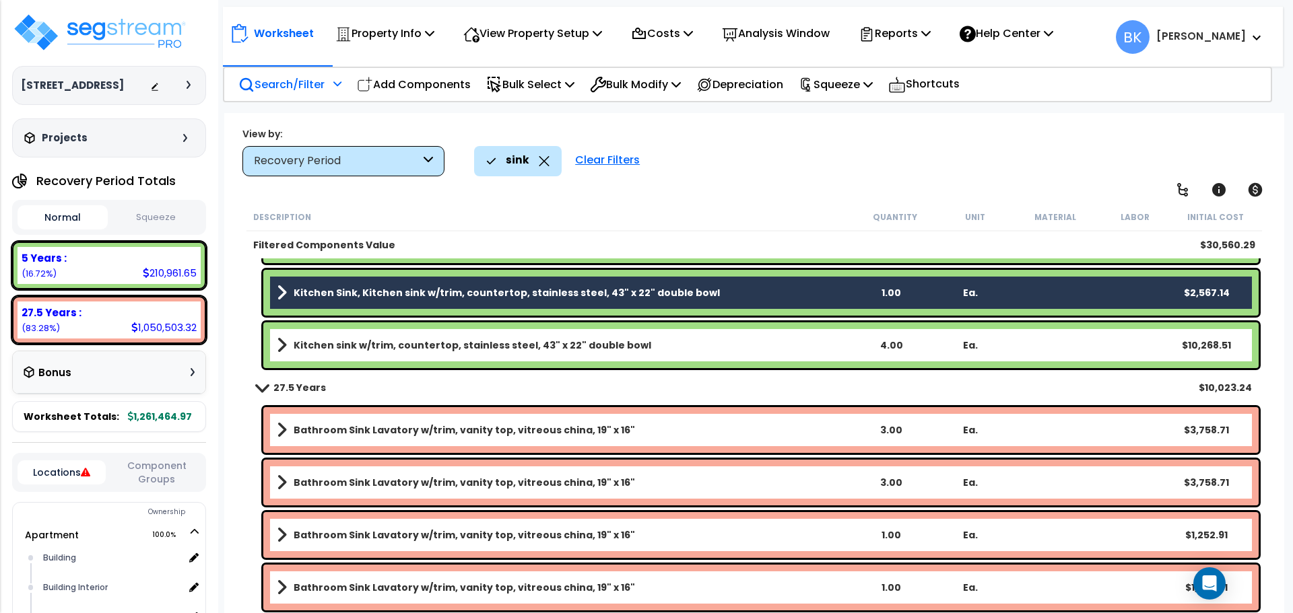
scroll to position [59, 0]
click at [423, 85] on p "Add Components" at bounding box center [414, 84] width 114 height 18
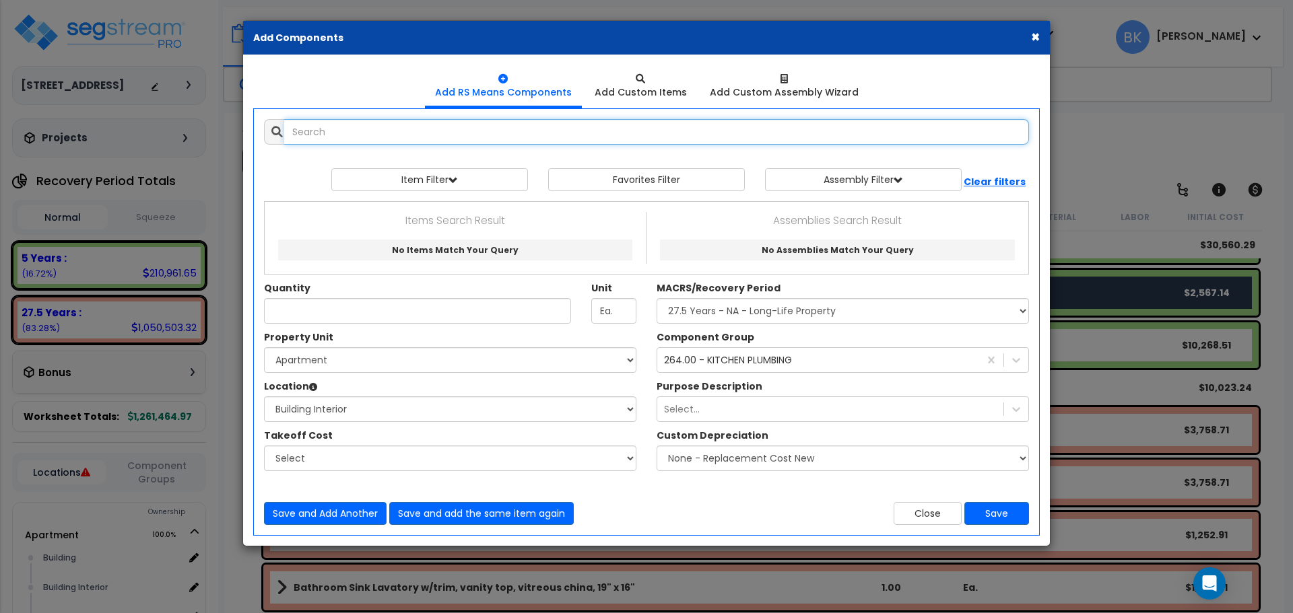
select select
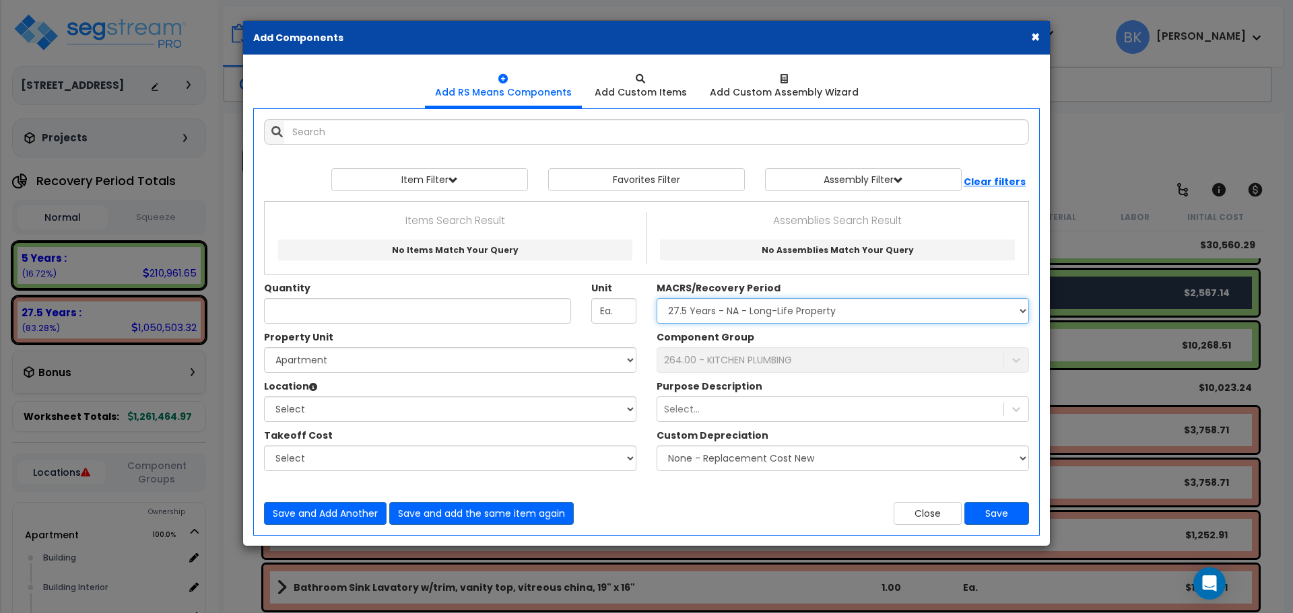
click at [739, 304] on select "Select MACRS/Recovery Period 5 Years - 57.0 - Distributive Trades & Services 5 …" at bounding box center [842, 311] width 372 height 26
select select "3669"
click at [656, 298] on select "Select MACRS/Recovery Period 5 Years - 57.0 - Distributive Trades & Services 5 …" at bounding box center [842, 311] width 372 height 26
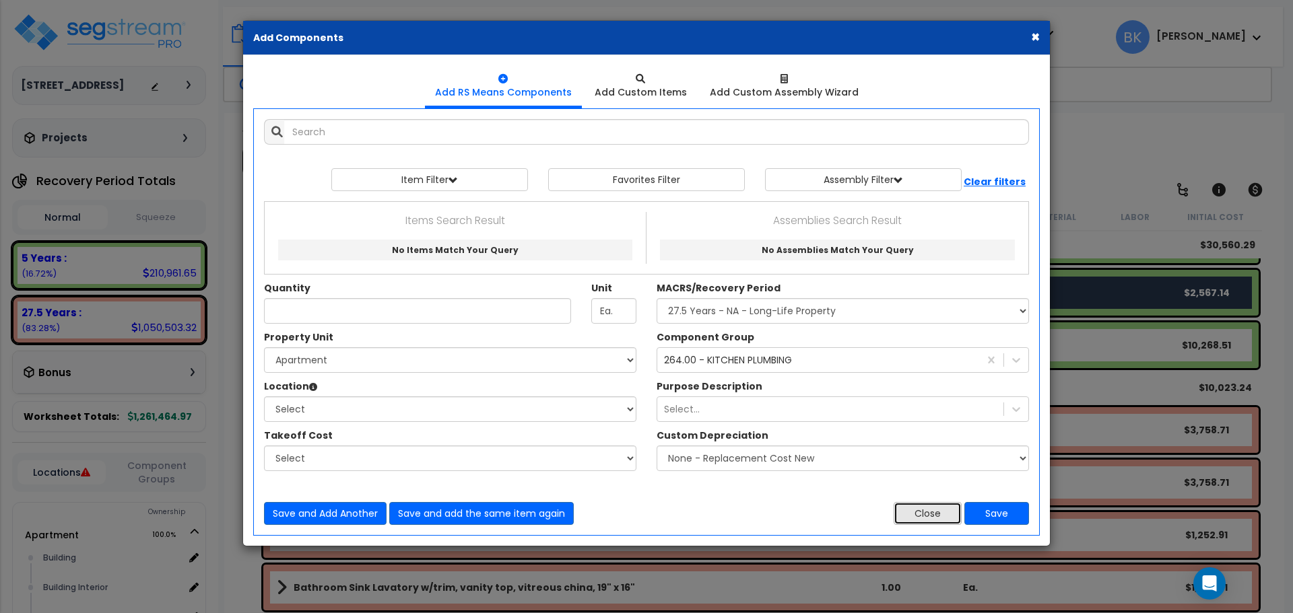
click at [938, 509] on button "Close" at bounding box center [927, 513] width 68 height 23
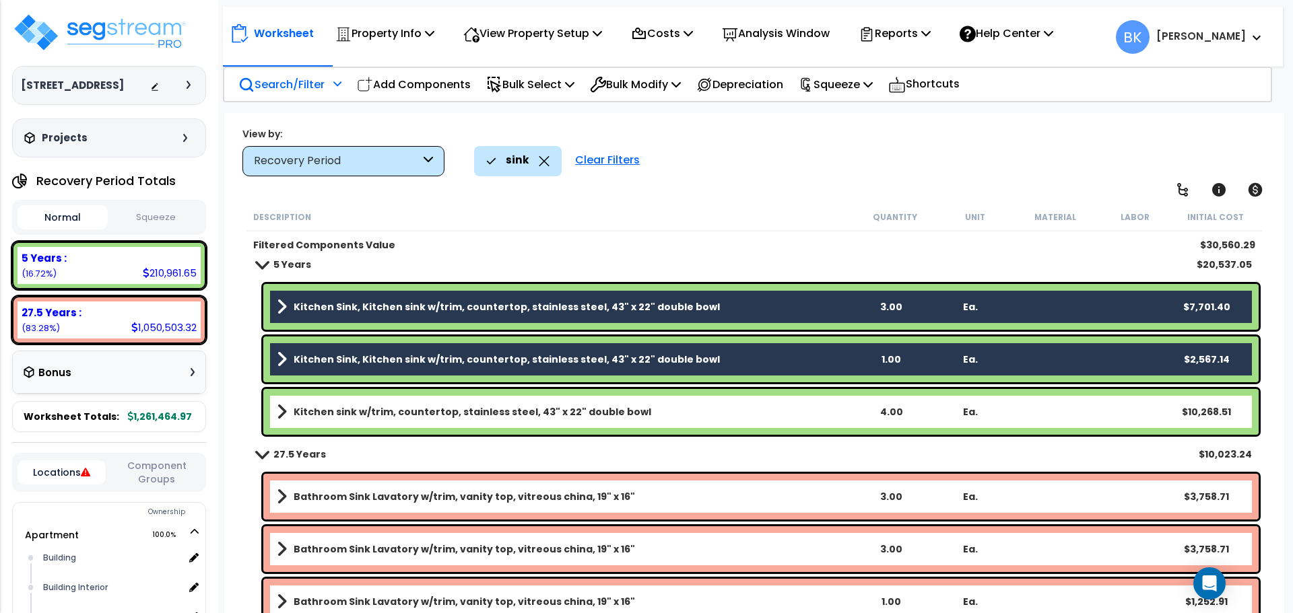
scroll to position [0, 0]
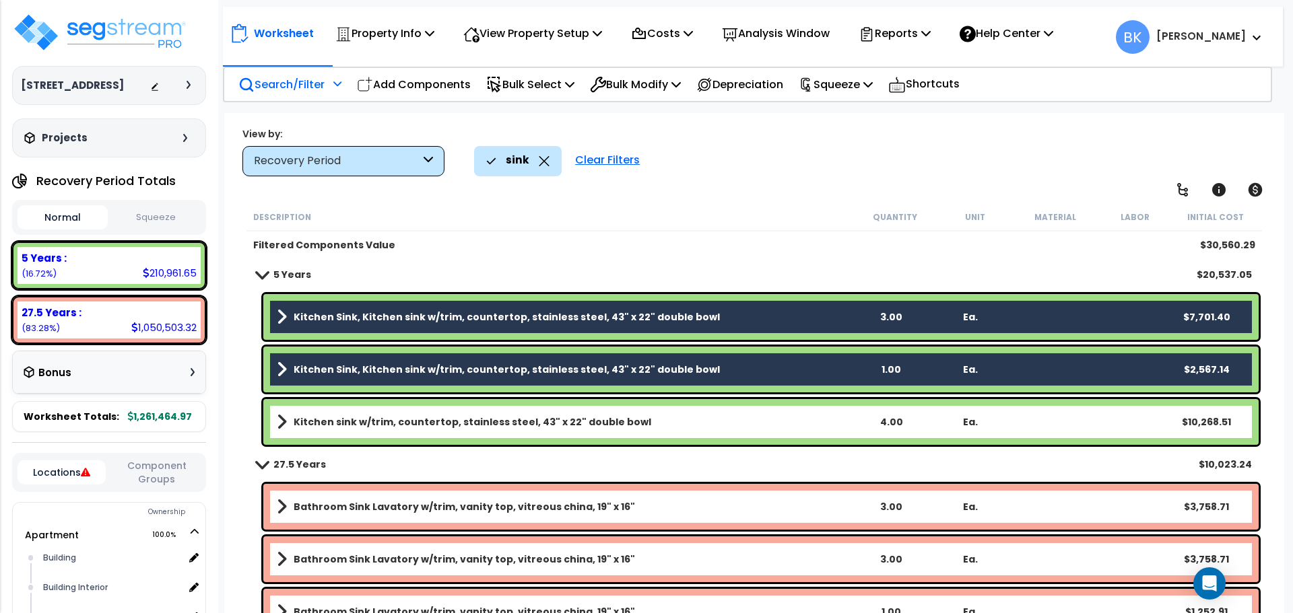
click at [541, 257] on div "Filtered Components Value $30,560.29" at bounding box center [753, 245] width 1015 height 27
click at [676, 83] on p "Bulk Modify" at bounding box center [635, 84] width 91 height 18
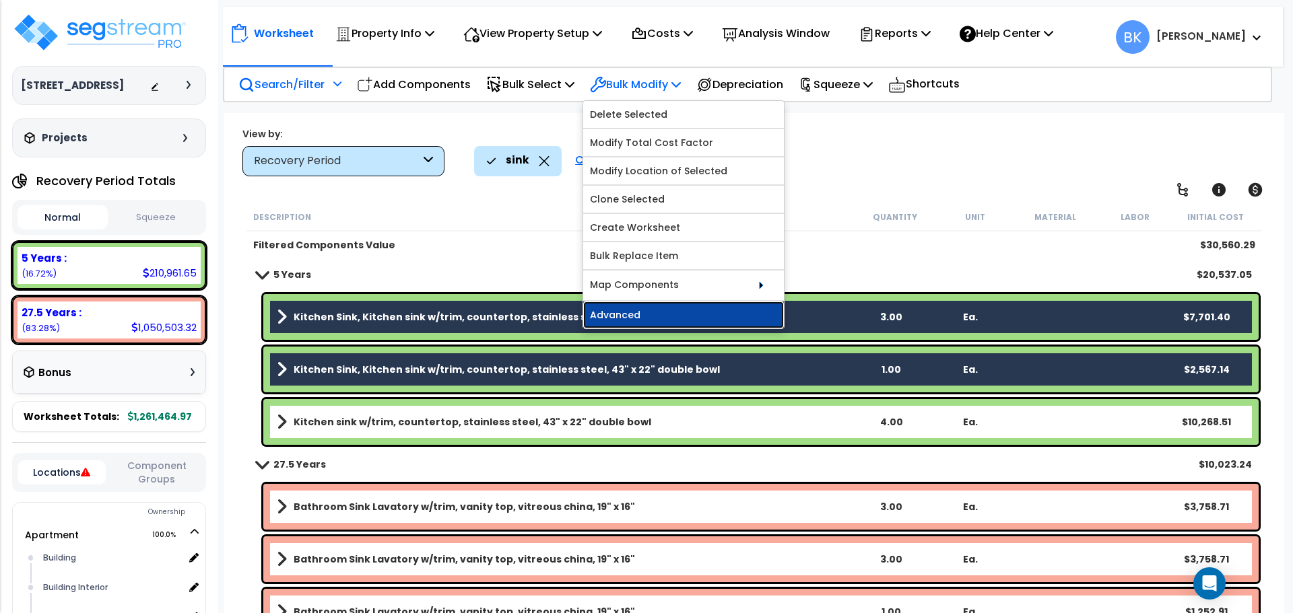
click at [701, 312] on link "Advanced" at bounding box center [683, 315] width 201 height 27
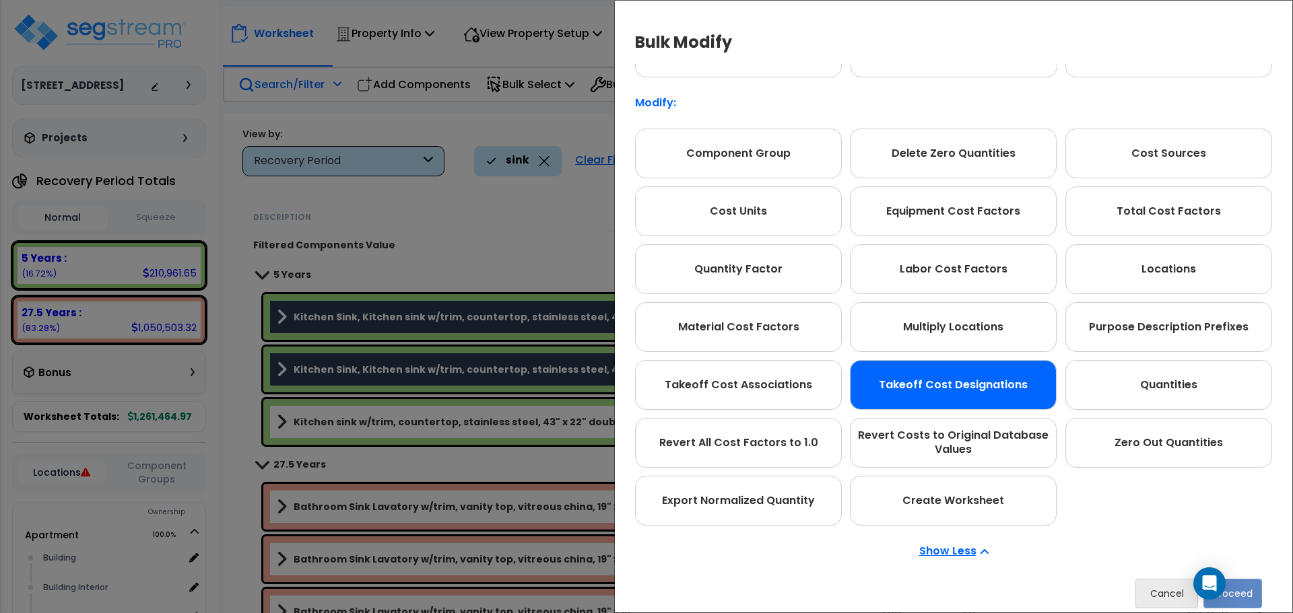
scroll to position [75, 0]
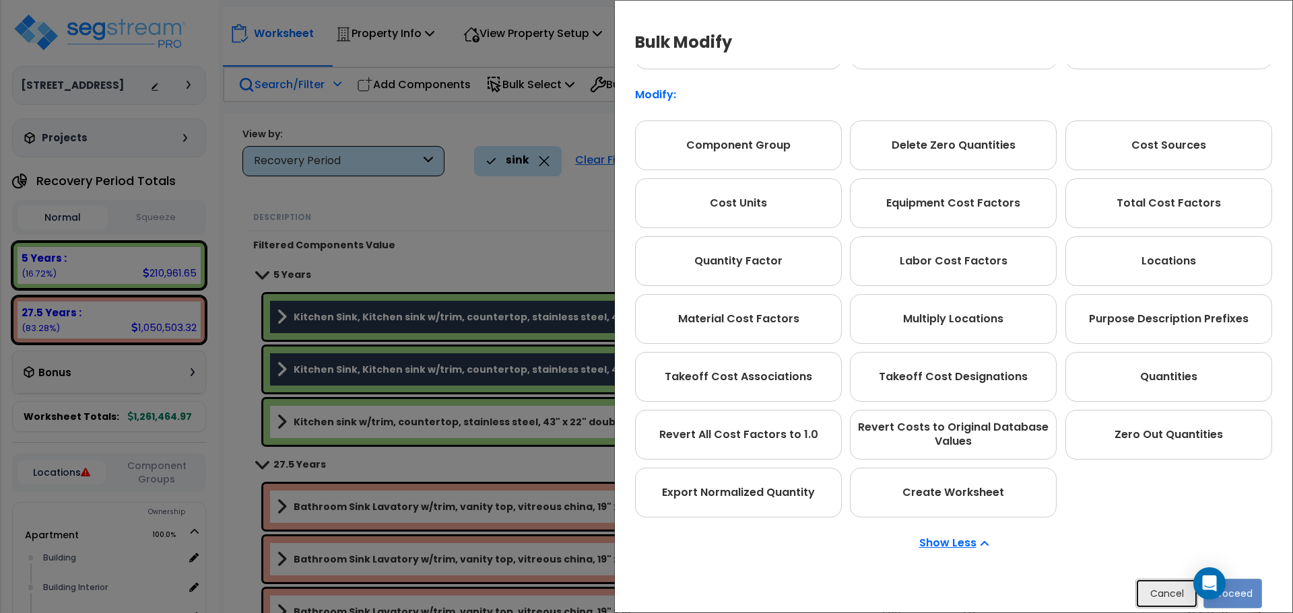
click at [1150, 585] on button "Cancel" at bounding box center [1166, 594] width 63 height 30
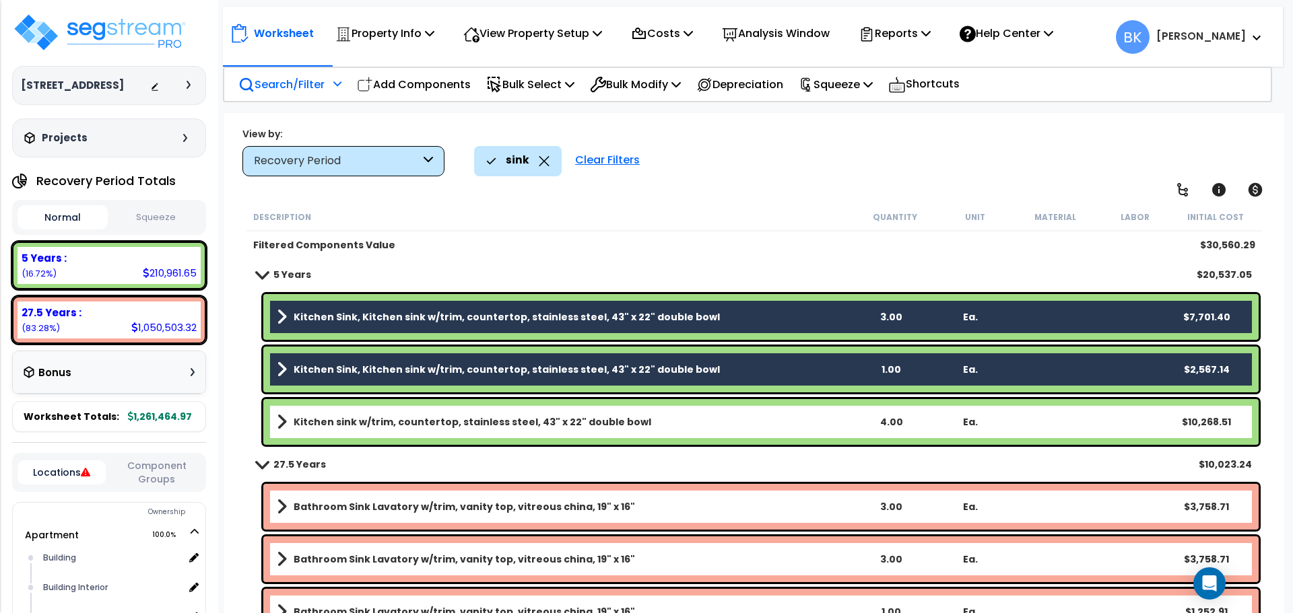
click at [362, 373] on b "Kitchen Sink, Kitchen sink w/trim, countertop, stainless steel, 43" x 22" doubl…" at bounding box center [507, 369] width 426 height 13
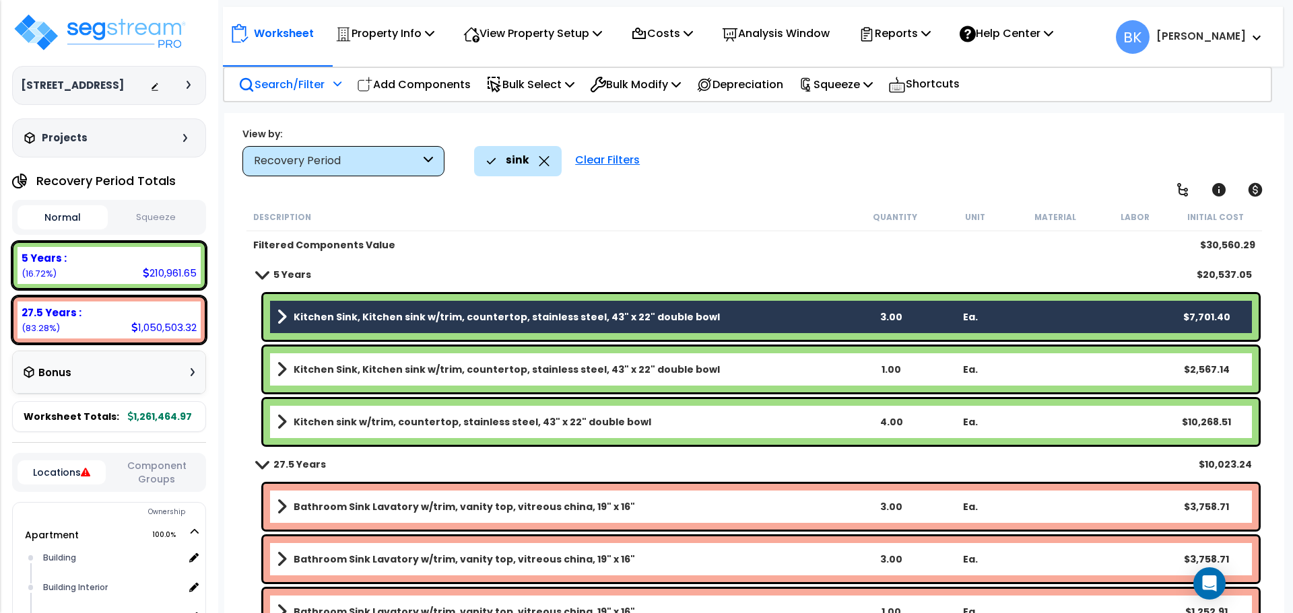
click at [383, 308] on link "Kitchen Sink, Kitchen sink w/trim, countertop, stainless steel, 43" x 22" doubl…" at bounding box center [564, 317] width 574 height 19
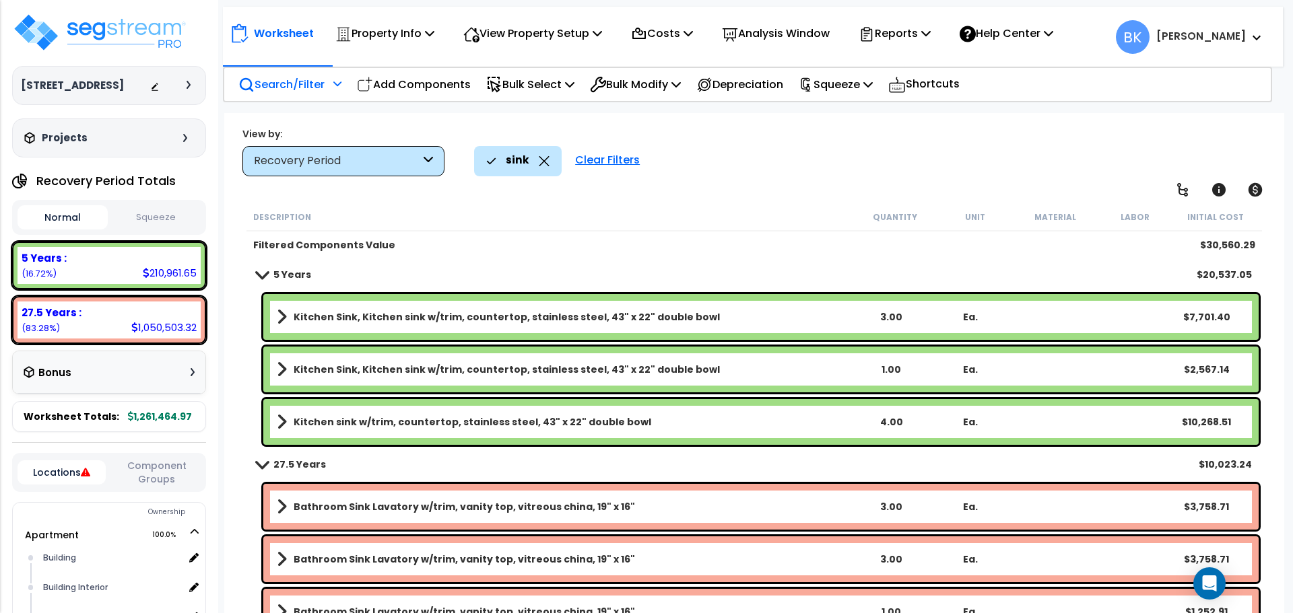
click at [424, 423] on b "Kitchen sink w/trim, countertop, stainless steel, 43" x 22" double bowl" at bounding box center [472, 421] width 357 height 13
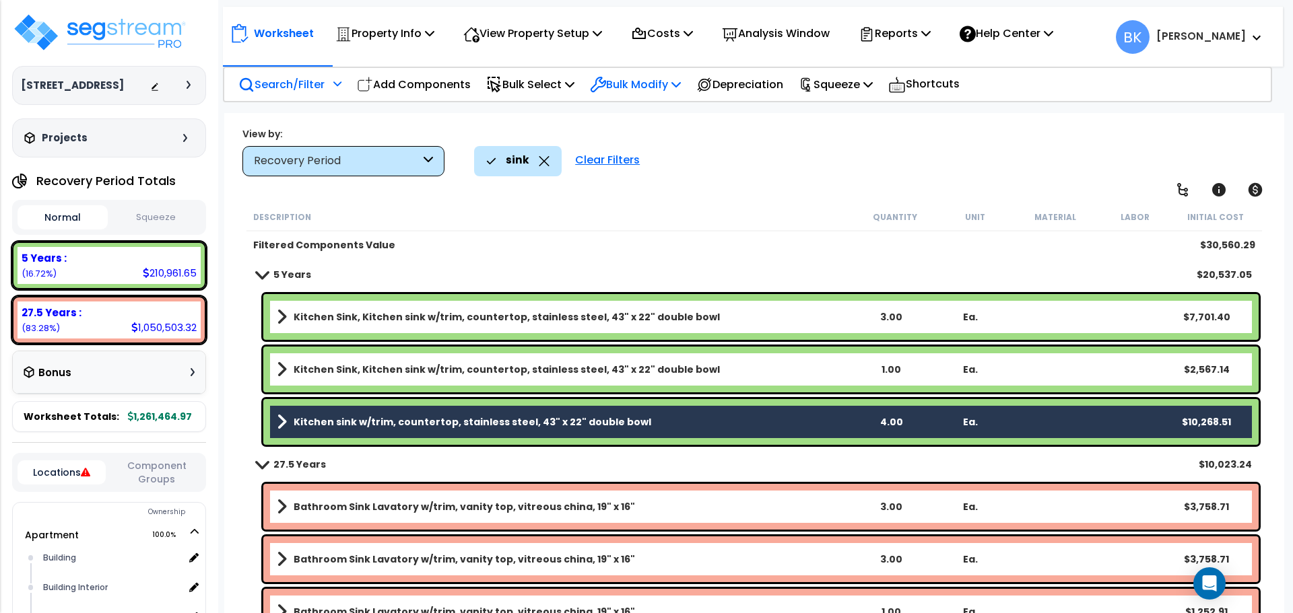
click at [653, 86] on p "Bulk Modify" at bounding box center [635, 84] width 91 height 18
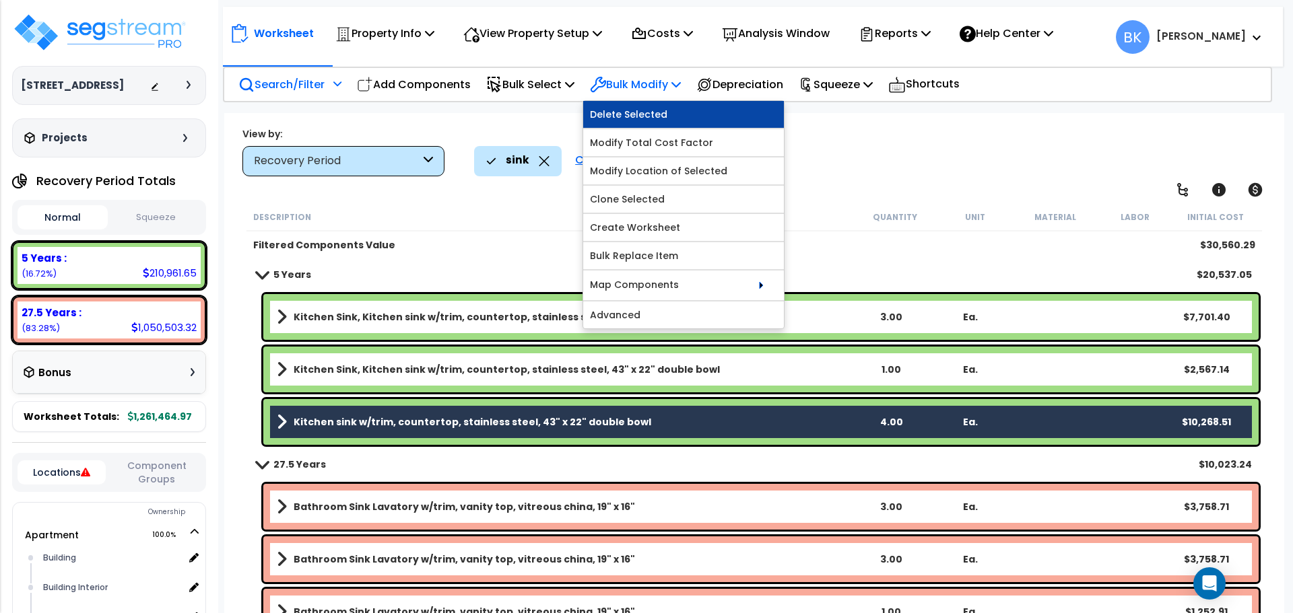
click at [734, 116] on link "Delete Selected" at bounding box center [683, 114] width 201 height 27
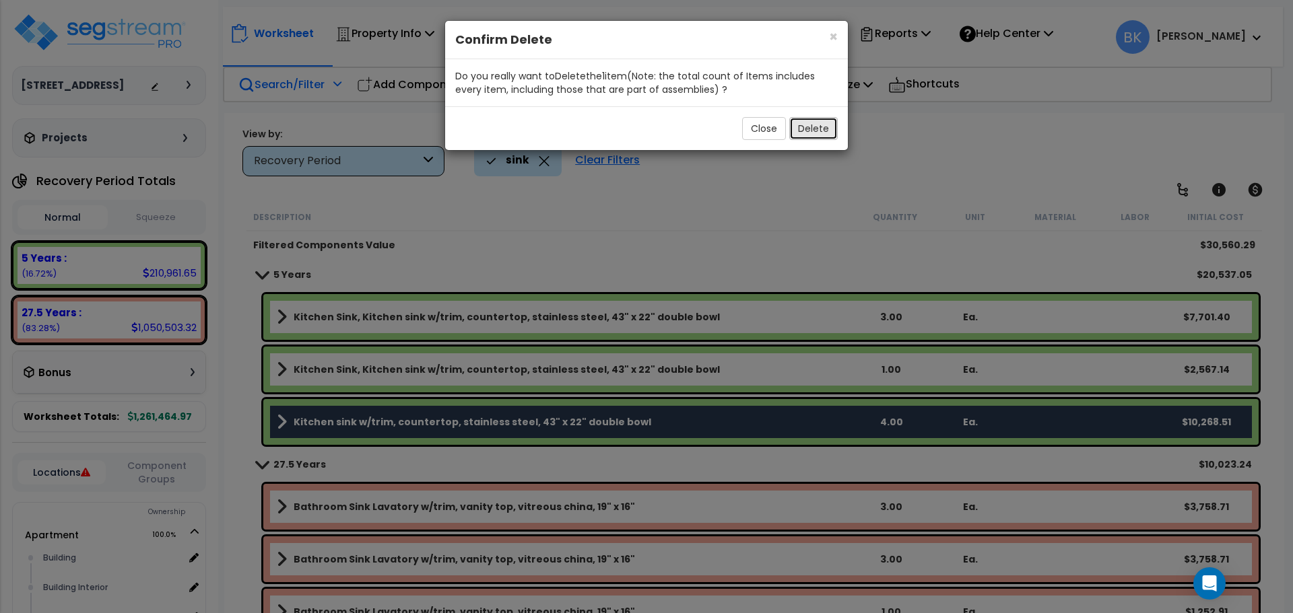
click at [798, 131] on button "Delete" at bounding box center [813, 128] width 48 height 23
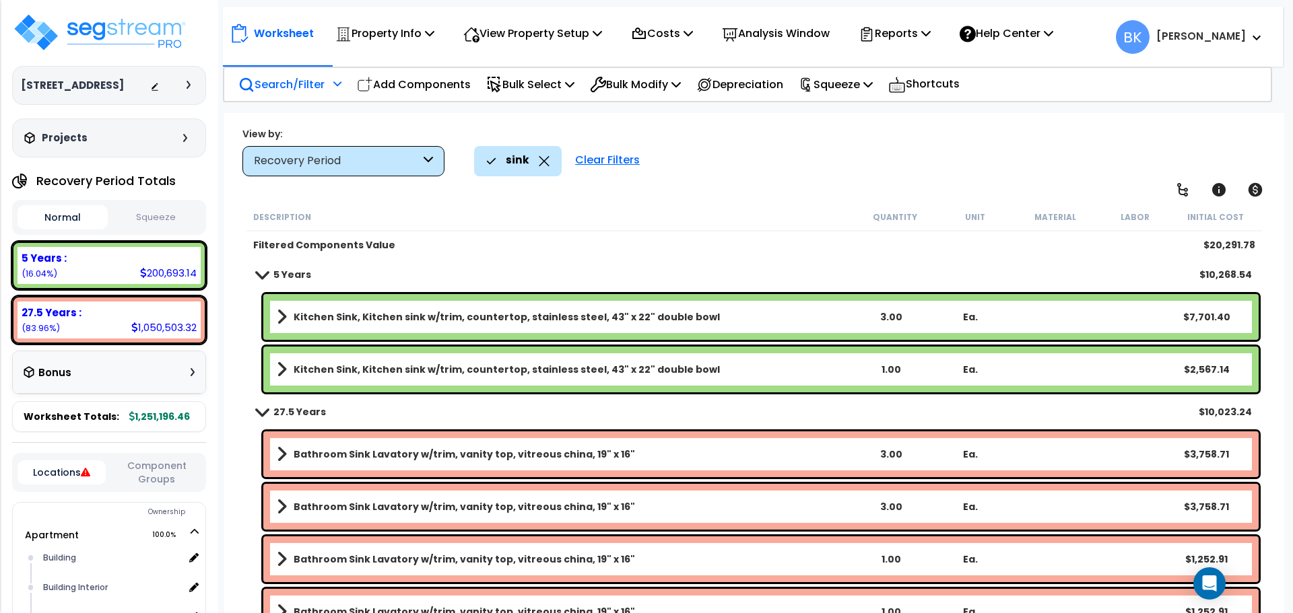
click at [543, 162] on icon at bounding box center [544, 161] width 10 height 10
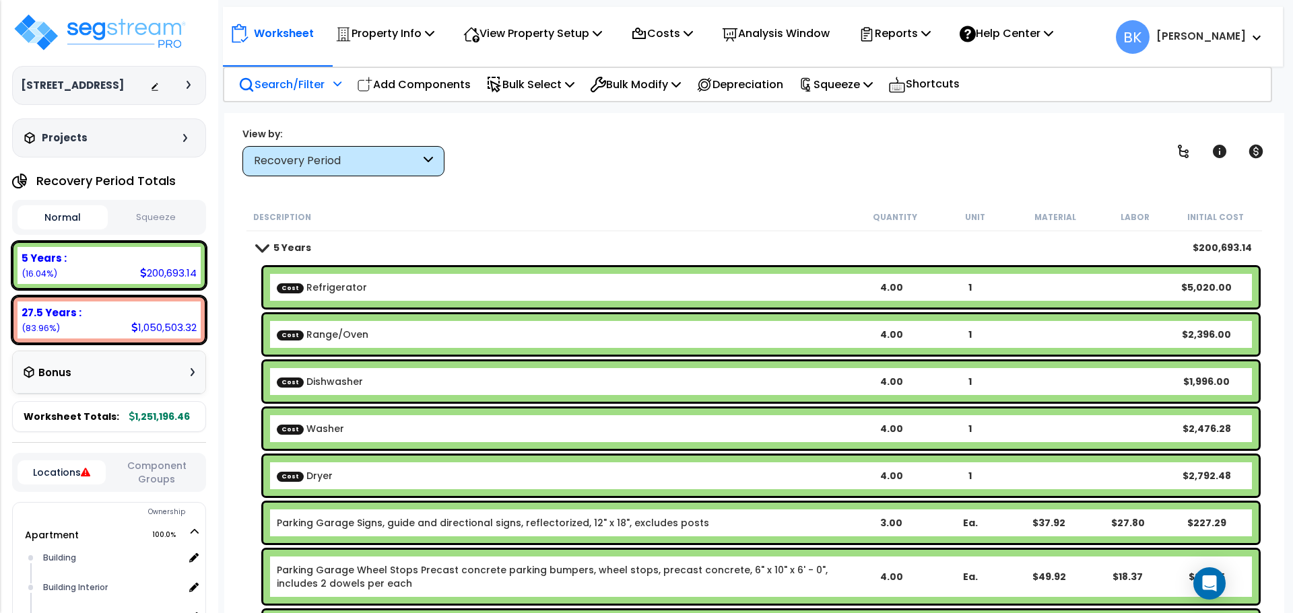
click at [260, 253] on link "5 Years" at bounding box center [283, 247] width 55 height 19
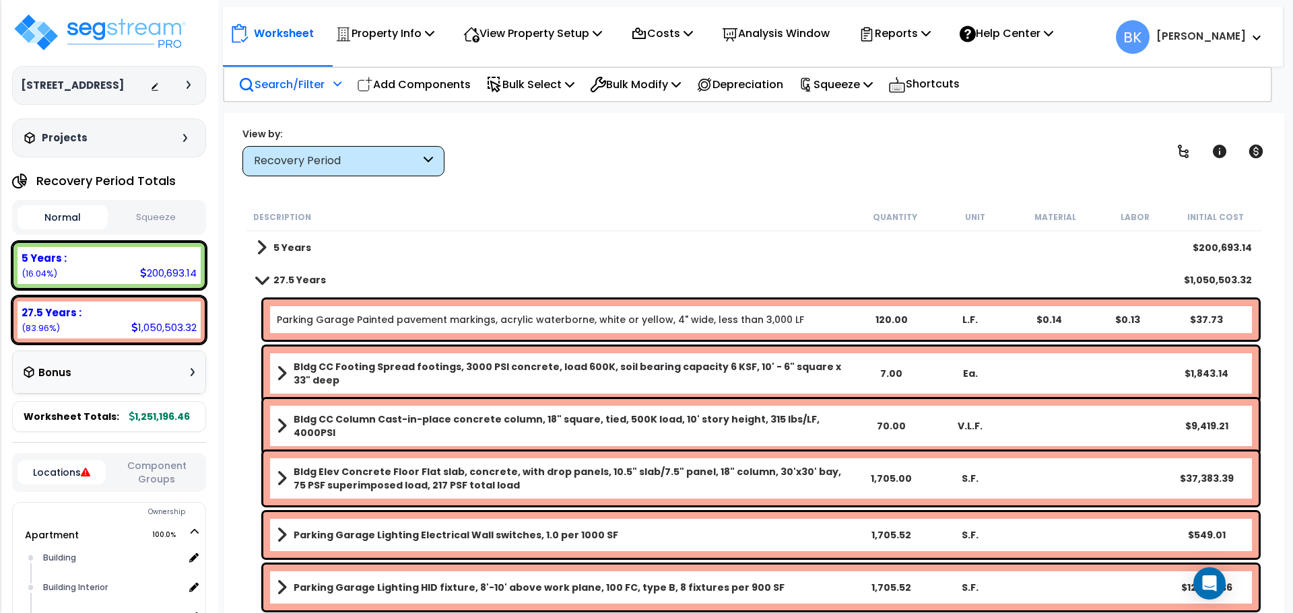
click at [263, 284] on span at bounding box center [261, 280] width 19 height 10
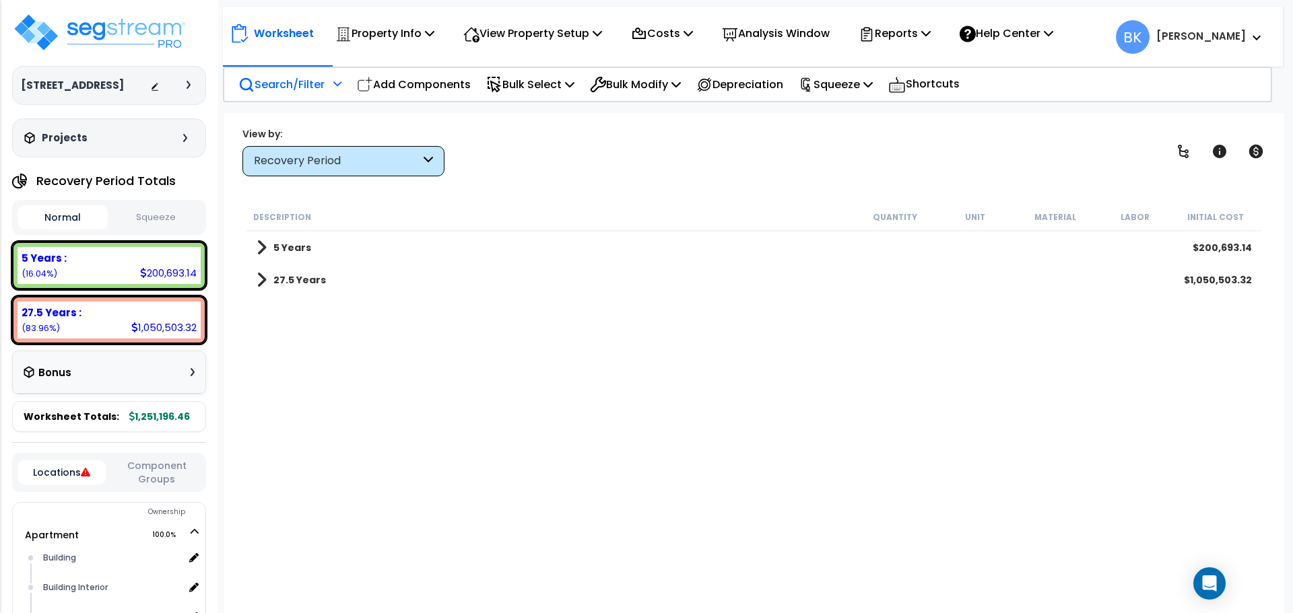
click at [263, 284] on span at bounding box center [261, 280] width 10 height 19
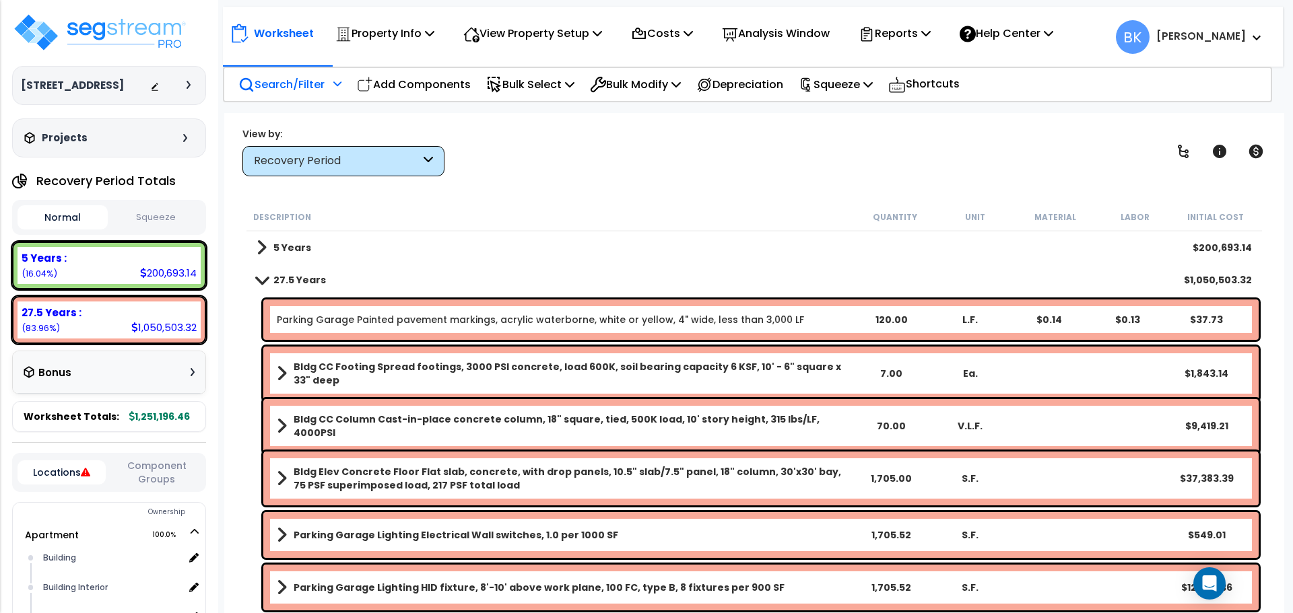
scroll to position [0, 0]
click at [260, 281] on span at bounding box center [261, 280] width 19 height 10
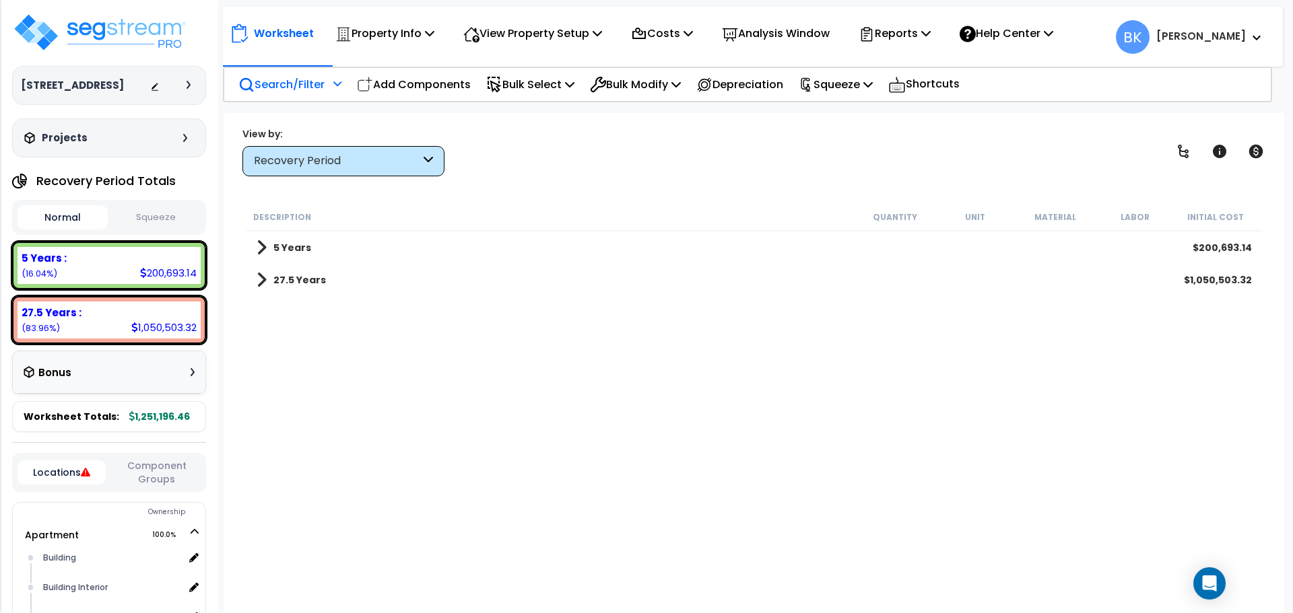
click at [260, 281] on span at bounding box center [261, 280] width 10 height 19
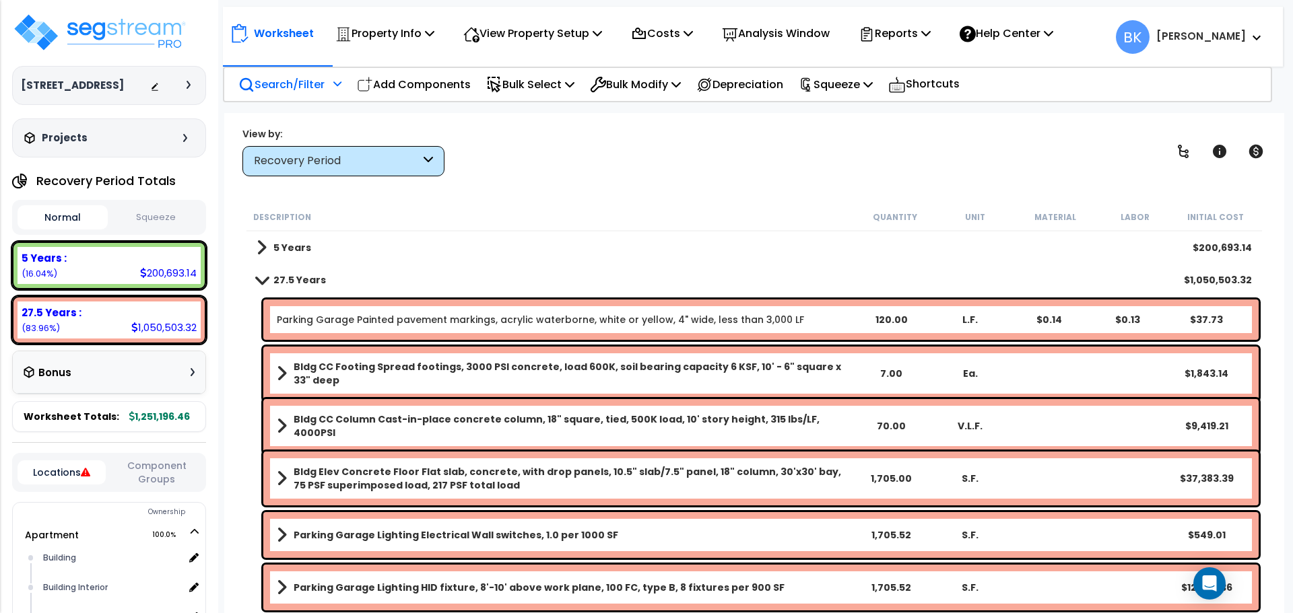
click at [262, 281] on span at bounding box center [261, 280] width 19 height 10
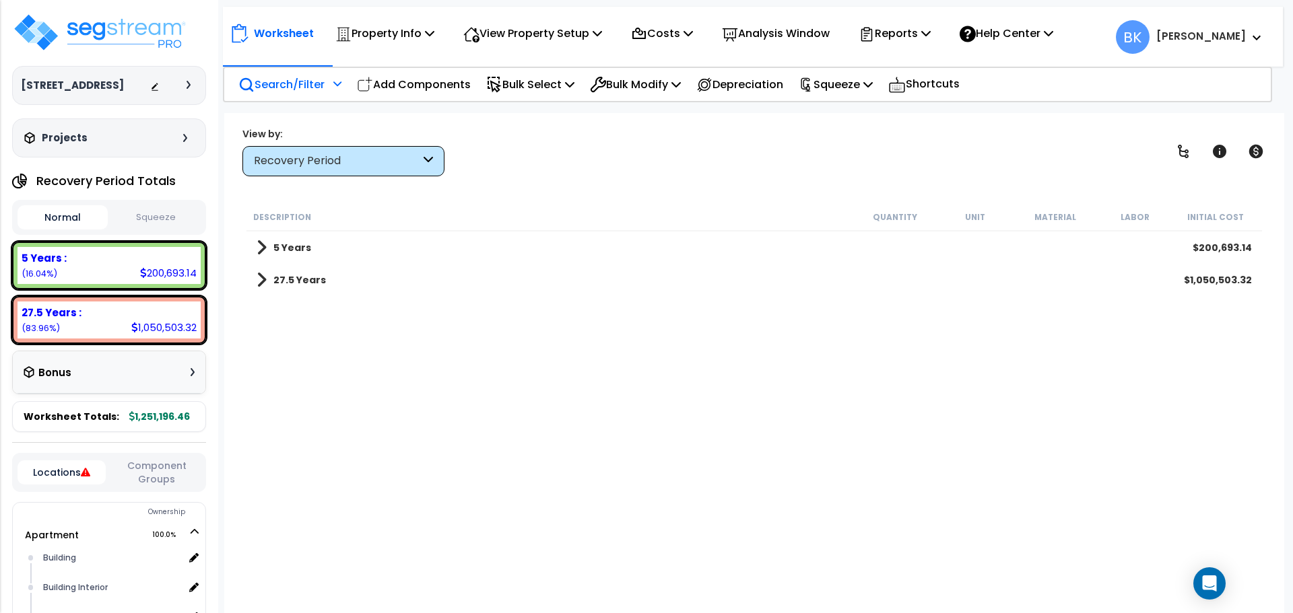
click at [260, 256] on span at bounding box center [261, 247] width 10 height 19
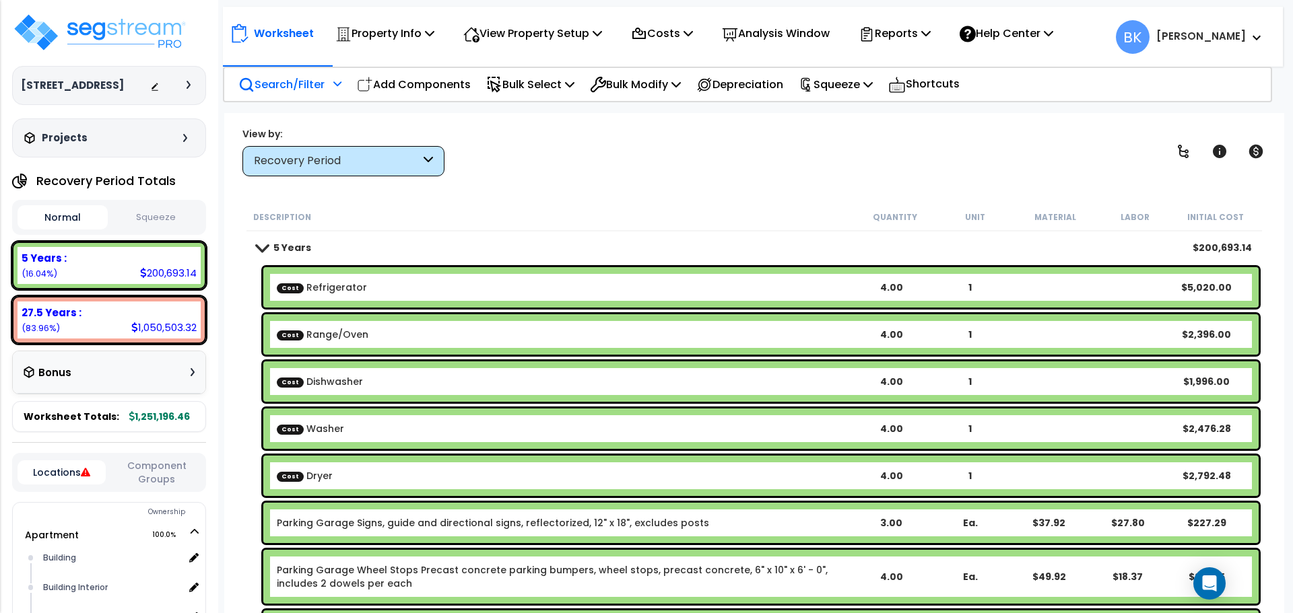
click at [261, 250] on span at bounding box center [261, 247] width 19 height 10
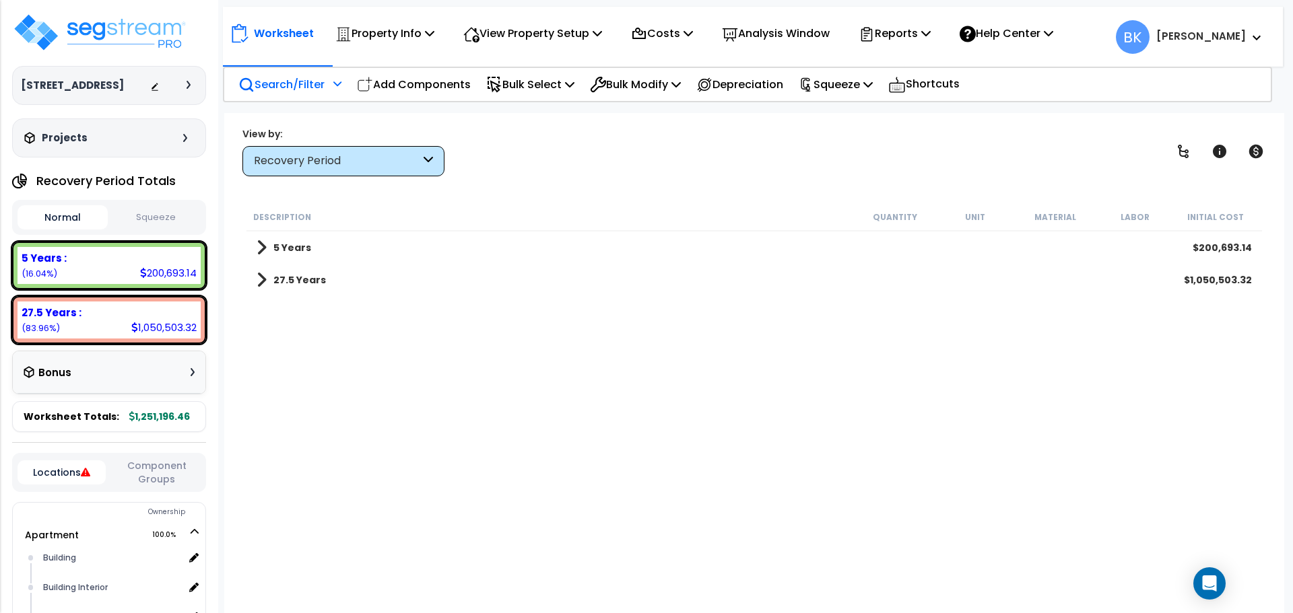
click at [263, 279] on span at bounding box center [261, 280] width 10 height 19
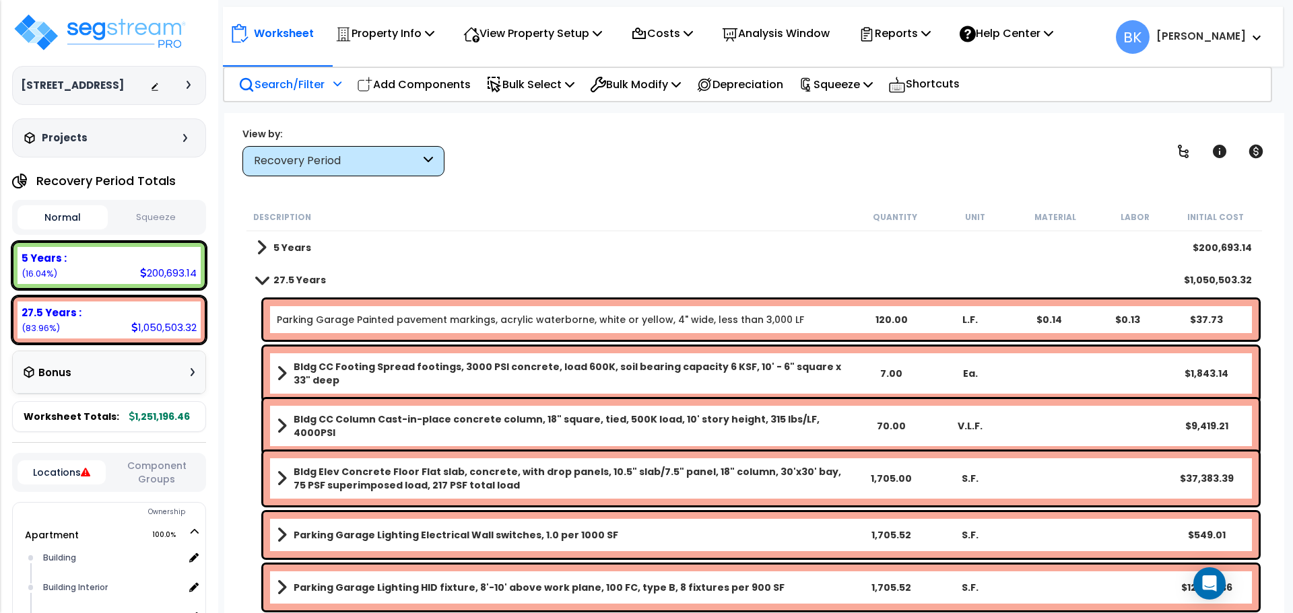
click at [259, 281] on span at bounding box center [261, 280] width 19 height 10
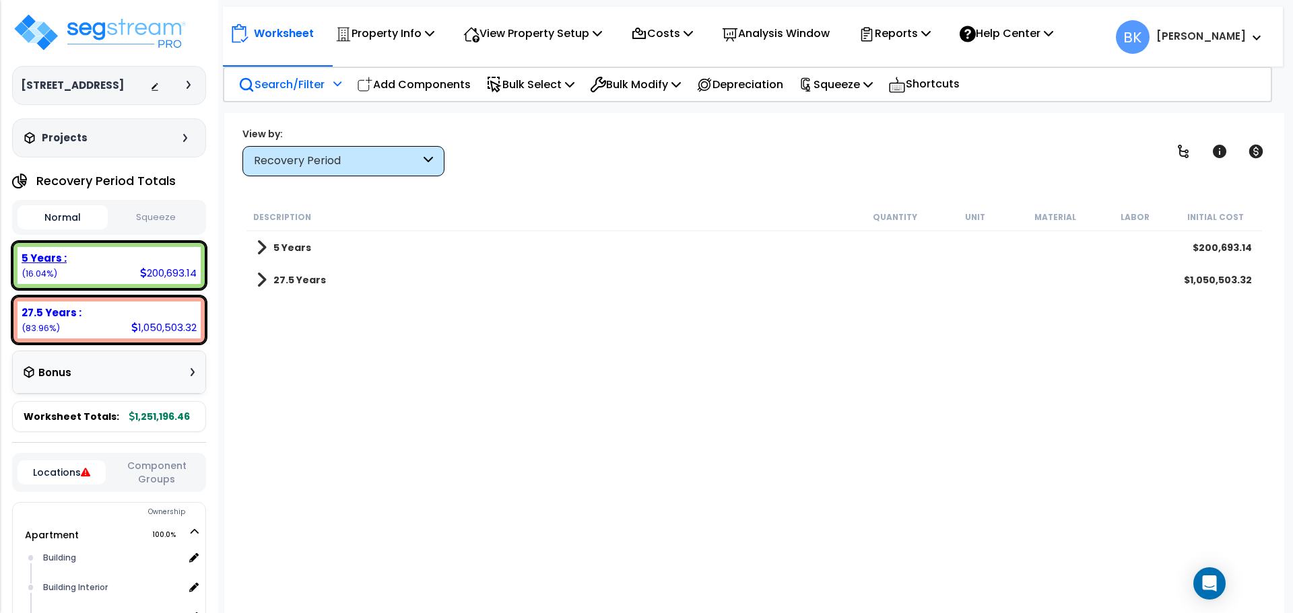
click at [117, 265] on div "5 Years : 200,693.14 (16.04%)" at bounding box center [109, 265] width 183 height 37
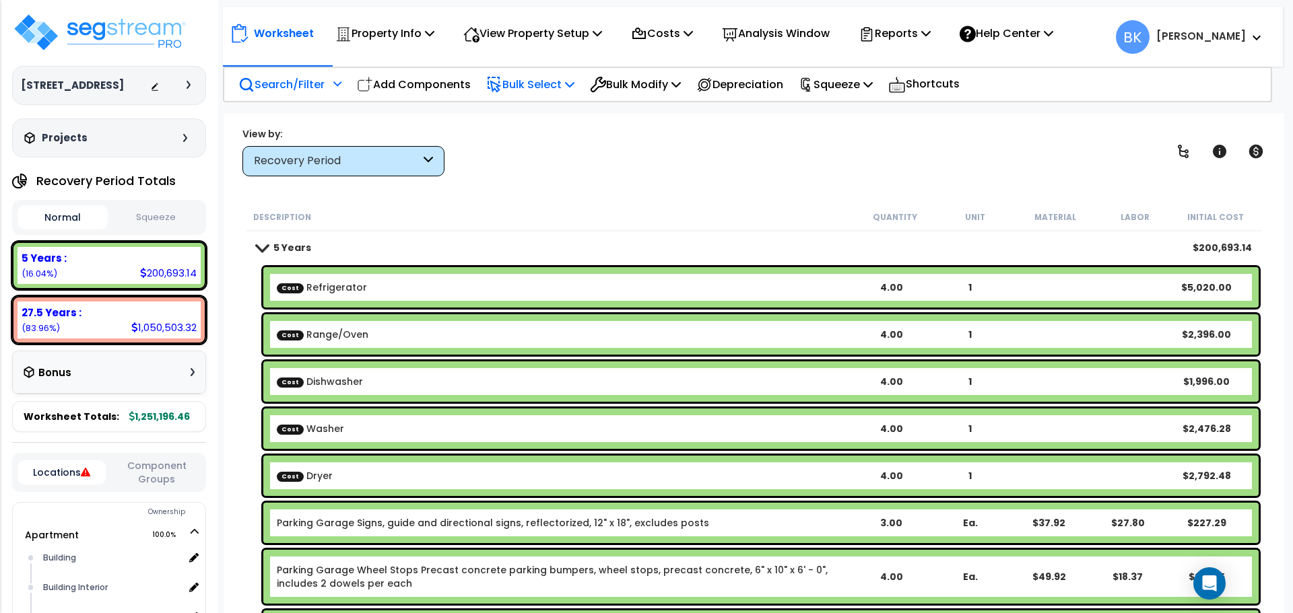
click at [494, 88] on icon at bounding box center [494, 85] width 16 height 16
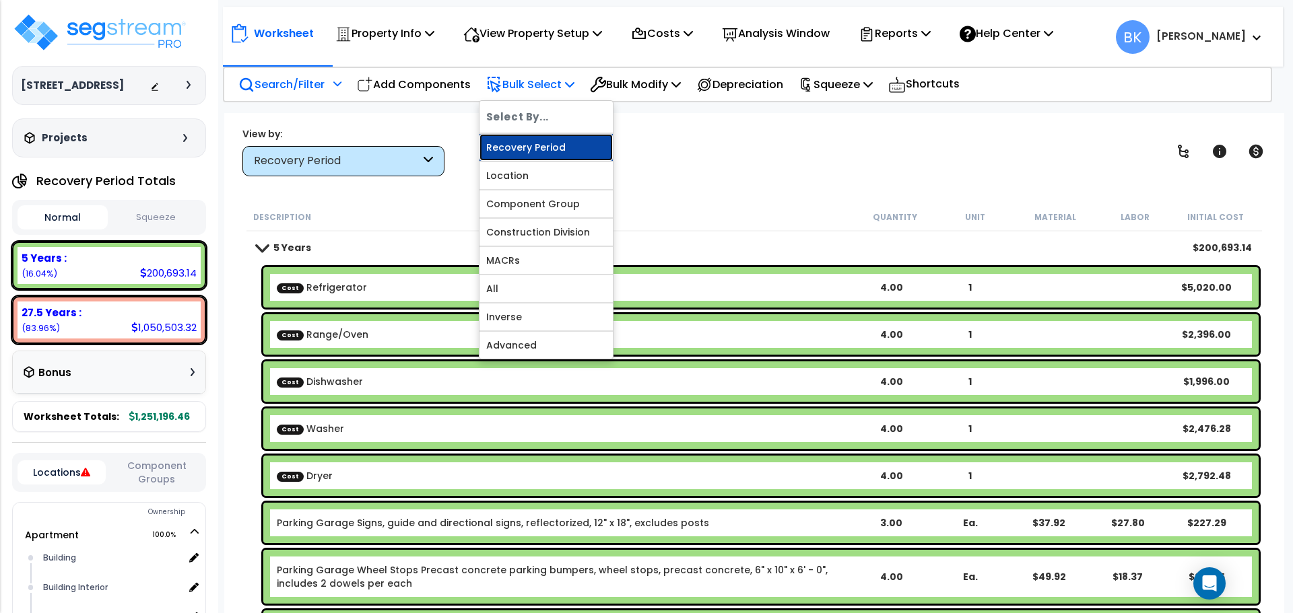
click at [530, 145] on link "Recovery Period" at bounding box center [545, 147] width 133 height 27
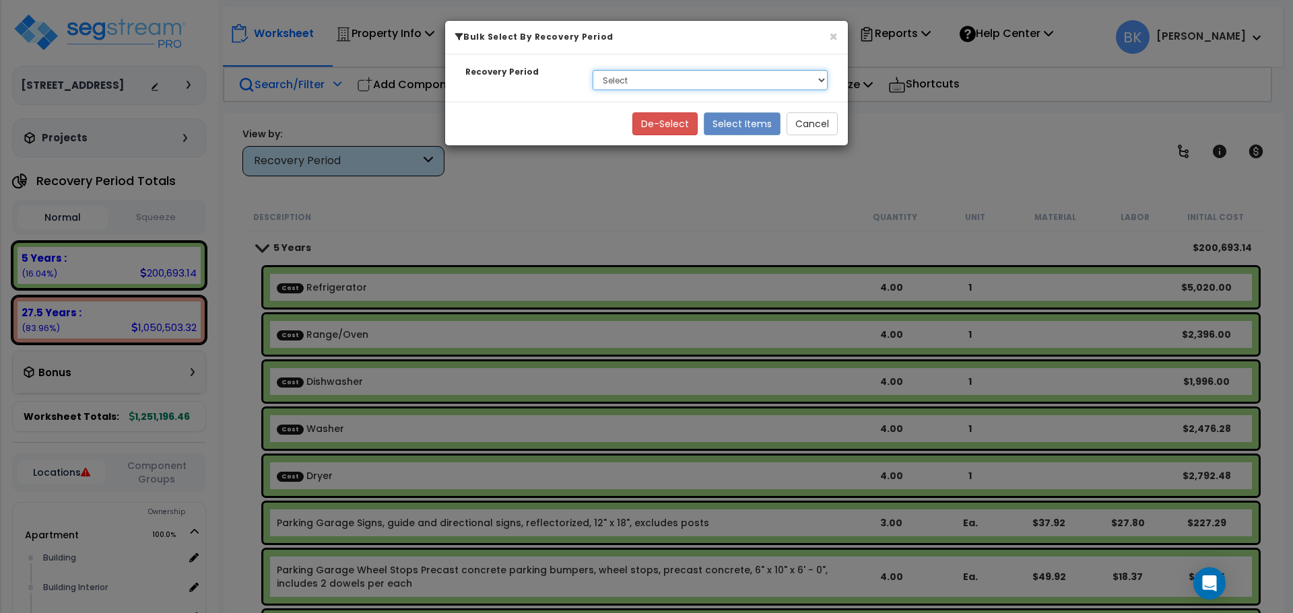
click at [631, 87] on select "Select 5 Years 27.5 Years" at bounding box center [709, 80] width 235 height 20
select select "5Y"
click at [592, 70] on select "Select 5 Years 27.5 Years" at bounding box center [709, 80] width 235 height 20
click at [738, 122] on button "Select Items" at bounding box center [741, 123] width 77 height 23
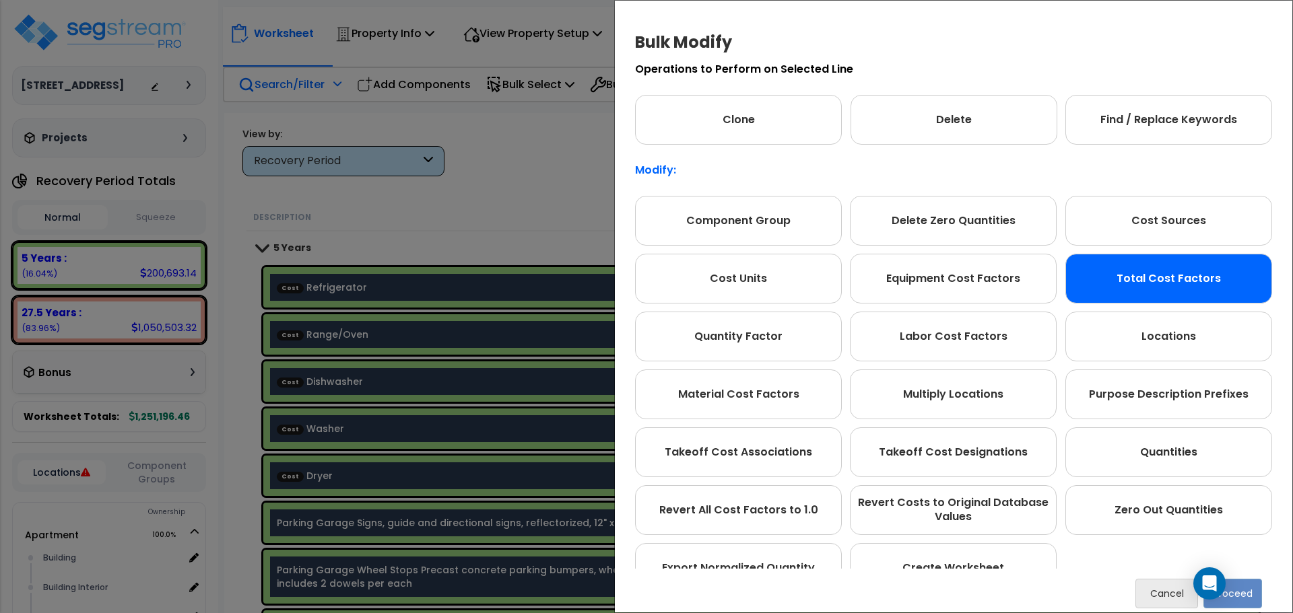
click at [1138, 282] on div "Total Cost Factors" at bounding box center [1168, 279] width 207 height 50
click at [1242, 590] on button "Proceed" at bounding box center [1232, 594] width 59 height 30
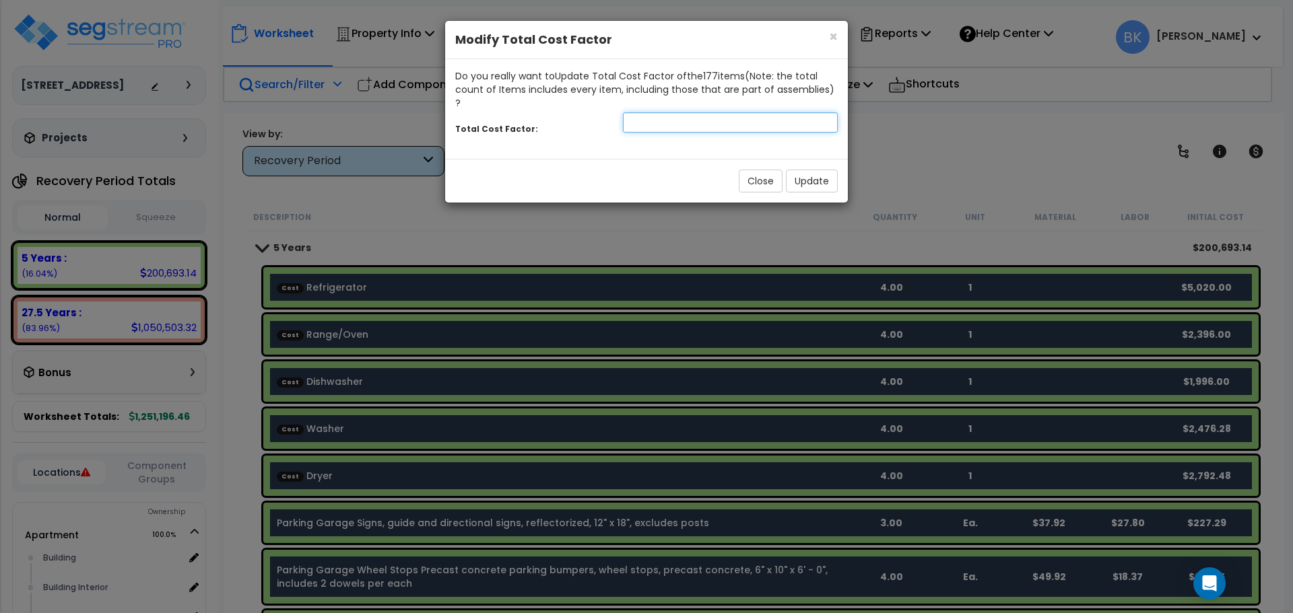
click at [751, 114] on input "number" at bounding box center [730, 122] width 215 height 20
type input "0.875"
click at [795, 170] on button "Update" at bounding box center [812, 181] width 52 height 23
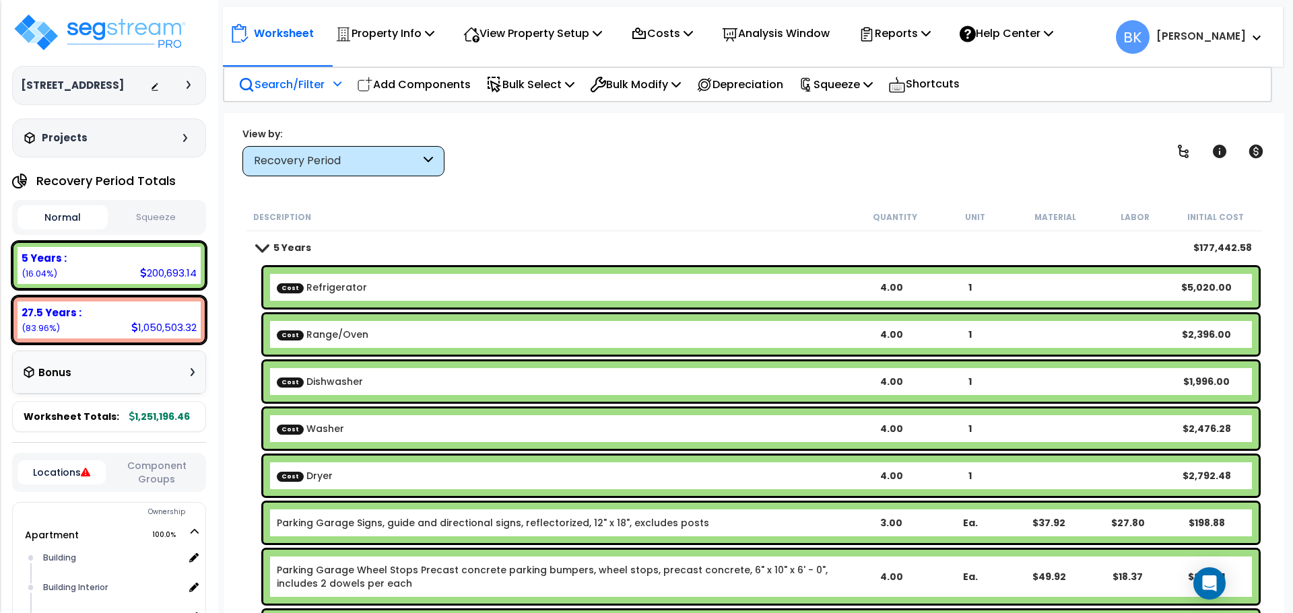
click at [256, 249] on span at bounding box center [261, 247] width 19 height 10
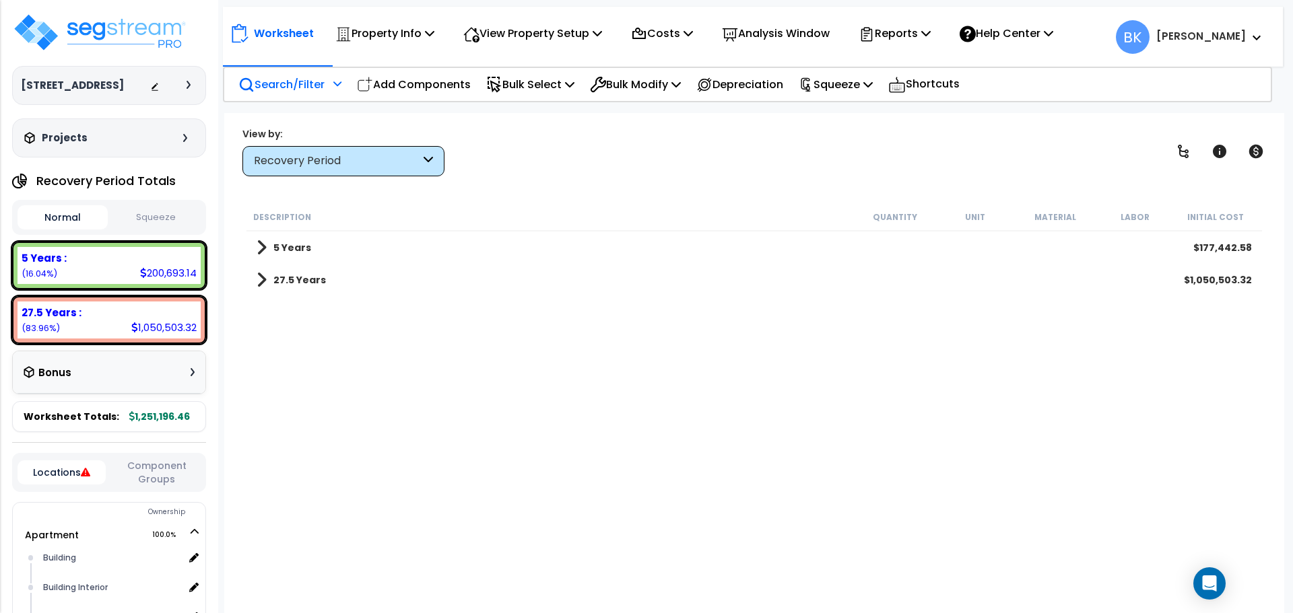
click at [270, 288] on link "27.5 Years" at bounding box center [290, 280] width 69 height 19
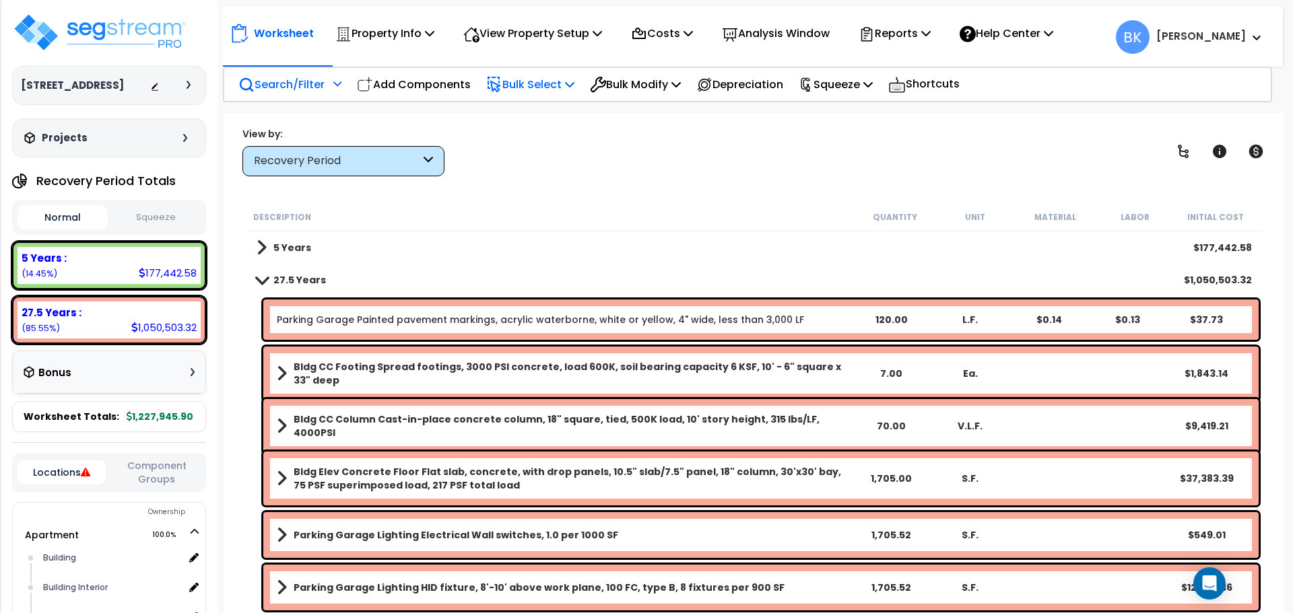
click at [573, 83] on icon at bounding box center [569, 84] width 9 height 11
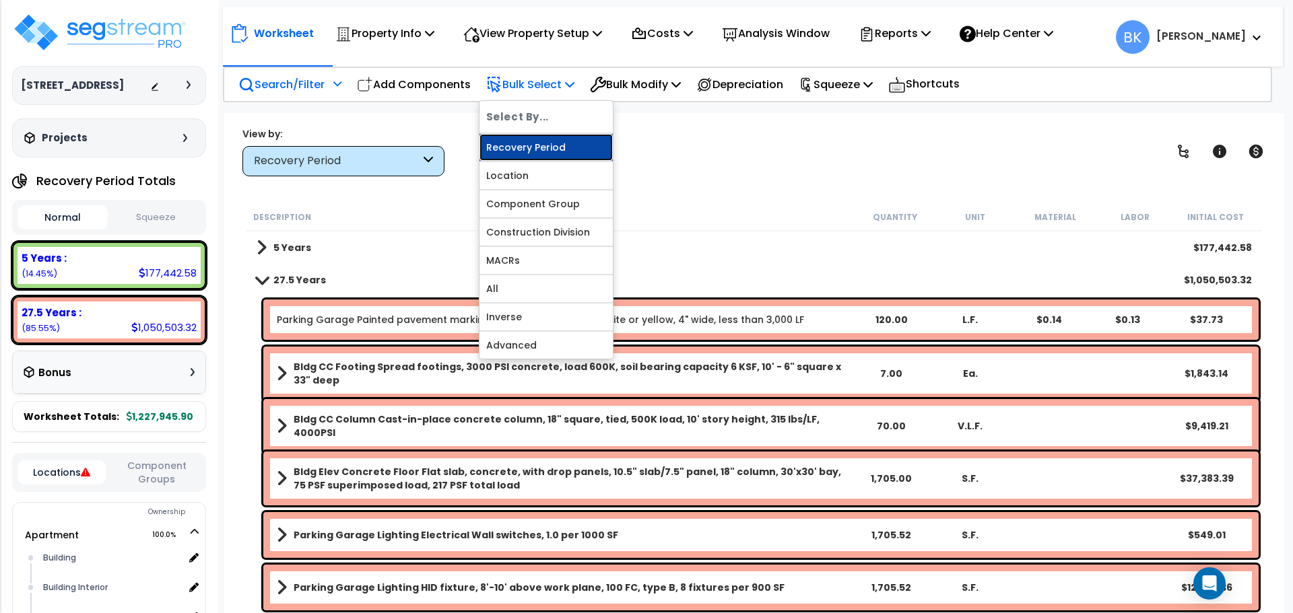
click at [539, 139] on link "Recovery Period" at bounding box center [545, 147] width 133 height 27
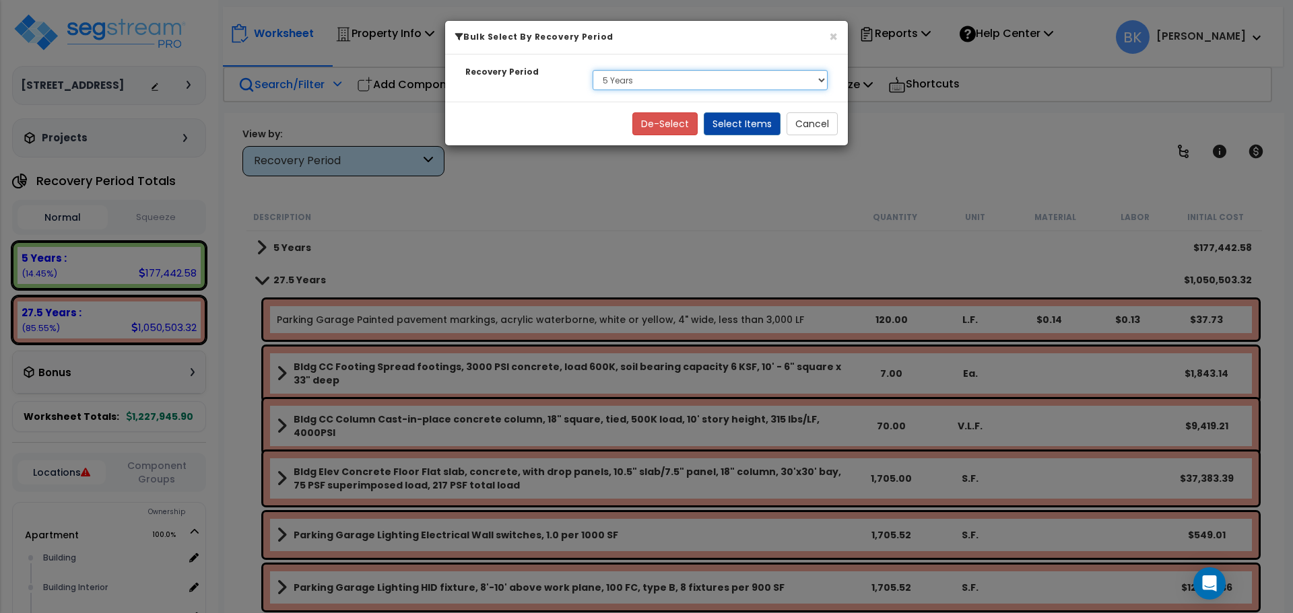
click at [623, 77] on select "Select 5 Years 27.5 Years" at bounding box center [709, 80] width 235 height 20
select select "275Y"
click at [592, 70] on select "Select 5 Years 27.5 Years" at bounding box center [709, 80] width 235 height 20
click at [728, 127] on button "Select Items" at bounding box center [741, 123] width 77 height 23
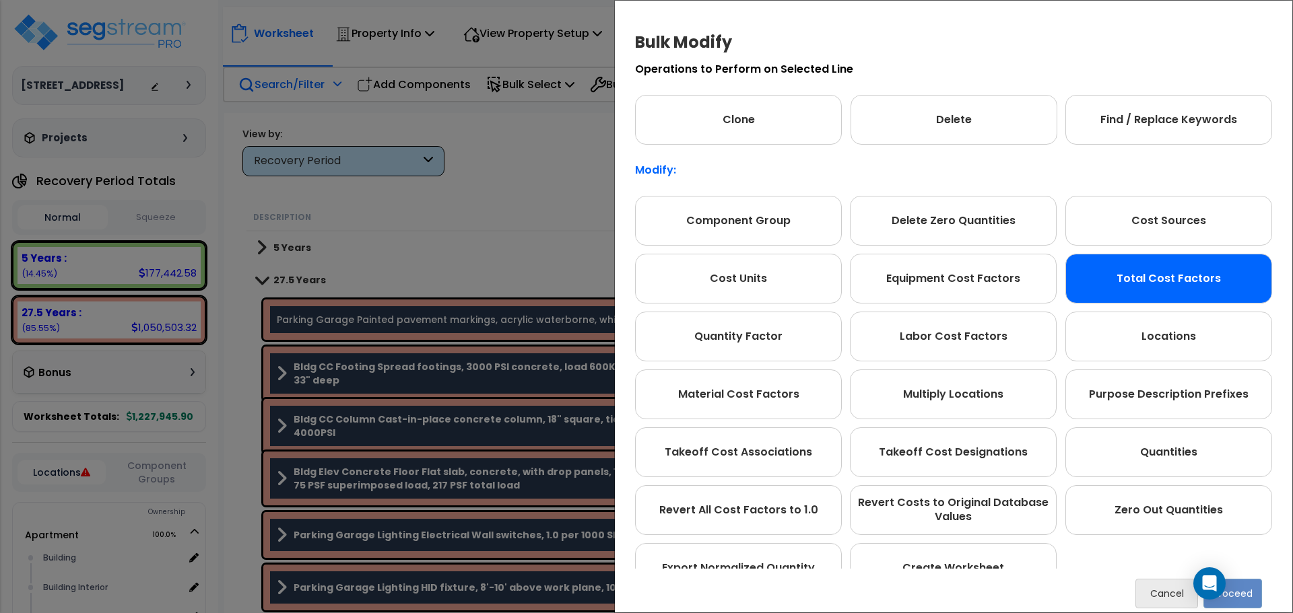
click at [1154, 269] on div "Total Cost Factors" at bounding box center [1168, 279] width 207 height 50
click at [1245, 586] on button "Proceed" at bounding box center [1232, 594] width 59 height 30
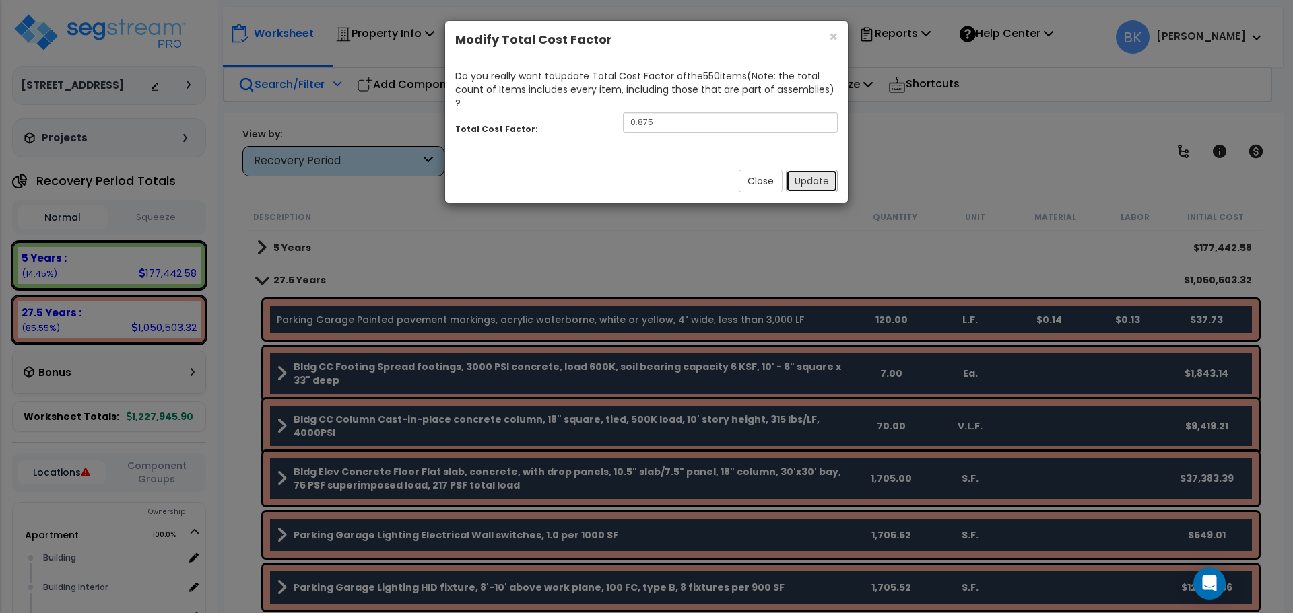
click at [806, 170] on button "Update" at bounding box center [812, 181] width 52 height 23
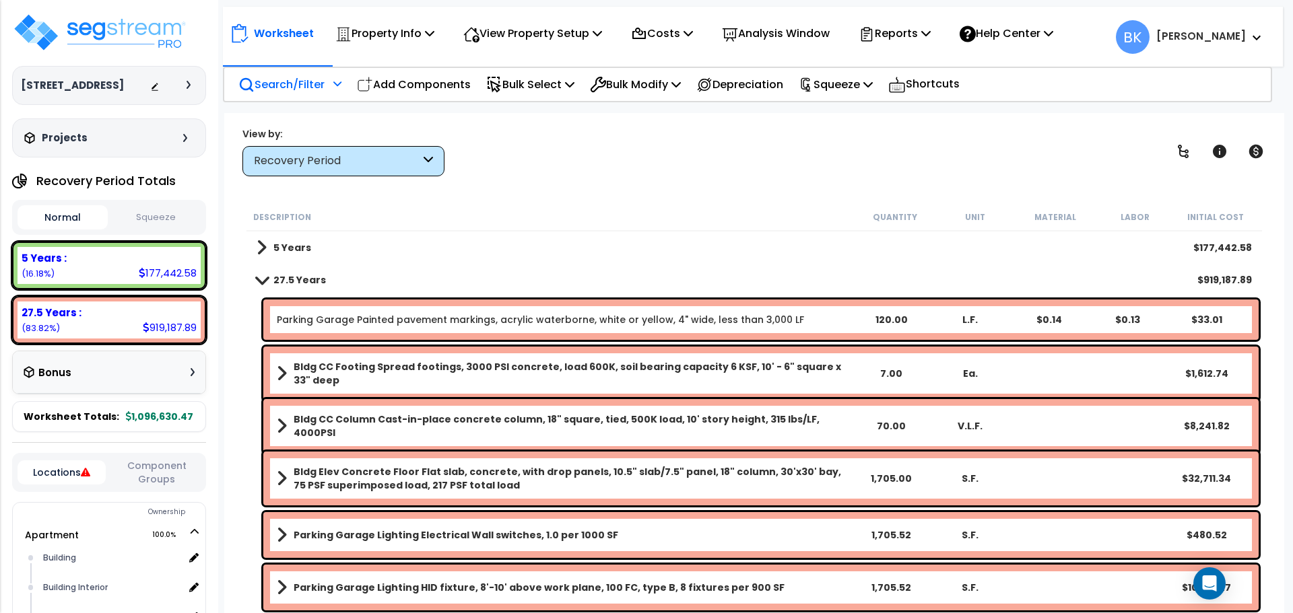
click at [267, 281] on span at bounding box center [261, 280] width 19 height 10
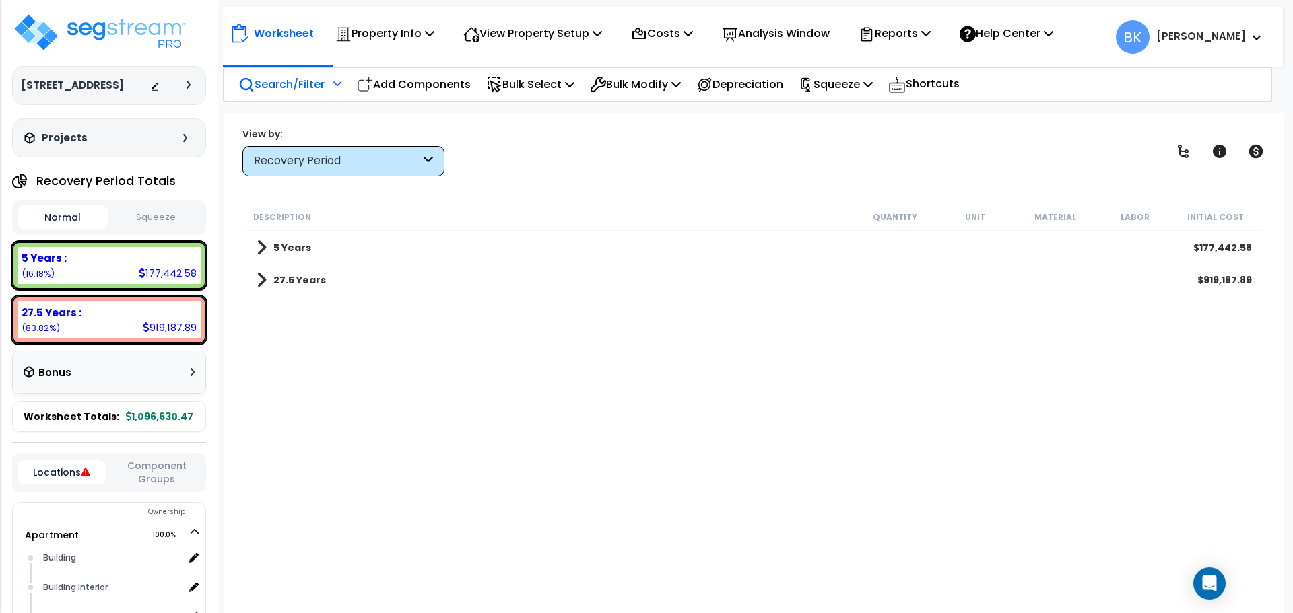
click at [267, 281] on link "27.5 Years" at bounding box center [290, 280] width 69 height 19
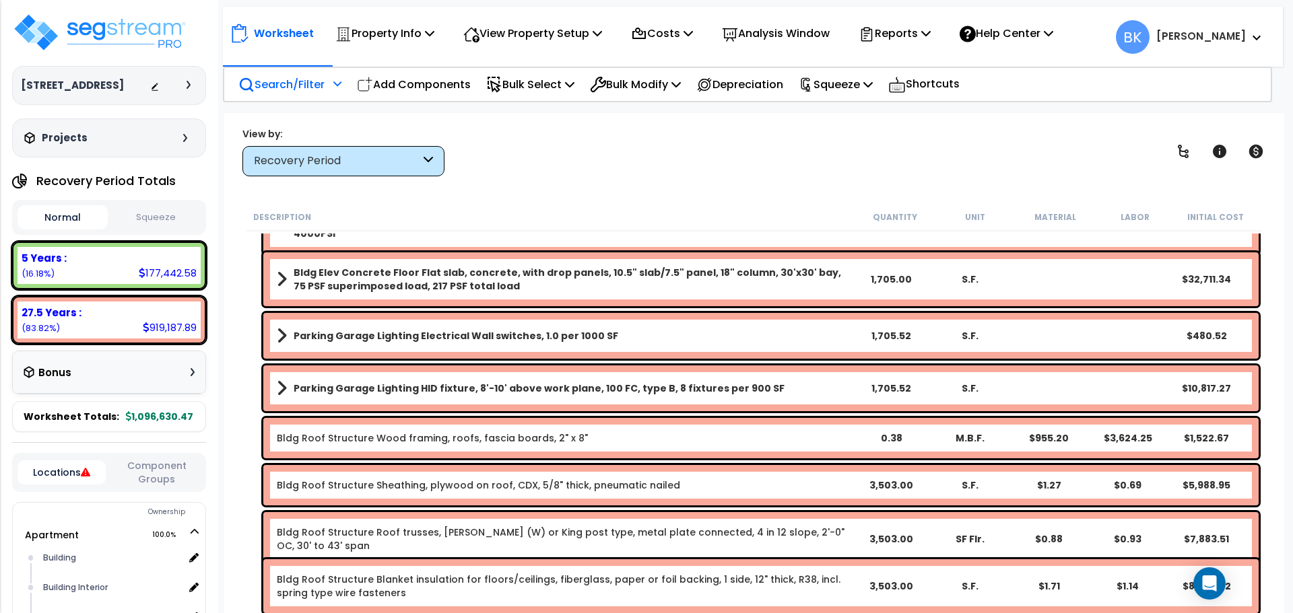
scroll to position [202, 0]
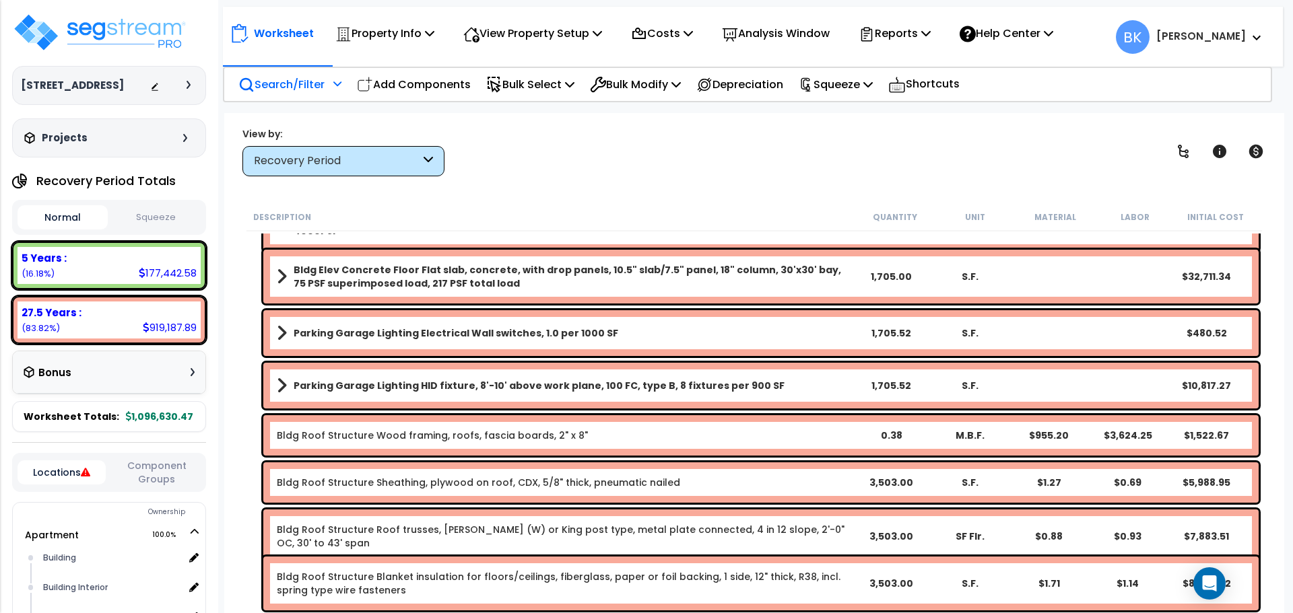
click at [421, 386] on b "Parking Garage Lighting HID fixture, 8'-10' above work plane, 100 FC, type B, 8…" at bounding box center [539, 385] width 491 height 13
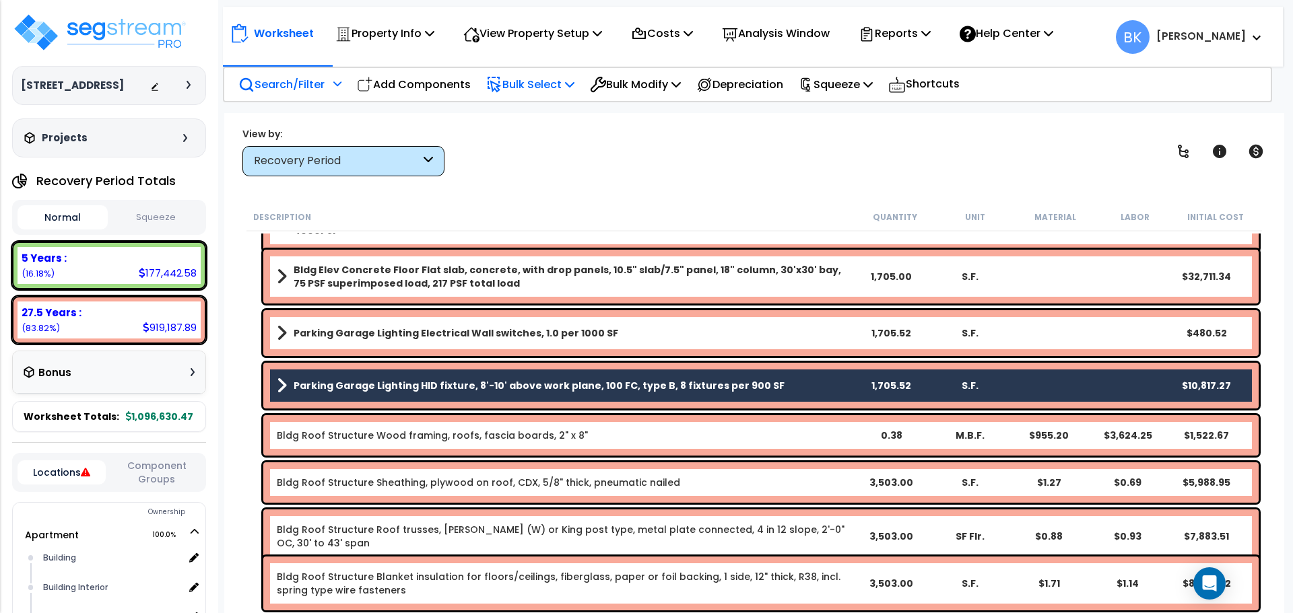
click at [555, 87] on p "Bulk Select" at bounding box center [530, 84] width 88 height 18
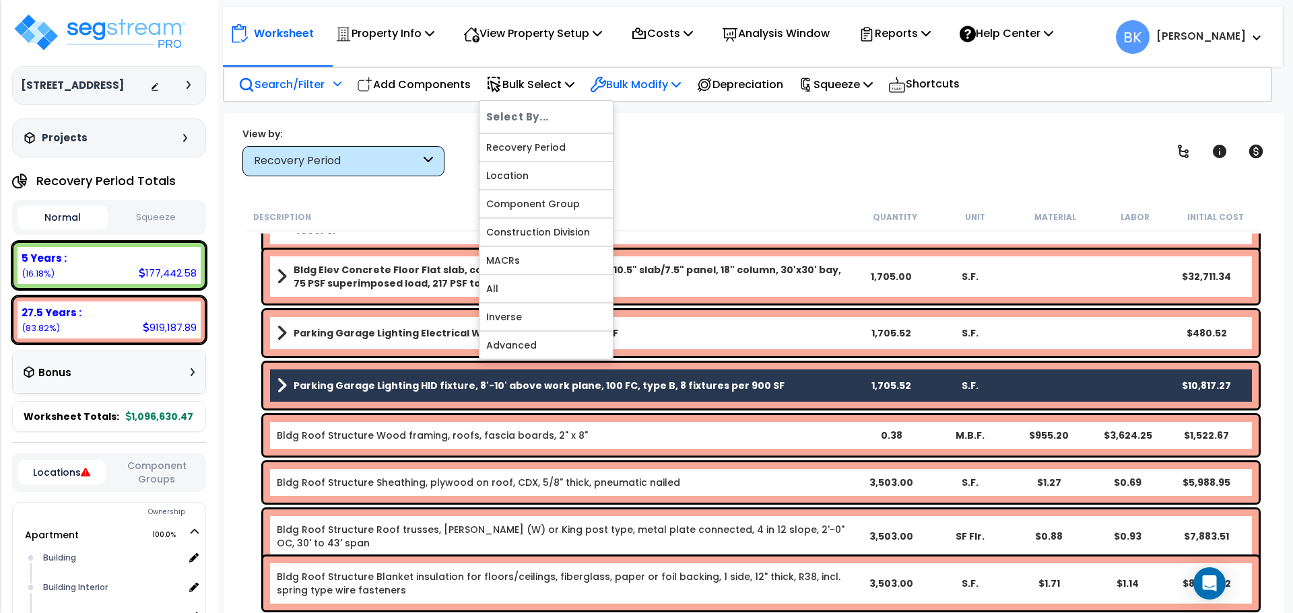
click at [646, 77] on p "Bulk Modify" at bounding box center [635, 84] width 91 height 18
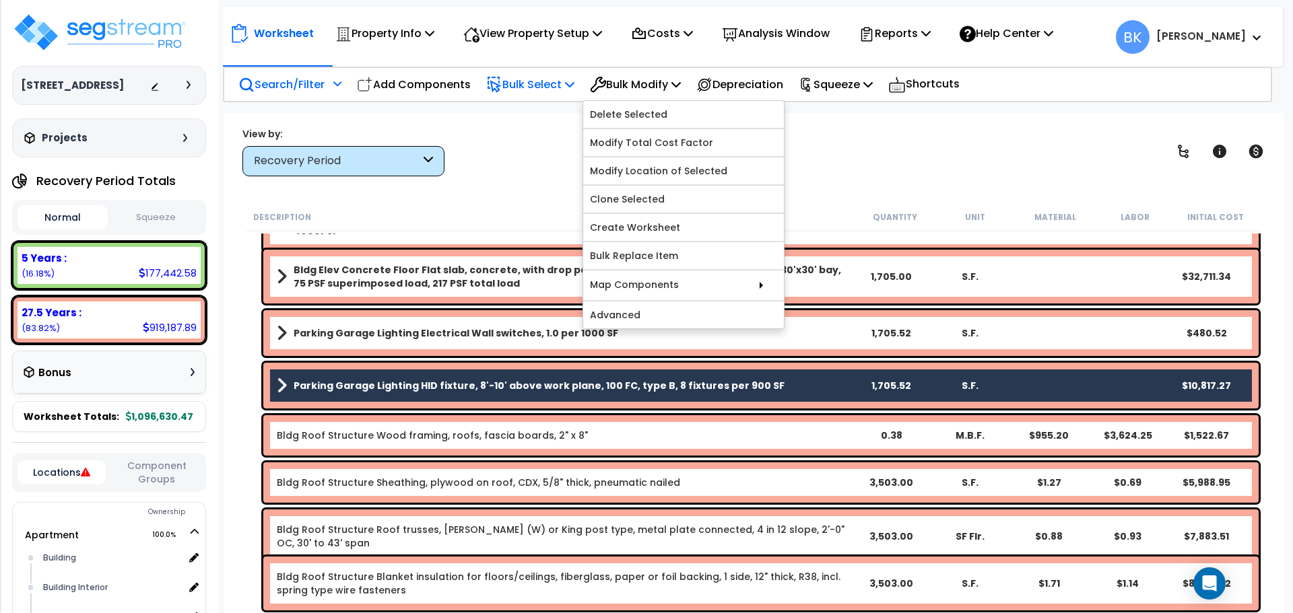
click at [552, 81] on p "Bulk Select" at bounding box center [530, 84] width 88 height 18
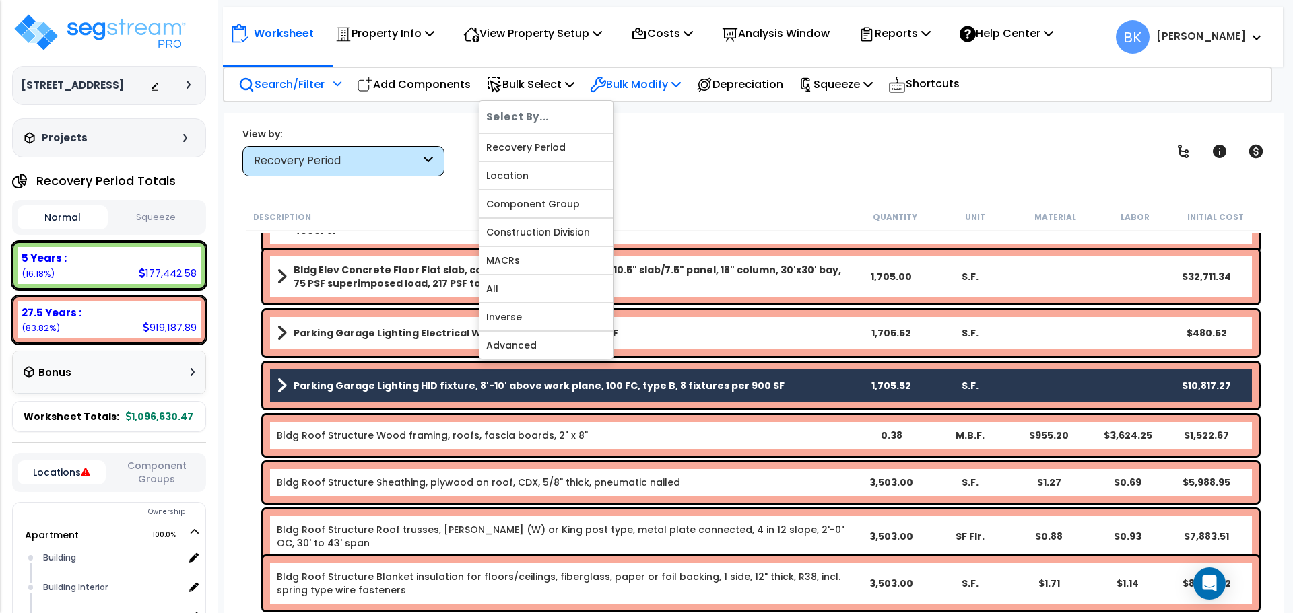
click at [646, 85] on p "Bulk Modify" at bounding box center [635, 84] width 91 height 18
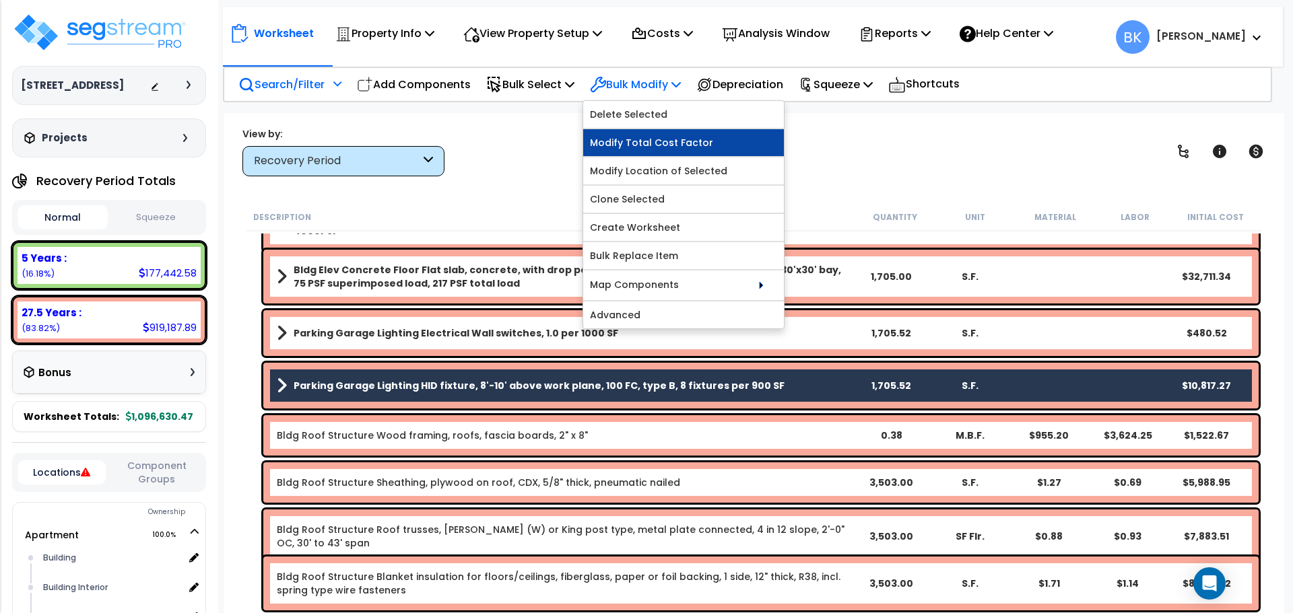
click at [673, 141] on link "Modify Total Cost Factor" at bounding box center [683, 142] width 201 height 27
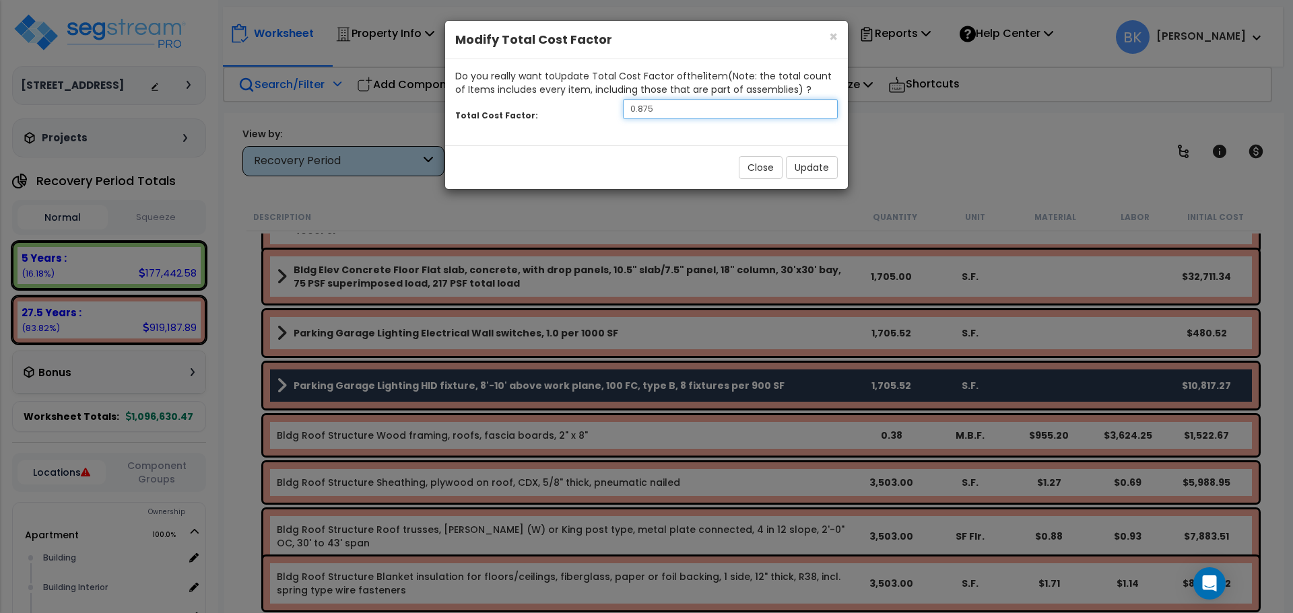
click at [747, 110] on input "0.875" at bounding box center [730, 109] width 215 height 20
type input "0.7"
click at [817, 173] on button "Update" at bounding box center [812, 167] width 52 height 23
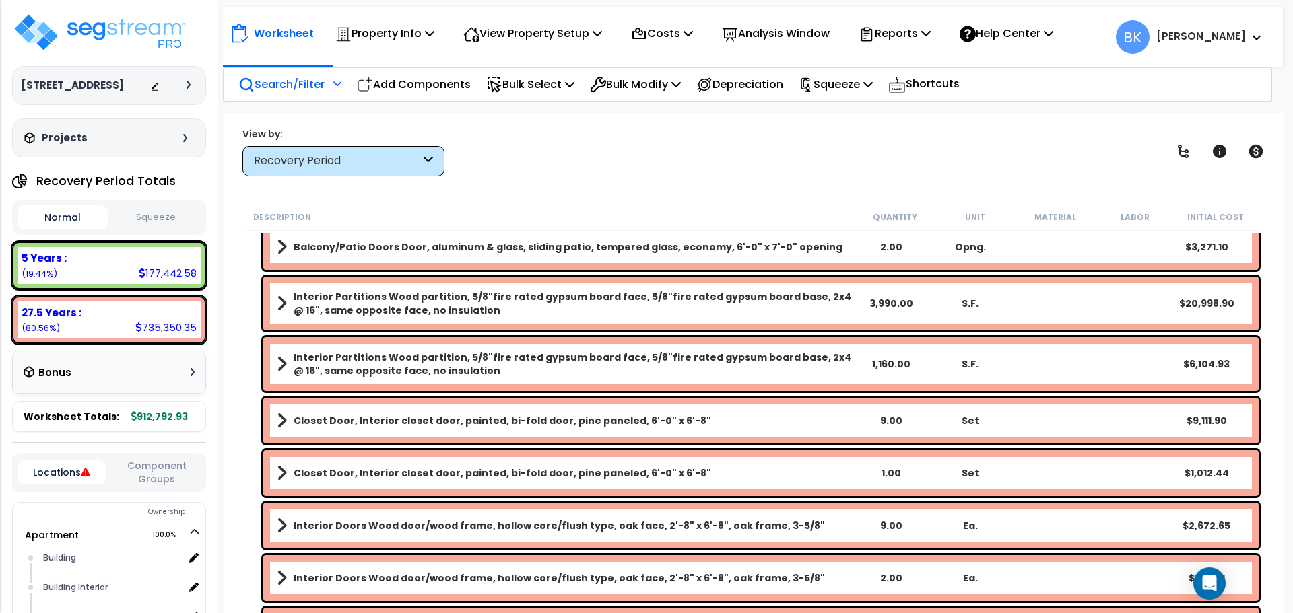
scroll to position [0, 0]
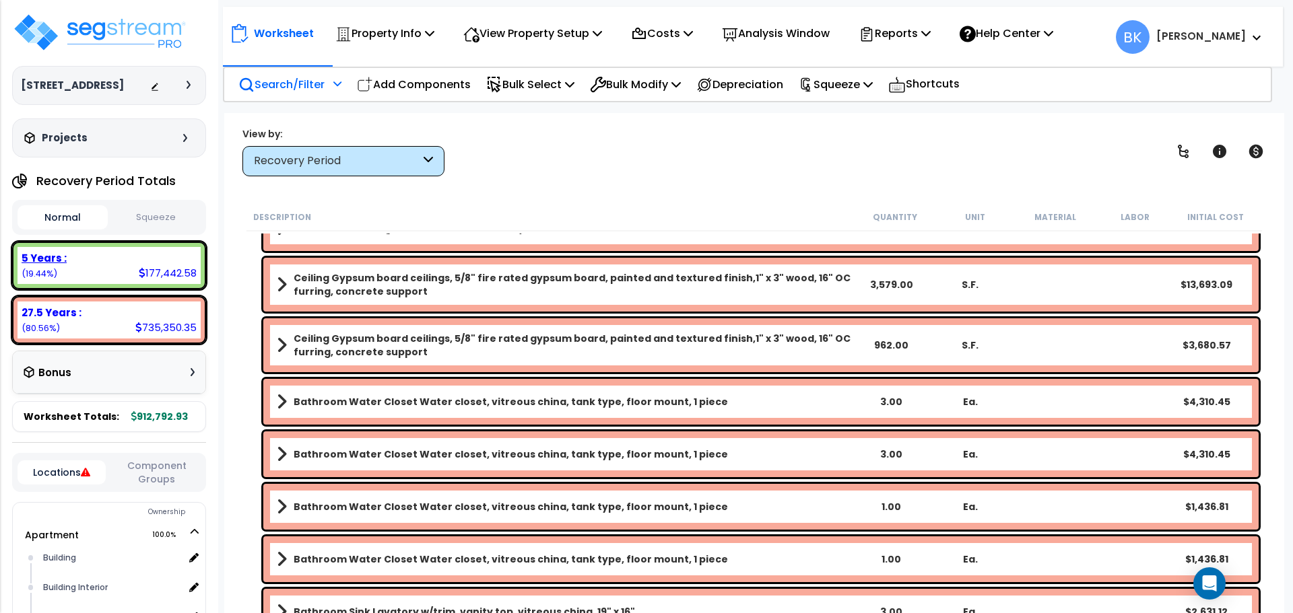
click at [142, 280] on div "177,442.58" at bounding box center [168, 273] width 58 height 14
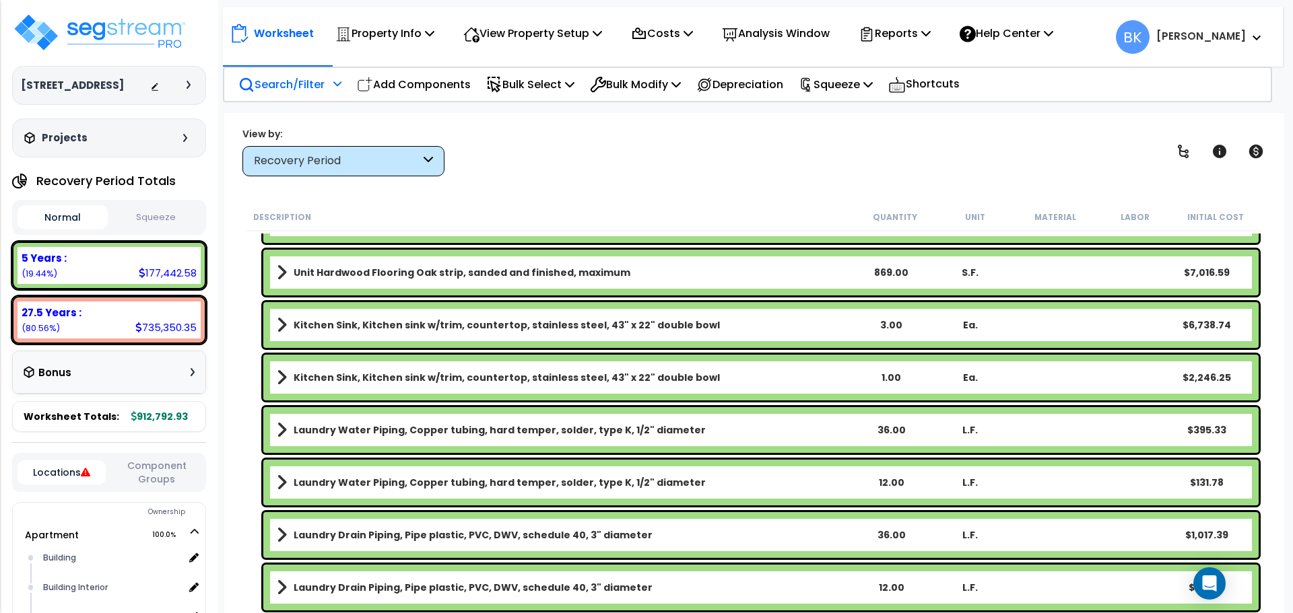
scroll to position [1990, 0]
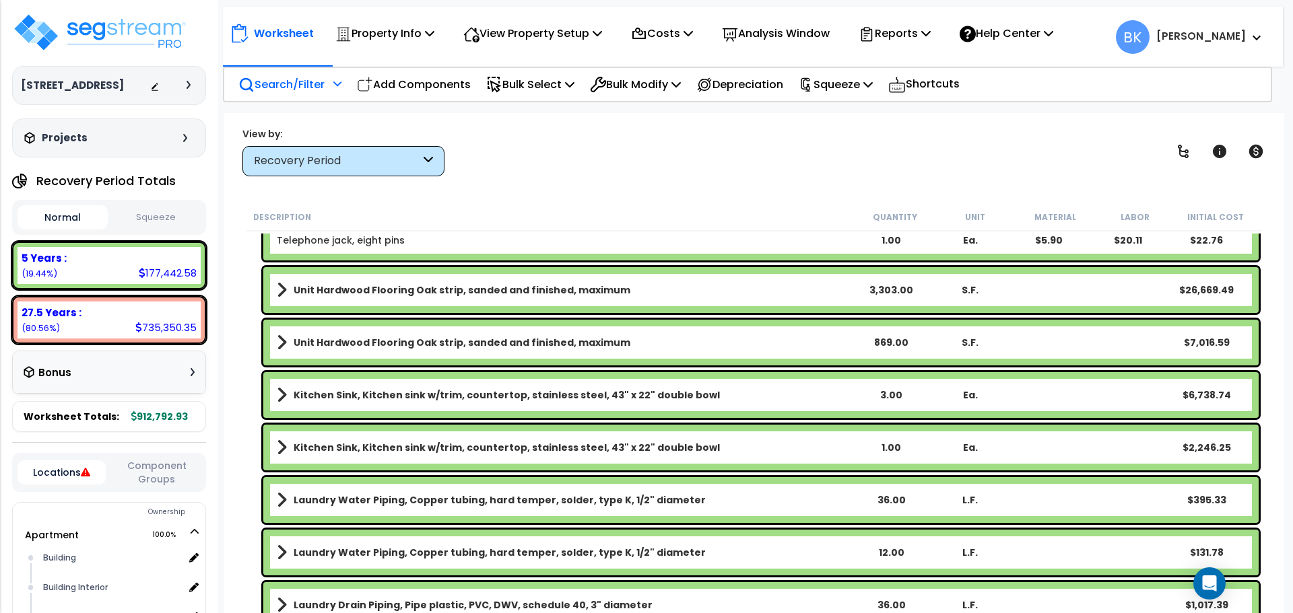
click at [405, 401] on b "Kitchen Sink, Kitchen sink w/trim, countertop, stainless steel, 43" x 22" doubl…" at bounding box center [507, 394] width 426 height 13
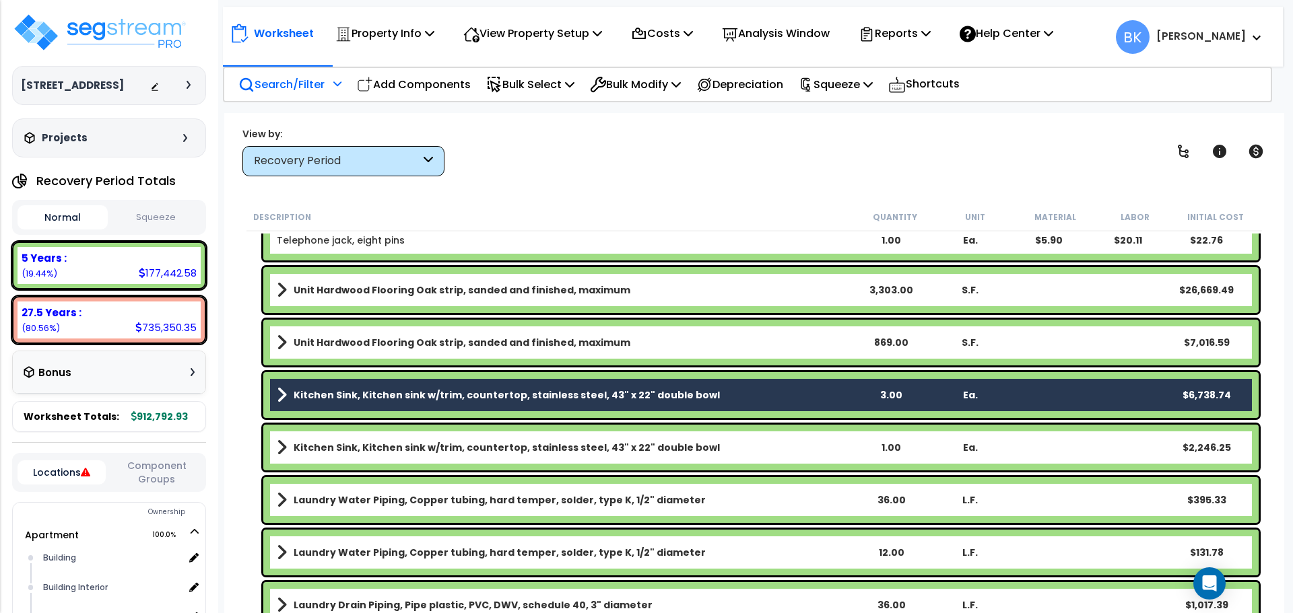
click at [403, 440] on link "Kitchen Sink, Kitchen sink w/trim, countertop, stainless steel, 43" x 22" doubl…" at bounding box center [564, 447] width 574 height 19
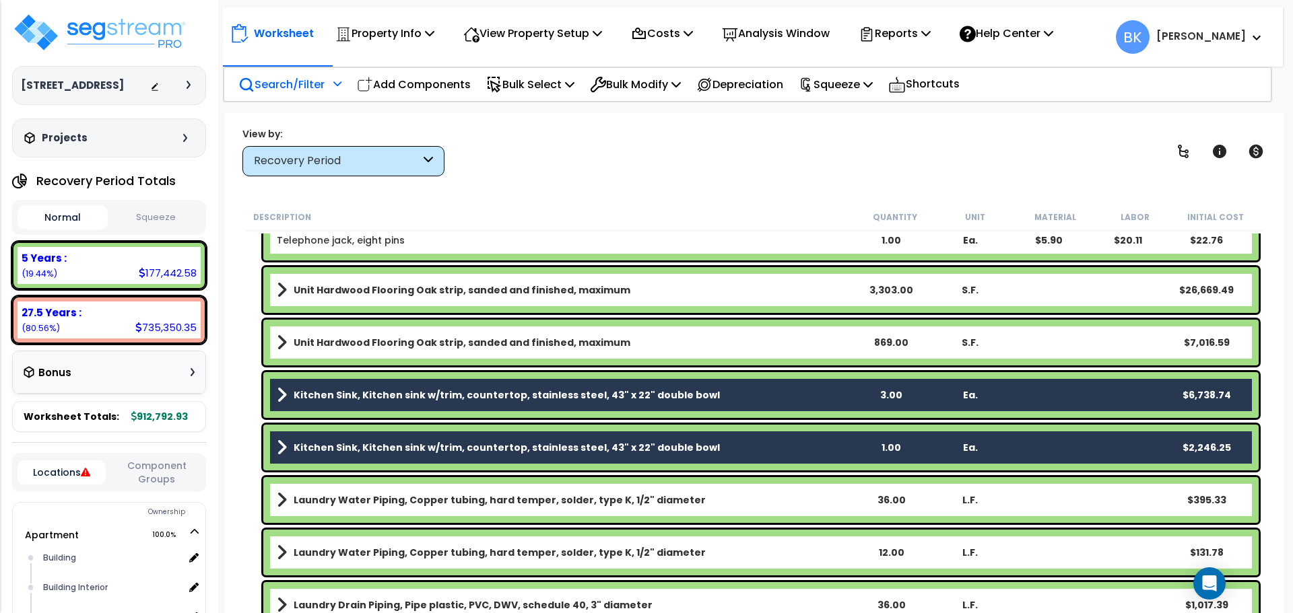
click at [318, 395] on b "Kitchen Sink, Kitchen sink w/trim, countertop, stainless steel, 43" x 22" doubl…" at bounding box center [507, 394] width 426 height 13
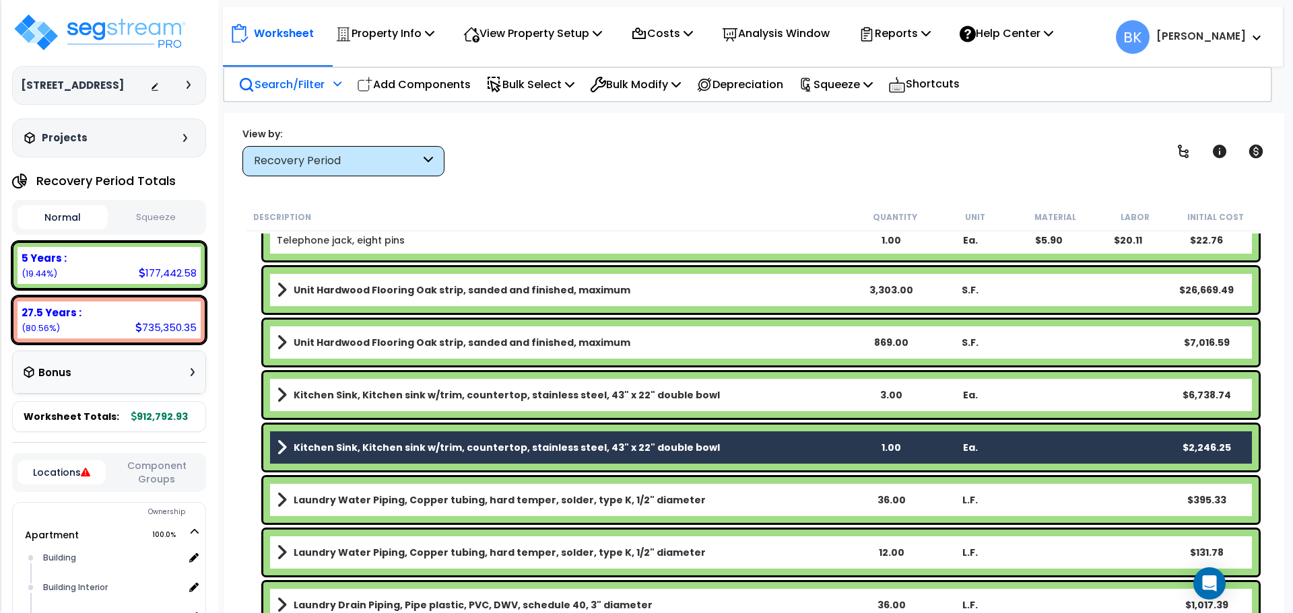
click at [318, 433] on div "Kitchen Sink, Kitchen sink w/trim, countertop, stainless steel, 43" x 22" doubl…" at bounding box center [760, 448] width 995 height 46
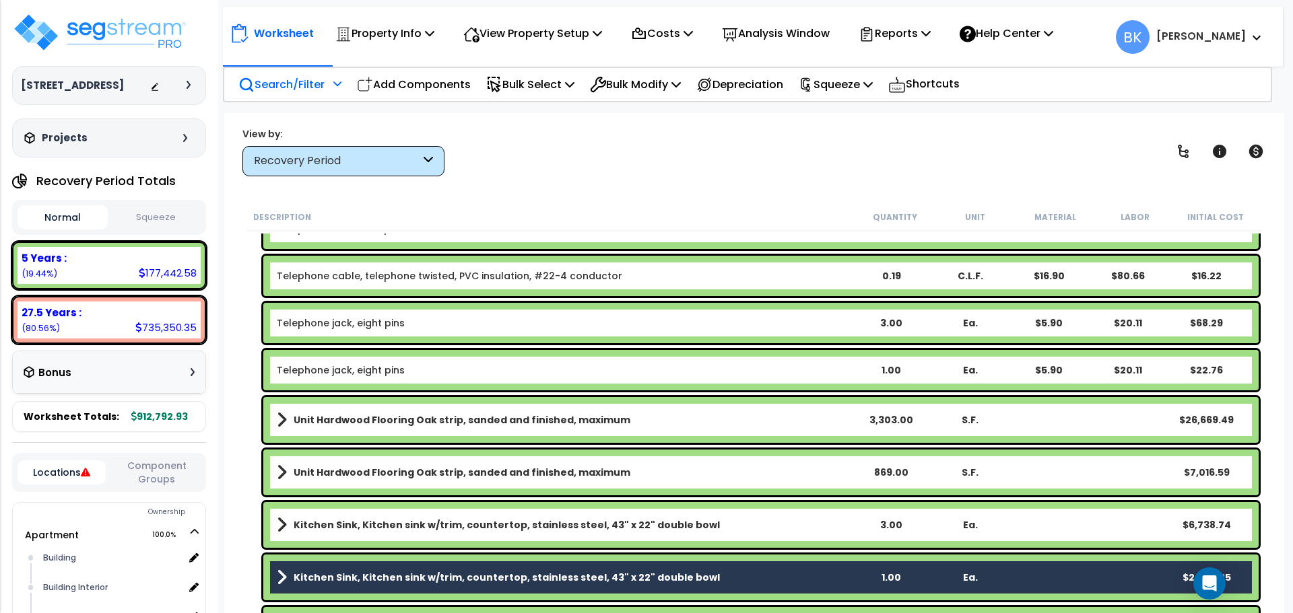
scroll to position [1855, 0]
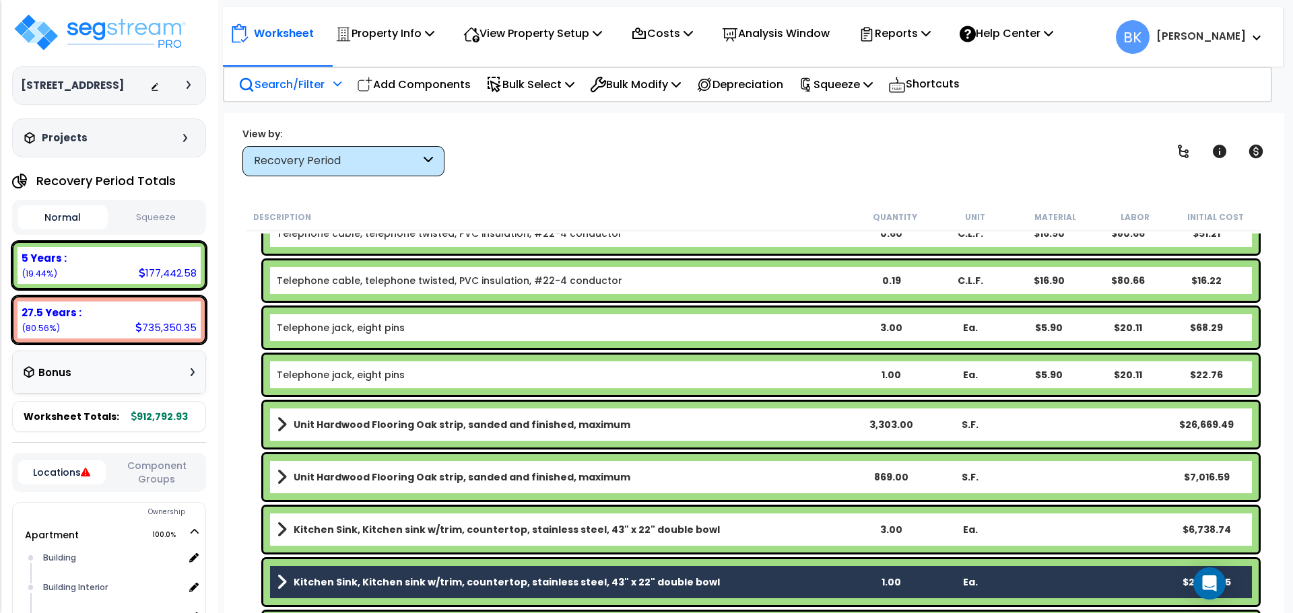
click at [326, 571] on div "Kitchen Sink, Kitchen sink w/trim, countertop, stainless steel, 43" x 22" doubl…" at bounding box center [760, 582] width 995 height 46
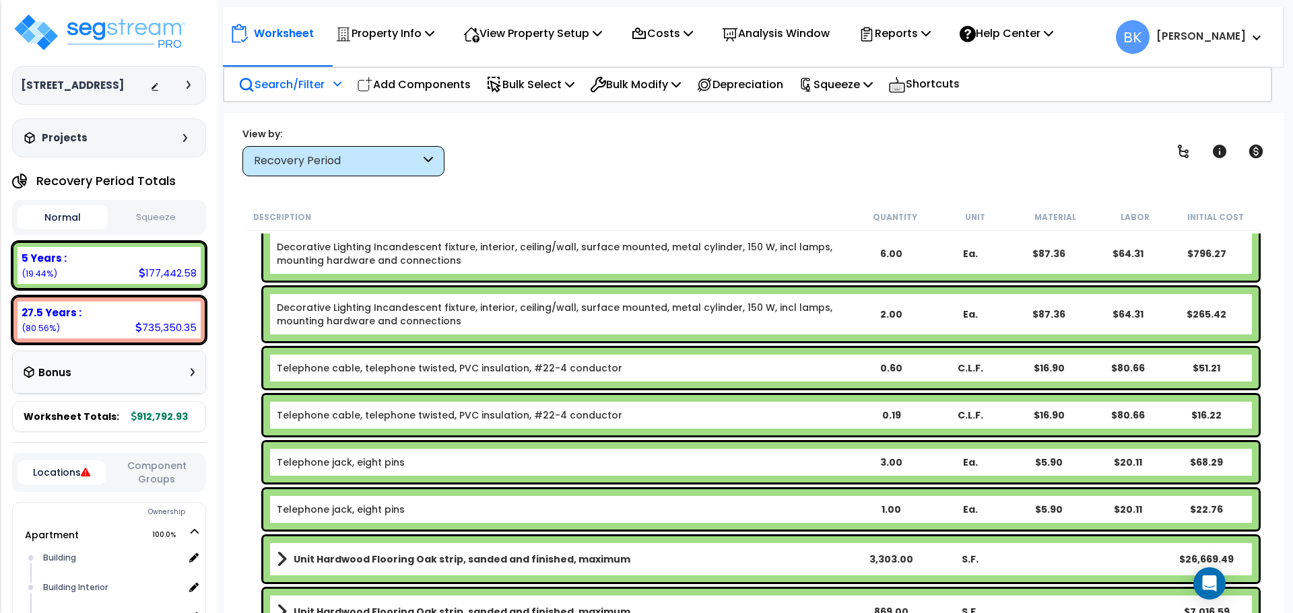
click at [258, 411] on div "Telephone cable, telephone twisted, PVC insulation, #22-4 conductor 0.19 C.L.F.…" at bounding box center [753, 415] width 1015 height 47
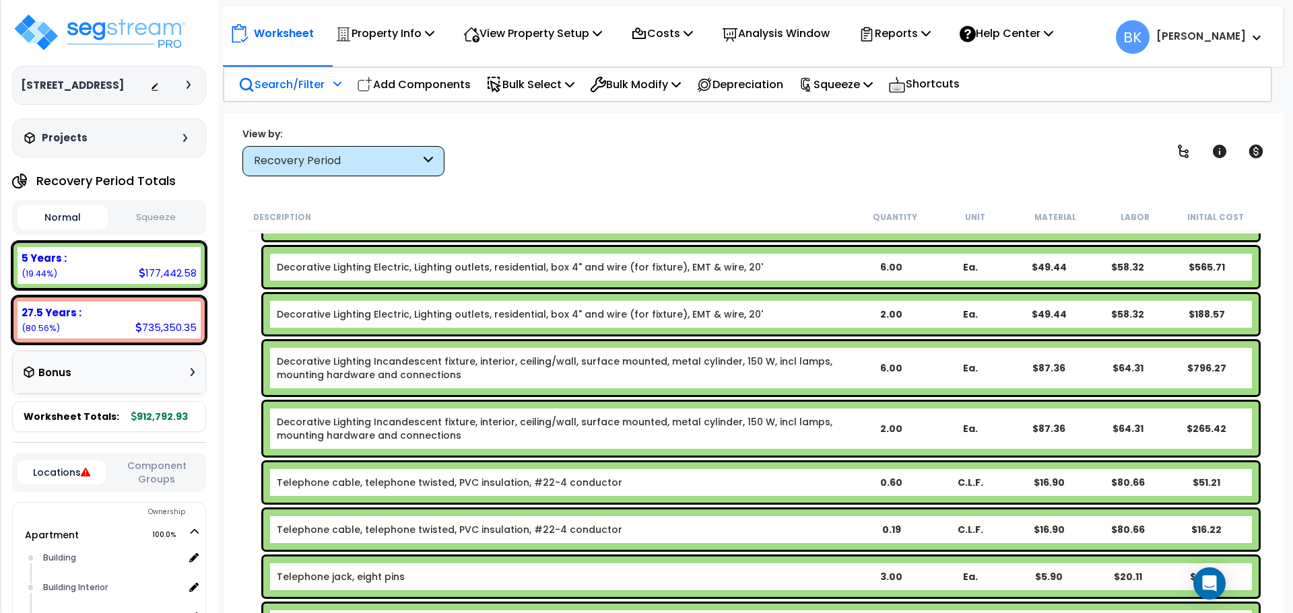
scroll to position [1586, 0]
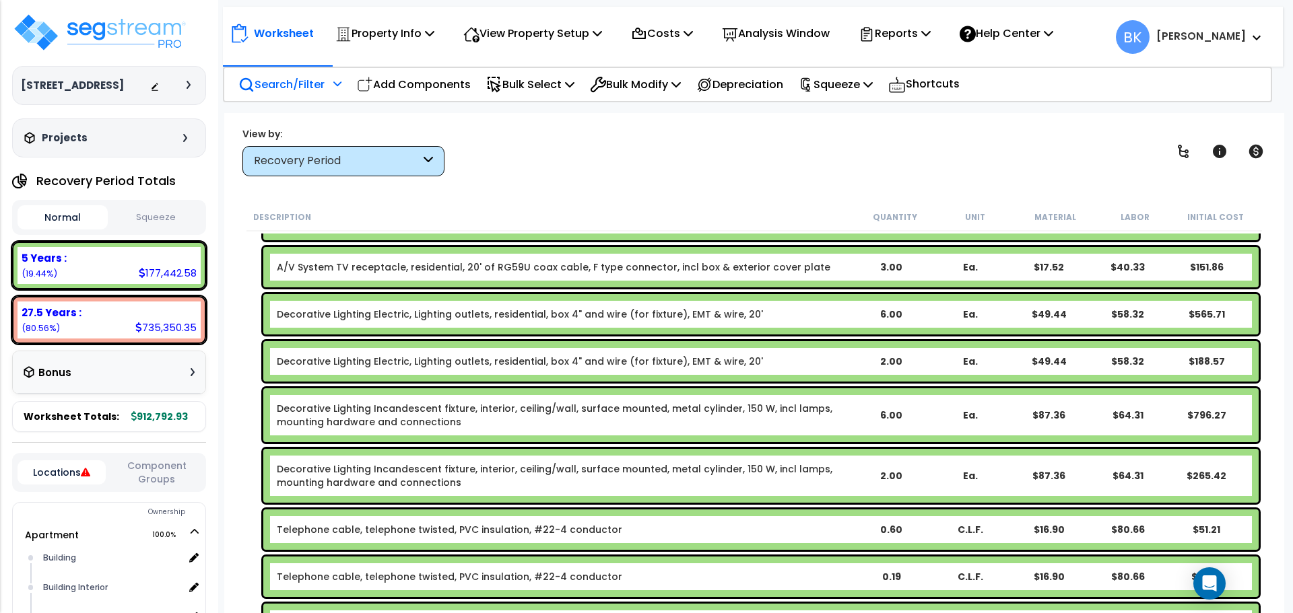
click at [438, 448] on div "Decorative Lighting Incandescent fixture, interior, ceiling/wall, surface mount…" at bounding box center [753, 476] width 1015 height 61
click at [438, 428] on link "Decorative Lighting Incandescent fixture, interior, ceiling/wall, surface mount…" at bounding box center [564, 415] width 574 height 27
click at [442, 367] on link "Decorative Lighting Electric, Lighting outlets, residential, box 4" and wire (f…" at bounding box center [520, 361] width 486 height 13
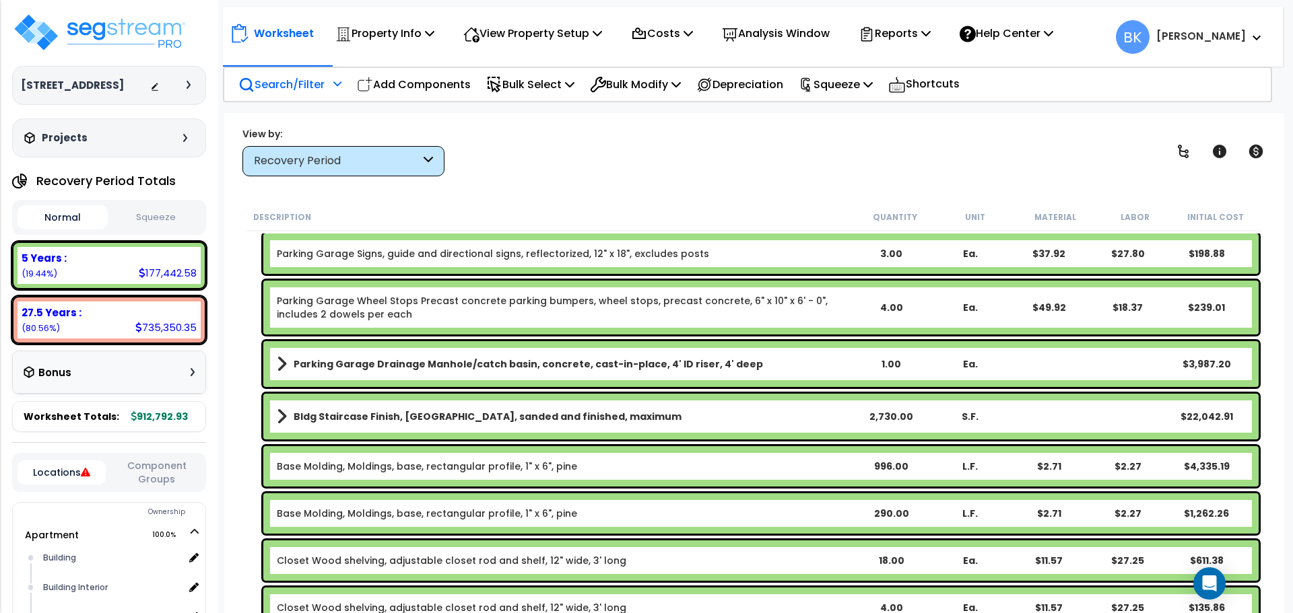
scroll to position [202, 0]
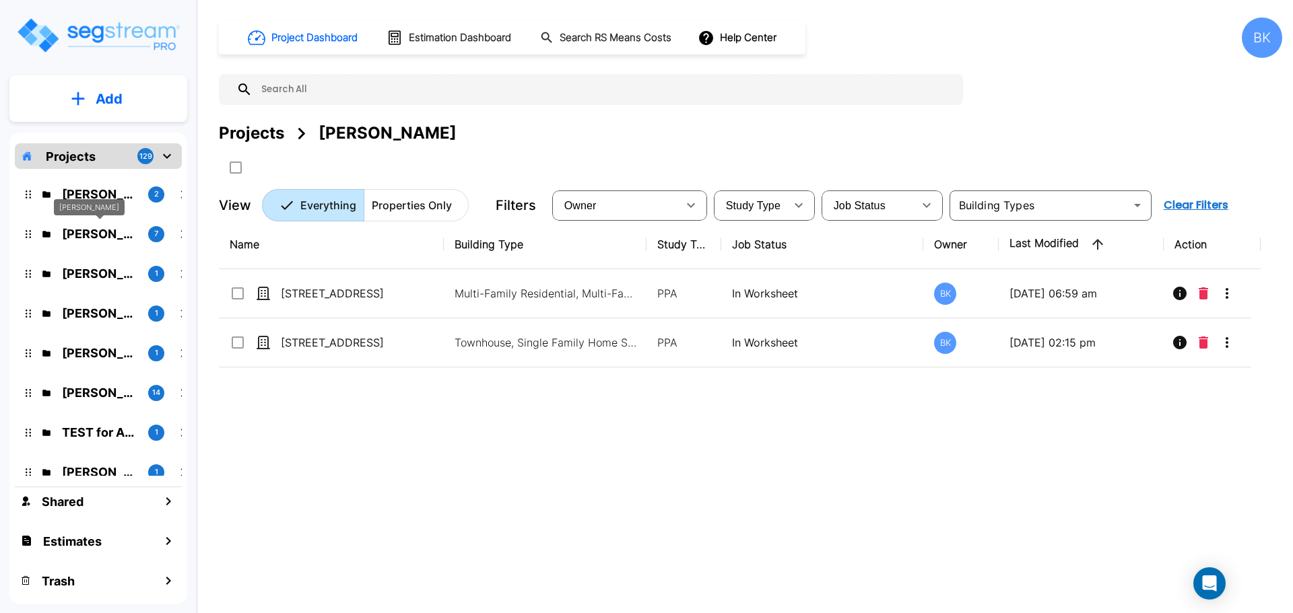
click at [72, 236] on p "[PERSON_NAME]" at bounding box center [99, 234] width 75 height 18
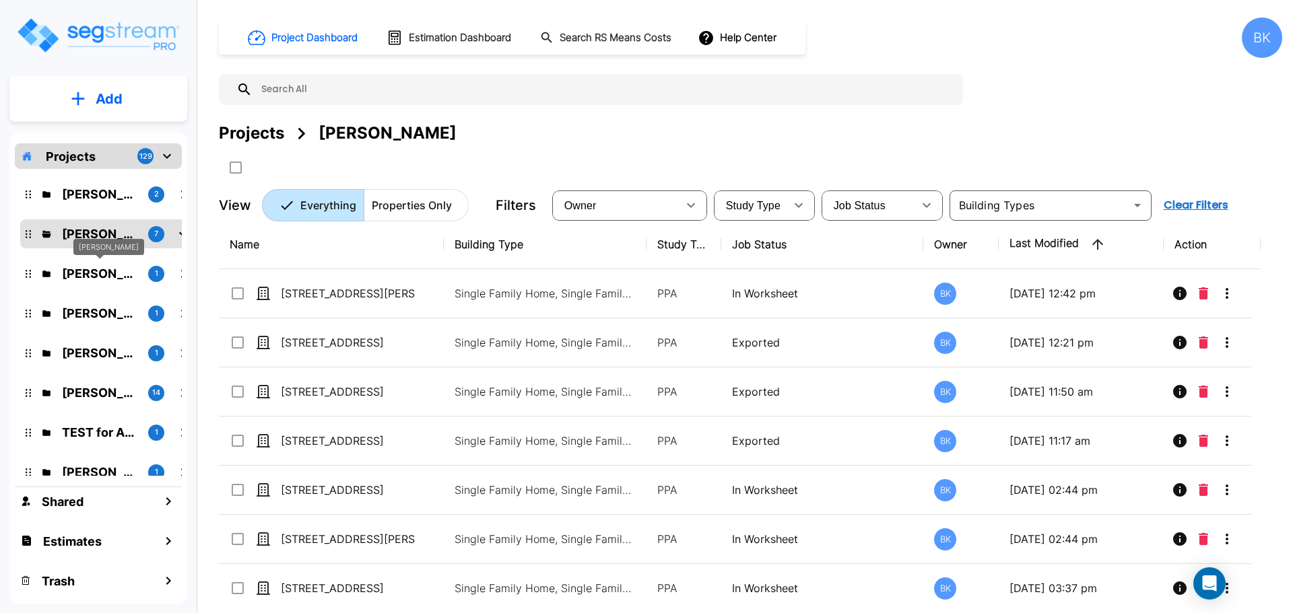
click at [89, 277] on p "[PERSON_NAME]" at bounding box center [99, 274] width 75 height 18
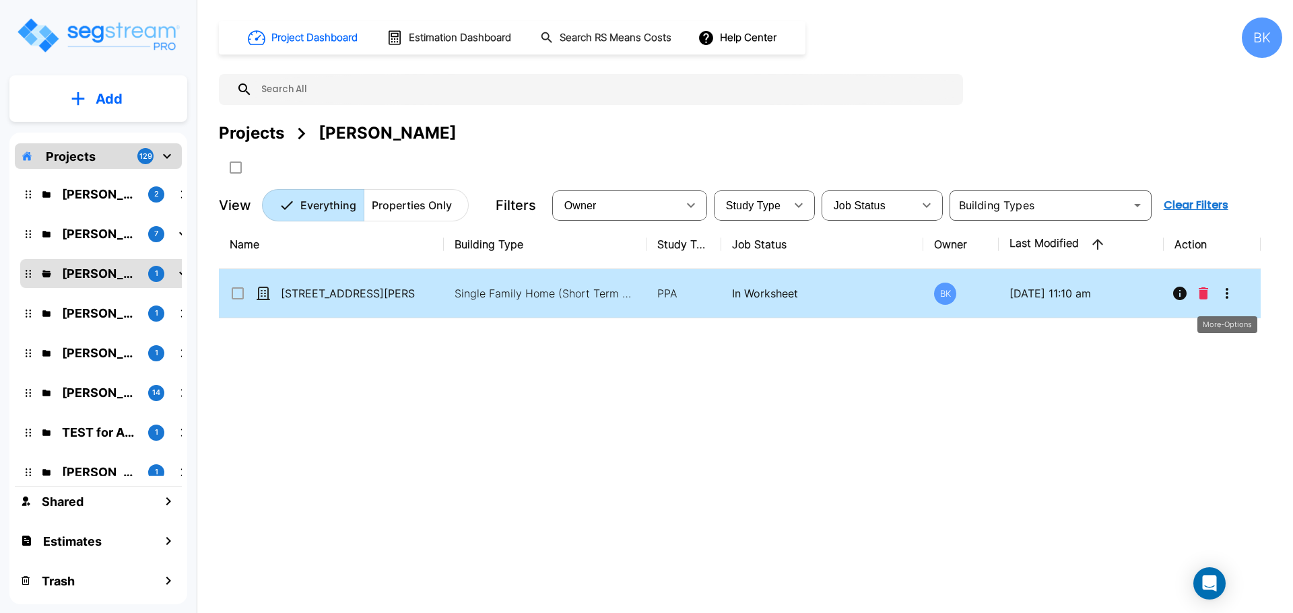
click at [1221, 288] on icon "More-Options" at bounding box center [1226, 293] width 16 height 16
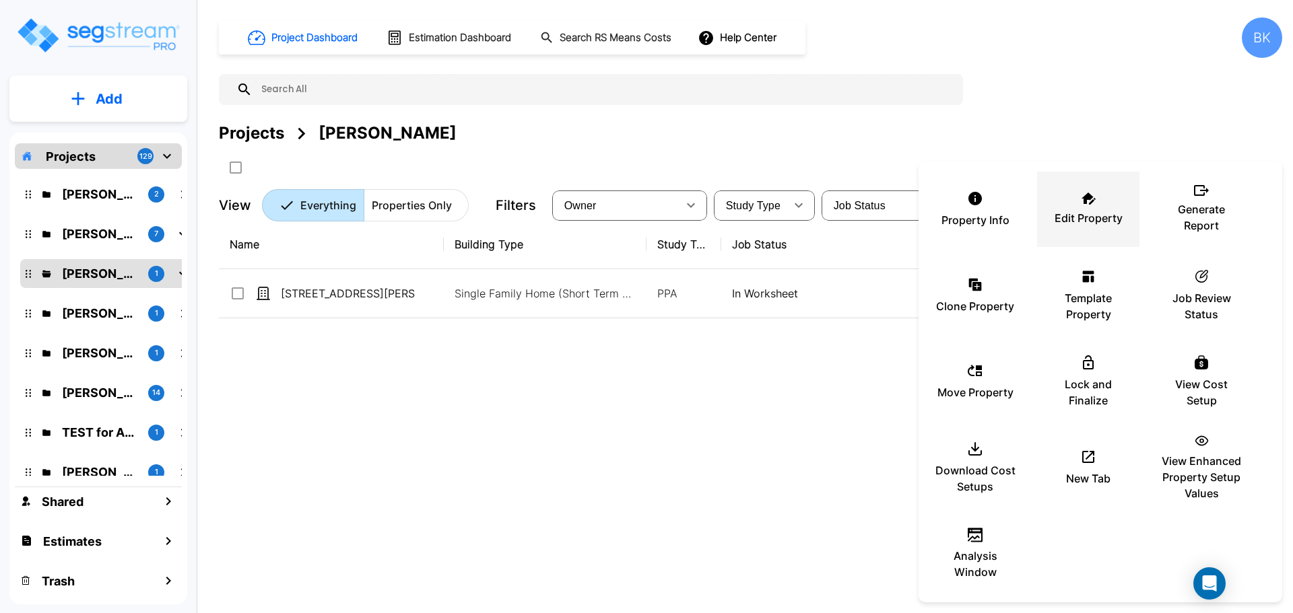
click at [1076, 219] on p "Edit Property" at bounding box center [1088, 218] width 68 height 16
drag, startPoint x: 434, startPoint y: 424, endPoint x: 429, endPoint y: 417, distance: 8.2
click at [434, 424] on div at bounding box center [646, 306] width 1293 height 613
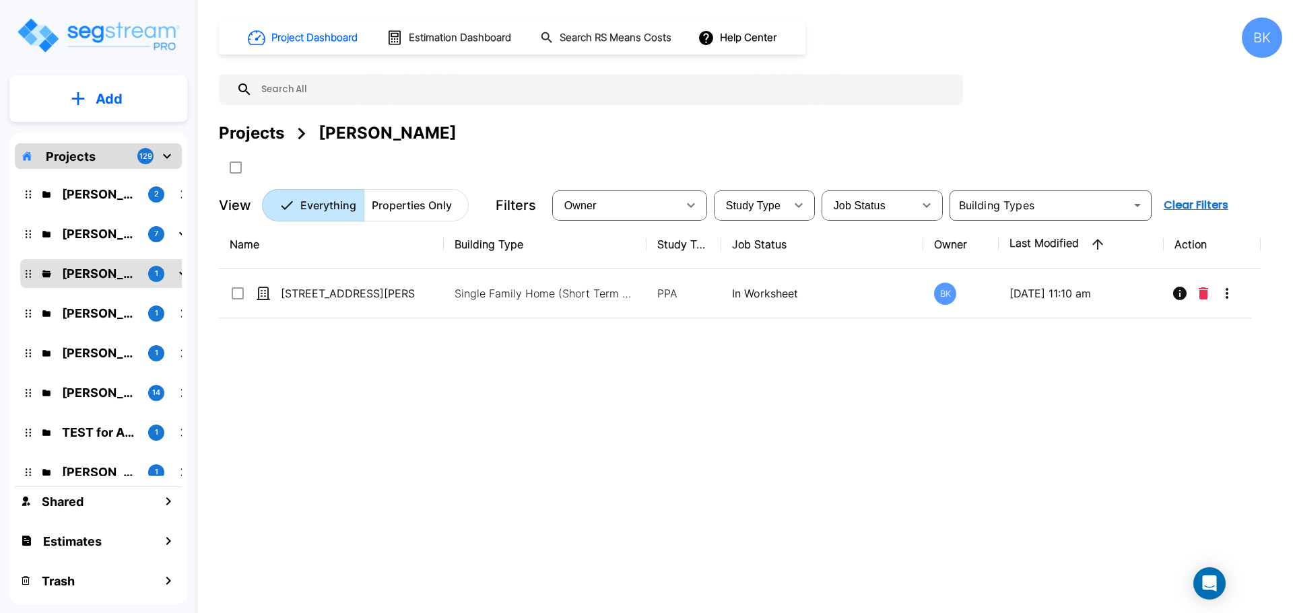
click at [77, 174] on div "Pavan Kumar 2 Andrea Vacaflor Ayoroa 7 Kamal Momi 1 Garth Hatch 1 Joseph Darsha…" at bounding box center [98, 322] width 167 height 307
click at [71, 199] on p "[PERSON_NAME]" at bounding box center [99, 194] width 75 height 18
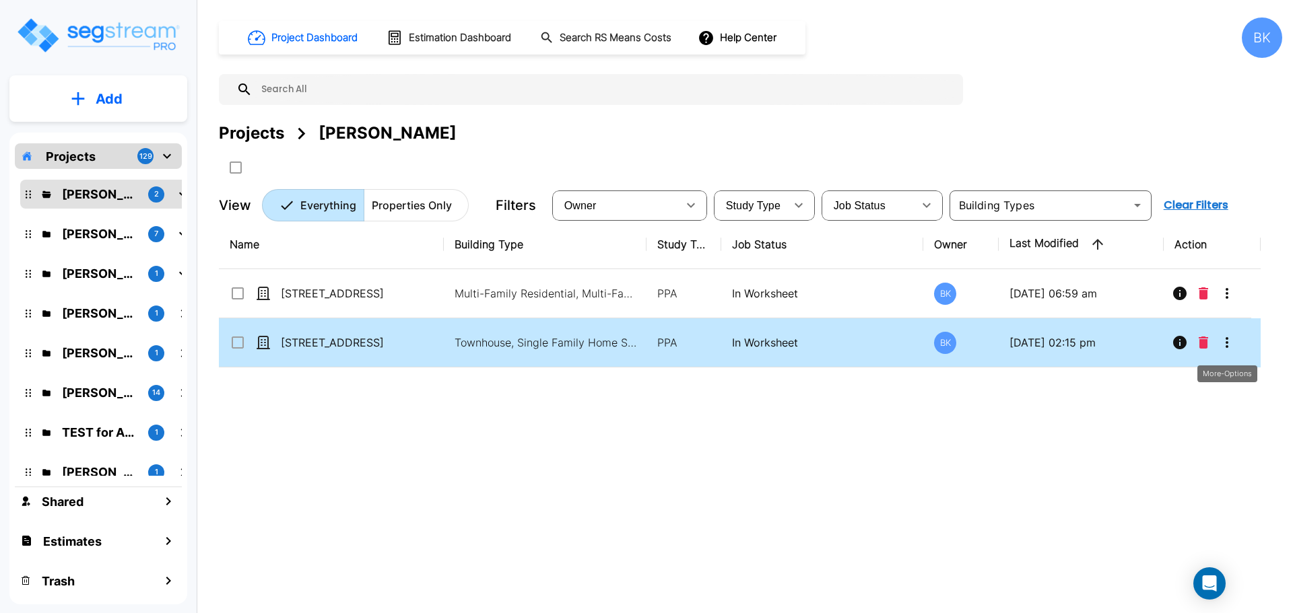
click at [1233, 343] on icon "More-Options" at bounding box center [1226, 343] width 16 height 16
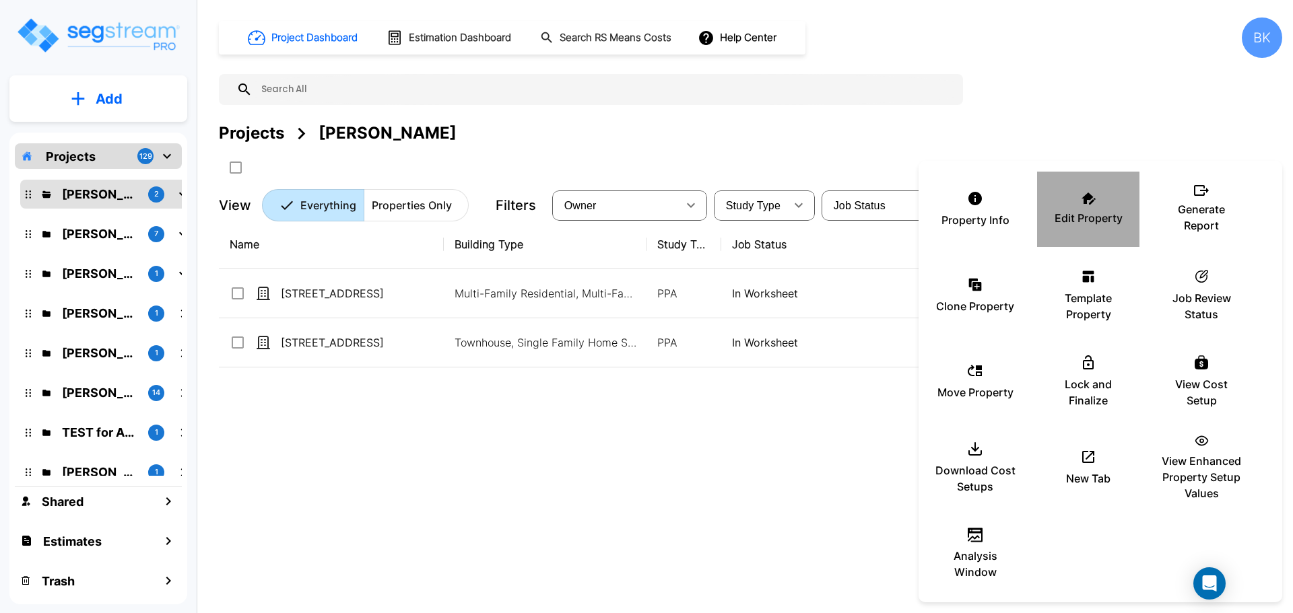
click at [1097, 211] on p "Edit Property" at bounding box center [1088, 218] width 68 height 16
click at [518, 479] on div at bounding box center [646, 306] width 1293 height 613
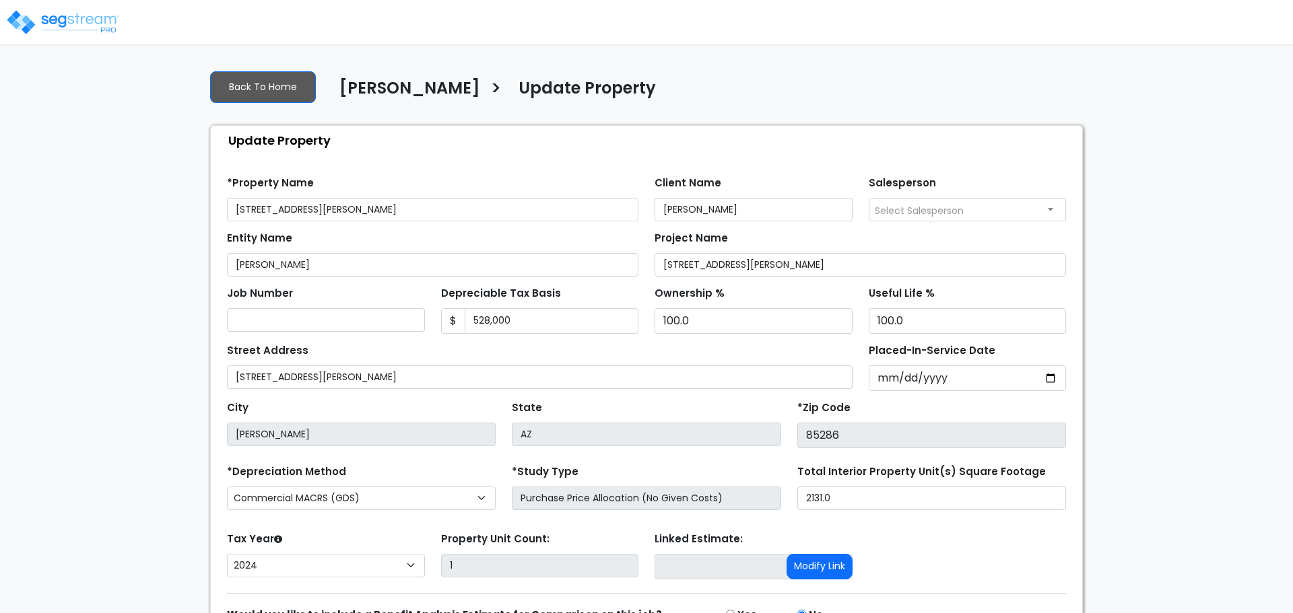
select select "2024"
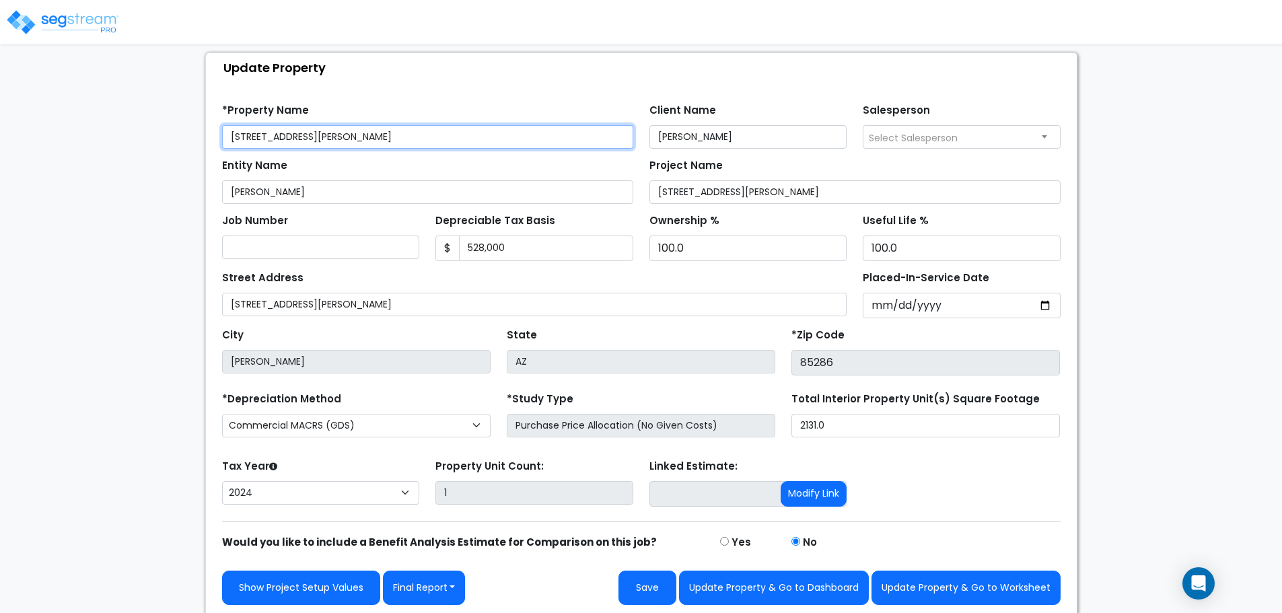
scroll to position [76, 0]
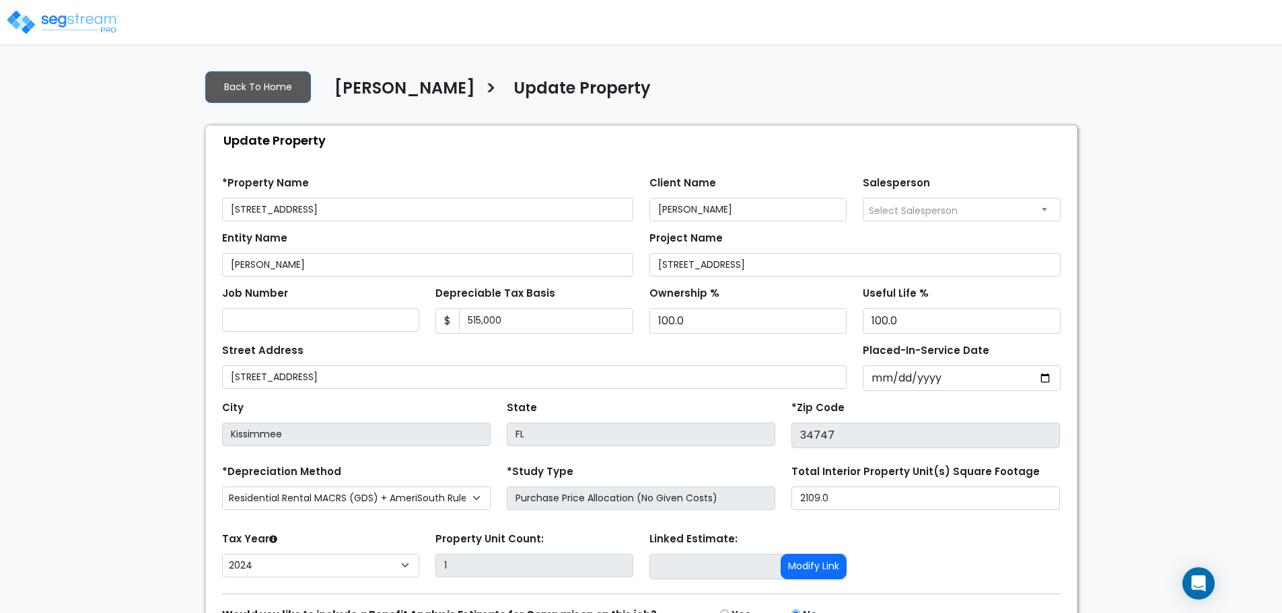
select select "2024"
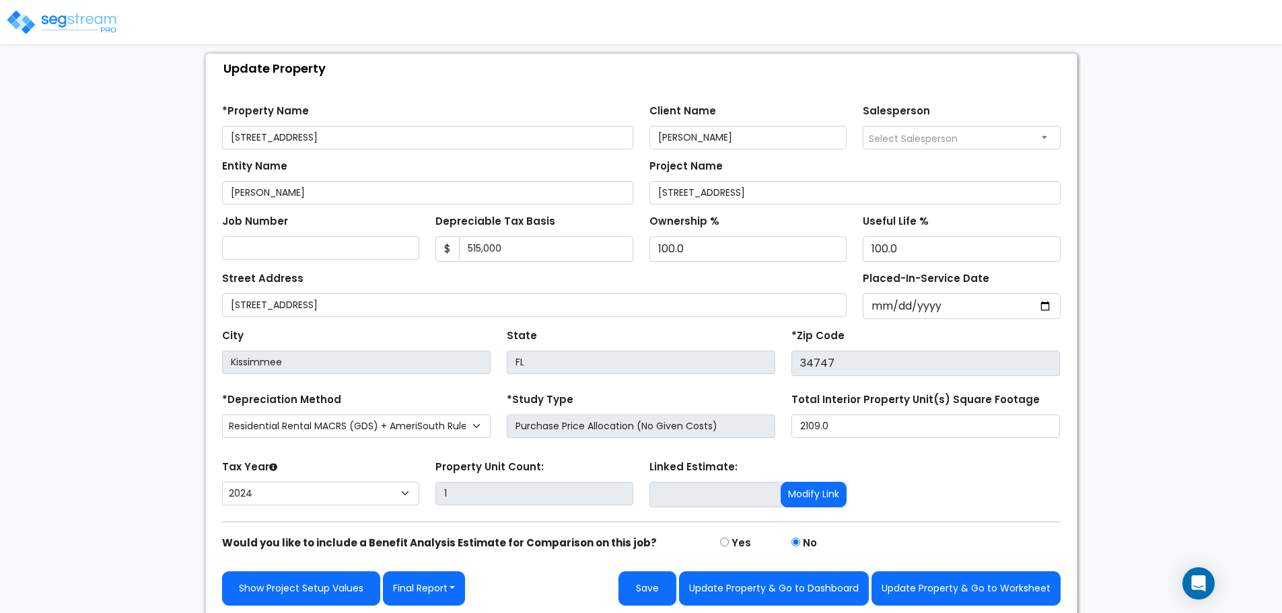
scroll to position [76, 0]
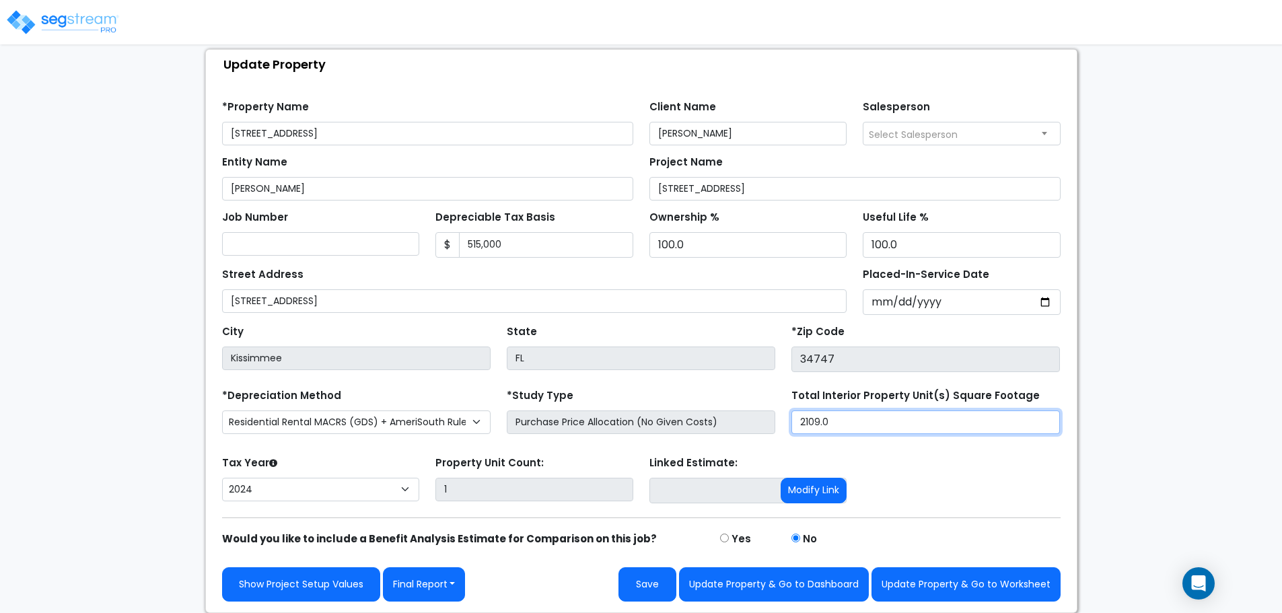
click at [841, 419] on input "2109.0" at bounding box center [926, 423] width 269 height 24
type input "1,704"
click at [126, 380] on div "We are Building your Property. So please grab a coffee and let us do the heavy …" at bounding box center [641, 298] width 1282 height 630
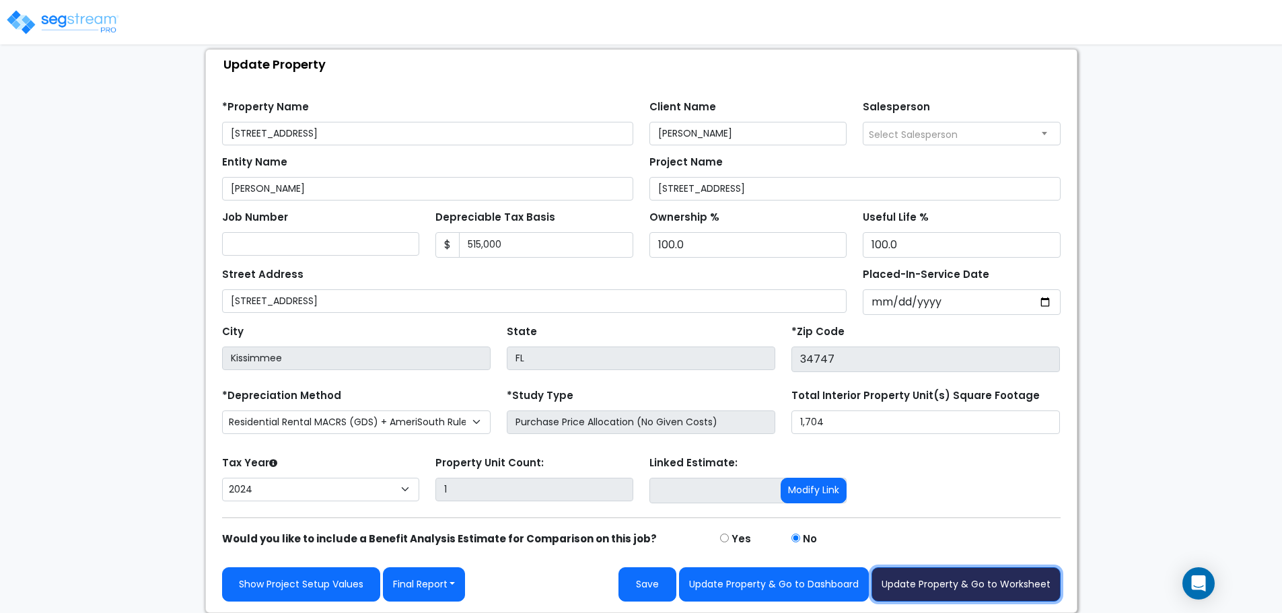
click at [973, 591] on button "Update Property & Go to Worksheet" at bounding box center [966, 585] width 189 height 34
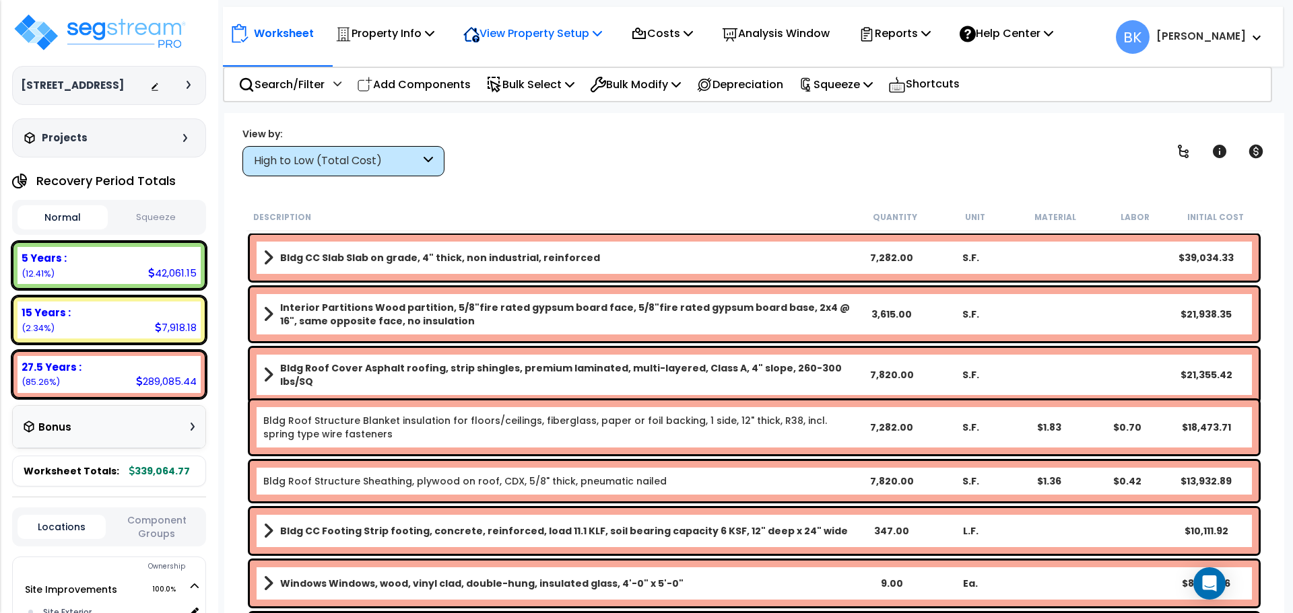
click at [540, 44] on div "View Property Setup" at bounding box center [532, 34] width 139 height 32
click at [543, 82] on link "View Questionnaire" at bounding box center [522, 92] width 133 height 27
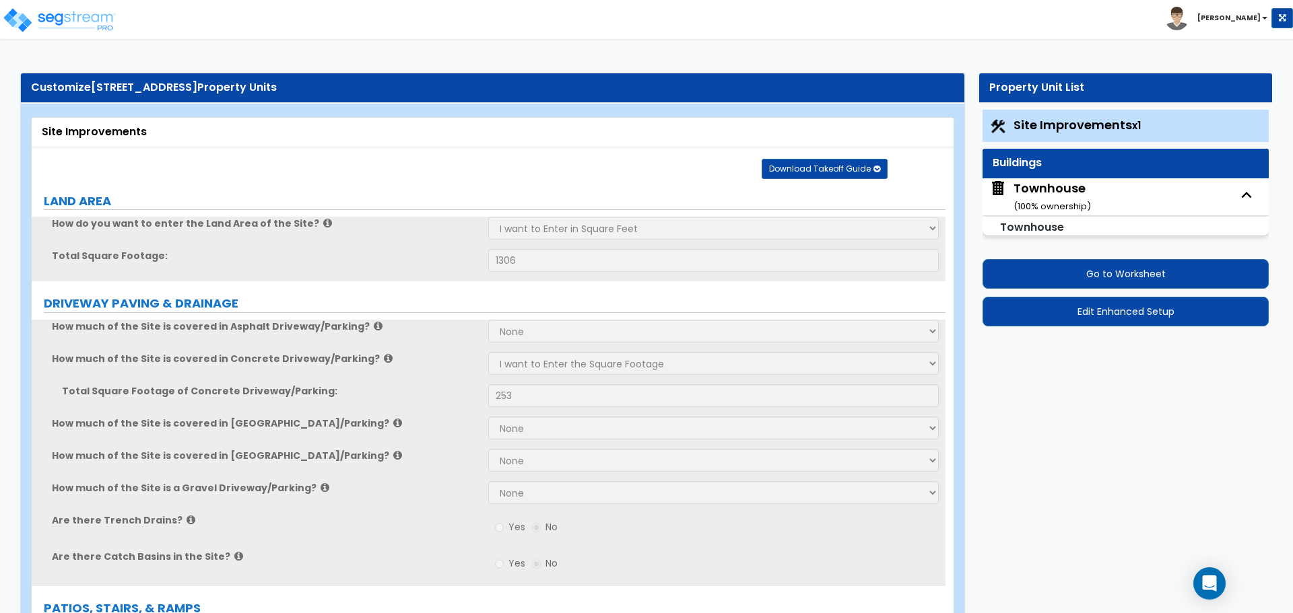
select select "2"
select select "4"
select select "2"
select select "1"
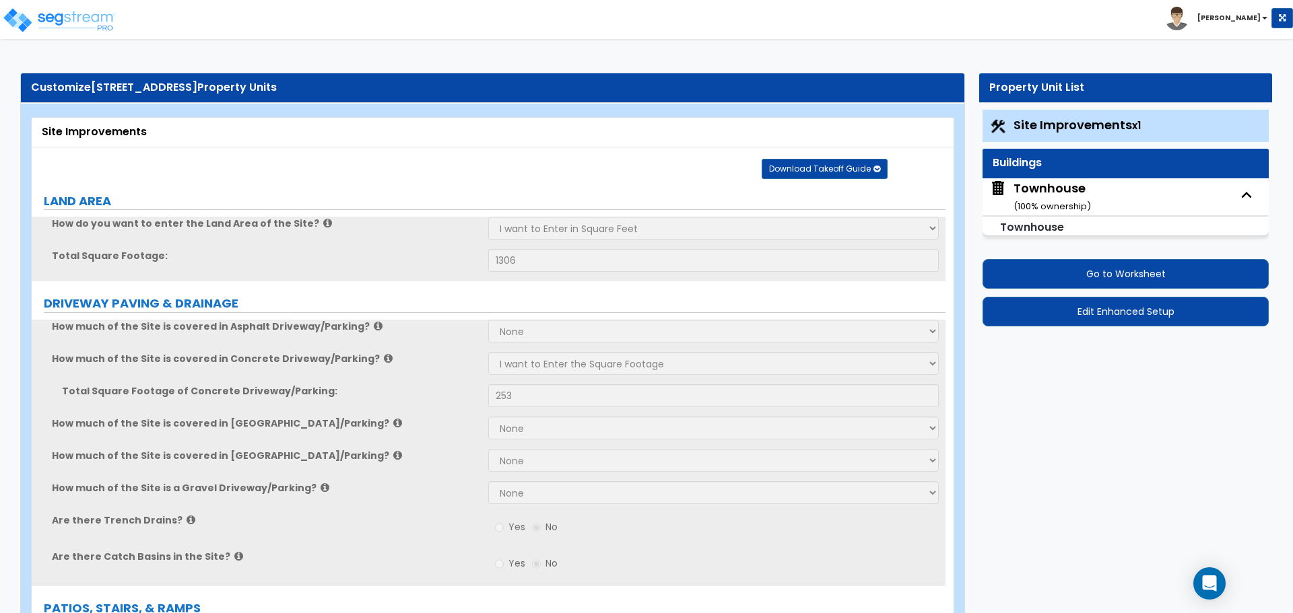
select select "1"
select select "3"
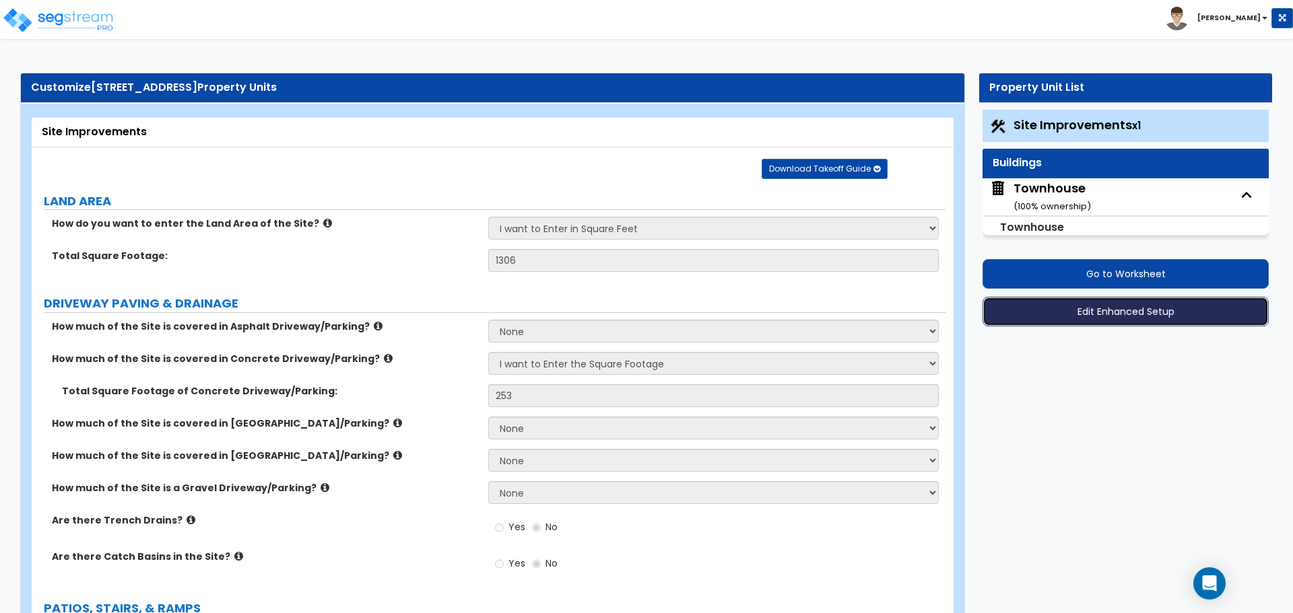
click at [1120, 310] on button "Edit Enhanced Setup" at bounding box center [1125, 312] width 286 height 30
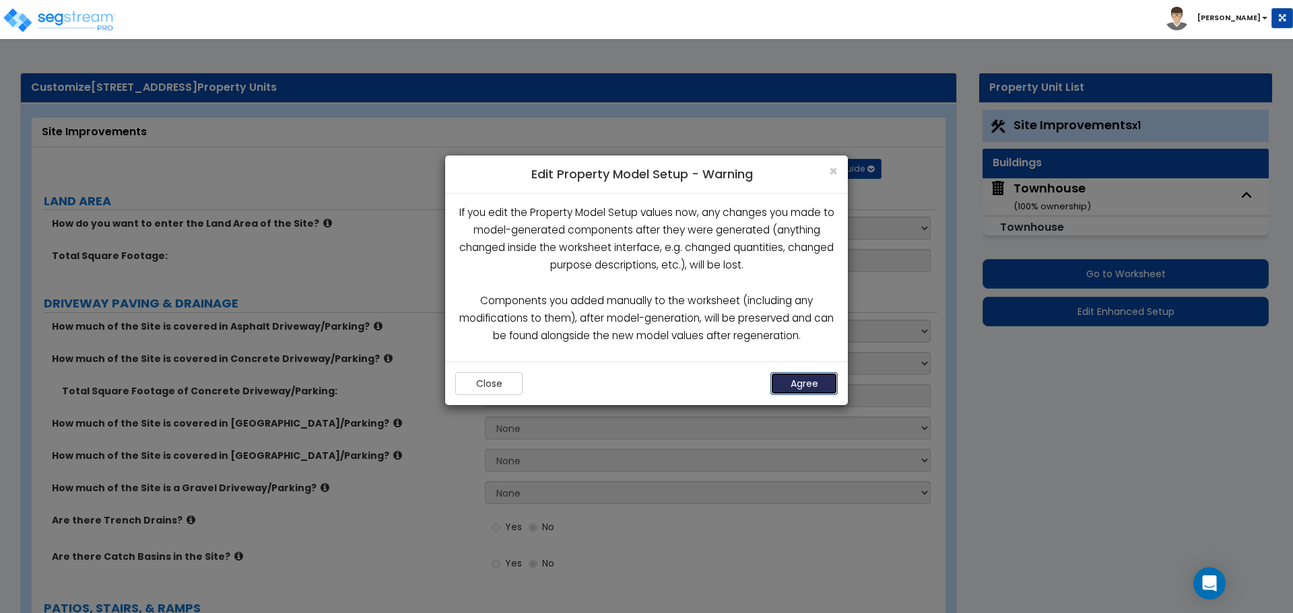
click at [802, 390] on button "Agree" at bounding box center [803, 383] width 67 height 23
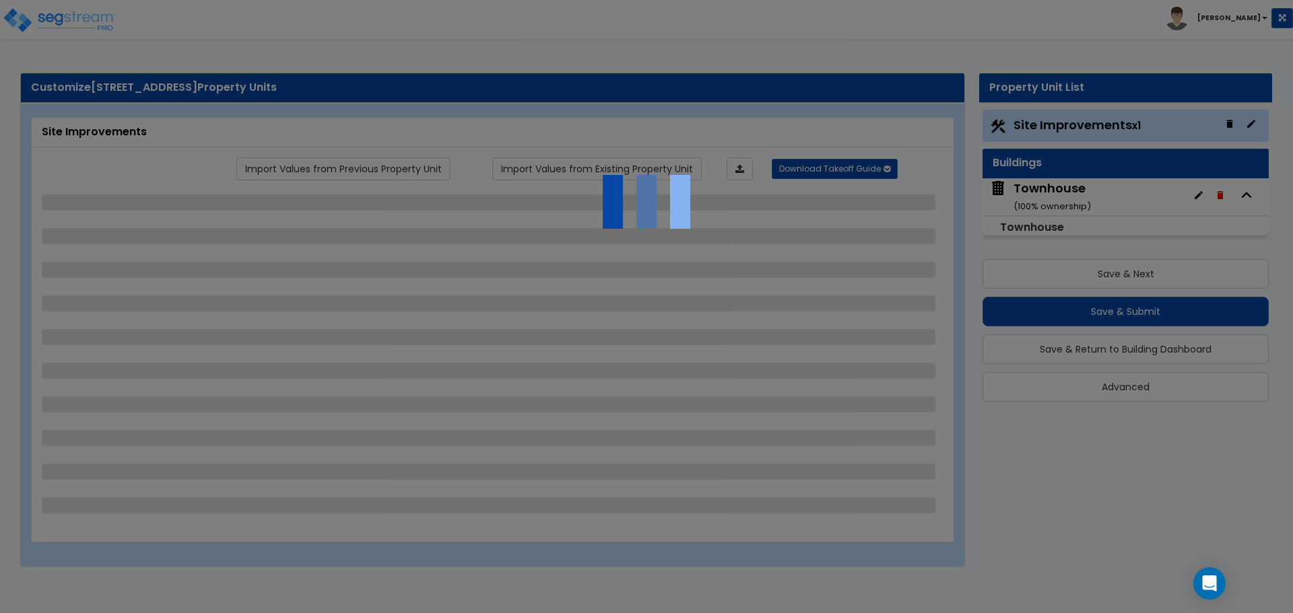
select select "2"
select select "4"
select select "2"
select select "1"
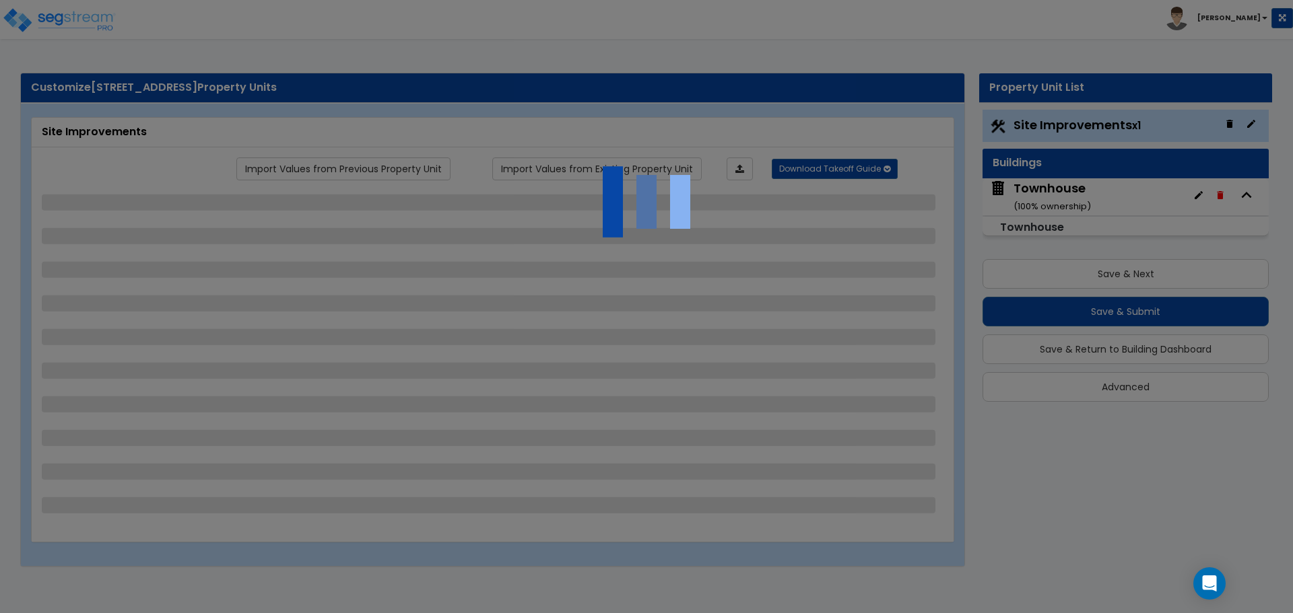
select select "1"
select select "3"
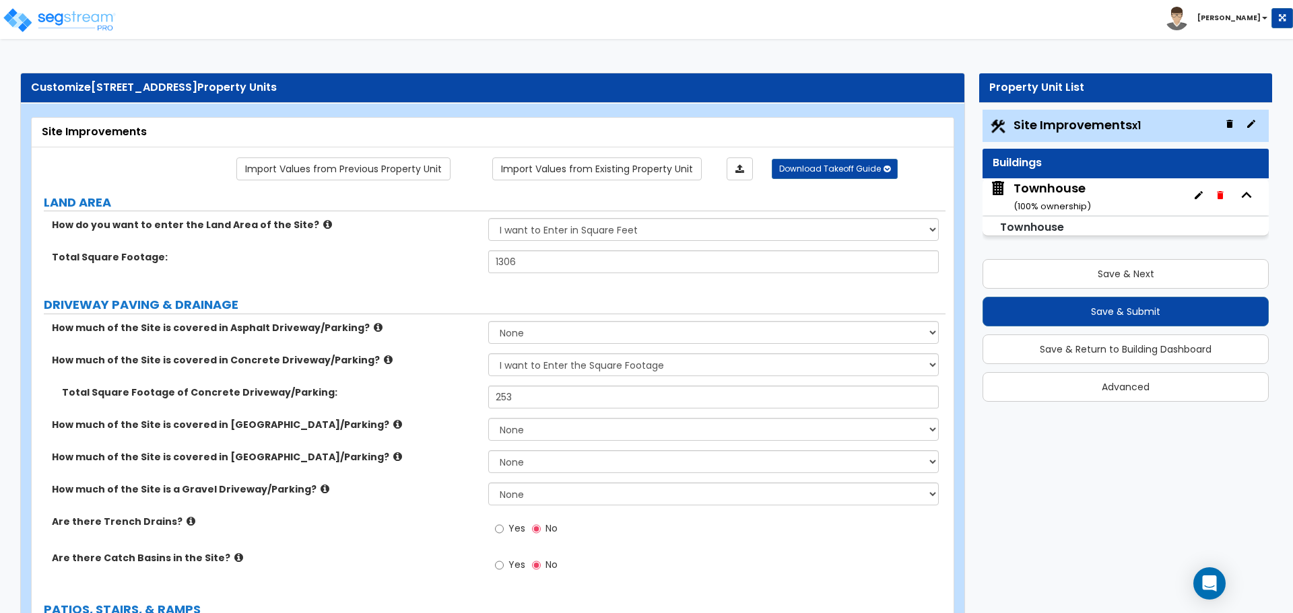
click at [1050, 195] on div "Townhouse ( 100 % ownership)" at bounding box center [1051, 197] width 77 height 34
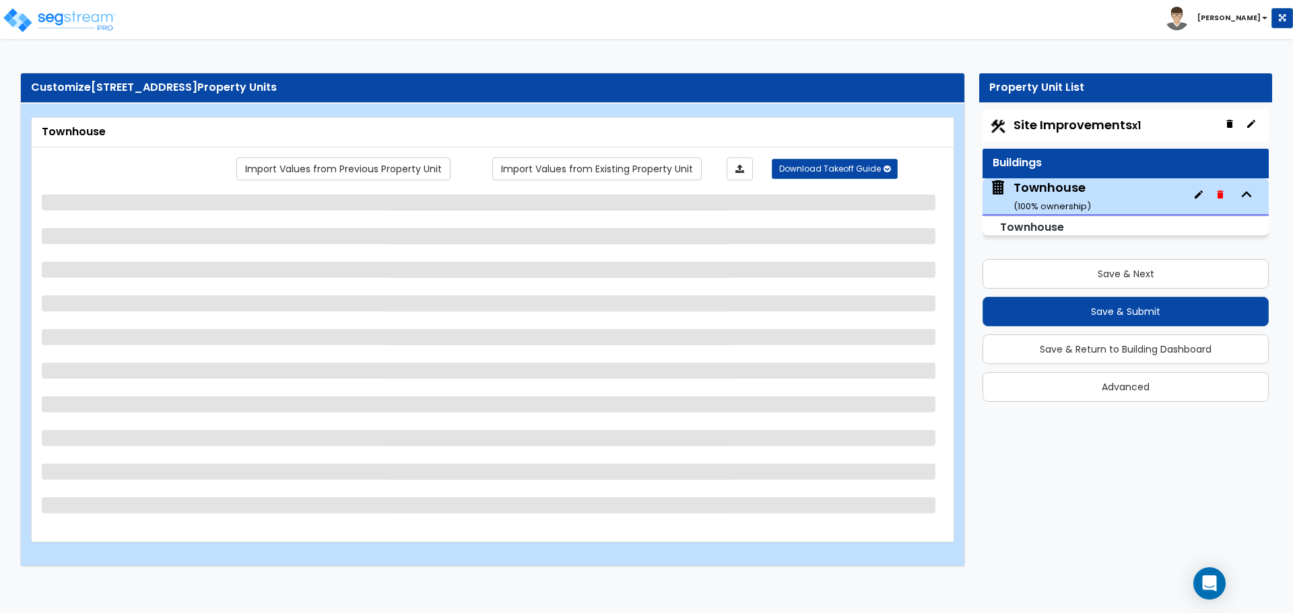
select select "2"
select select "7"
select select "2"
select select "1"
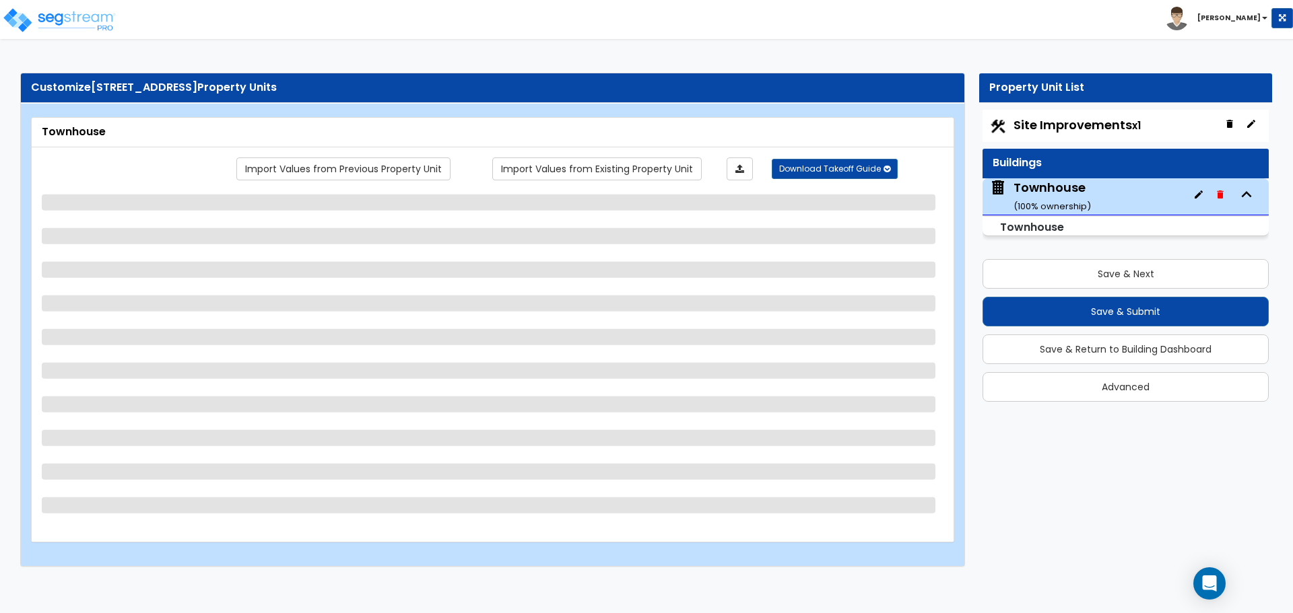
select select "2"
select select "7"
select select "4"
select select "1"
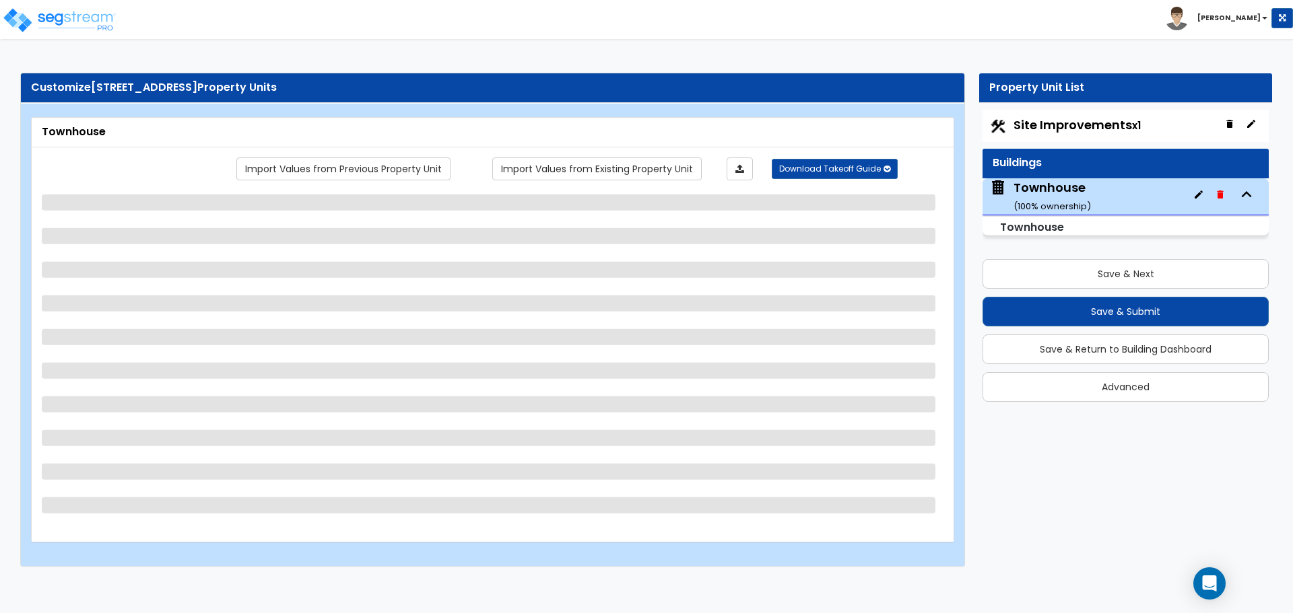
select select "1"
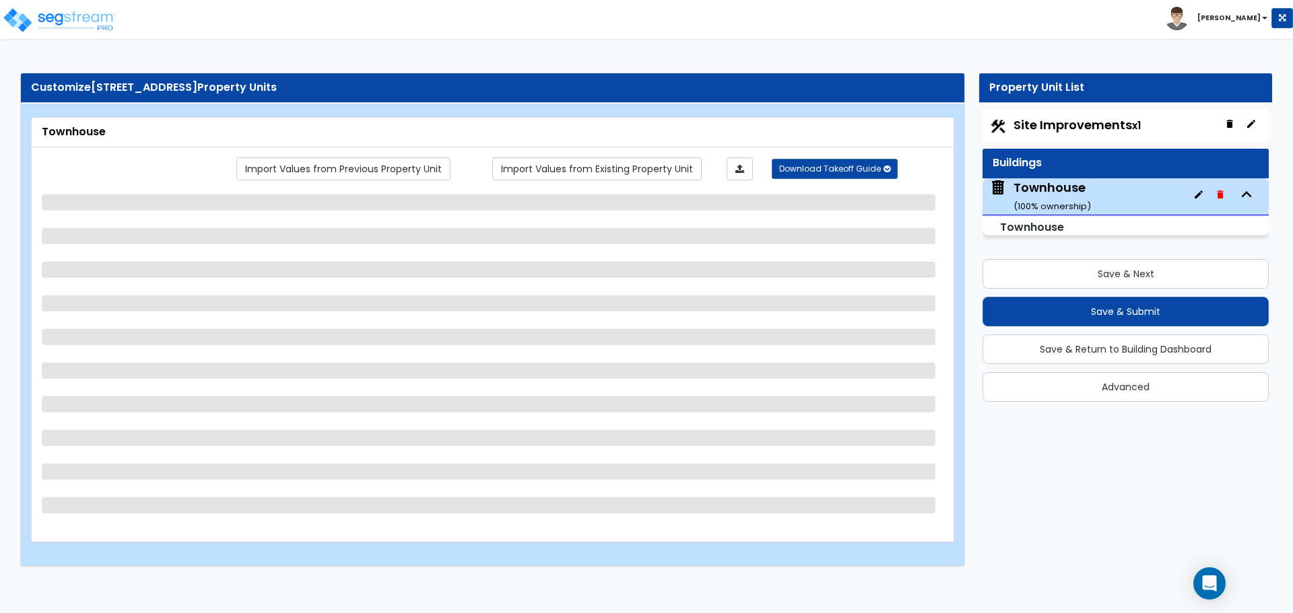
select select "3"
select select "5"
select select "2"
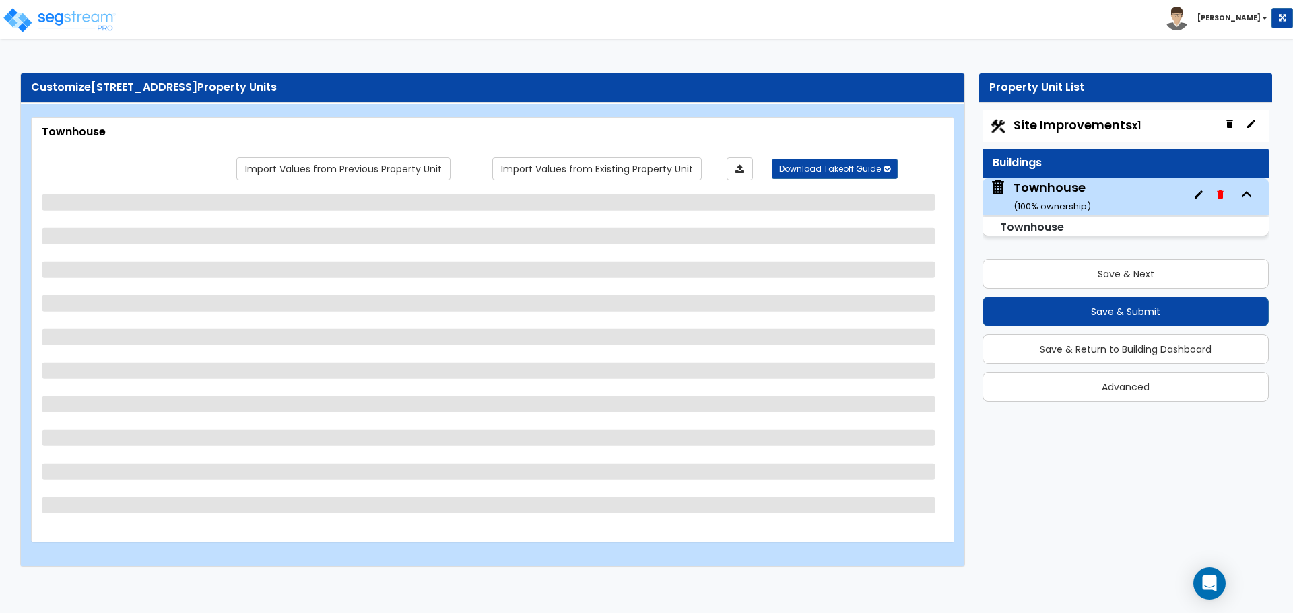
select select "3"
select select "2"
select select "3"
select select "1"
select select "2"
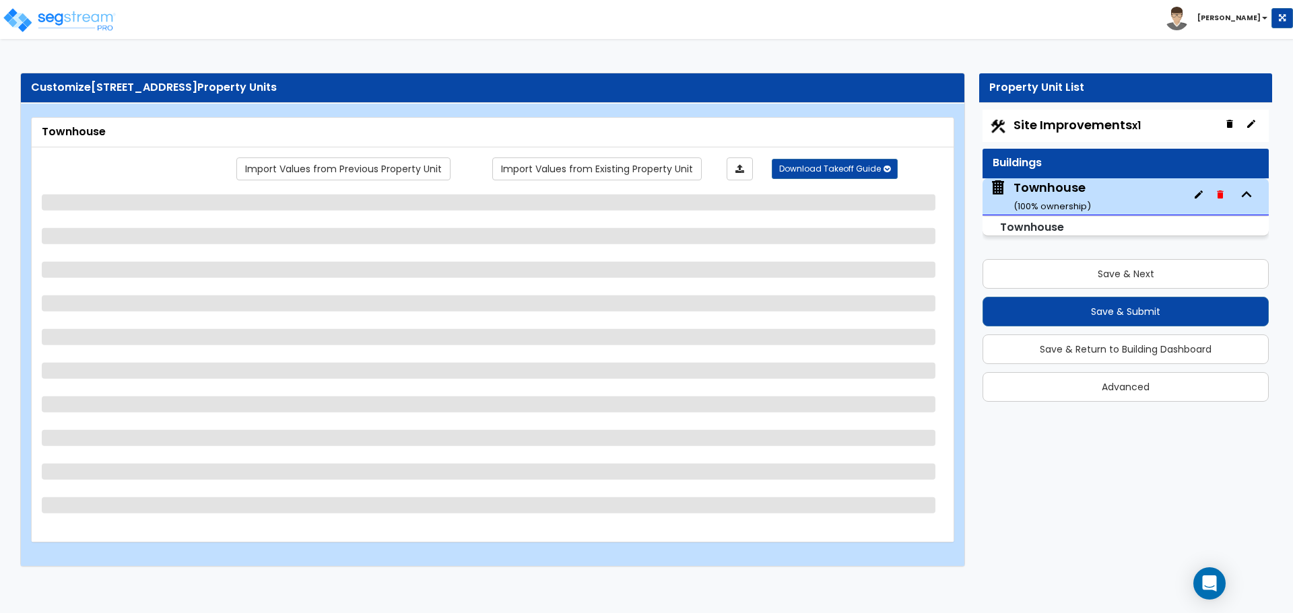
select select "3"
select select "2"
select select "3"
select select "2"
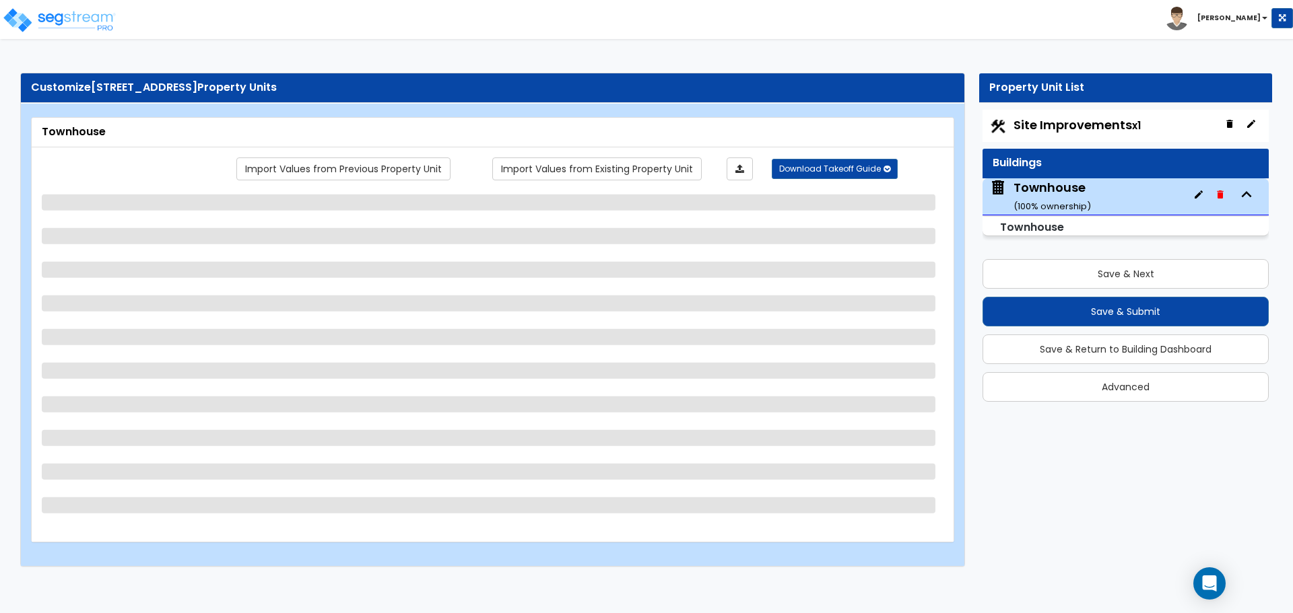
select select "1"
select select "3"
select select "2"
select select "3"
select select "2"
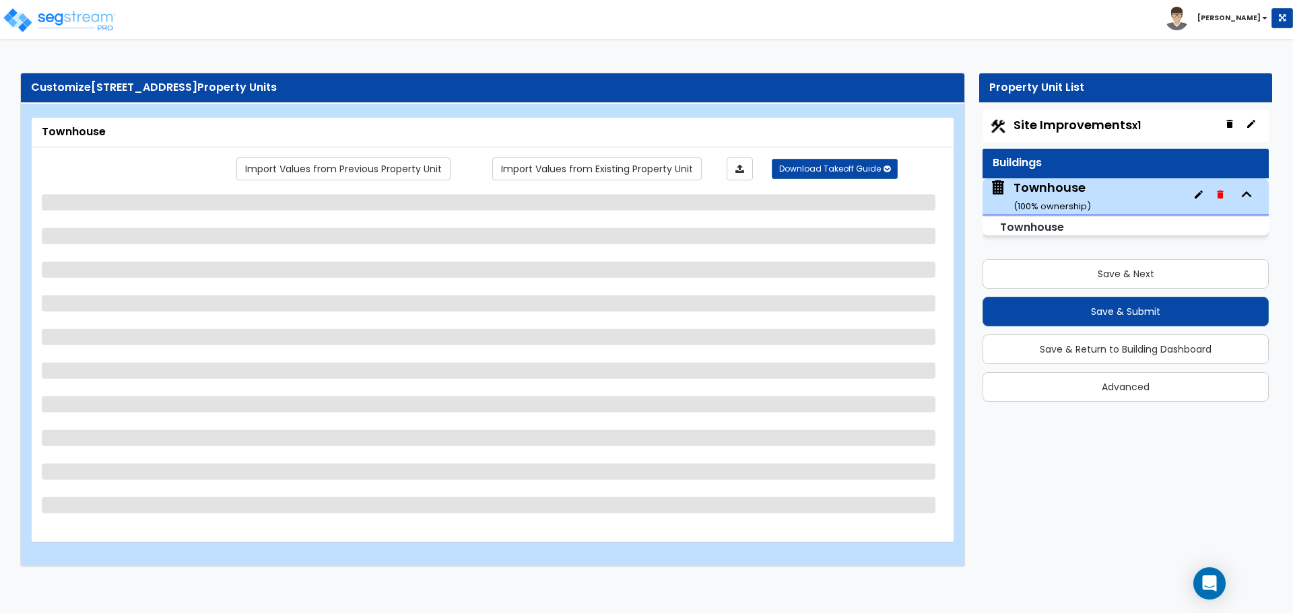
select select "5"
select select "6"
select select "2"
select select "6"
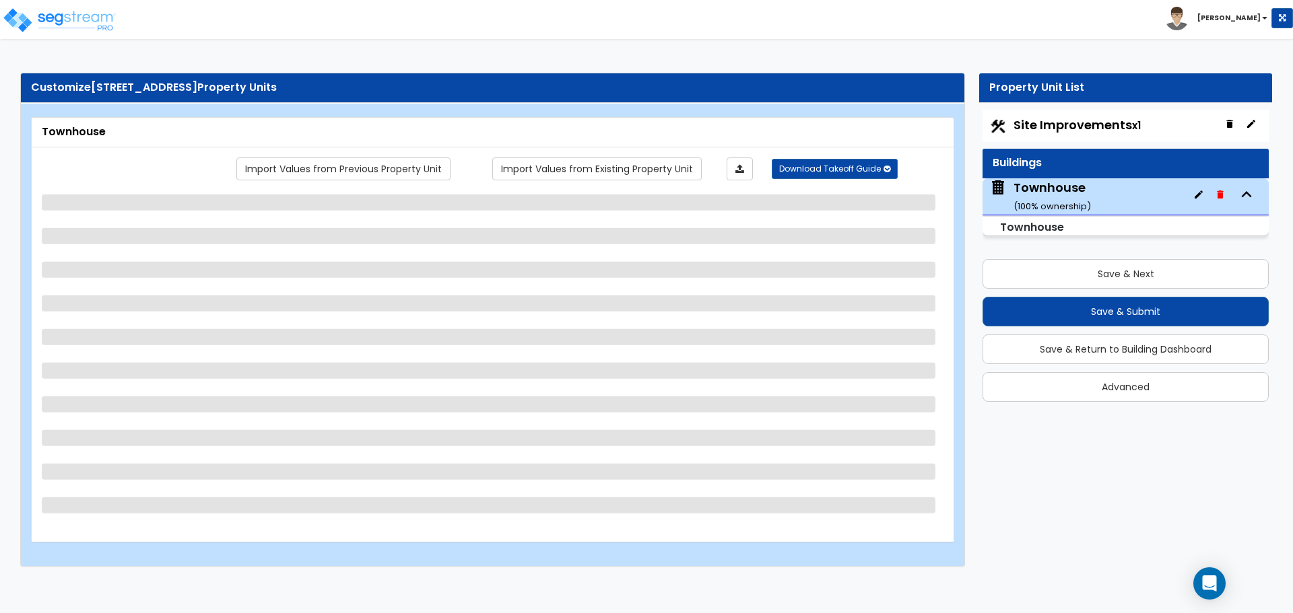
select select "2"
select select "1"
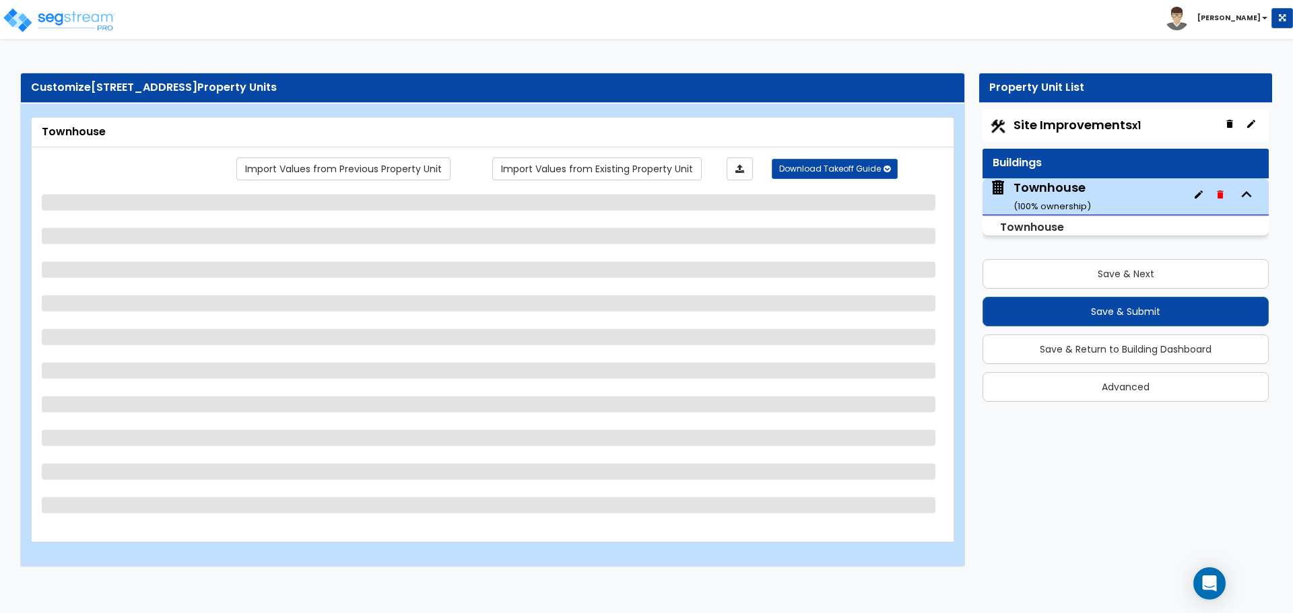
select select "3"
select select "2"
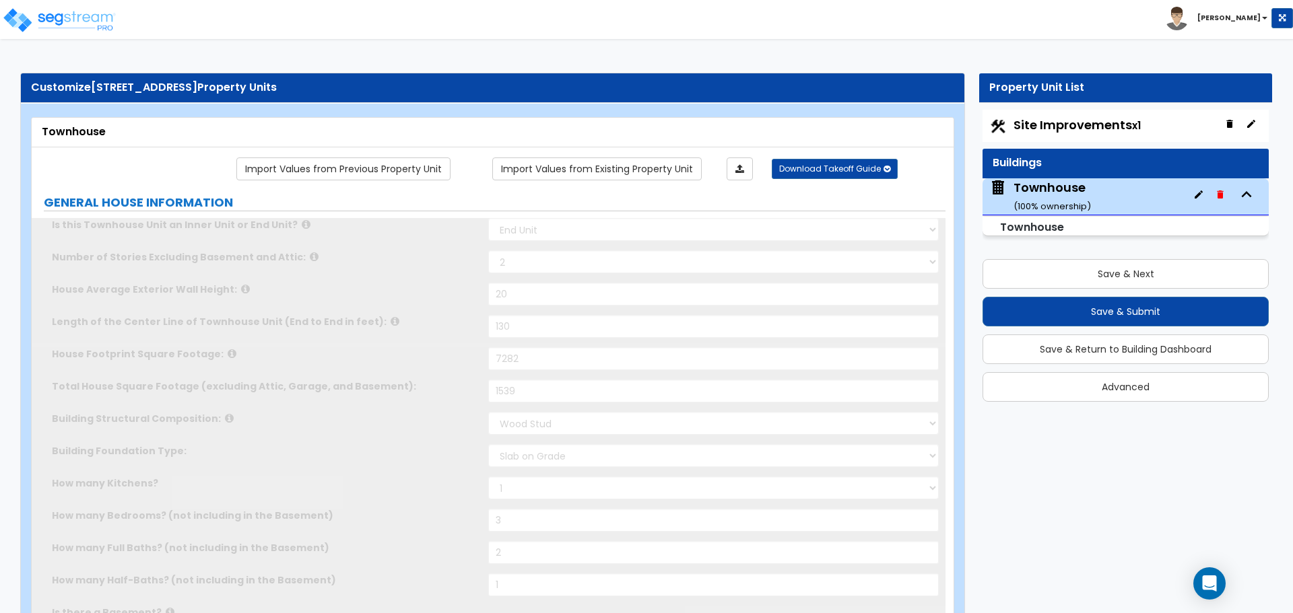
type input "4"
radio input "true"
select select "2"
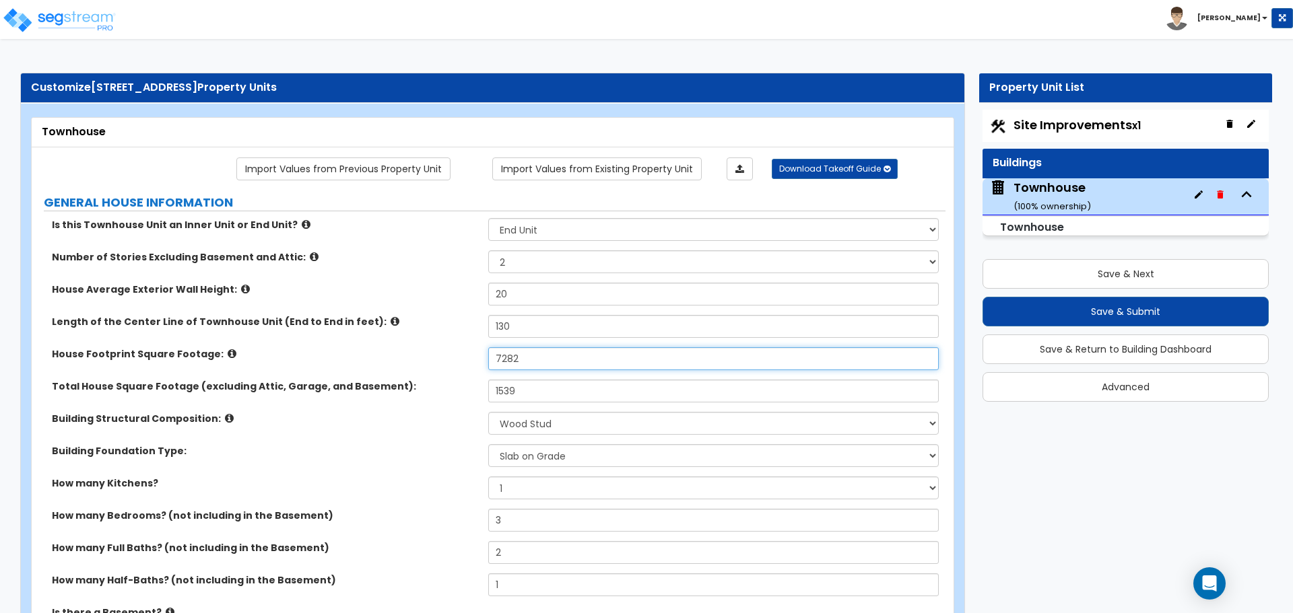
click at [516, 360] on input "7282" at bounding box center [713, 358] width 450 height 23
click at [473, 359] on label "House Footprint Square Footage:" at bounding box center [265, 353] width 426 height 13
click at [1103, 136] on div "Site Improvements x1" at bounding box center [1125, 126] width 286 height 32
click at [1092, 126] on span "Site Improvements x1" at bounding box center [1076, 124] width 127 height 17
select select "2"
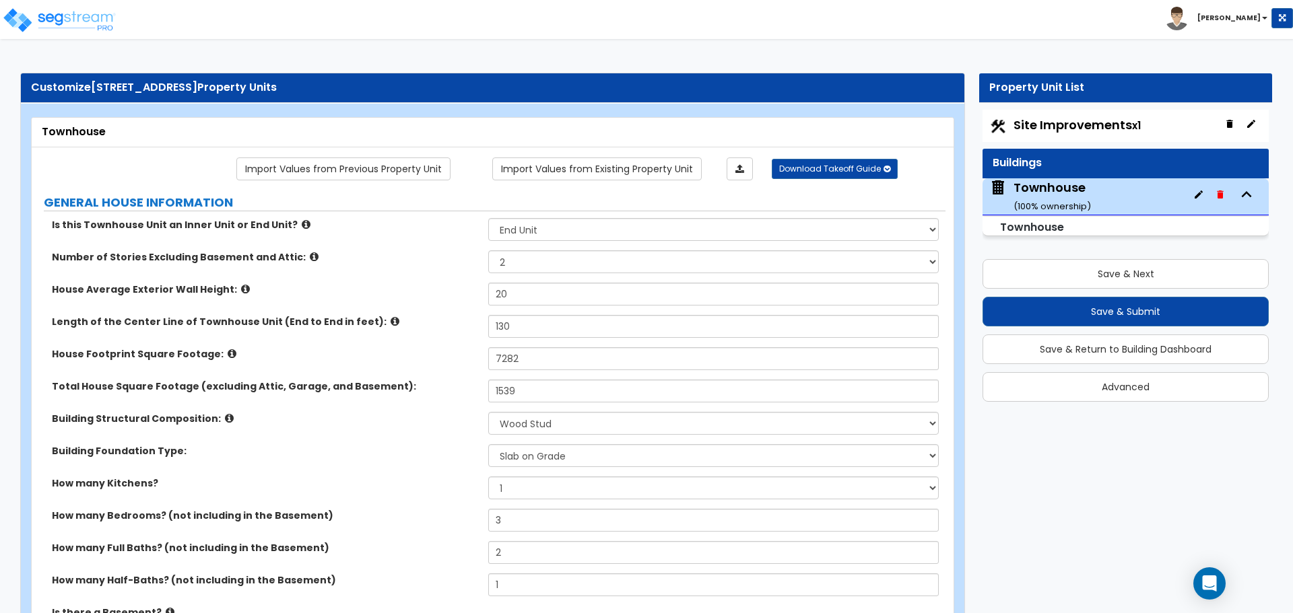
select select "2"
select select "4"
select select "2"
select select "1"
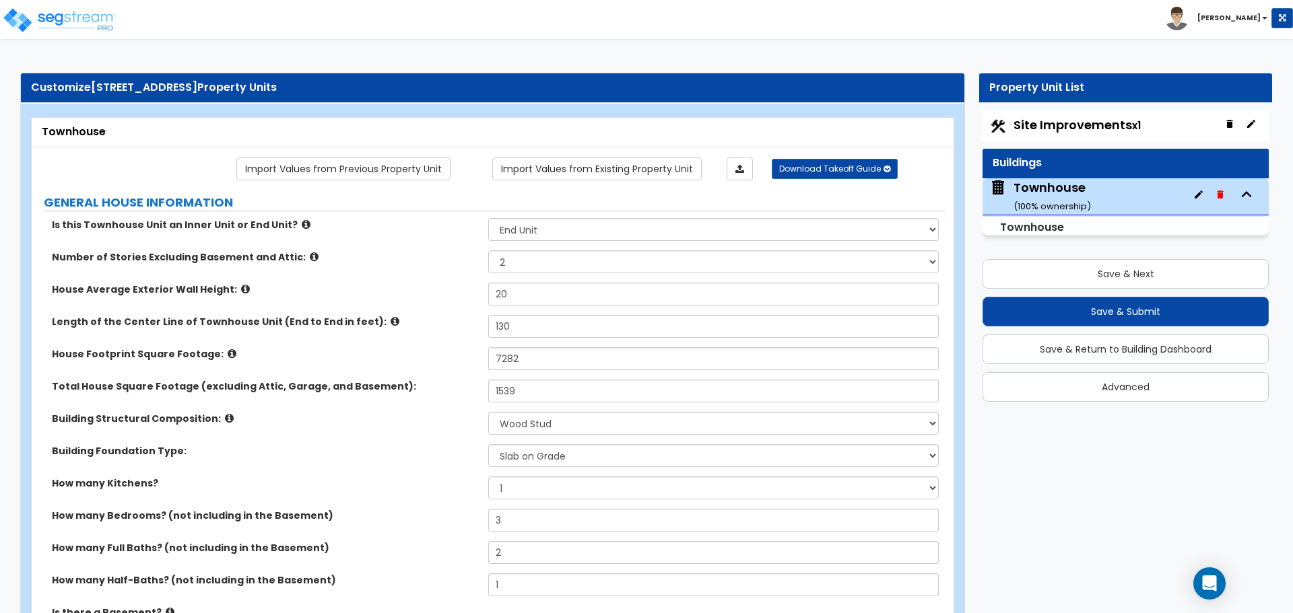
select select "1"
select select "3"
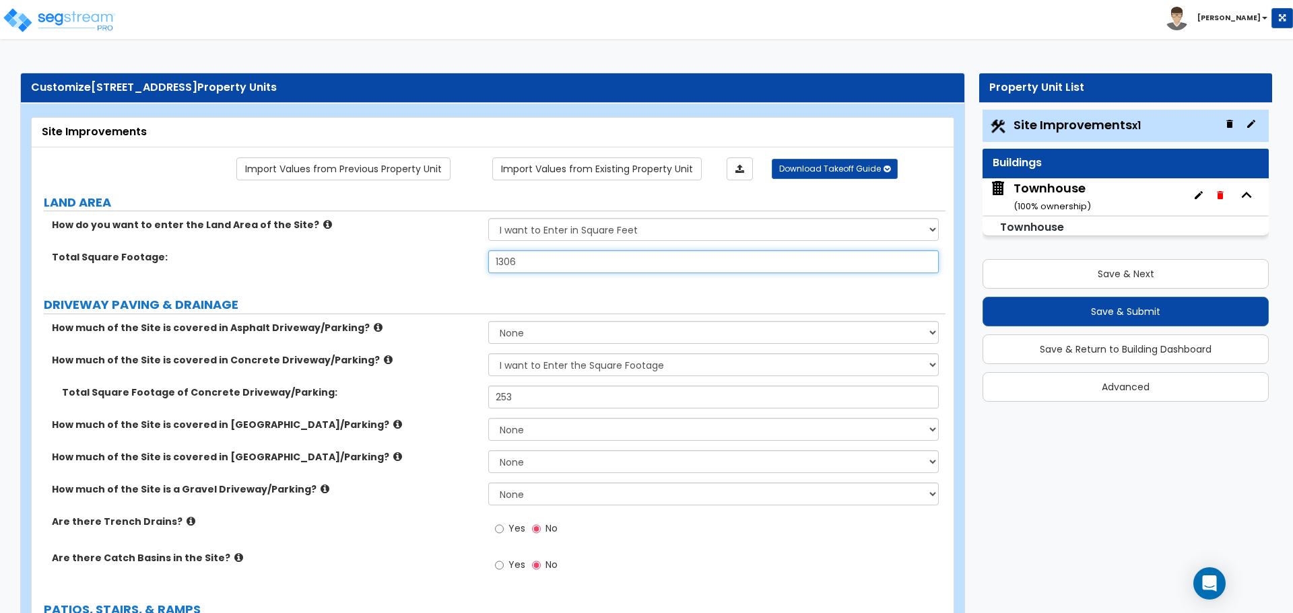
click at [562, 263] on input "1306" at bounding box center [713, 261] width 450 height 23
type input "1,383"
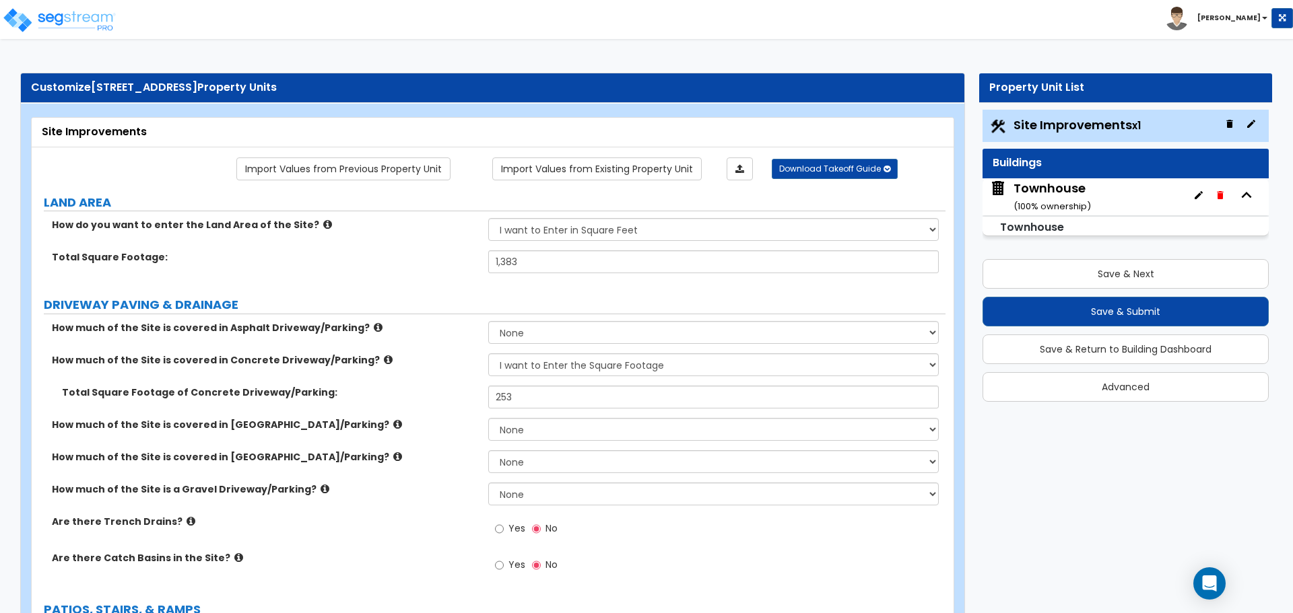
click at [452, 305] on label "DRIVEWAY PAVING & DRAINAGE" at bounding box center [494, 305] width 901 height 18
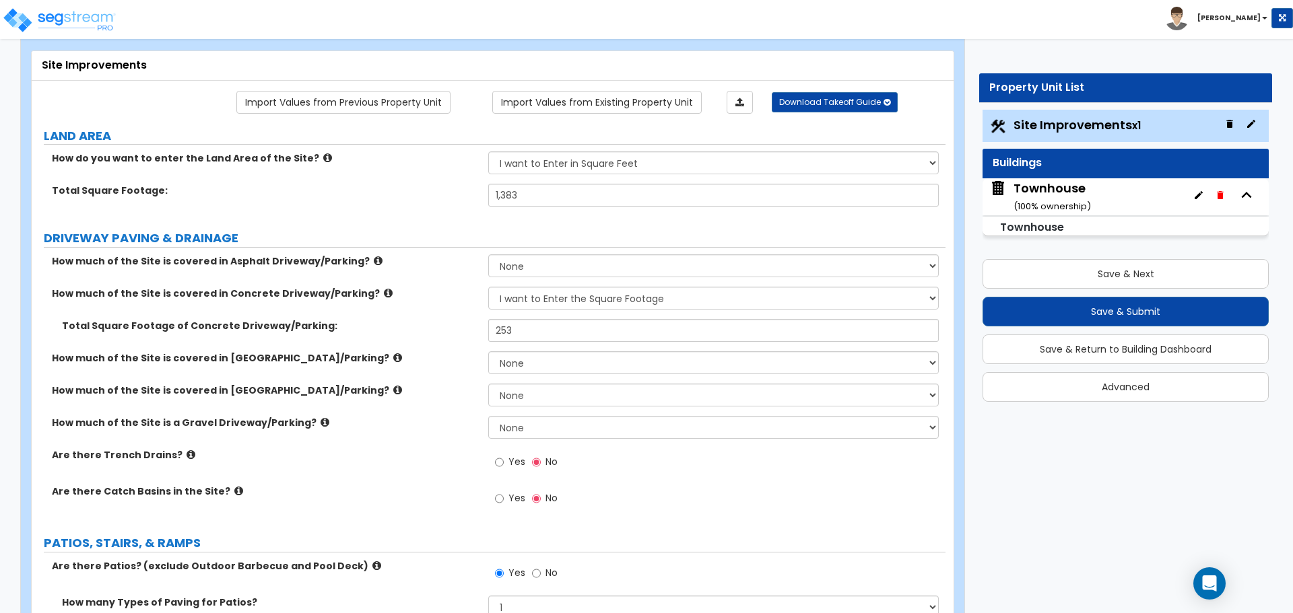
scroll to position [67, 0]
click at [532, 332] on input "253" at bounding box center [713, 329] width 450 height 23
type input "178"
click at [423, 336] on div "Total Square Footage of Concrete Driveway/Parking: 178" at bounding box center [489, 334] width 914 height 32
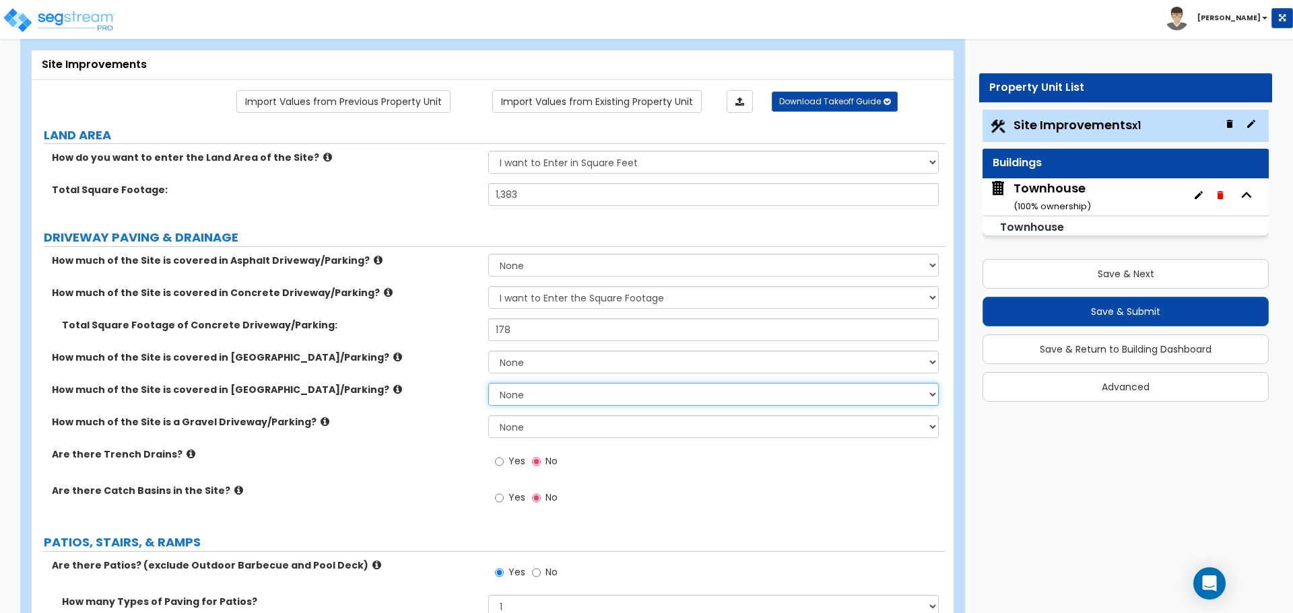
click at [511, 396] on select "None I want to Enter an Approximate Percentage I want to Enter the Square Foota…" at bounding box center [713, 394] width 450 height 23
select select "2"
click at [488, 383] on select "None I want to Enter an Approximate Percentage I want to Enter the Square Foota…" at bounding box center [713, 394] width 450 height 23
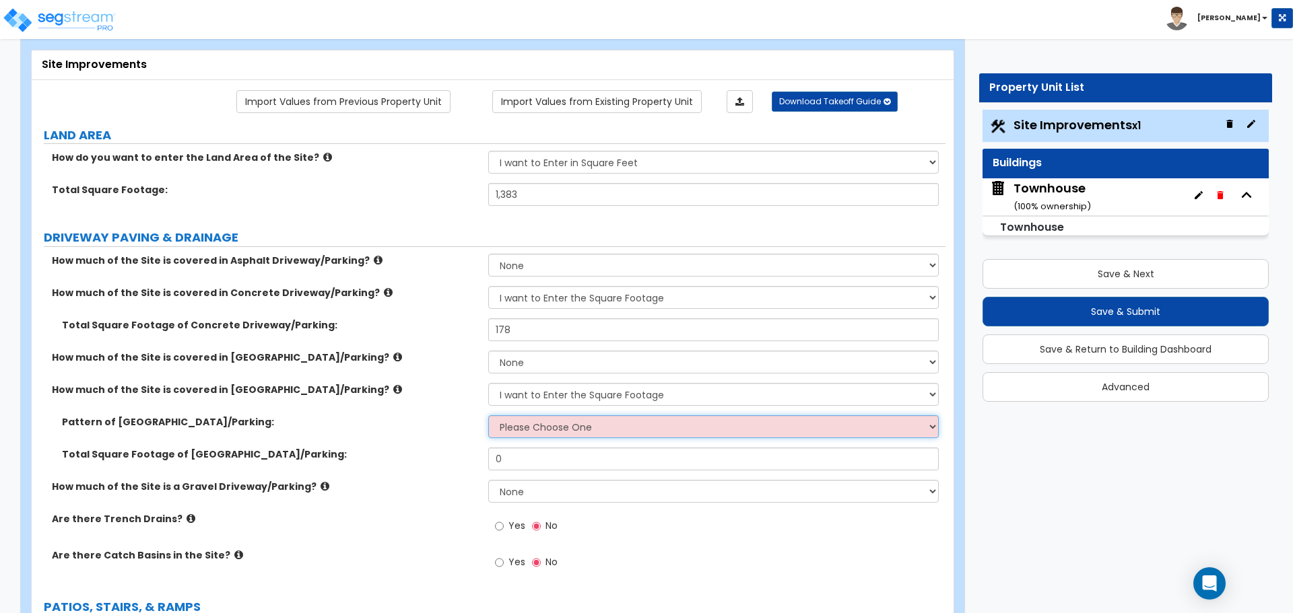
click at [537, 426] on select "Please Choose One Irregular Rectangular" at bounding box center [713, 426] width 450 height 23
select select "2"
click at [488, 415] on select "Please Choose One Irregular Rectangular" at bounding box center [713, 426] width 450 height 23
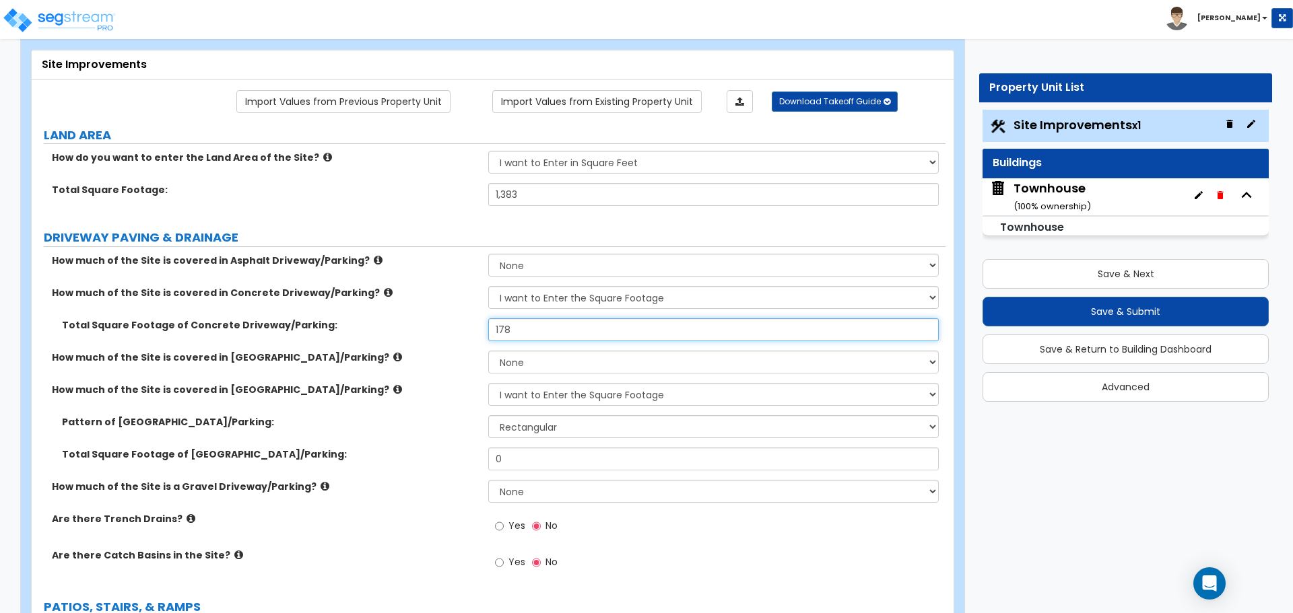
click at [518, 331] on input "178" at bounding box center [713, 329] width 450 height 23
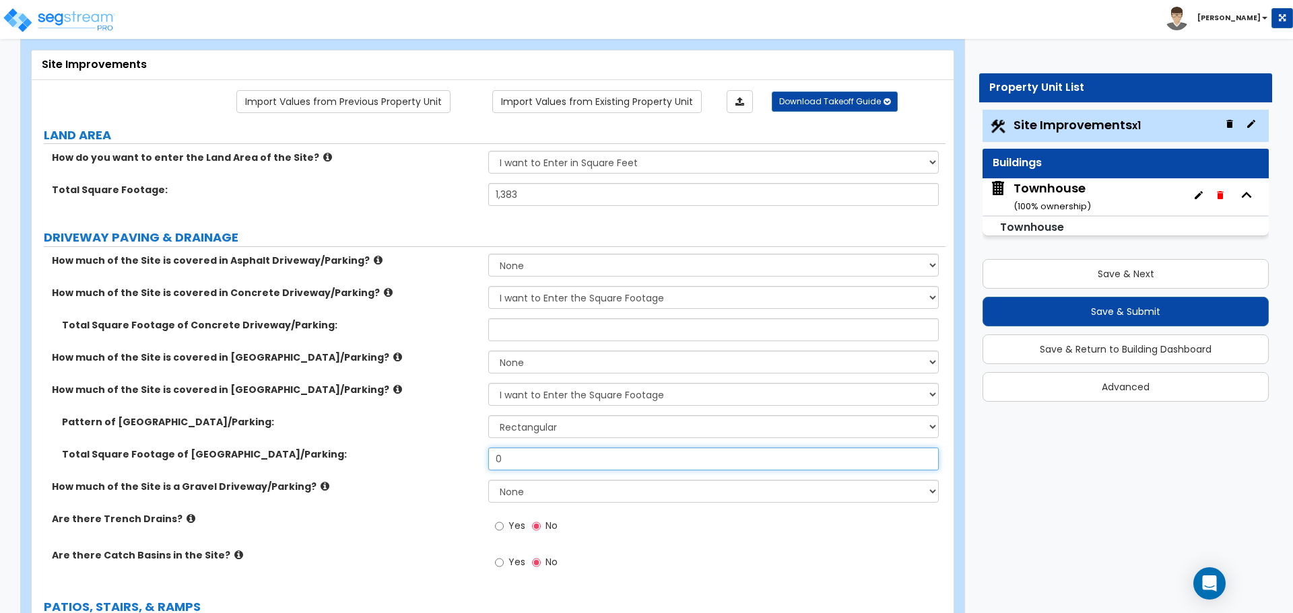
click at [517, 461] on input "0" at bounding box center [713, 459] width 450 height 23
paste input "178"
click at [517, 460] on input "178" at bounding box center [713, 459] width 450 height 23
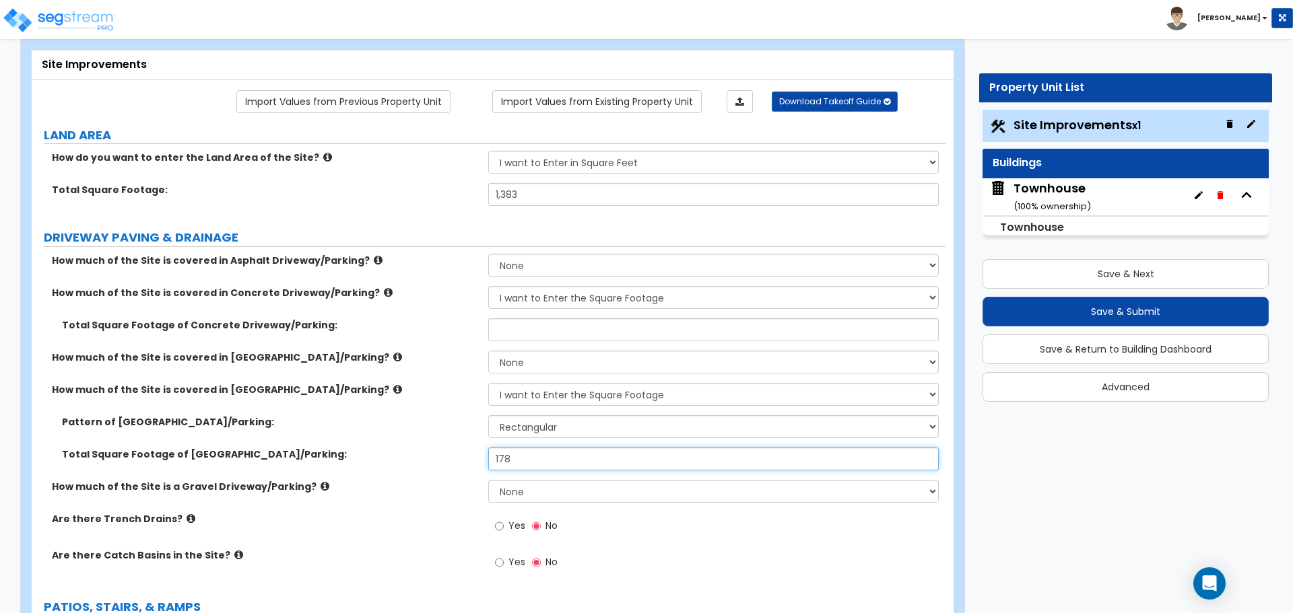
paste input "text"
type input "178"
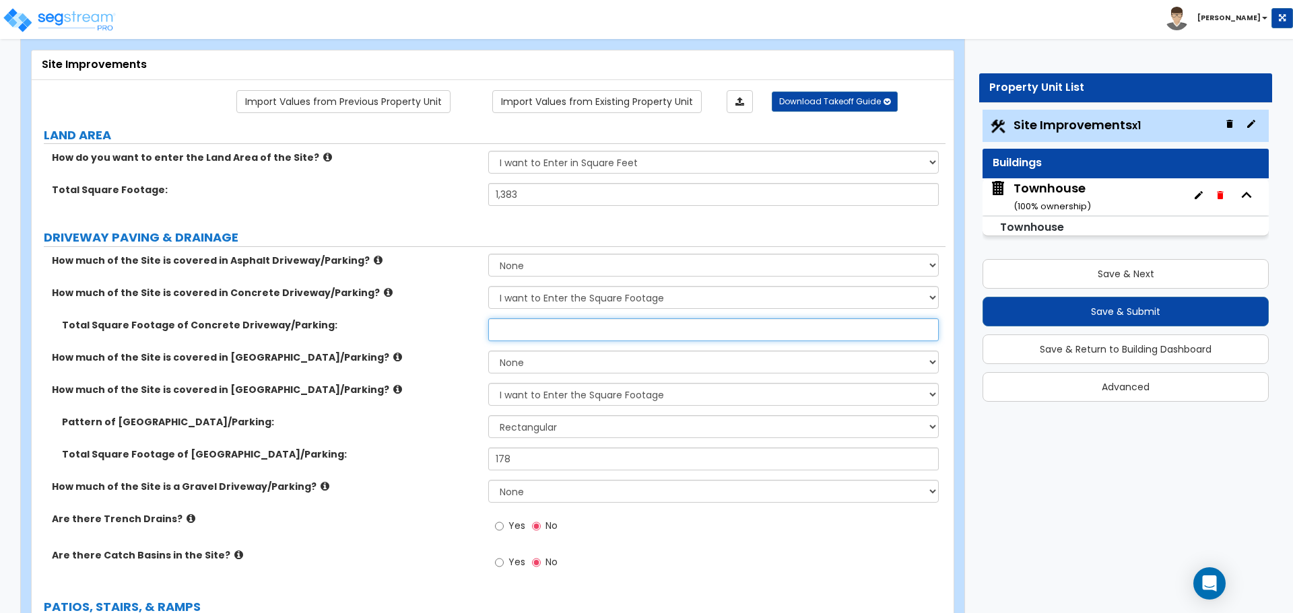
click at [526, 328] on input "text" at bounding box center [713, 329] width 450 height 23
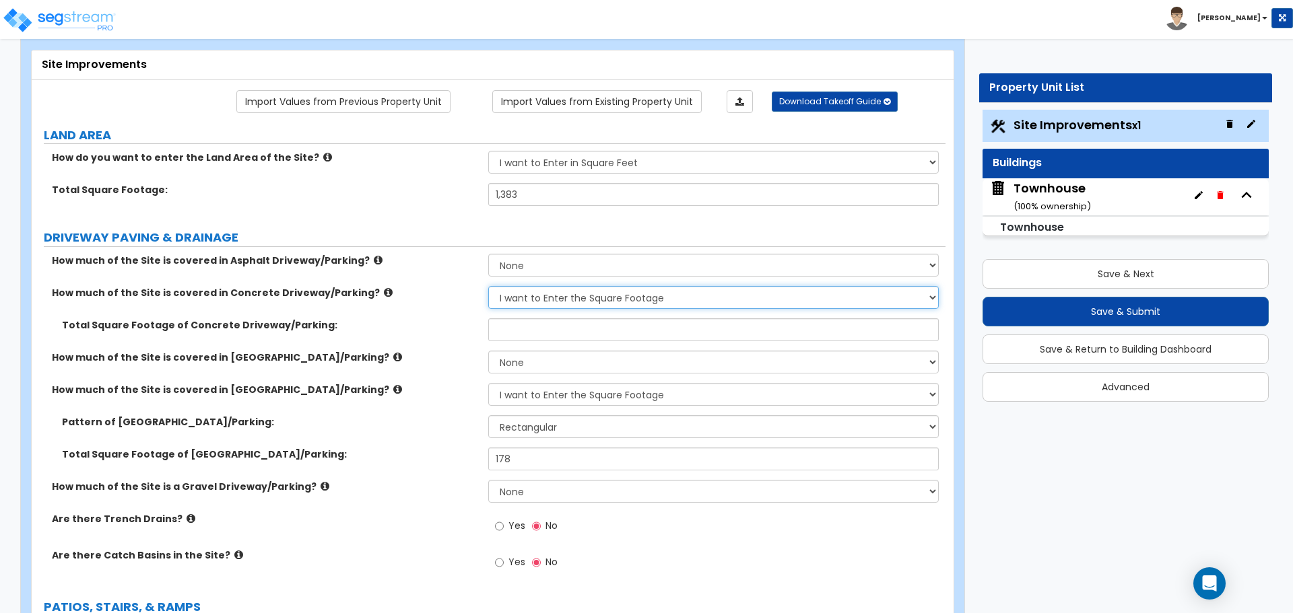
click at [524, 303] on select "None I want to Enter an Approximate Percentage I want to Enter the Square Foota…" at bounding box center [713, 297] width 450 height 23
select select "0"
click at [488, 286] on select "None I want to Enter an Approximate Percentage I want to Enter the Square Foota…" at bounding box center [713, 297] width 450 height 23
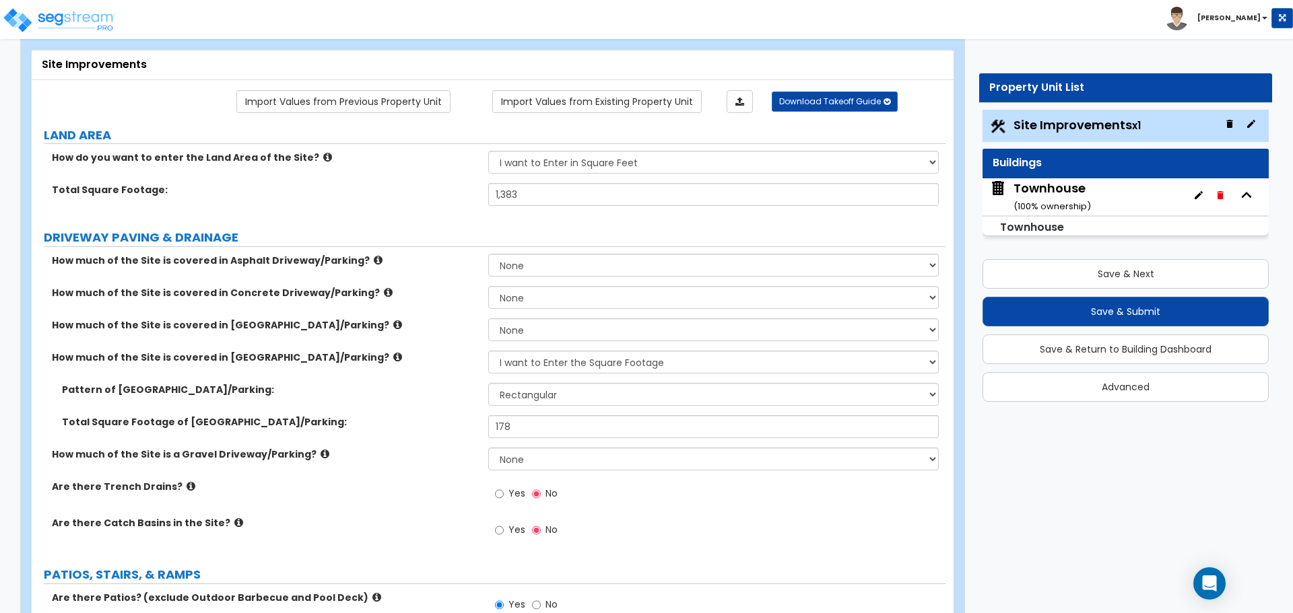
click at [393, 359] on icon at bounding box center [397, 357] width 9 height 10
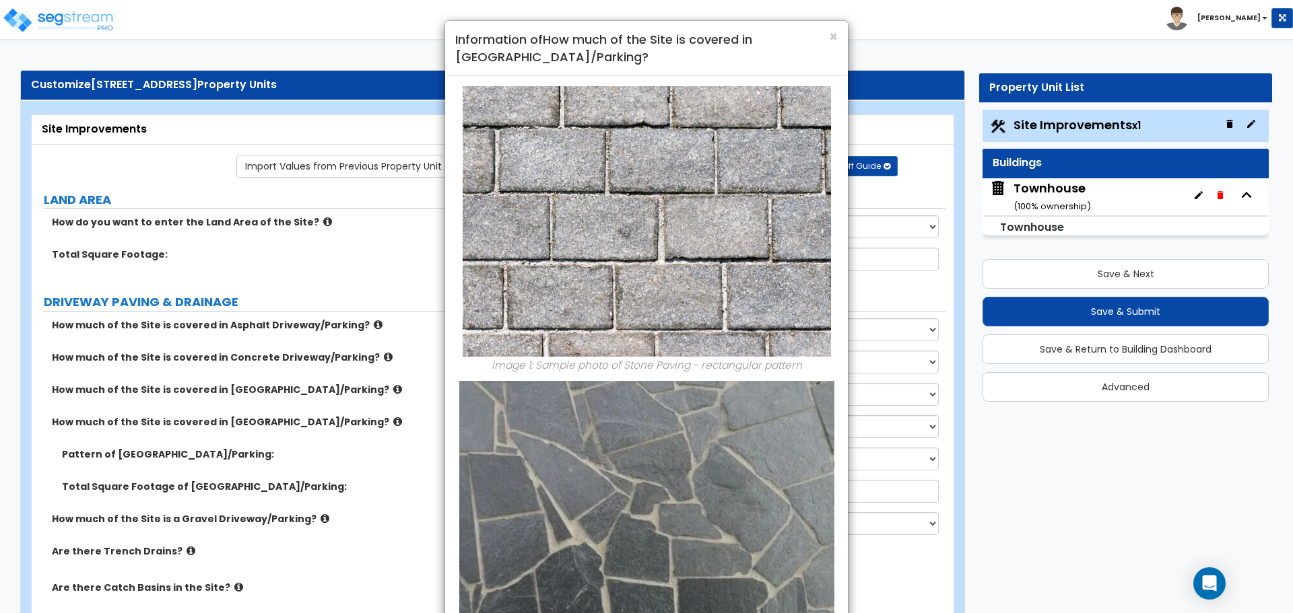
scroll to position [0, 0]
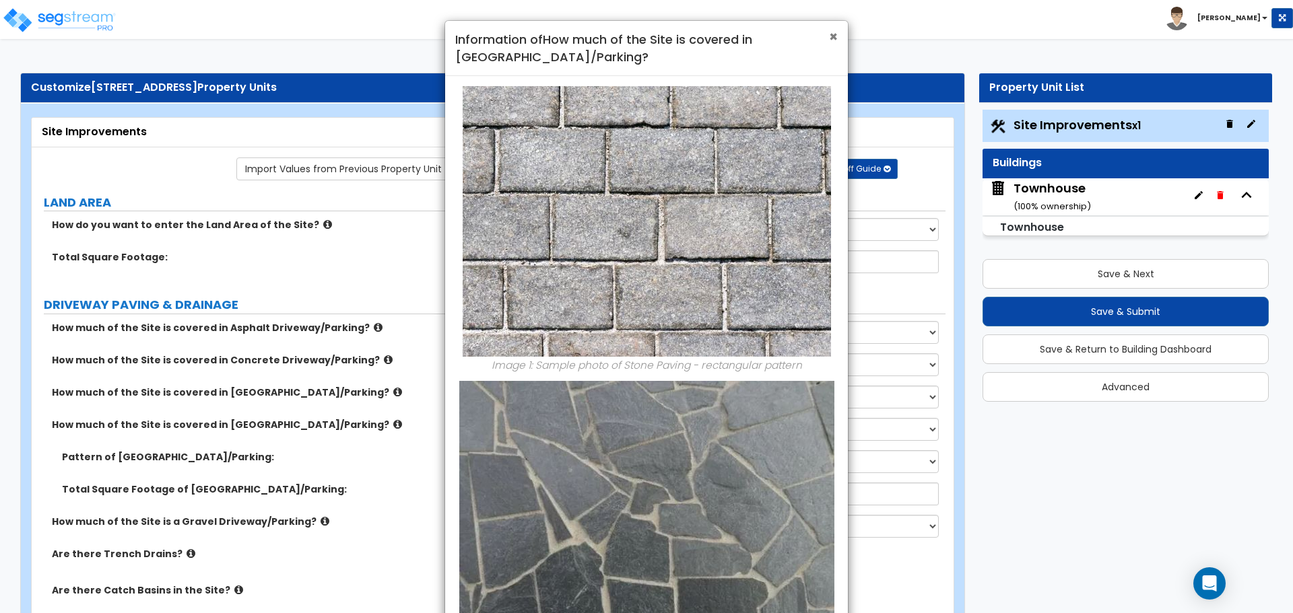
click at [835, 40] on span "×" at bounding box center [833, 37] width 9 height 20
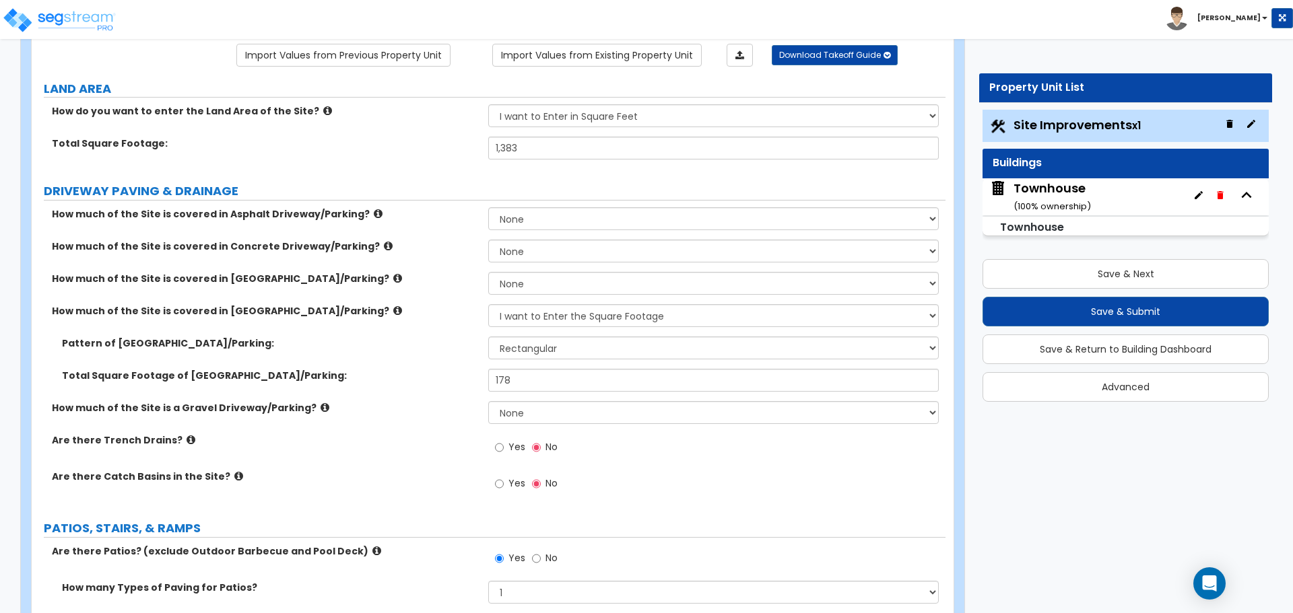
scroll to position [135, 0]
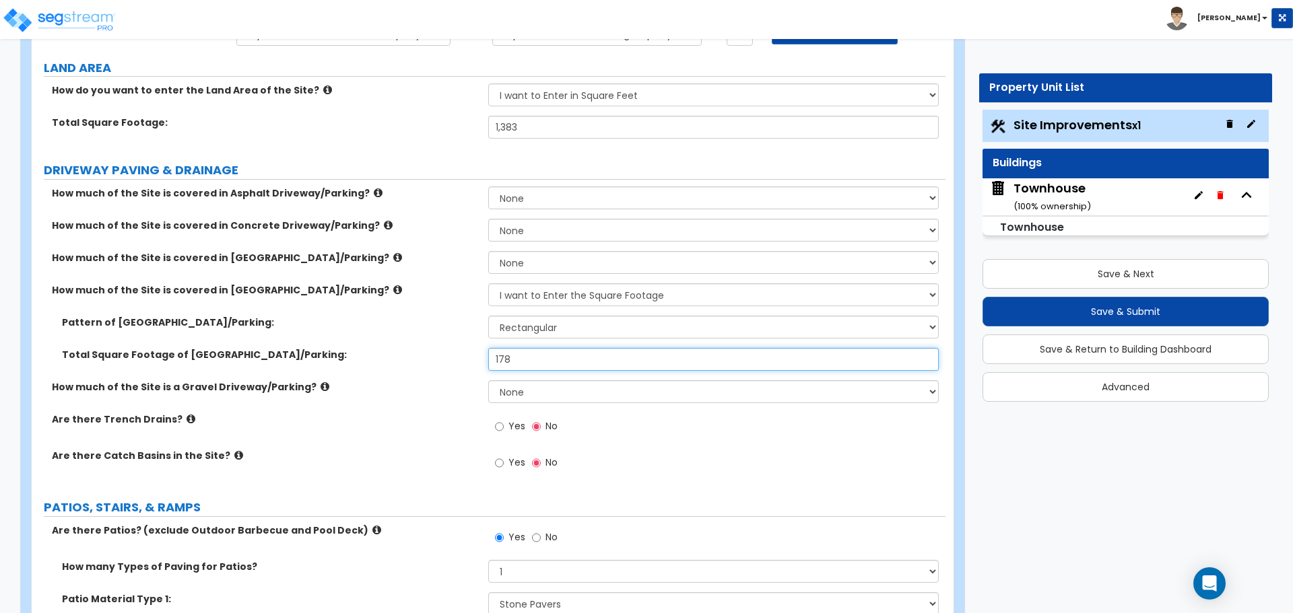
click at [524, 358] on input "178" at bounding box center [713, 359] width 450 height 23
type input "281"
click at [454, 348] on label "Total Square Footage of [GEOGRAPHIC_DATA]/Parking:" at bounding box center [270, 354] width 416 height 13
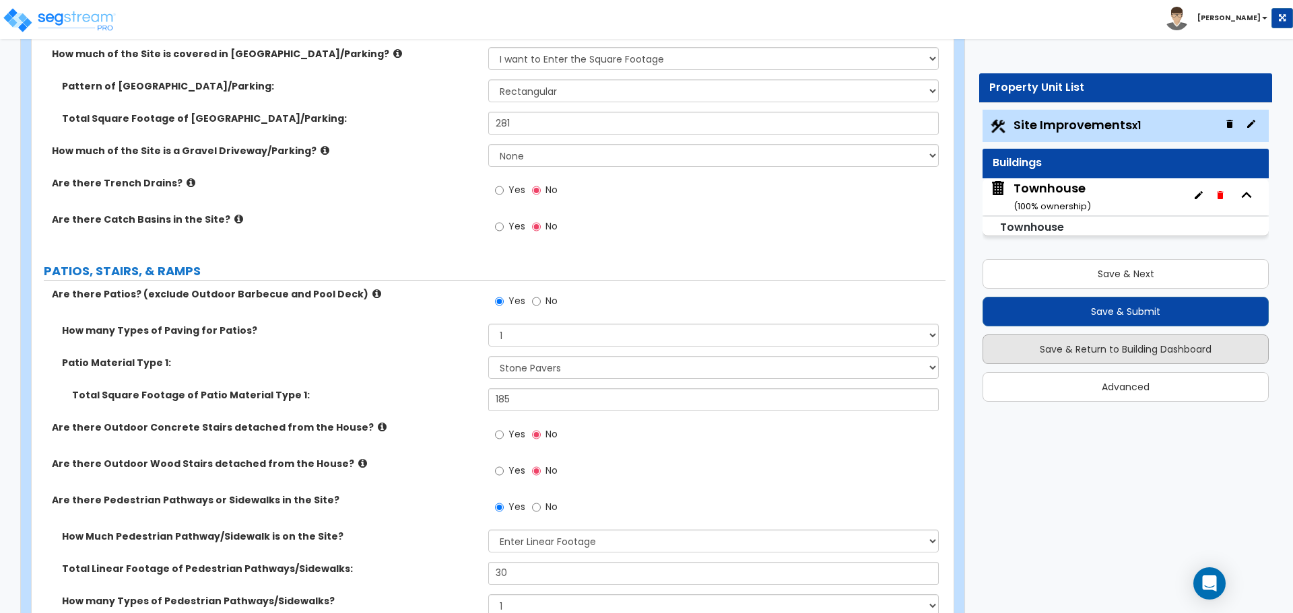
scroll to position [404, 0]
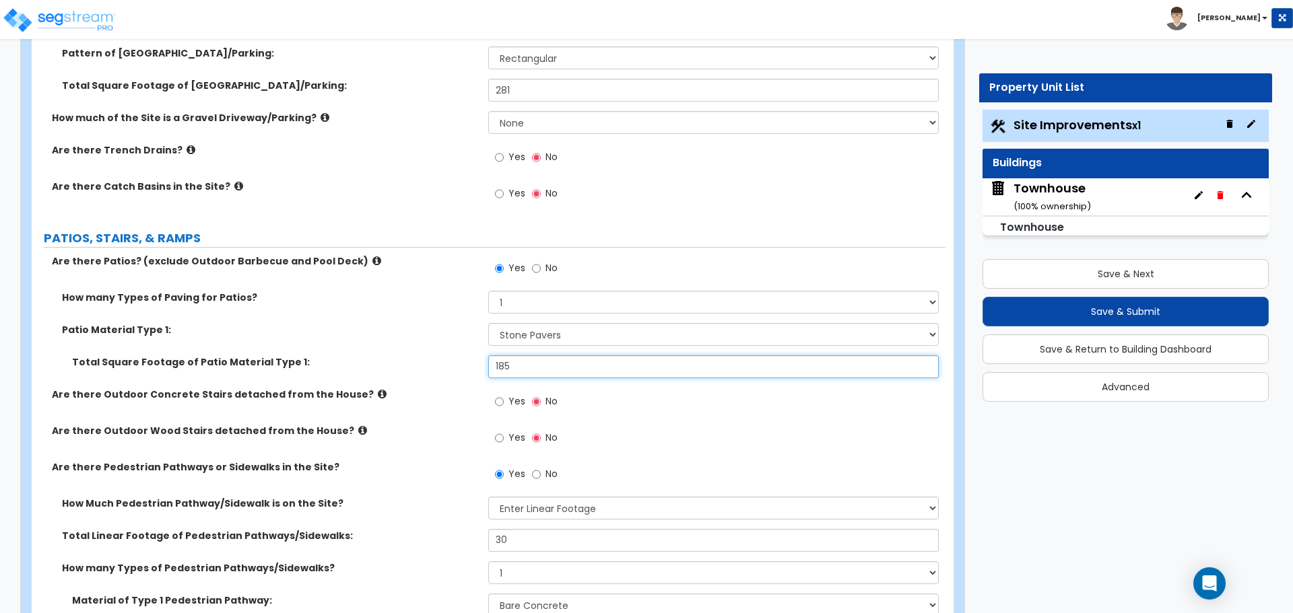
click at [526, 367] on input "185" at bounding box center [713, 366] width 450 height 23
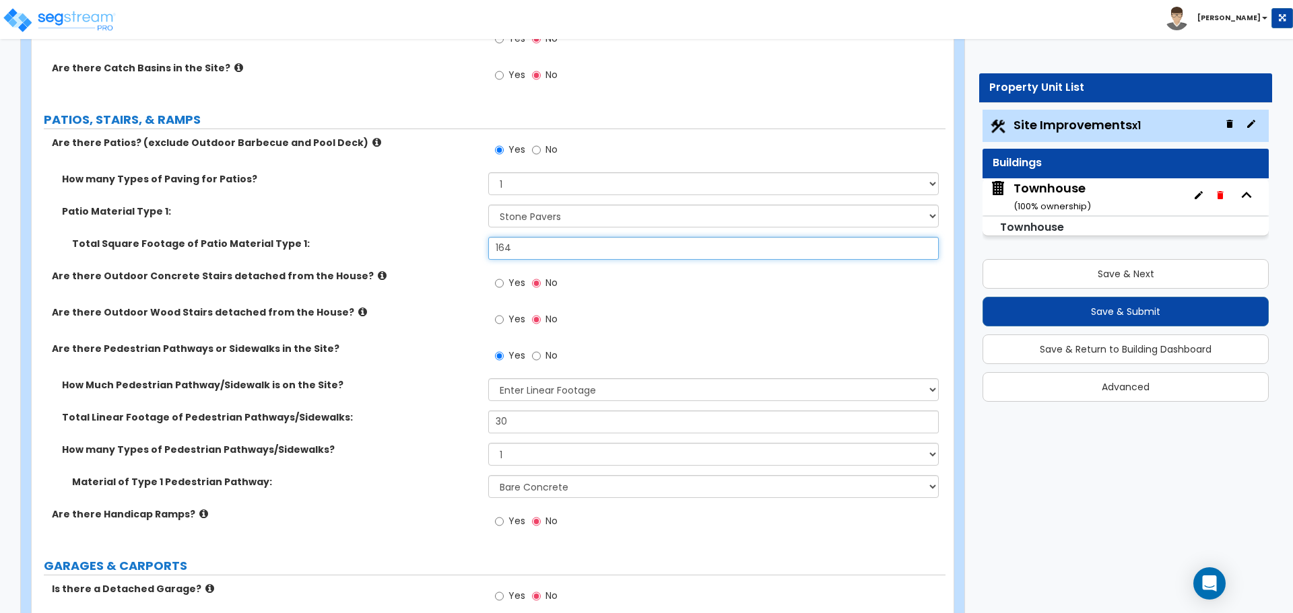
scroll to position [539, 0]
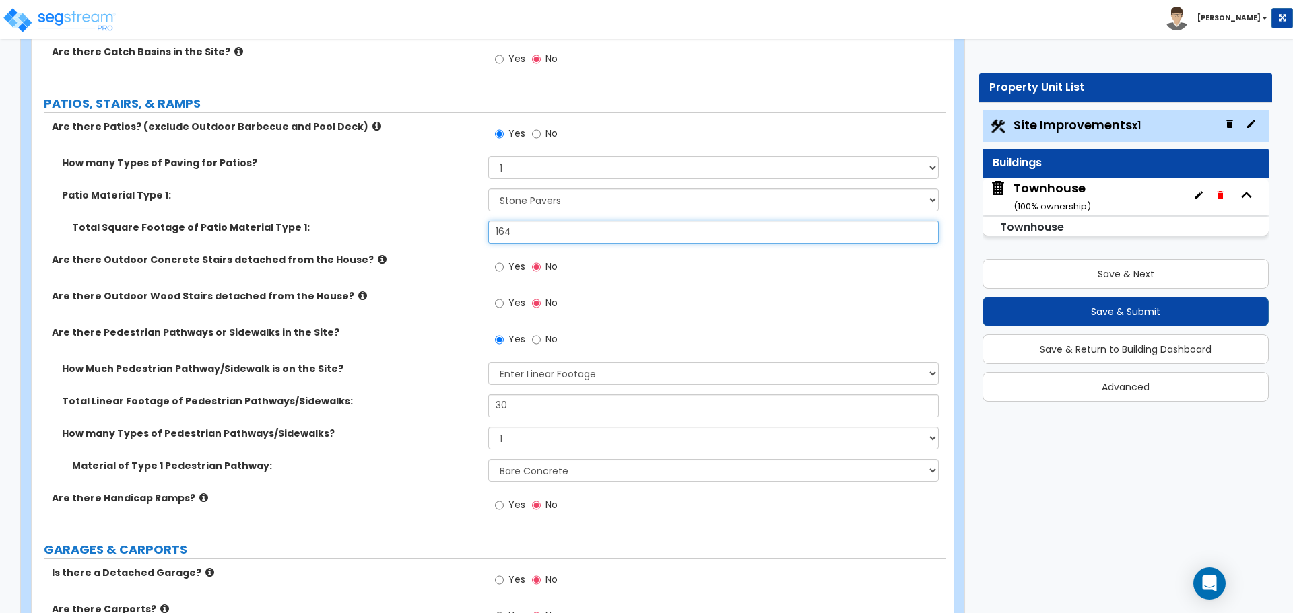
type input "164"
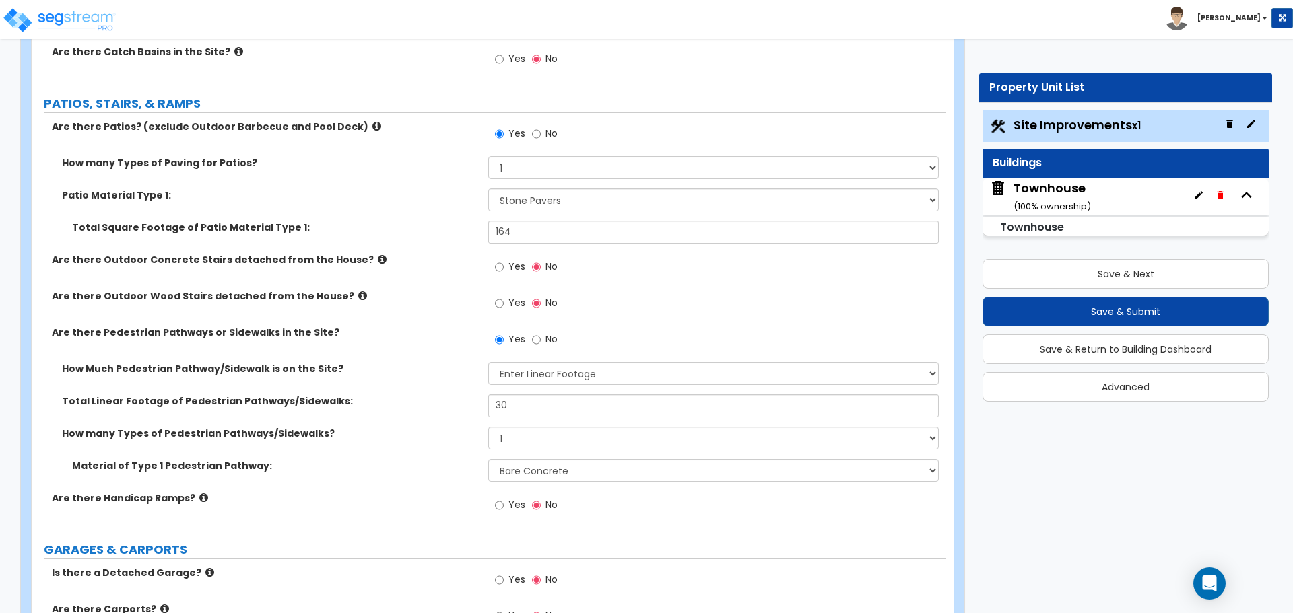
click at [458, 309] on div "Are there Outdoor Wood Stairs detached from the House? Yes No" at bounding box center [489, 307] width 914 height 36
click at [515, 366] on select "Please Choose One I Don't Know, Please Estimate For Me Enter Linear Footage" at bounding box center [713, 373] width 450 height 23
click at [535, 343] on input "No" at bounding box center [536, 340] width 9 height 15
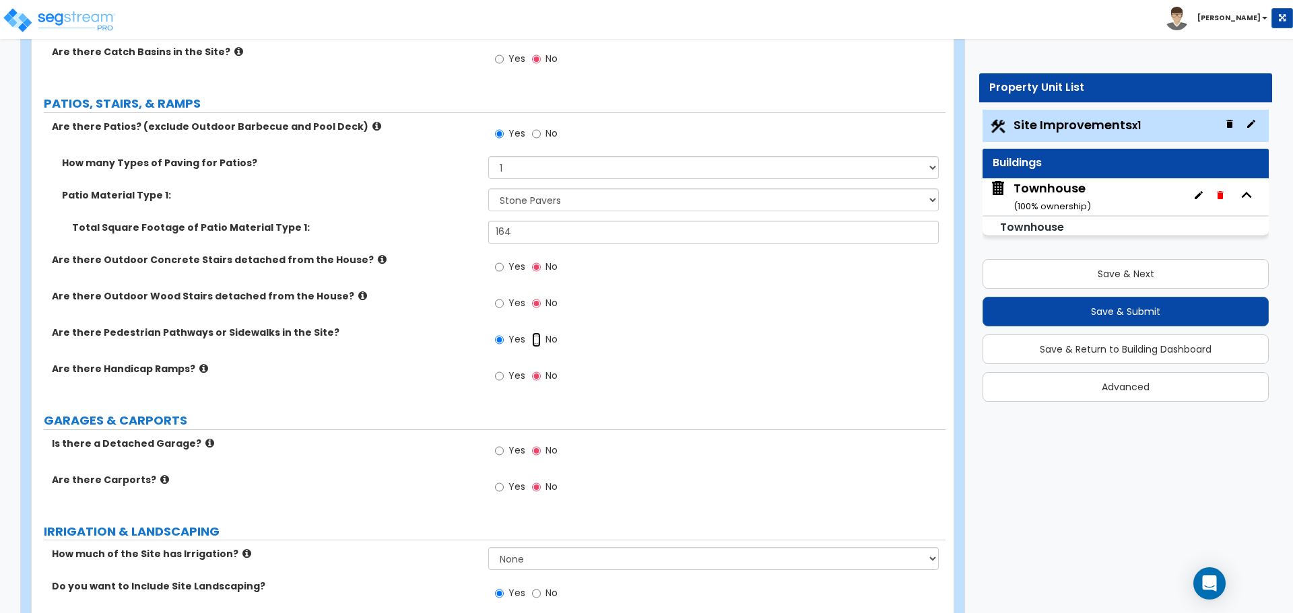
radio input "false"
radio input "true"
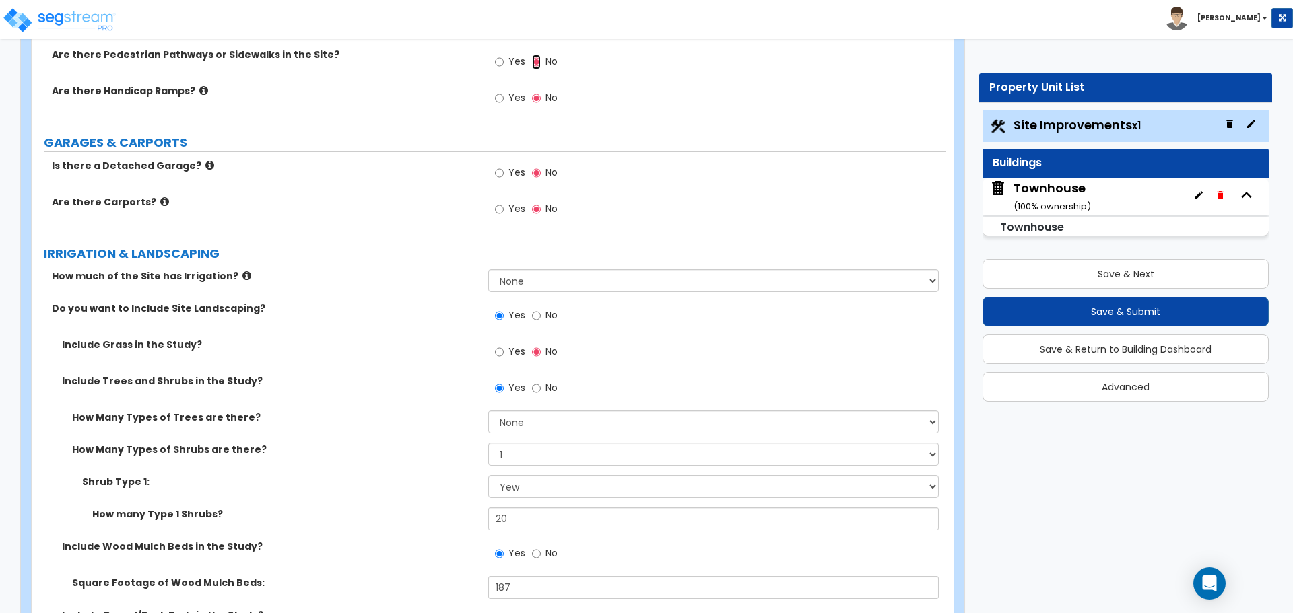
scroll to position [875, 0]
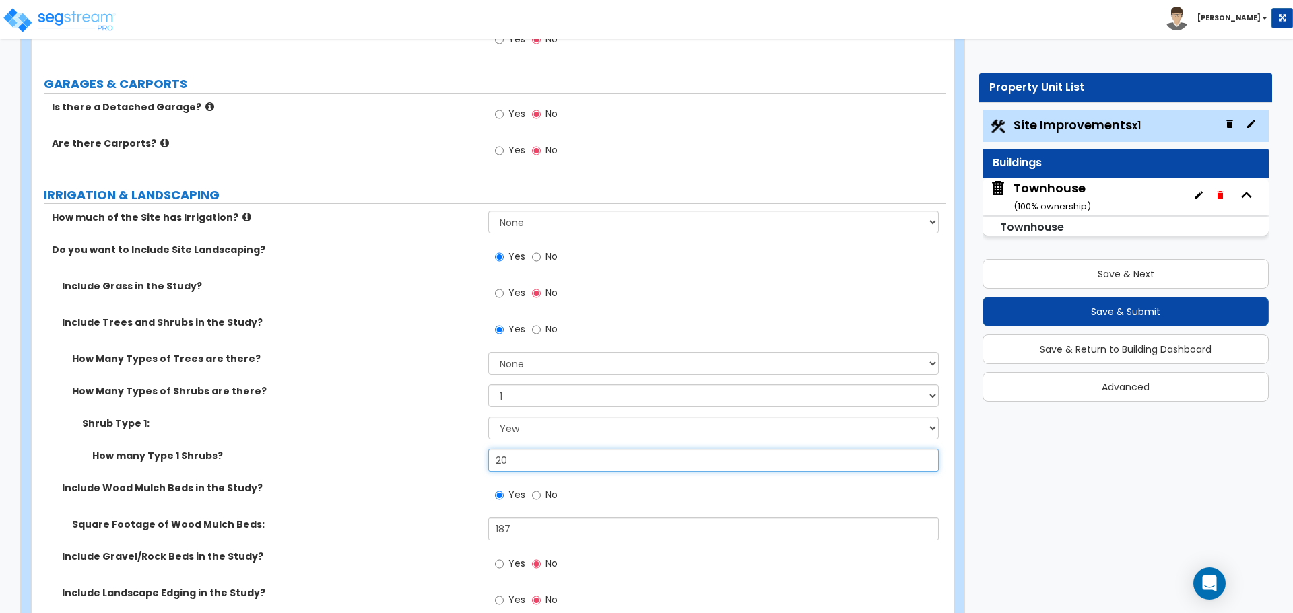
click at [524, 454] on input "20" at bounding box center [713, 460] width 450 height 23
type input "8"
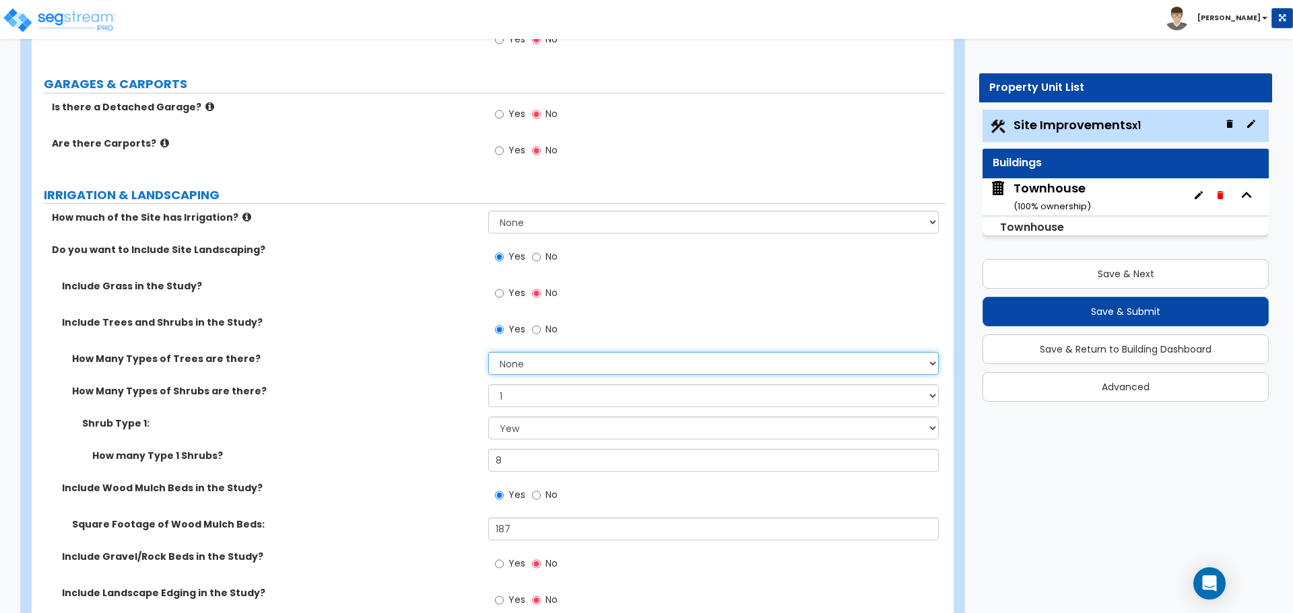
click at [508, 360] on select "None 1 2 3" at bounding box center [713, 363] width 450 height 23
click at [488, 352] on select "None 1 2 3" at bounding box center [713, 363] width 450 height 23
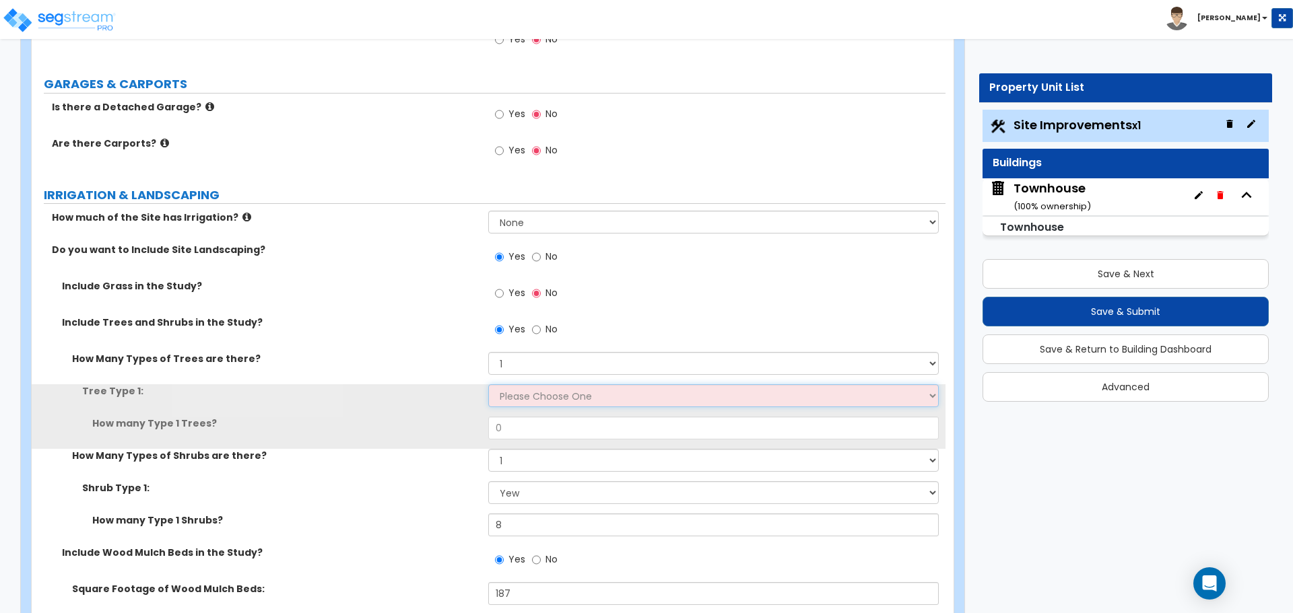
click at [511, 402] on select "Please Choose One Honey Locust Planetree Poplar Elm Hawthorn Linden Maple Red M…" at bounding box center [713, 395] width 450 height 23
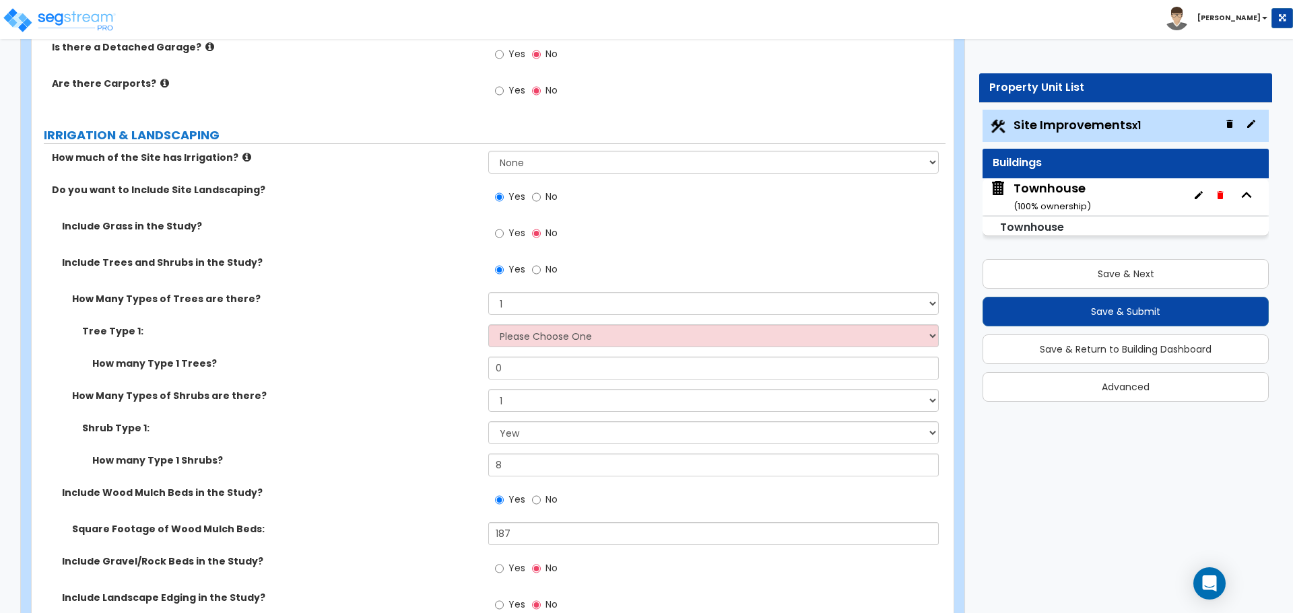
scroll to position [942, 0]
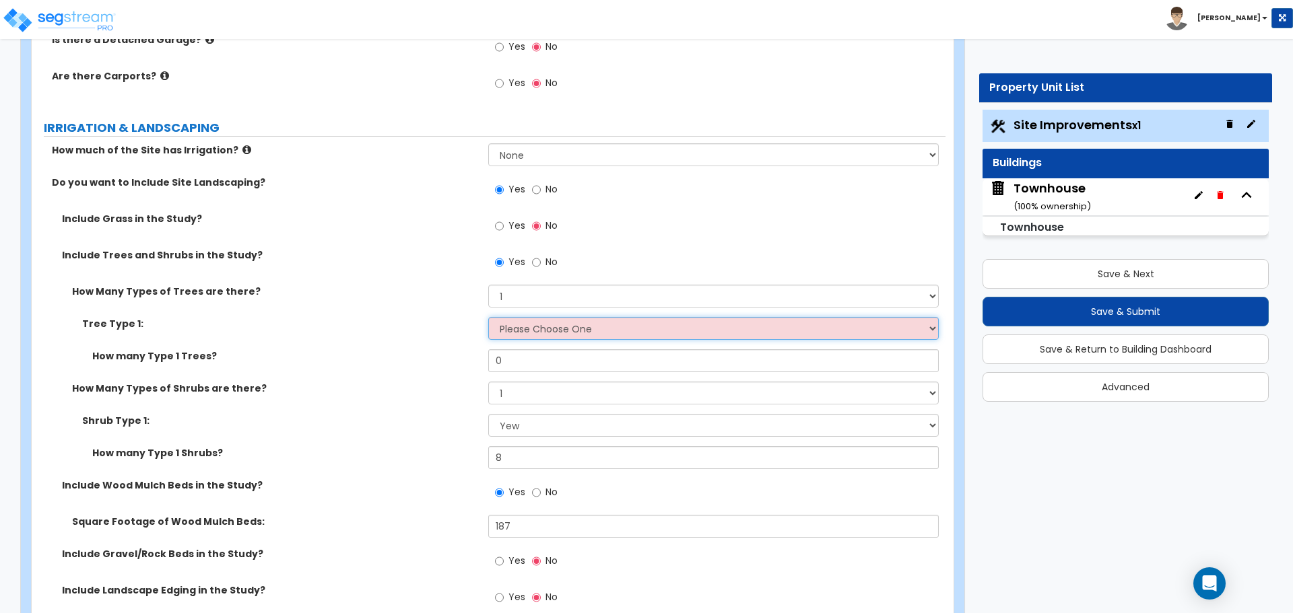
click at [576, 333] on select "Please Choose One Honey Locust Planetree Poplar Elm Hawthorn Linden Maple Red M…" at bounding box center [713, 328] width 450 height 23
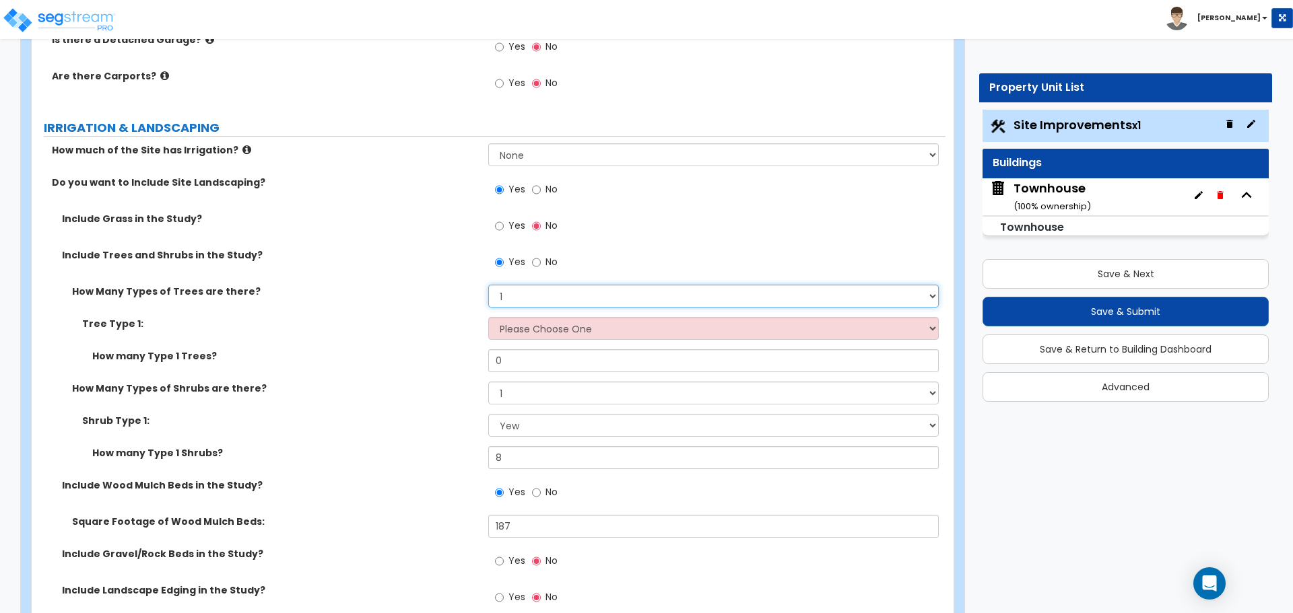
click at [534, 291] on select "None 1 2 3" at bounding box center [713, 296] width 450 height 23
select select "0"
click at [488, 285] on select "None 1 2 3" at bounding box center [713, 296] width 450 height 23
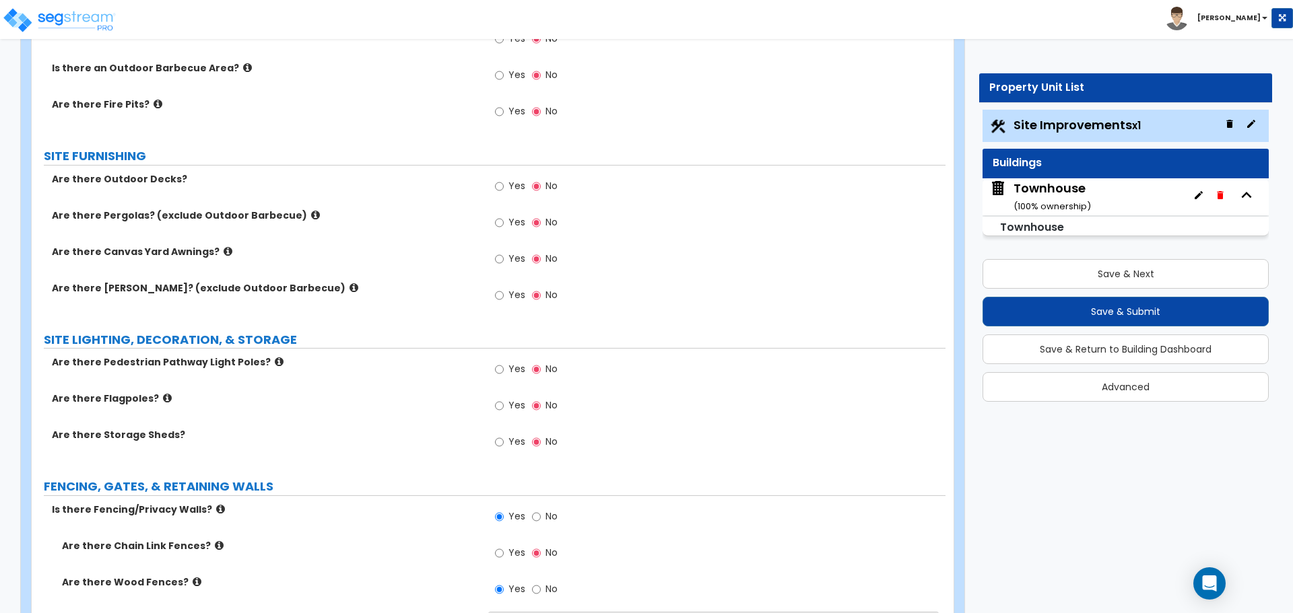
scroll to position [1548, 0]
